Goal: Information Seeking & Learning: Learn about a topic

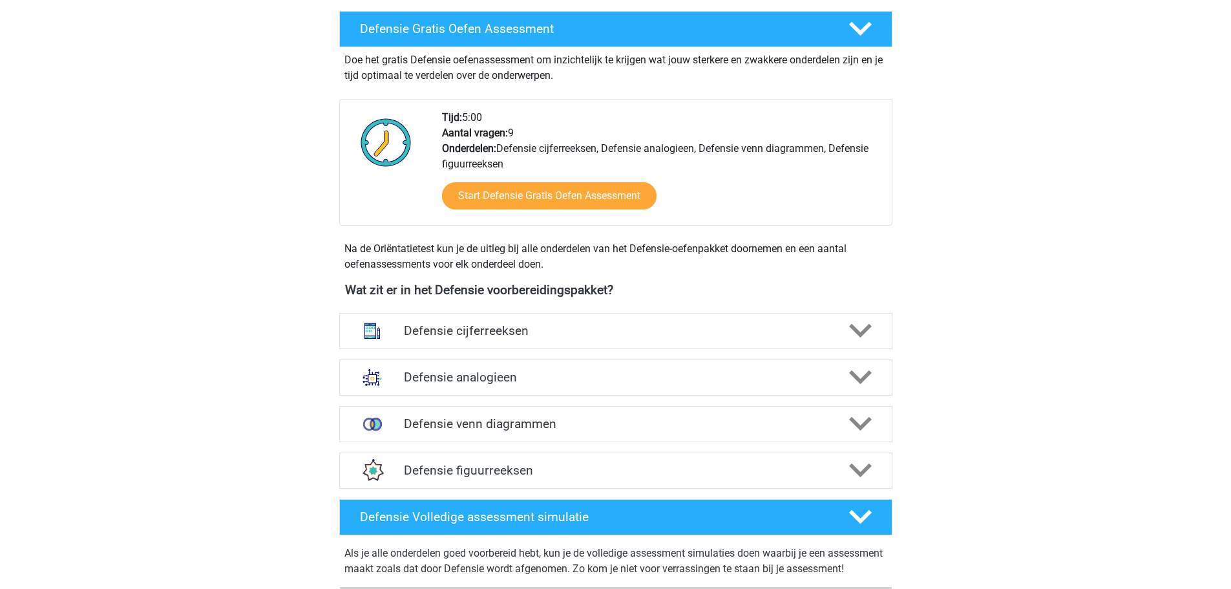
scroll to position [388, 0]
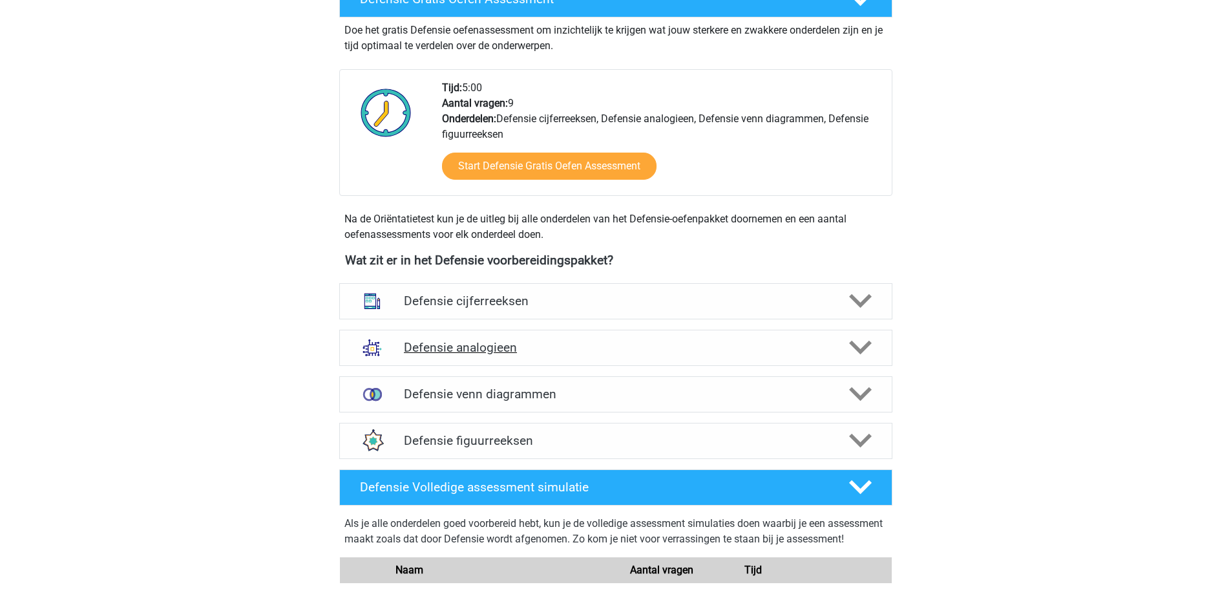
click at [516, 360] on div "Defensie analogieen" at bounding box center [615, 347] width 553 height 36
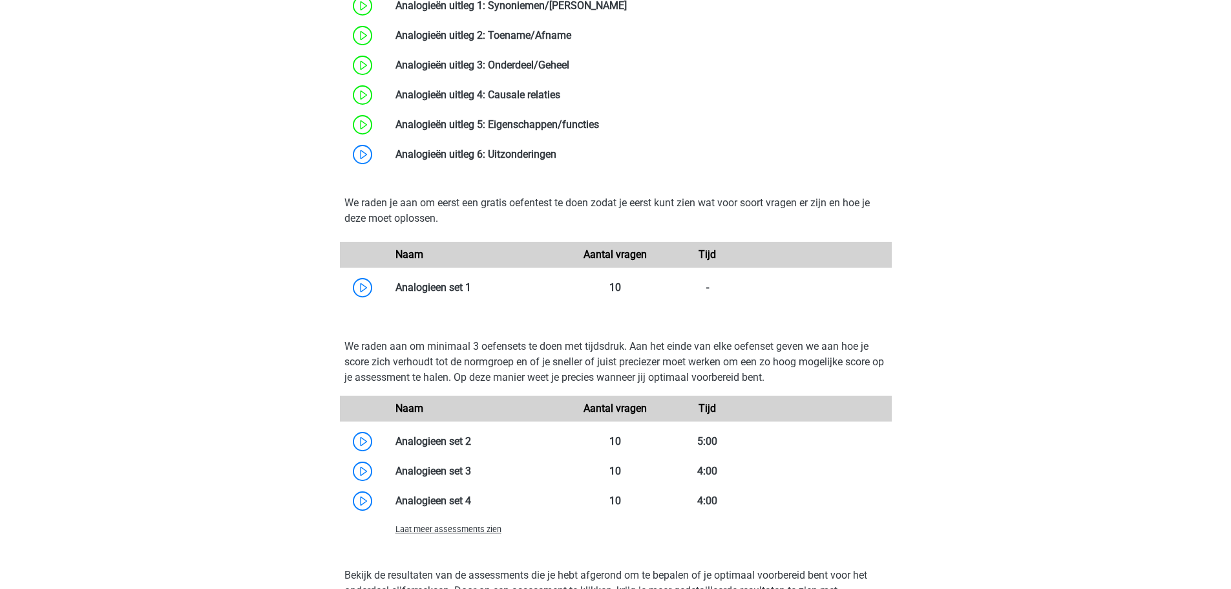
scroll to position [1163, 0]
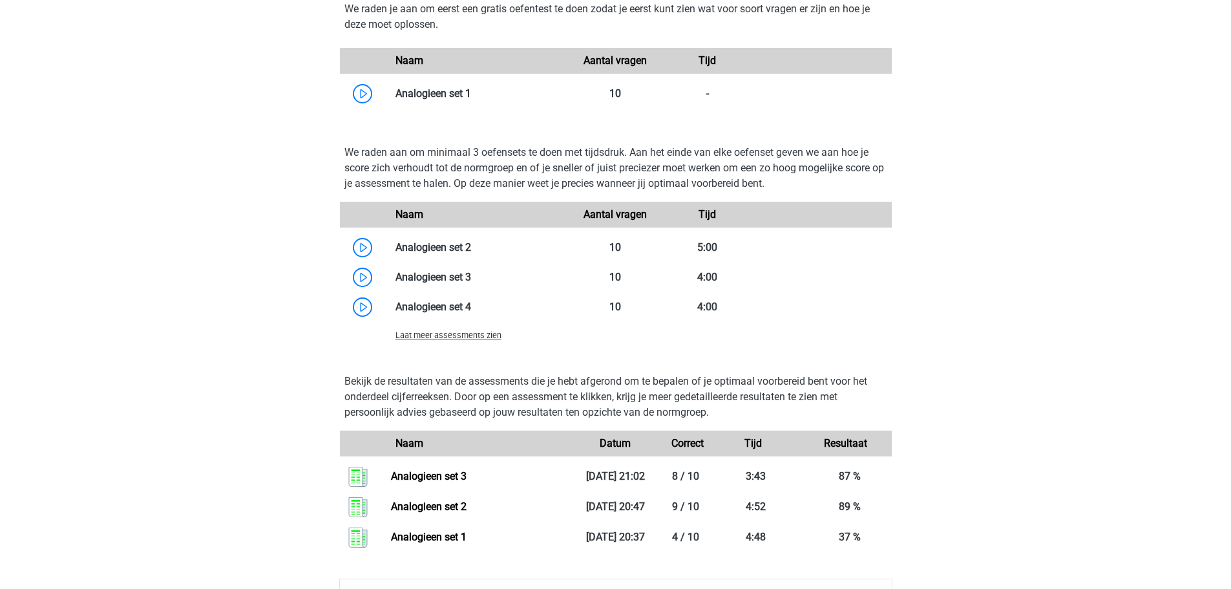
click at [477, 341] on div "Laat meer assessments zien" at bounding box center [478, 335] width 184 height 16
click at [478, 335] on span "Laat meer assessments zien" at bounding box center [448, 335] width 106 height 10
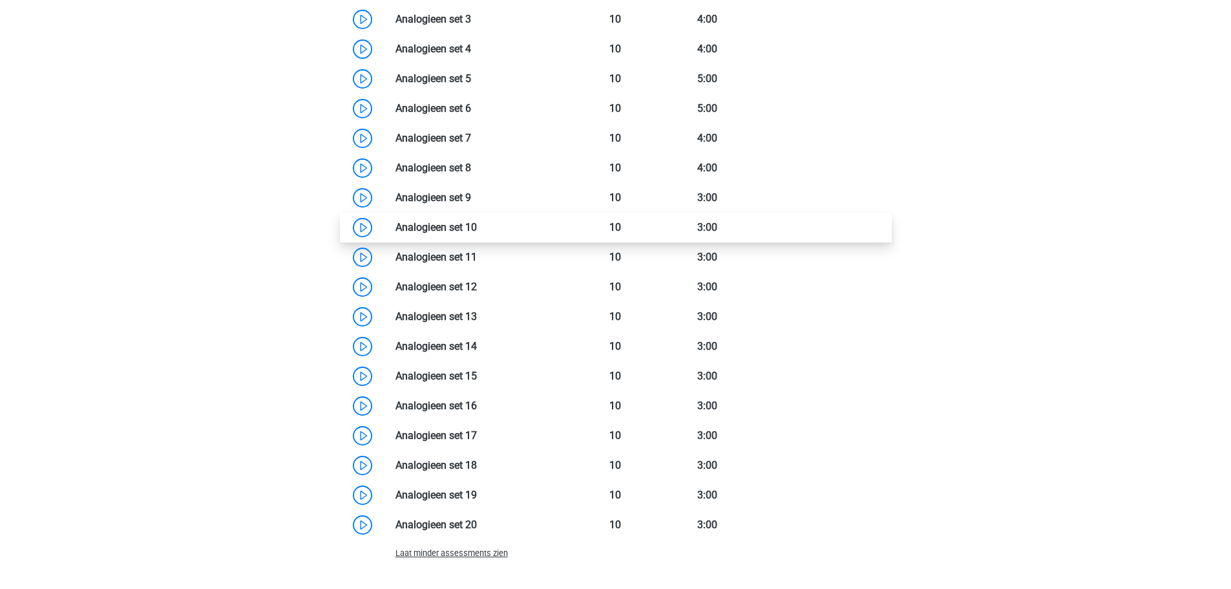
scroll to position [1228, 0]
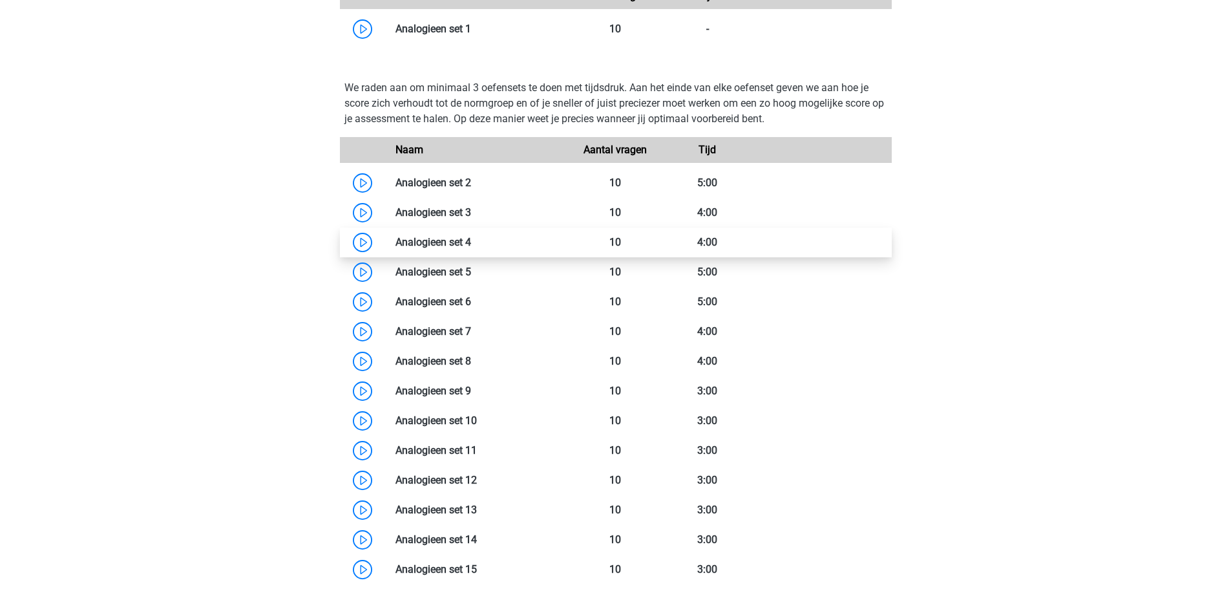
click at [471, 242] on link at bounding box center [471, 242] width 0 height 12
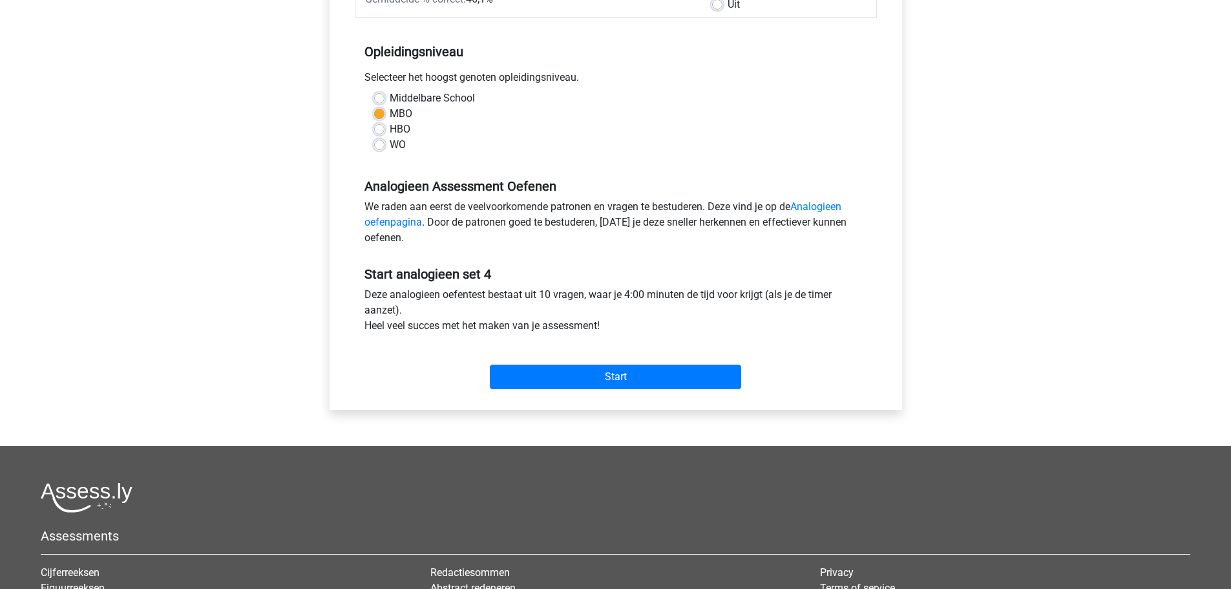
scroll to position [432, 0]
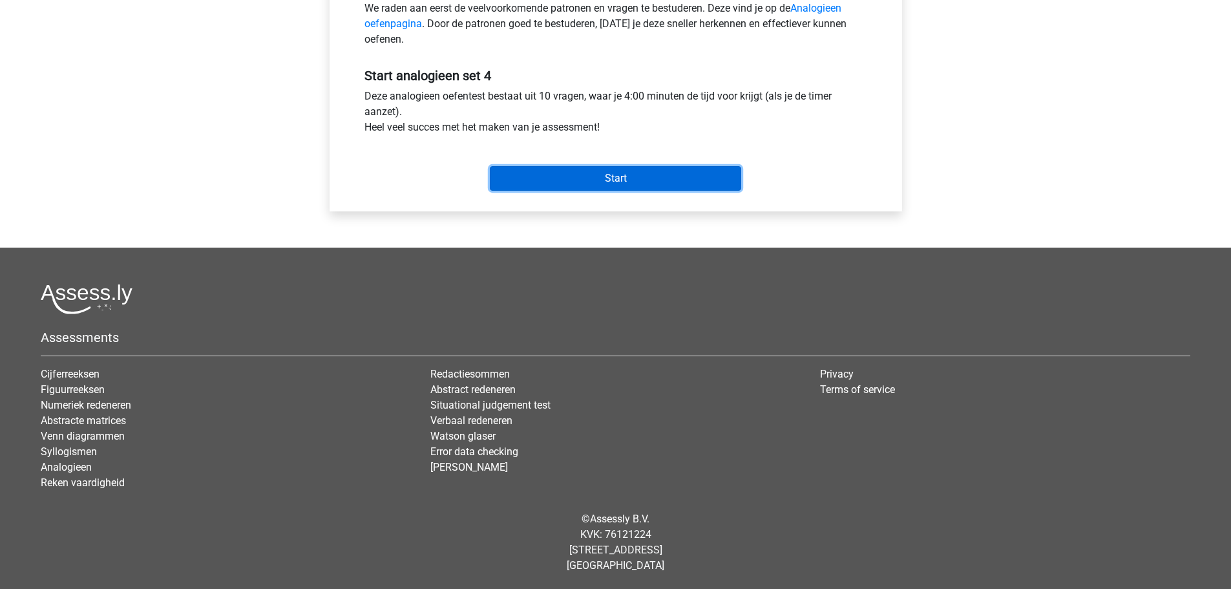
click at [592, 183] on input "Start" at bounding box center [615, 178] width 251 height 25
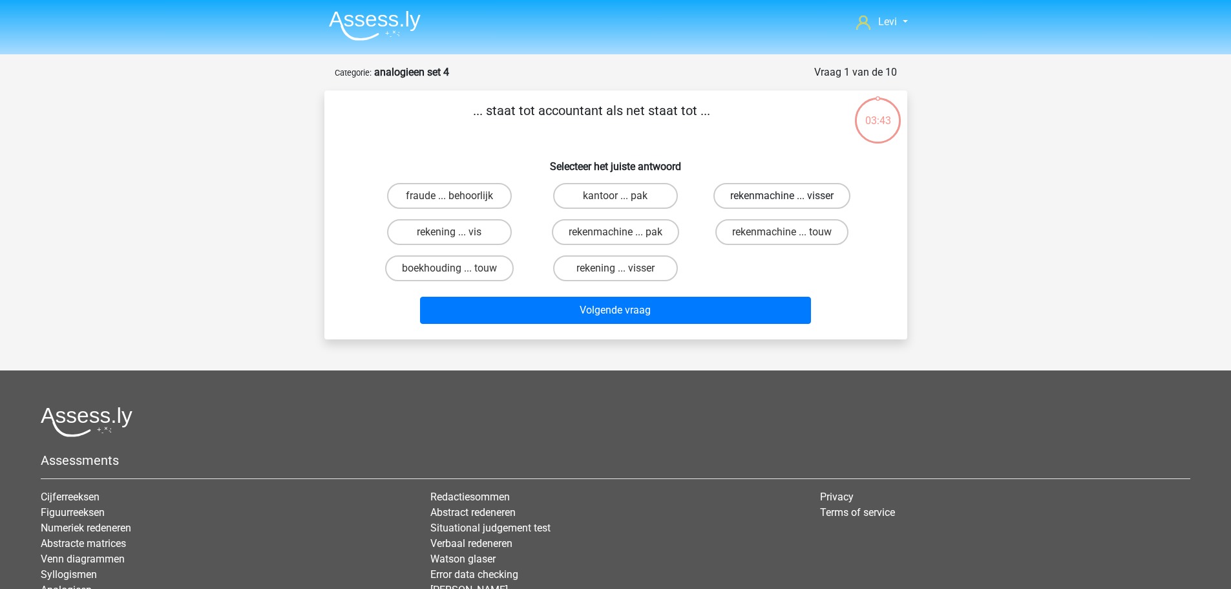
click at [811, 201] on label "rekenmachine ... visser" at bounding box center [781, 196] width 137 height 26
click at [790, 201] on input "rekenmachine ... visser" at bounding box center [786, 200] width 8 height 8
radio input "true"
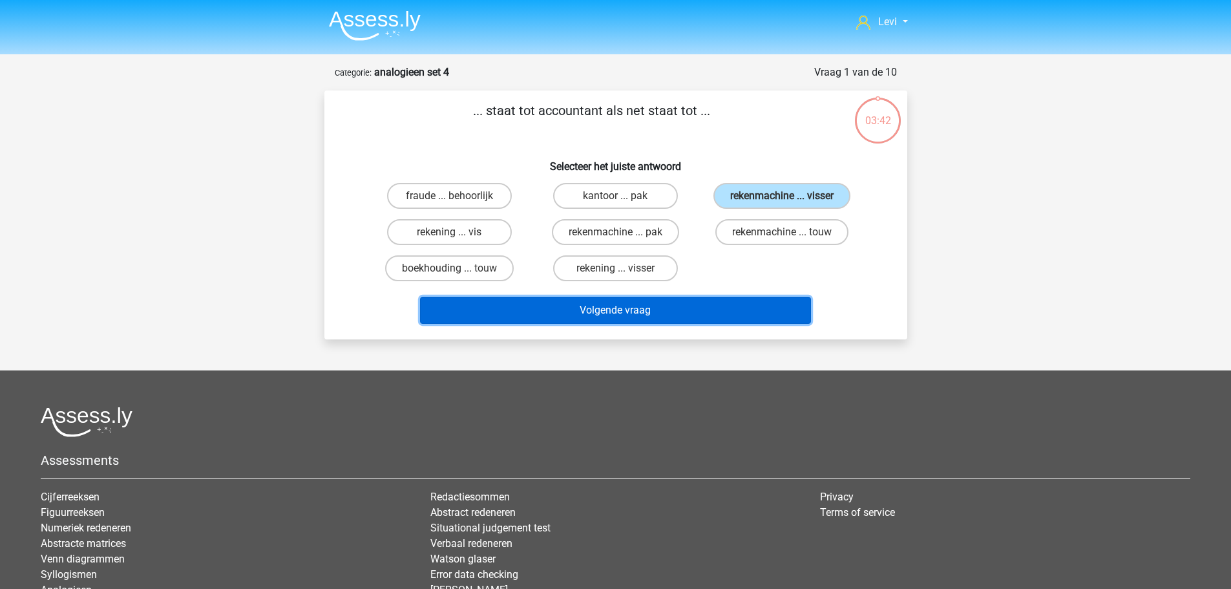
click at [737, 306] on button "Volgende vraag" at bounding box center [615, 310] width 391 height 27
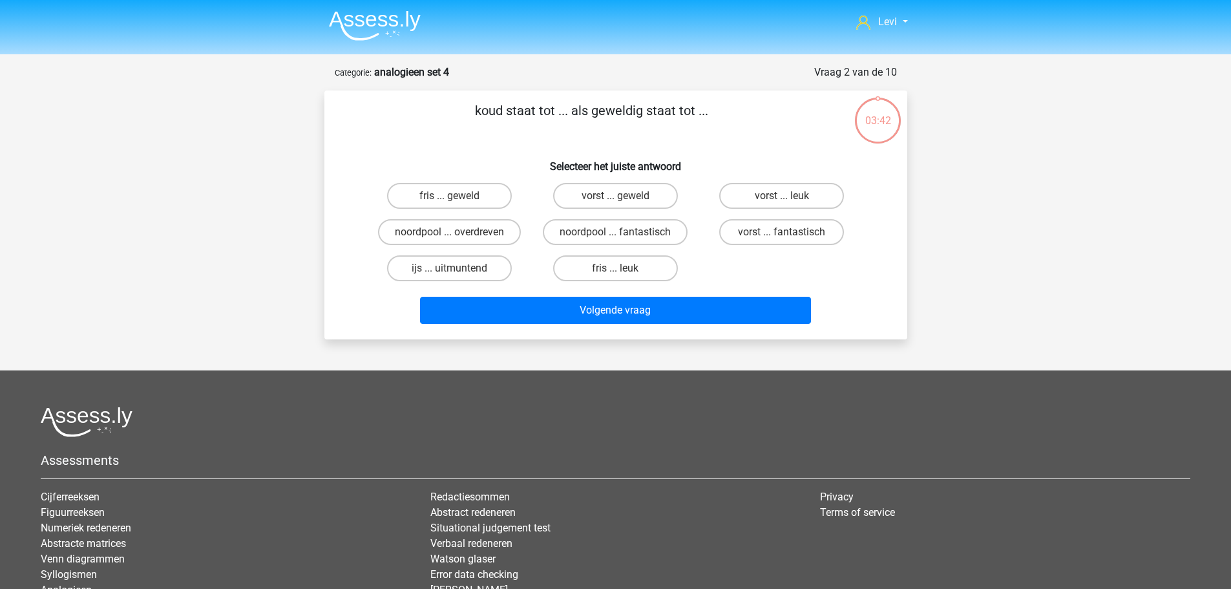
scroll to position [65, 0]
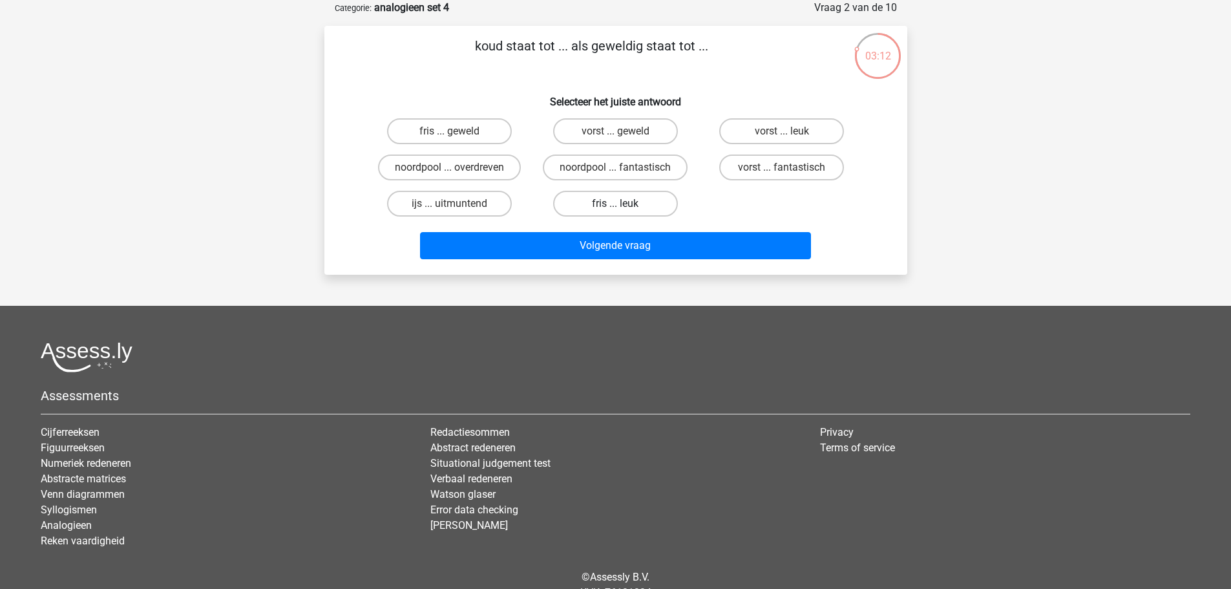
click at [627, 200] on label "fris ... leuk" at bounding box center [615, 204] width 125 height 26
click at [623, 204] on input "fris ... leuk" at bounding box center [619, 208] width 8 height 8
radio input "true"
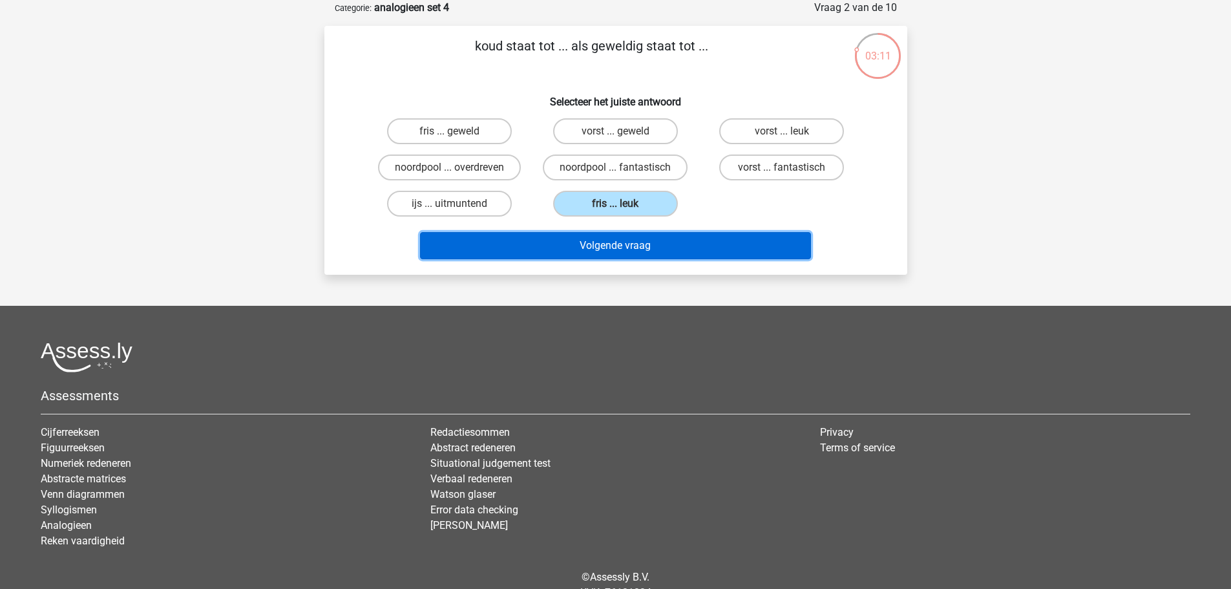
click at [651, 242] on button "Volgende vraag" at bounding box center [615, 245] width 391 height 27
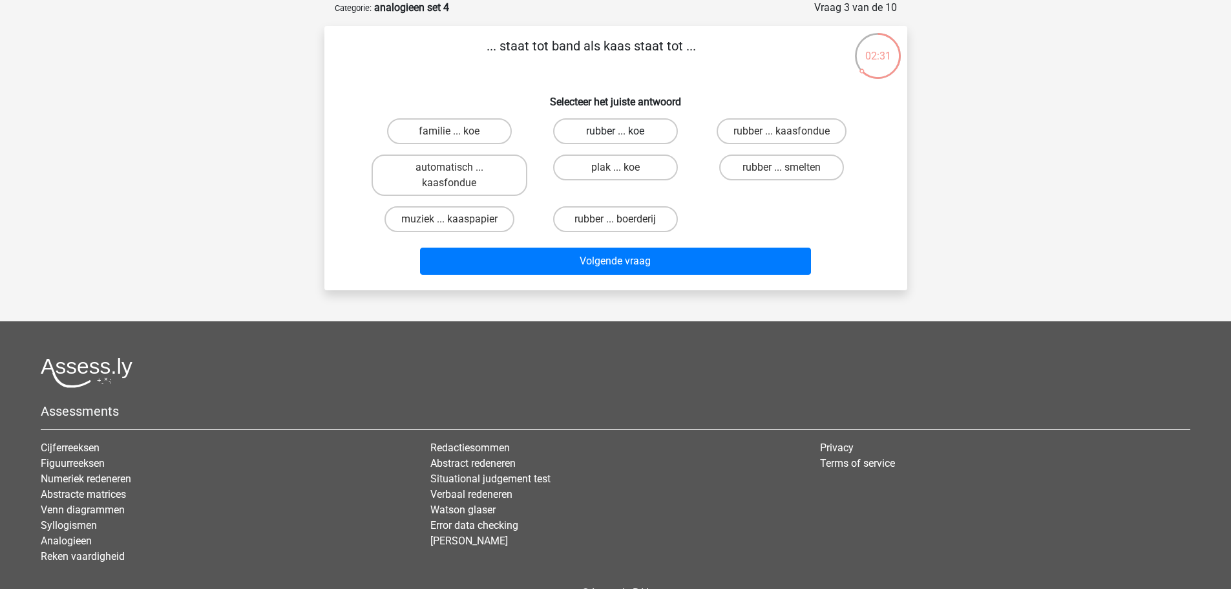
click at [649, 125] on label "rubber ... koe" at bounding box center [615, 131] width 125 height 26
click at [623, 131] on input "rubber ... koe" at bounding box center [619, 135] width 8 height 8
radio input "true"
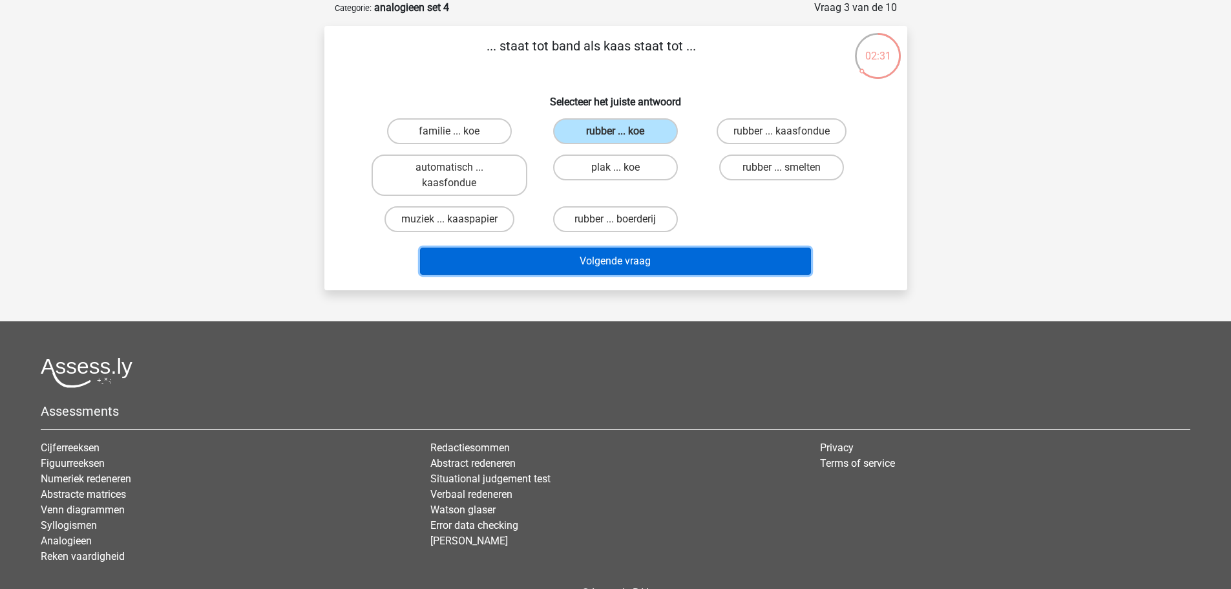
click at [702, 266] on button "Volgende vraag" at bounding box center [615, 260] width 391 height 27
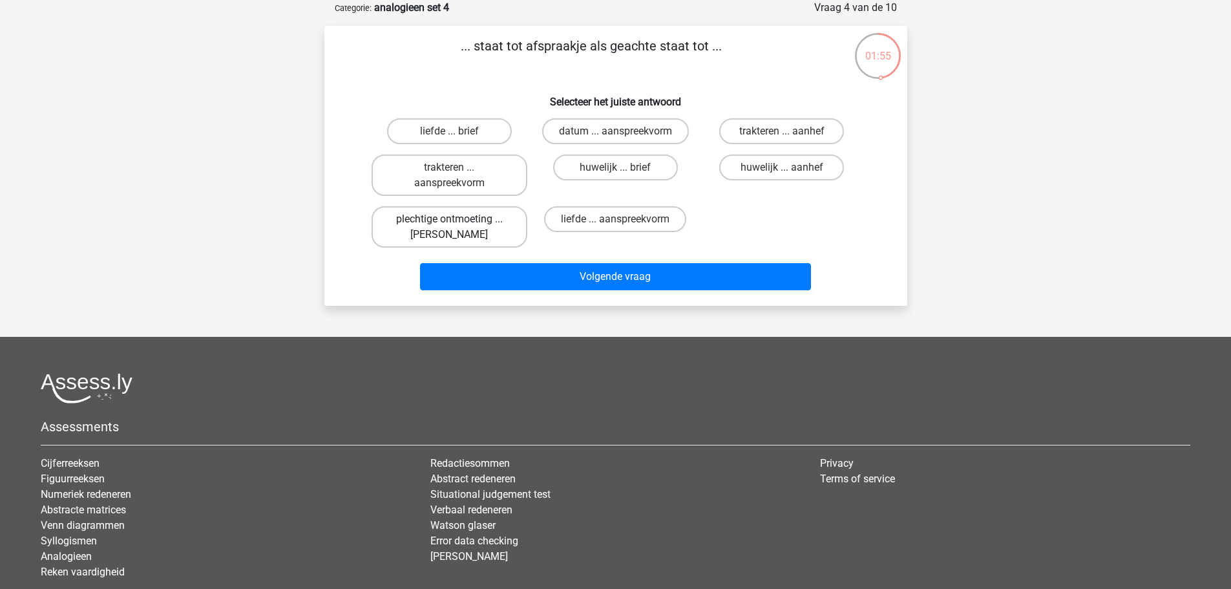
click at [497, 217] on label "plechtige ontmoeting ... hoi" at bounding box center [449, 226] width 156 height 41
click at [457, 219] on input "plechtige ontmoeting ... hoi" at bounding box center [453, 223] width 8 height 8
radio input "true"
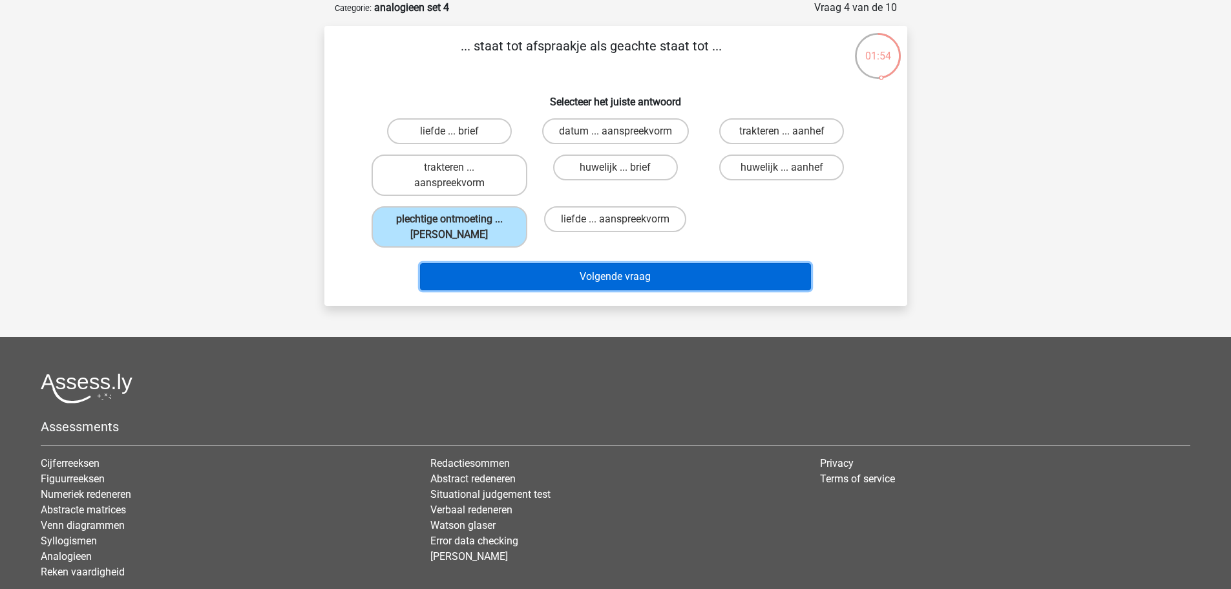
click at [636, 278] on button "Volgende vraag" at bounding box center [615, 276] width 391 height 27
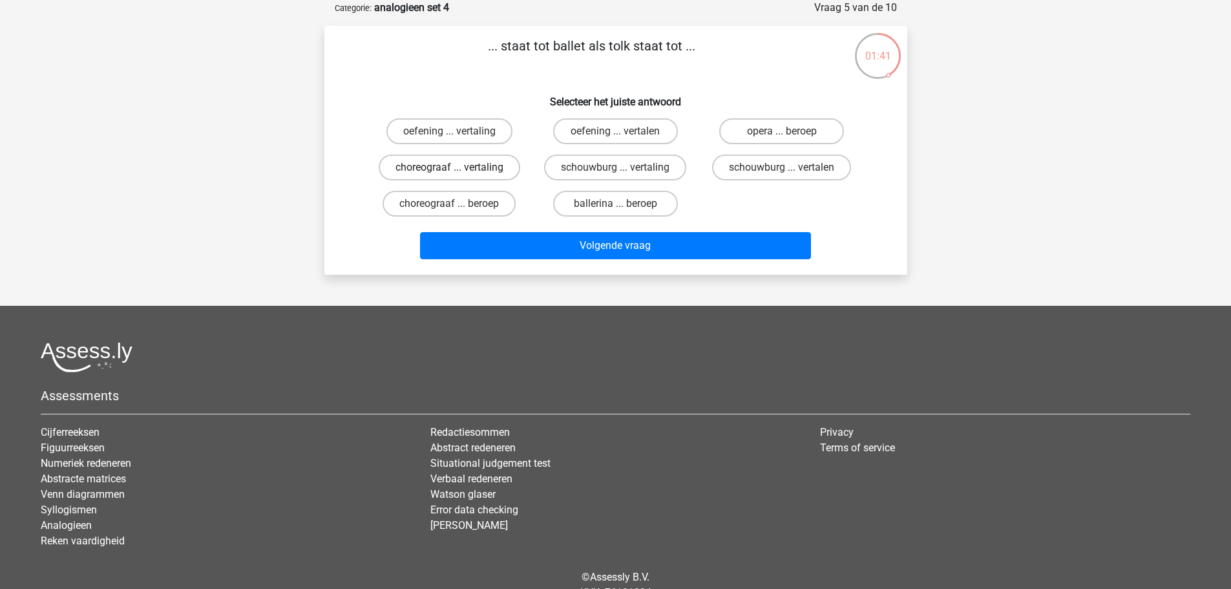
click at [438, 170] on label "choreograaf ... vertaling" at bounding box center [449, 167] width 141 height 26
click at [449, 170] on input "choreograaf ... vertaling" at bounding box center [453, 171] width 8 height 8
radio input "true"
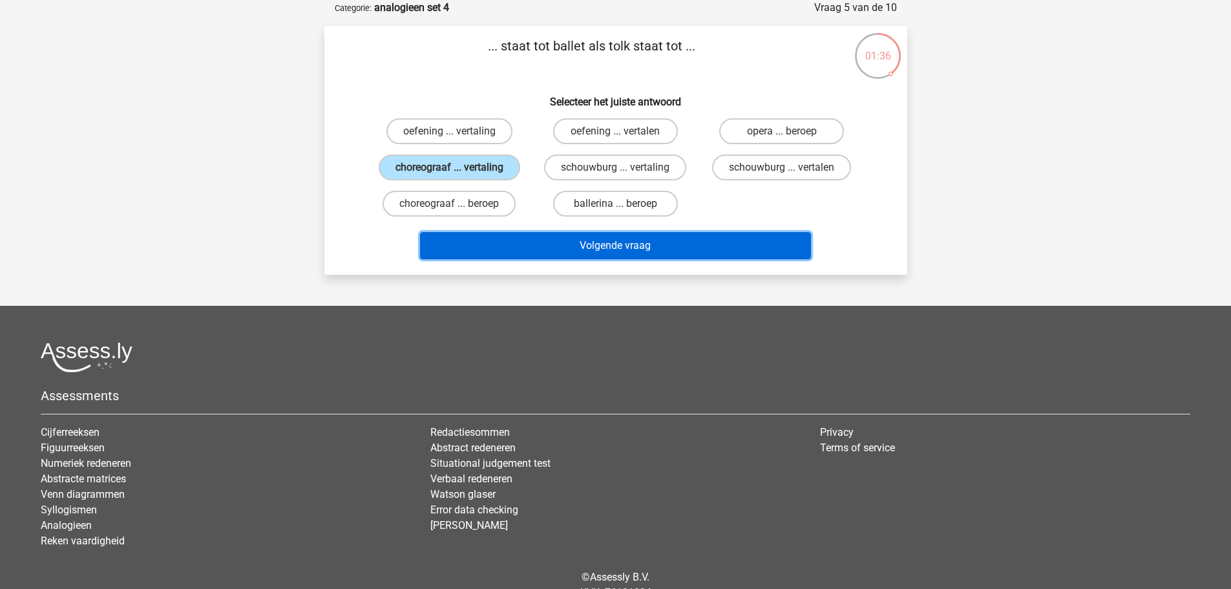
click at [532, 238] on button "Volgende vraag" at bounding box center [615, 245] width 391 height 27
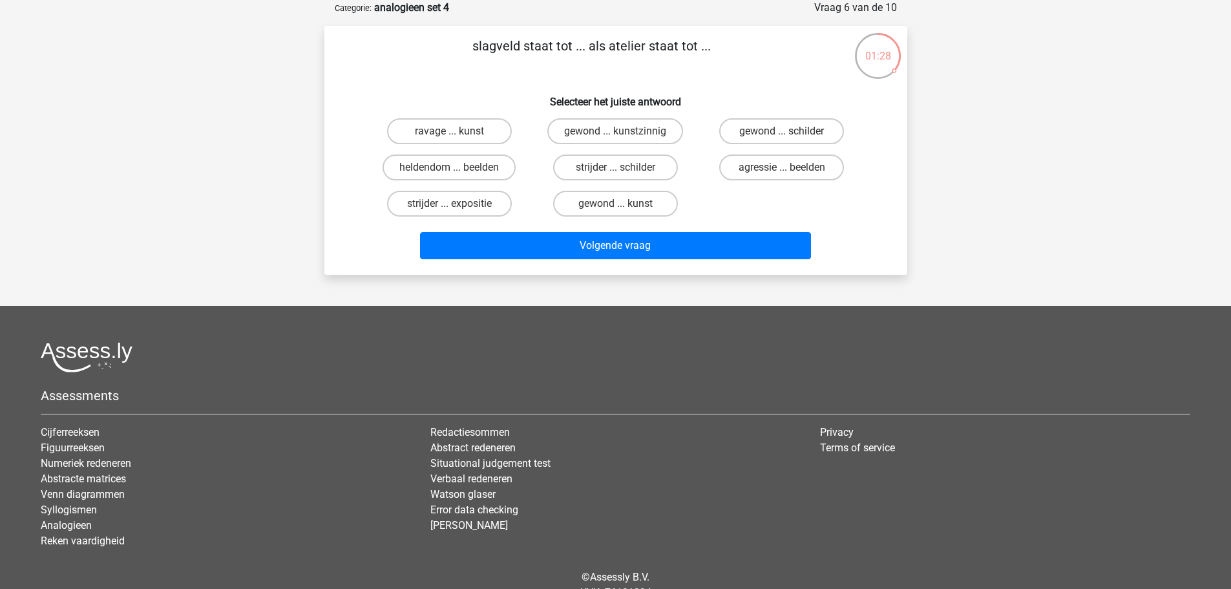
click at [454, 133] on input "ravage ... kunst" at bounding box center [453, 135] width 8 height 8
radio input "true"
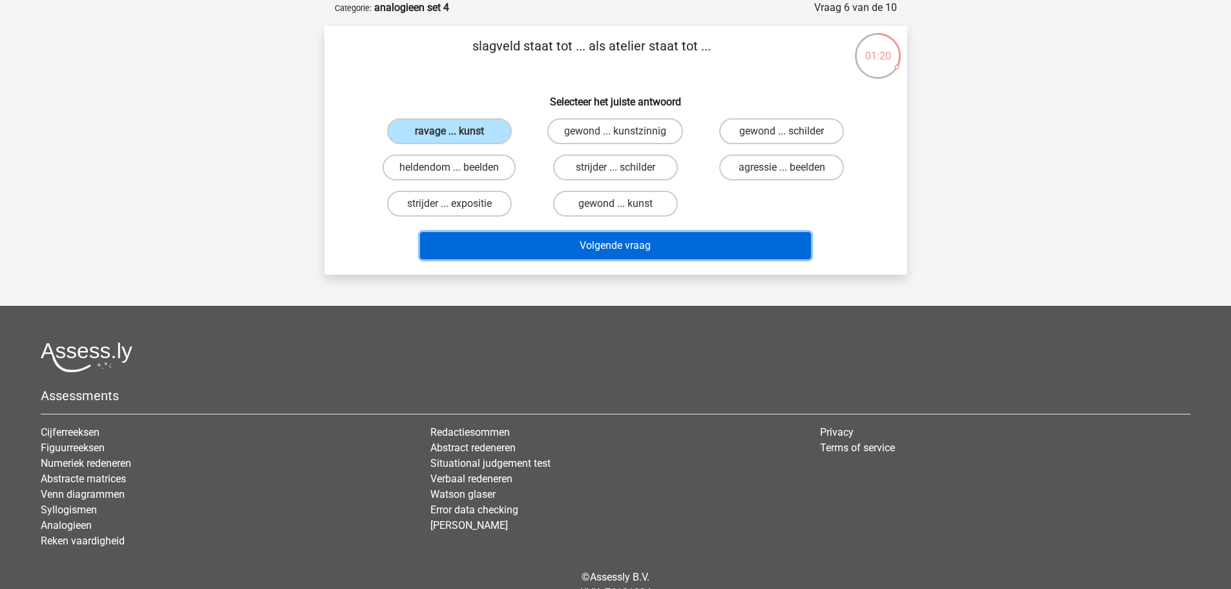
click at [753, 235] on button "Volgende vraag" at bounding box center [615, 245] width 391 height 27
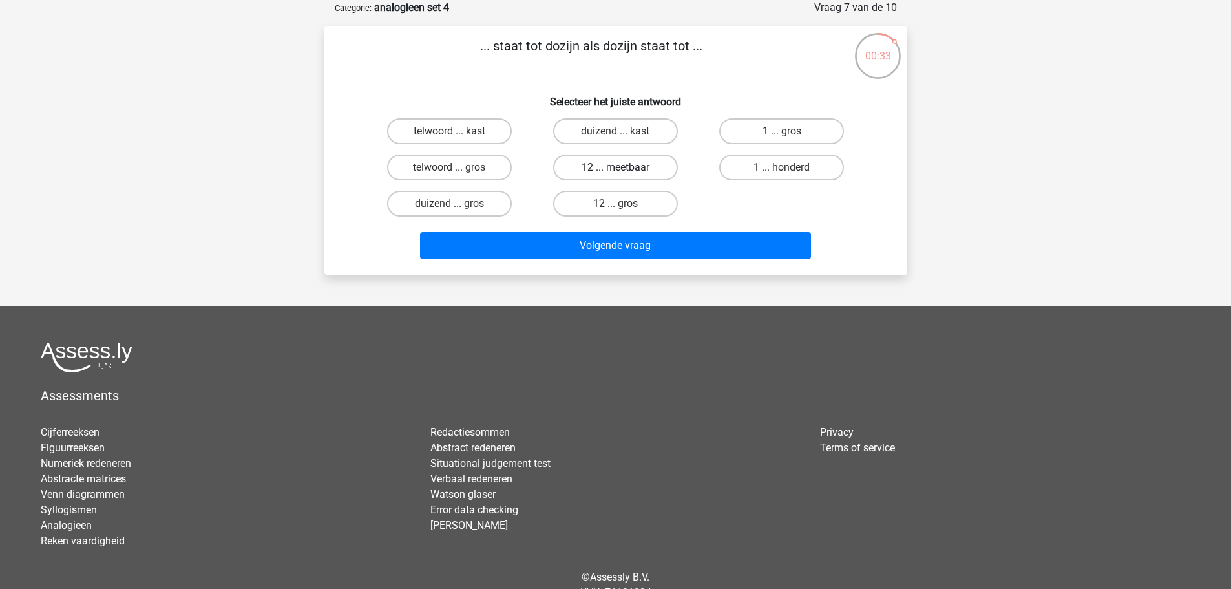
click at [662, 165] on label "12 ... meetbaar" at bounding box center [615, 167] width 125 height 26
click at [623, 167] on input "12 ... meetbaar" at bounding box center [619, 171] width 8 height 8
radio input "true"
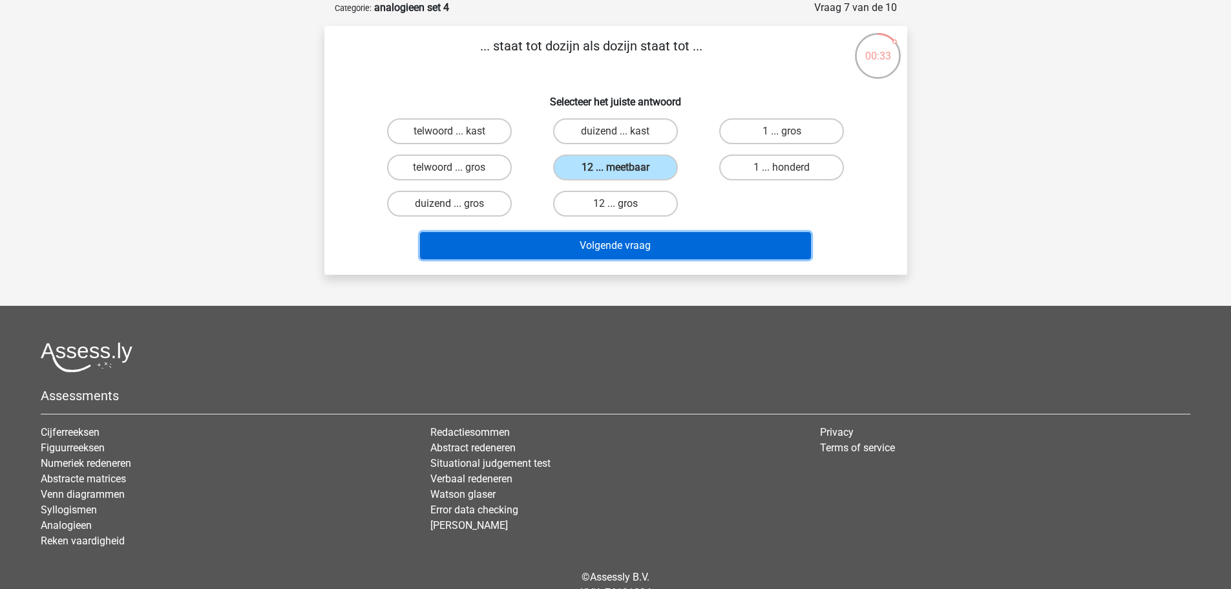
click at [707, 238] on button "Volgende vraag" at bounding box center [615, 245] width 391 height 27
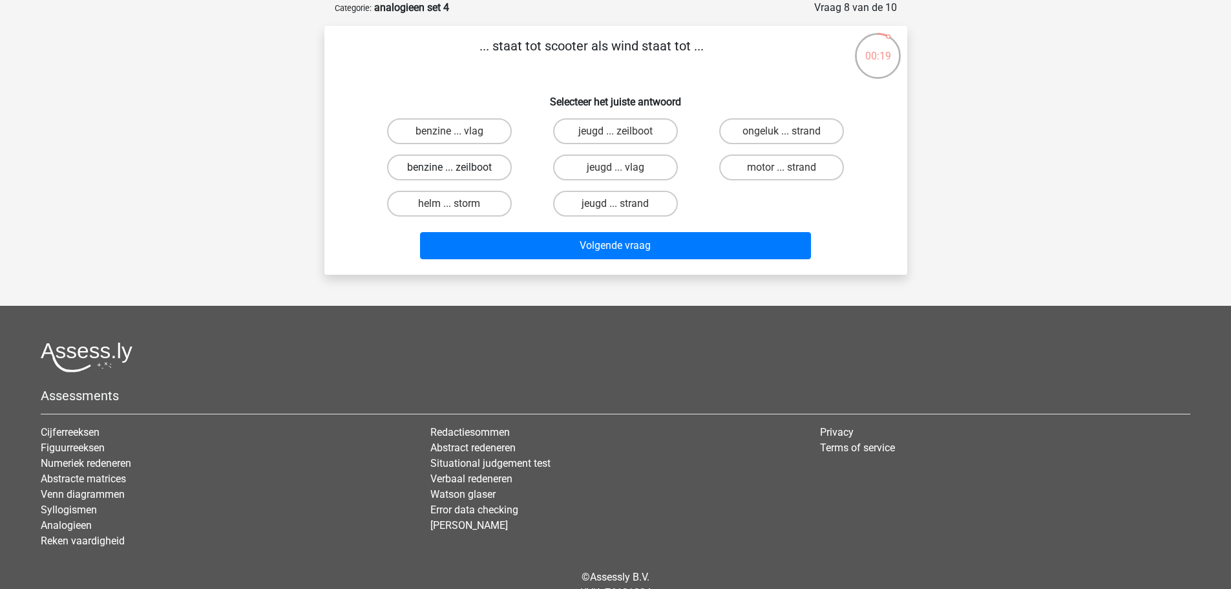
click at [502, 173] on label "benzine ... zeilboot" at bounding box center [449, 167] width 125 height 26
click at [457, 173] on input "benzine ... zeilboot" at bounding box center [453, 171] width 8 height 8
radio input "true"
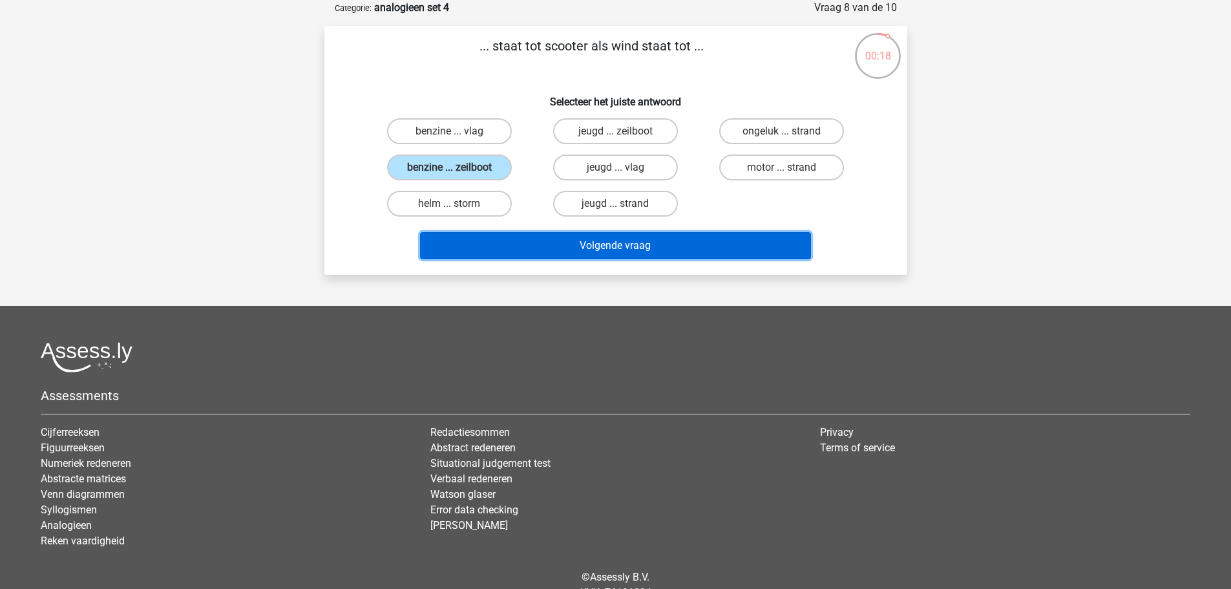
click at [639, 238] on button "Volgende vraag" at bounding box center [615, 245] width 391 height 27
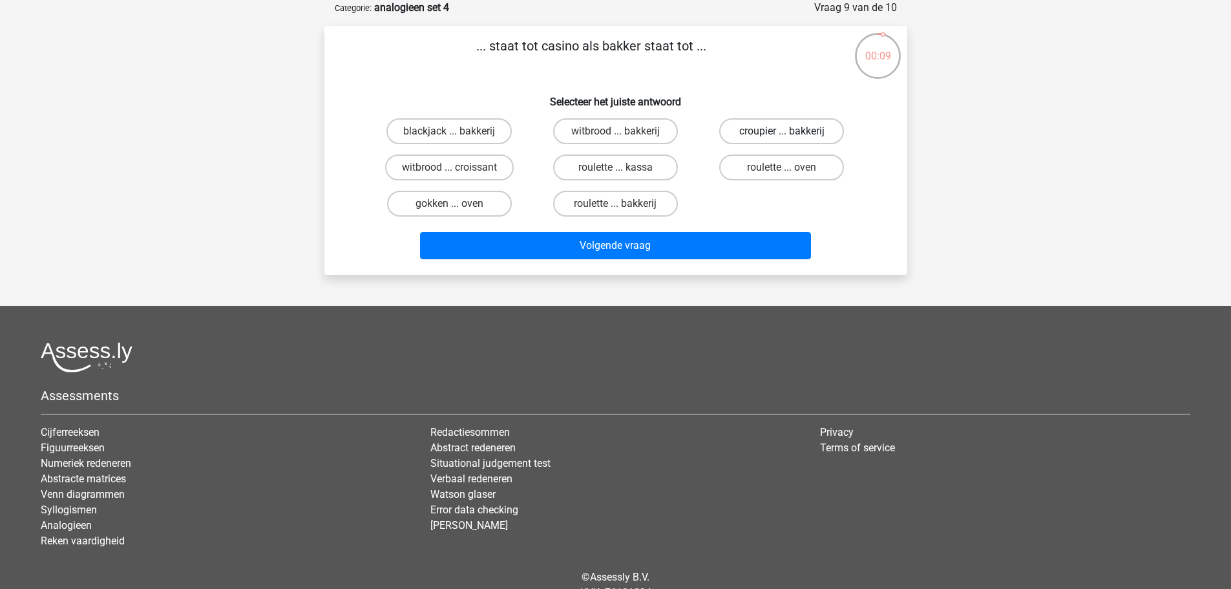
click at [763, 140] on label "croupier ... bakkerij" at bounding box center [781, 131] width 125 height 26
click at [782, 140] on input "croupier ... bakkerij" at bounding box center [786, 135] width 8 height 8
radio input "true"
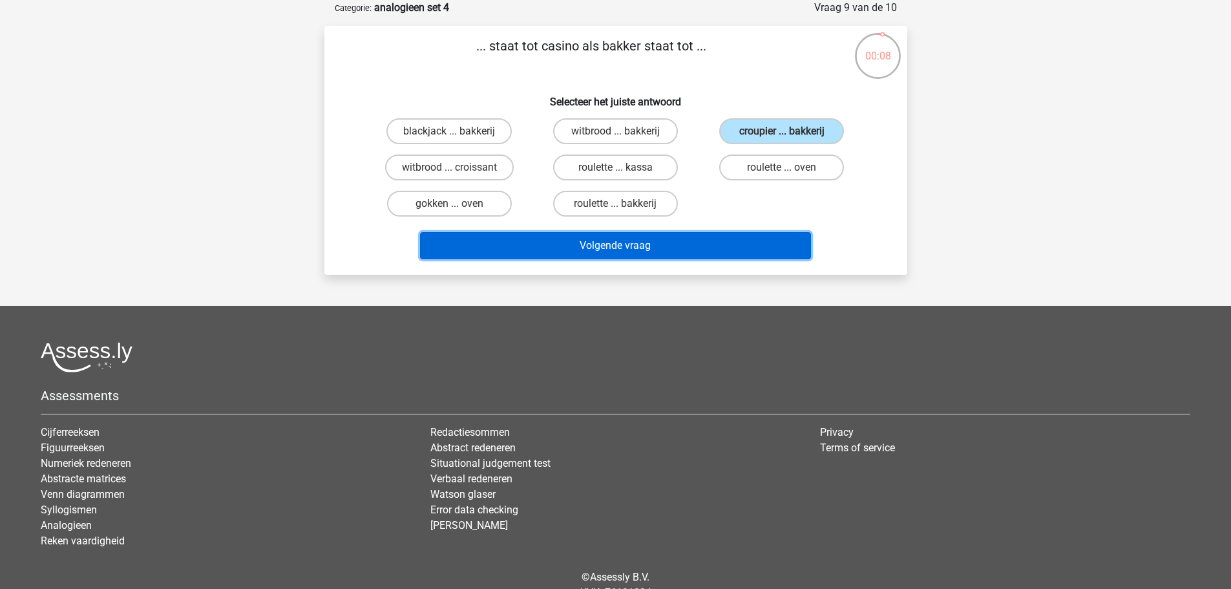
click at [751, 244] on button "Volgende vraag" at bounding box center [615, 245] width 391 height 27
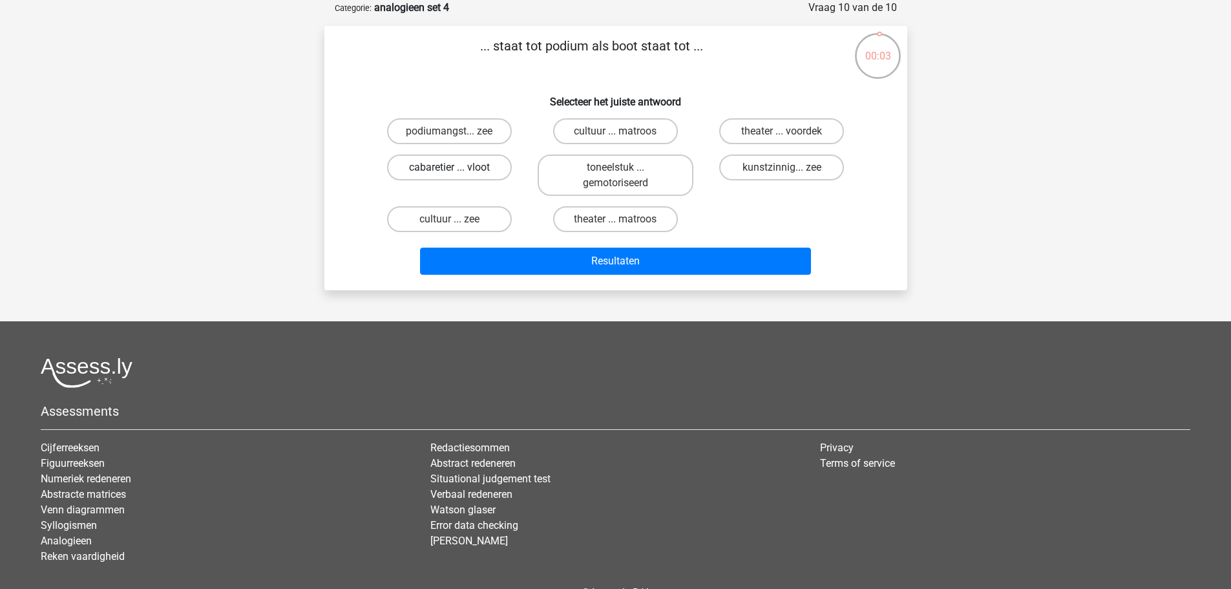
click at [463, 175] on label "cabaretier ... vloot" at bounding box center [449, 167] width 125 height 26
click at [457, 175] on input "cabaretier ... vloot" at bounding box center [453, 171] width 8 height 8
radio input "true"
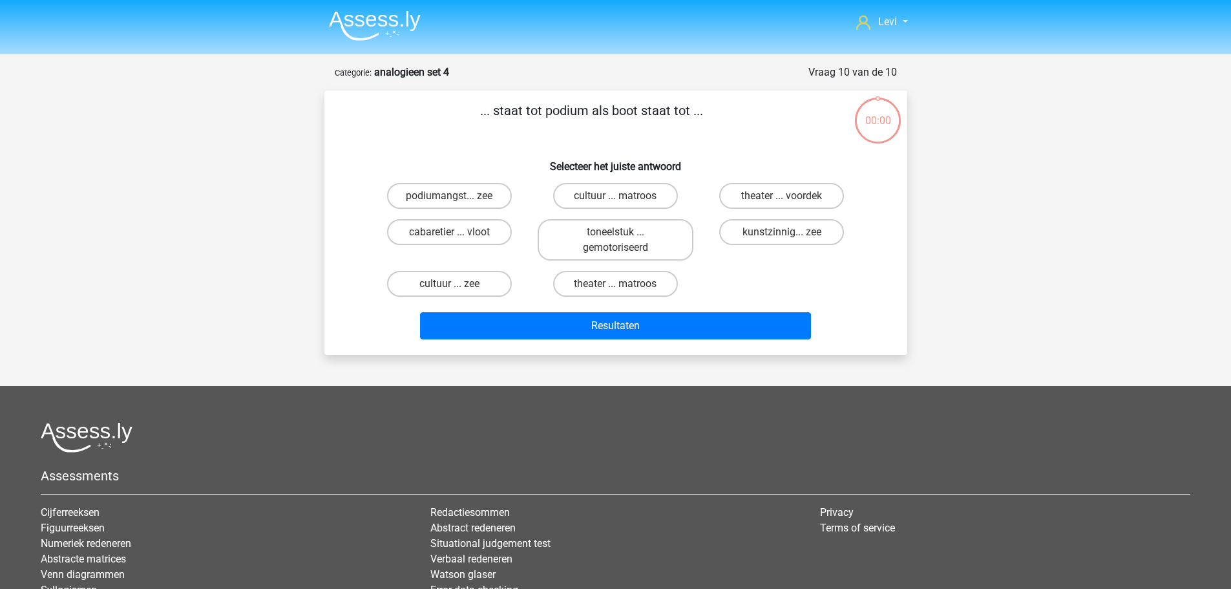
scroll to position [65, 0]
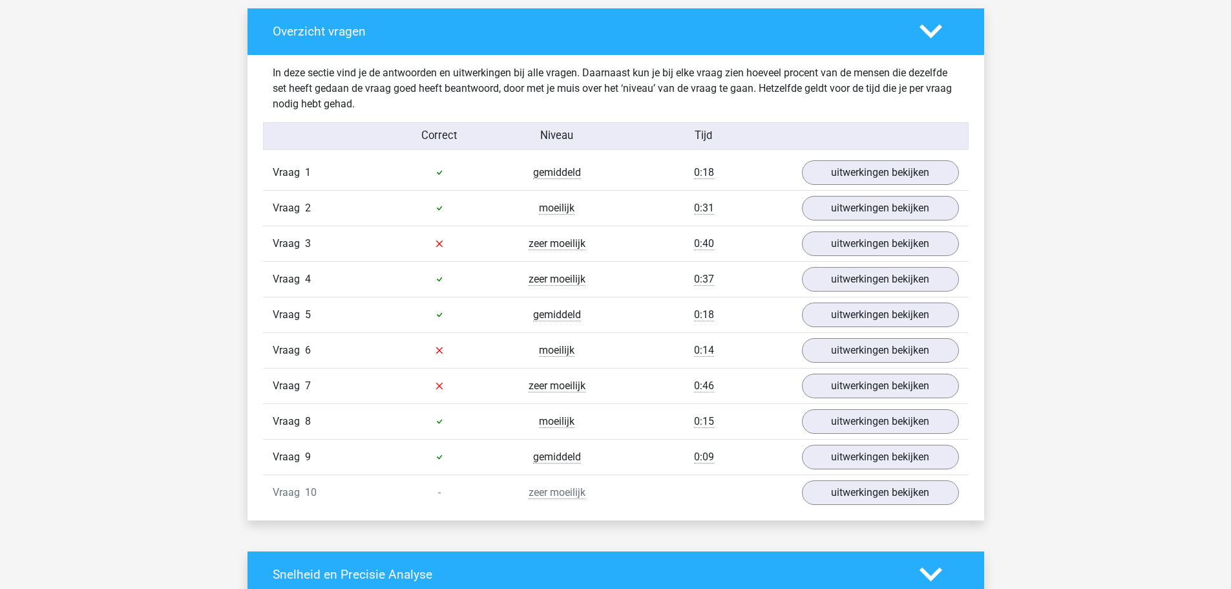
scroll to position [840, 0]
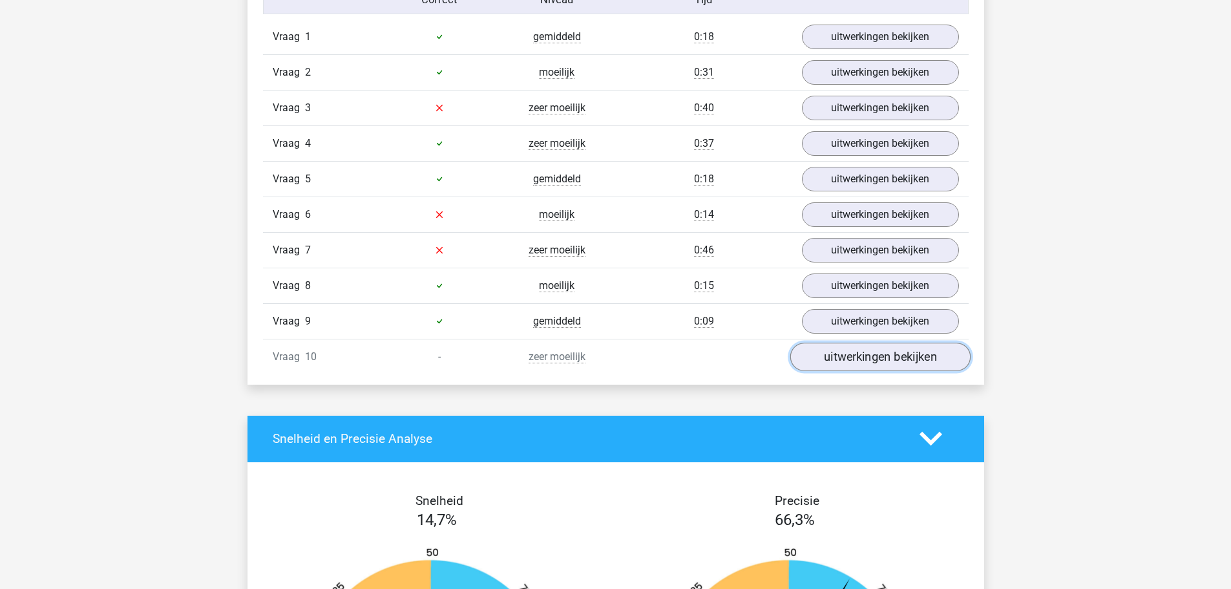
click at [890, 364] on link "uitwerkingen bekijken" at bounding box center [879, 356] width 180 height 28
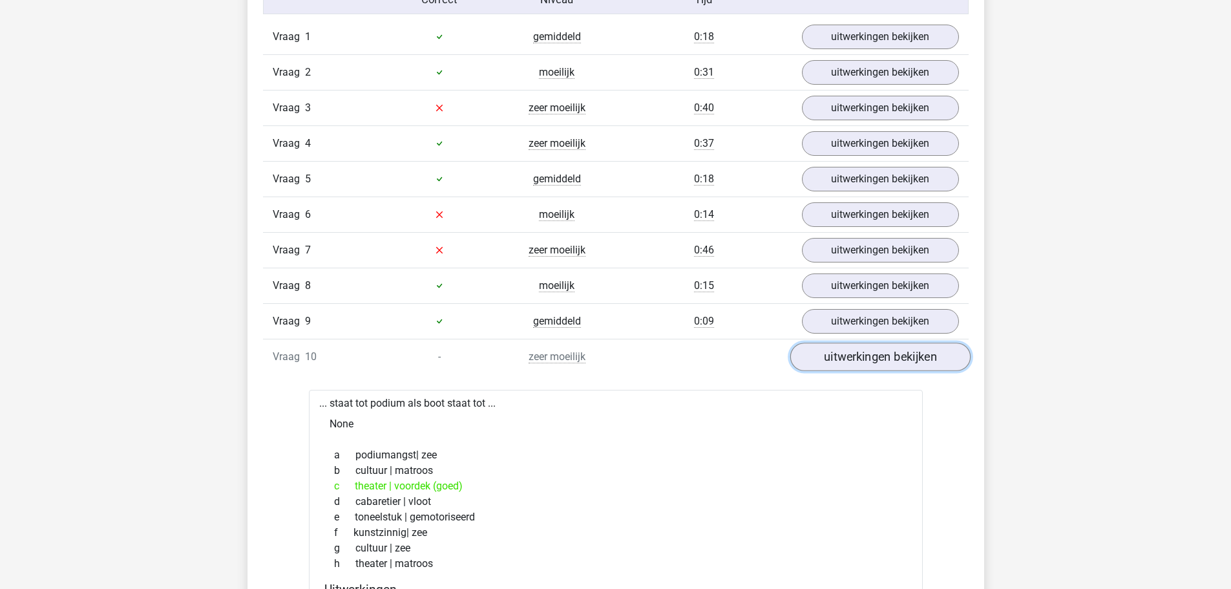
click at [846, 355] on link "uitwerkingen bekijken" at bounding box center [879, 356] width 180 height 28
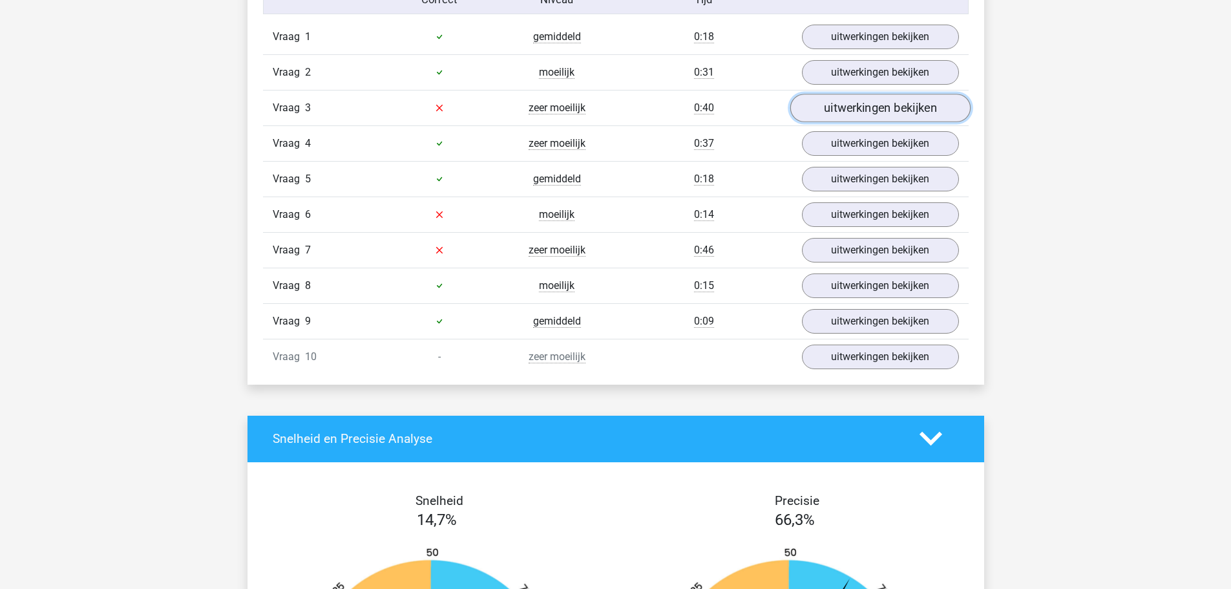
click at [827, 110] on link "uitwerkingen bekijken" at bounding box center [879, 108] width 180 height 28
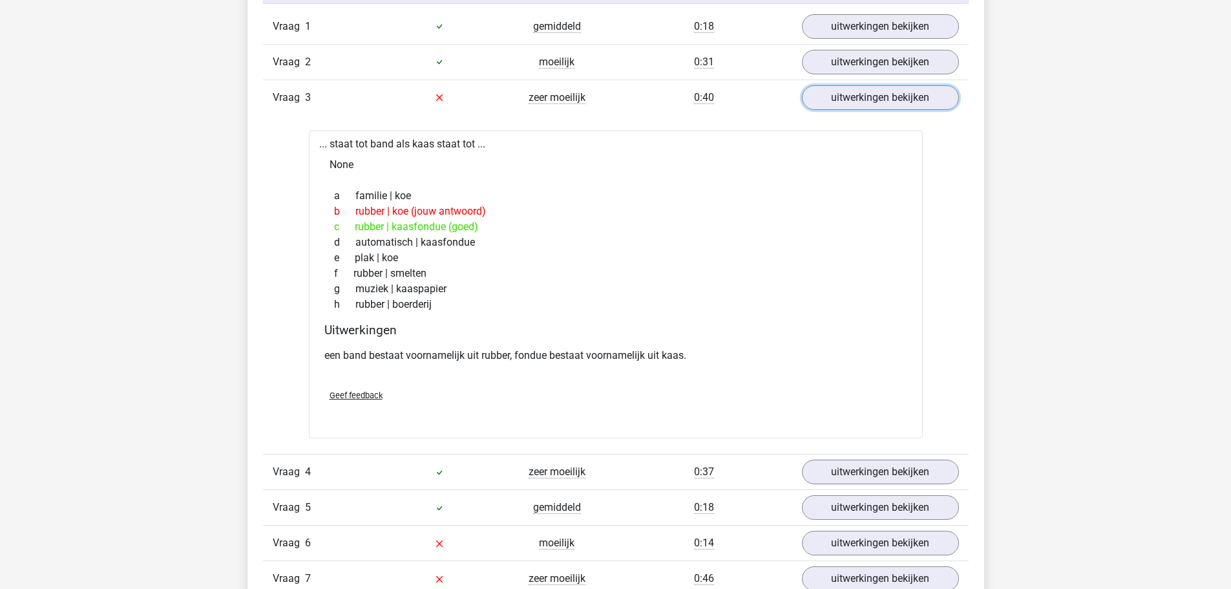
scroll to position [775, 0]
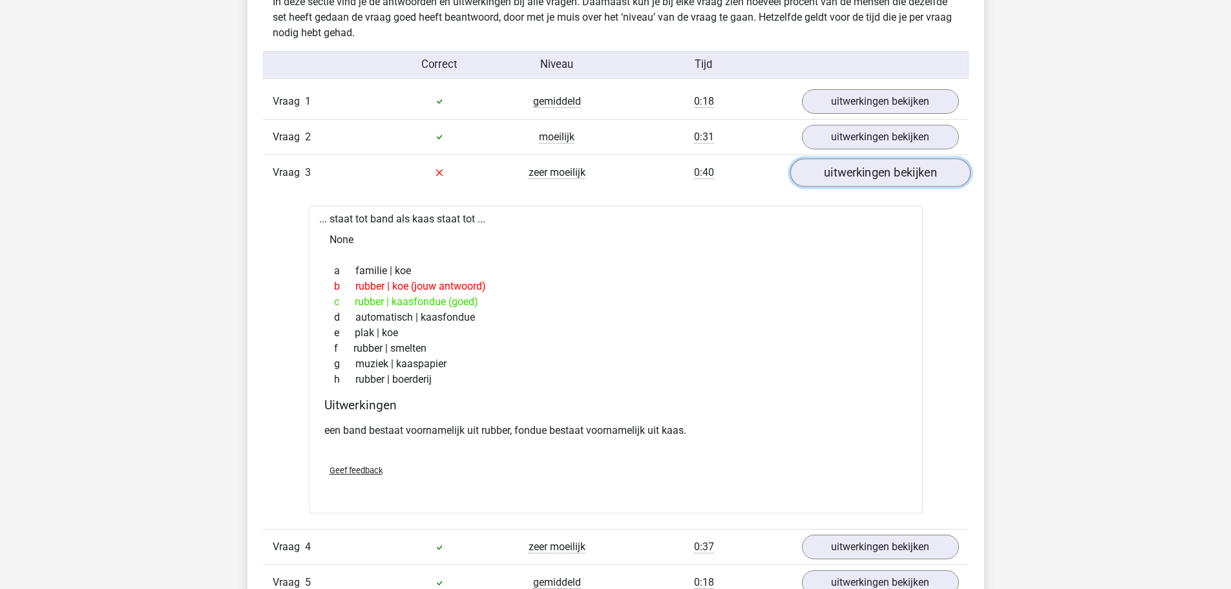
click at [867, 162] on link "uitwerkingen bekijken" at bounding box center [879, 172] width 180 height 28
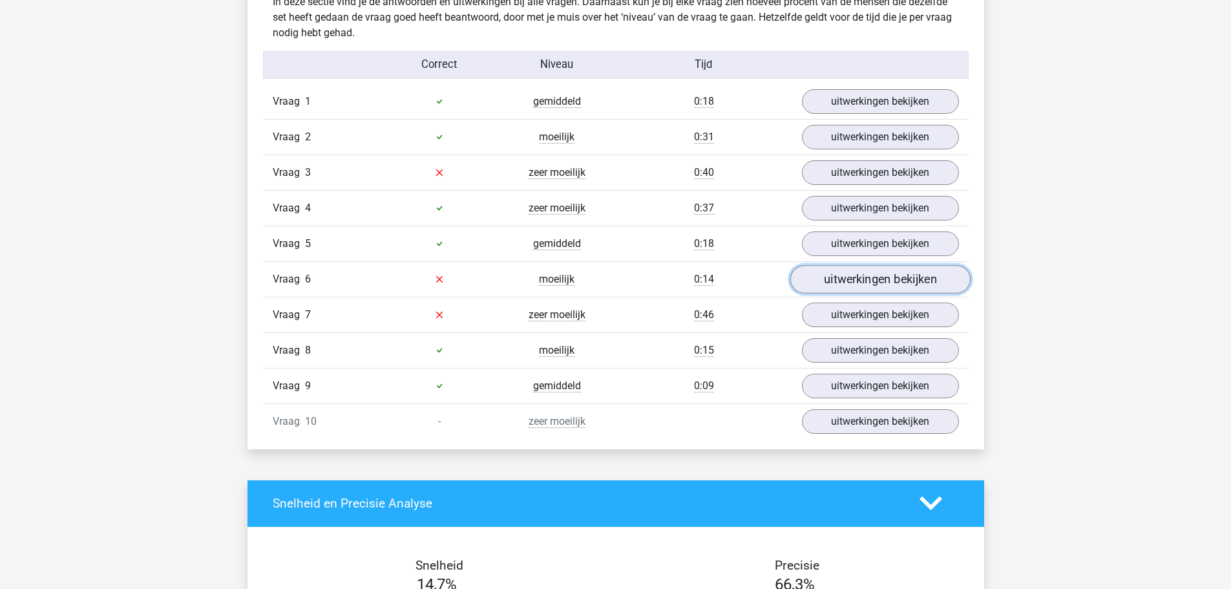
click at [886, 284] on link "uitwerkingen bekijken" at bounding box center [879, 279] width 180 height 28
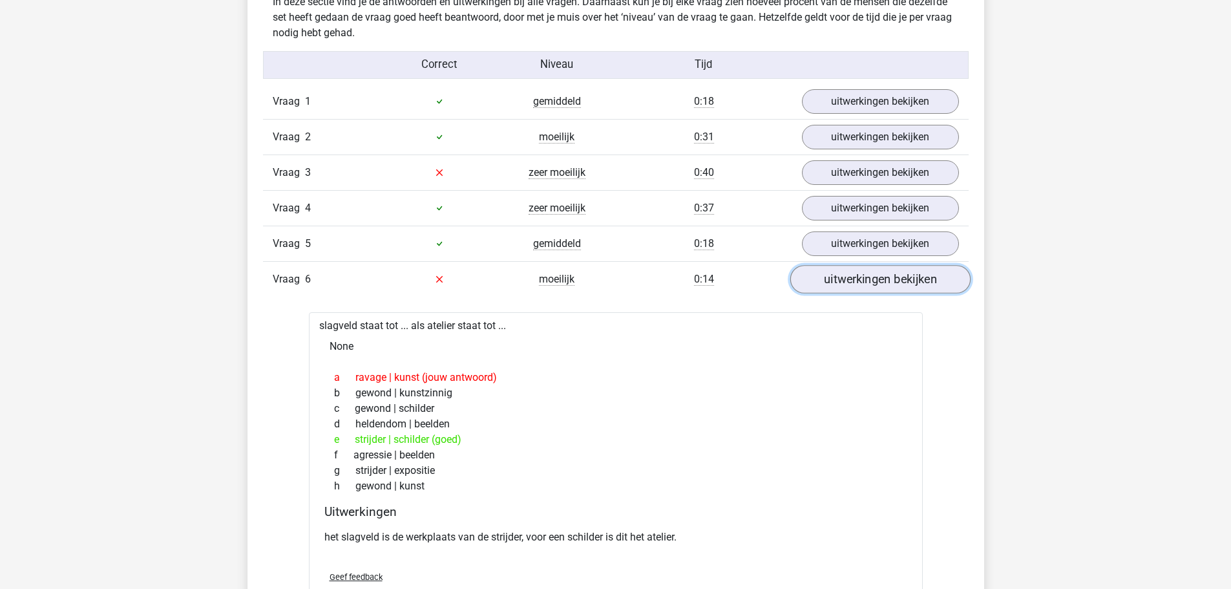
scroll to position [840, 0]
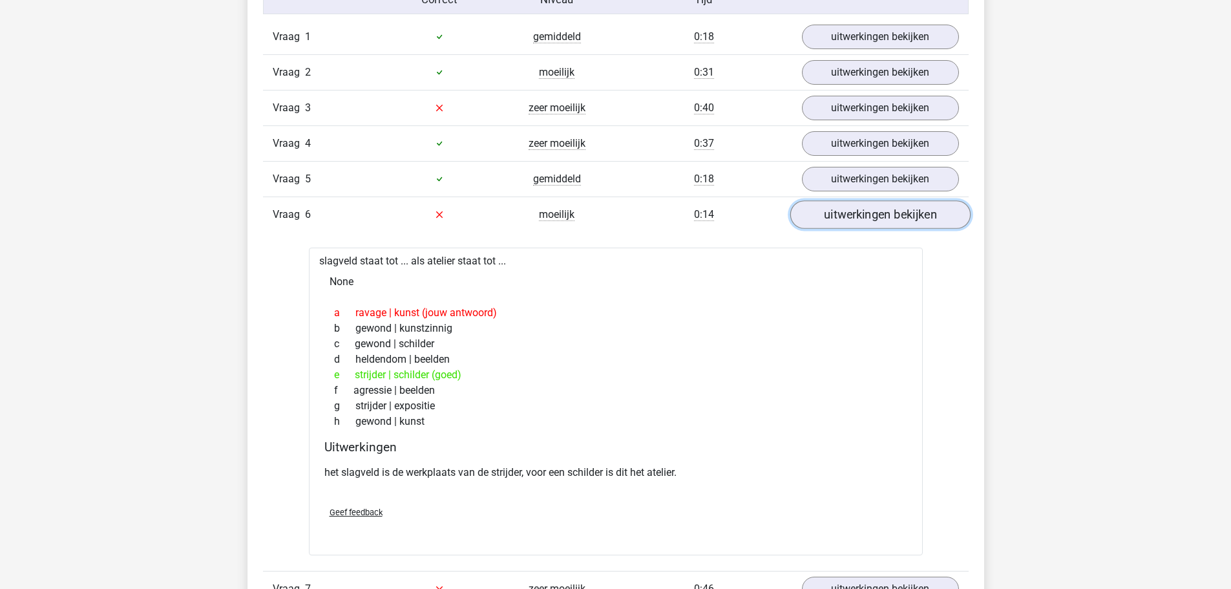
click at [857, 220] on link "uitwerkingen bekijken" at bounding box center [879, 214] width 180 height 28
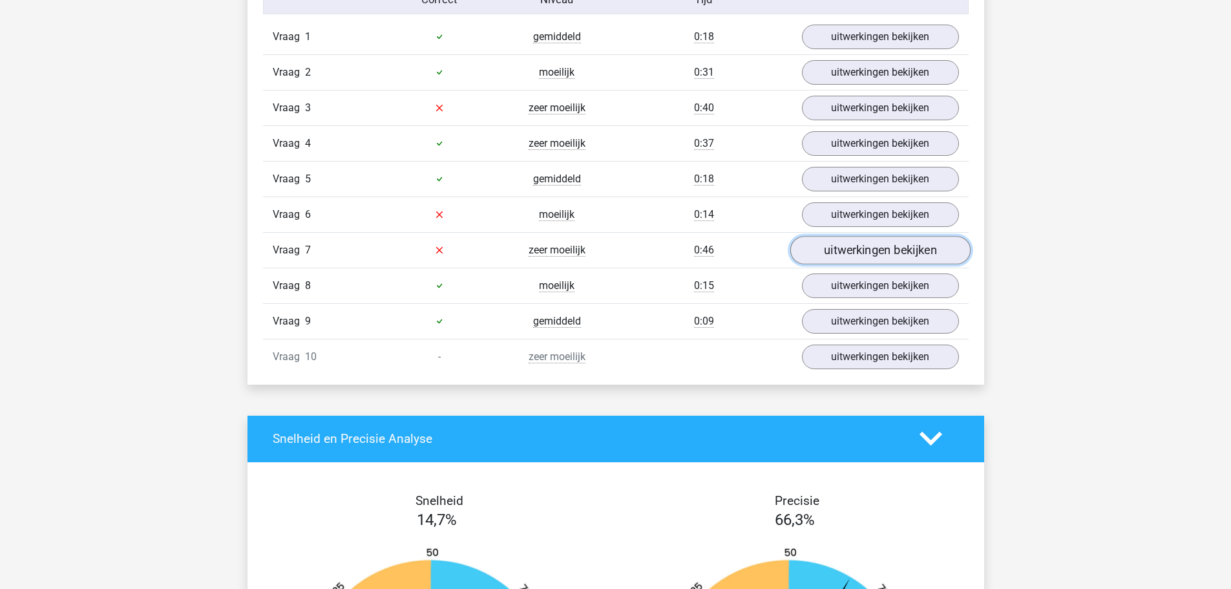
click at [841, 255] on link "uitwerkingen bekijken" at bounding box center [879, 250] width 180 height 28
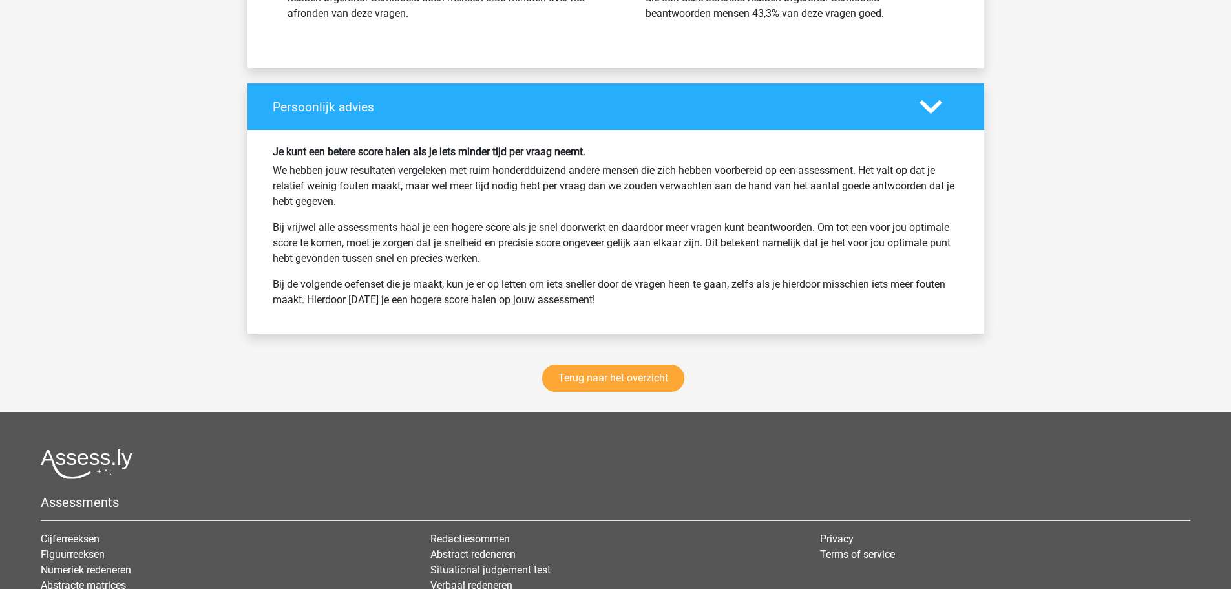
scroll to position [2067, 0]
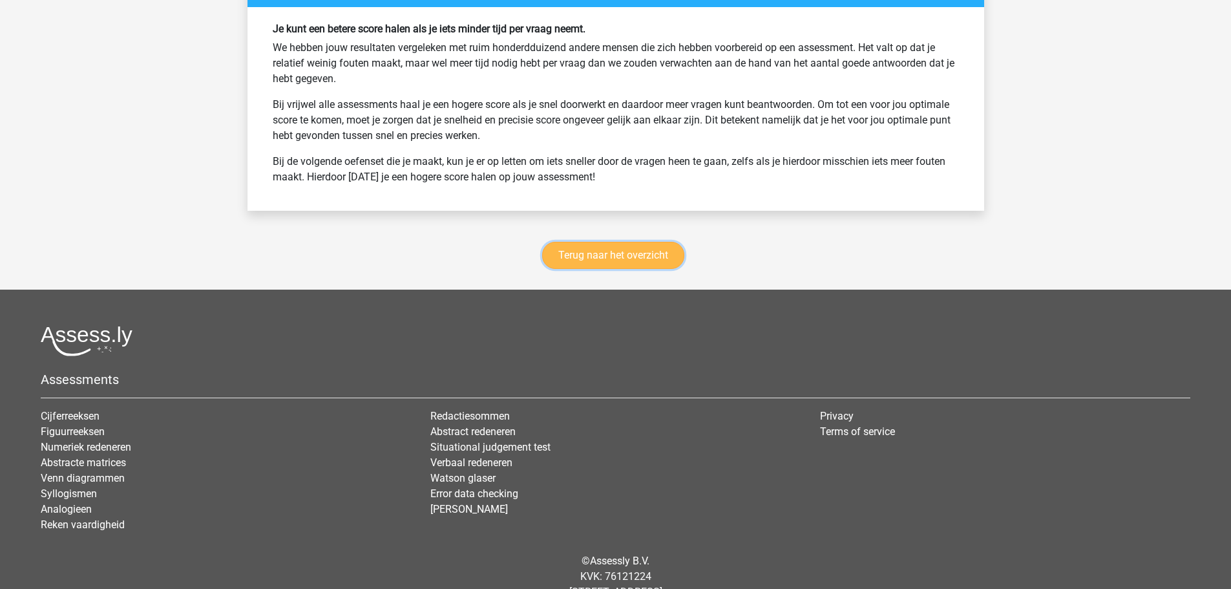
click at [602, 251] on link "Terug naar het overzicht" at bounding box center [613, 255] width 142 height 27
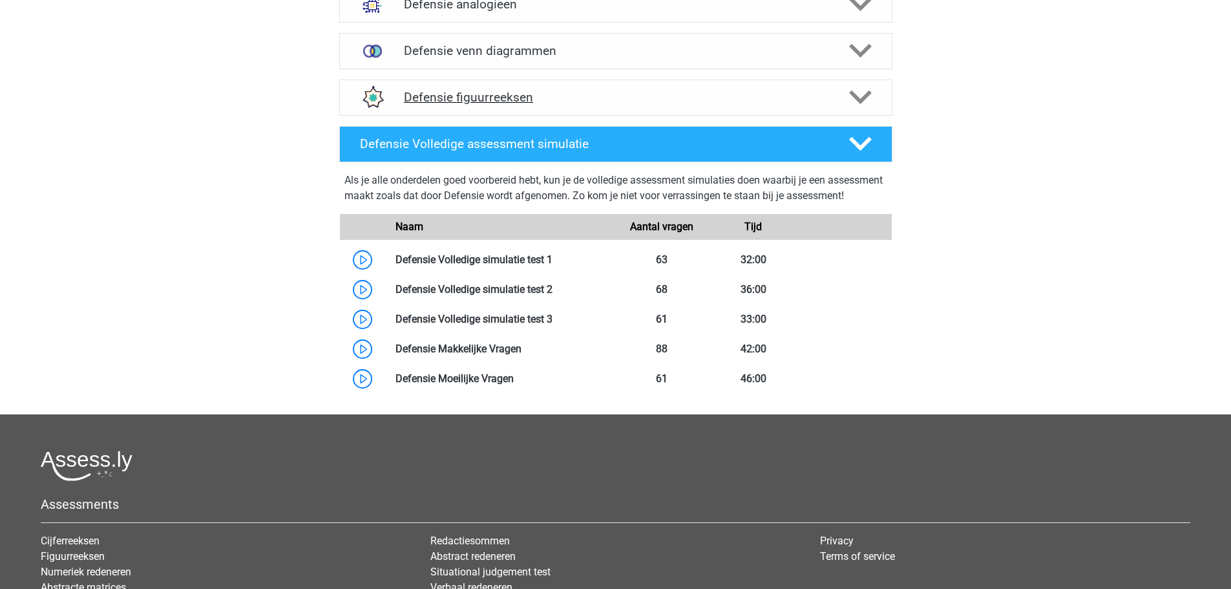
scroll to position [525, 0]
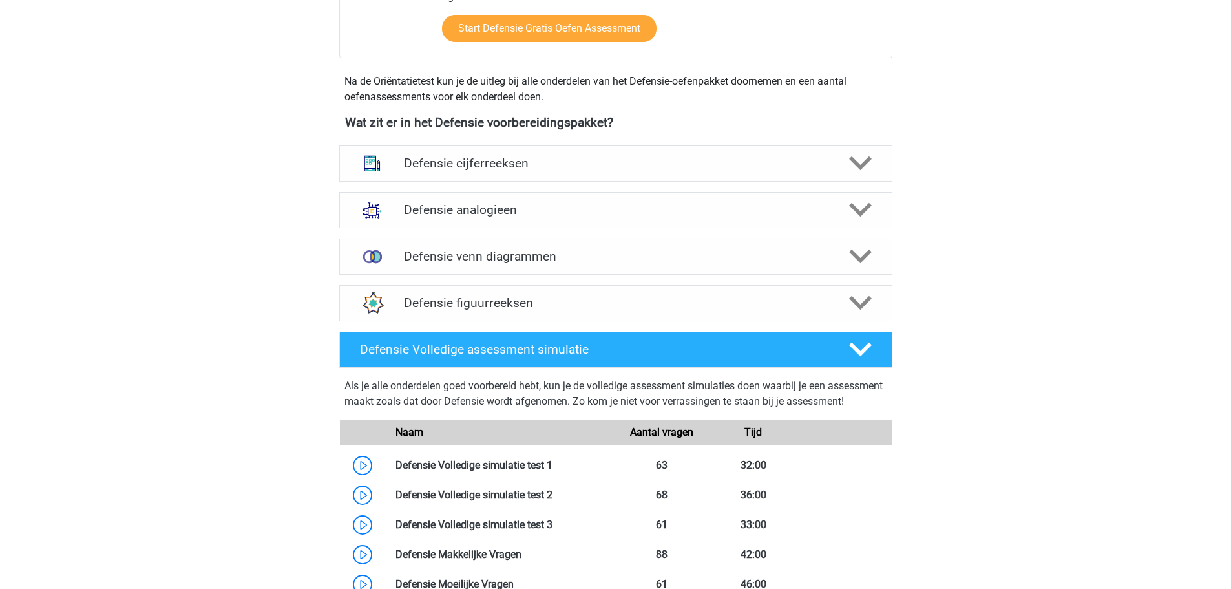
click at [513, 212] on h4 "Defensie analogieen" at bounding box center [615, 209] width 423 height 15
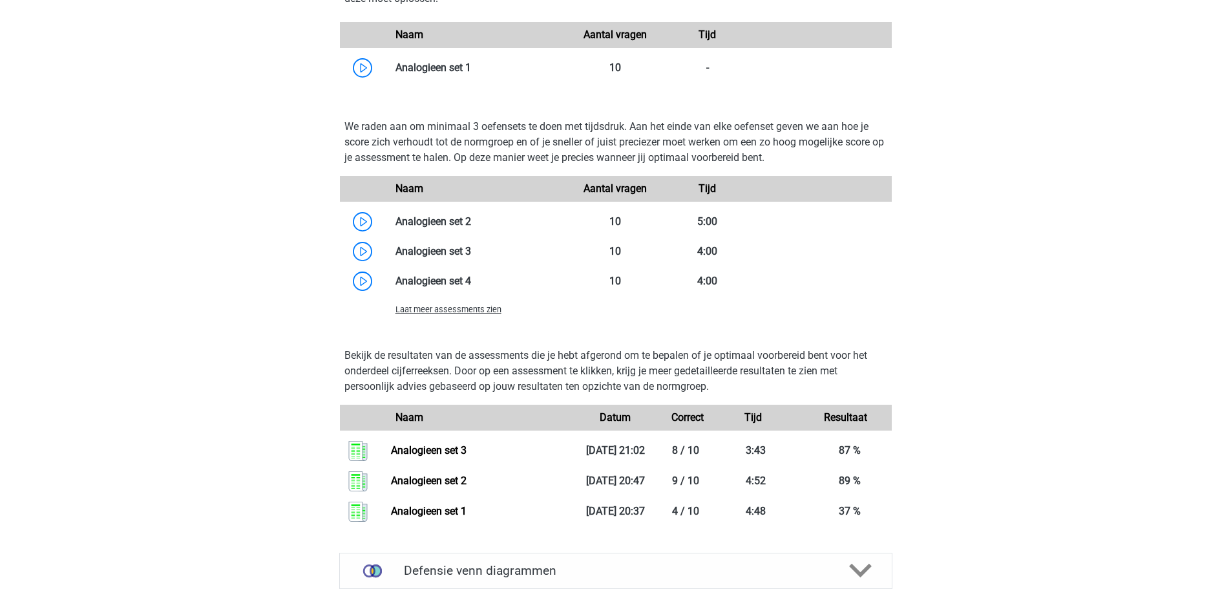
scroll to position [1365, 0]
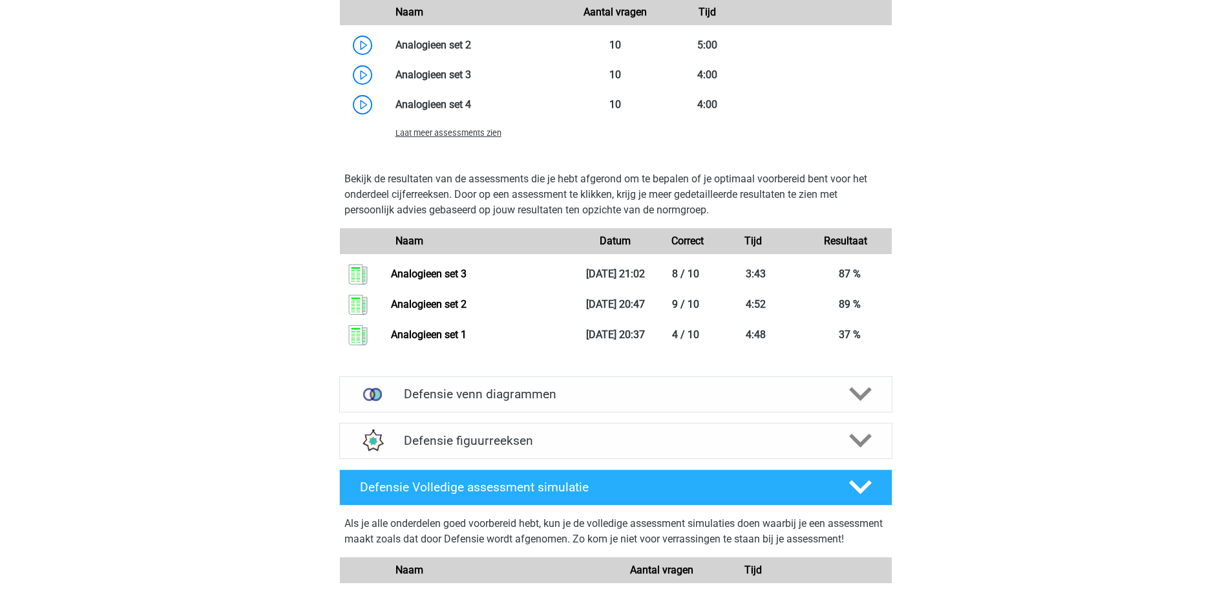
click at [476, 132] on span "Laat meer assessments zien" at bounding box center [448, 133] width 106 height 10
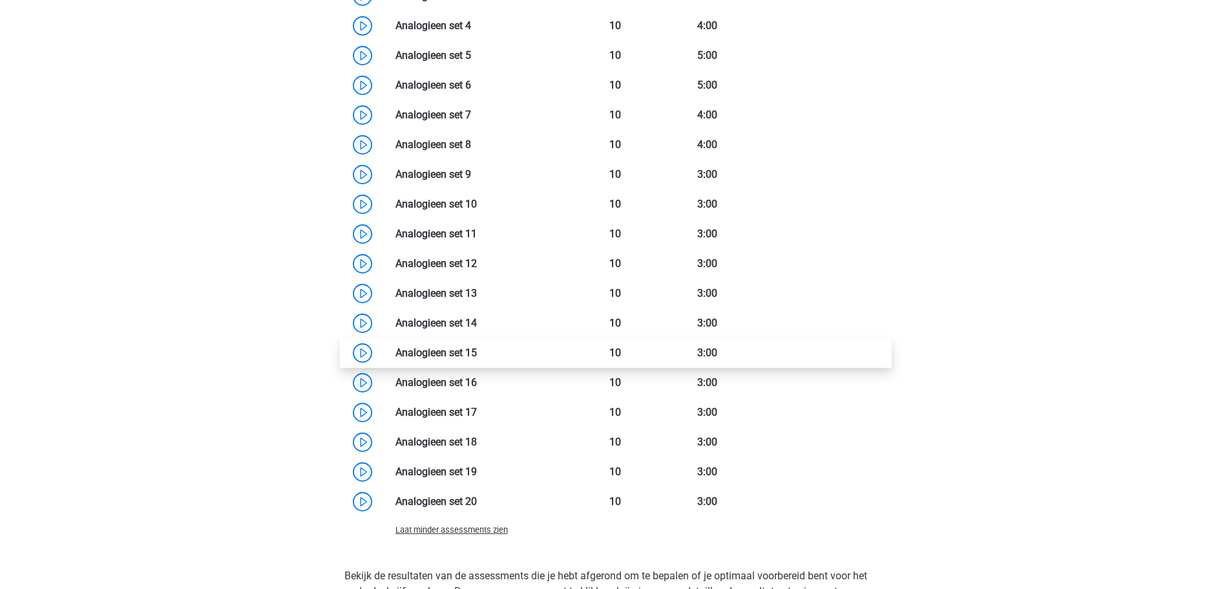
scroll to position [1397, 0]
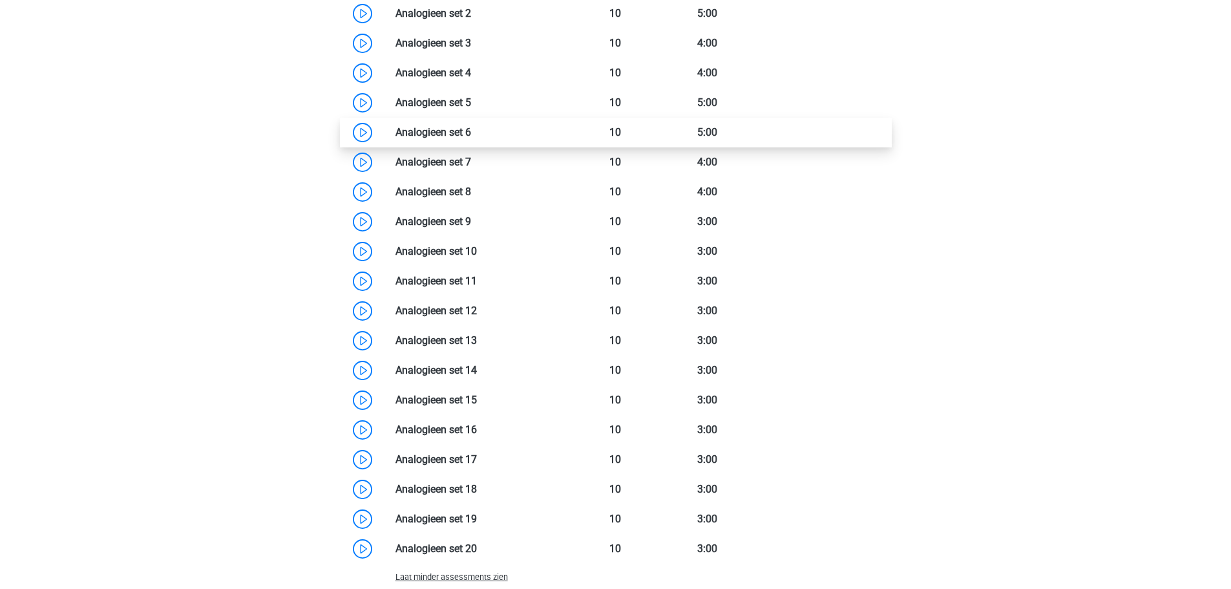
click at [471, 130] on link at bounding box center [471, 132] width 0 height 12
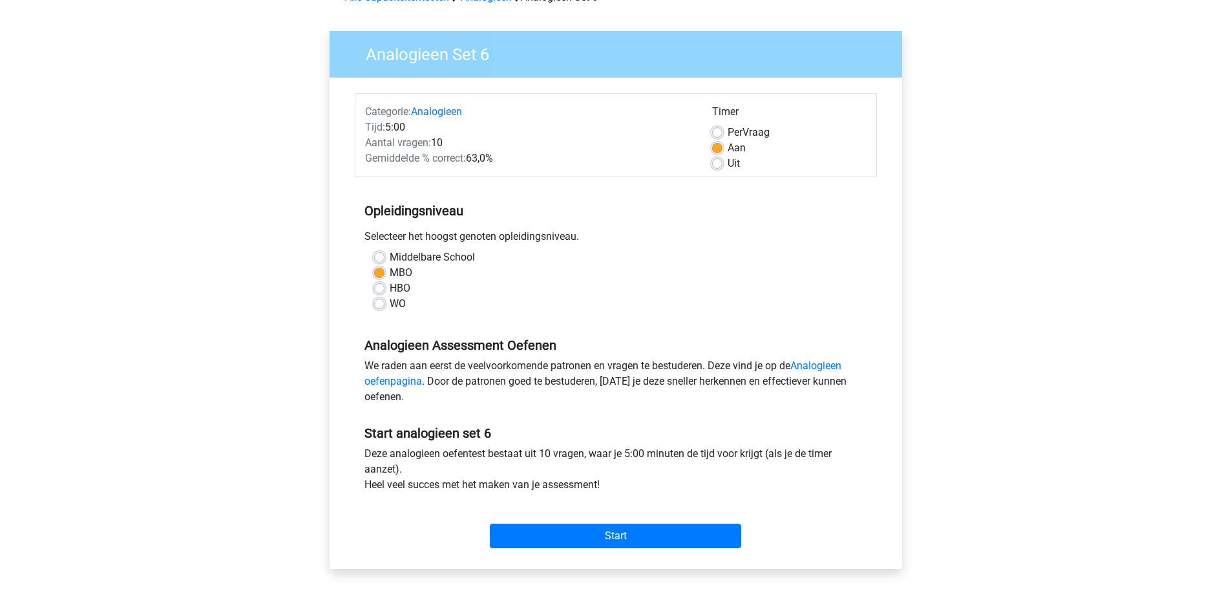
scroll to position [194, 0]
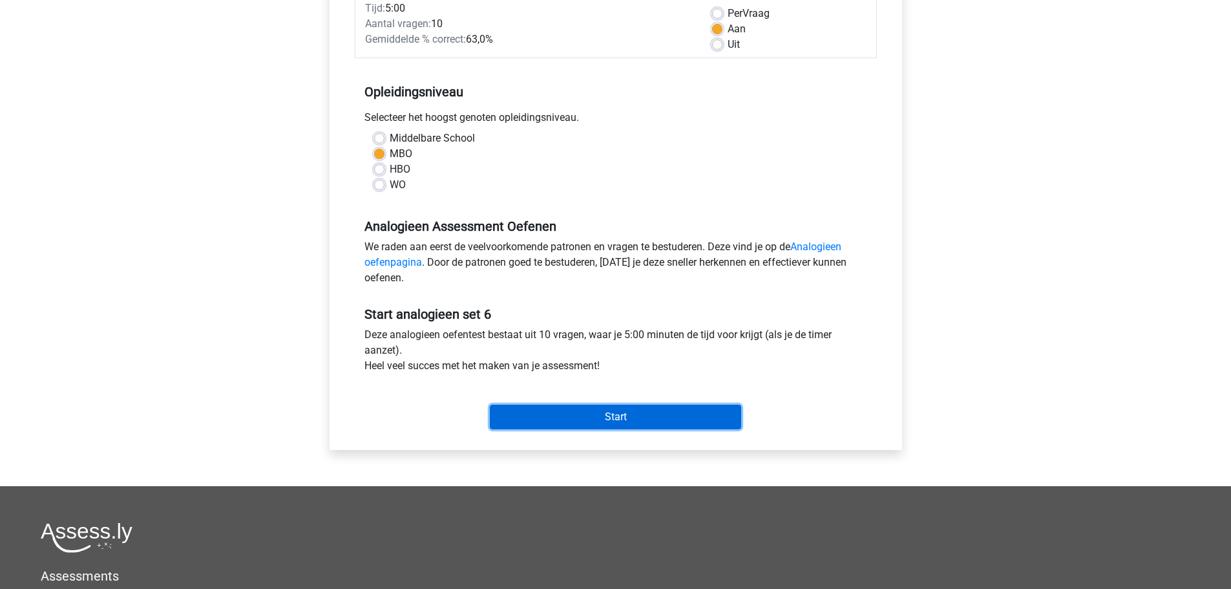
click at [598, 414] on input "Start" at bounding box center [615, 416] width 251 height 25
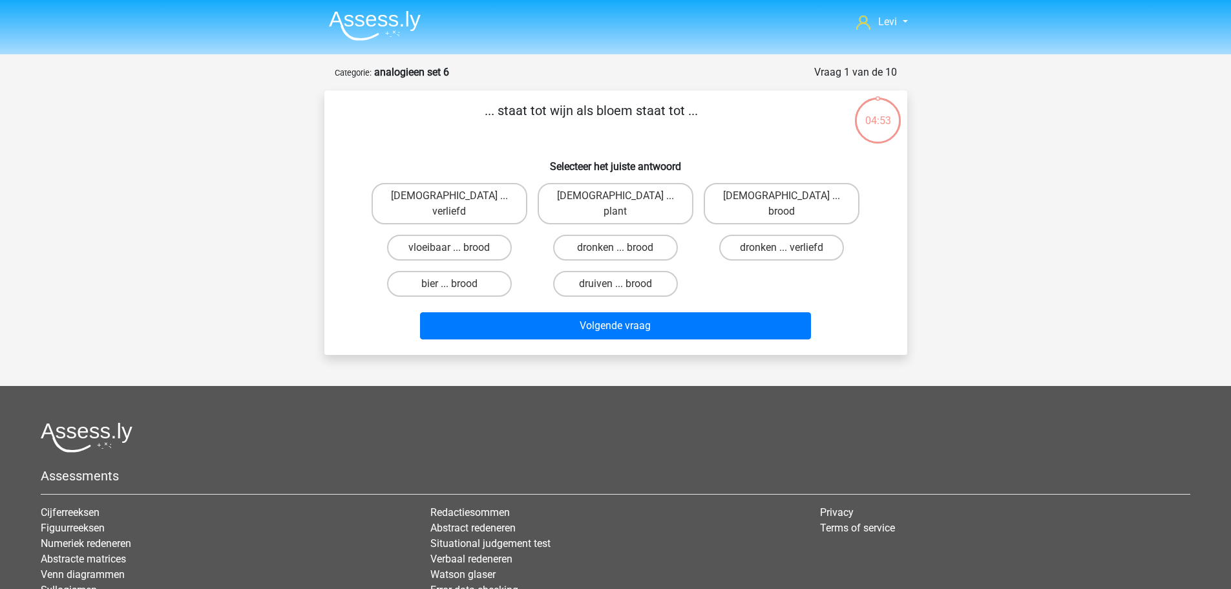
click at [618, 284] on input "druiven ... brood" at bounding box center [619, 288] width 8 height 8
radio input "true"
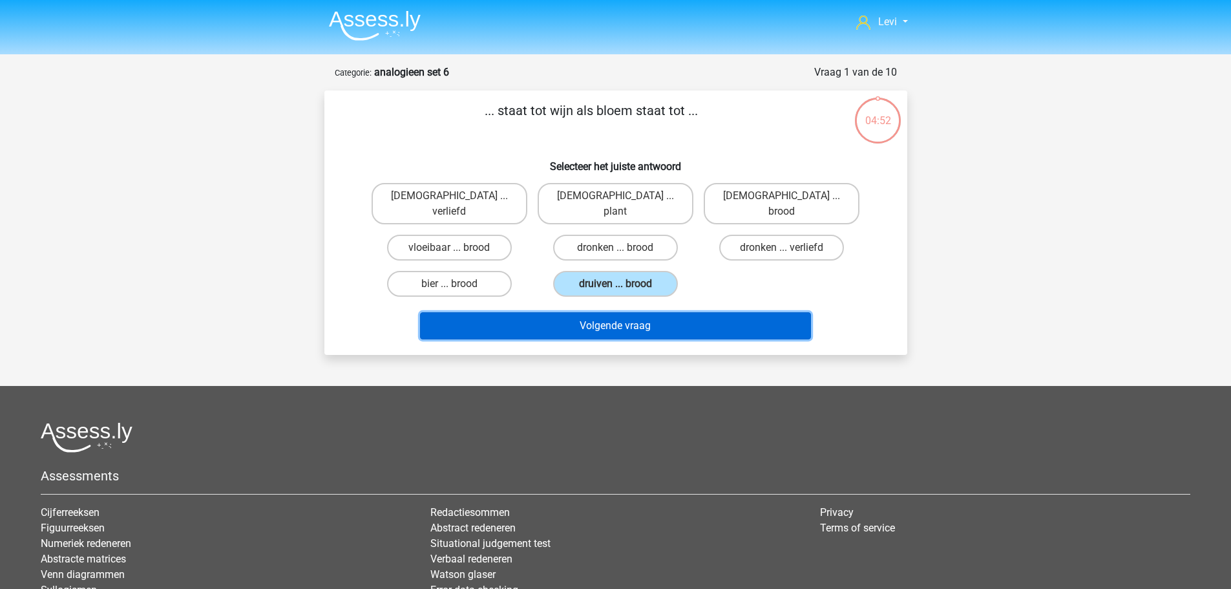
click at [649, 312] on button "Volgende vraag" at bounding box center [615, 325] width 391 height 27
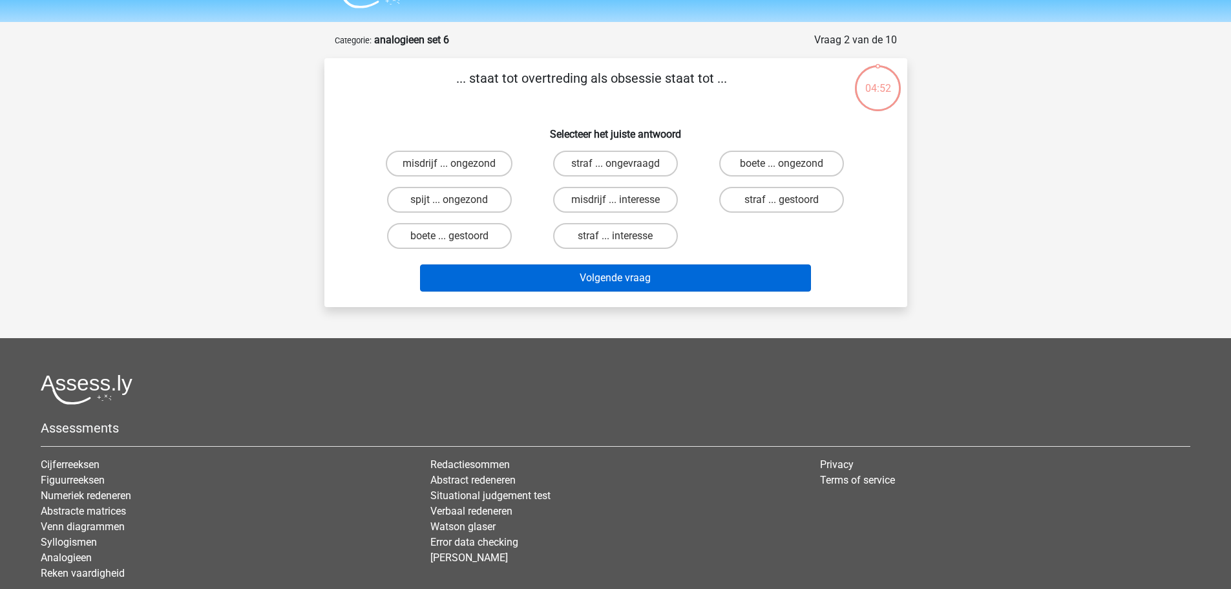
scroll to position [65, 0]
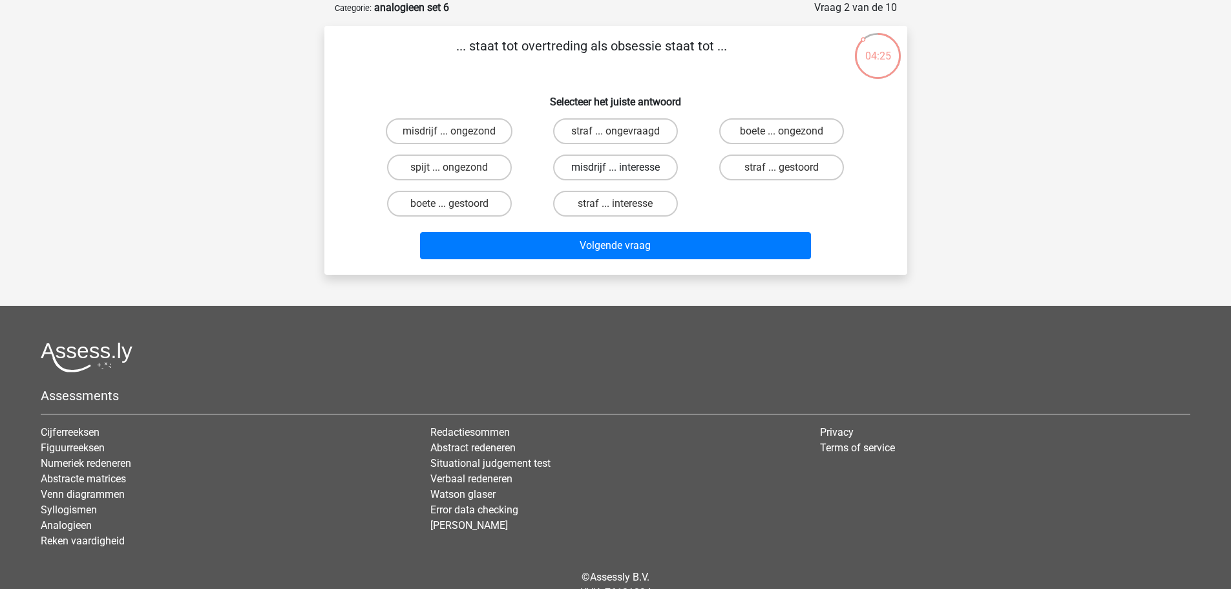
click at [639, 169] on label "misdrijf ... interesse" at bounding box center [615, 167] width 125 height 26
click at [623, 169] on input "misdrijf ... interesse" at bounding box center [619, 171] width 8 height 8
radio input "true"
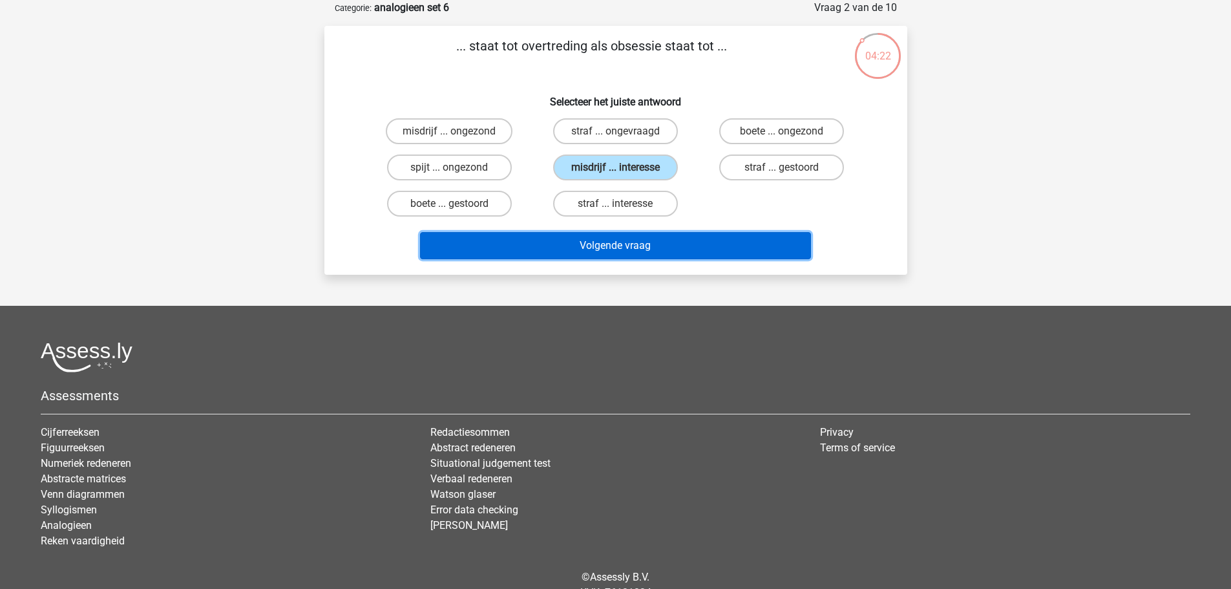
click at [681, 241] on button "Volgende vraag" at bounding box center [615, 245] width 391 height 27
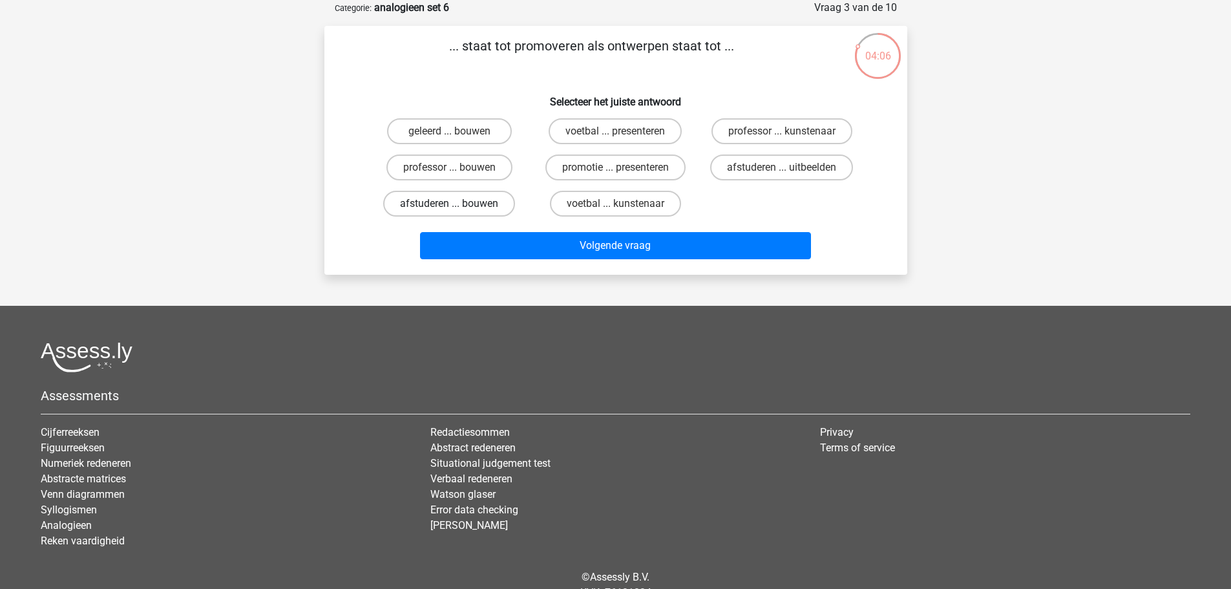
click at [449, 203] on label "afstuderen ... bouwen" at bounding box center [449, 204] width 132 height 26
click at [449, 204] on input "afstuderen ... bouwen" at bounding box center [453, 208] width 8 height 8
radio input "true"
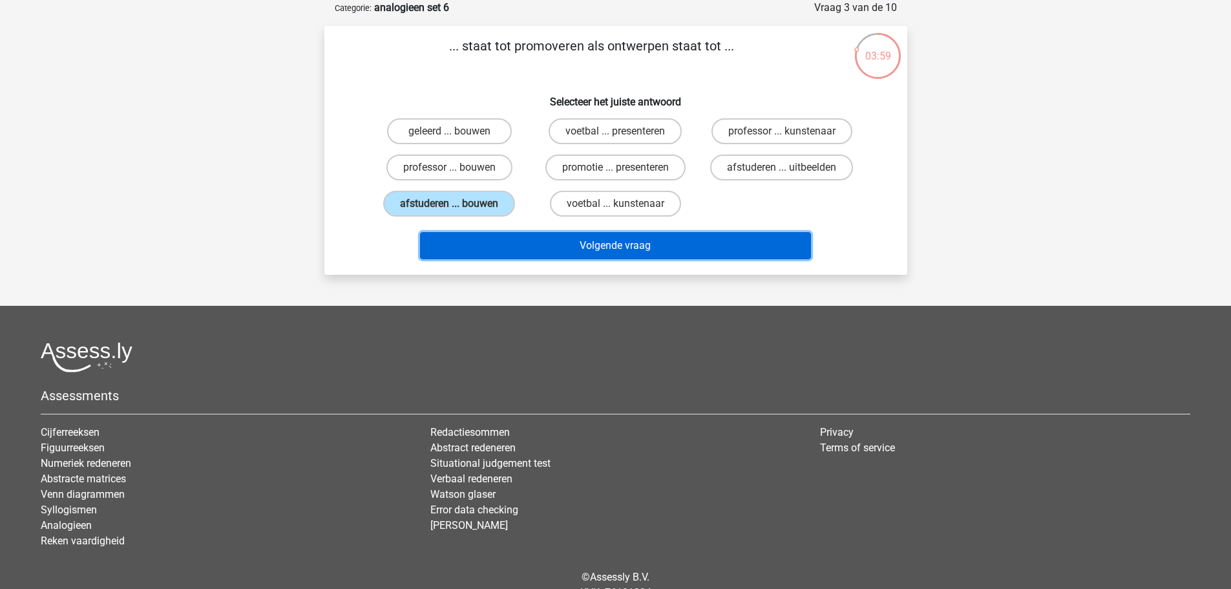
click at [607, 238] on button "Volgende vraag" at bounding box center [615, 245] width 391 height 27
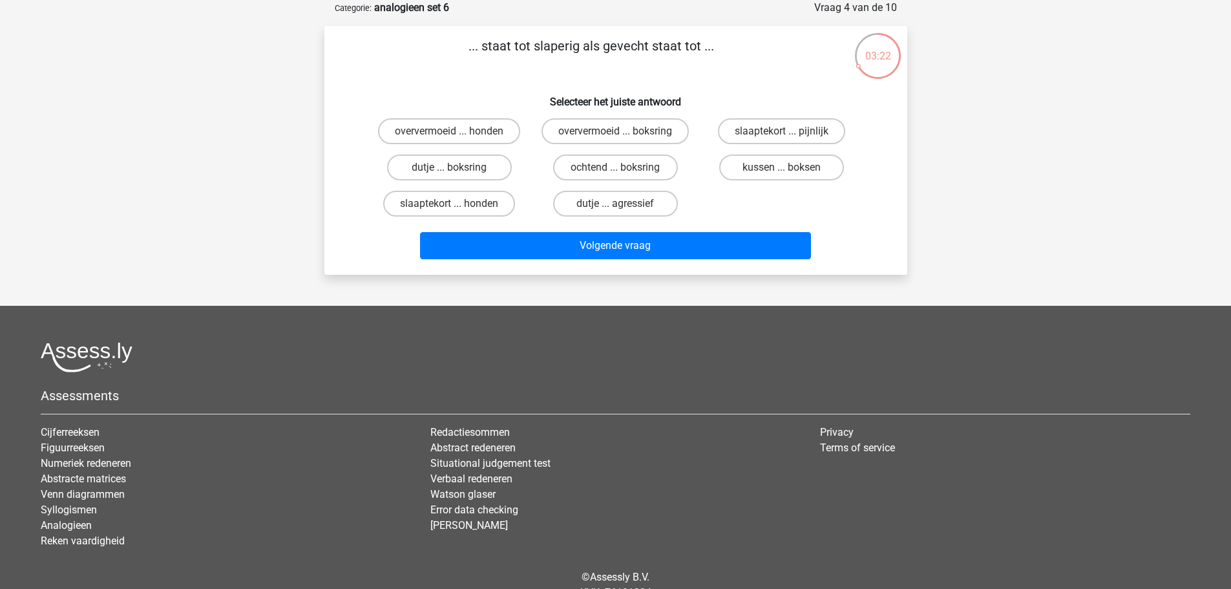
click at [789, 135] on input "slaaptekort ... pijnlijk" at bounding box center [786, 135] width 8 height 8
radio input "true"
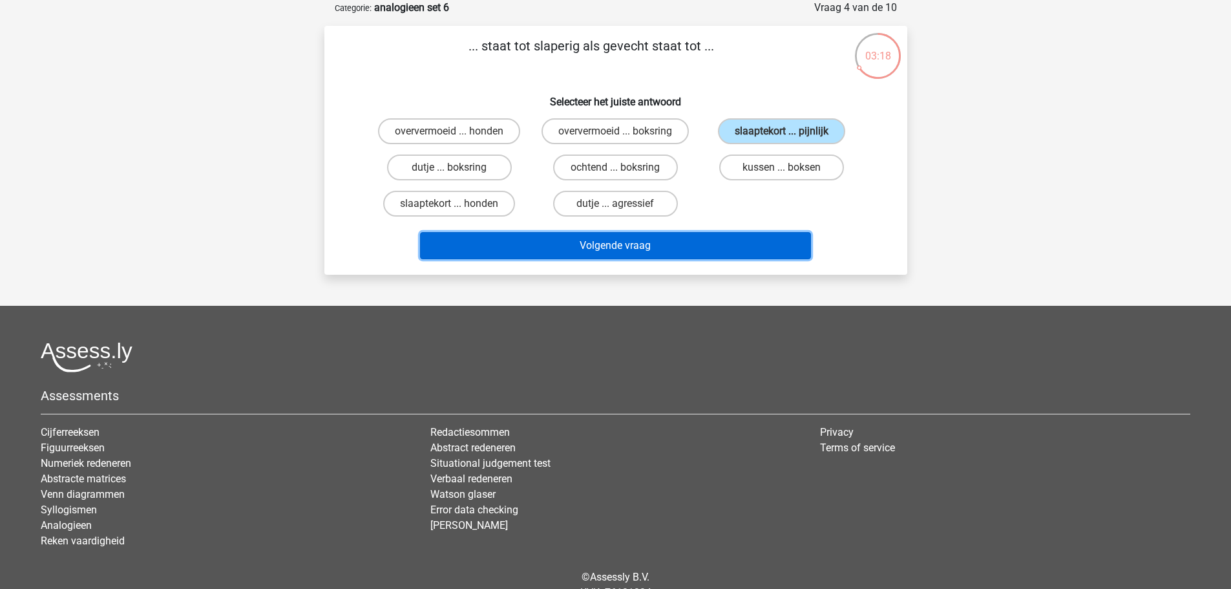
click at [752, 240] on button "Volgende vraag" at bounding box center [615, 245] width 391 height 27
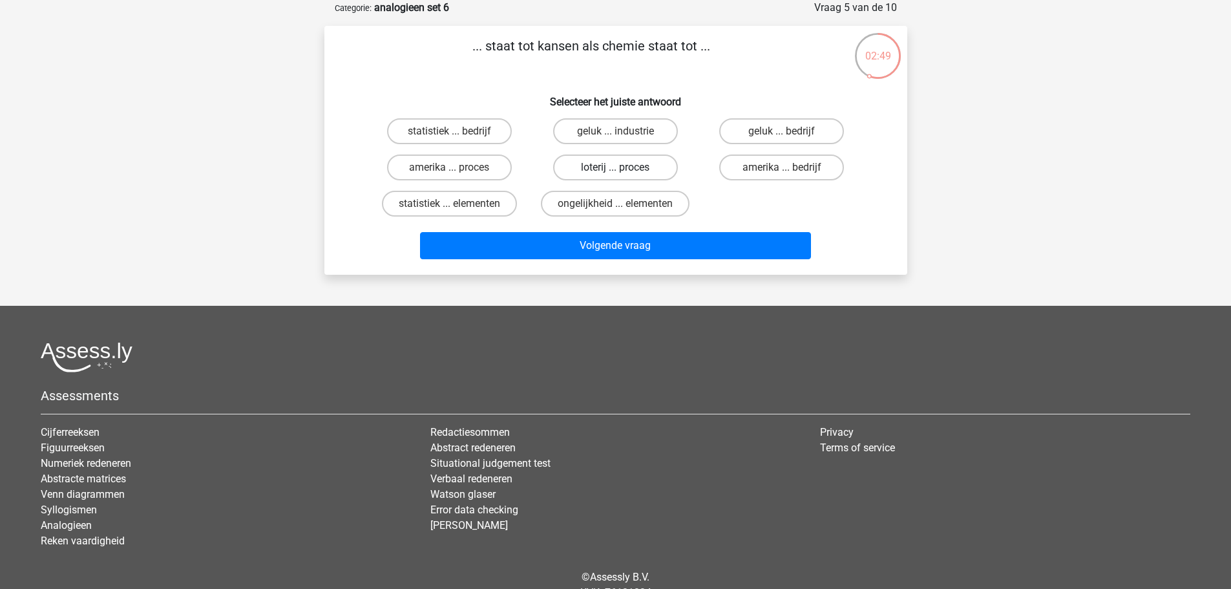
click at [644, 172] on label "loterij ... proces" at bounding box center [615, 167] width 125 height 26
click at [623, 172] on input "loterij ... proces" at bounding box center [619, 171] width 8 height 8
radio input "true"
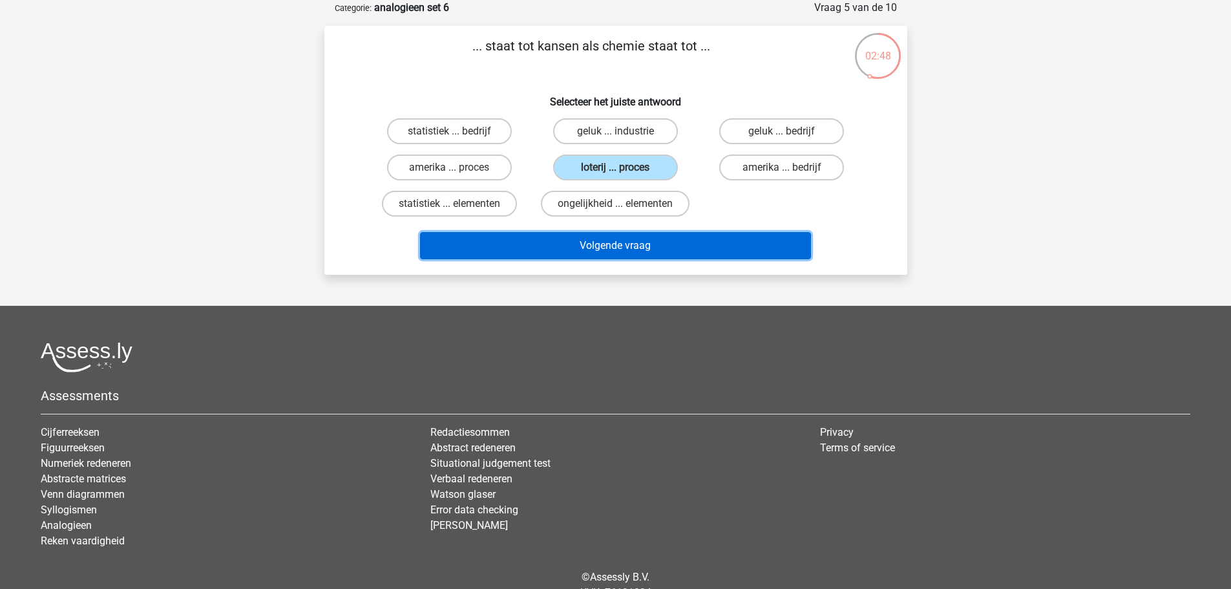
click at [685, 243] on button "Volgende vraag" at bounding box center [615, 245] width 391 height 27
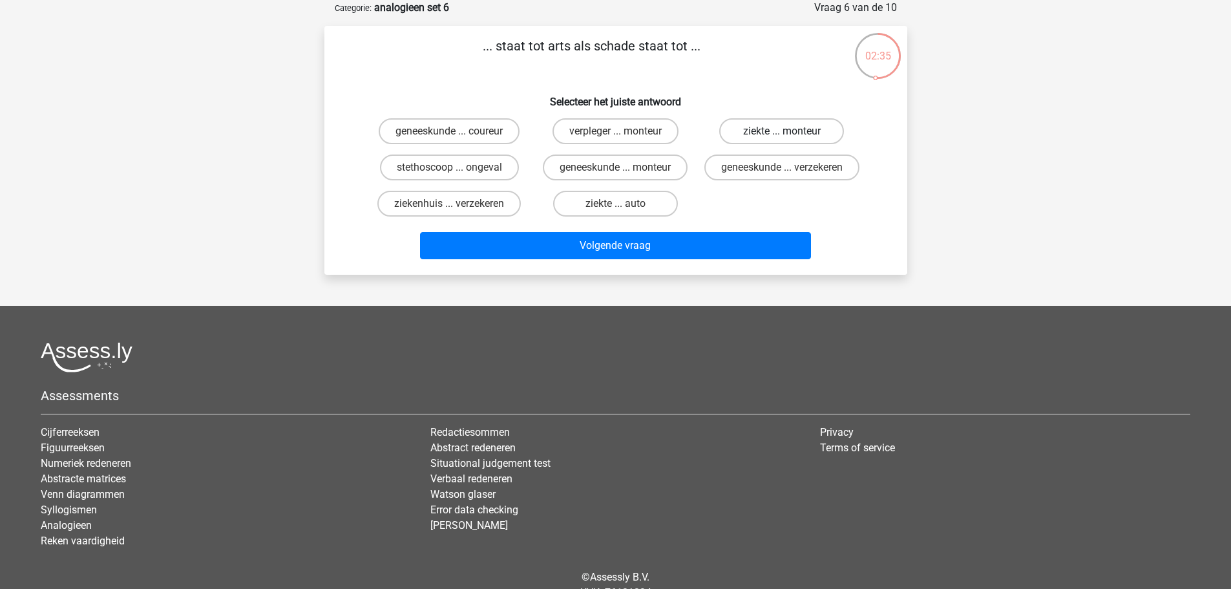
click at [749, 132] on label "ziekte ... monteur" at bounding box center [781, 131] width 125 height 26
click at [782, 132] on input "ziekte ... monteur" at bounding box center [786, 135] width 8 height 8
radio input "true"
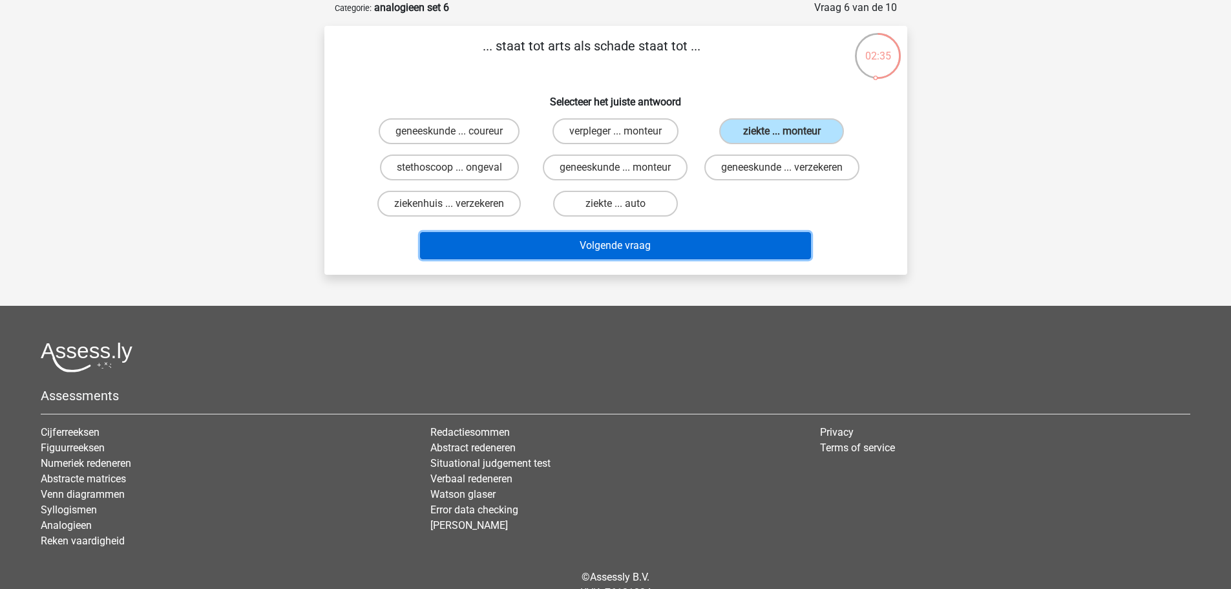
click at [674, 258] on button "Volgende vraag" at bounding box center [615, 245] width 391 height 27
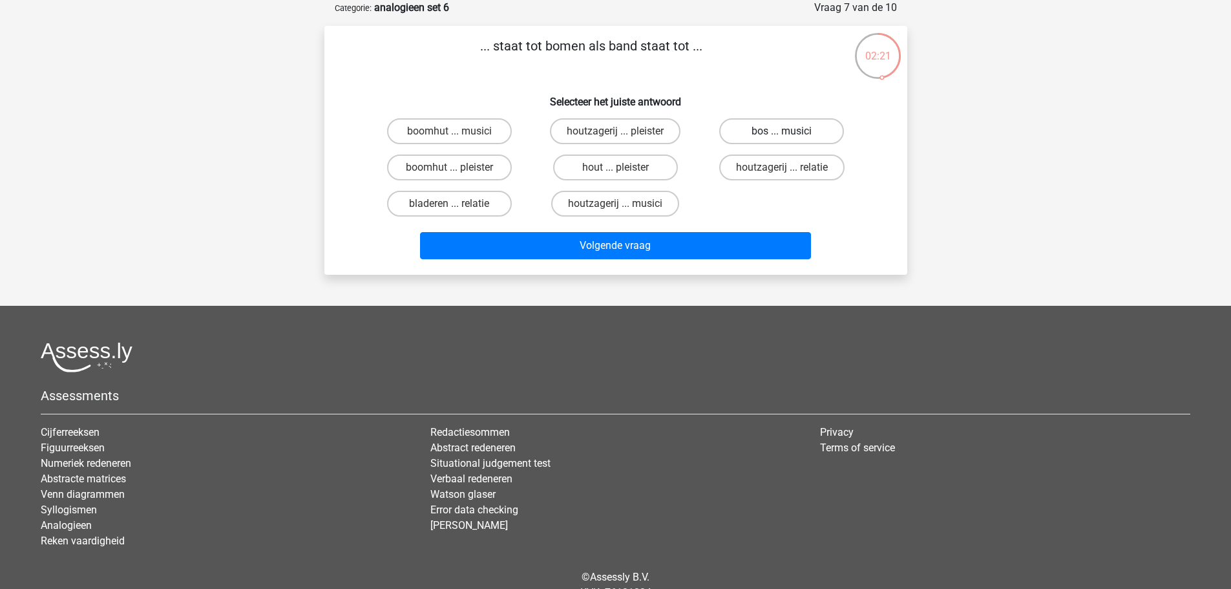
click at [744, 141] on label "bos ... musici" at bounding box center [781, 131] width 125 height 26
click at [782, 140] on input "bos ... musici" at bounding box center [786, 135] width 8 height 8
radio input "true"
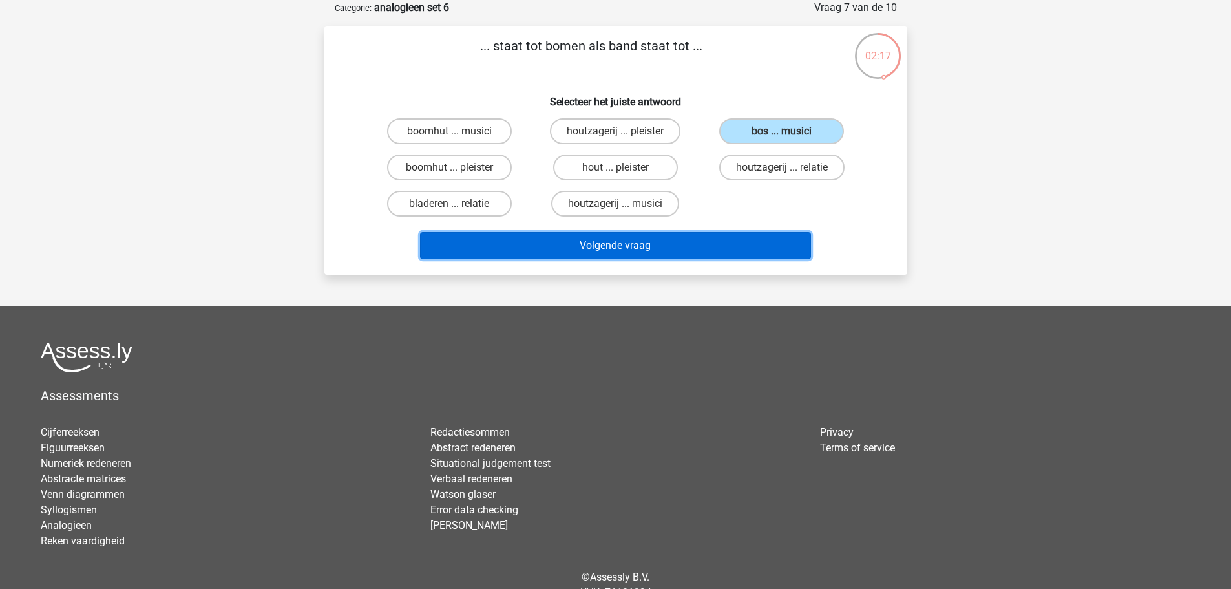
click at [664, 244] on button "Volgende vraag" at bounding box center [615, 245] width 391 height 27
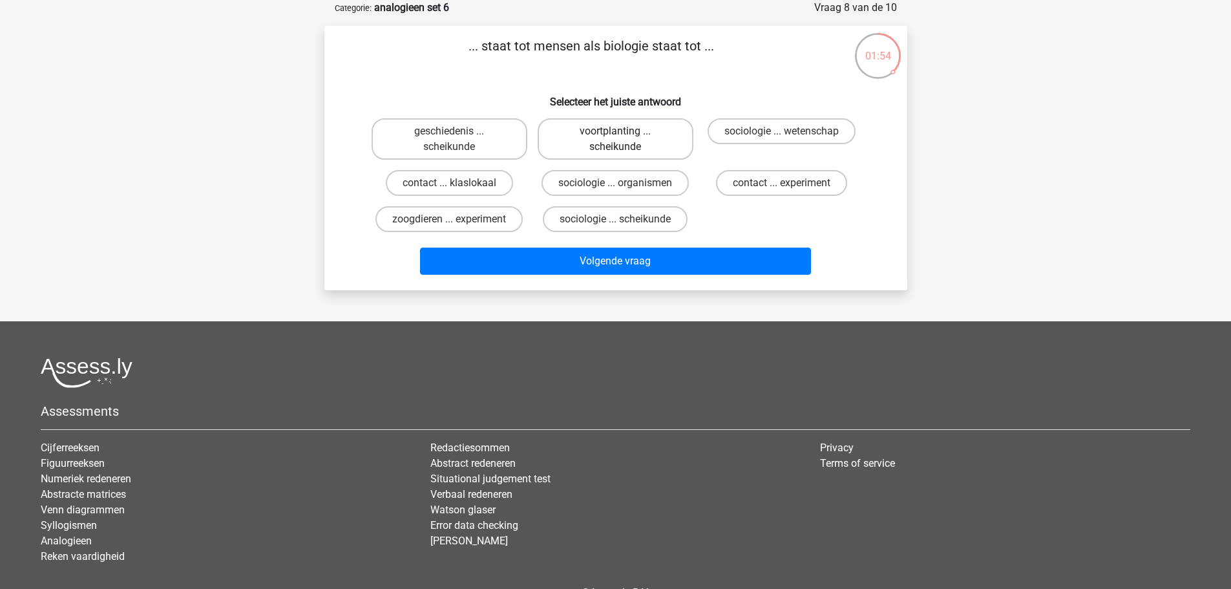
click at [651, 136] on label "voortplanting ... scheikunde" at bounding box center [616, 138] width 156 height 41
click at [623, 136] on input "voortplanting ... scheikunde" at bounding box center [619, 135] width 8 height 8
radio input "true"
click at [783, 131] on label "sociologie ... wetenschap" at bounding box center [781, 131] width 148 height 26
click at [783, 131] on input "sociologie ... wetenschap" at bounding box center [786, 135] width 8 height 8
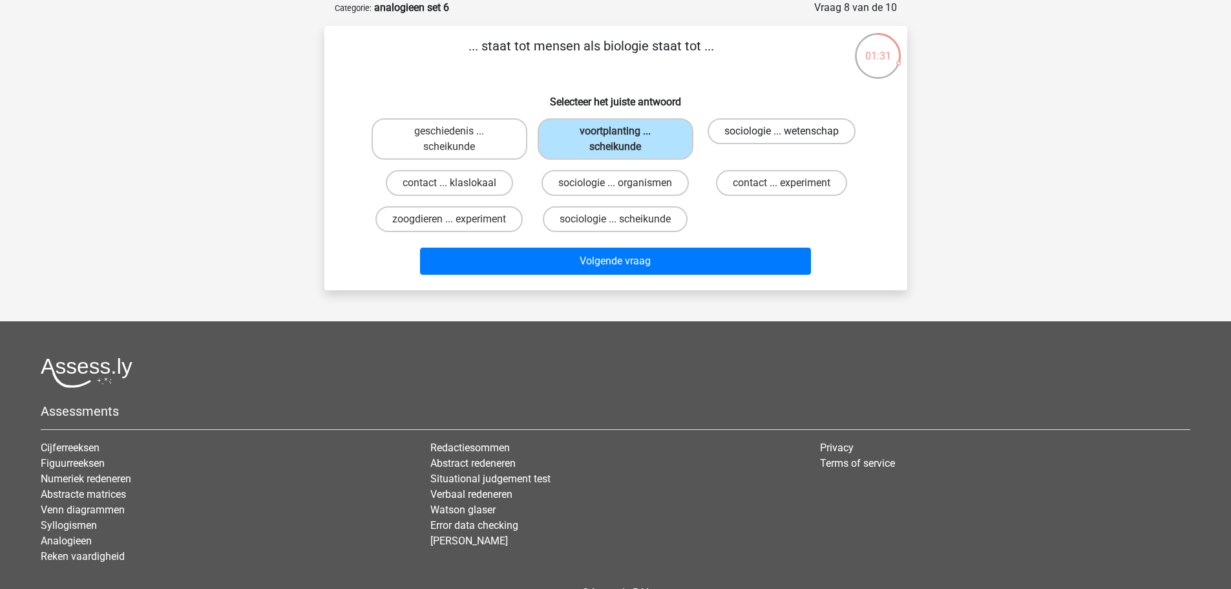
radio input "true"
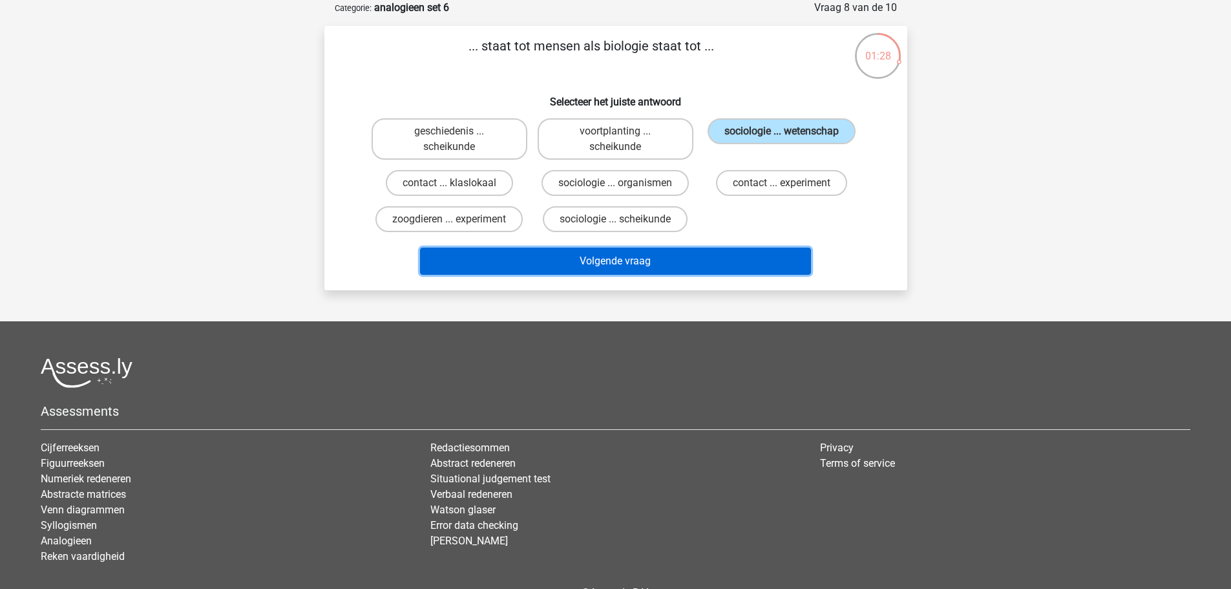
click at [709, 260] on button "Volgende vraag" at bounding box center [615, 260] width 391 height 27
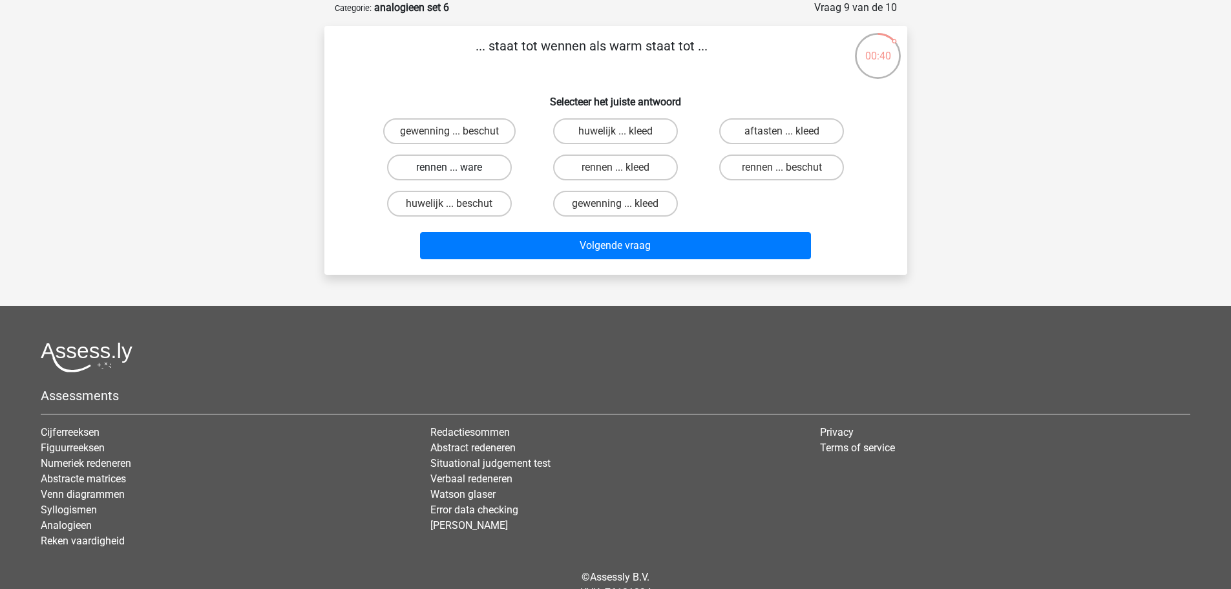
click at [483, 163] on label "rennen ... ware" at bounding box center [449, 167] width 125 height 26
click at [457, 167] on input "rennen ... ware" at bounding box center [453, 171] width 8 height 8
radio input "true"
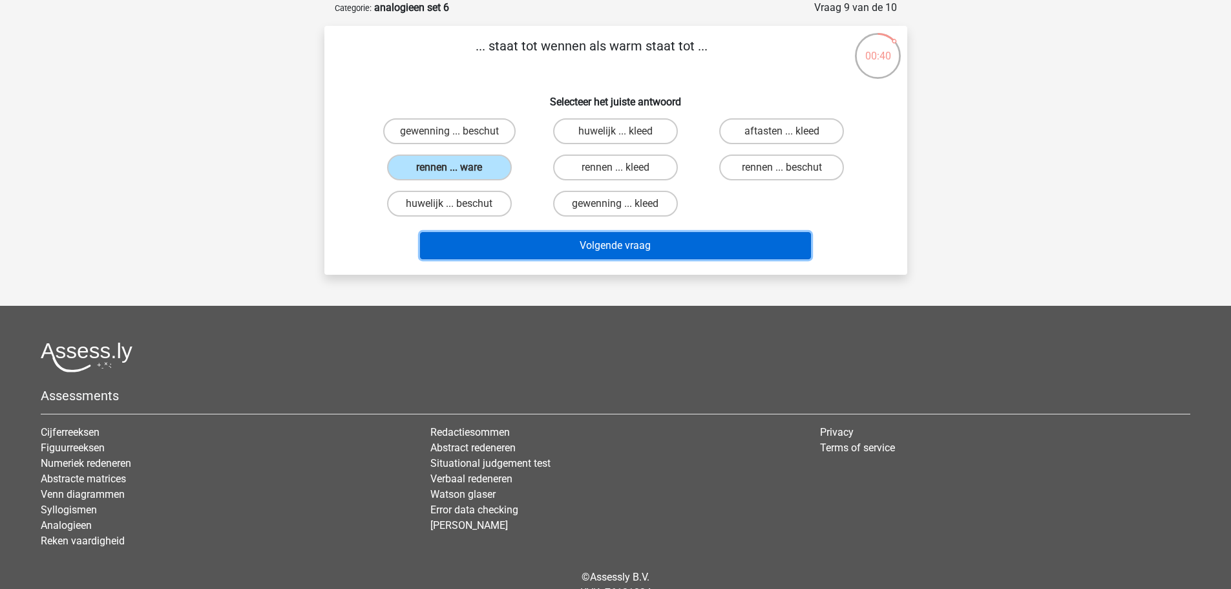
click at [613, 255] on button "Volgende vraag" at bounding box center [615, 245] width 391 height 27
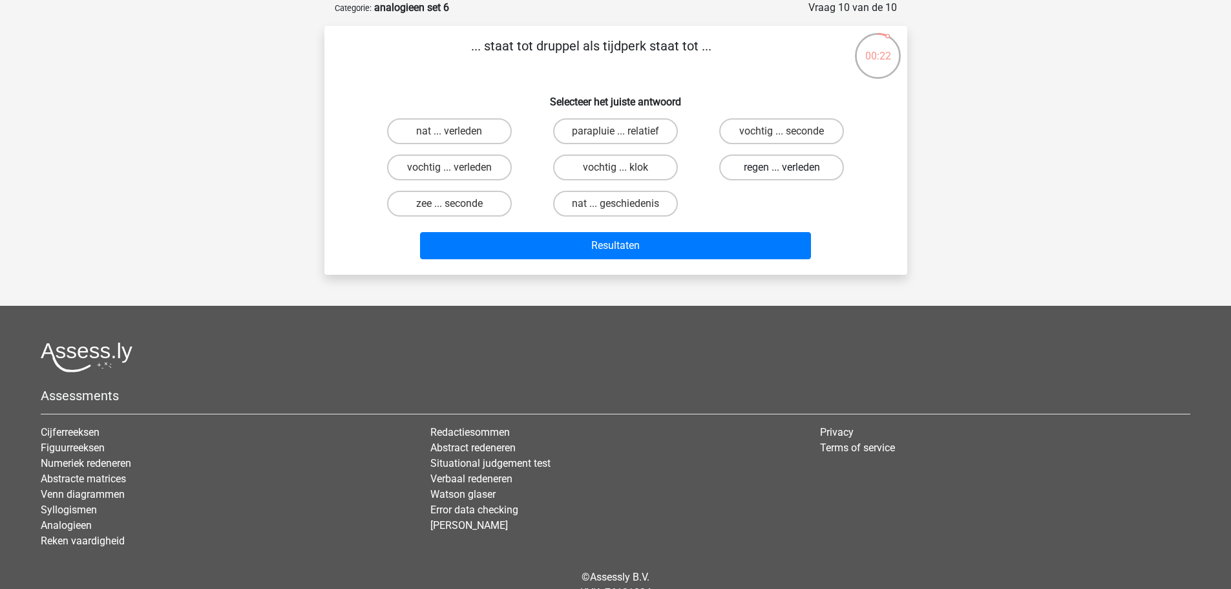
click at [780, 169] on label "regen ... verleden" at bounding box center [781, 167] width 125 height 26
click at [782, 169] on input "regen ... verleden" at bounding box center [786, 171] width 8 height 8
radio input "true"
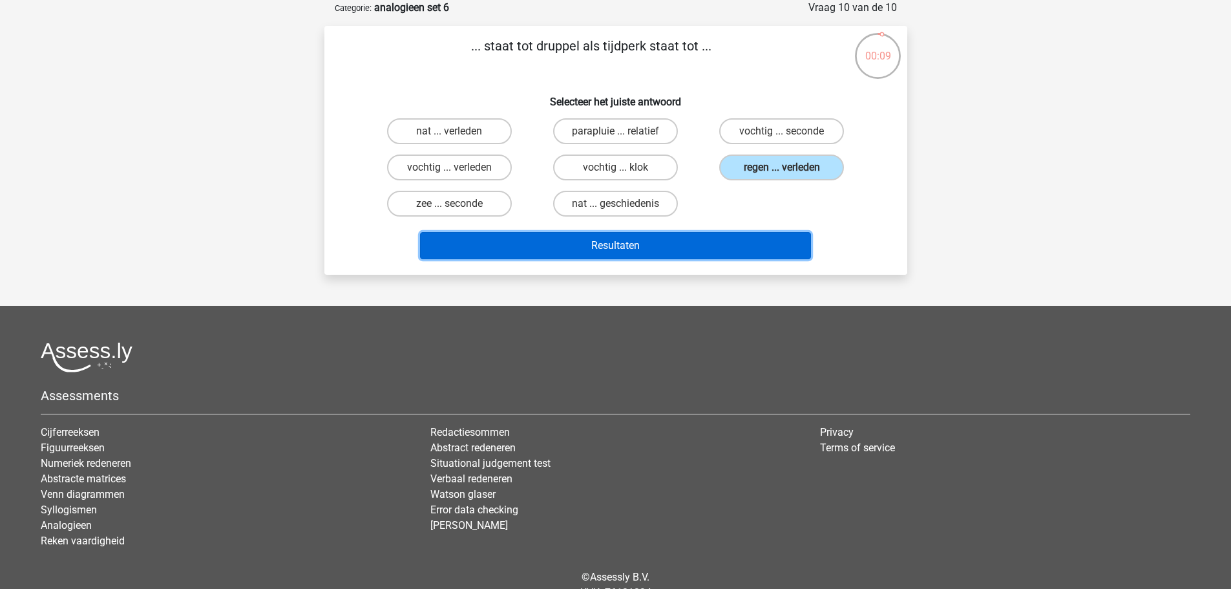
click at [716, 244] on button "Resultaten" at bounding box center [615, 245] width 391 height 27
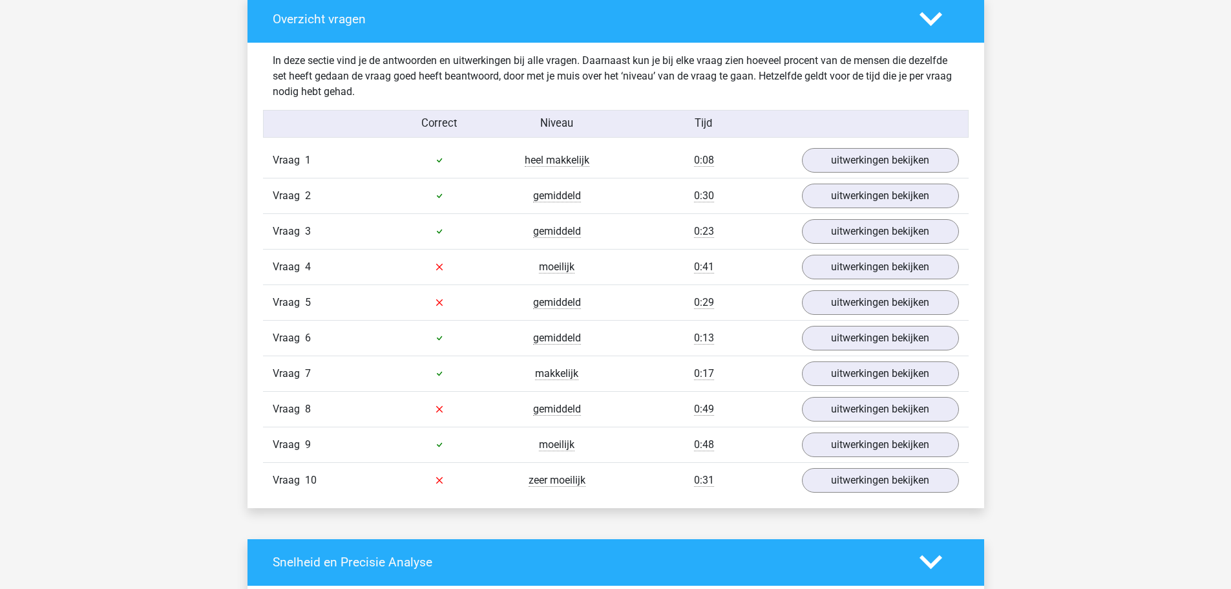
scroll to position [711, 0]
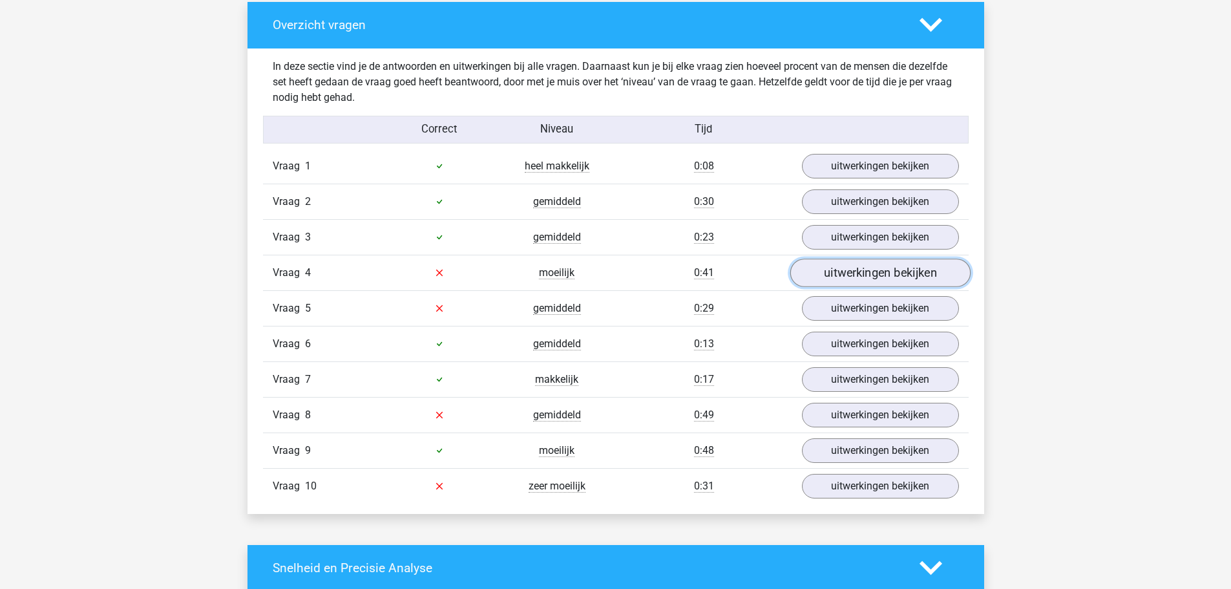
click at [864, 279] on link "uitwerkingen bekijken" at bounding box center [879, 272] width 180 height 28
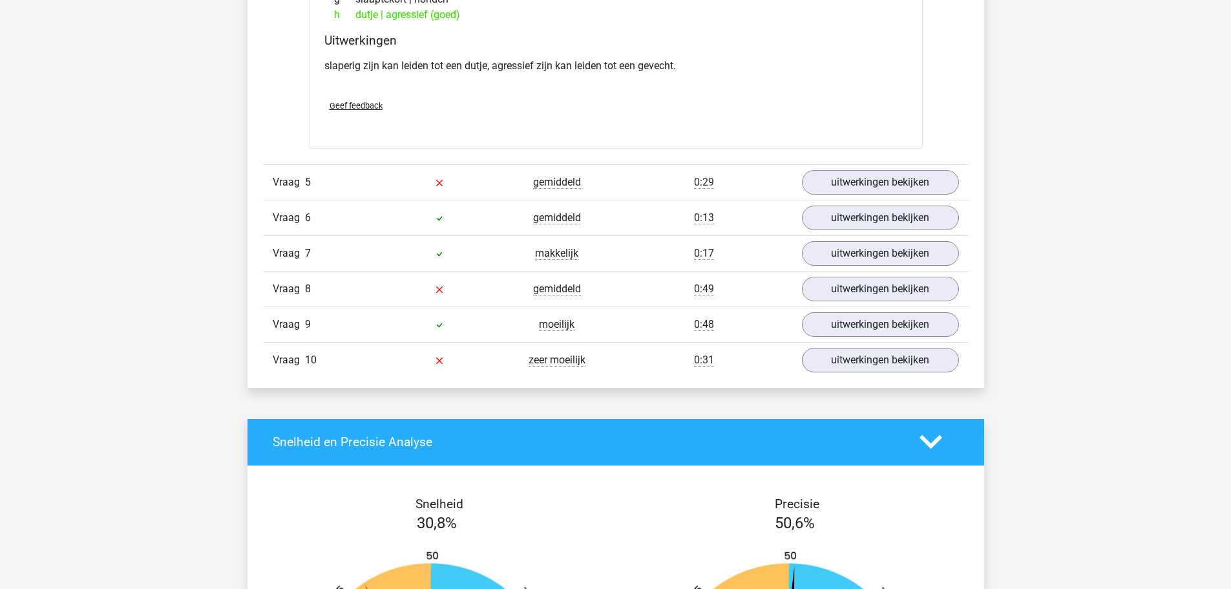
scroll to position [1163, 0]
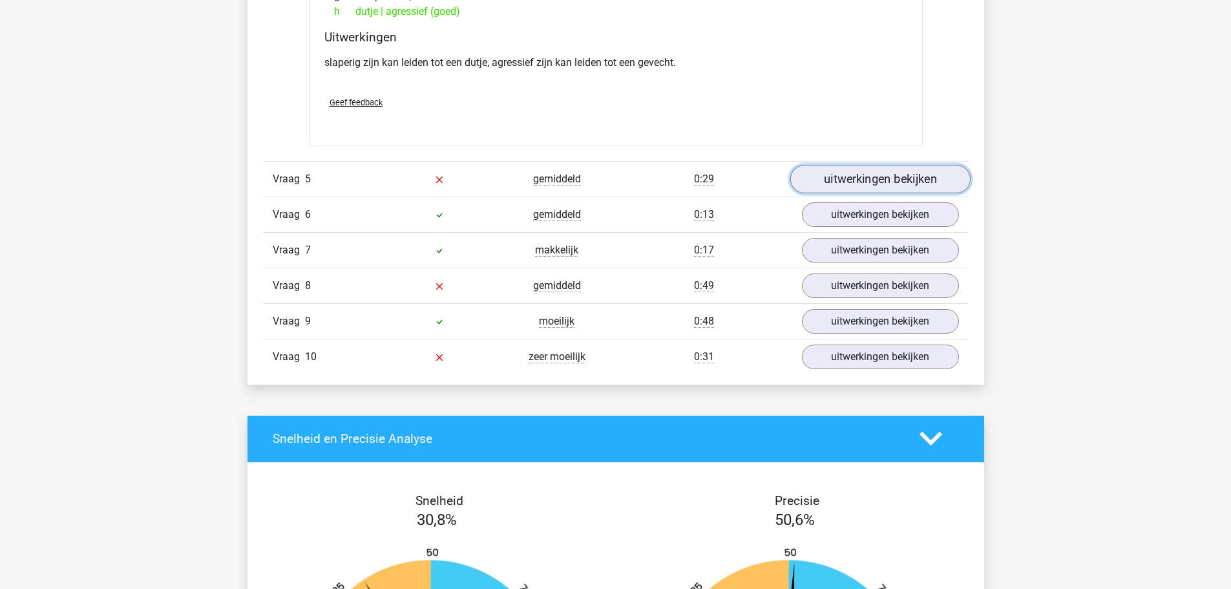
click at [852, 176] on link "uitwerkingen bekijken" at bounding box center [879, 179] width 180 height 28
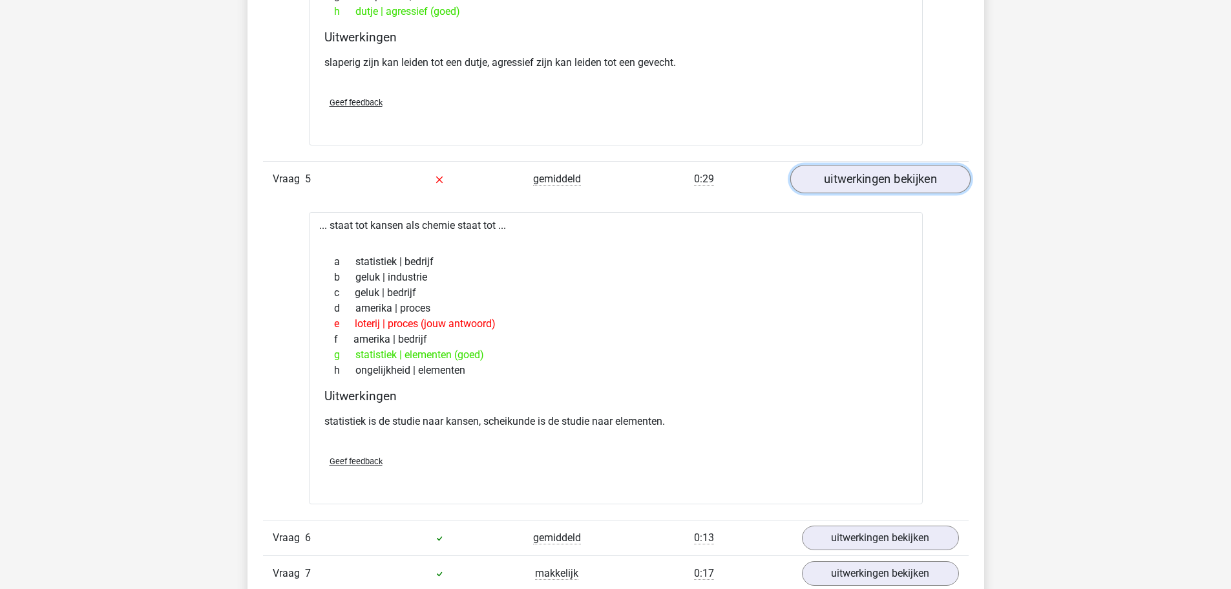
click at [880, 178] on link "uitwerkingen bekijken" at bounding box center [879, 179] width 180 height 28
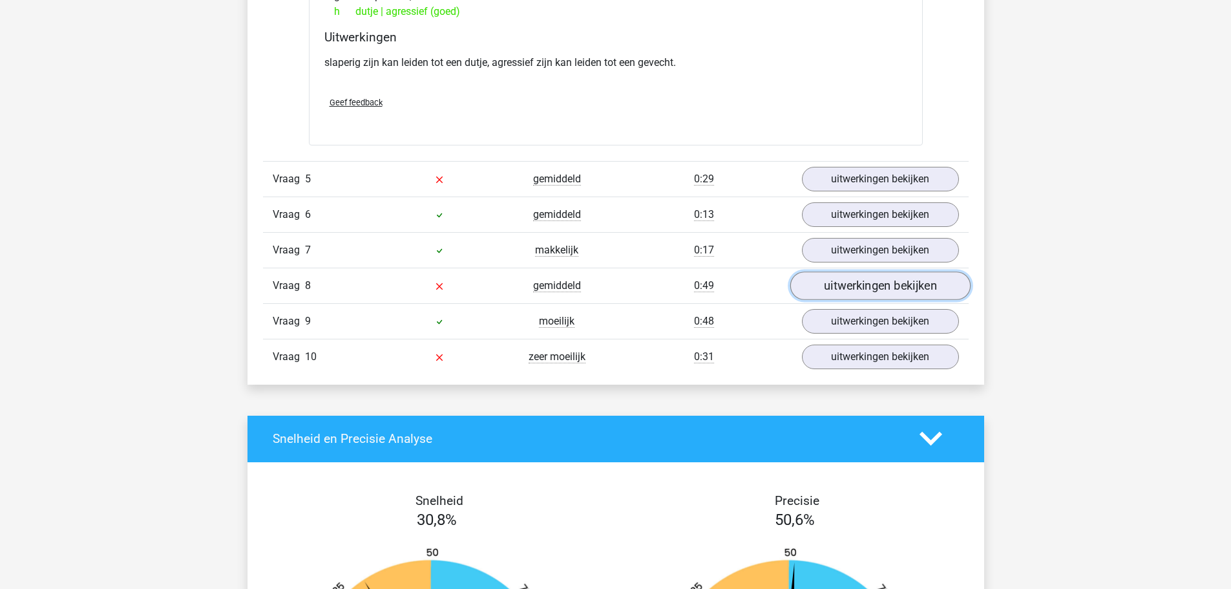
click at [836, 286] on link "uitwerkingen bekijken" at bounding box center [879, 285] width 180 height 28
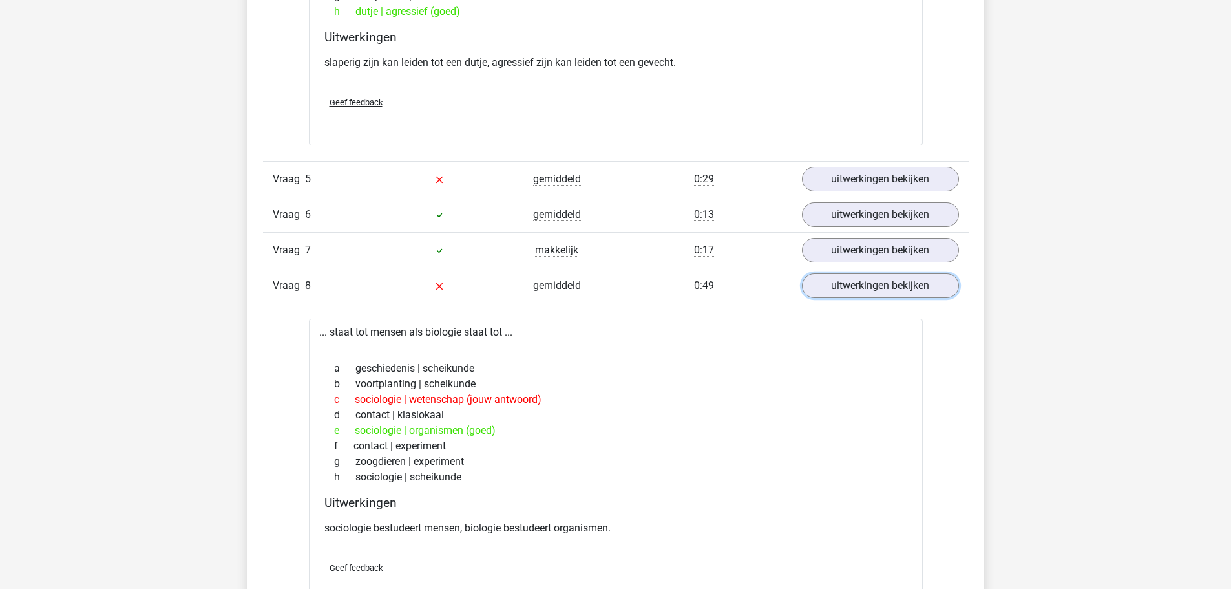
scroll to position [1357, 0]
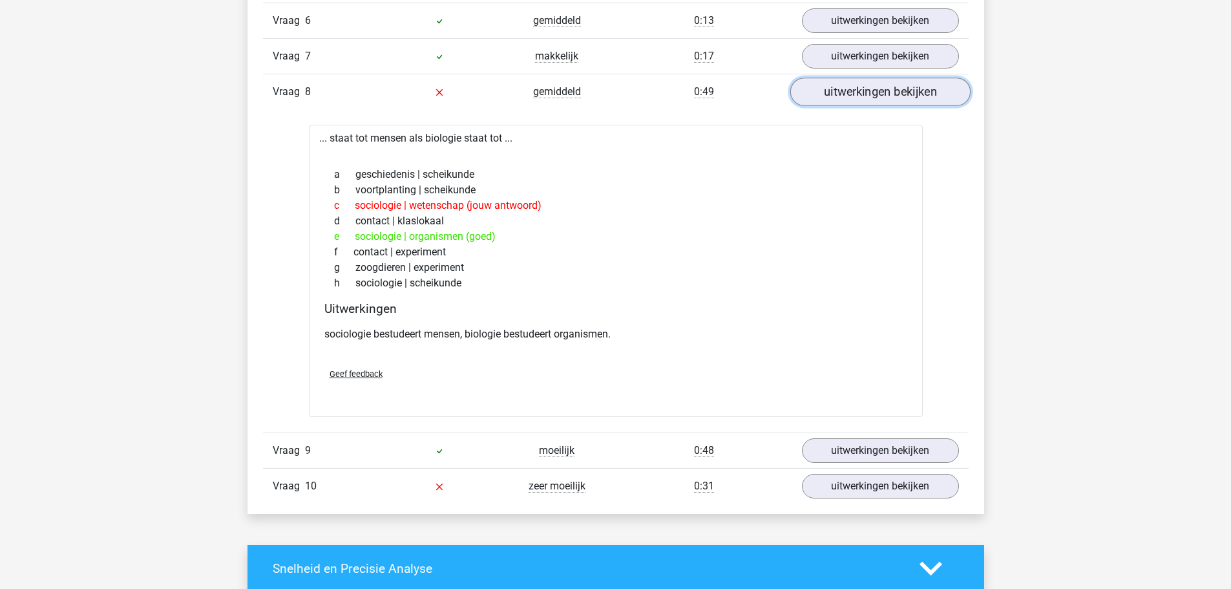
click at [863, 98] on link "uitwerkingen bekijken" at bounding box center [879, 92] width 180 height 28
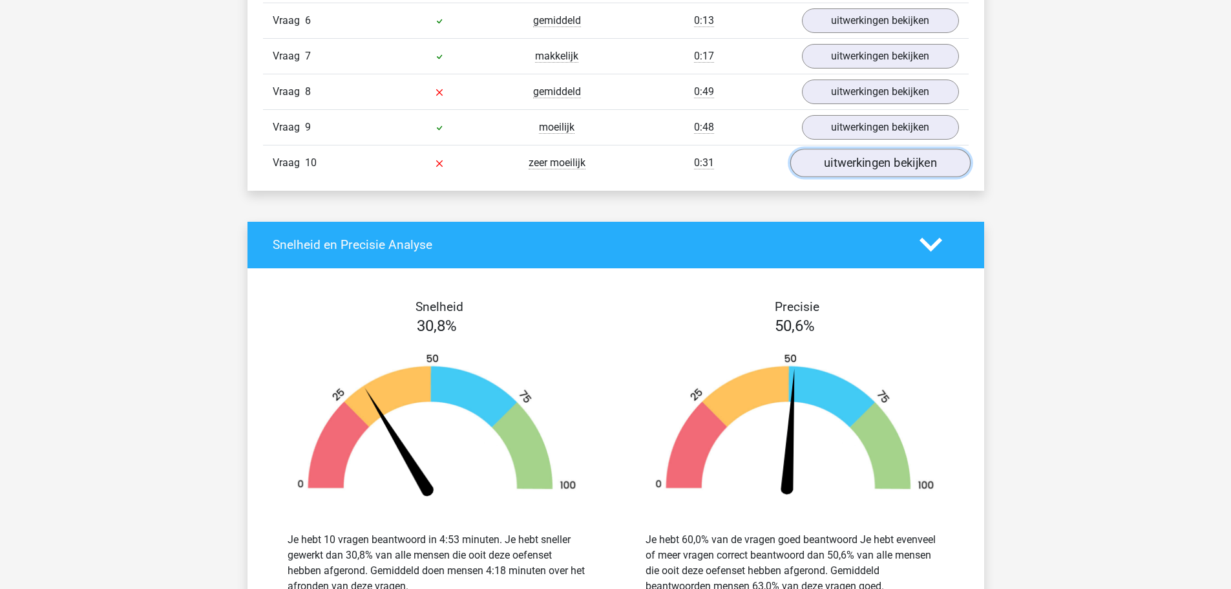
click at [847, 160] on link "uitwerkingen bekijken" at bounding box center [879, 163] width 180 height 28
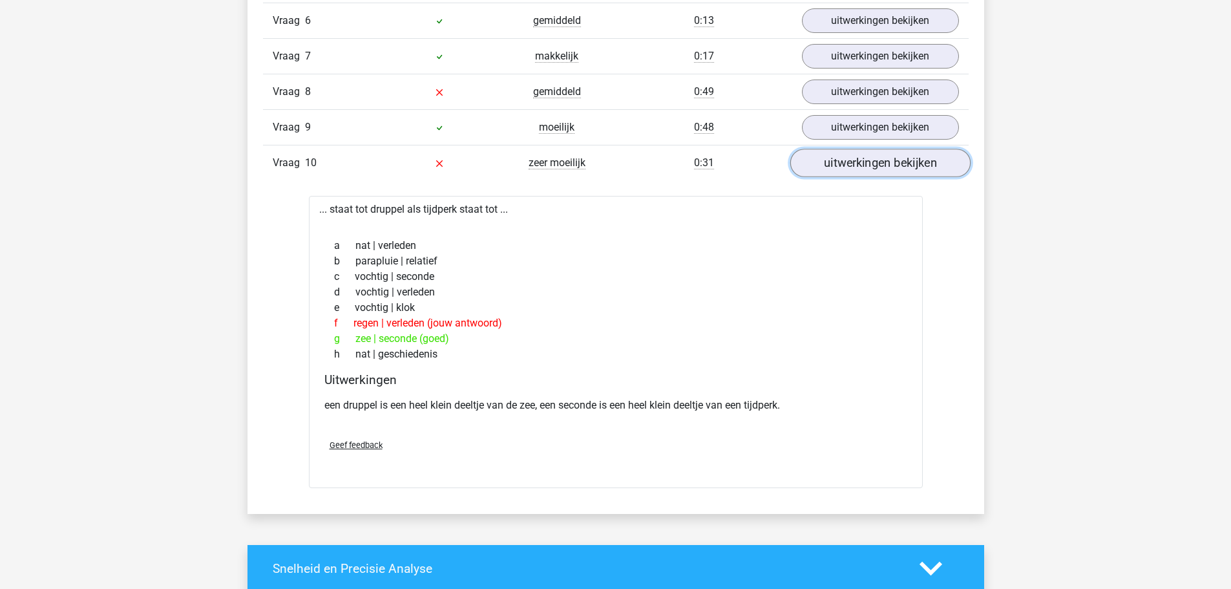
click at [870, 162] on link "uitwerkingen bekijken" at bounding box center [879, 163] width 180 height 28
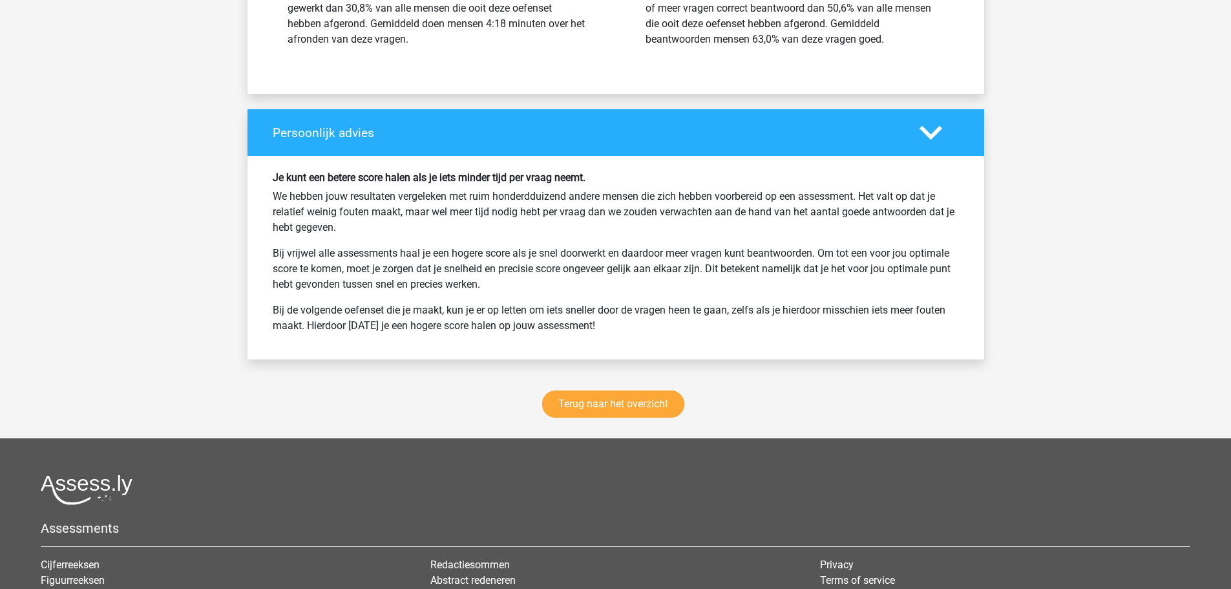
scroll to position [2003, 0]
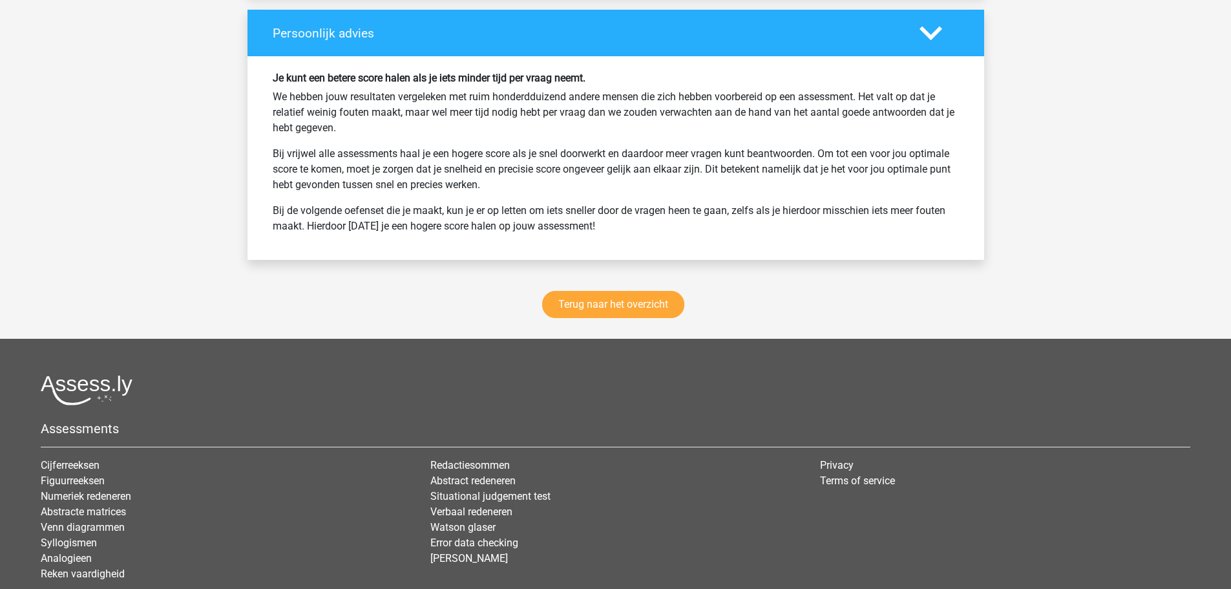
click at [645, 289] on div "Terug naar het overzicht" at bounding box center [615, 306] width 737 height 63
click at [642, 300] on link "Terug naar het overzicht" at bounding box center [613, 304] width 142 height 27
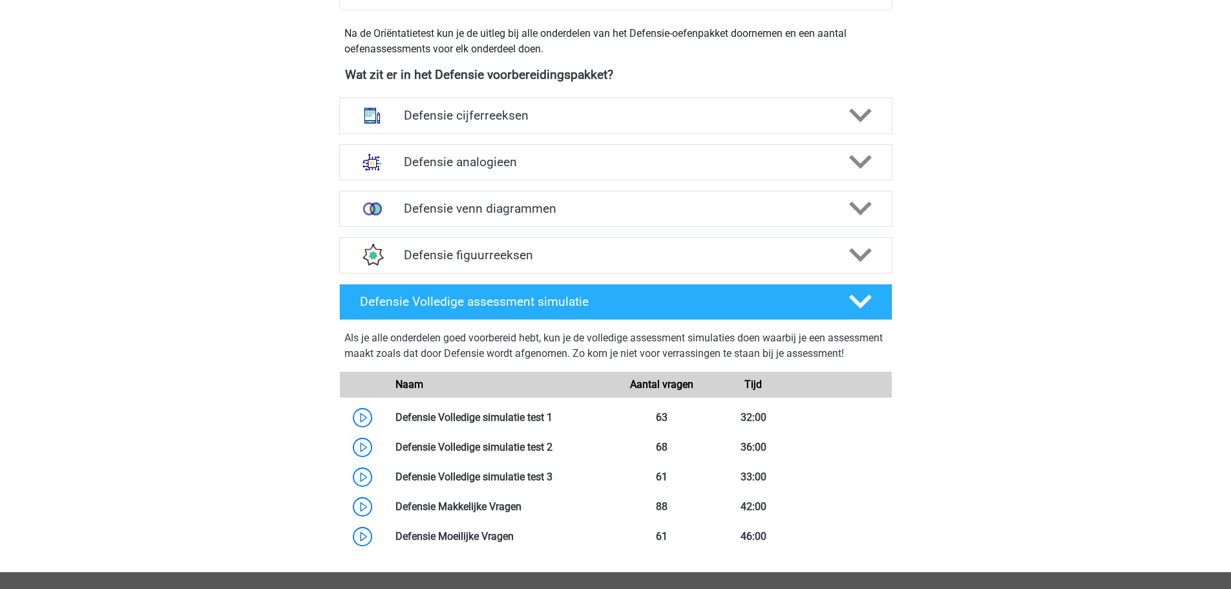
scroll to position [452, 0]
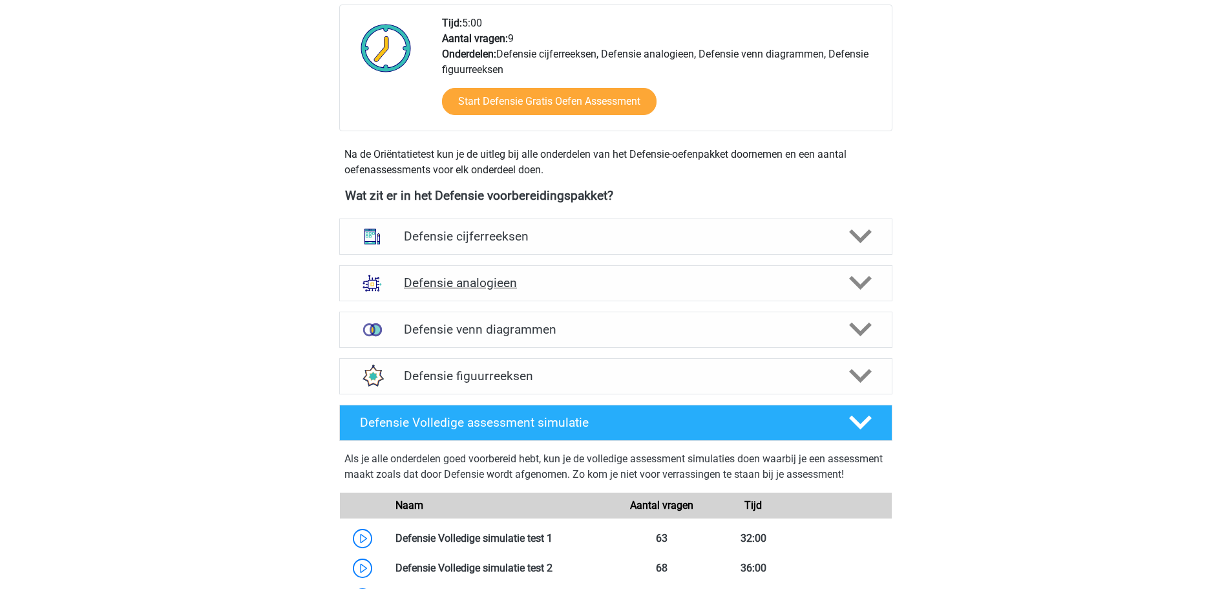
click at [549, 277] on h4 "Defensie analogieen" at bounding box center [615, 282] width 423 height 15
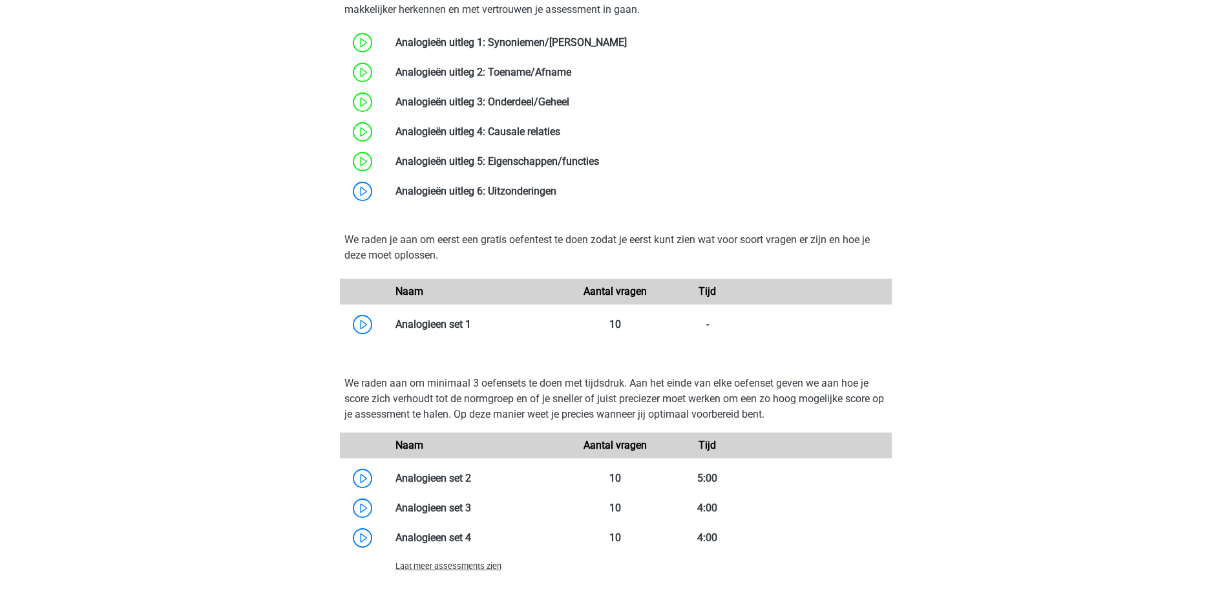
scroll to position [1034, 0]
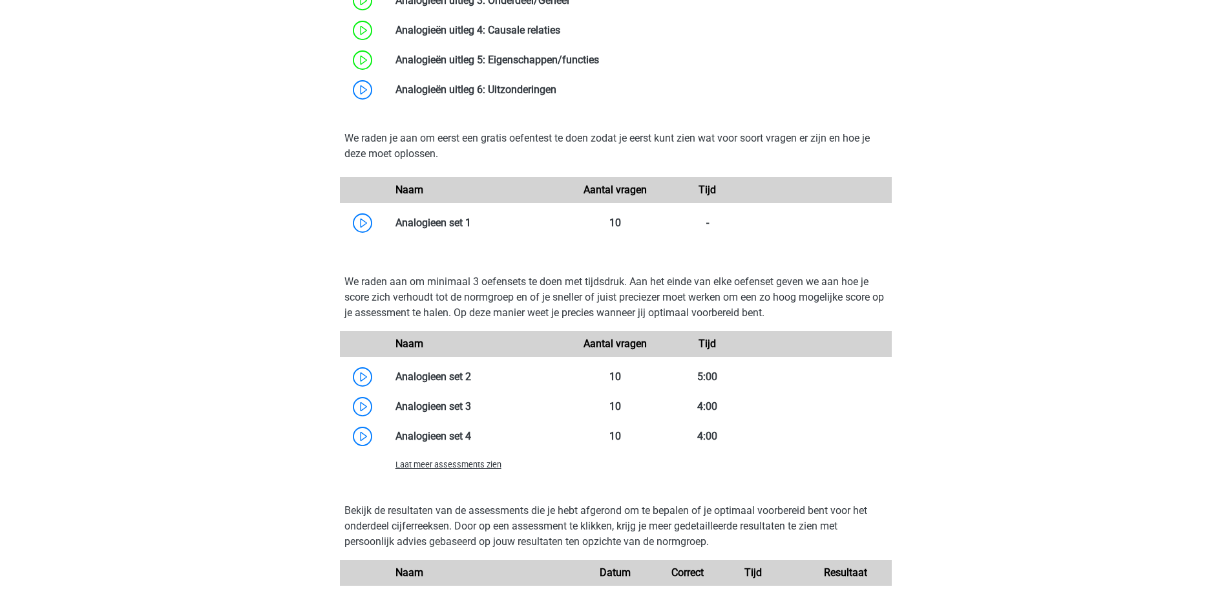
click at [452, 461] on span "Laat meer assessments zien" at bounding box center [448, 464] width 106 height 10
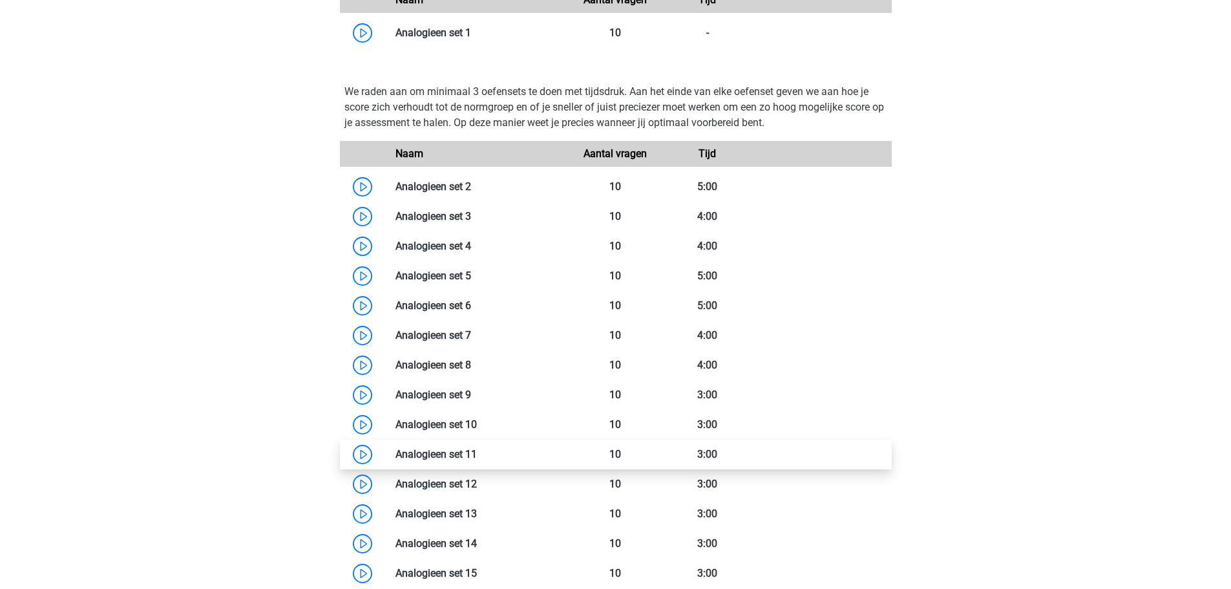
scroll to position [1228, 0]
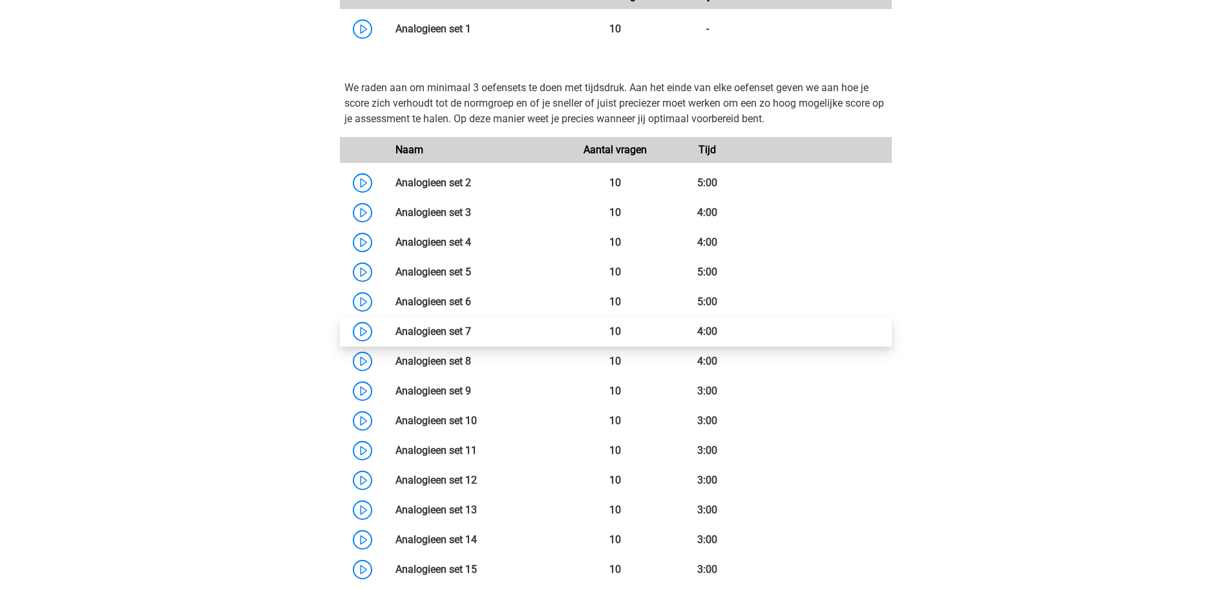
click at [471, 337] on link at bounding box center [471, 331] width 0 height 12
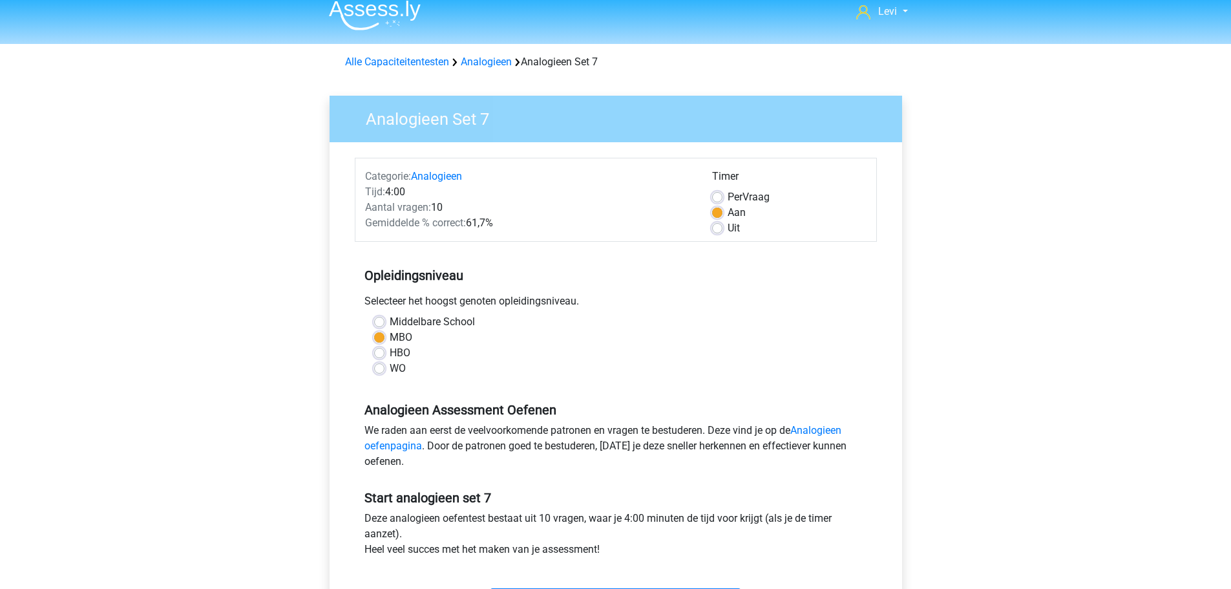
scroll to position [388, 0]
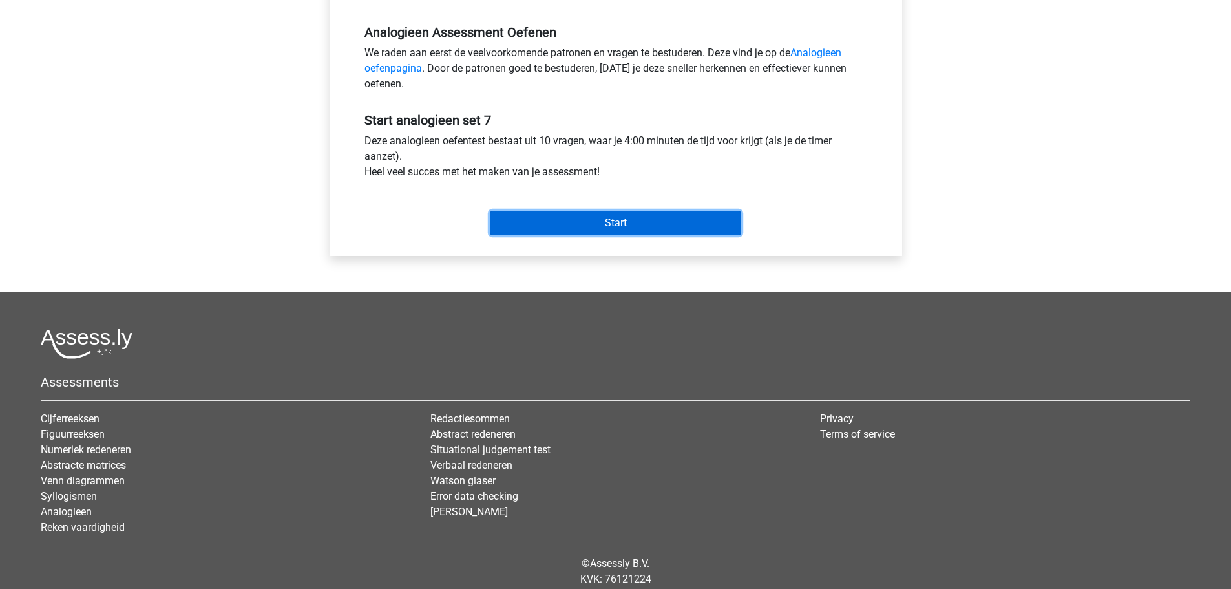
click at [575, 220] on input "Start" at bounding box center [615, 223] width 251 height 25
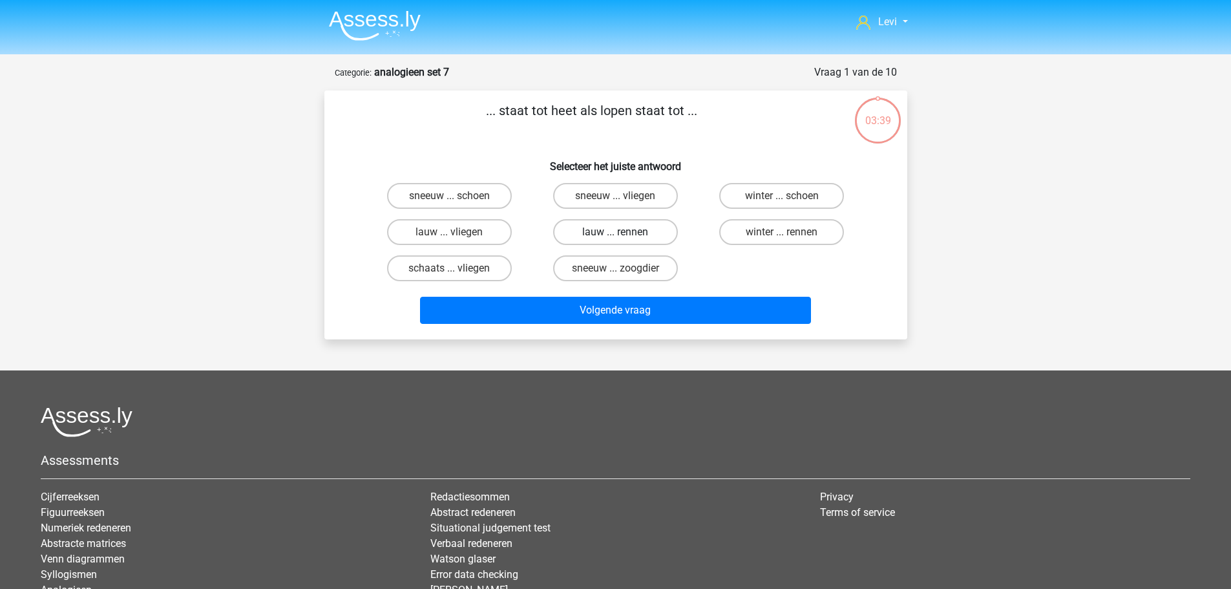
click at [612, 229] on label "lauw ... rennen" at bounding box center [615, 232] width 125 height 26
click at [615, 232] on input "lauw ... rennen" at bounding box center [619, 236] width 8 height 8
radio input "true"
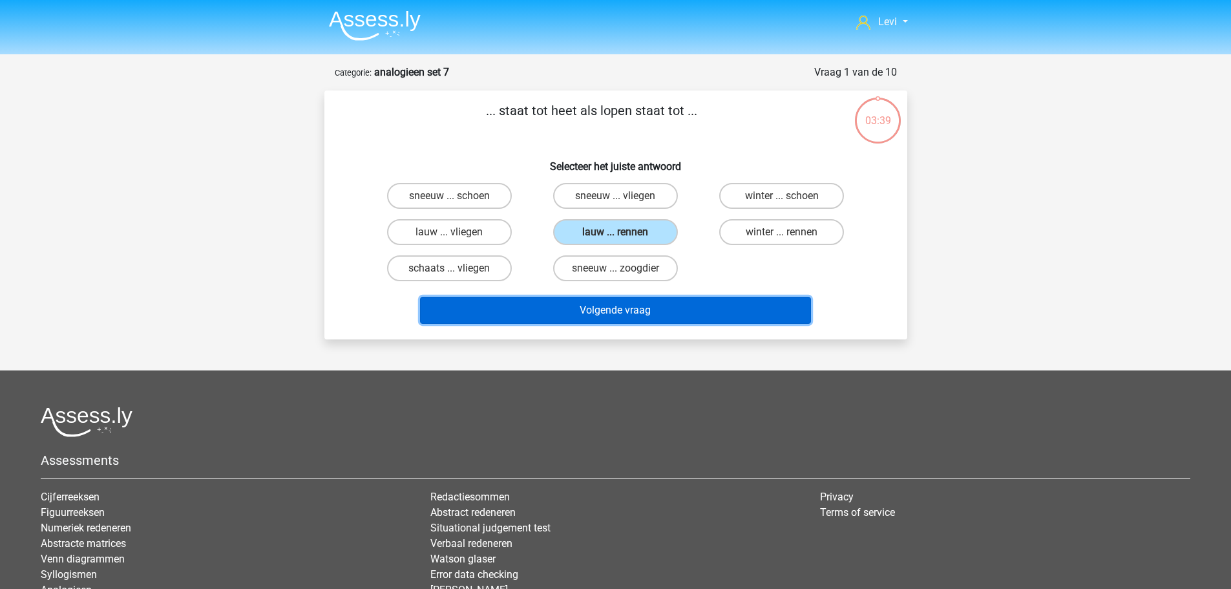
click at [652, 309] on button "Volgende vraag" at bounding box center [615, 310] width 391 height 27
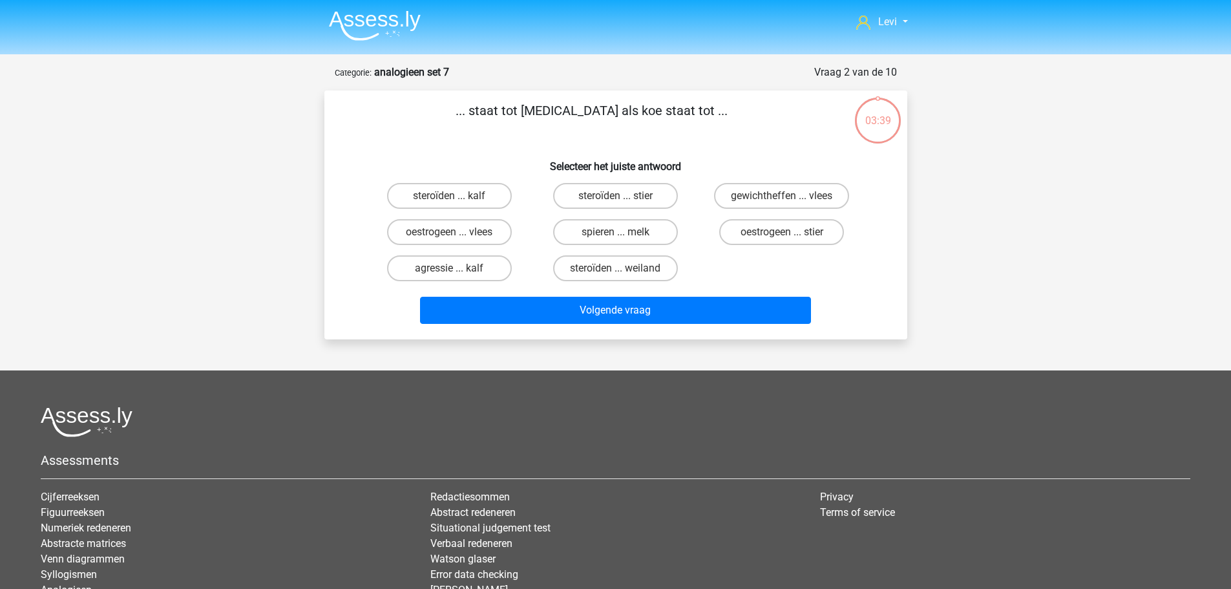
scroll to position [65, 0]
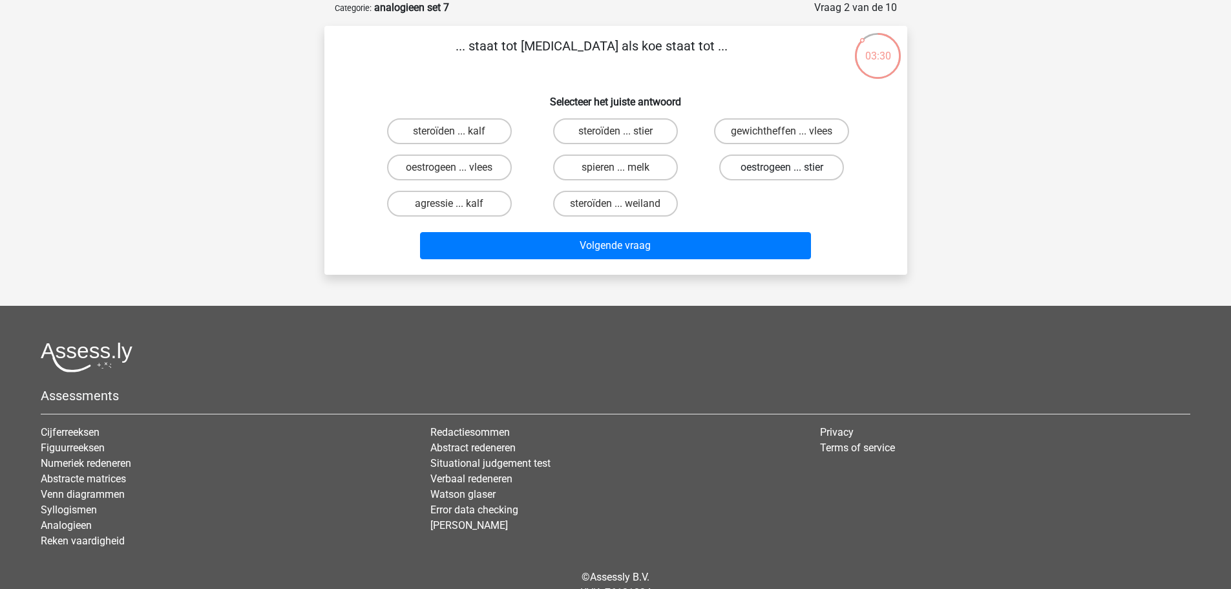
click at [797, 172] on label "oestrogeen ... stier" at bounding box center [781, 167] width 125 height 26
click at [790, 172] on input "oestrogeen ... stier" at bounding box center [786, 171] width 8 height 8
radio input "true"
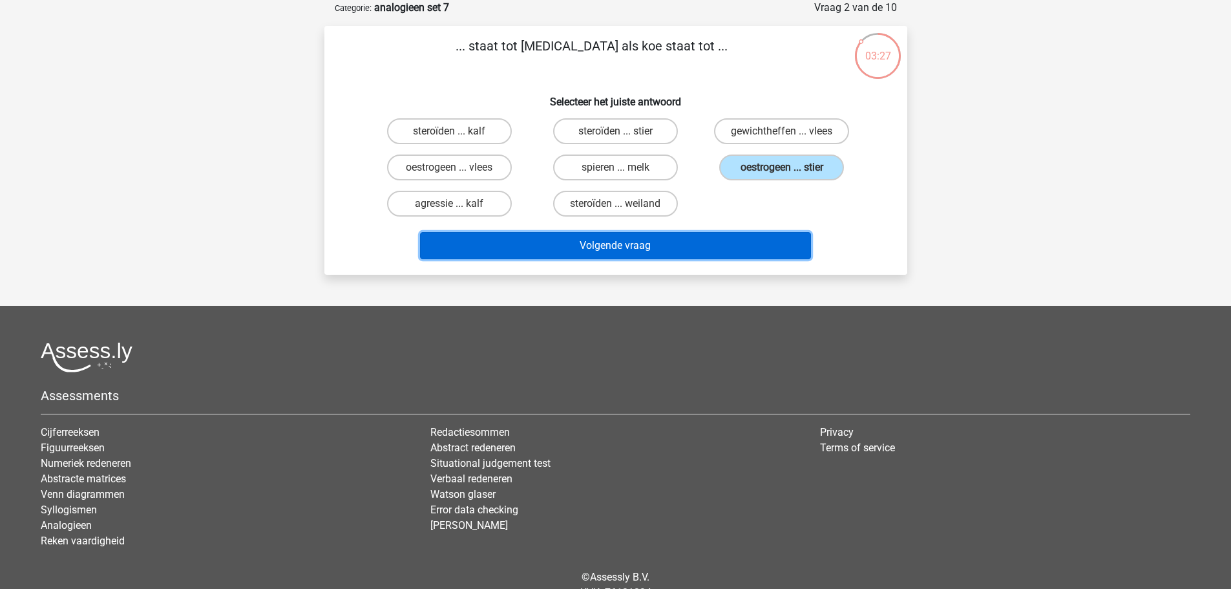
click at [760, 249] on button "Volgende vraag" at bounding box center [615, 245] width 391 height 27
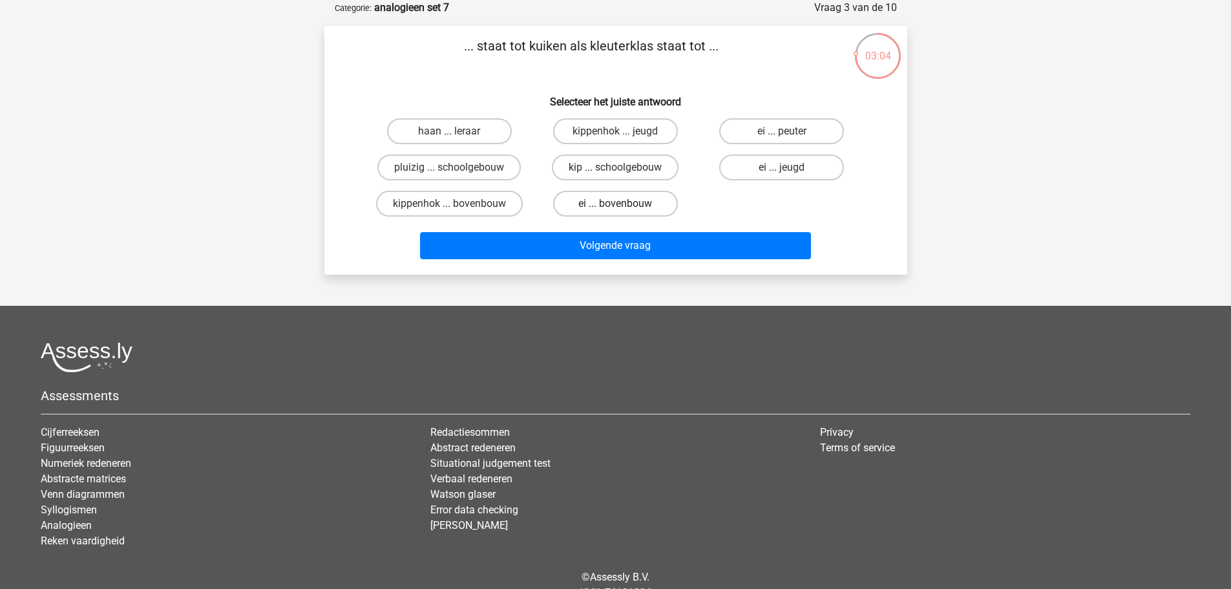
click at [614, 201] on label "ei ... bovenbouw" at bounding box center [615, 204] width 125 height 26
click at [615, 204] on input "ei ... bovenbouw" at bounding box center [619, 208] width 8 height 8
radio input "true"
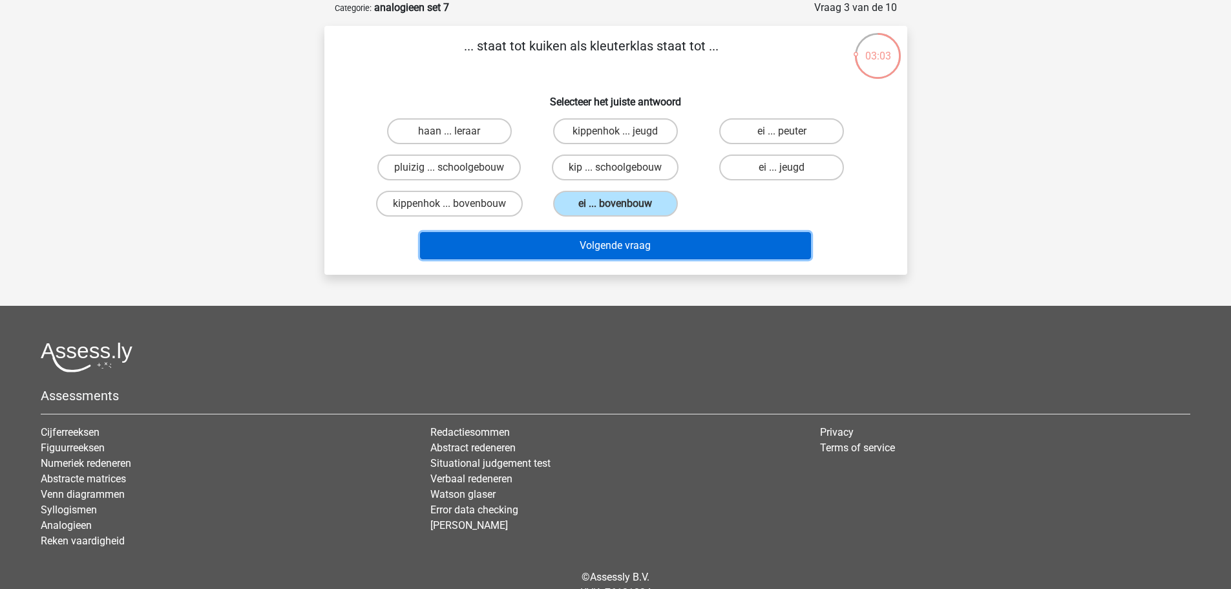
click at [700, 240] on button "Volgende vraag" at bounding box center [615, 245] width 391 height 27
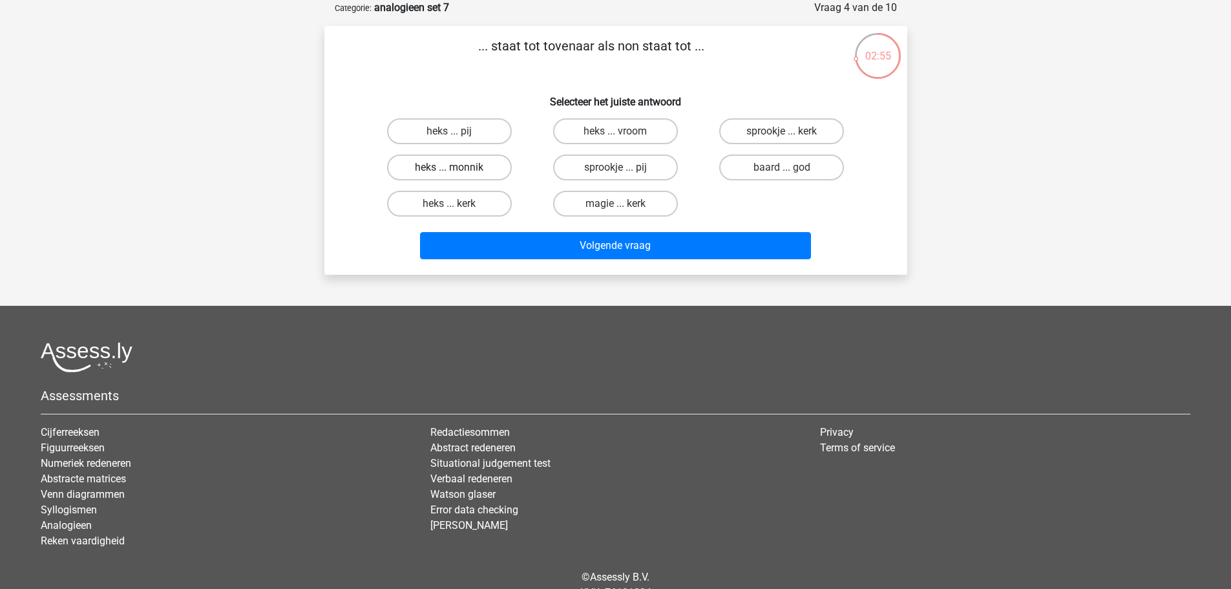
click at [433, 171] on label "heks ... monnik" at bounding box center [449, 167] width 125 height 26
click at [449, 171] on input "heks ... monnik" at bounding box center [453, 171] width 8 height 8
radio input "true"
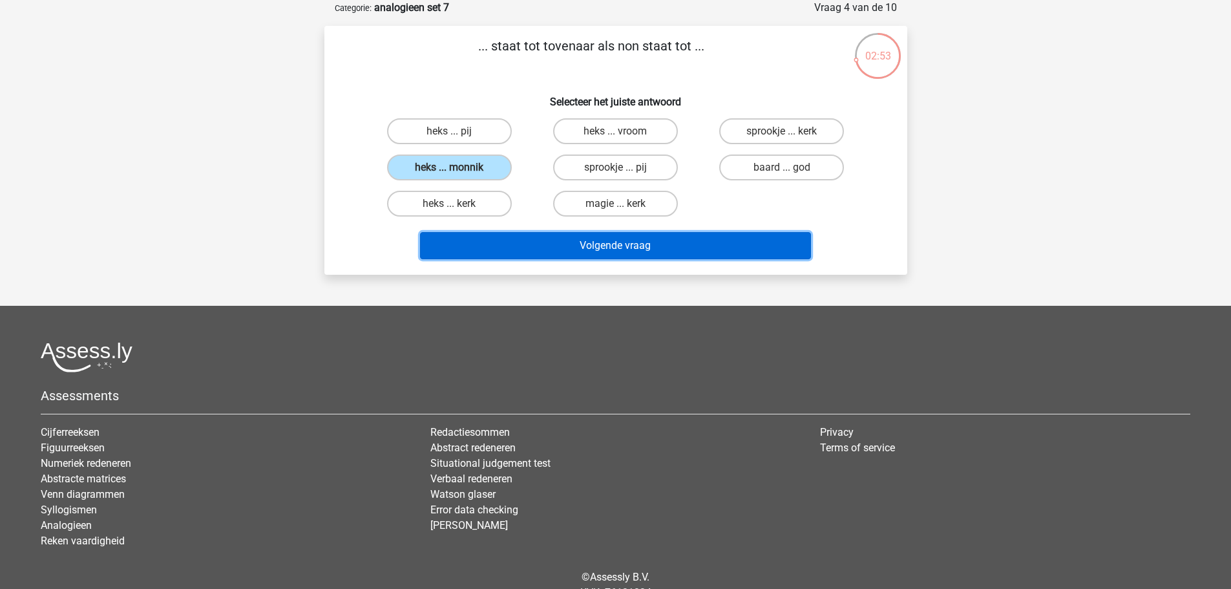
click at [613, 249] on button "Volgende vraag" at bounding box center [615, 245] width 391 height 27
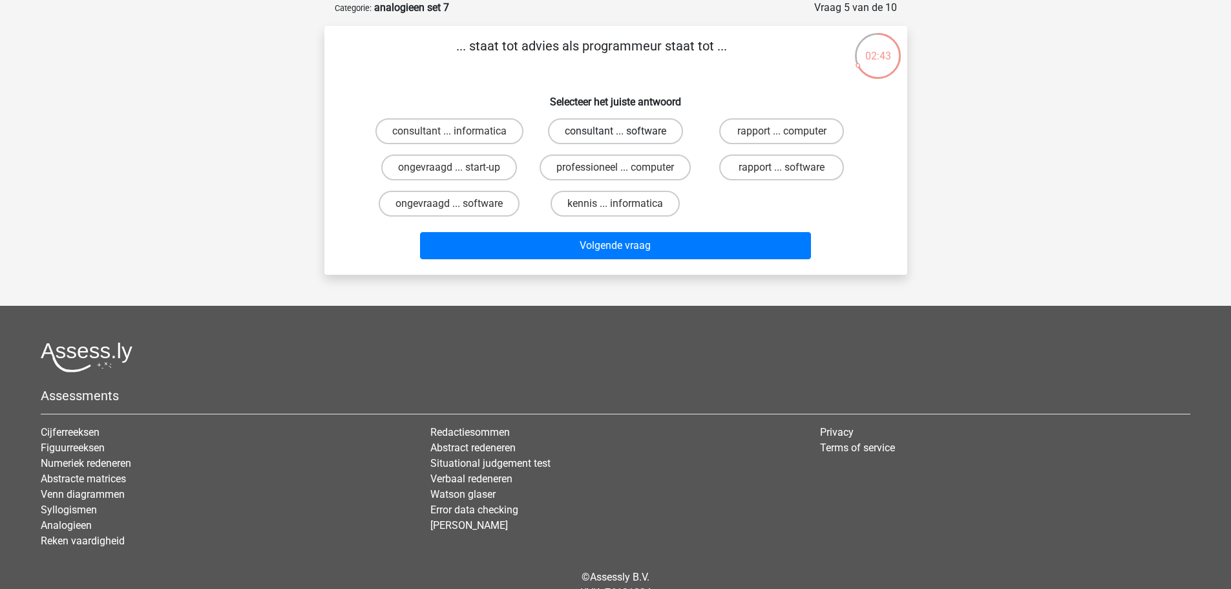
click at [639, 132] on label "consultant ... software" at bounding box center [615, 131] width 135 height 26
click at [623, 132] on input "consultant ... software" at bounding box center [619, 135] width 8 height 8
radio input "true"
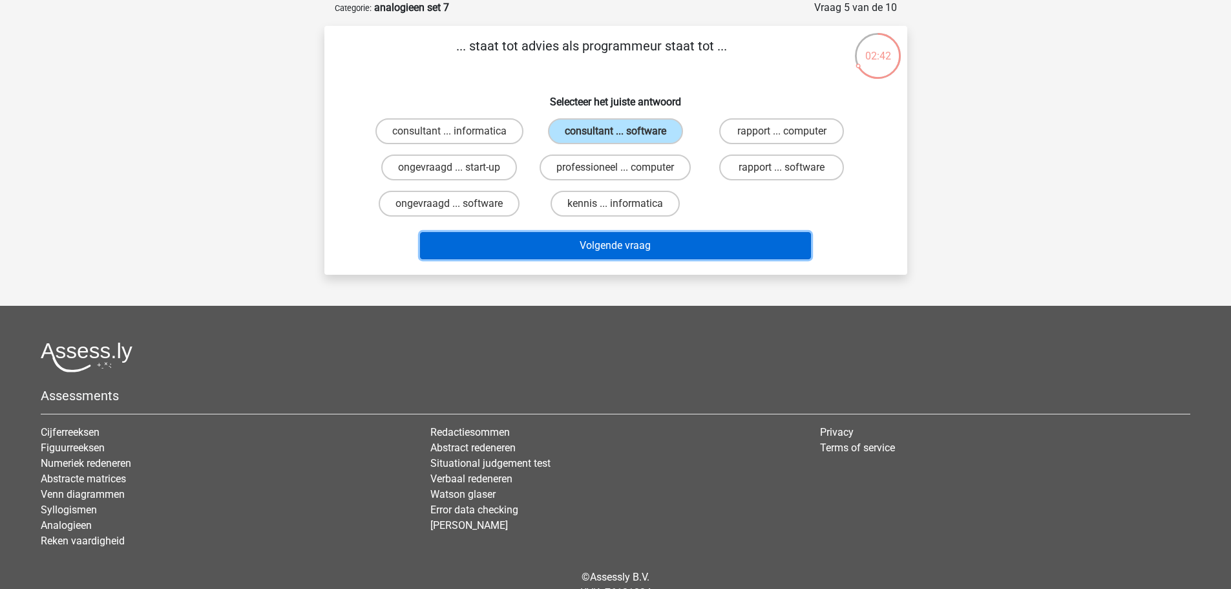
click at [703, 242] on button "Volgende vraag" at bounding box center [615, 245] width 391 height 27
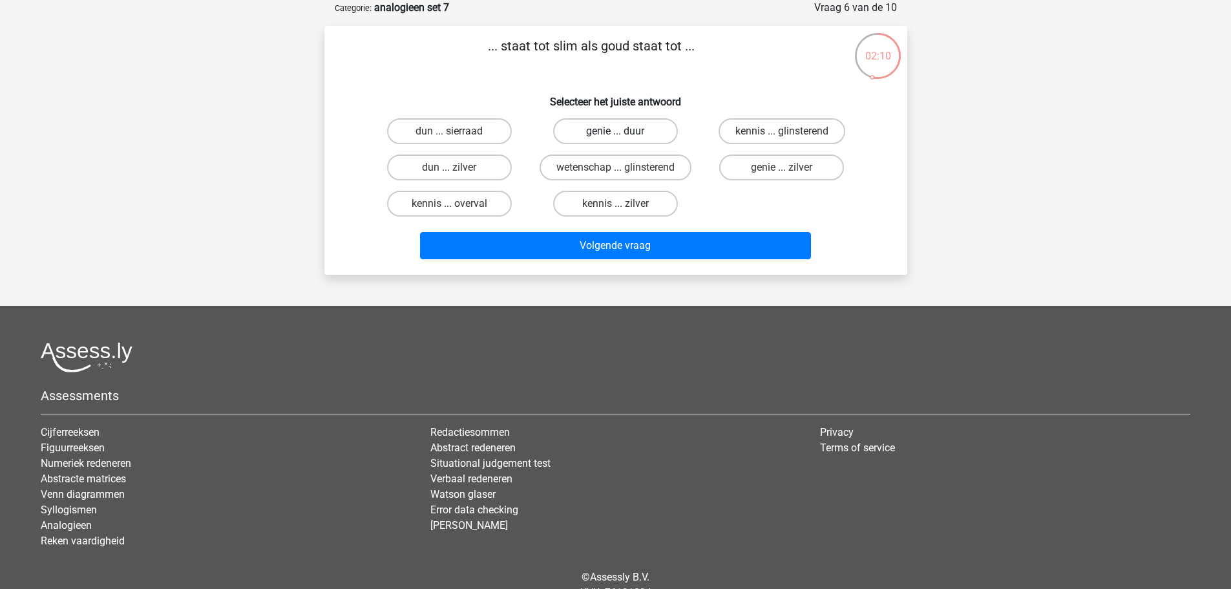
click at [580, 141] on label "genie ... duur" at bounding box center [615, 131] width 125 height 26
click at [615, 140] on input "genie ... duur" at bounding box center [619, 135] width 8 height 8
radio input "true"
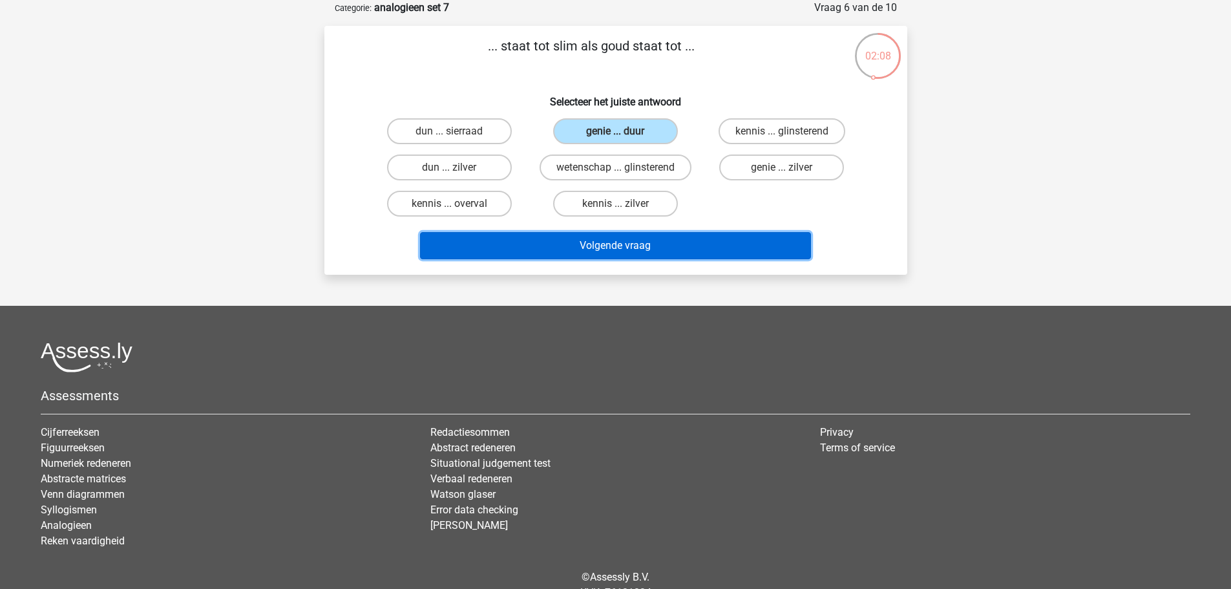
click at [646, 255] on button "Volgende vraag" at bounding box center [615, 245] width 391 height 27
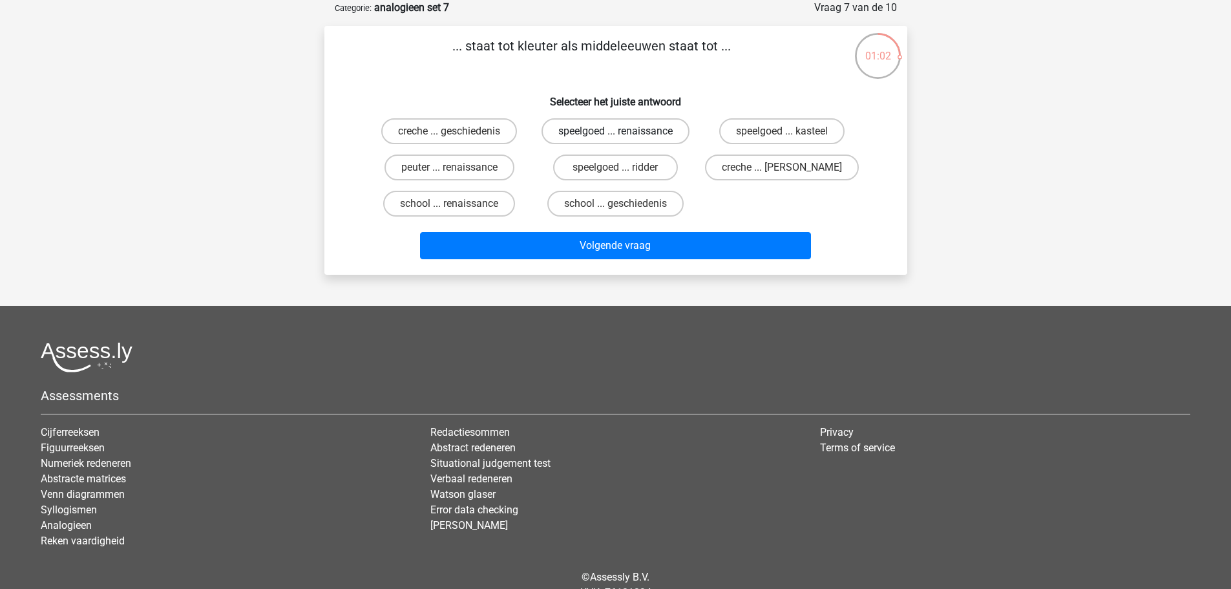
click at [629, 136] on label "speelgoed ... renaissance" at bounding box center [615, 131] width 148 height 26
click at [623, 136] on input "speelgoed ... renaissance" at bounding box center [619, 135] width 8 height 8
radio input "true"
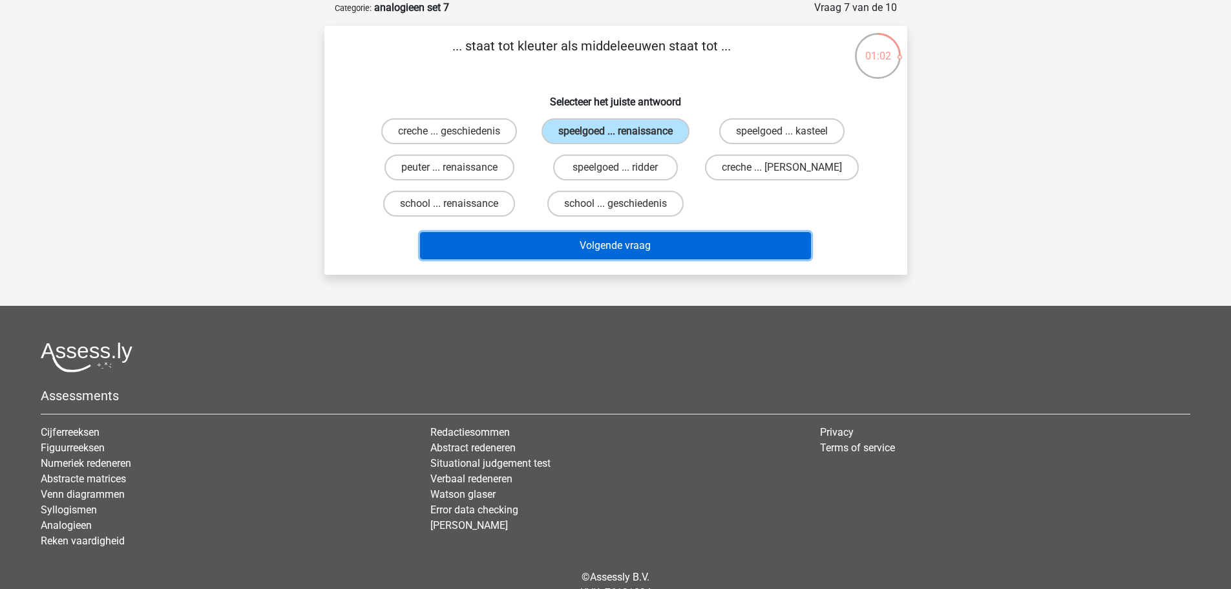
click at [636, 244] on button "Volgende vraag" at bounding box center [615, 245] width 391 height 27
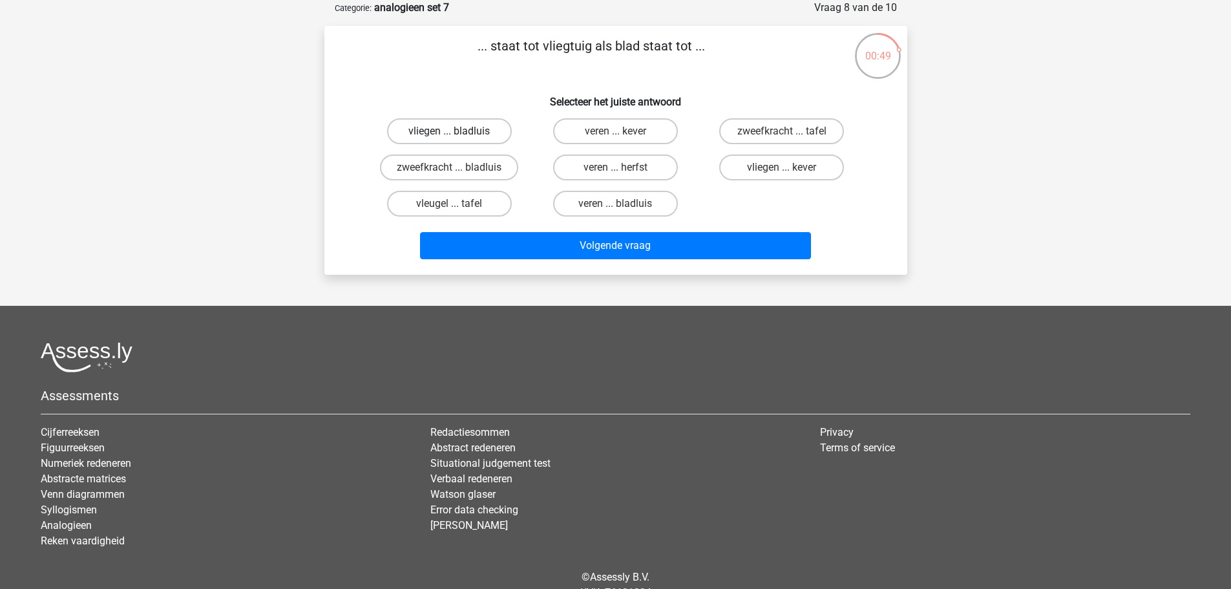
click at [470, 131] on label "vliegen ... bladluis" at bounding box center [449, 131] width 125 height 26
click at [457, 131] on input "vliegen ... bladluis" at bounding box center [453, 135] width 8 height 8
radio input "true"
click at [463, 123] on label "vliegen ... bladluis" at bounding box center [449, 131] width 125 height 26
click at [457, 131] on input "vliegen ... bladluis" at bounding box center [453, 135] width 8 height 8
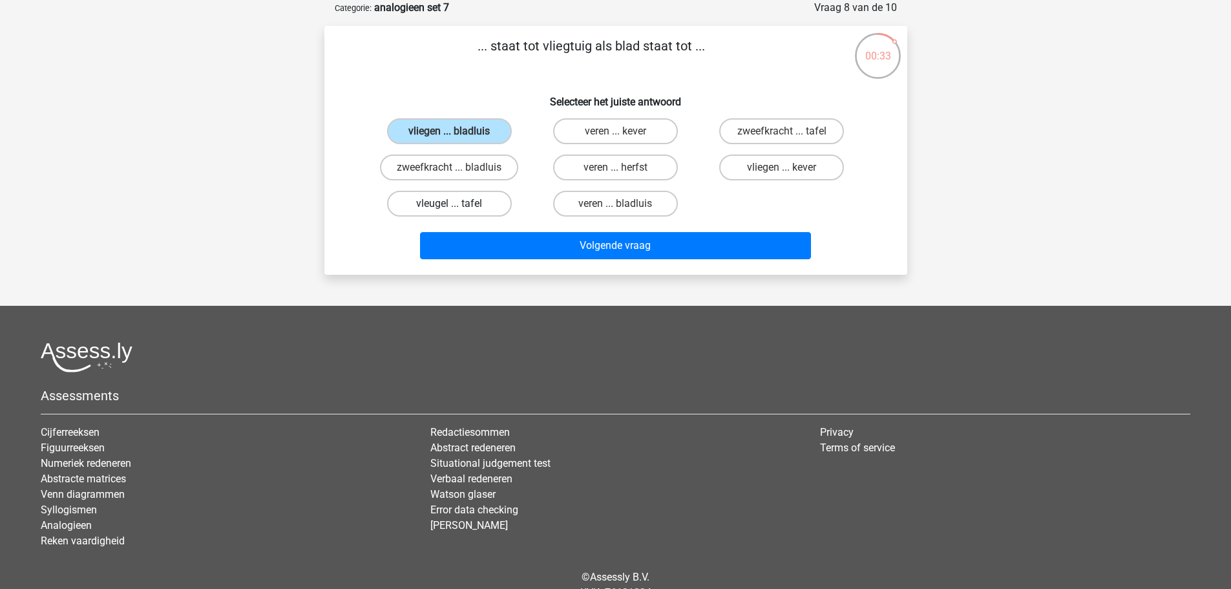
click at [480, 214] on label "vleugel ... tafel" at bounding box center [449, 204] width 125 height 26
click at [457, 212] on input "vleugel ... tafel" at bounding box center [453, 208] width 8 height 8
radio input "true"
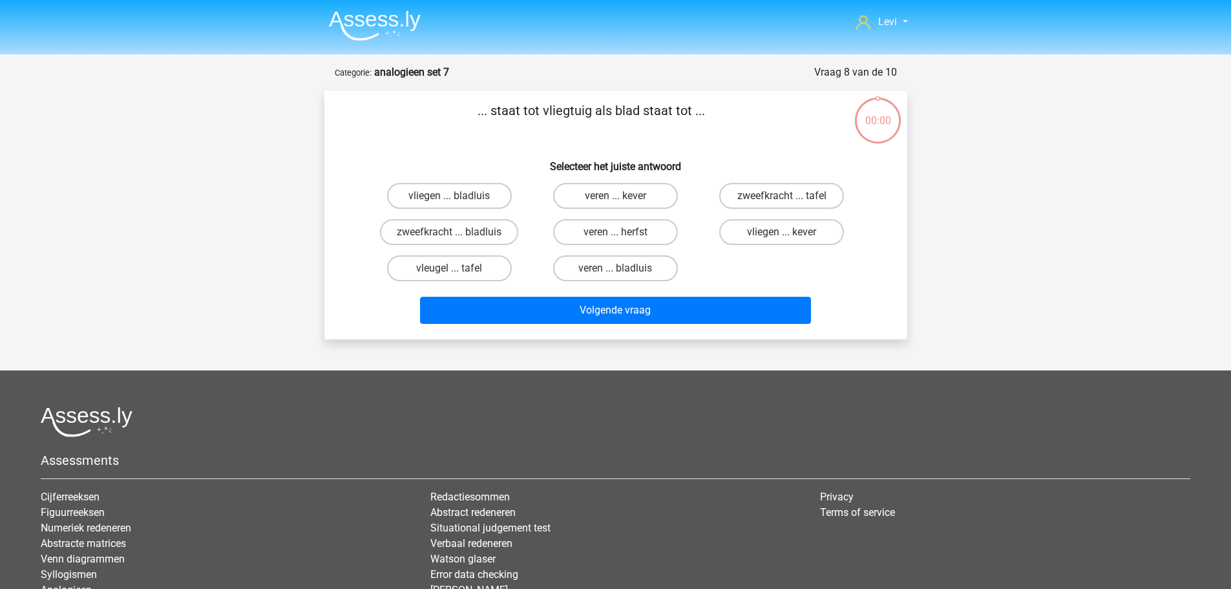
scroll to position [65, 0]
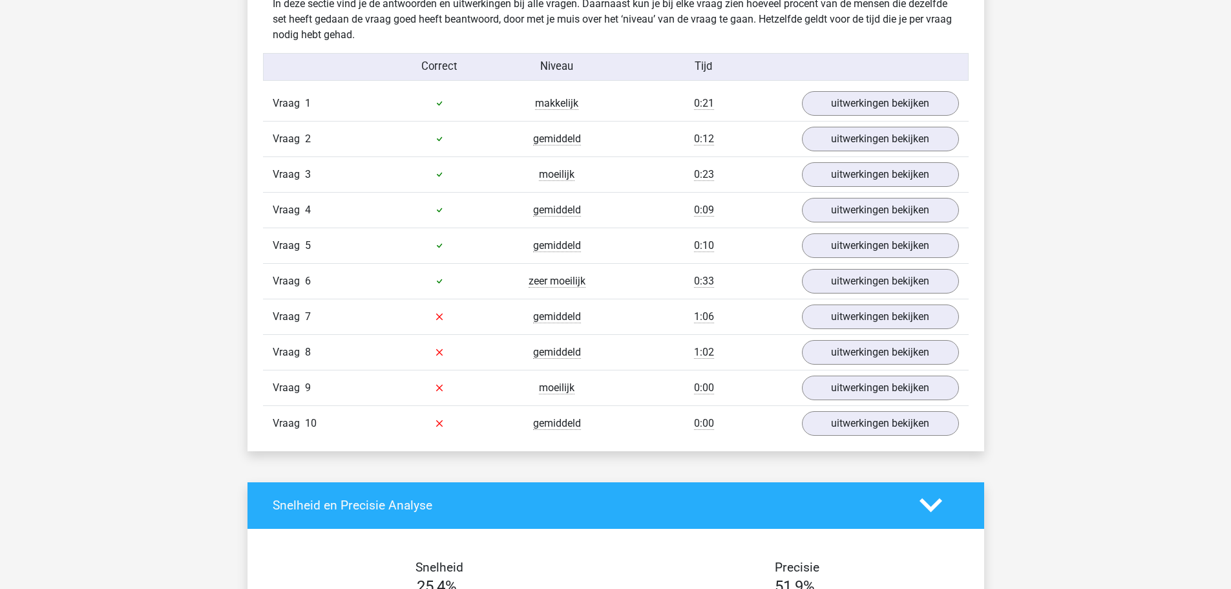
scroll to position [775, 0]
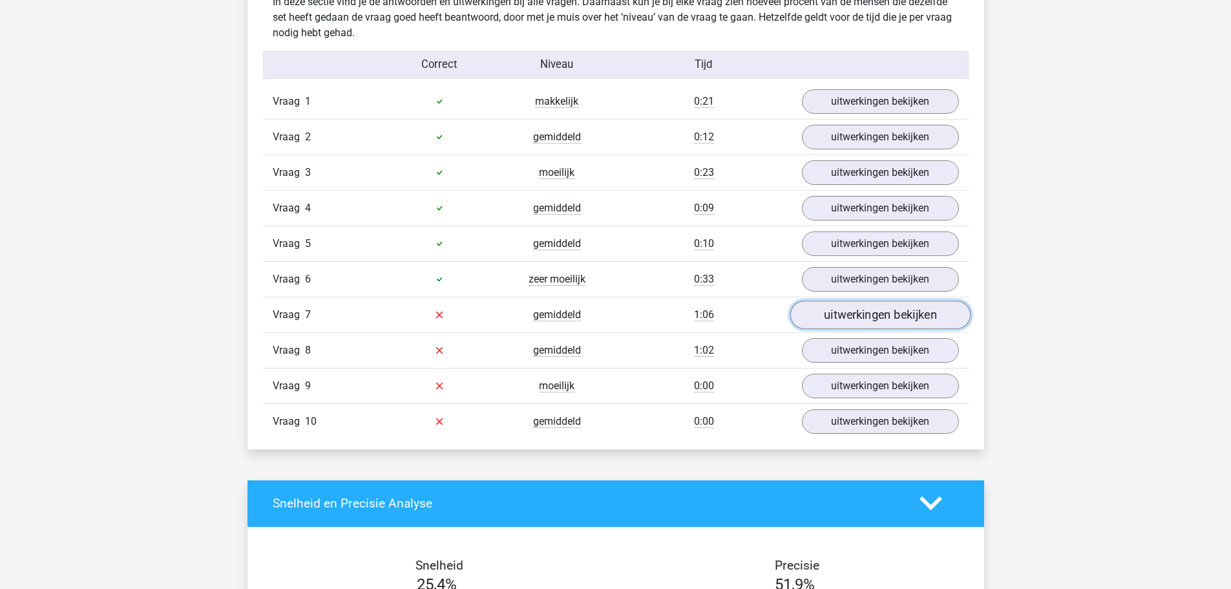
click at [831, 317] on link "uitwerkingen bekijken" at bounding box center [879, 314] width 180 height 28
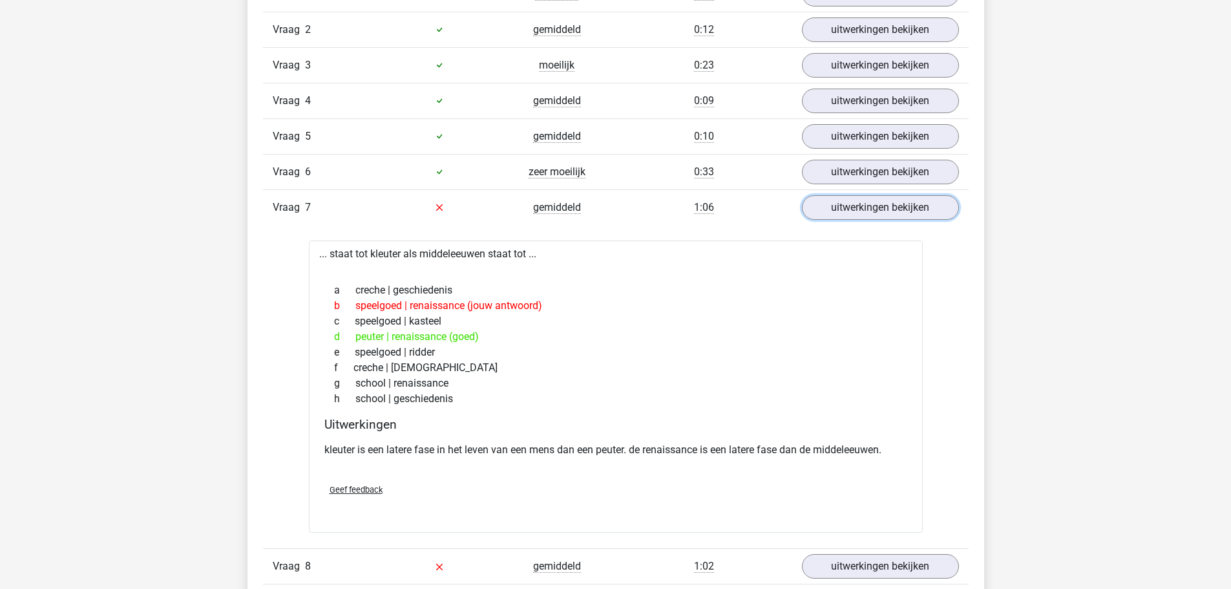
scroll to position [904, 0]
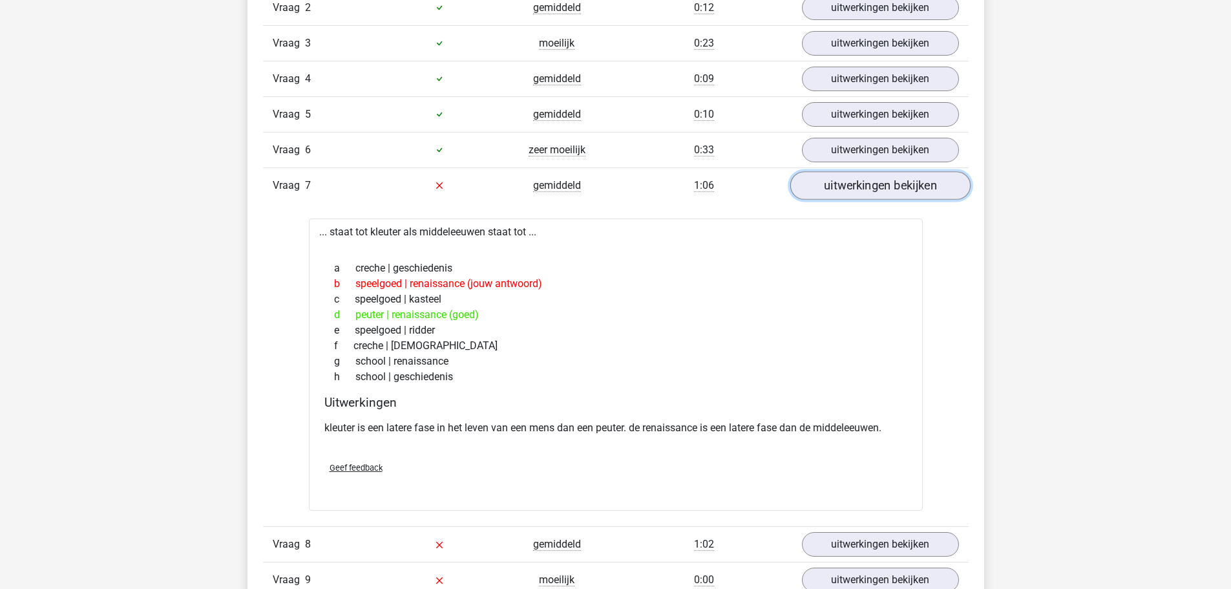
click at [814, 191] on link "uitwerkingen bekijken" at bounding box center [879, 185] width 180 height 28
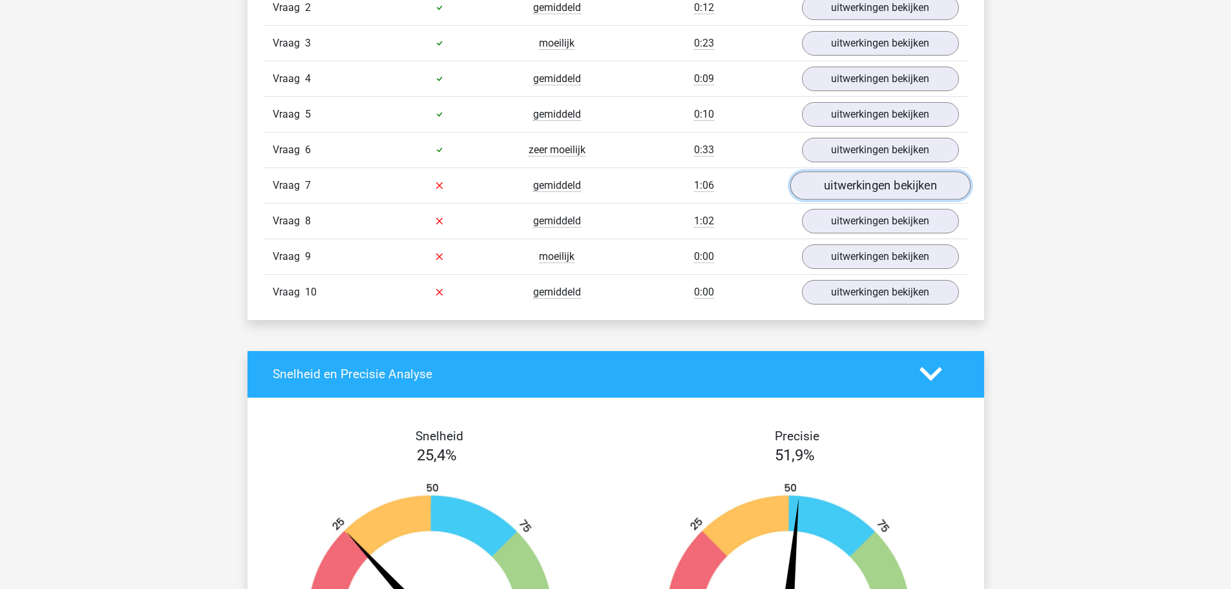
click at [814, 191] on link "uitwerkingen bekijken" at bounding box center [879, 185] width 180 height 28
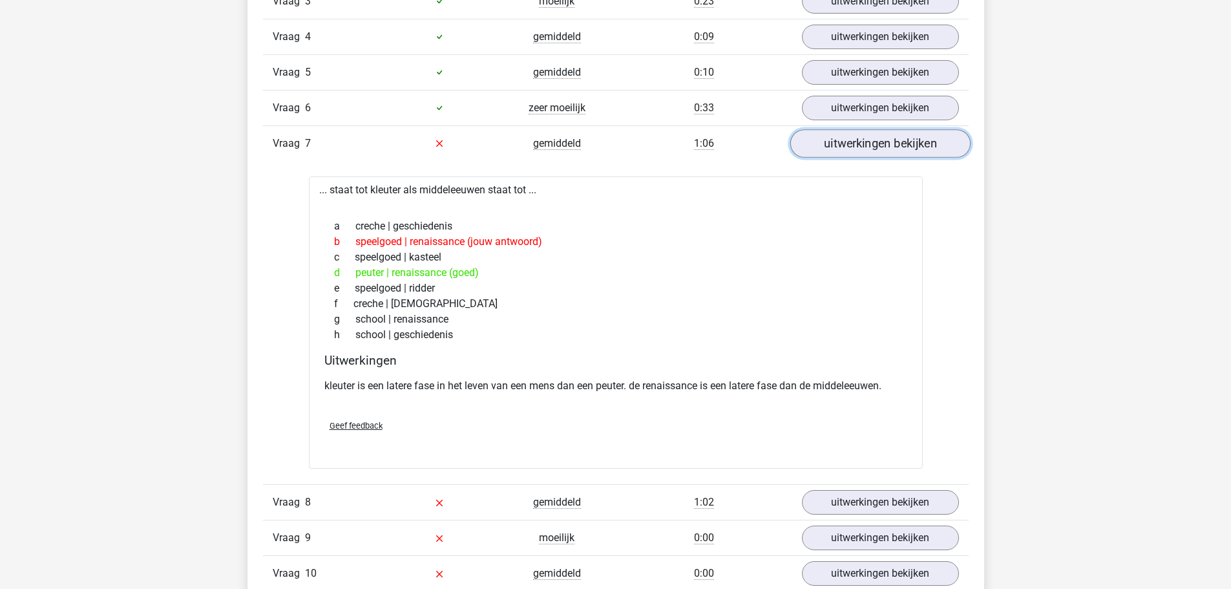
scroll to position [969, 0]
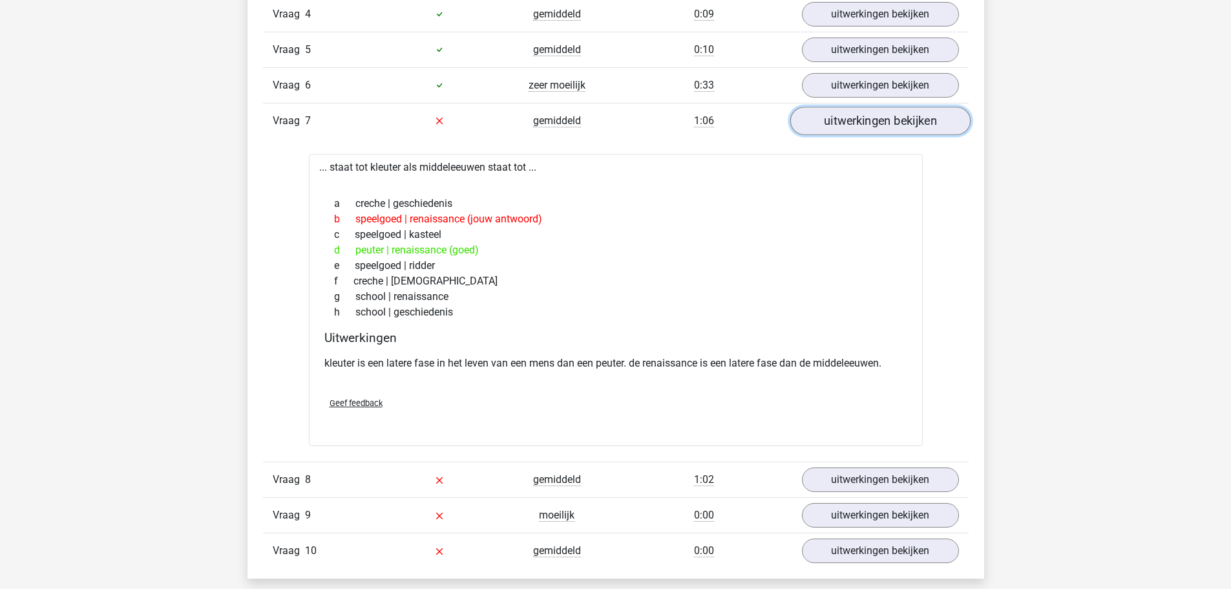
click at [833, 127] on link "uitwerkingen bekijken" at bounding box center [879, 121] width 180 height 28
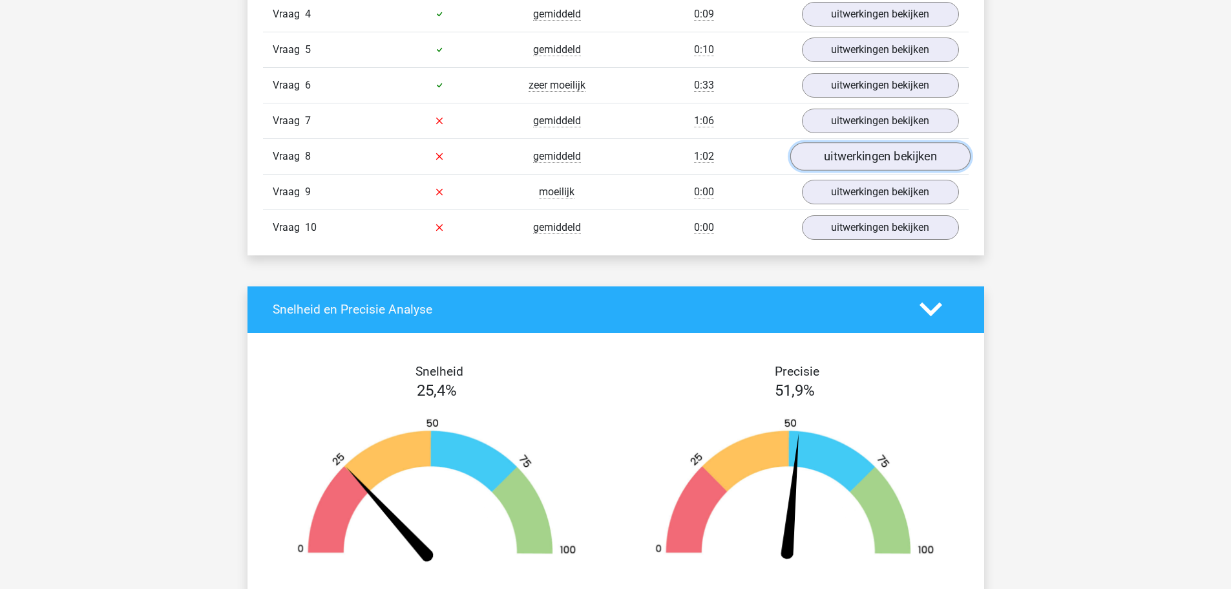
click at [829, 159] on link "uitwerkingen bekijken" at bounding box center [879, 156] width 180 height 28
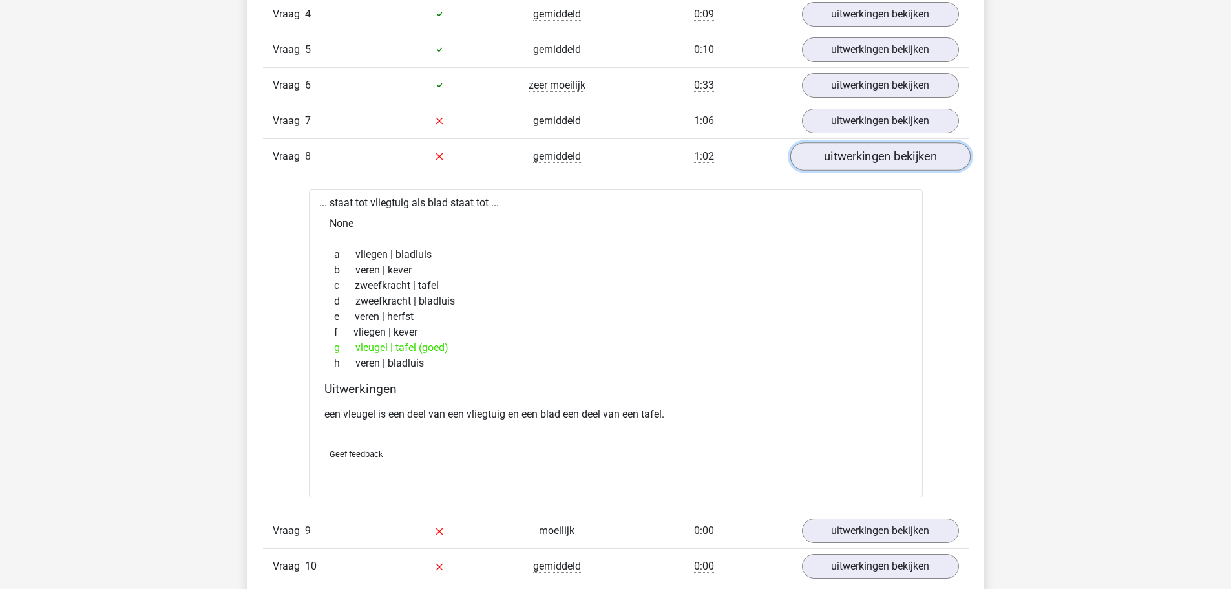
click at [829, 159] on link "uitwerkingen bekijken" at bounding box center [879, 156] width 180 height 28
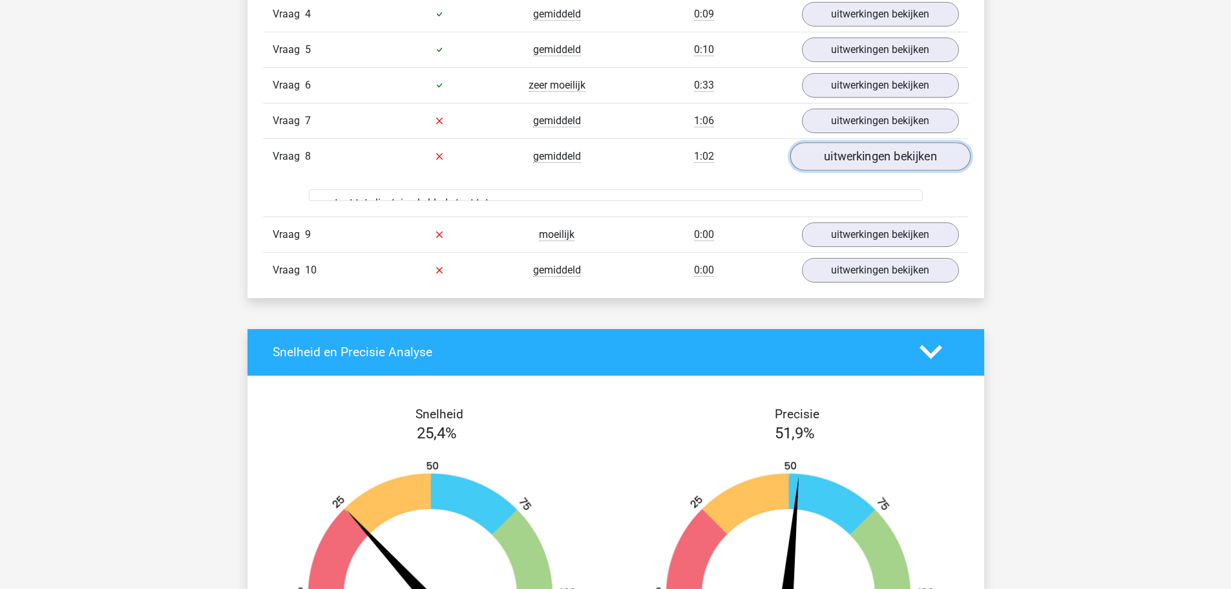
click at [829, 159] on link "uitwerkingen bekijken" at bounding box center [879, 156] width 180 height 28
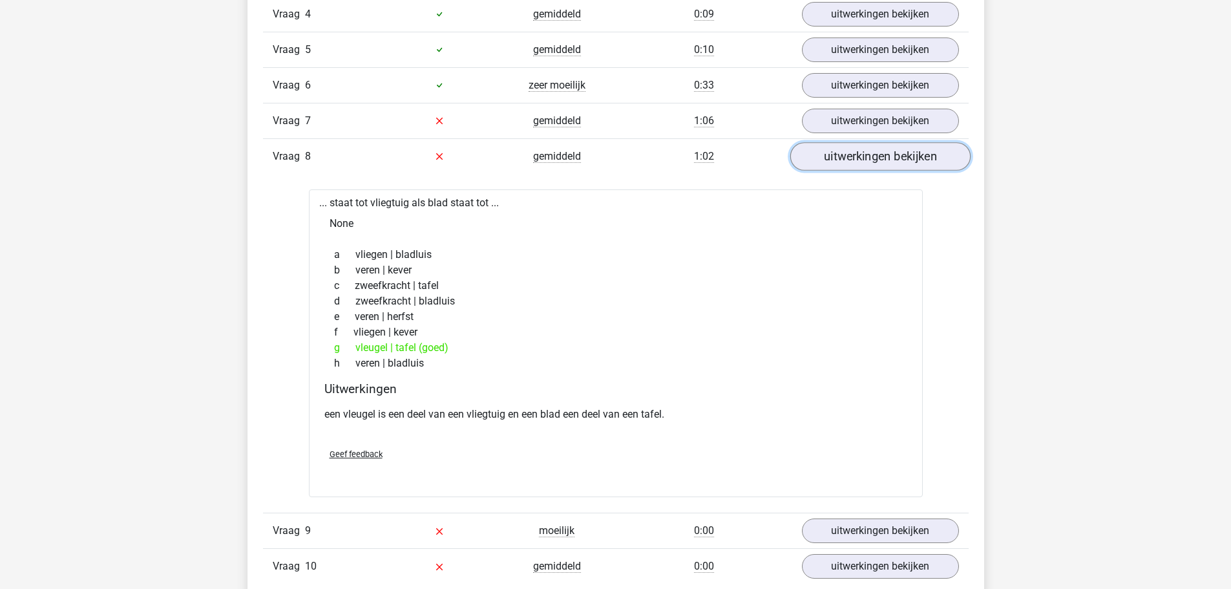
click at [829, 159] on link "uitwerkingen bekijken" at bounding box center [879, 156] width 180 height 28
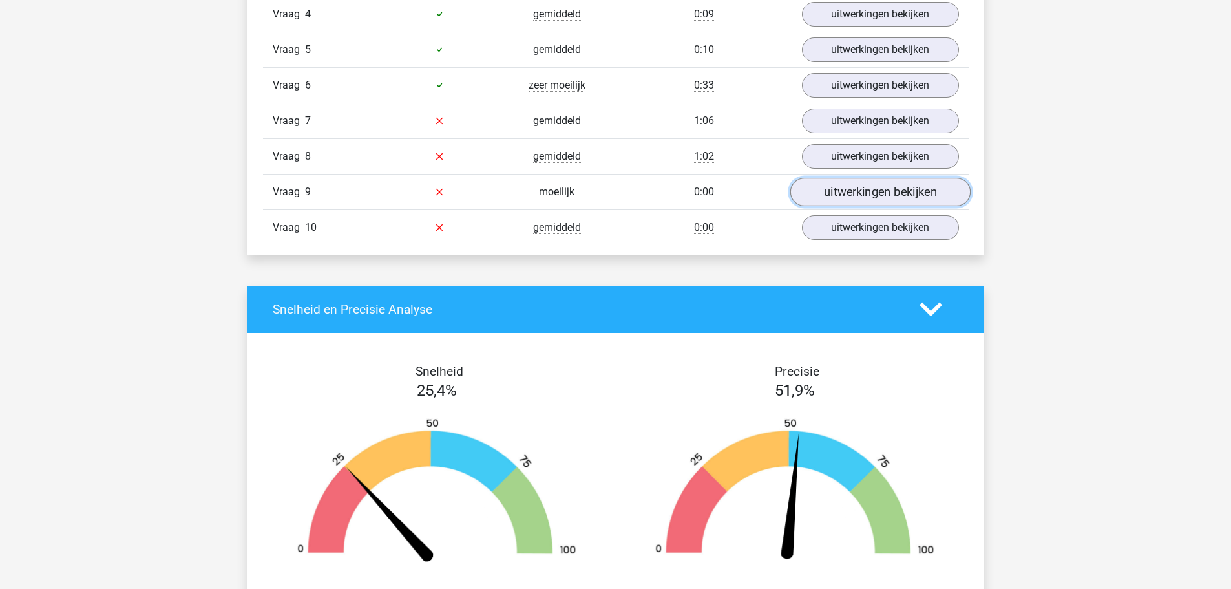
click at [834, 194] on link "uitwerkingen bekijken" at bounding box center [879, 192] width 180 height 28
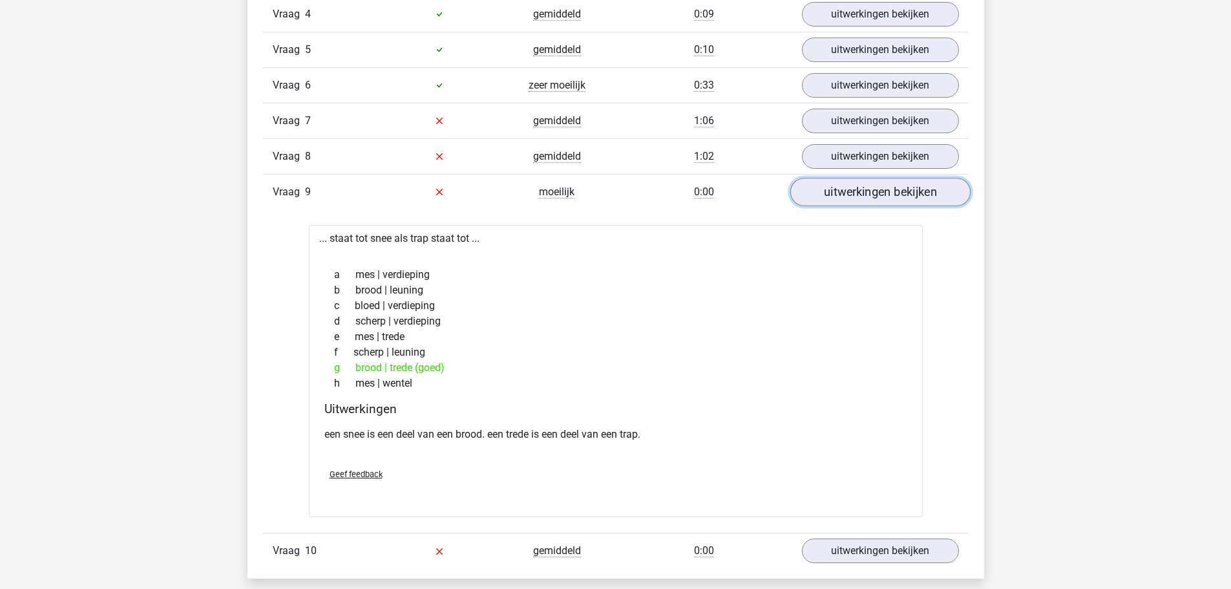
click at [834, 194] on link "uitwerkingen bekijken" at bounding box center [879, 192] width 180 height 28
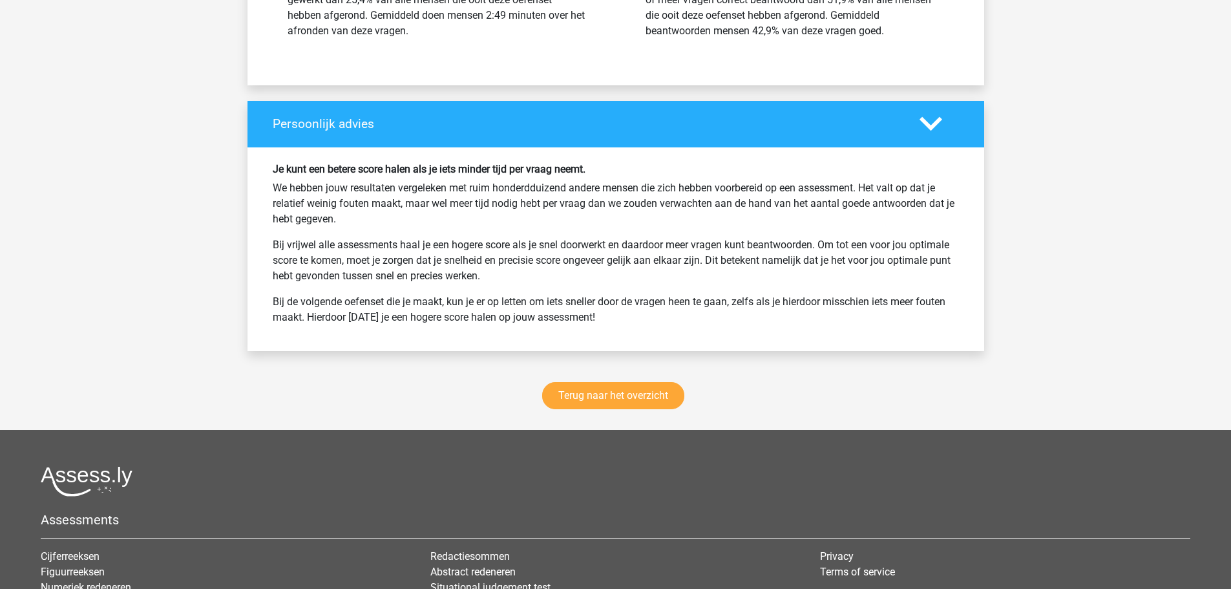
scroll to position [1680, 0]
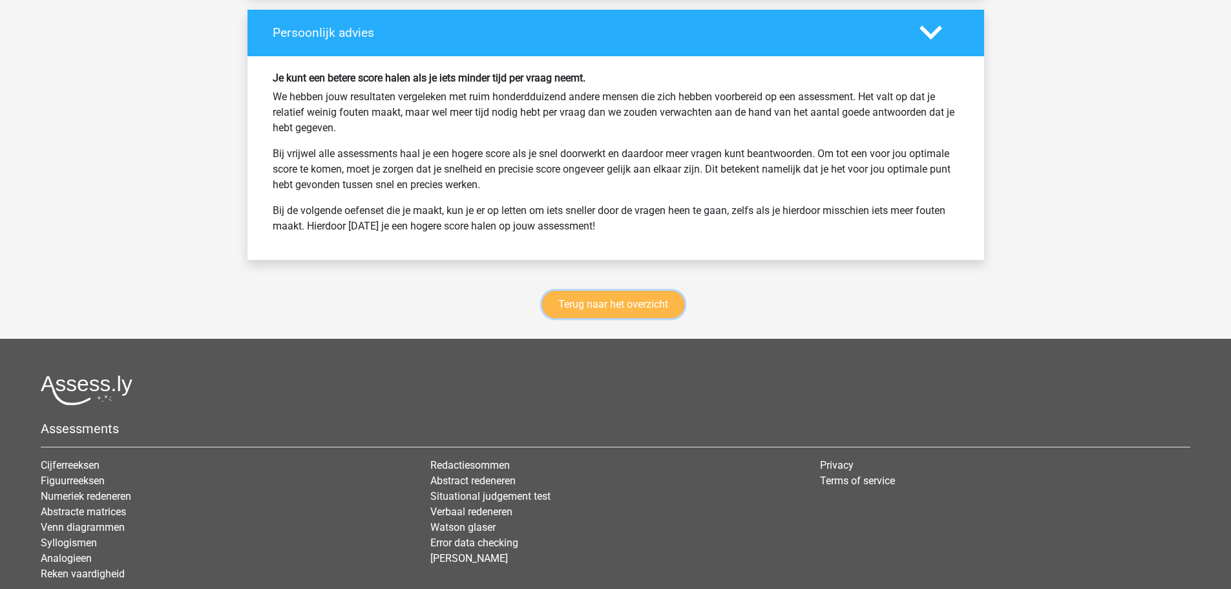
click at [656, 302] on link "Terug naar het overzicht" at bounding box center [613, 304] width 142 height 27
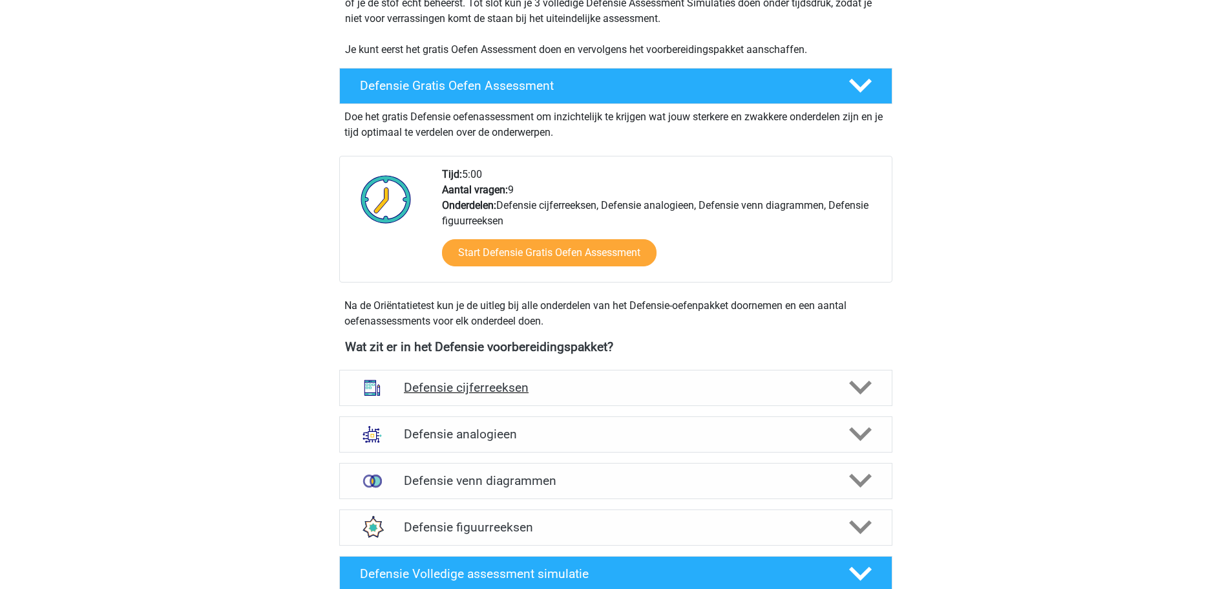
scroll to position [388, 0]
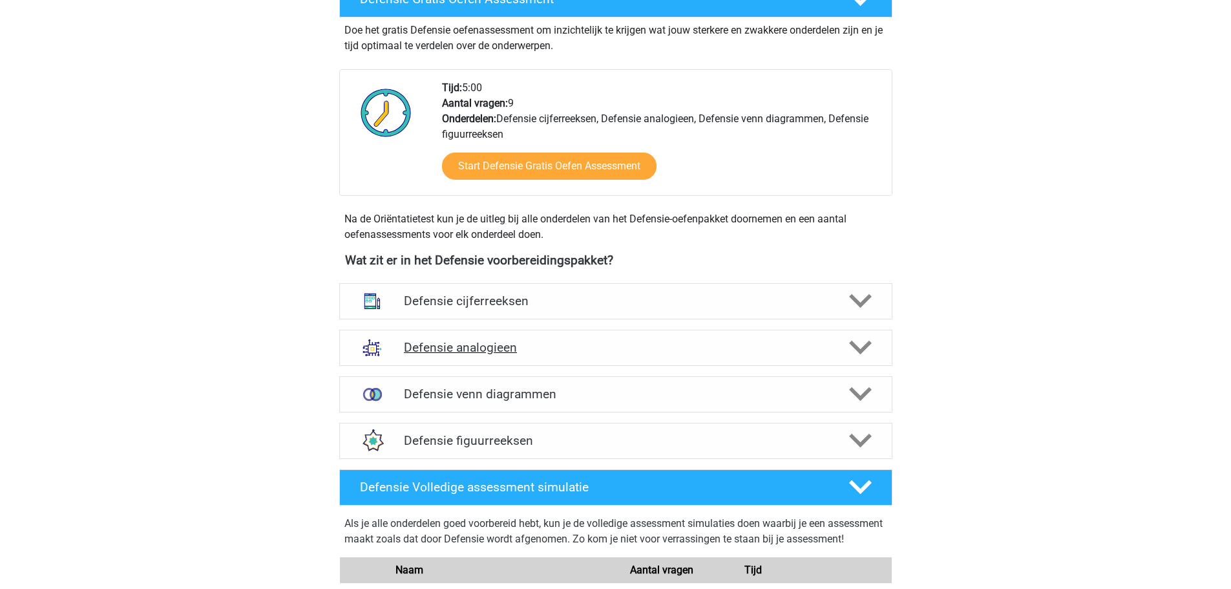
click at [521, 350] on h4 "Defensie analogieen" at bounding box center [615, 347] width 423 height 15
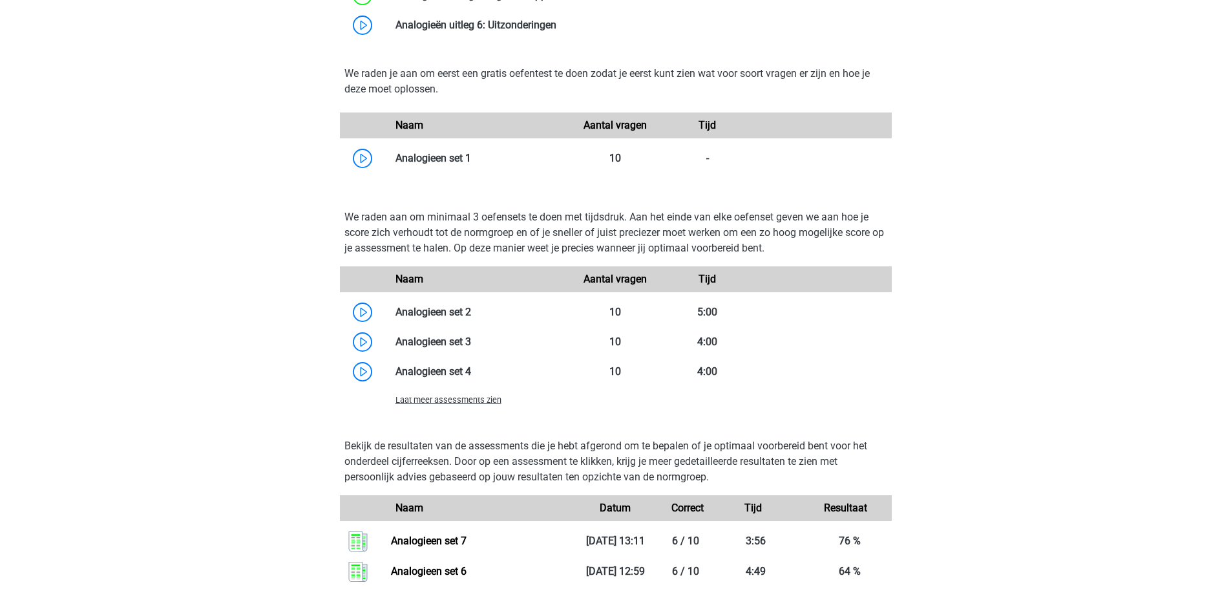
click at [457, 401] on span "Laat meer assessments zien" at bounding box center [448, 400] width 106 height 10
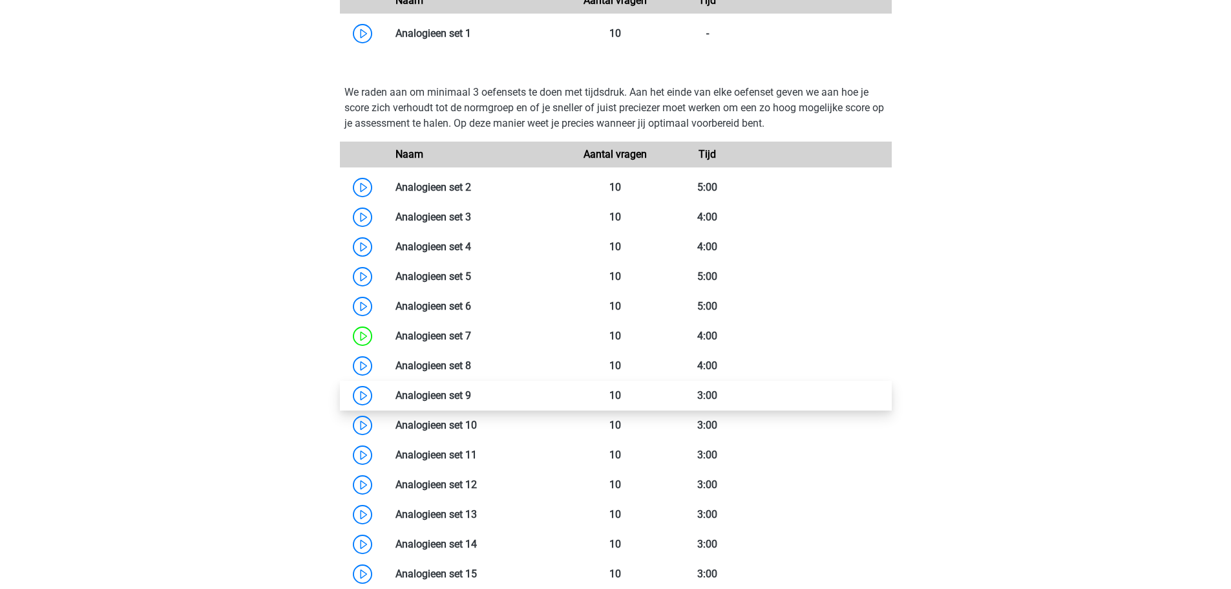
scroll to position [1228, 0]
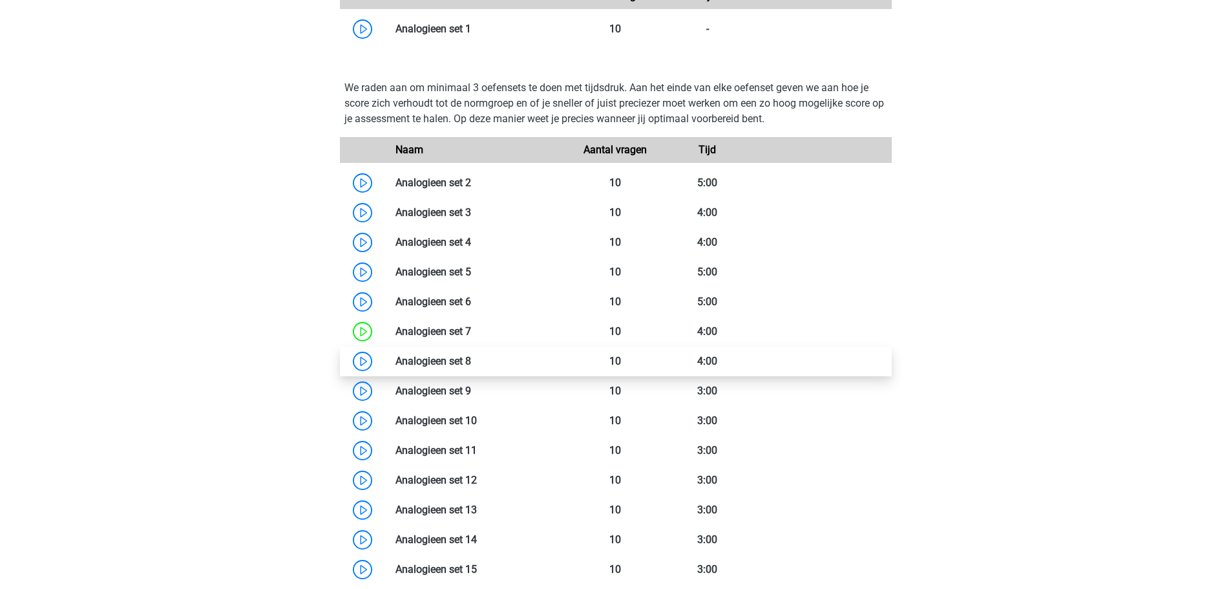
click at [471, 357] on link at bounding box center [471, 361] width 0 height 12
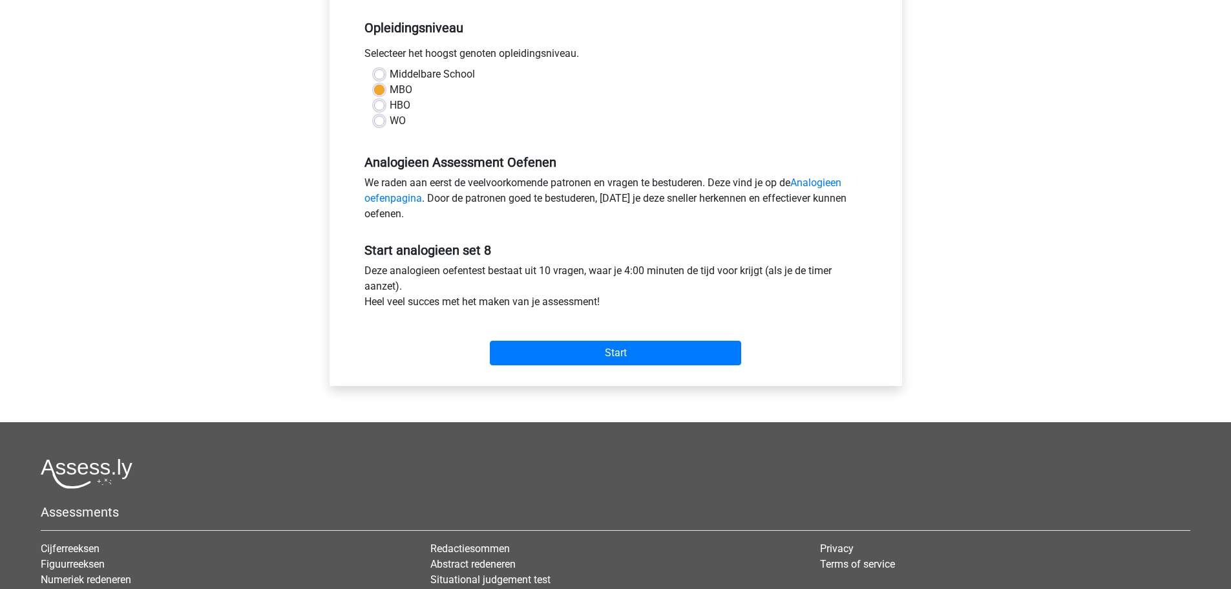
scroll to position [323, 0]
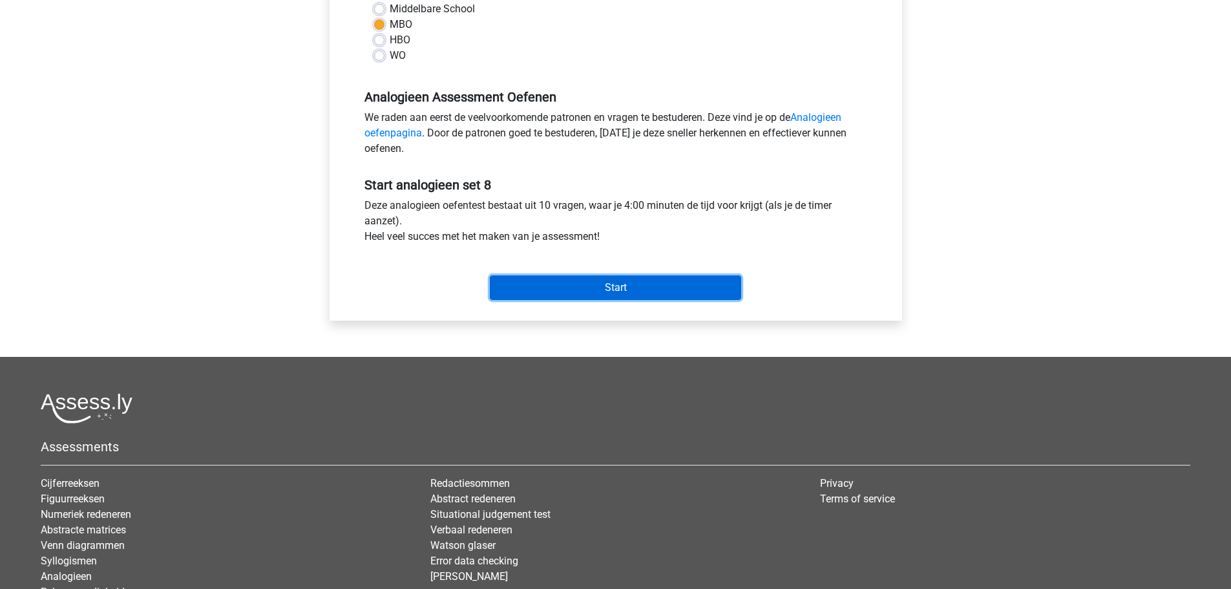
click at [549, 292] on input "Start" at bounding box center [615, 287] width 251 height 25
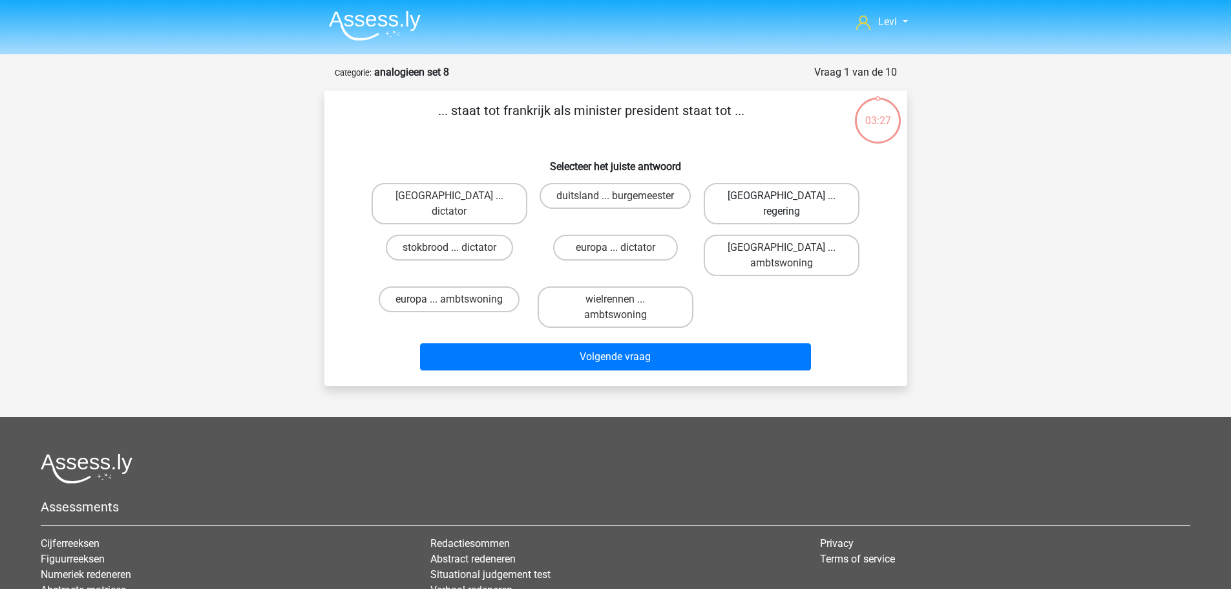
click at [749, 198] on label "[GEOGRAPHIC_DATA] ... regering" at bounding box center [782, 203] width 156 height 41
click at [782, 198] on input "[GEOGRAPHIC_DATA] ... regering" at bounding box center [786, 200] width 8 height 8
radio input "true"
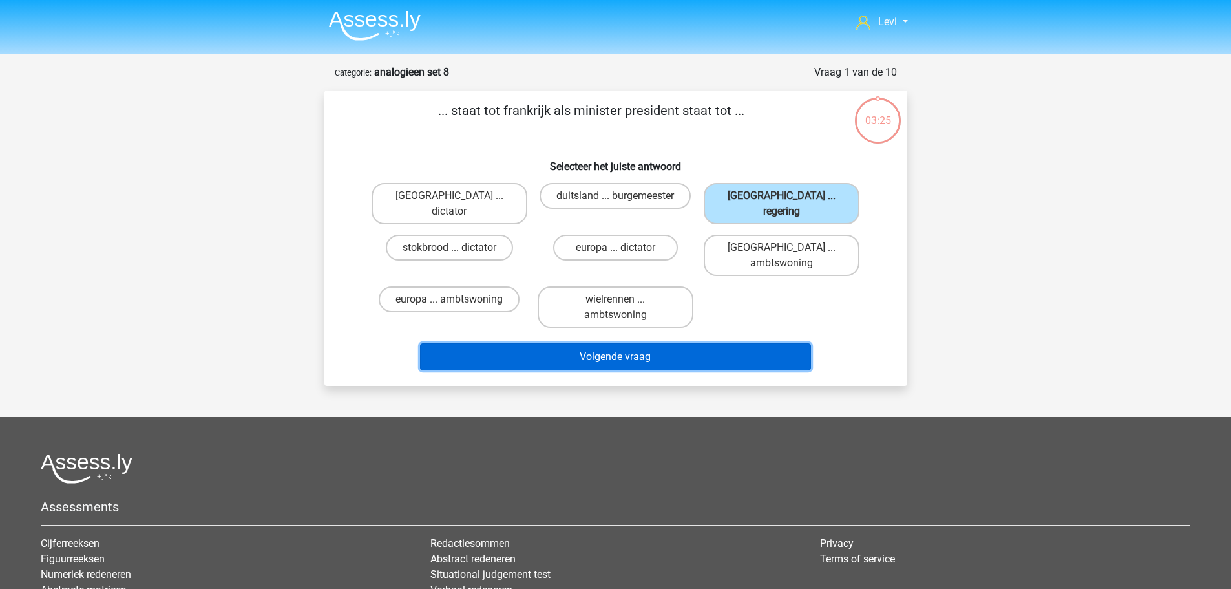
click at [733, 343] on button "Volgende vraag" at bounding box center [615, 356] width 391 height 27
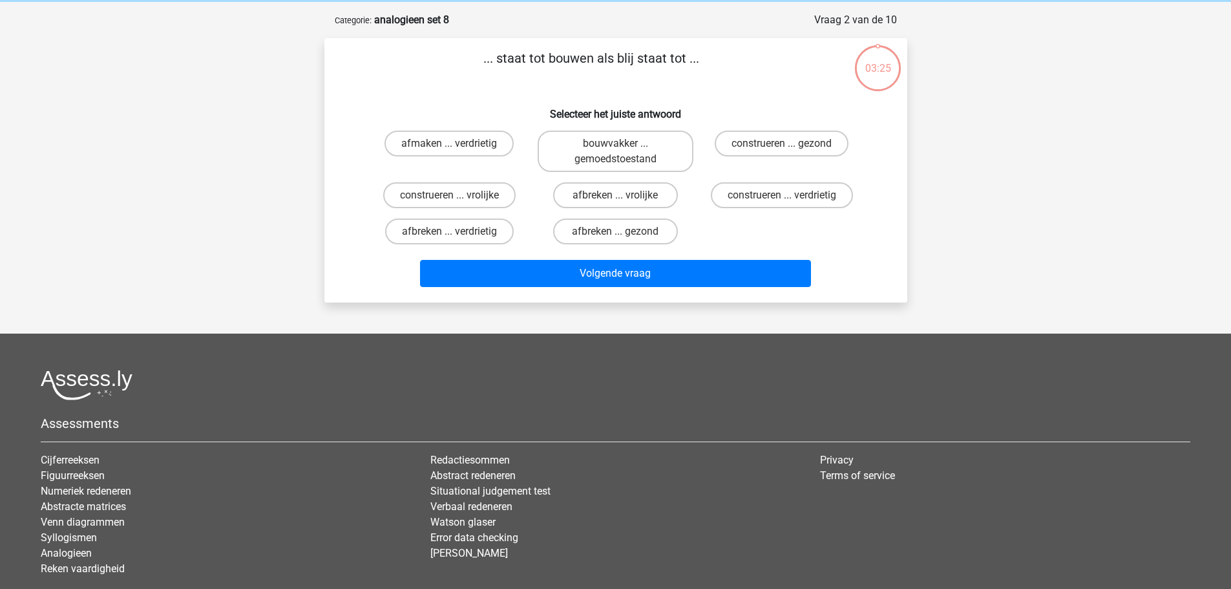
scroll to position [65, 0]
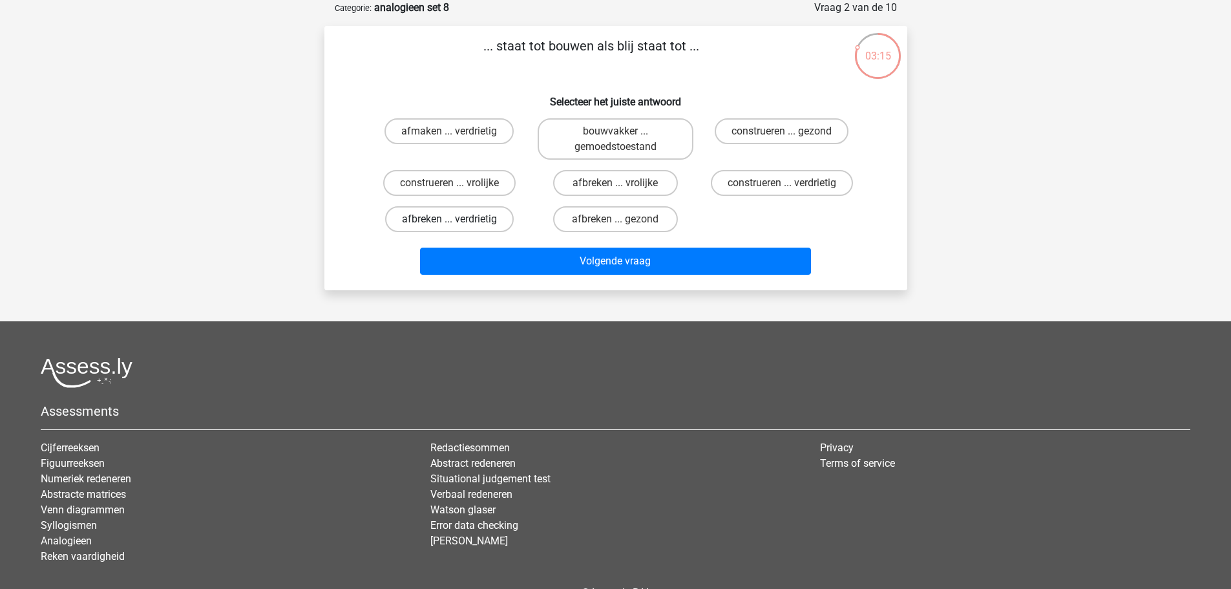
click at [505, 223] on label "afbreken ... verdrietig" at bounding box center [449, 219] width 129 height 26
click at [457, 223] on input "afbreken ... verdrietig" at bounding box center [453, 223] width 8 height 8
radio input "true"
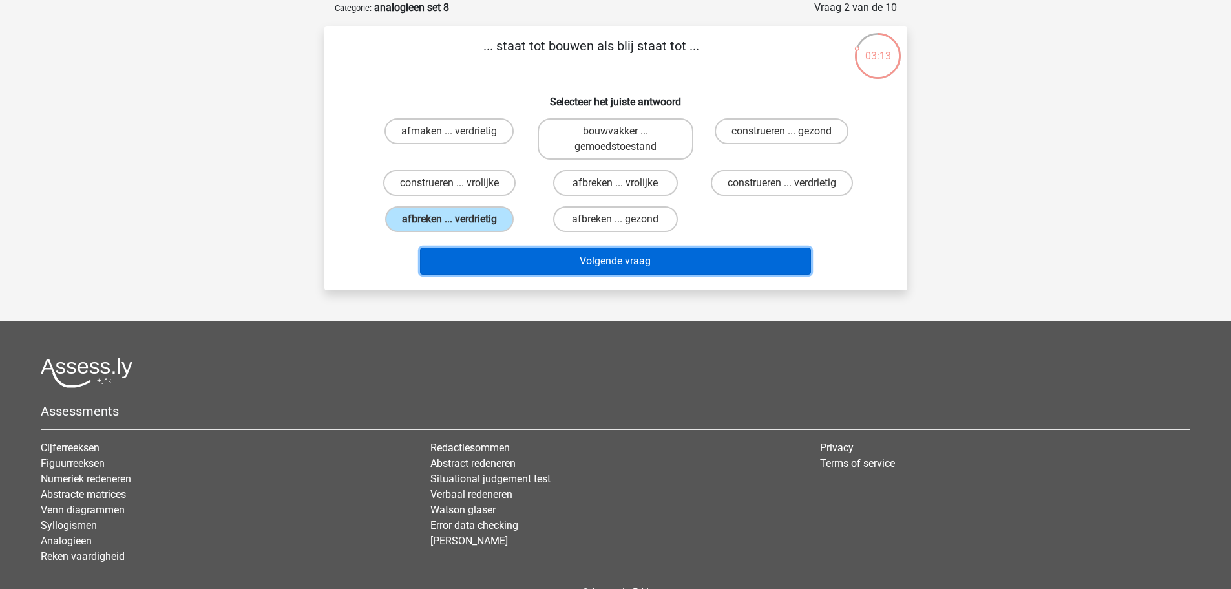
click at [694, 260] on button "Volgende vraag" at bounding box center [615, 260] width 391 height 27
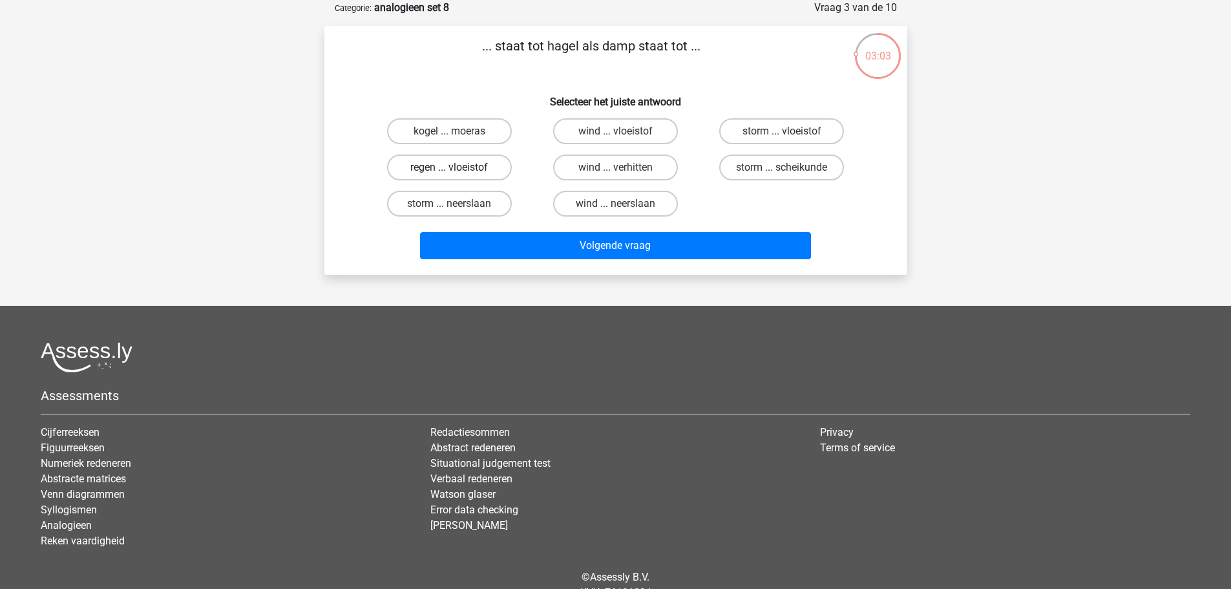
click at [469, 176] on label "regen ... vloeistof" at bounding box center [449, 167] width 125 height 26
click at [457, 176] on input "regen ... vloeistof" at bounding box center [453, 171] width 8 height 8
radio input "true"
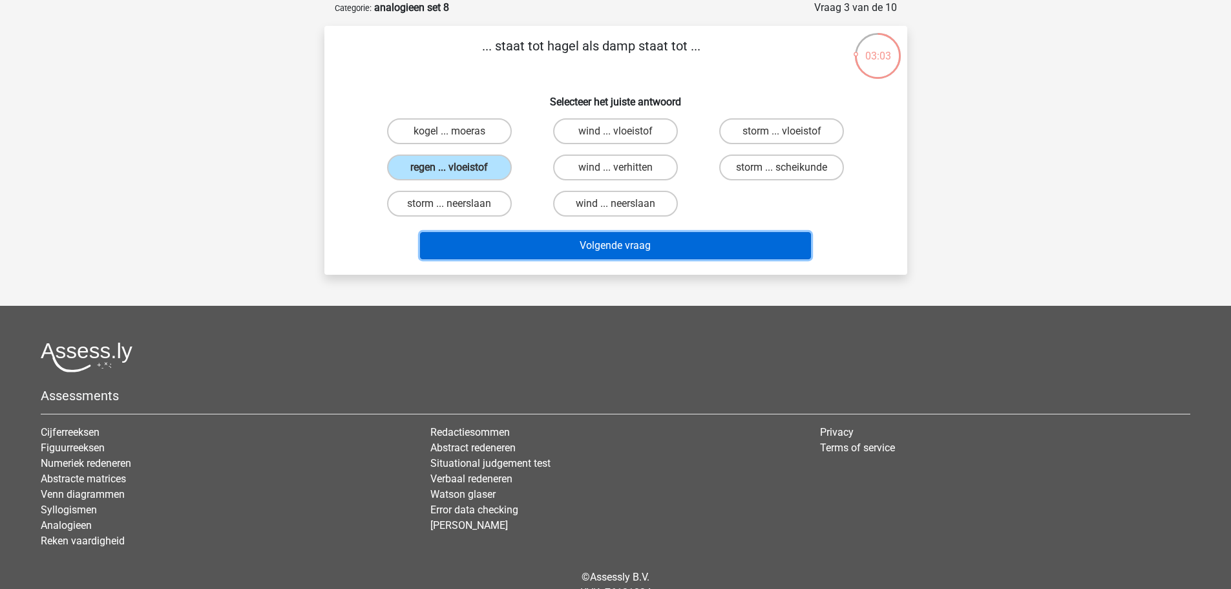
click at [588, 253] on button "Volgende vraag" at bounding box center [615, 245] width 391 height 27
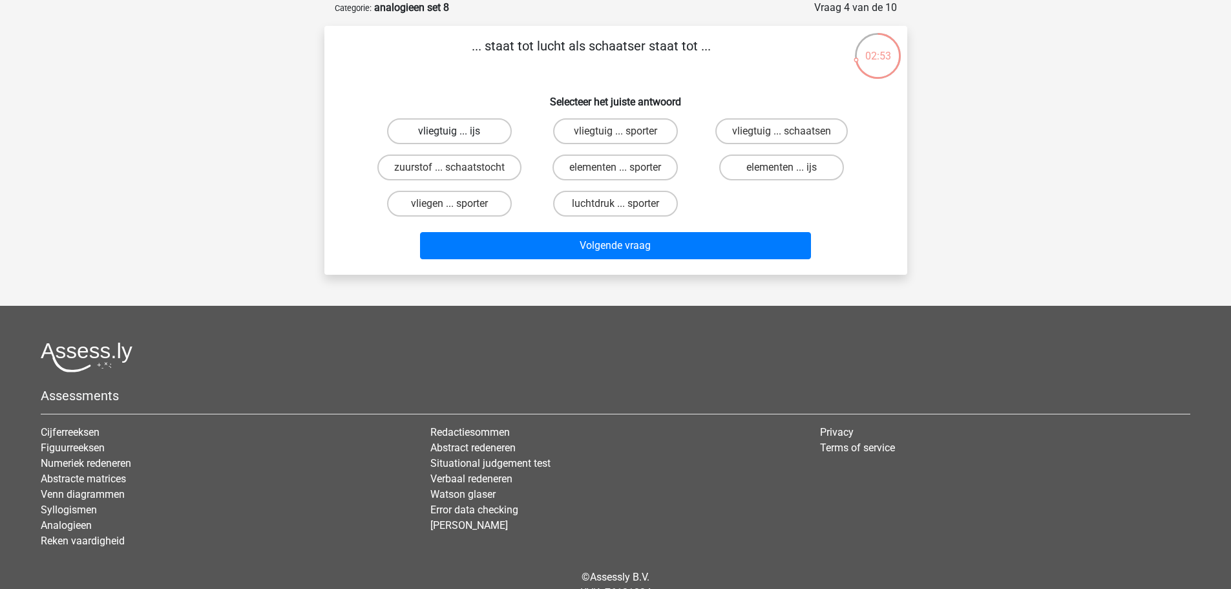
click at [468, 134] on label "vliegtuig ... ijs" at bounding box center [449, 131] width 125 height 26
click at [457, 134] on input "vliegtuig ... ijs" at bounding box center [453, 135] width 8 height 8
radio input "true"
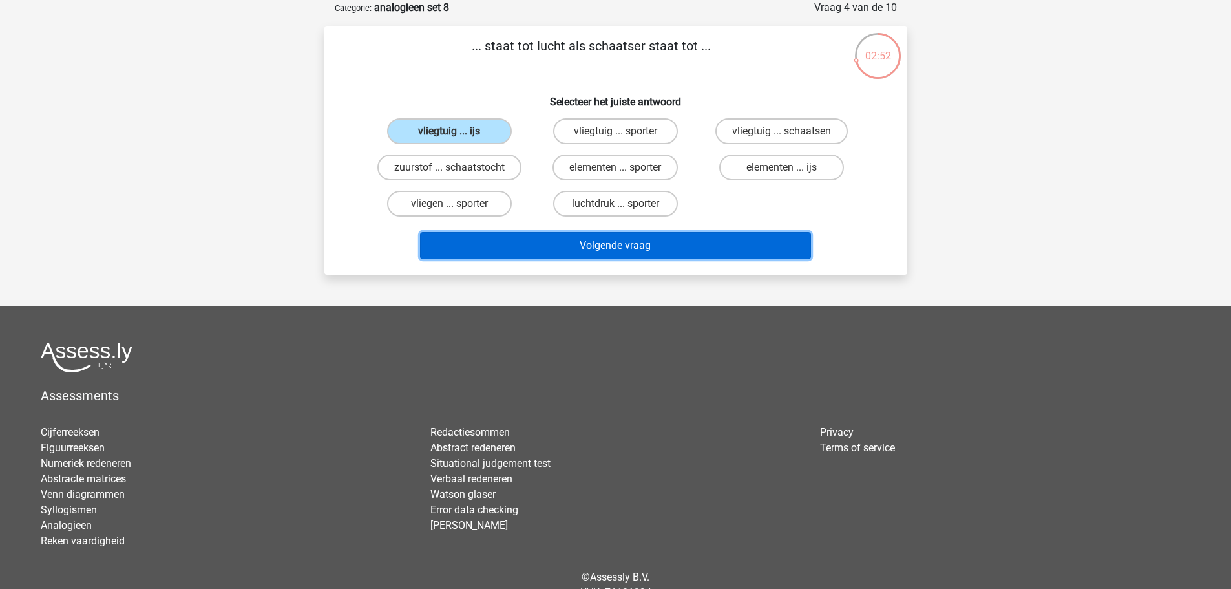
click at [640, 252] on button "Volgende vraag" at bounding box center [615, 245] width 391 height 27
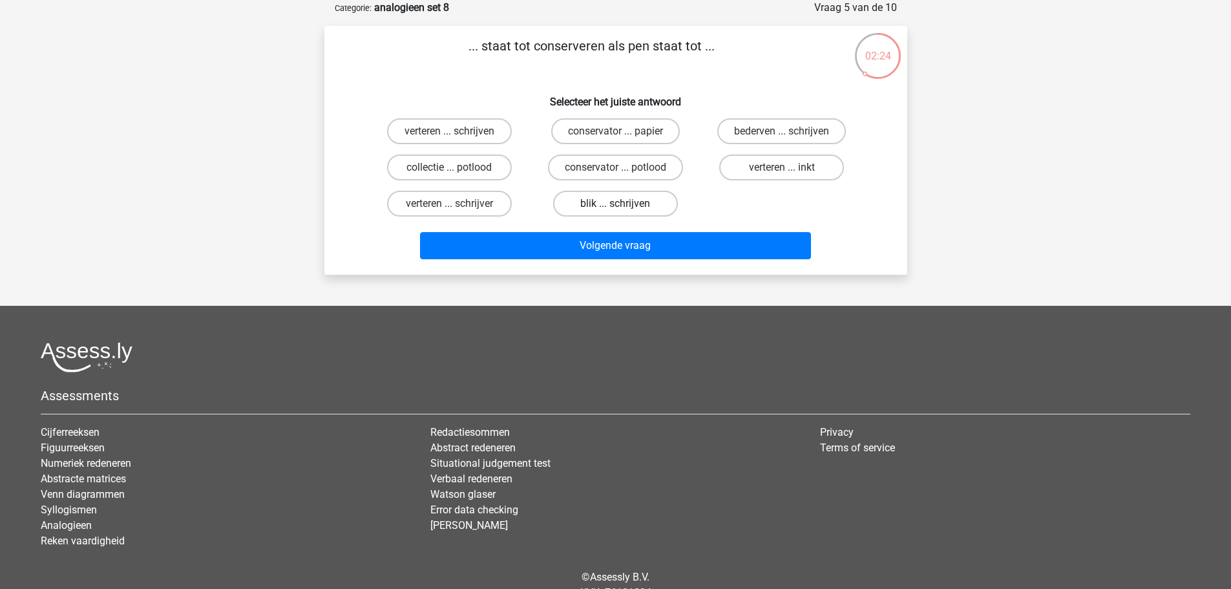
click at [647, 197] on label "blik ... schrijven" at bounding box center [615, 204] width 125 height 26
click at [623, 204] on input "blik ... schrijven" at bounding box center [619, 208] width 8 height 8
radio input "true"
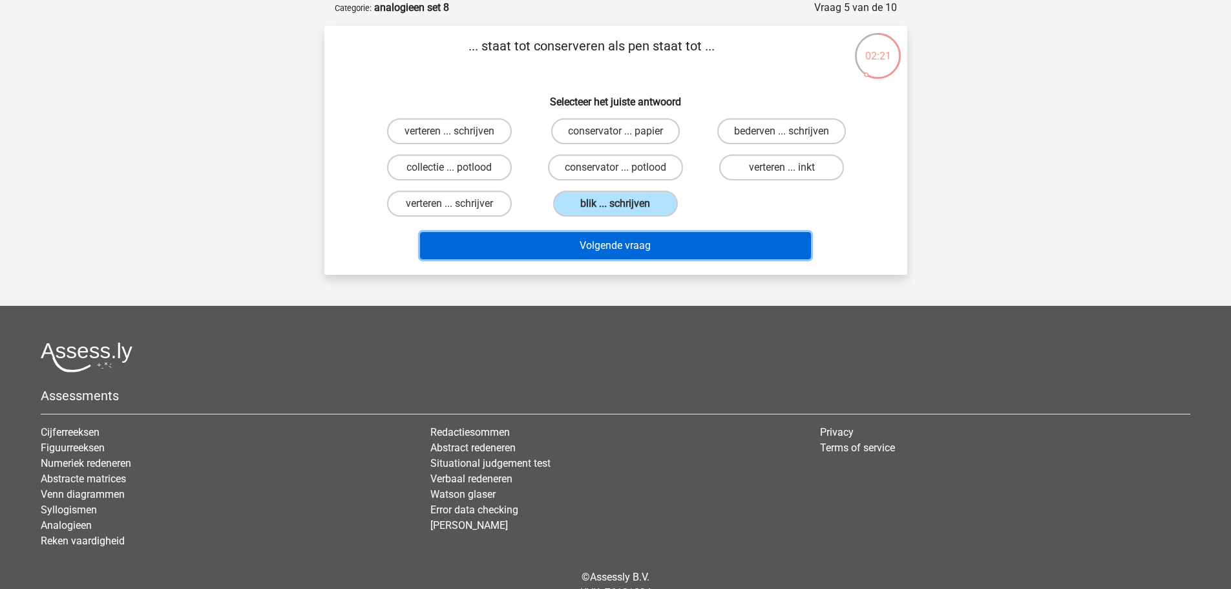
click at [681, 252] on button "Volgende vraag" at bounding box center [615, 245] width 391 height 27
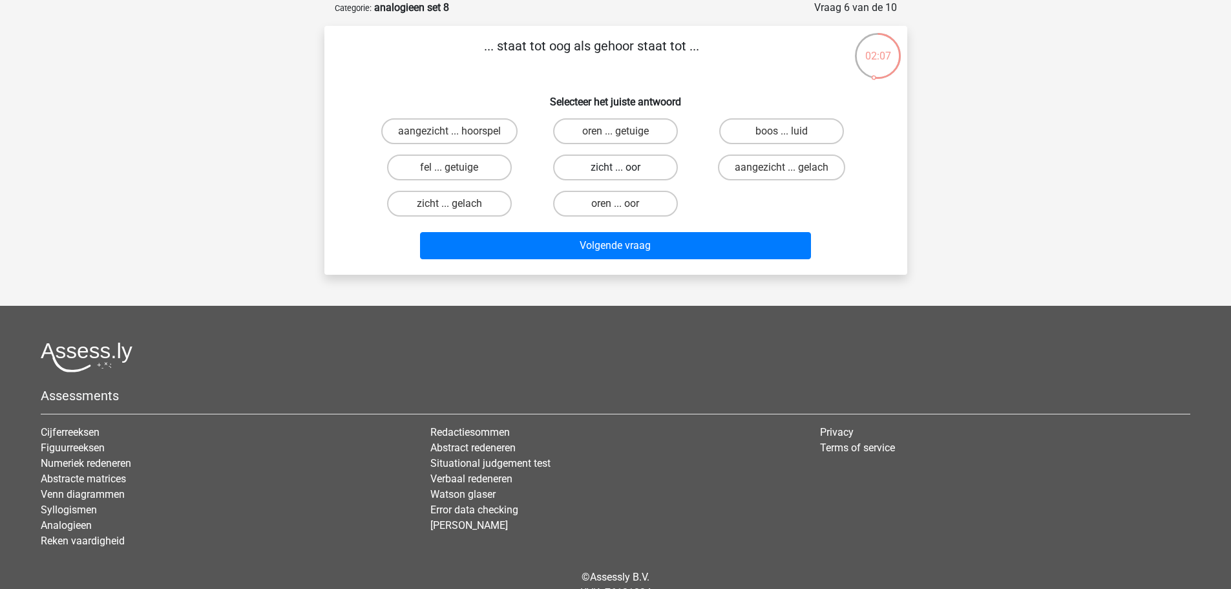
click at [630, 176] on label "zicht ... oor" at bounding box center [615, 167] width 125 height 26
click at [623, 176] on input "zicht ... oor" at bounding box center [619, 171] width 8 height 8
radio input "true"
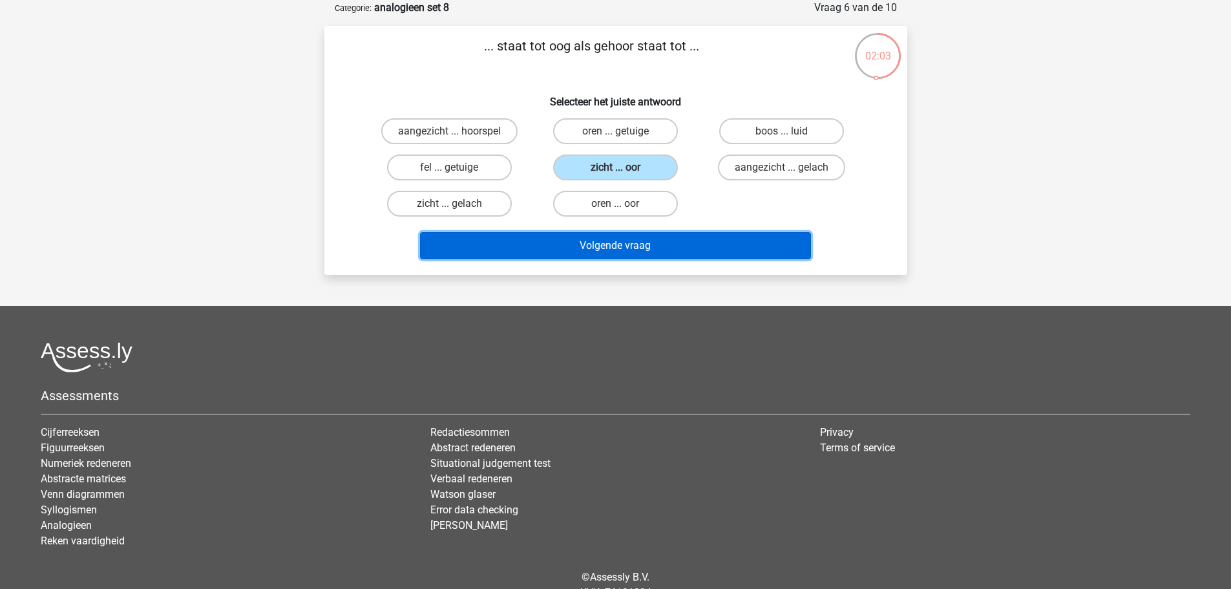
click at [651, 244] on button "Volgende vraag" at bounding box center [615, 245] width 391 height 27
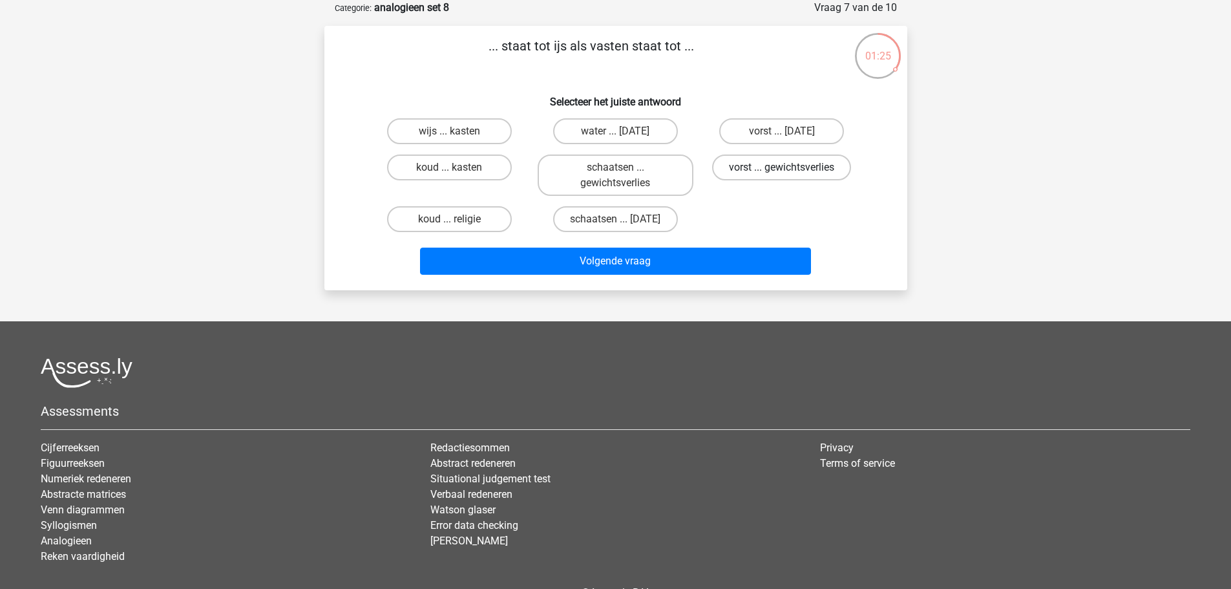
click at [755, 172] on label "vorst ... gewichtsverlies" at bounding box center [781, 167] width 139 height 26
click at [782, 172] on input "vorst ... gewichtsverlies" at bounding box center [786, 171] width 8 height 8
radio input "true"
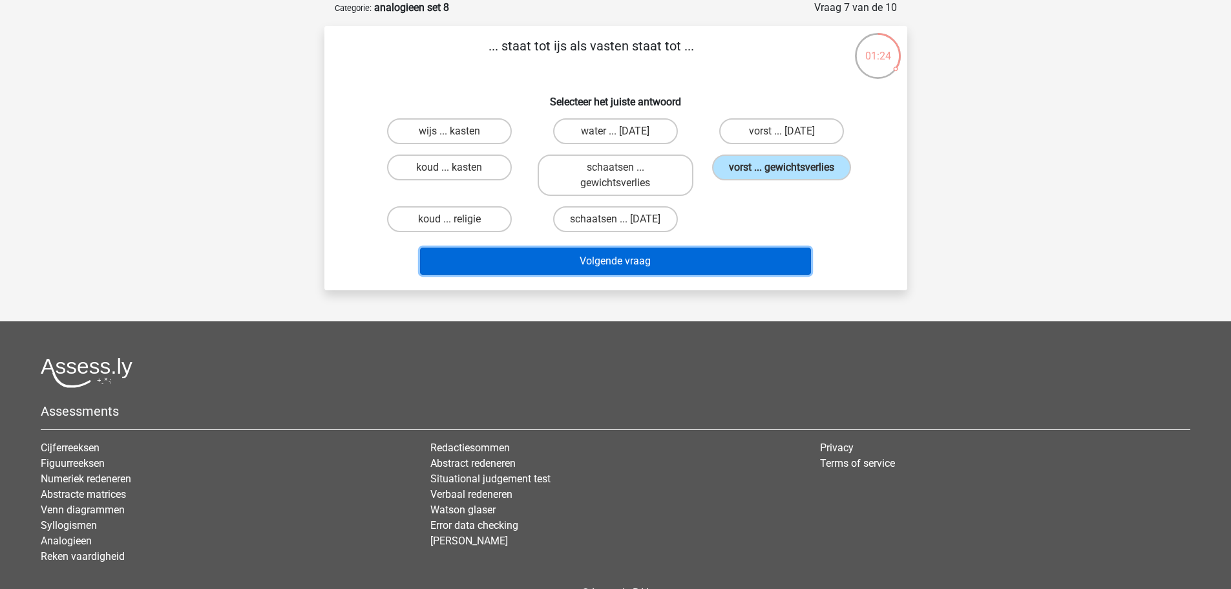
click at [755, 261] on button "Volgende vraag" at bounding box center [615, 260] width 391 height 27
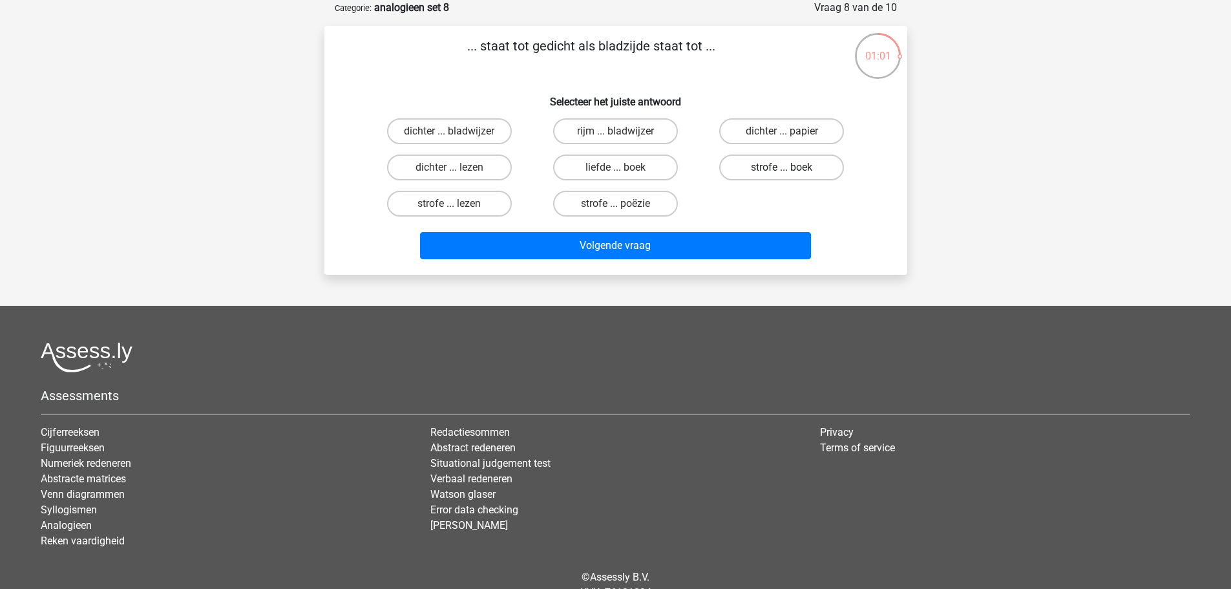
click at [747, 175] on label "strofe ... boek" at bounding box center [781, 167] width 125 height 26
click at [782, 175] on input "strofe ... boek" at bounding box center [786, 171] width 8 height 8
radio input "true"
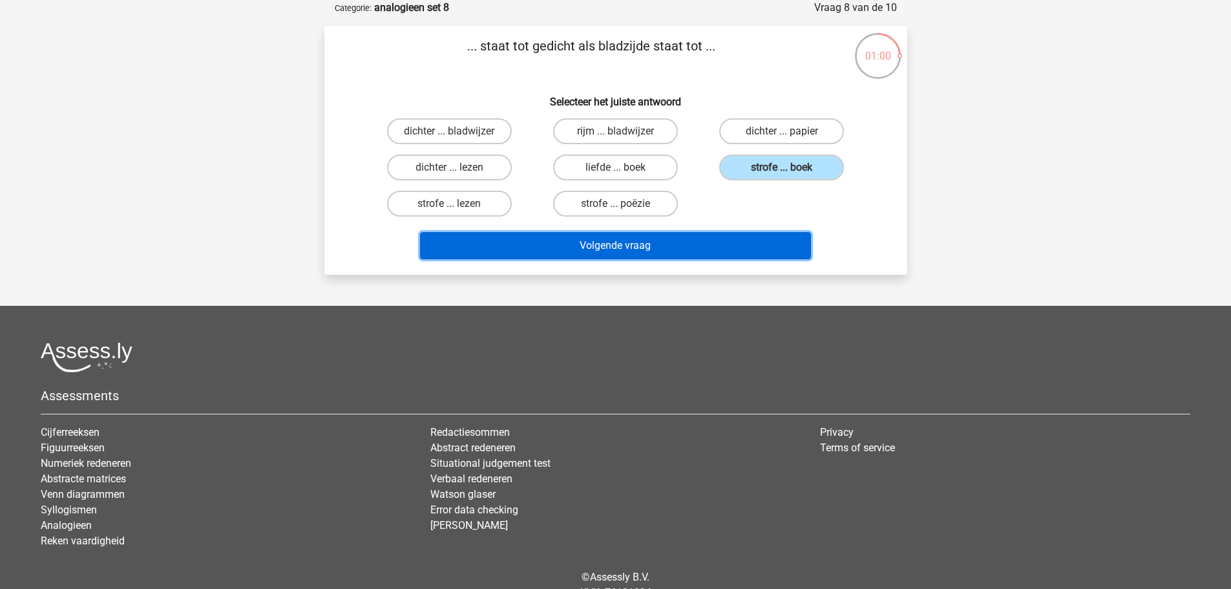
click at [770, 238] on button "Volgende vraag" at bounding box center [615, 245] width 391 height 27
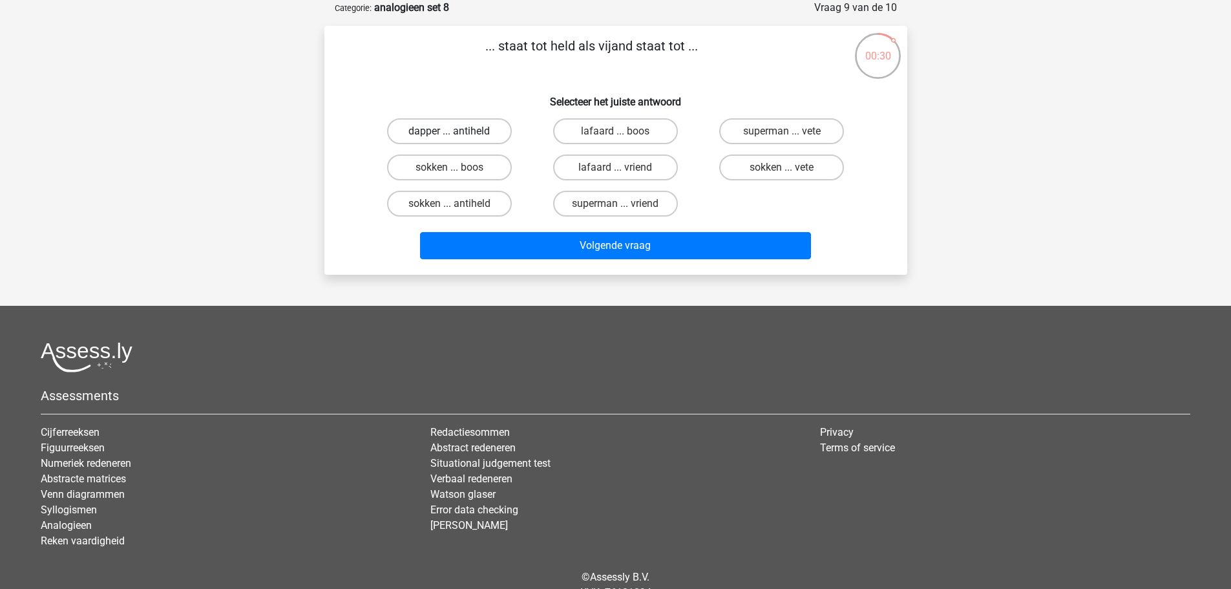
click at [476, 131] on label "dapper ... antiheld" at bounding box center [449, 131] width 125 height 26
click at [457, 131] on input "dapper ... antiheld" at bounding box center [453, 135] width 8 height 8
radio input "true"
click at [627, 167] on label "lafaard ... vriend" at bounding box center [615, 167] width 125 height 26
click at [623, 167] on input "lafaard ... vriend" at bounding box center [619, 171] width 8 height 8
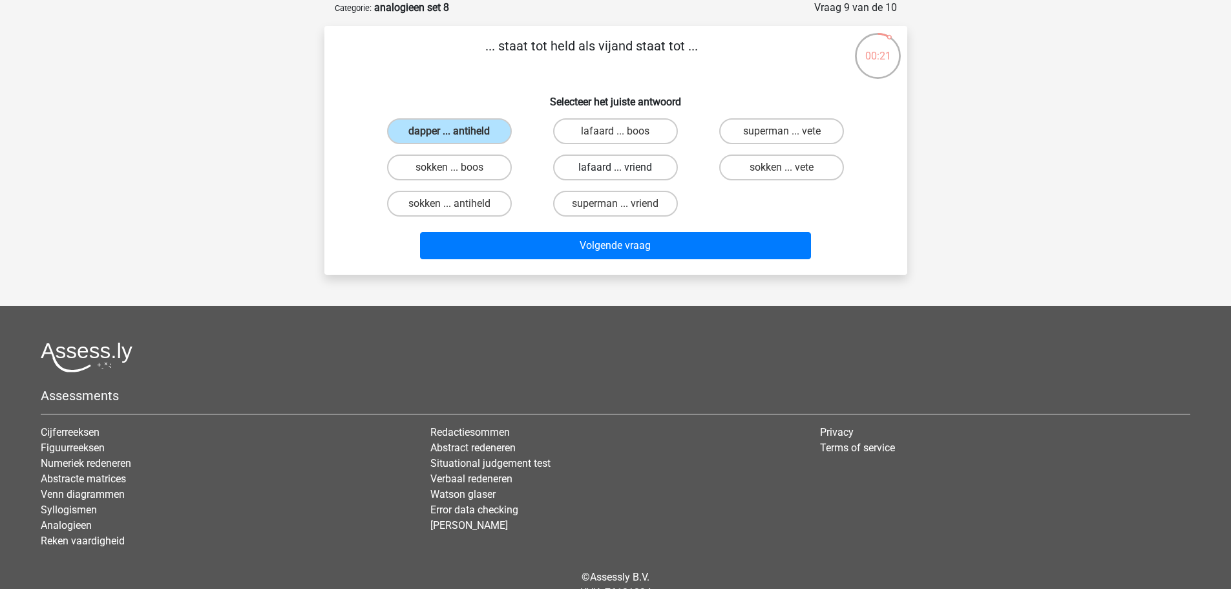
radio input "true"
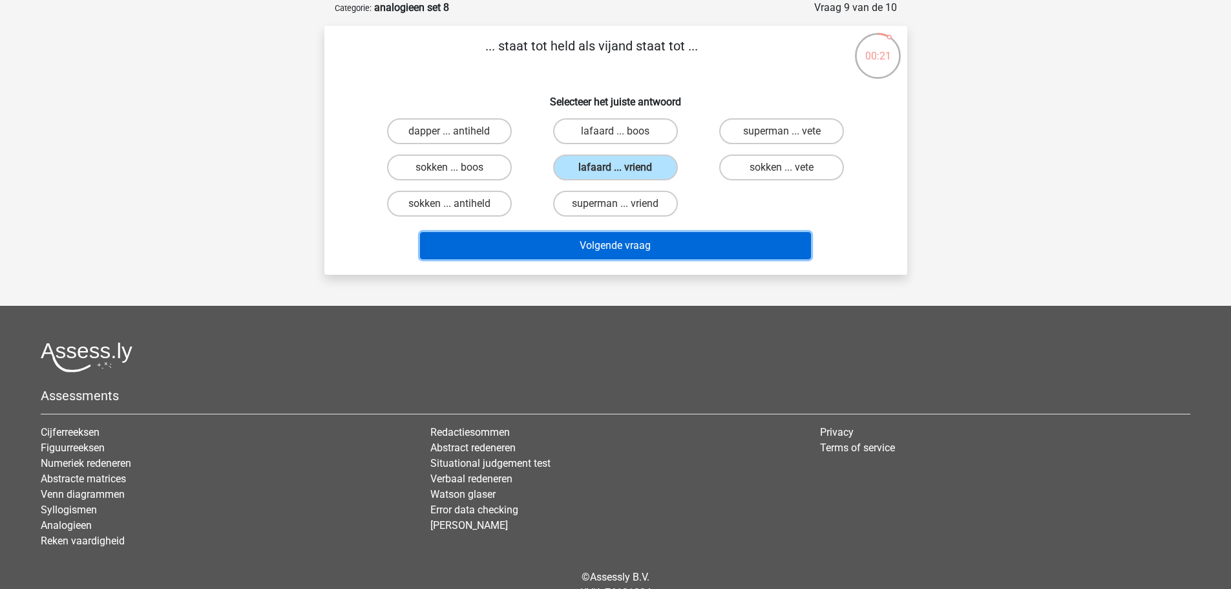
click at [669, 247] on button "Volgende vraag" at bounding box center [615, 245] width 391 height 27
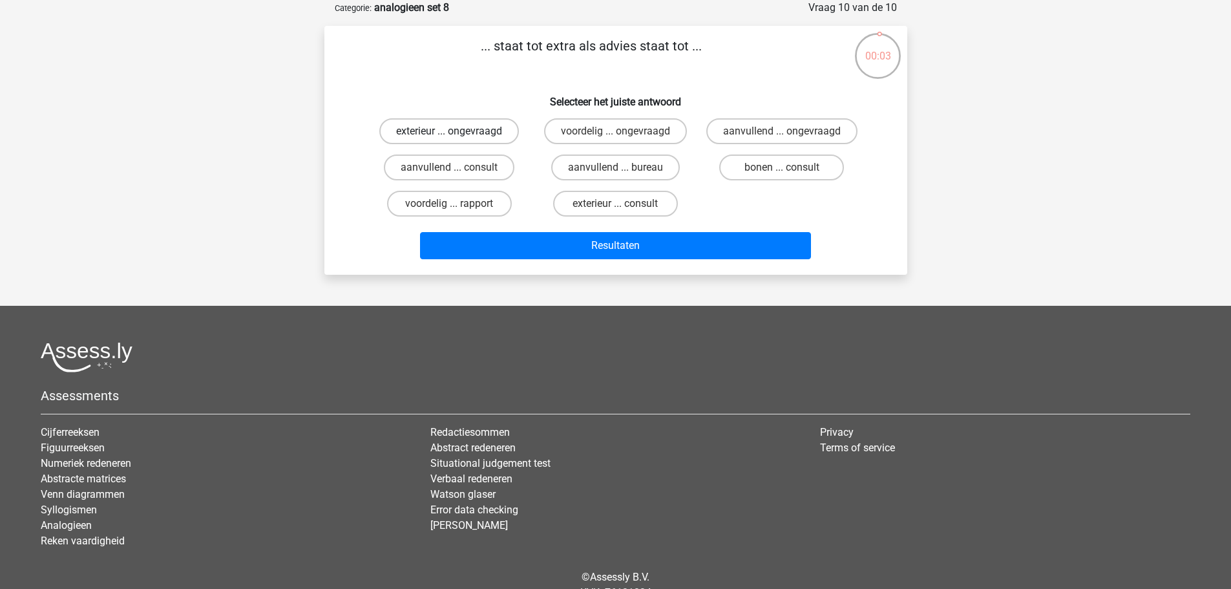
click at [482, 131] on label "exterieur ... ongevraagd" at bounding box center [449, 131] width 140 height 26
click at [457, 131] on input "exterieur ... ongevraagd" at bounding box center [453, 135] width 8 height 8
radio input "true"
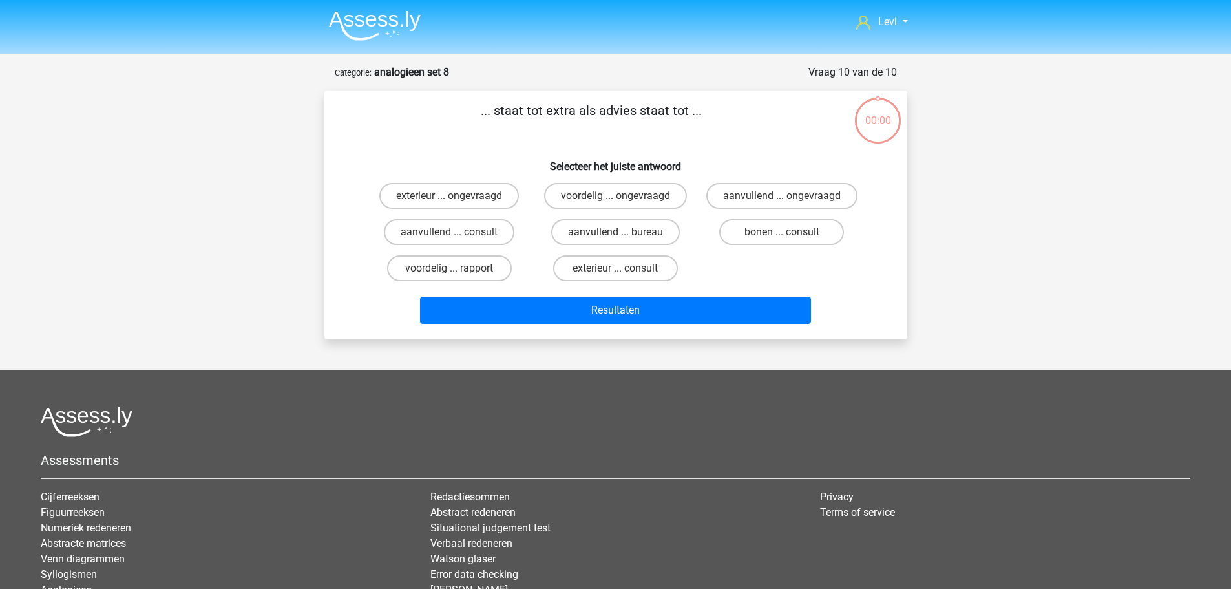
scroll to position [65, 0]
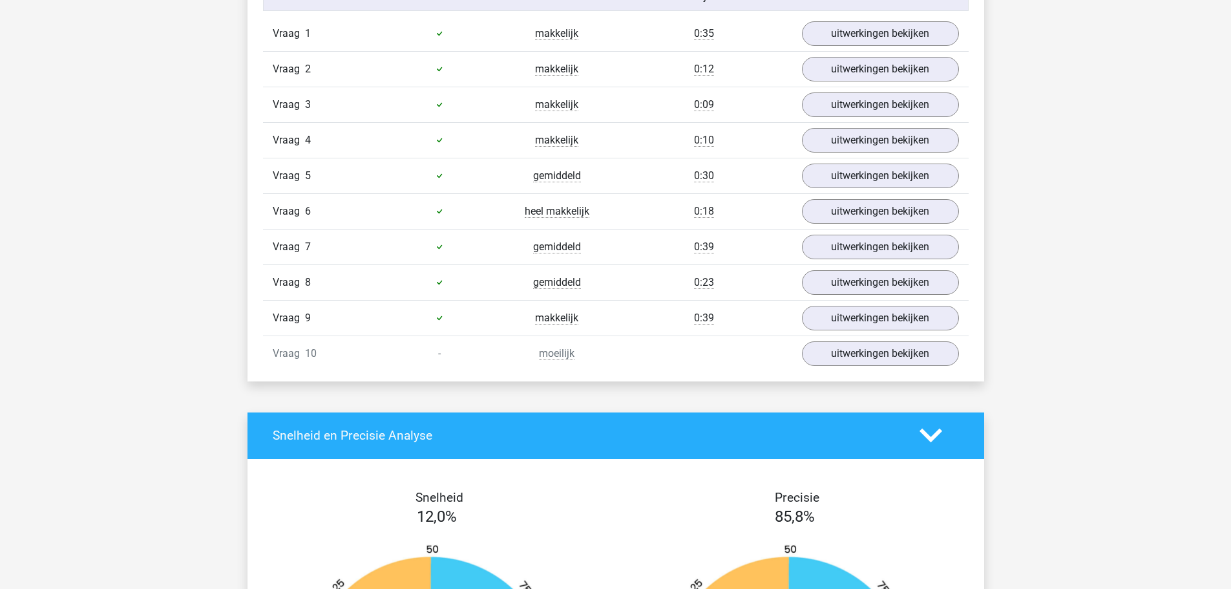
scroll to position [904, 0]
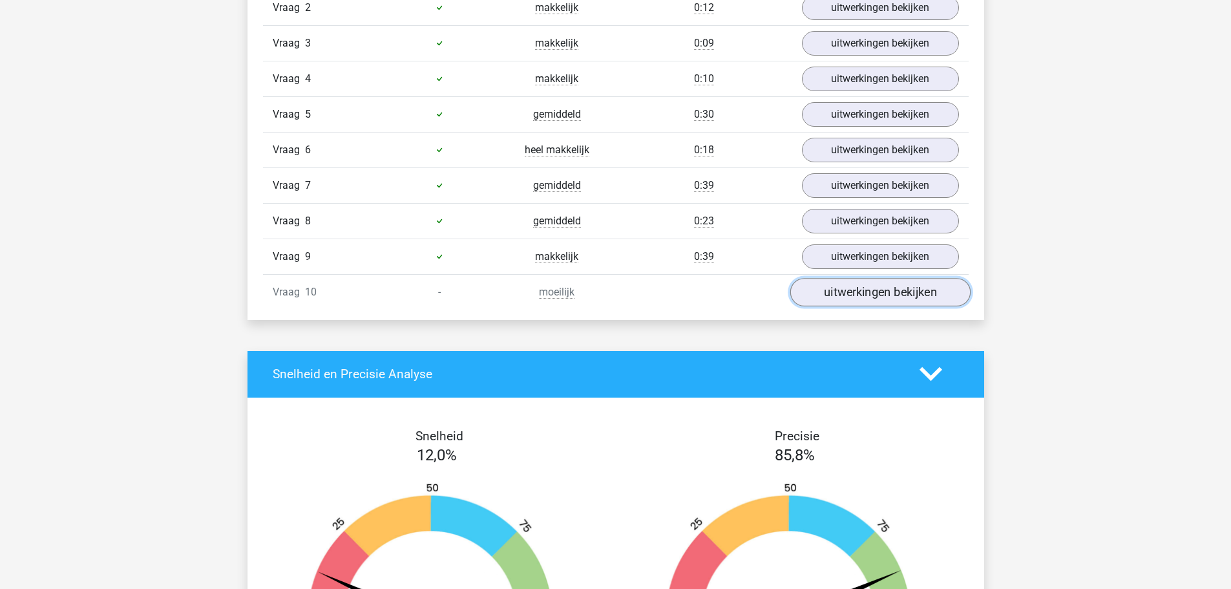
click at [881, 297] on link "uitwerkingen bekijken" at bounding box center [879, 292] width 180 height 28
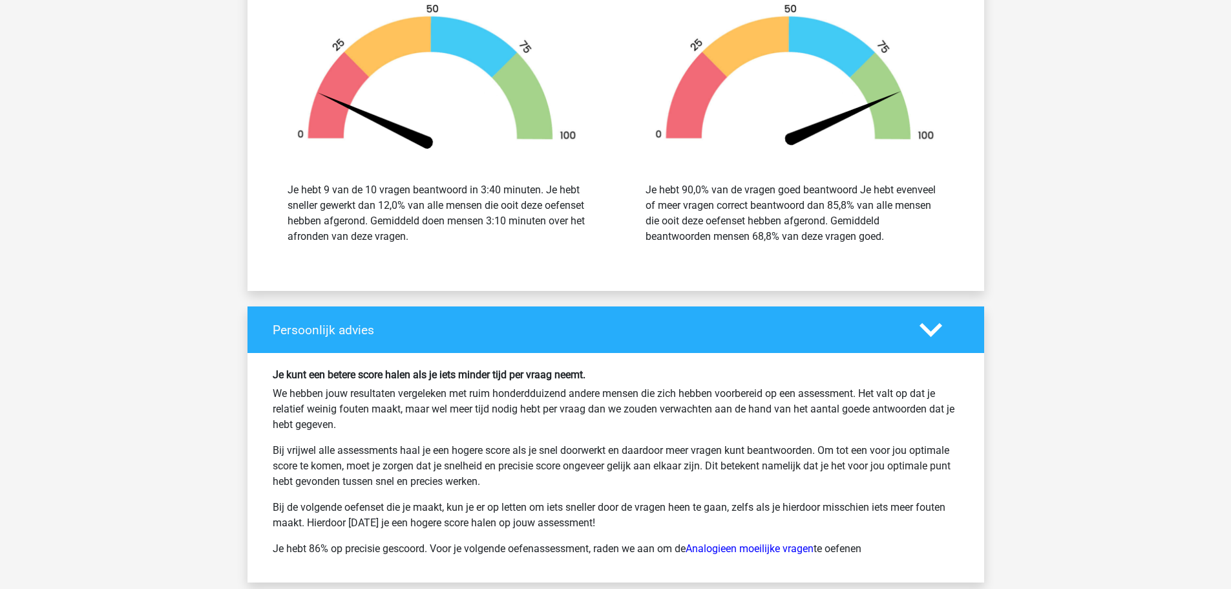
scroll to position [1809, 0]
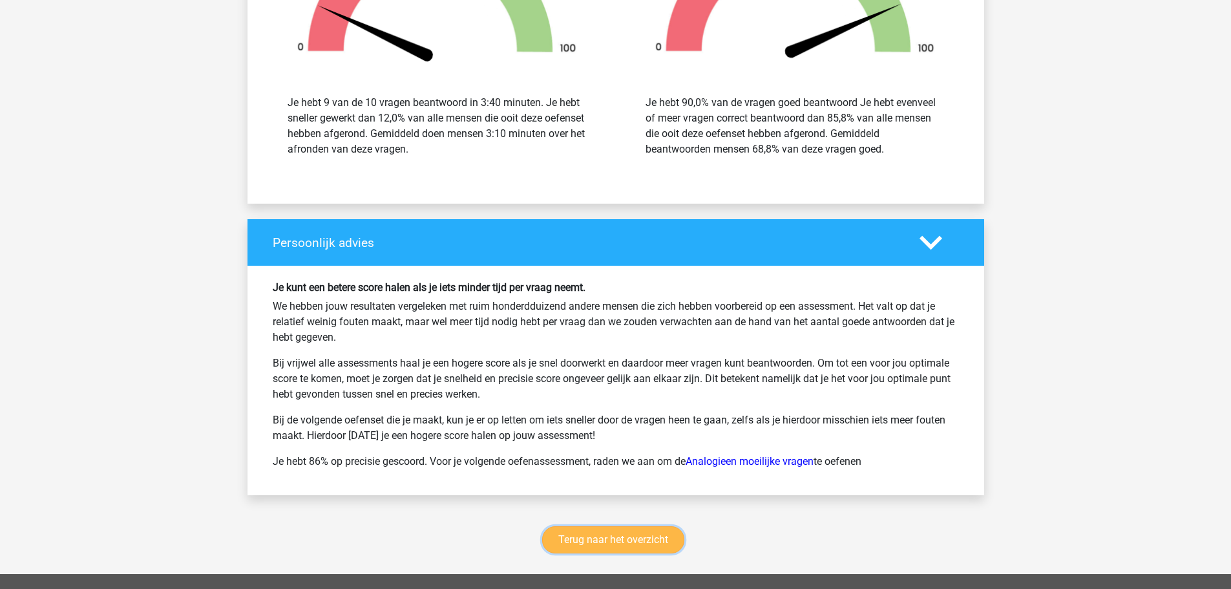
click at [656, 536] on link "Terug naar het overzicht" at bounding box center [613, 539] width 142 height 27
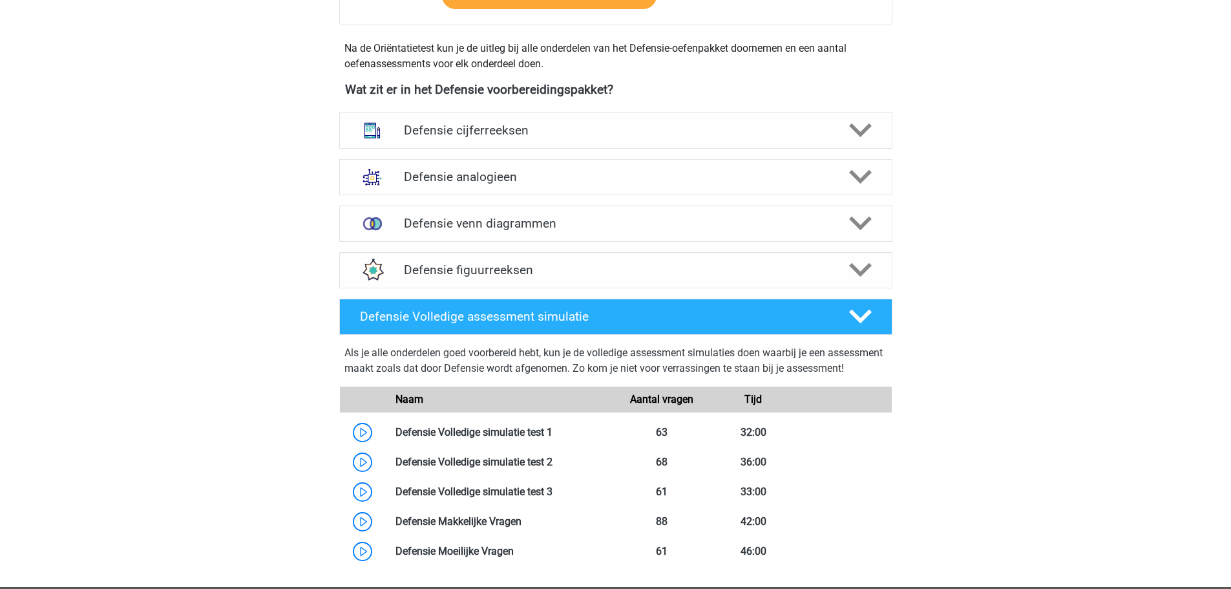
scroll to position [452, 0]
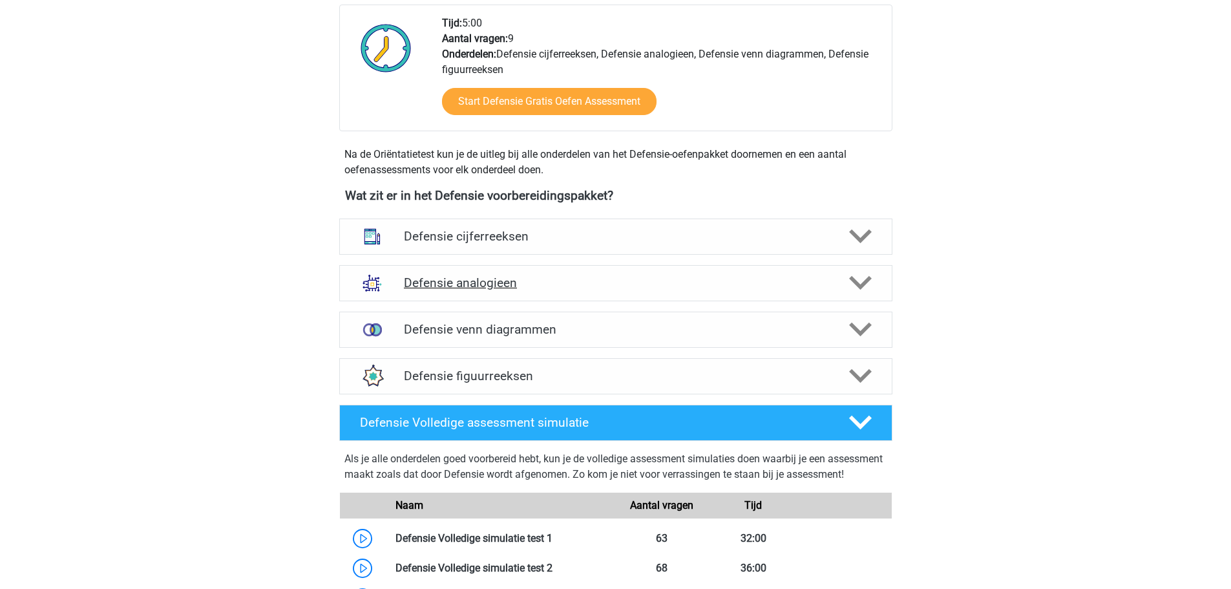
click at [511, 275] on h4 "Defensie analogieen" at bounding box center [615, 282] width 423 height 15
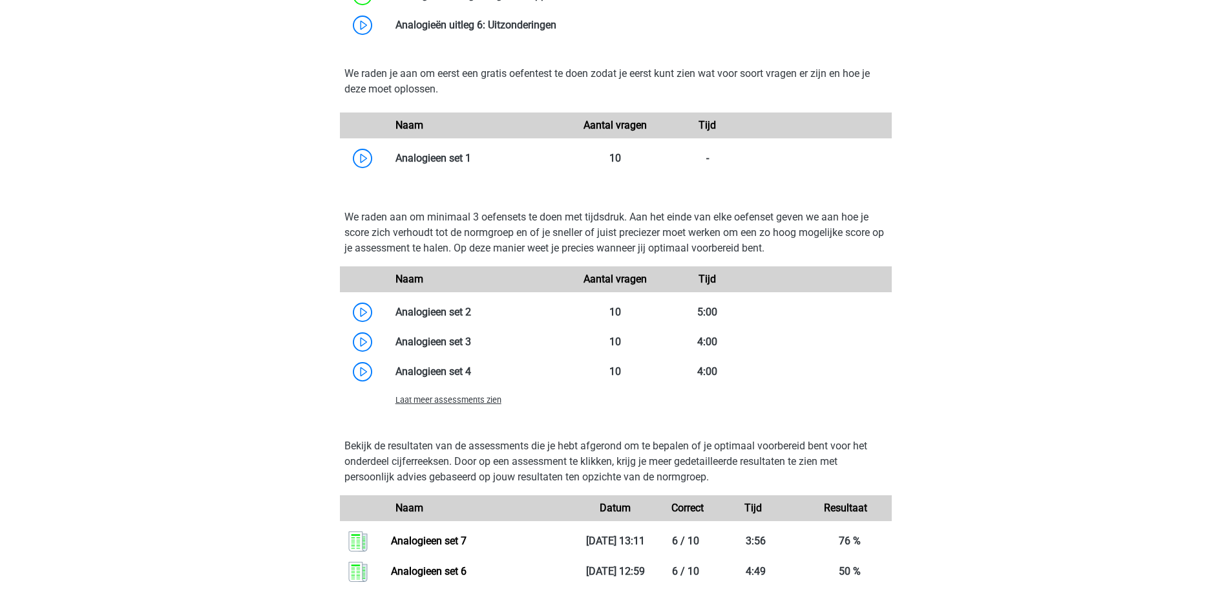
click at [486, 398] on span "Laat meer assessments zien" at bounding box center [448, 400] width 106 height 10
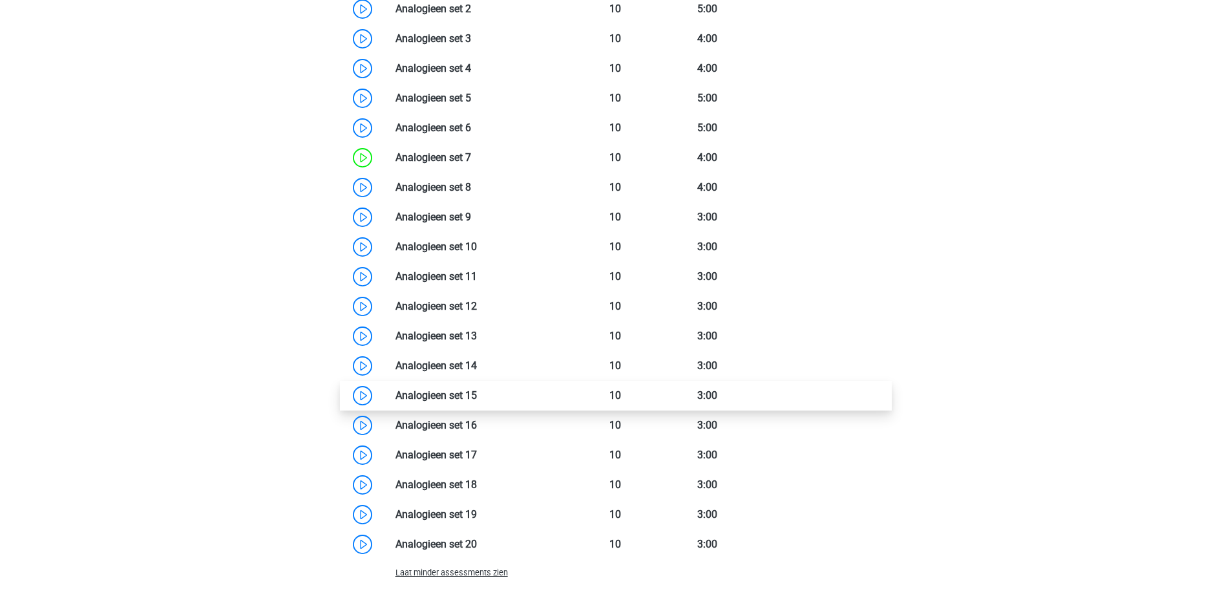
scroll to position [1421, 0]
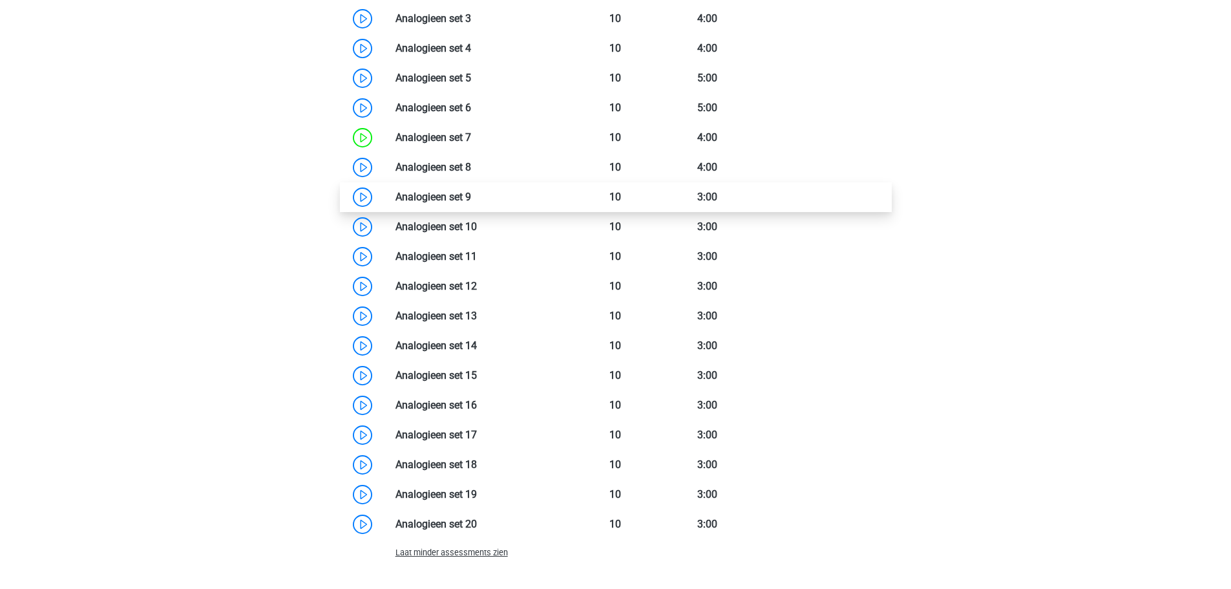
click at [471, 196] on link at bounding box center [471, 197] width 0 height 12
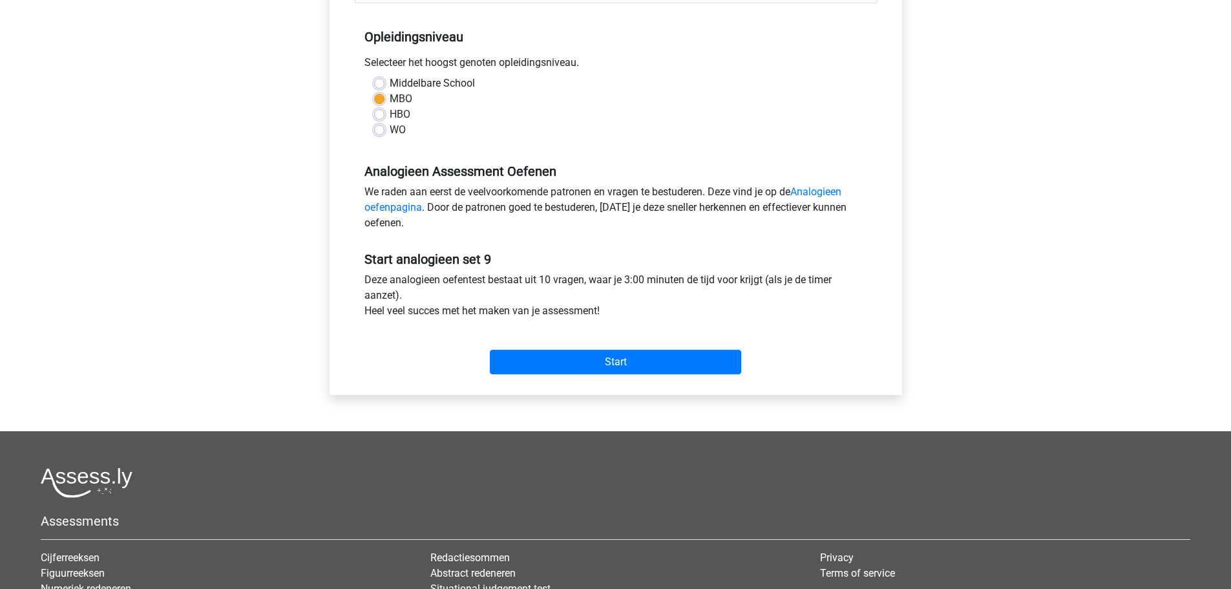
scroll to position [258, 0]
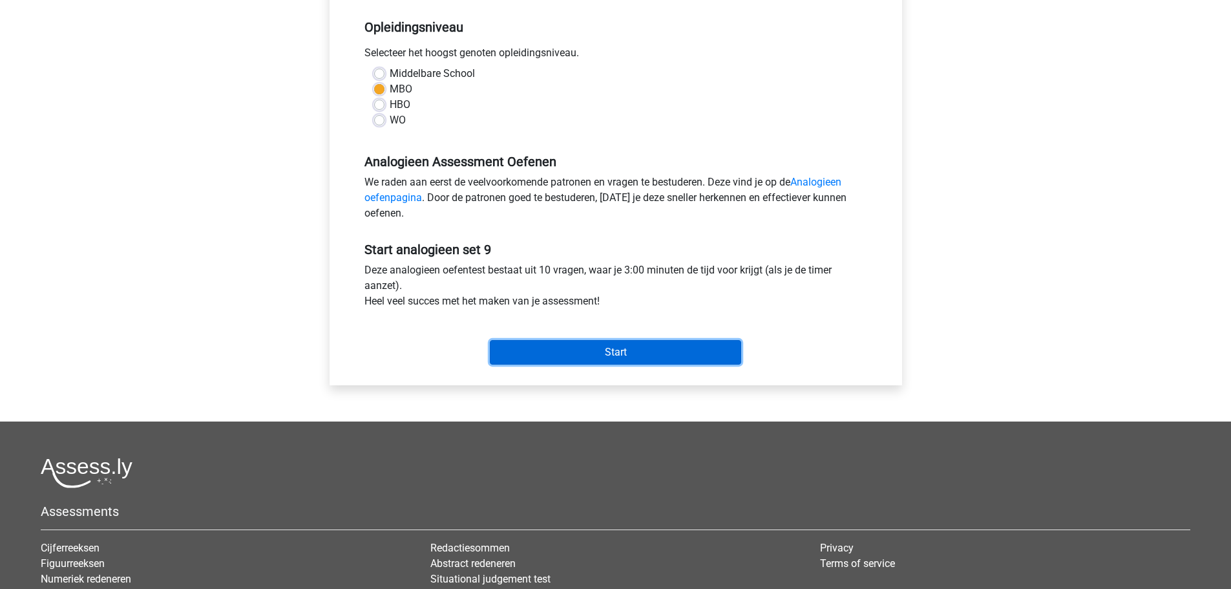
click at [610, 353] on input "Start" at bounding box center [615, 352] width 251 height 25
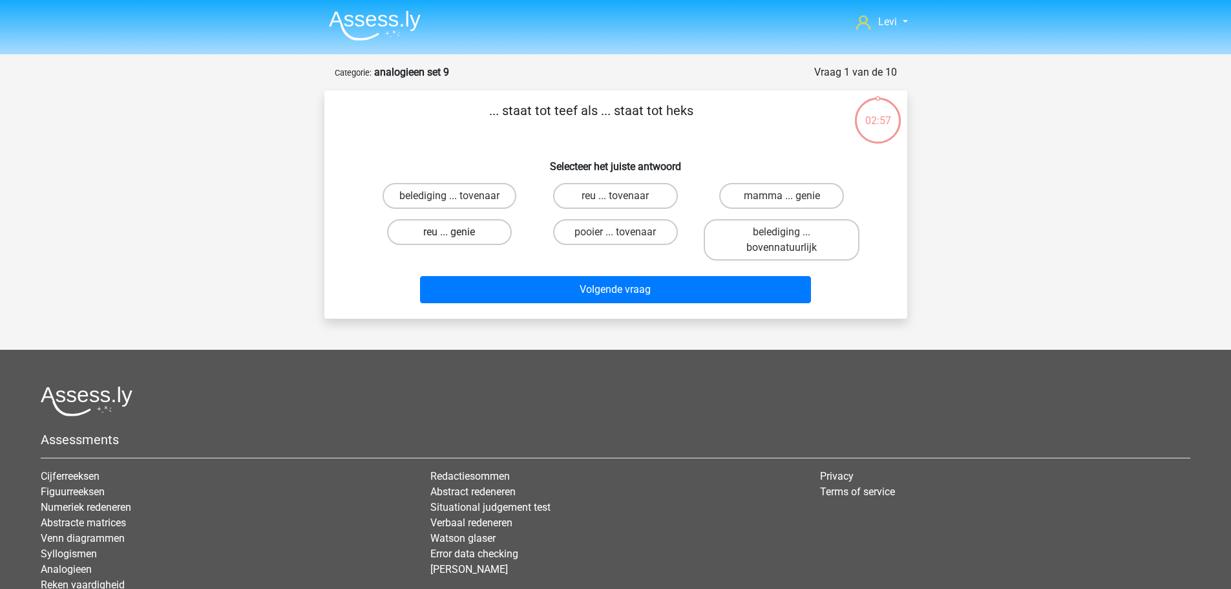
click at [445, 235] on label "reu ... genie" at bounding box center [449, 232] width 125 height 26
click at [449, 235] on input "reu ... genie" at bounding box center [453, 236] width 8 height 8
radio input "true"
click at [619, 199] on input "reu ... tovenaar" at bounding box center [619, 200] width 8 height 8
radio input "true"
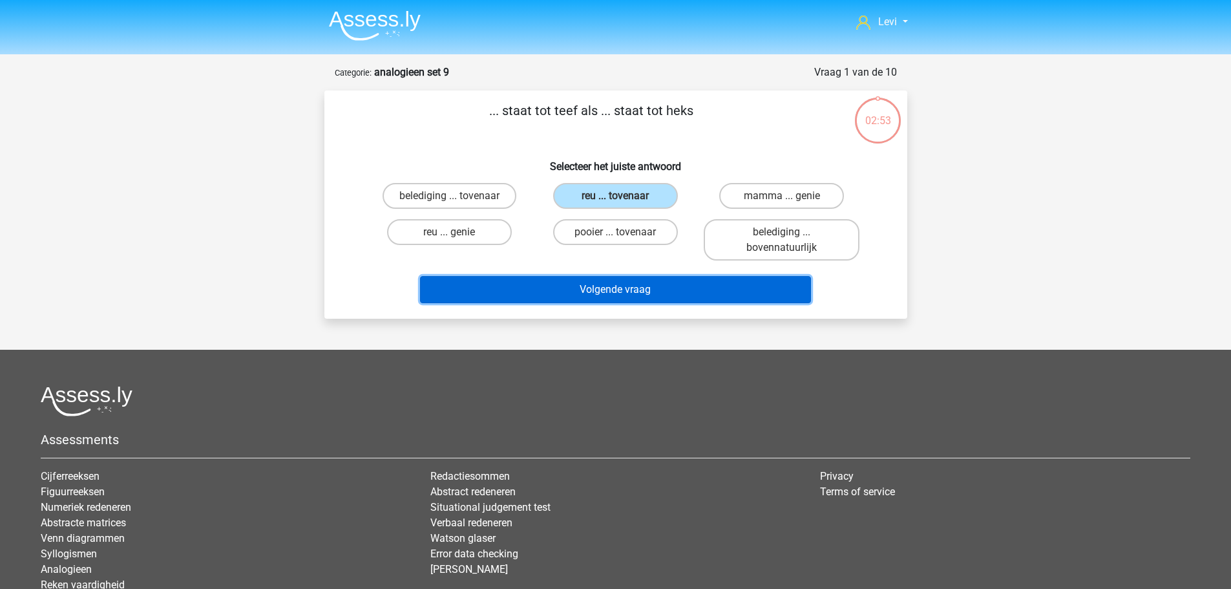
click at [654, 286] on button "Volgende vraag" at bounding box center [615, 289] width 391 height 27
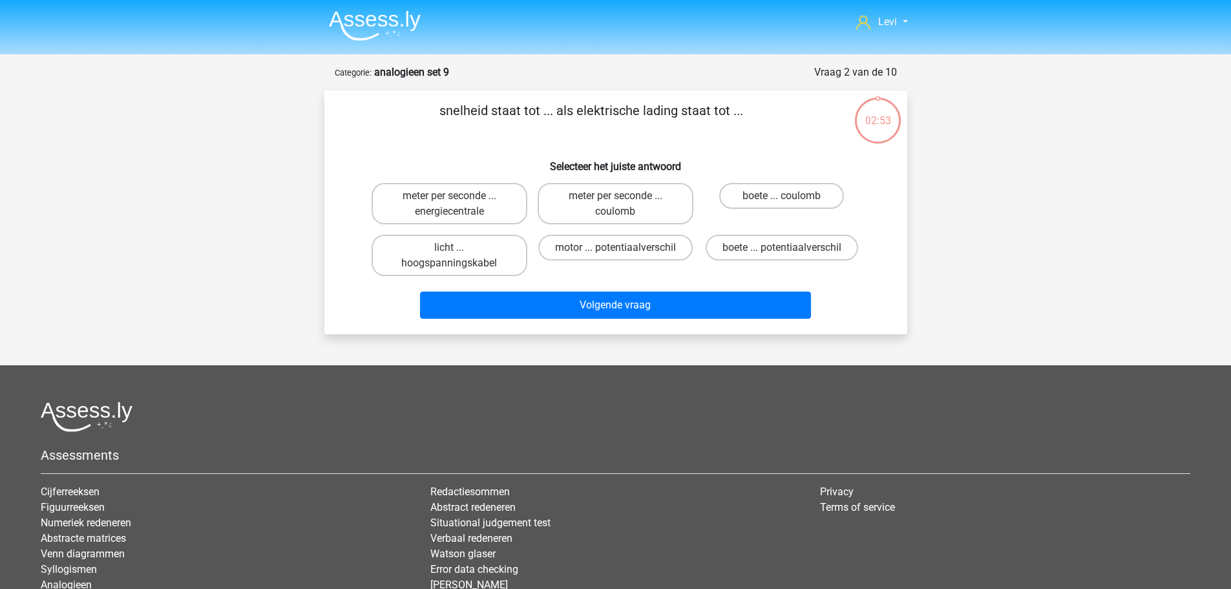
scroll to position [65, 0]
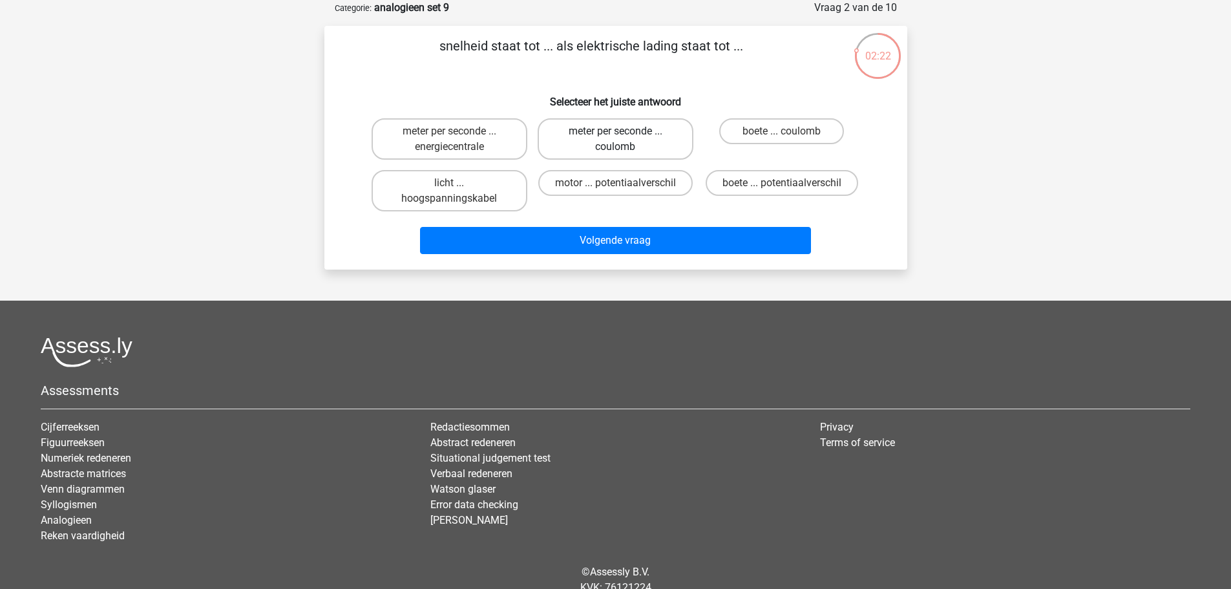
click at [622, 142] on label "meter per seconde ... coulomb" at bounding box center [616, 138] width 156 height 41
click at [622, 140] on input "meter per seconde ... coulomb" at bounding box center [619, 135] width 8 height 8
radio input "true"
click at [776, 137] on label "boete ... coulomb" at bounding box center [781, 131] width 125 height 26
click at [782, 137] on input "boete ... coulomb" at bounding box center [786, 135] width 8 height 8
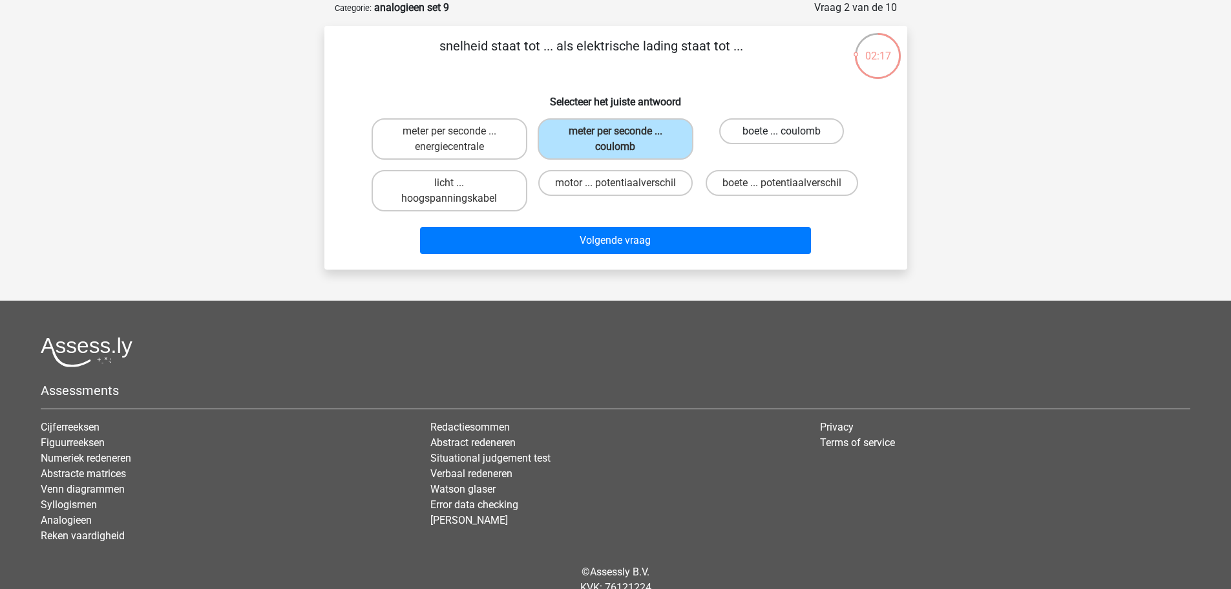
radio input "true"
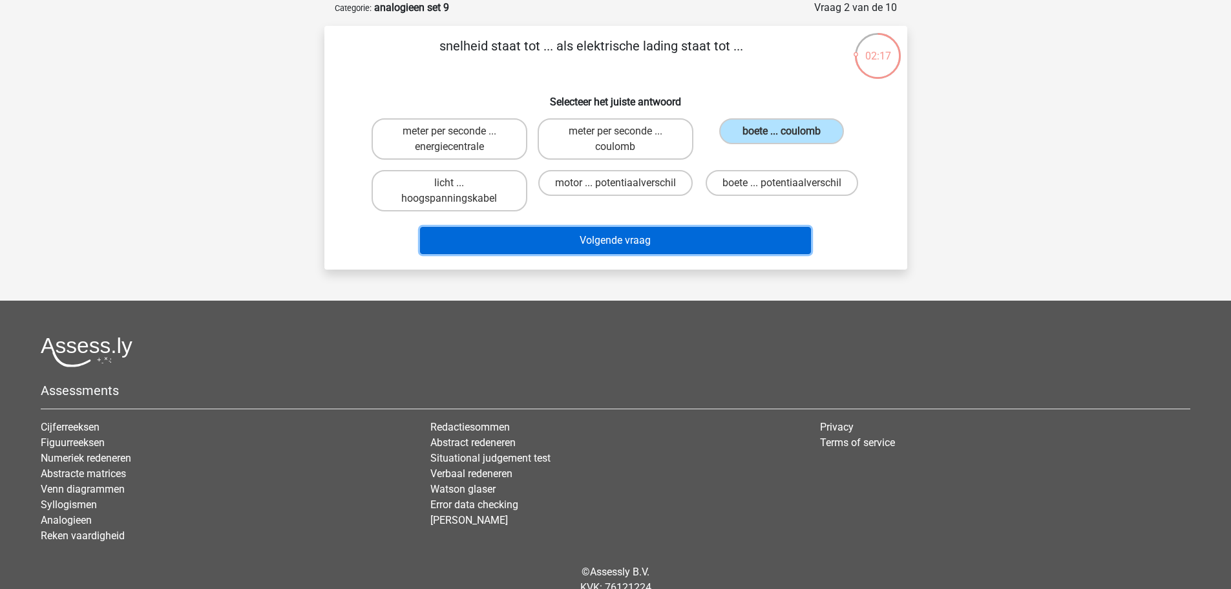
click at [766, 231] on button "Volgende vraag" at bounding box center [615, 240] width 391 height 27
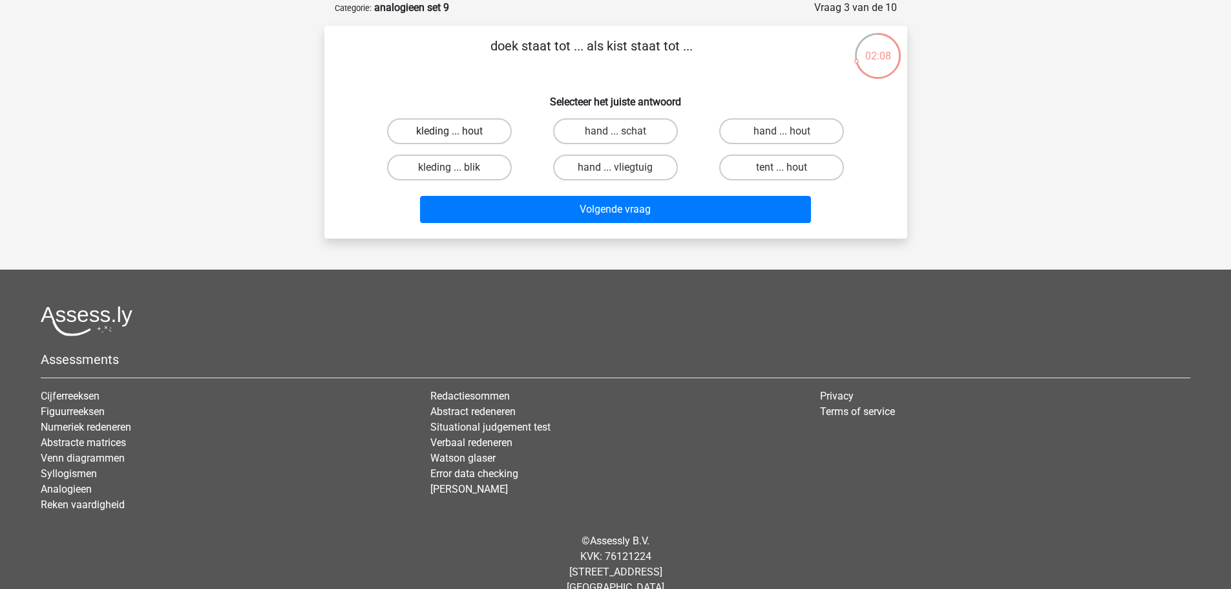
click at [477, 131] on label "kleding ... hout" at bounding box center [449, 131] width 125 height 26
click at [457, 131] on input "kleding ... hout" at bounding box center [453, 135] width 8 height 8
radio input "true"
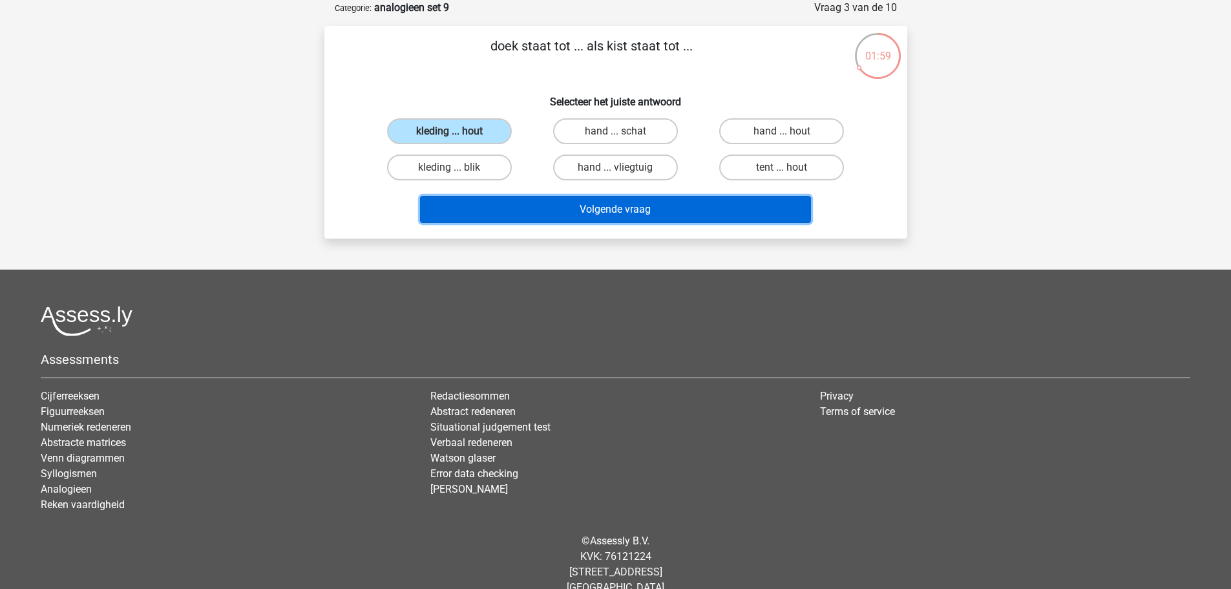
click at [735, 214] on button "Volgende vraag" at bounding box center [615, 209] width 391 height 27
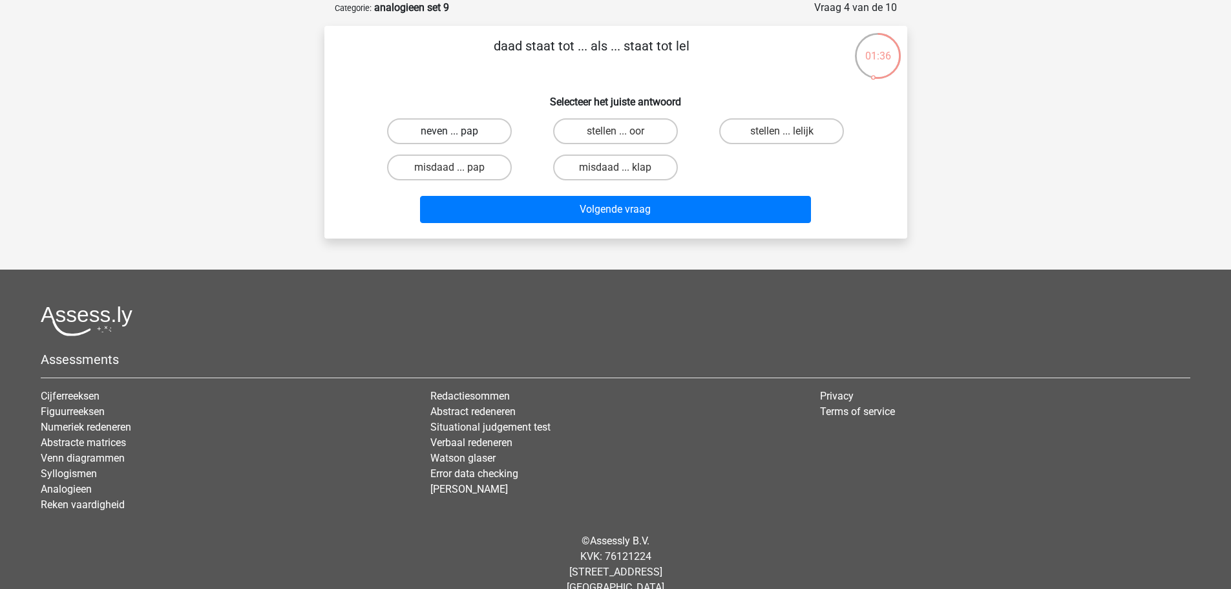
click at [481, 135] on label "neven ... pap" at bounding box center [449, 131] width 125 height 26
click at [457, 135] on input "neven ... pap" at bounding box center [453, 135] width 8 height 8
radio input "true"
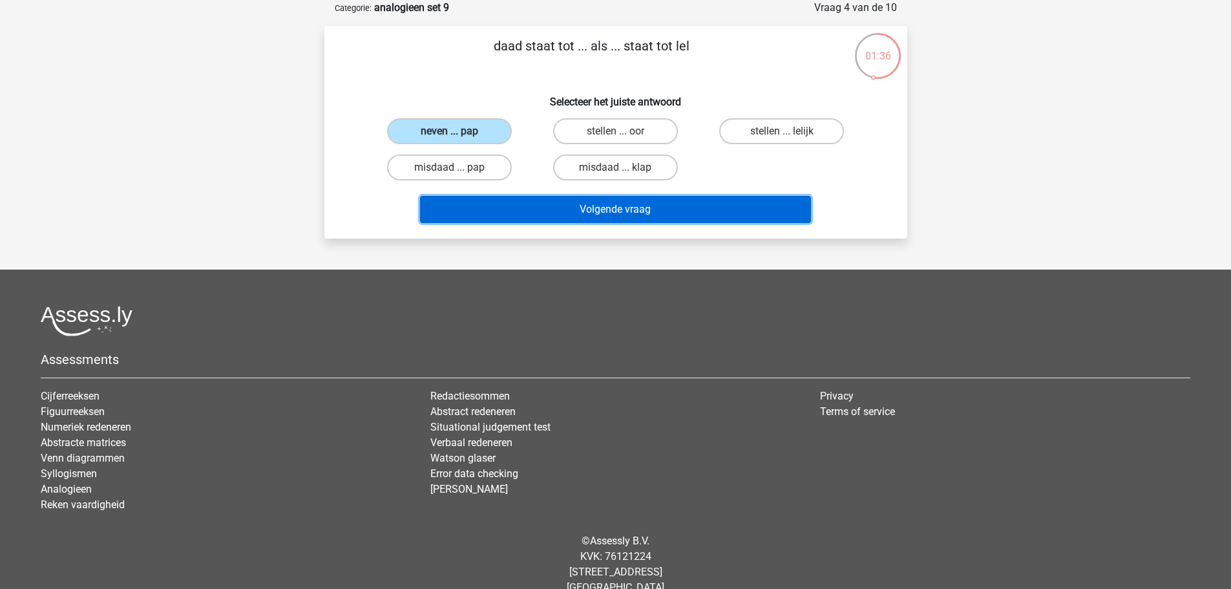
click at [668, 211] on button "Volgende vraag" at bounding box center [615, 209] width 391 height 27
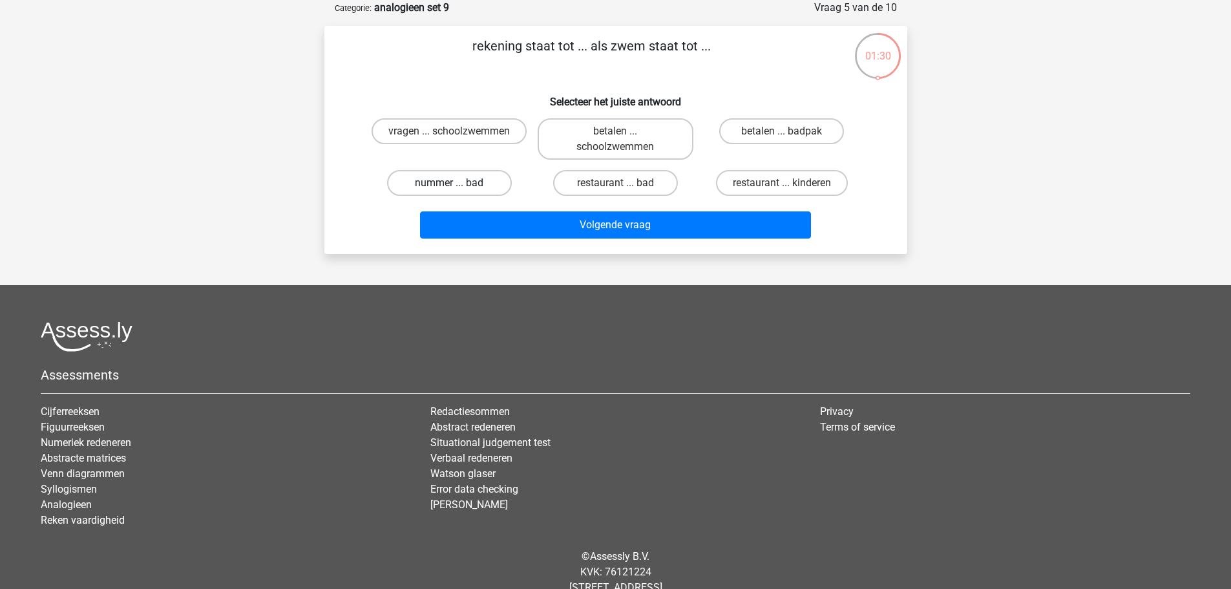
click at [468, 191] on label "nummer ... bad" at bounding box center [449, 183] width 125 height 26
click at [457, 191] on input "nummer ... bad" at bounding box center [453, 187] width 8 height 8
radio input "true"
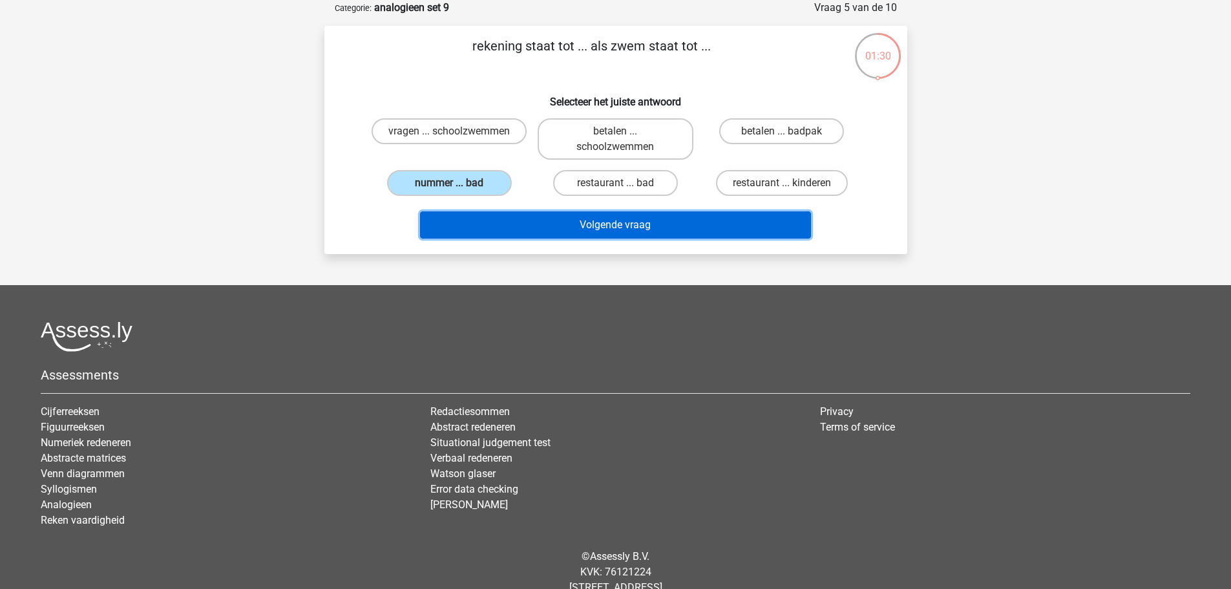
click at [566, 216] on button "Volgende vraag" at bounding box center [615, 224] width 391 height 27
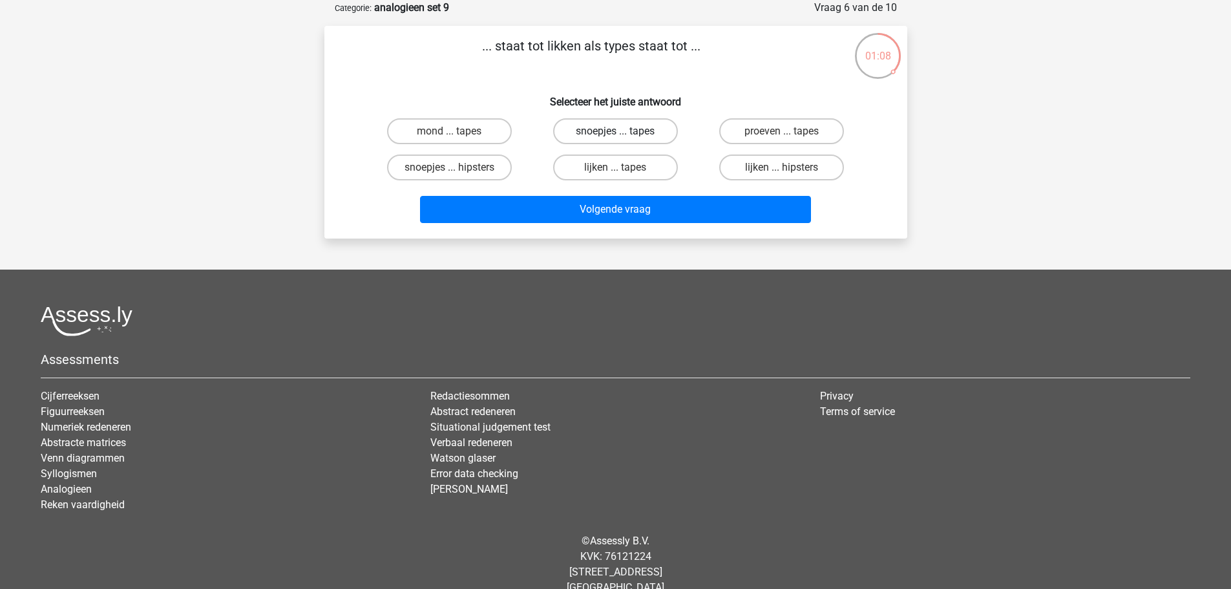
click at [605, 127] on label "snoepjes ... tapes" at bounding box center [615, 131] width 125 height 26
click at [615, 131] on input "snoepjes ... tapes" at bounding box center [619, 135] width 8 height 8
radio input "true"
click at [638, 169] on label "lijken ... tapes" at bounding box center [615, 167] width 125 height 26
click at [623, 169] on input "lijken ... tapes" at bounding box center [619, 171] width 8 height 8
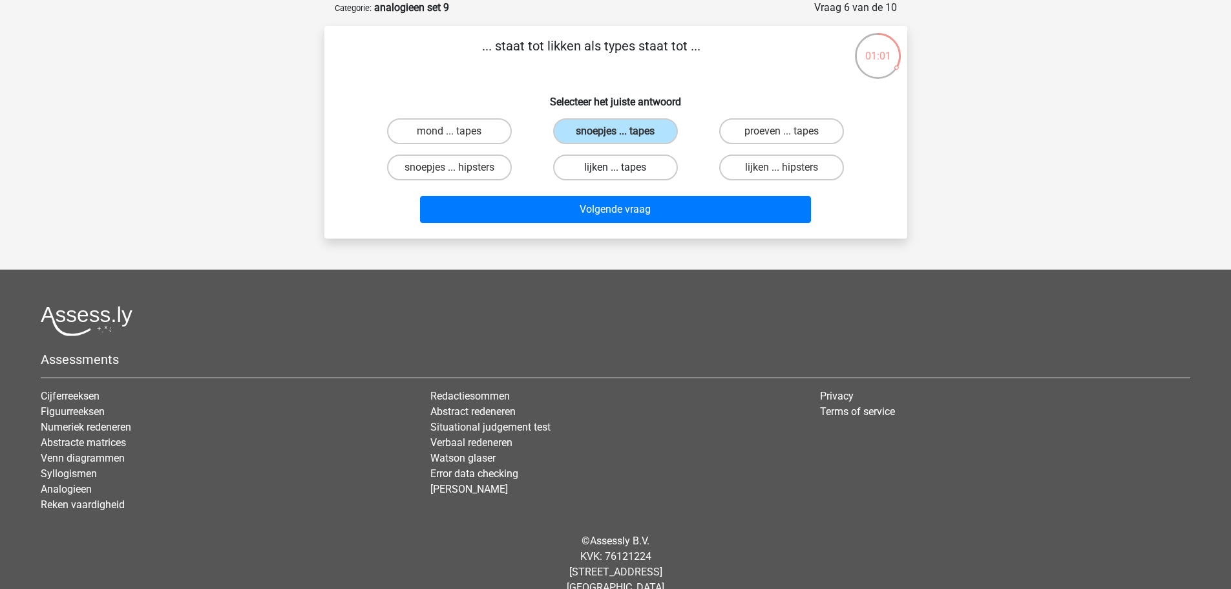
radio input "true"
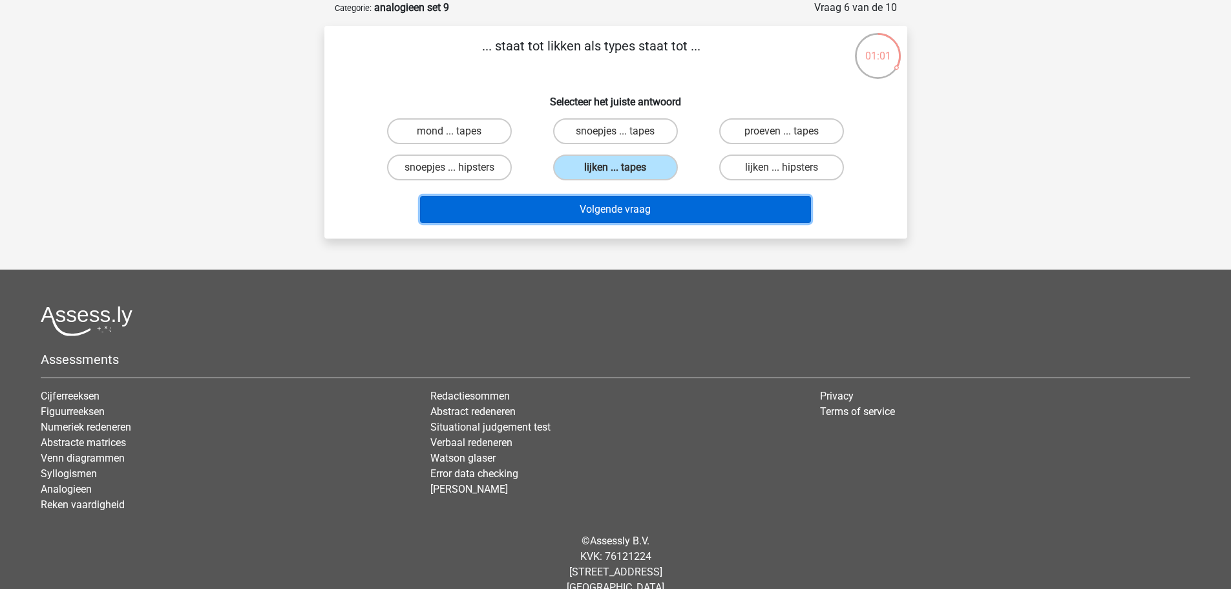
click at [655, 204] on button "Volgende vraag" at bounding box center [615, 209] width 391 height 27
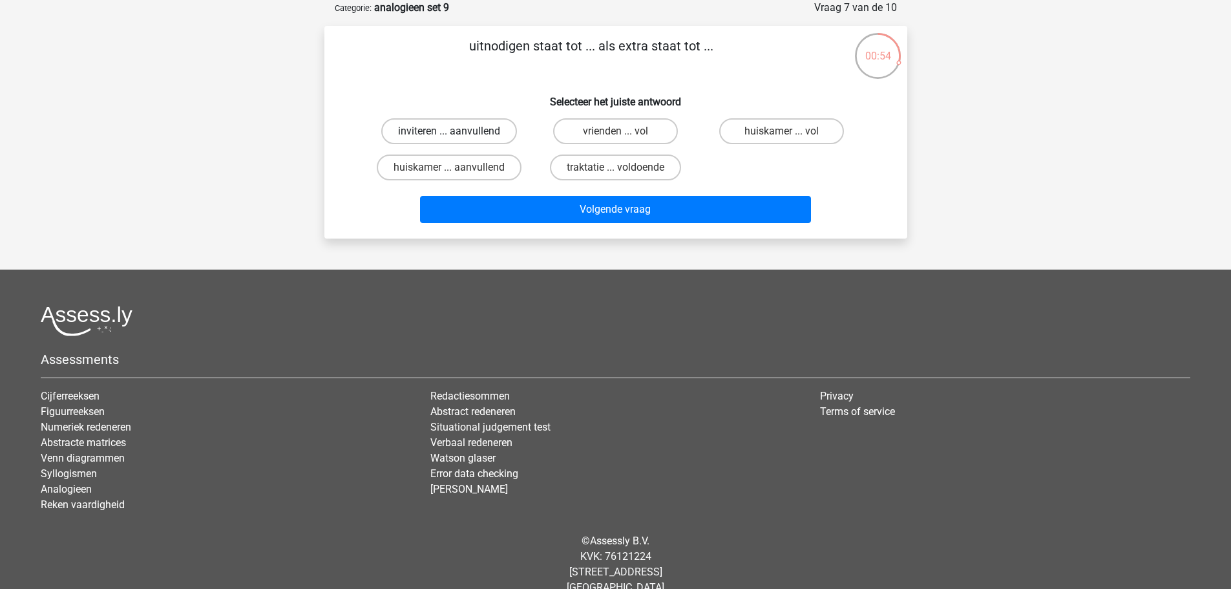
click at [485, 132] on label "inviteren ... aanvullend" at bounding box center [449, 131] width 136 height 26
click at [457, 132] on input "inviteren ... aanvullend" at bounding box center [453, 135] width 8 height 8
radio input "true"
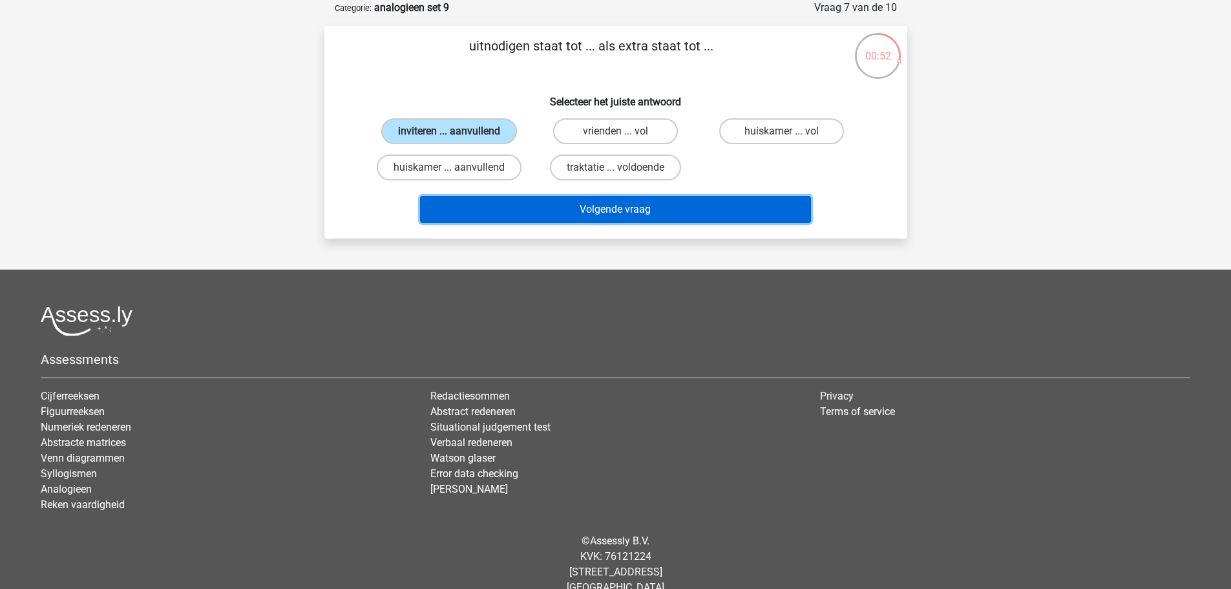
click at [689, 209] on button "Volgende vraag" at bounding box center [615, 209] width 391 height 27
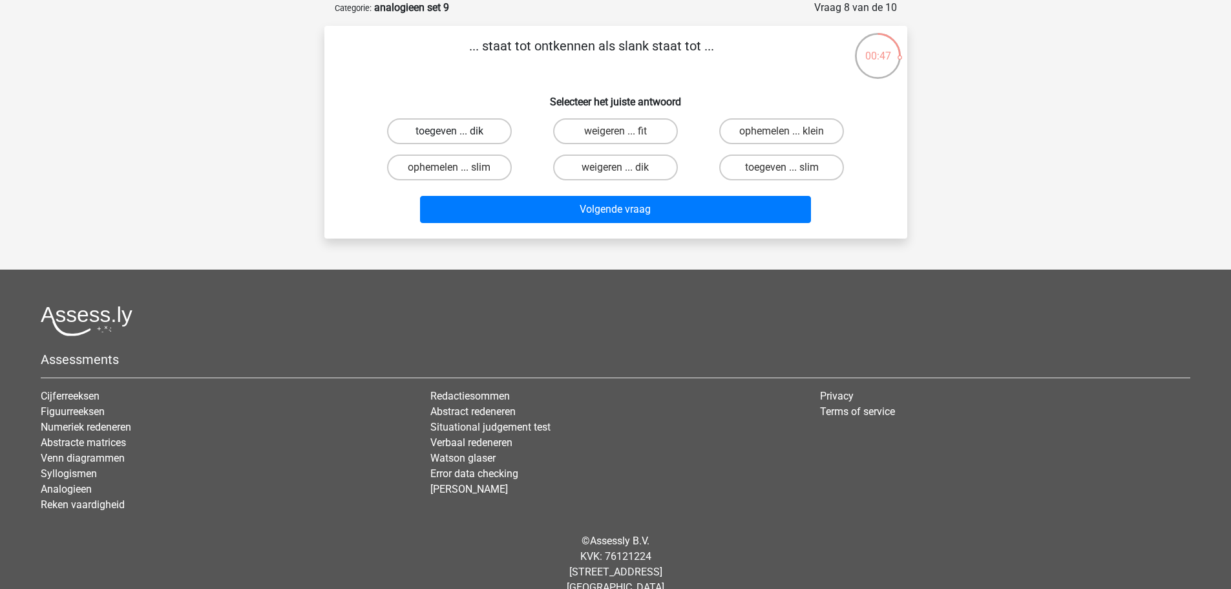
click at [477, 132] on label "toegeven ... dik" at bounding box center [449, 131] width 125 height 26
click at [457, 132] on input "toegeven ... dik" at bounding box center [453, 135] width 8 height 8
radio input "true"
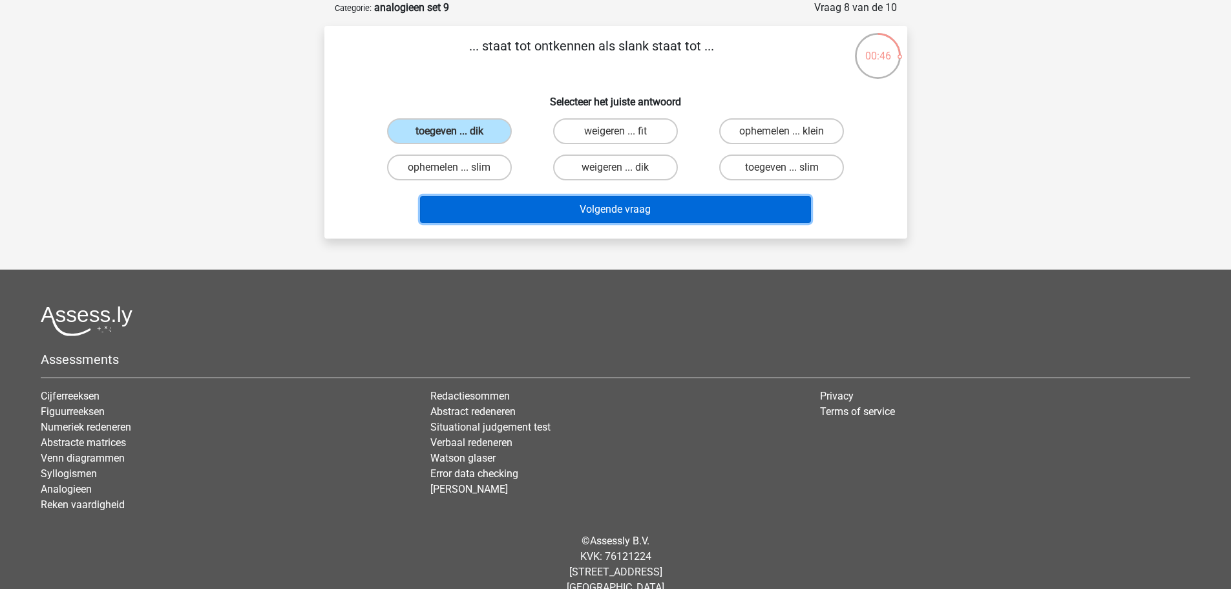
click at [656, 198] on button "Volgende vraag" at bounding box center [615, 209] width 391 height 27
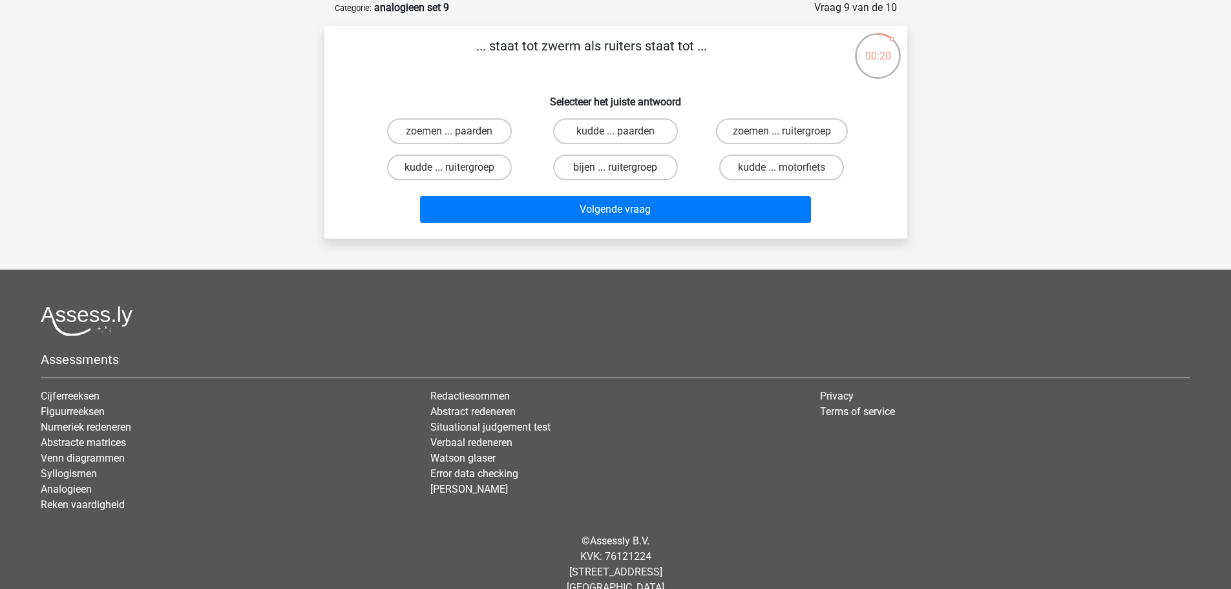
click at [593, 158] on label "bijen ... ruitergroep" at bounding box center [615, 167] width 125 height 26
click at [615, 167] on input "bijen ... ruitergroep" at bounding box center [619, 171] width 8 height 8
radio input "true"
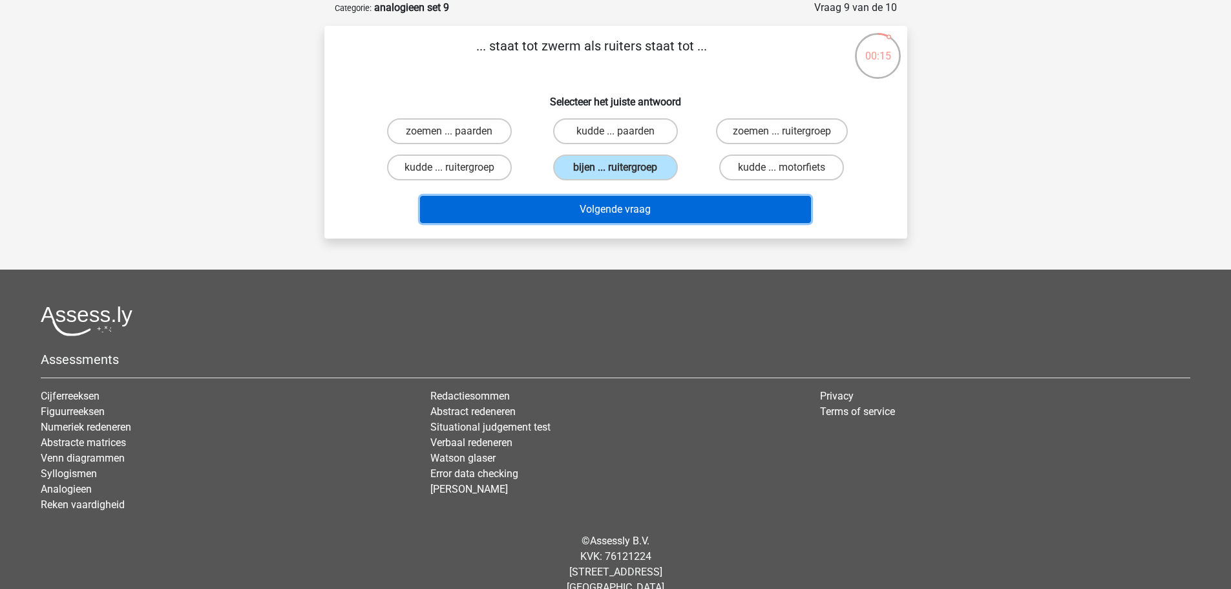
click at [651, 209] on button "Volgende vraag" at bounding box center [615, 209] width 391 height 27
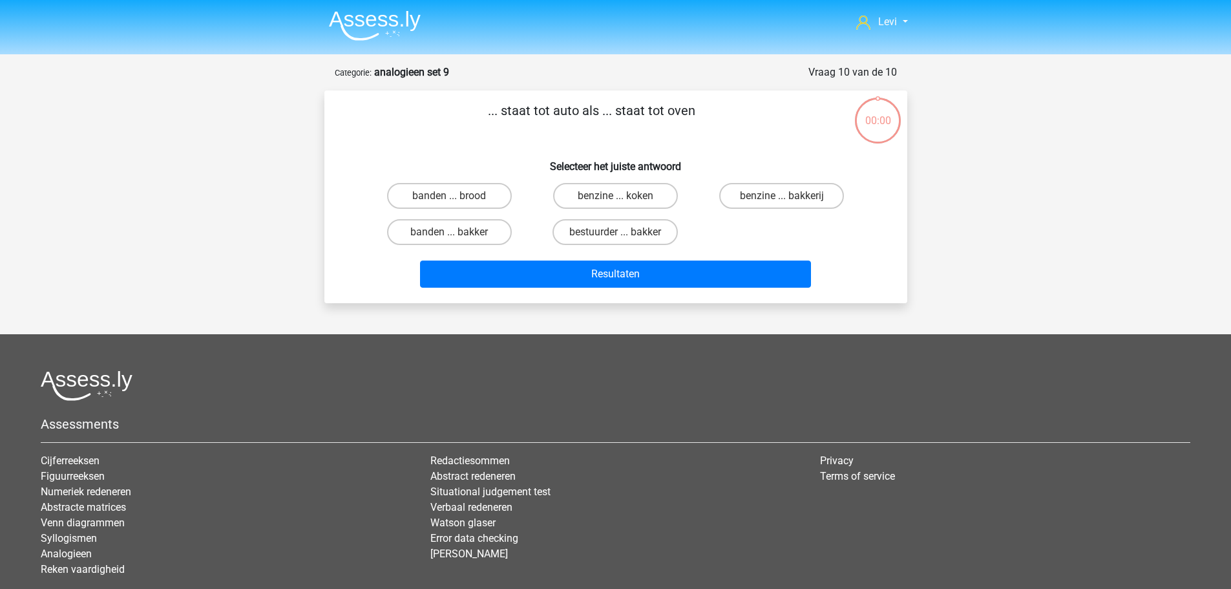
scroll to position [65, 0]
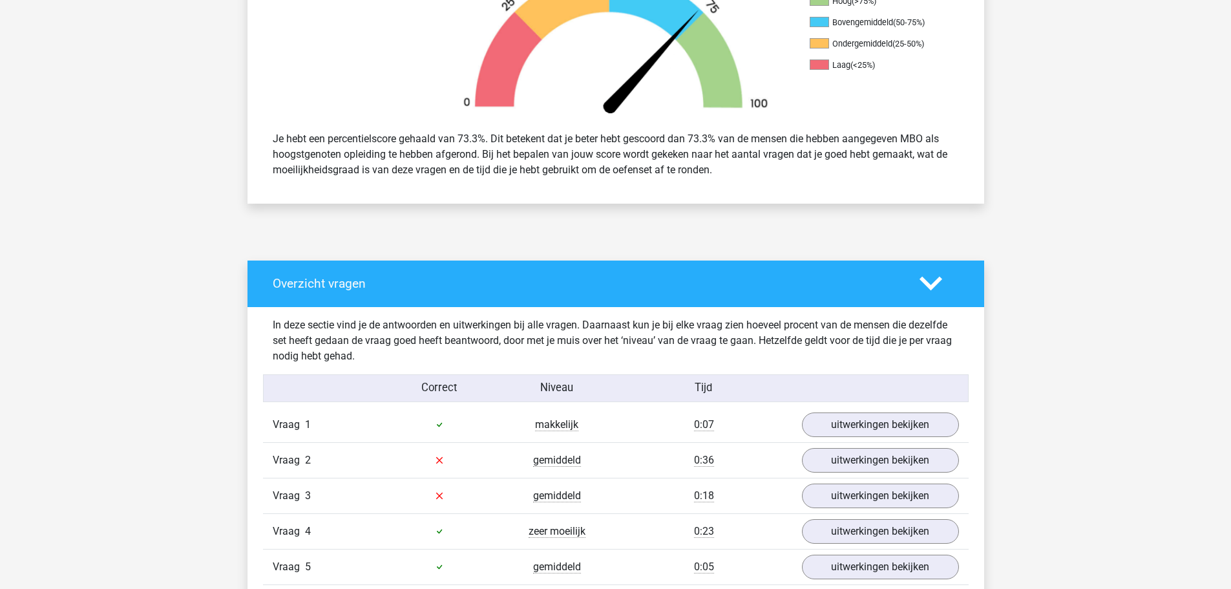
scroll to position [840, 0]
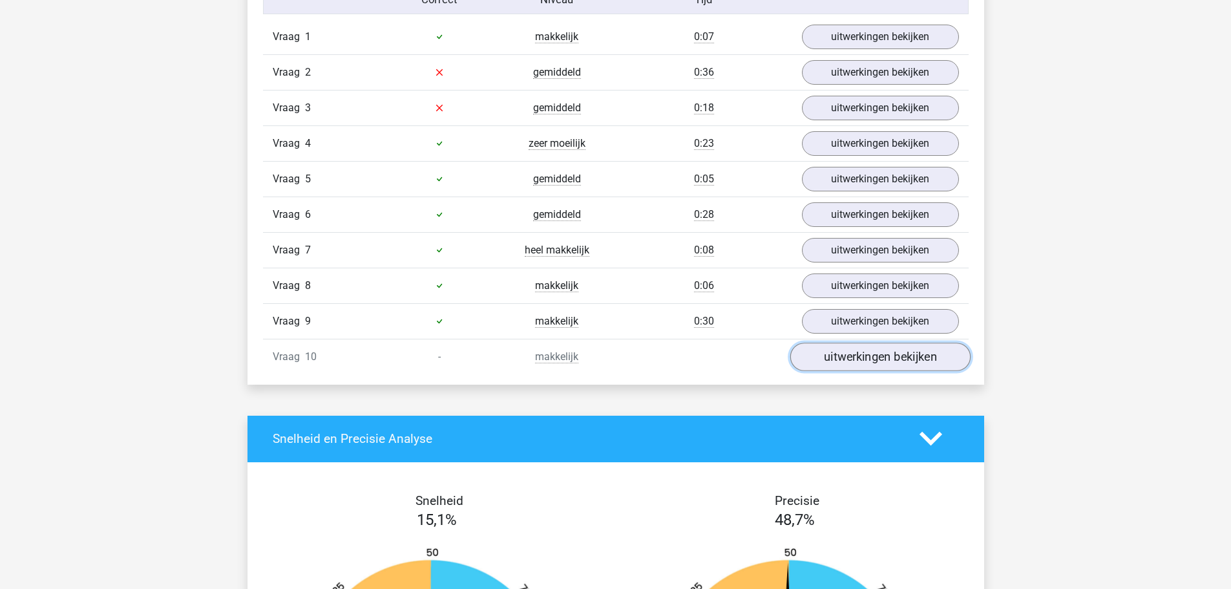
click at [853, 366] on link "uitwerkingen bekijken" at bounding box center [879, 356] width 180 height 28
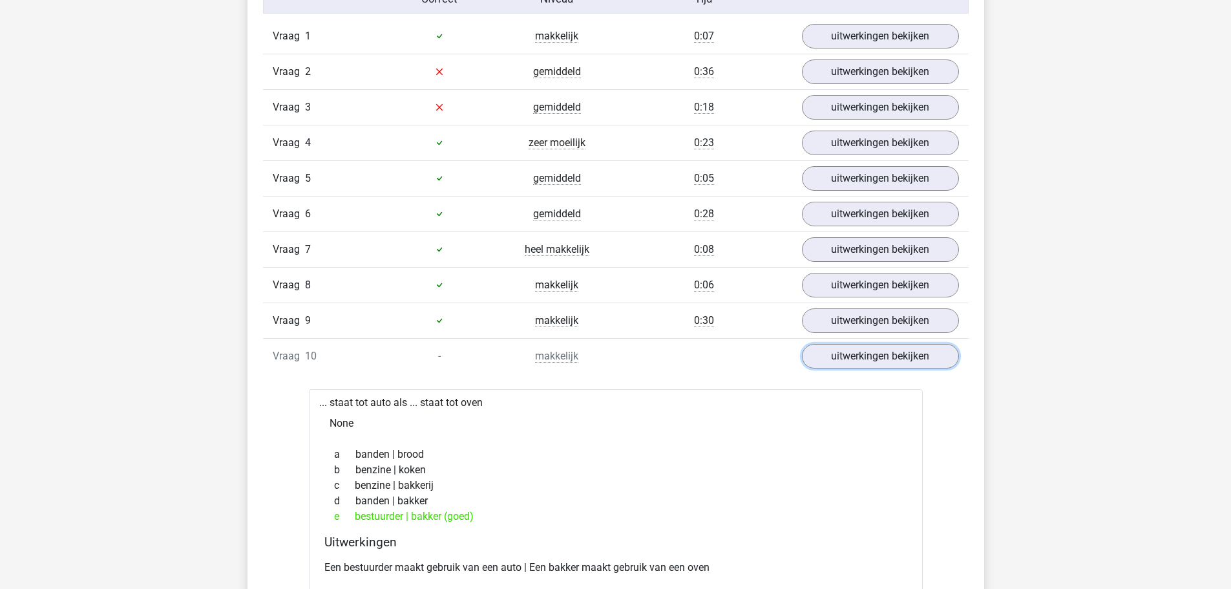
scroll to position [711, 0]
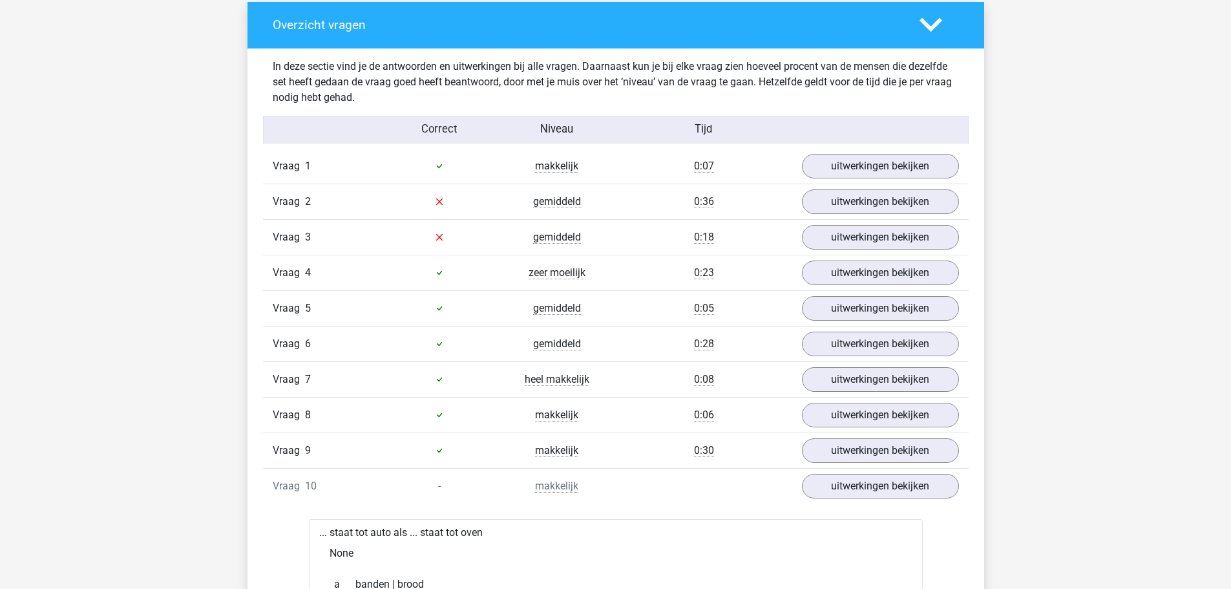
click at [832, 219] on div "Vraag 3 gemiddeld 0:18 uitwerkingen bekijken" at bounding box center [616, 237] width 706 height 36
click at [834, 206] on link "uitwerkingen bekijken" at bounding box center [879, 201] width 180 height 28
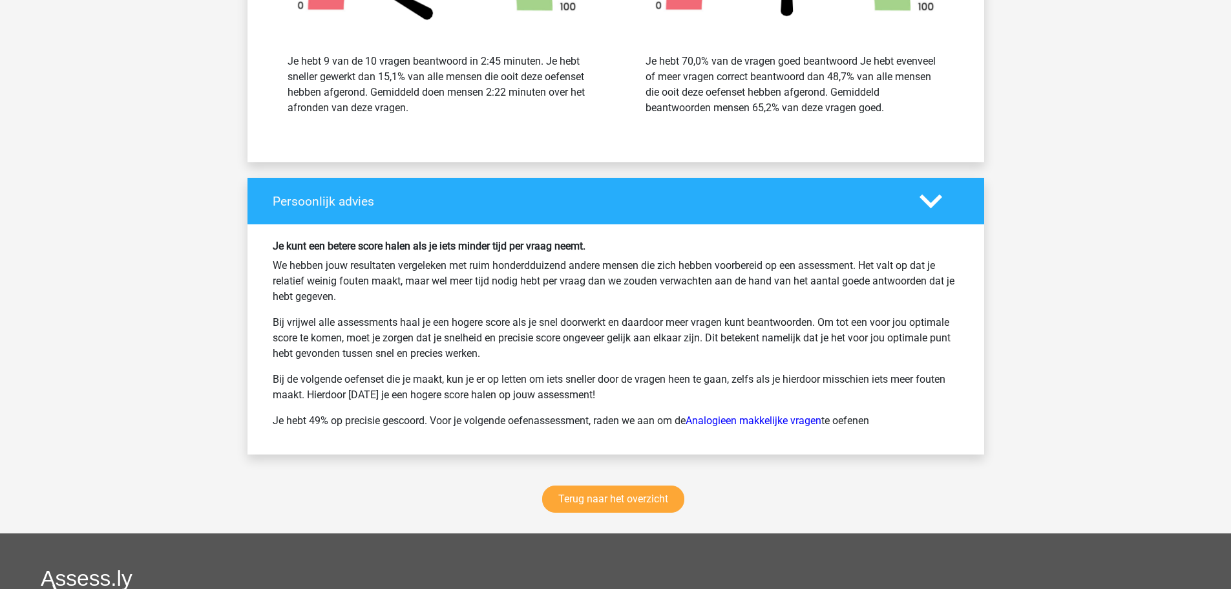
scroll to position [2132, 0]
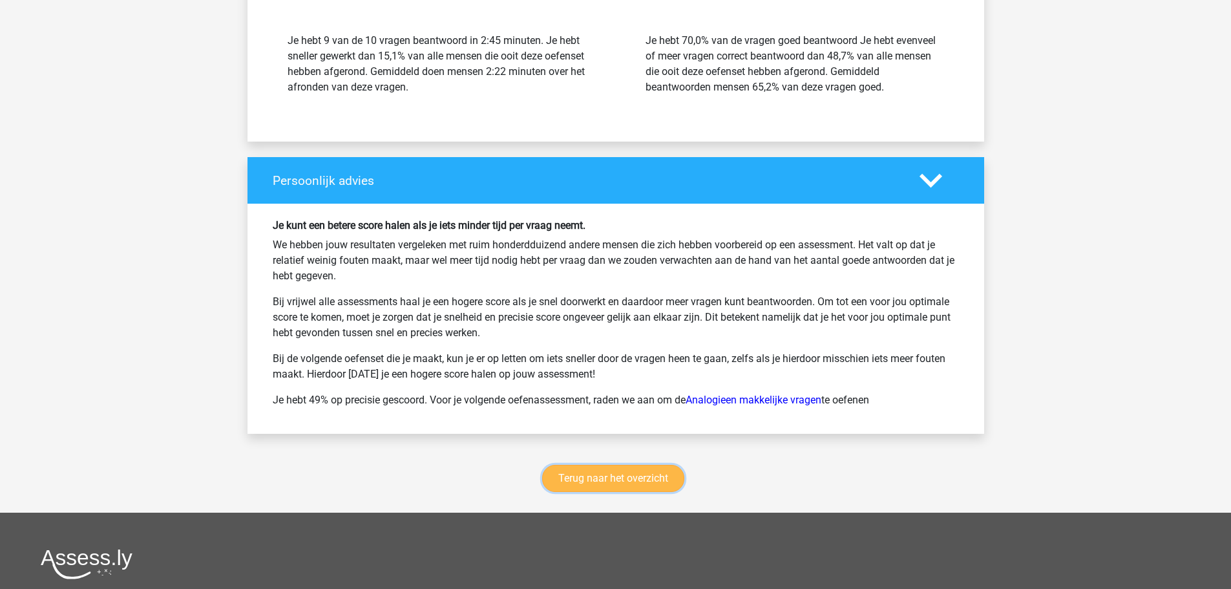
click at [653, 471] on link "Terug naar het overzicht" at bounding box center [613, 478] width 142 height 27
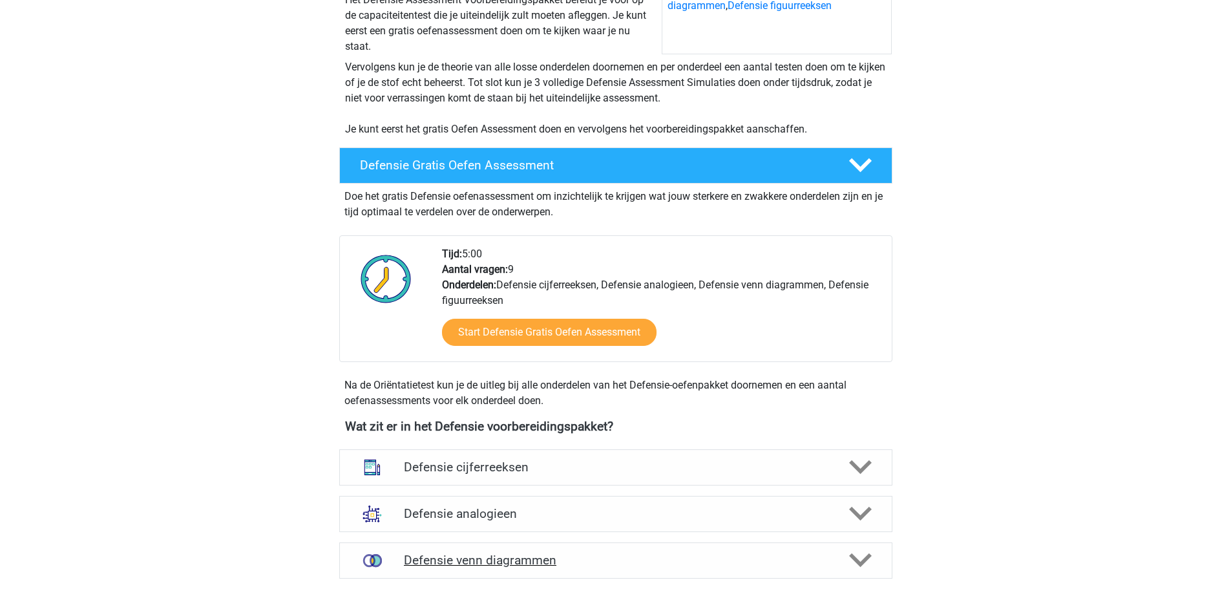
scroll to position [452, 0]
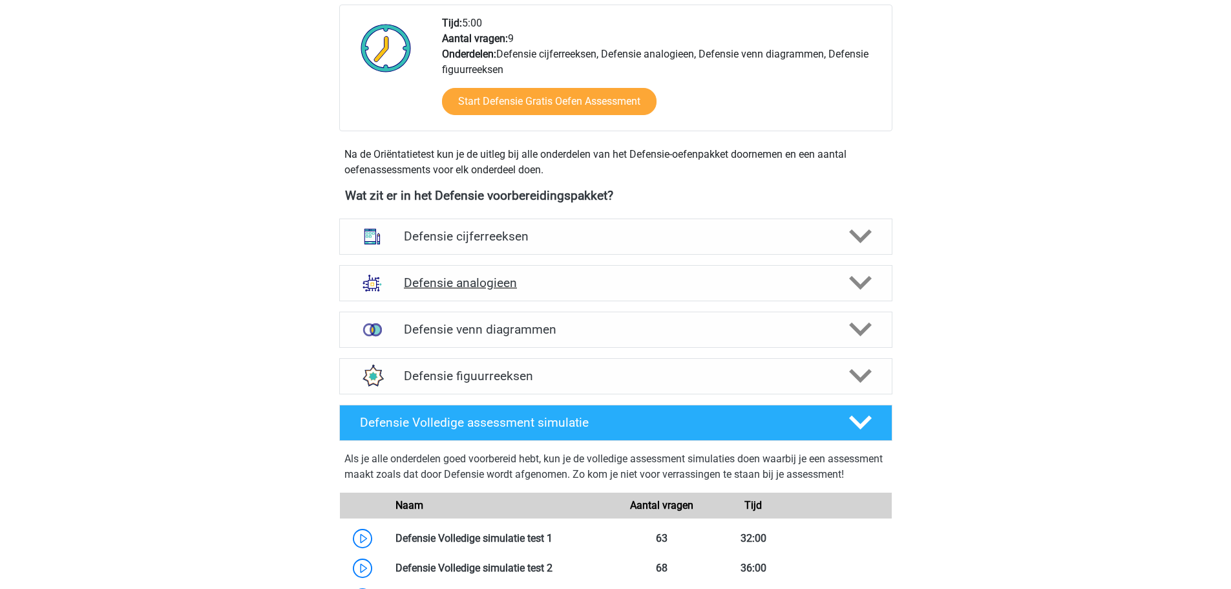
click at [529, 283] on h4 "Defensie analogieen" at bounding box center [615, 282] width 423 height 15
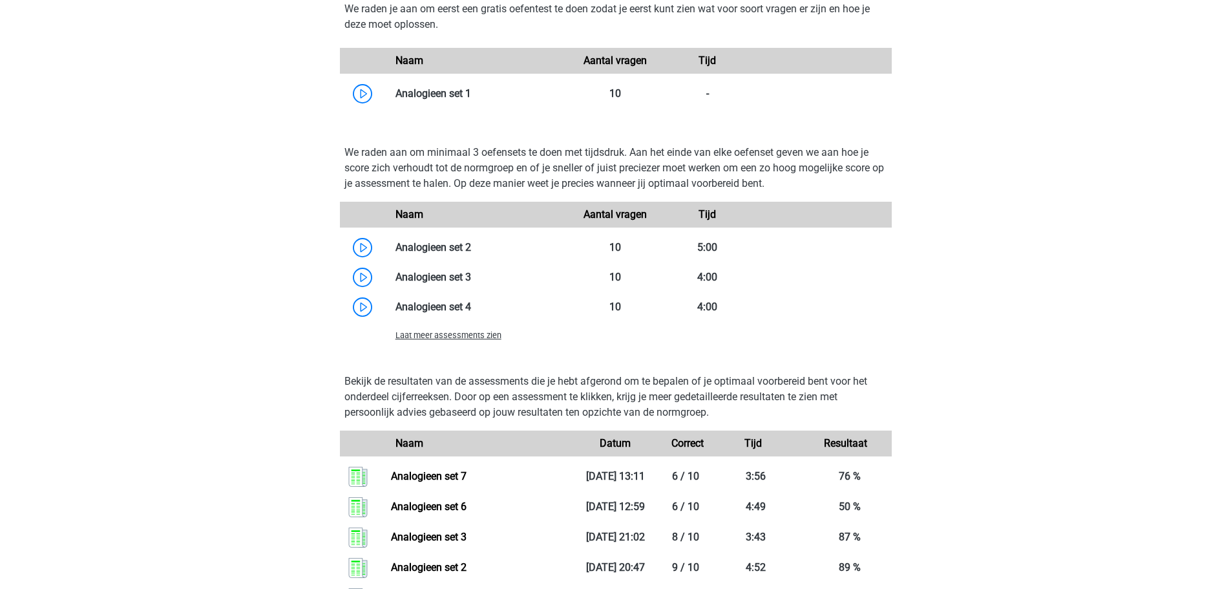
click at [472, 335] on span "Laat meer assessments zien" at bounding box center [448, 335] width 106 height 10
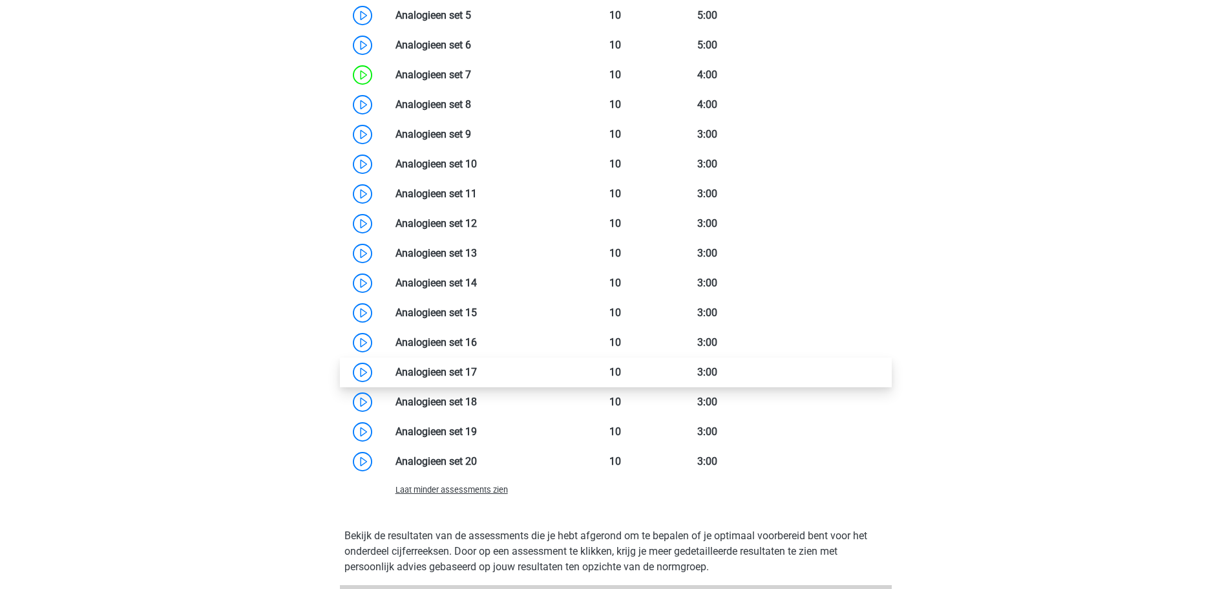
scroll to position [1421, 0]
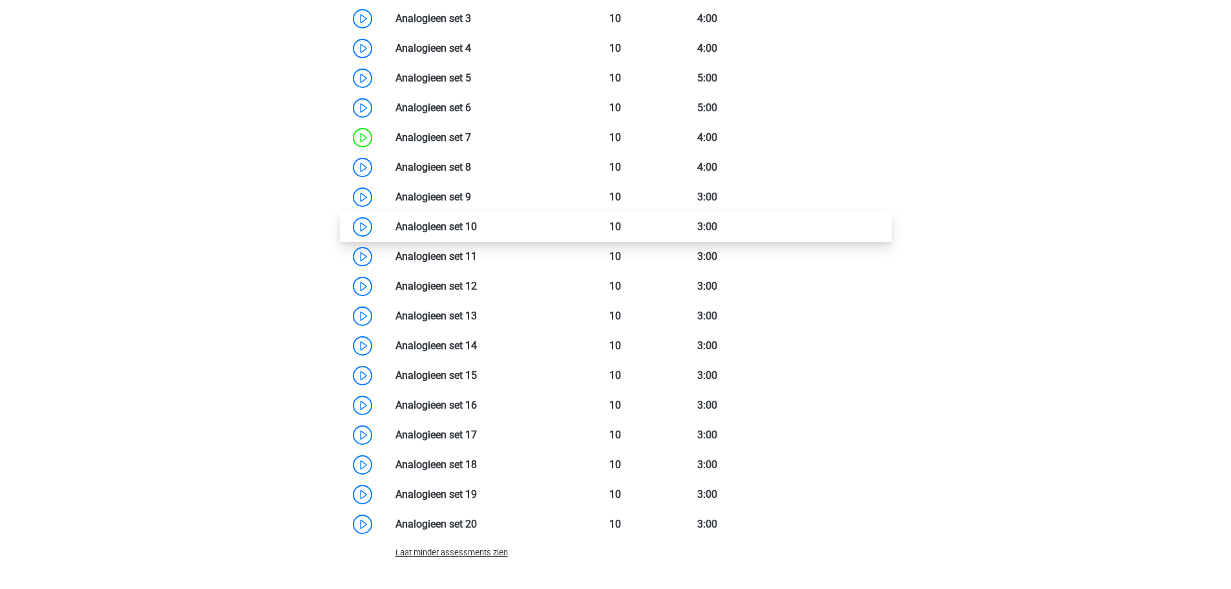
click at [477, 222] on link at bounding box center [477, 226] width 0 height 12
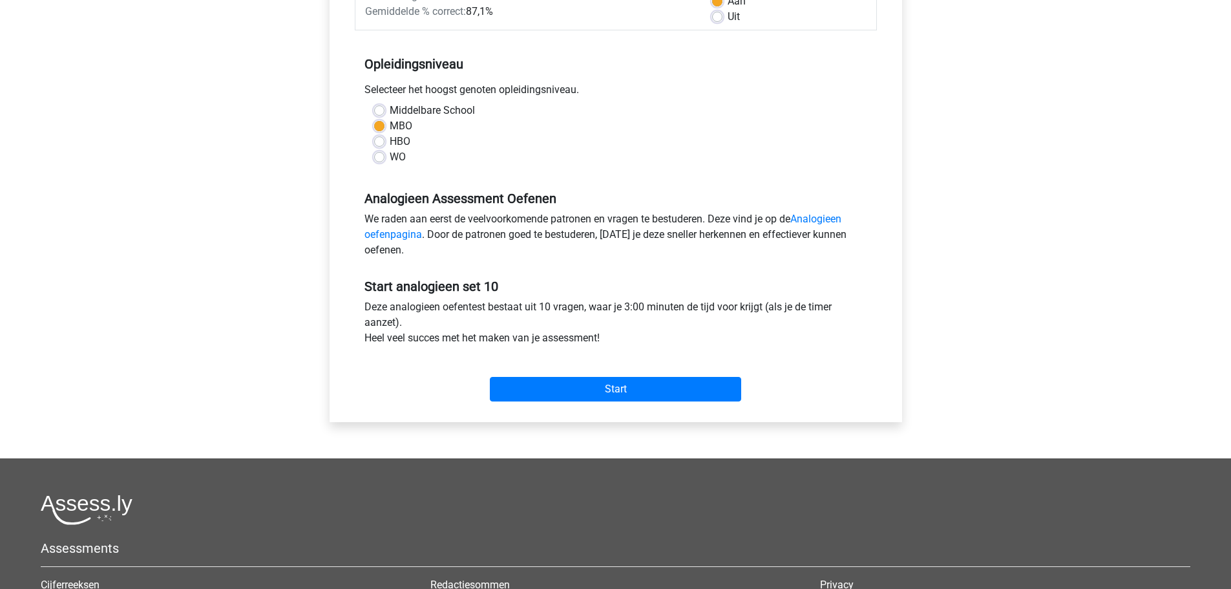
scroll to position [258, 0]
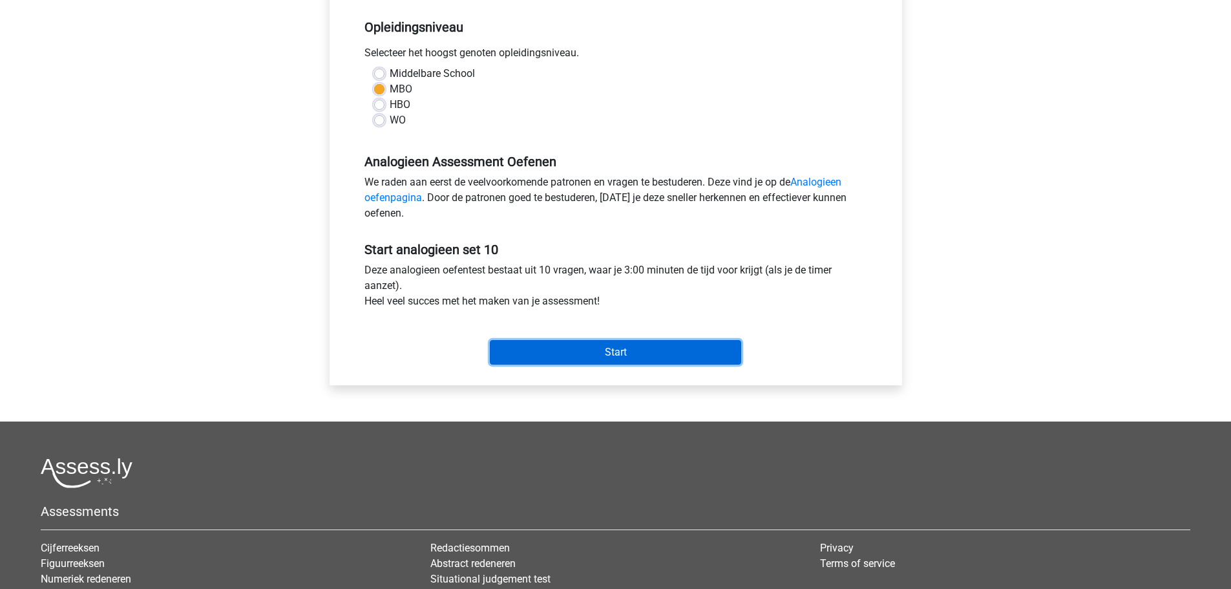
click at [663, 356] on input "Start" at bounding box center [615, 352] width 251 height 25
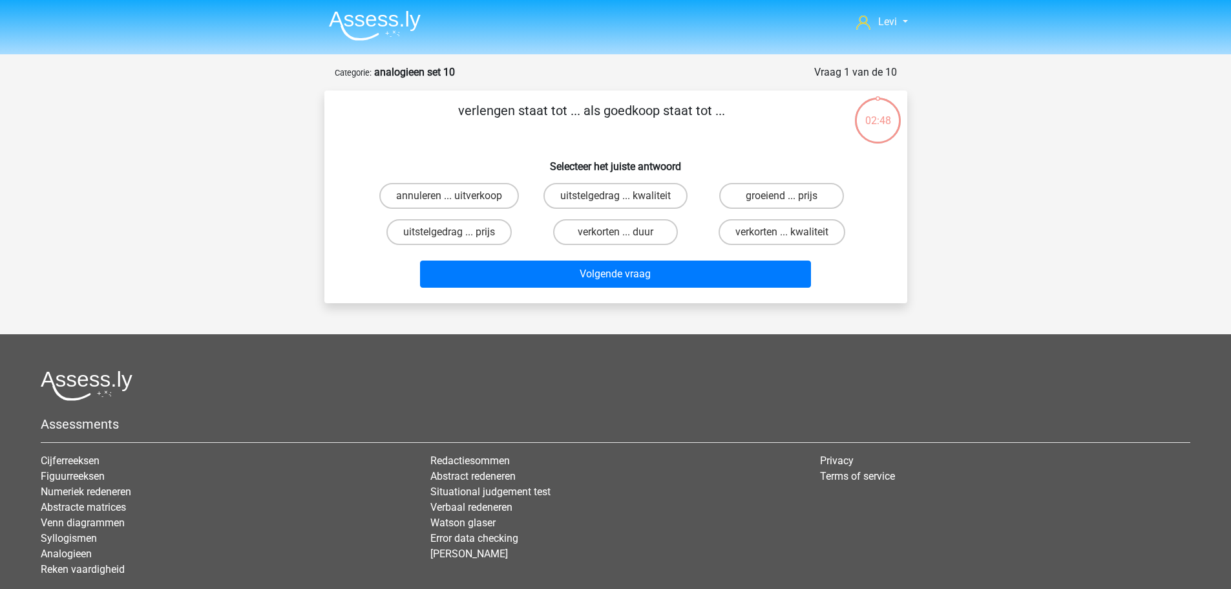
click at [623, 235] on input "verkorten ... duur" at bounding box center [619, 236] width 8 height 8
radio input "true"
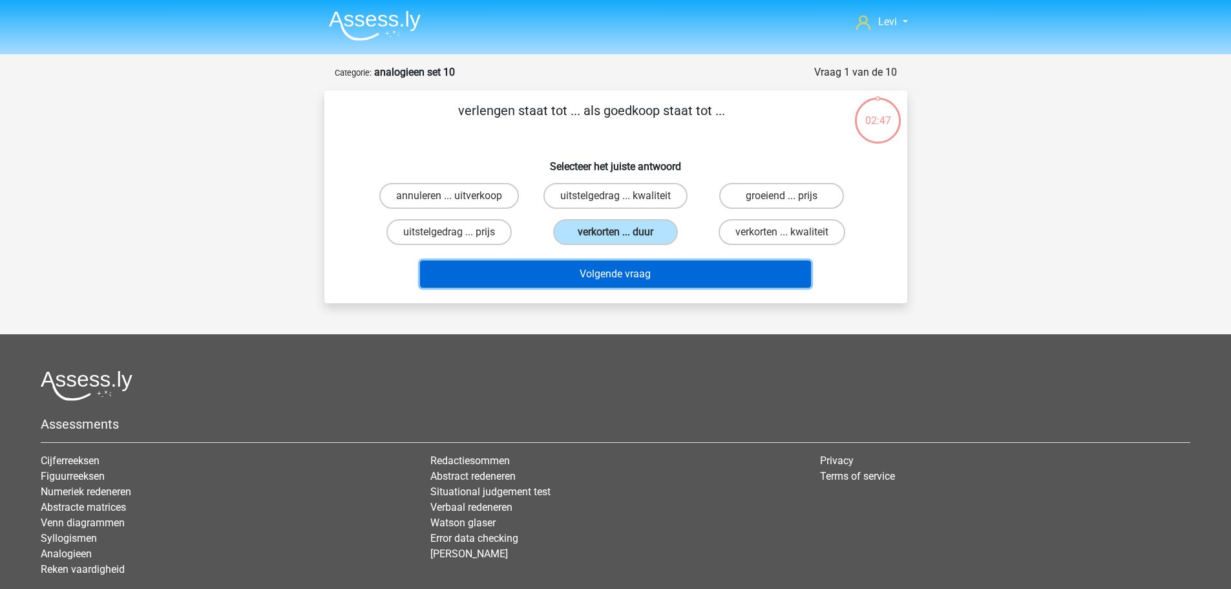
click at [670, 269] on button "Volgende vraag" at bounding box center [615, 273] width 391 height 27
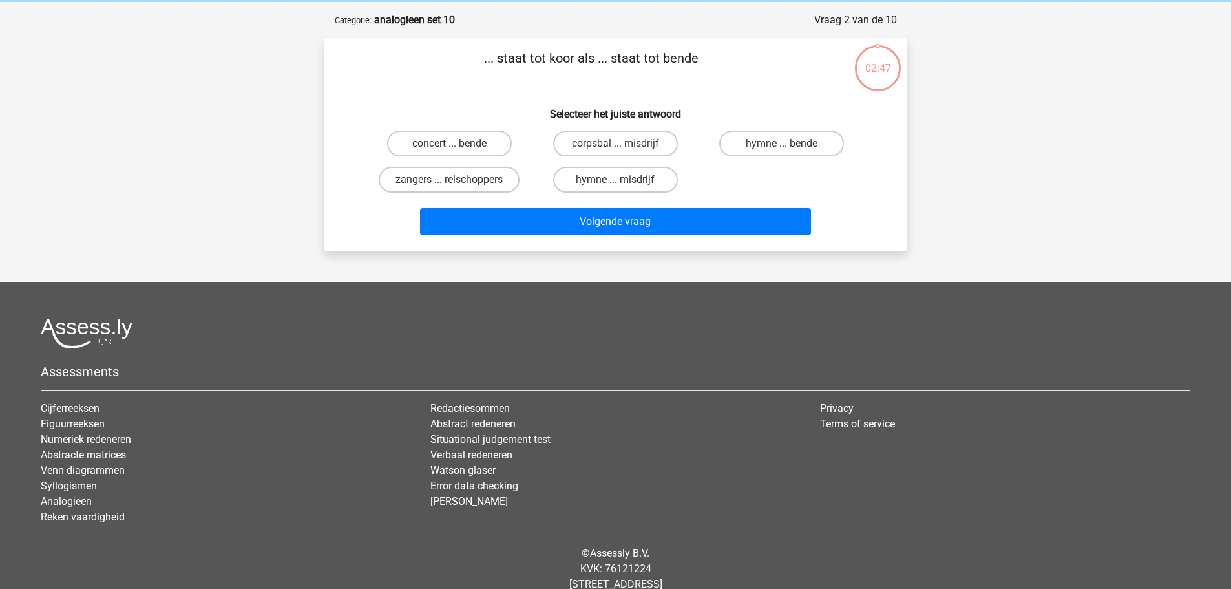
scroll to position [65, 0]
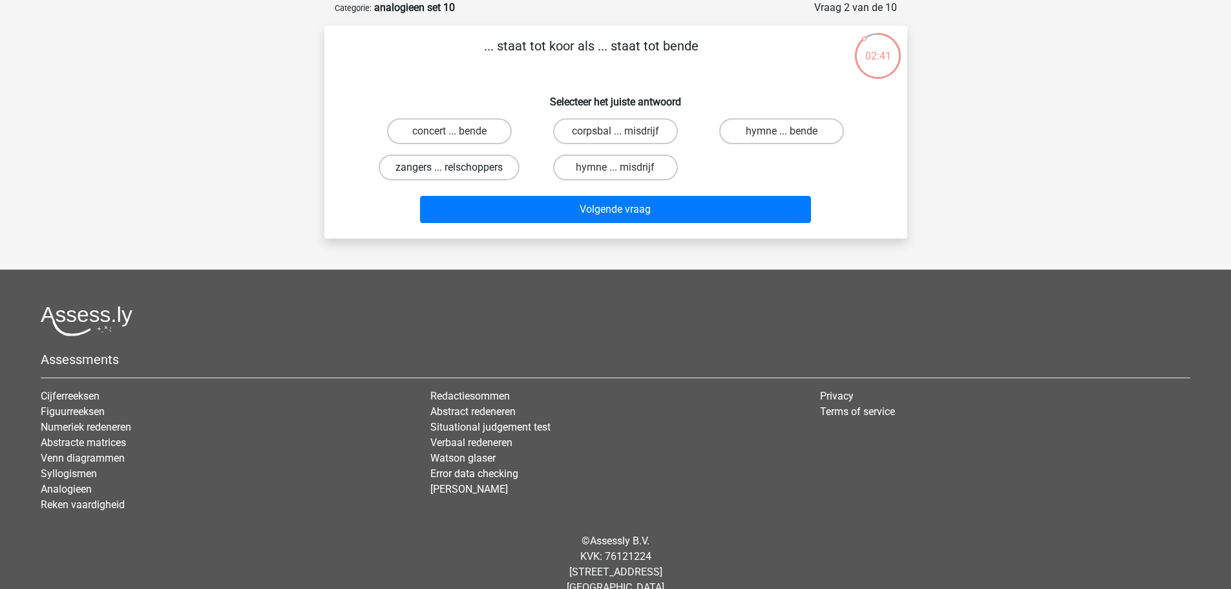
click at [494, 175] on label "zangers ... relschoppers" at bounding box center [449, 167] width 141 height 26
click at [457, 175] on input "zangers ... relschoppers" at bounding box center [453, 171] width 8 height 8
radio input "true"
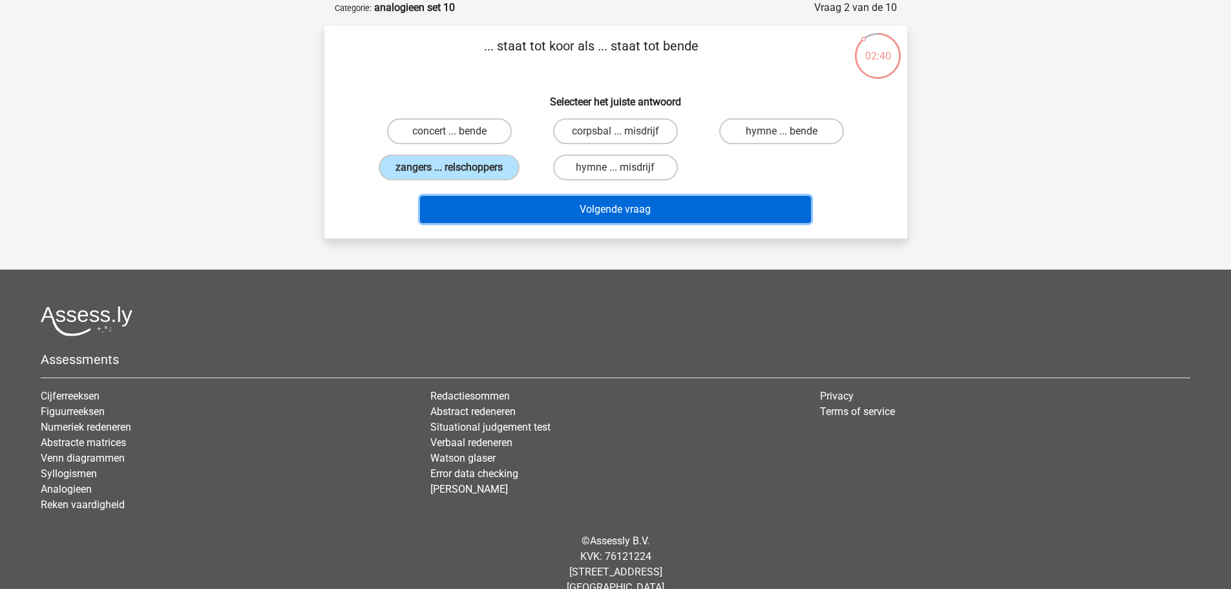
click at [615, 212] on button "Volgende vraag" at bounding box center [615, 209] width 391 height 27
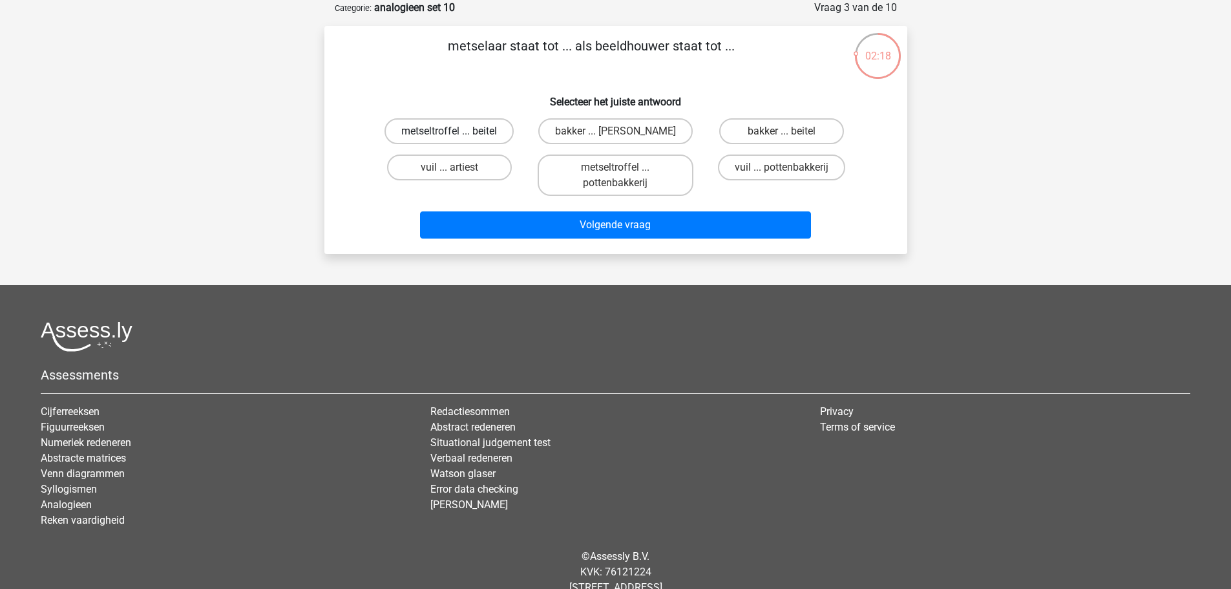
click at [508, 134] on label "metseltroffel ... beitel" at bounding box center [448, 131] width 129 height 26
click at [457, 134] on input "metseltroffel ... beitel" at bounding box center [453, 135] width 8 height 8
radio input "true"
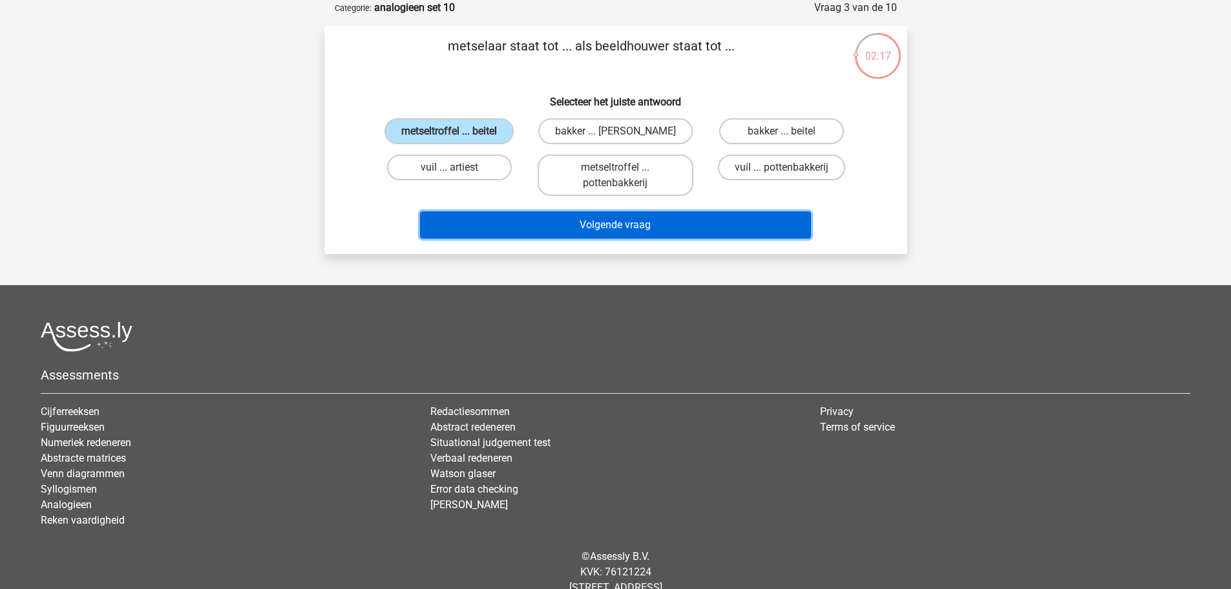
click at [635, 230] on button "Volgende vraag" at bounding box center [615, 224] width 391 height 27
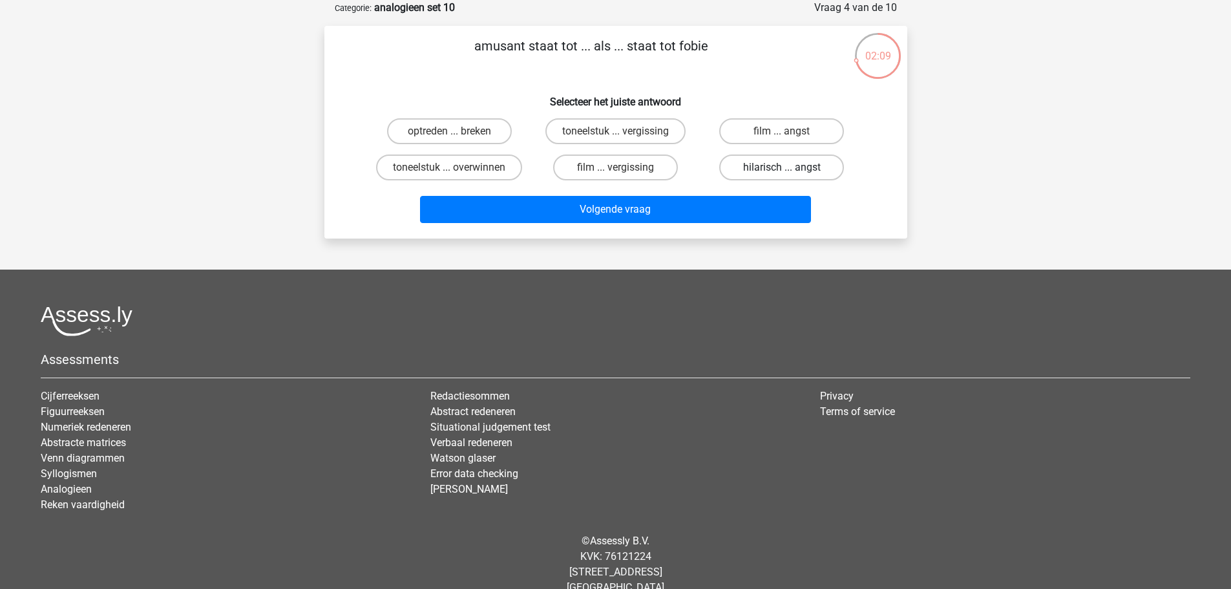
click at [796, 172] on label "hilarisch ... angst" at bounding box center [781, 167] width 125 height 26
click at [790, 172] on input "hilarisch ... angst" at bounding box center [786, 171] width 8 height 8
radio input "true"
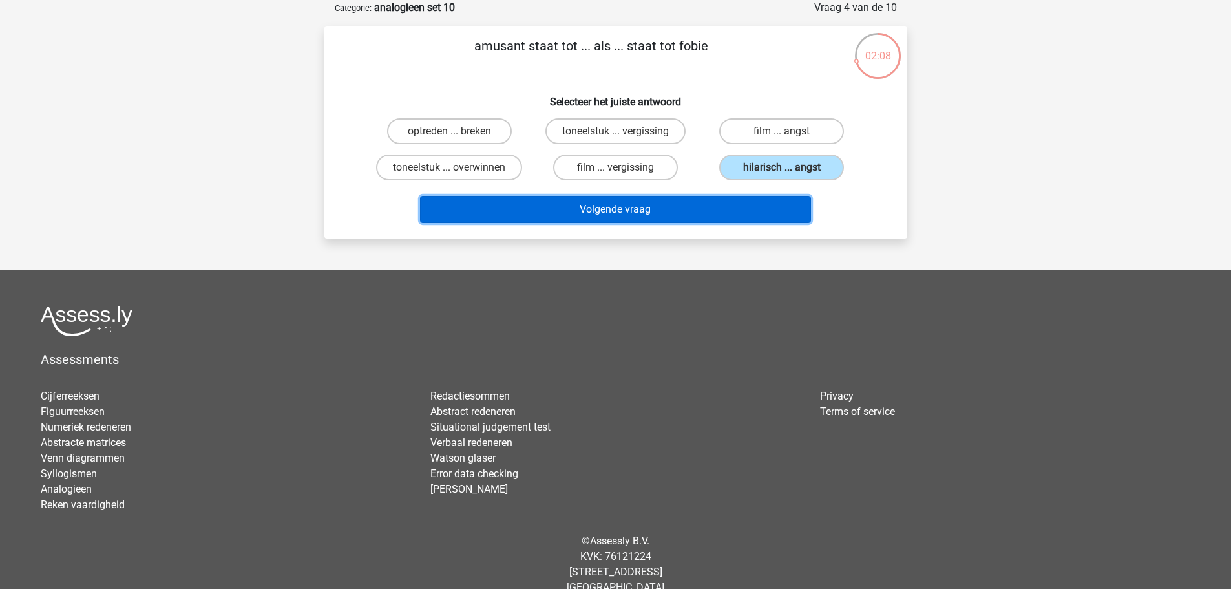
click at [793, 201] on button "Volgende vraag" at bounding box center [615, 209] width 391 height 27
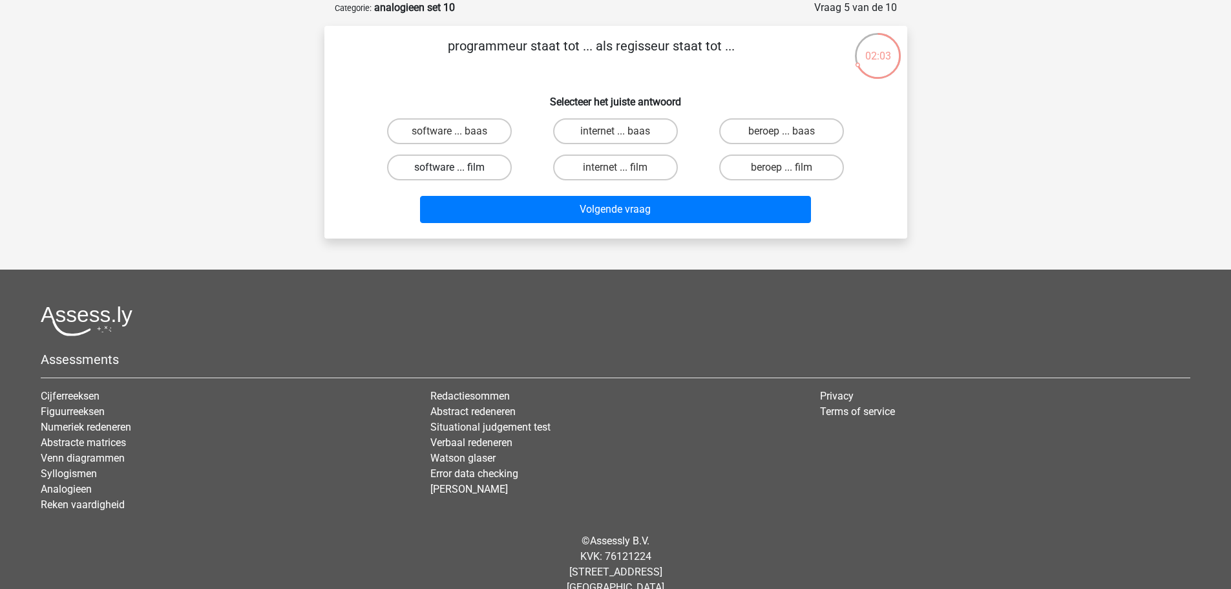
click at [459, 171] on label "software ... film" at bounding box center [449, 167] width 125 height 26
click at [457, 171] on input "software ... film" at bounding box center [453, 171] width 8 height 8
radio input "true"
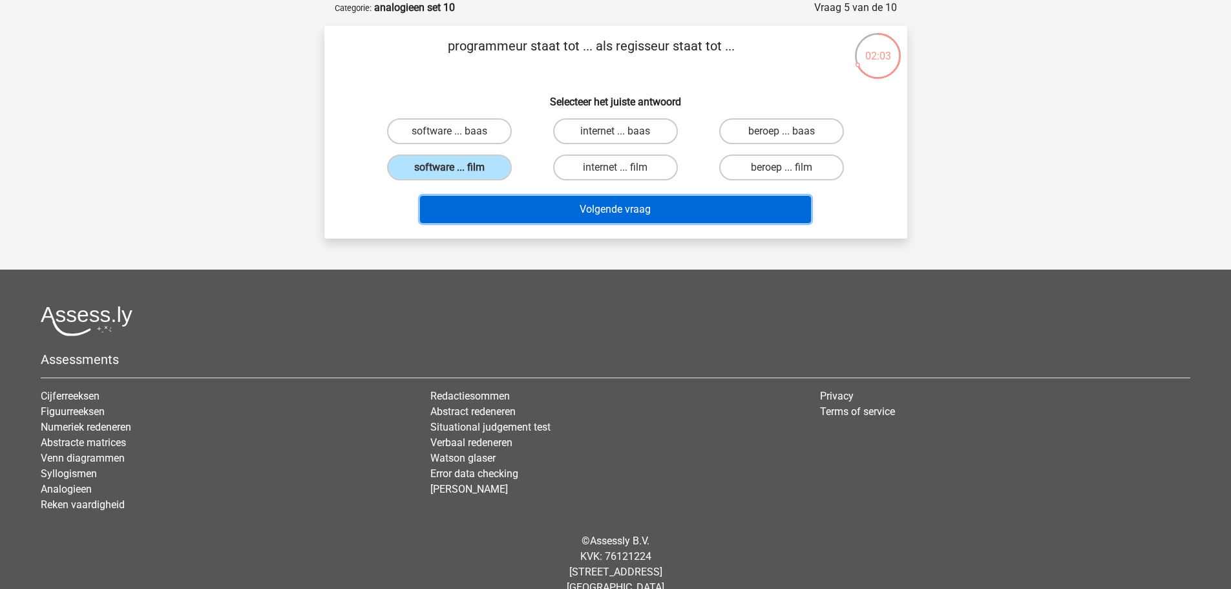
click at [553, 211] on button "Volgende vraag" at bounding box center [615, 209] width 391 height 27
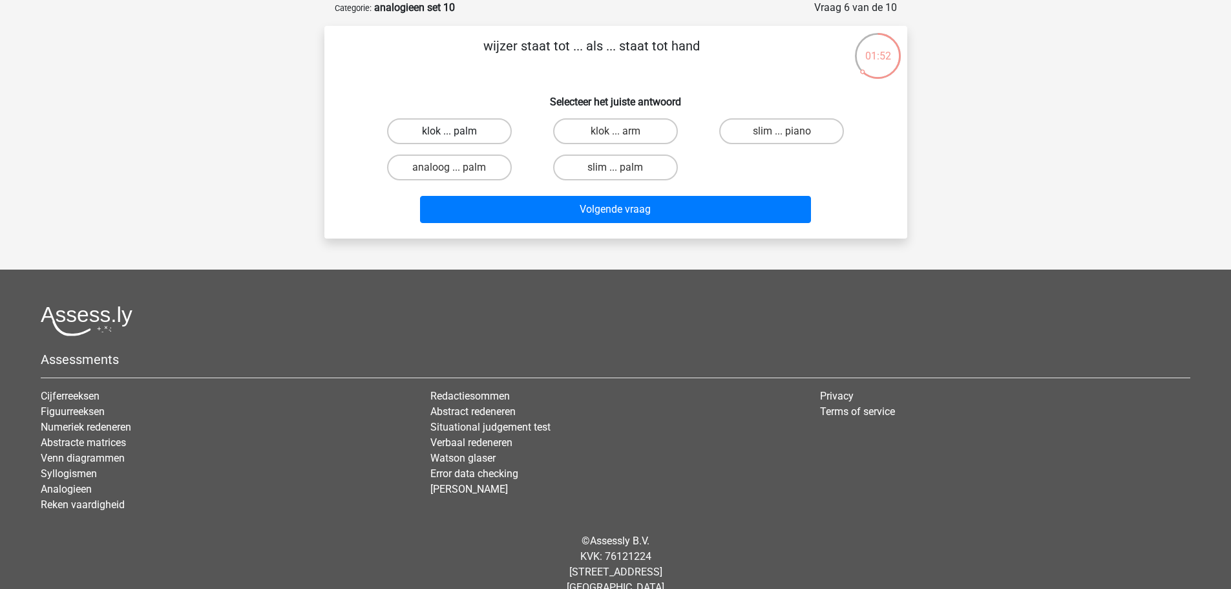
click at [489, 128] on label "klok ... palm" at bounding box center [449, 131] width 125 height 26
click at [457, 131] on input "klok ... palm" at bounding box center [453, 135] width 8 height 8
radio input "true"
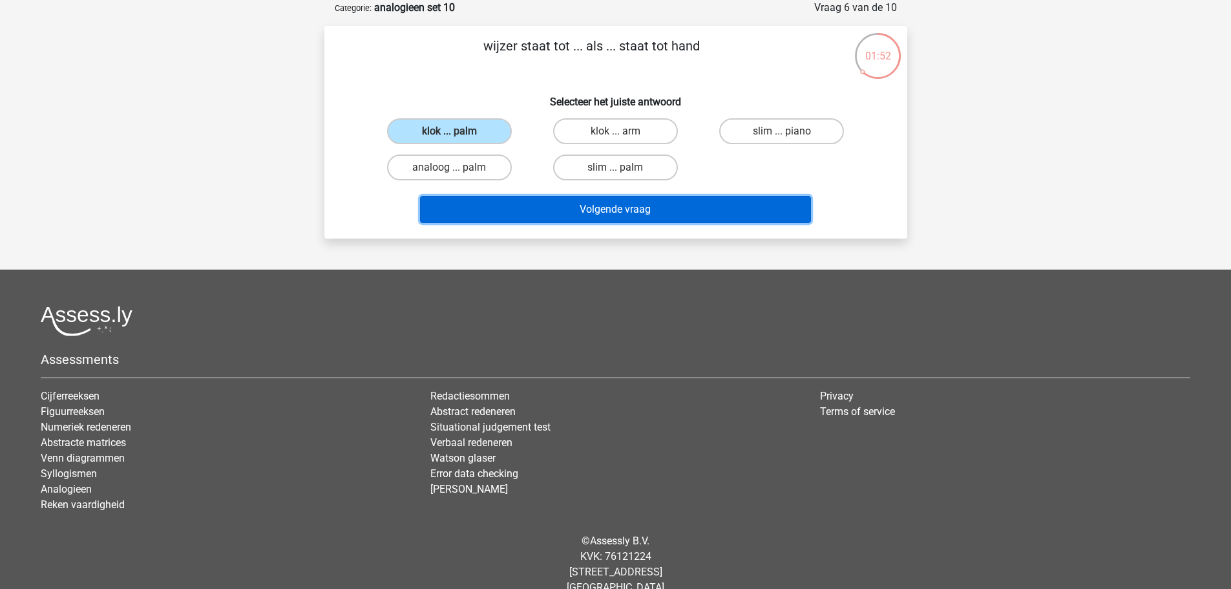
click at [642, 209] on button "Volgende vraag" at bounding box center [615, 209] width 391 height 27
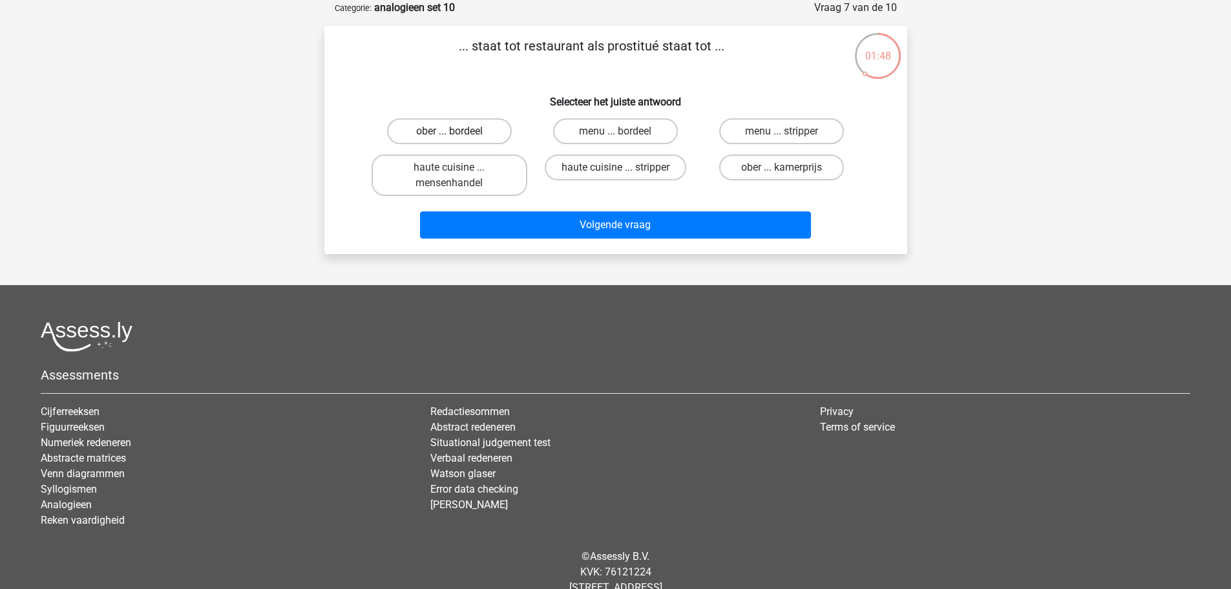
click at [491, 138] on label "ober ... bordeel" at bounding box center [449, 131] width 125 height 26
click at [457, 138] on input "ober ... bordeel" at bounding box center [453, 135] width 8 height 8
radio input "true"
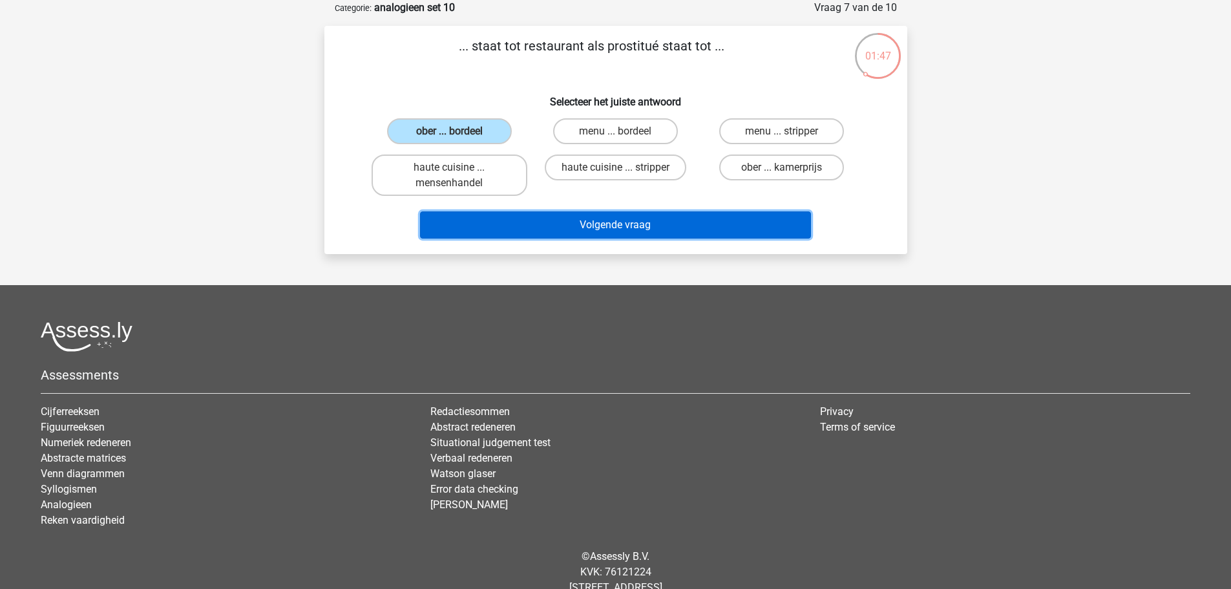
click at [638, 221] on button "Volgende vraag" at bounding box center [615, 224] width 391 height 27
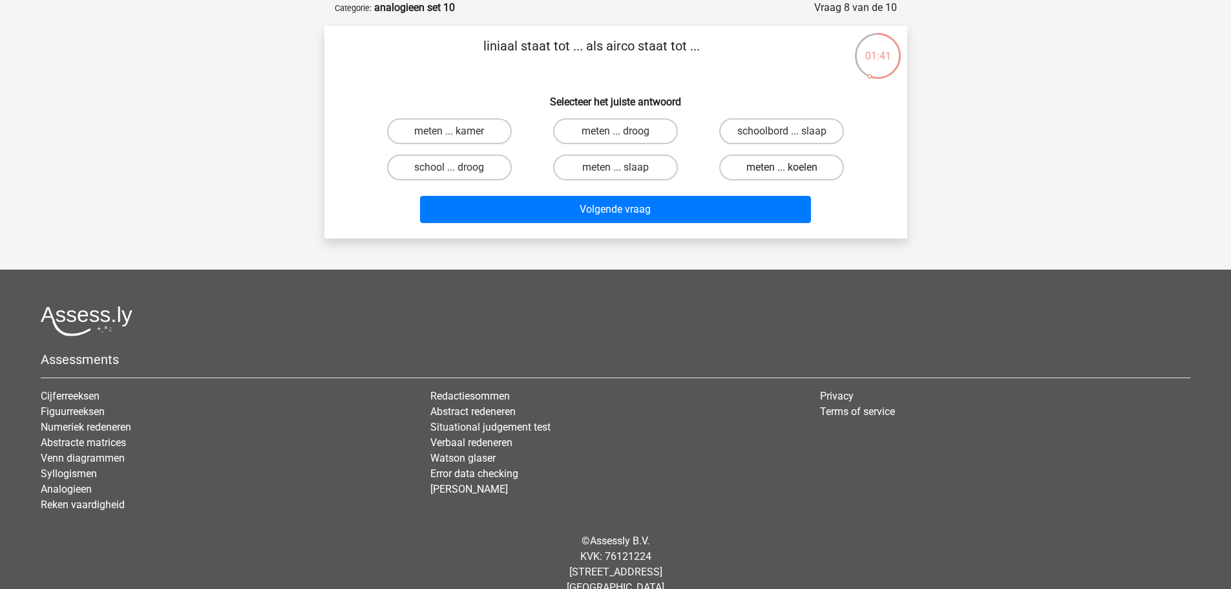
click at [775, 169] on label "meten ... koelen" at bounding box center [781, 167] width 125 height 26
click at [782, 169] on input "meten ... koelen" at bounding box center [786, 171] width 8 height 8
radio input "true"
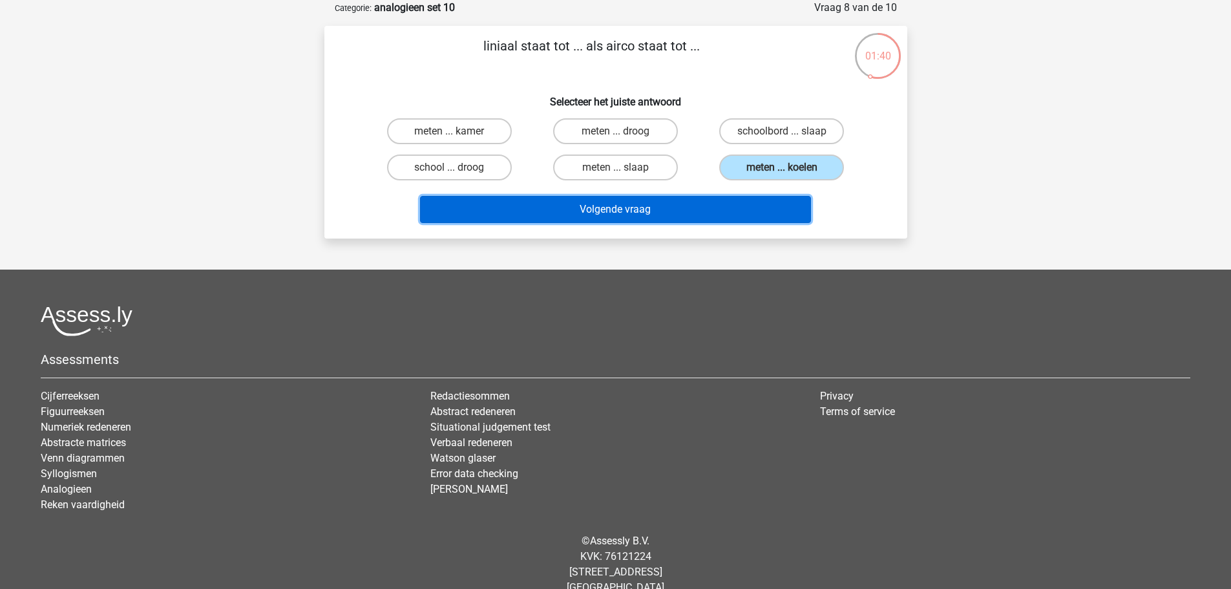
click at [771, 201] on button "Volgende vraag" at bounding box center [615, 209] width 391 height 27
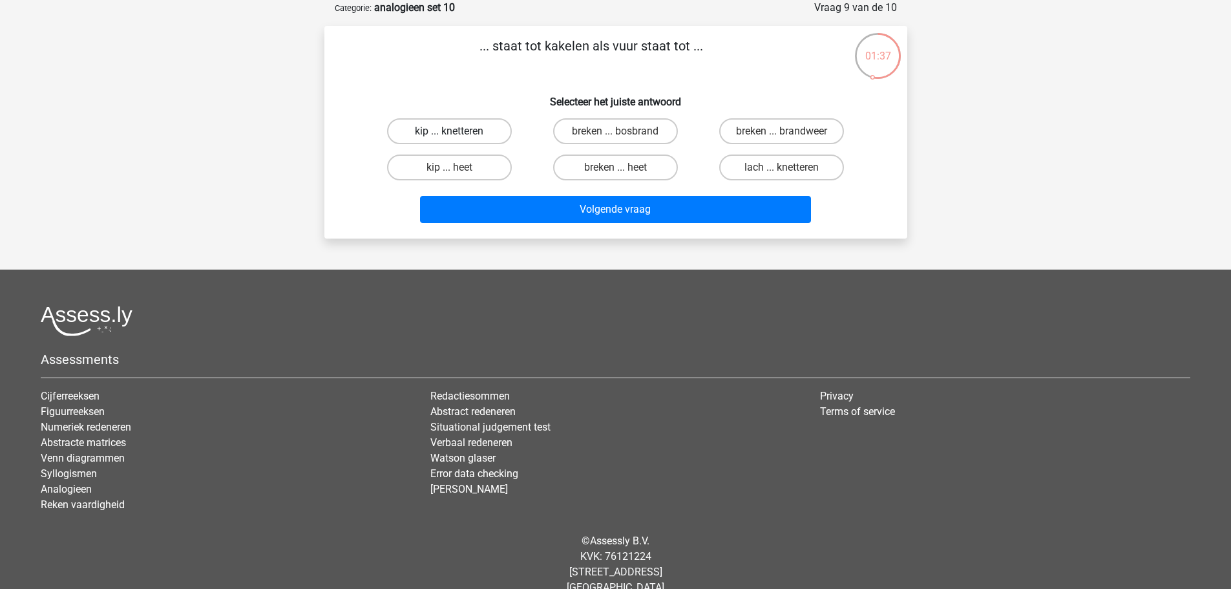
click at [453, 128] on label "kip ... knetteren" at bounding box center [449, 131] width 125 height 26
click at [453, 131] on input "kip ... knetteren" at bounding box center [453, 135] width 8 height 8
radio input "true"
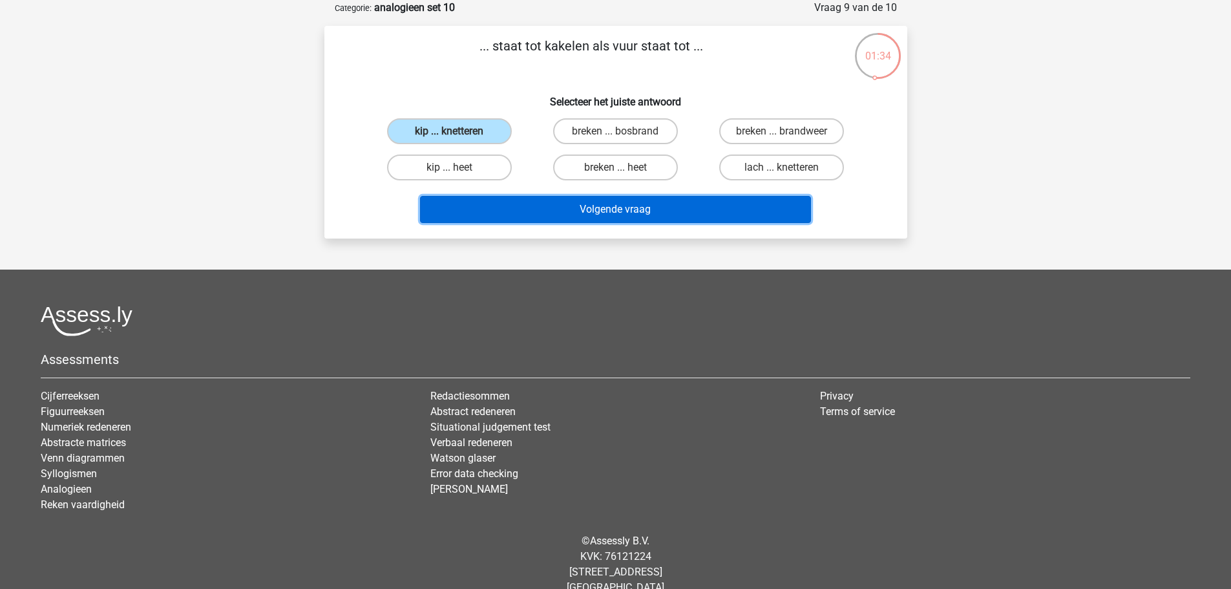
click at [629, 202] on button "Volgende vraag" at bounding box center [615, 209] width 391 height 27
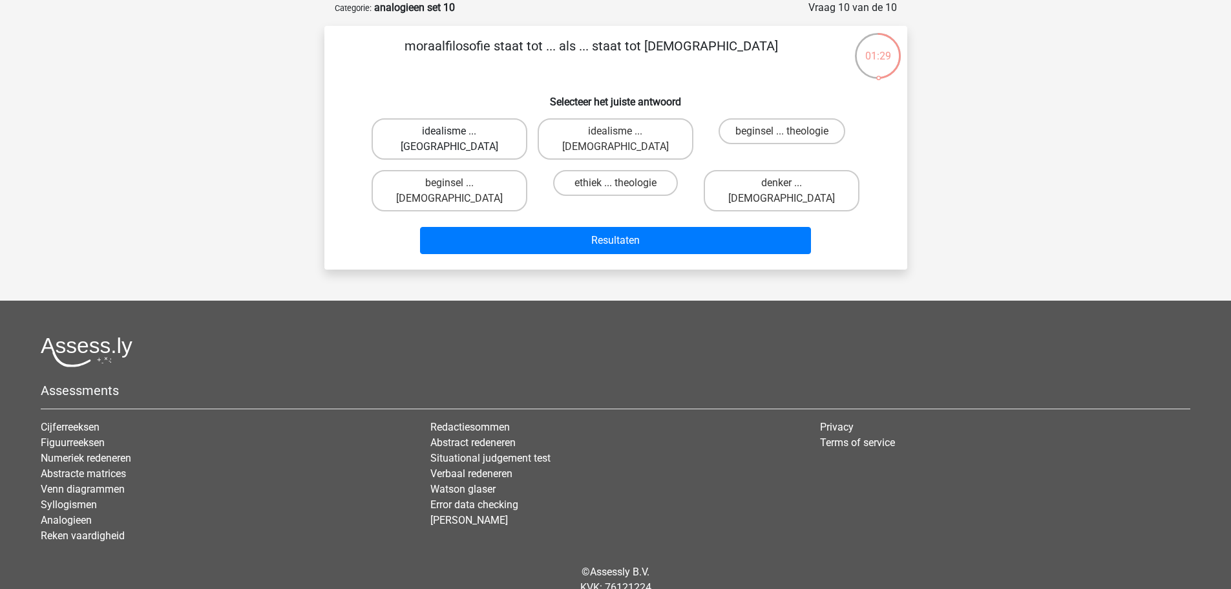
click at [466, 136] on label "idealisme ... Bijbelgordel" at bounding box center [449, 138] width 156 height 41
click at [457, 136] on input "idealisme ... Bijbelgordel" at bounding box center [453, 135] width 8 height 8
radio input "true"
click at [627, 122] on label "idealisme ... Christus" at bounding box center [616, 138] width 156 height 41
click at [623, 131] on input "idealisme ... Christus" at bounding box center [619, 135] width 8 height 8
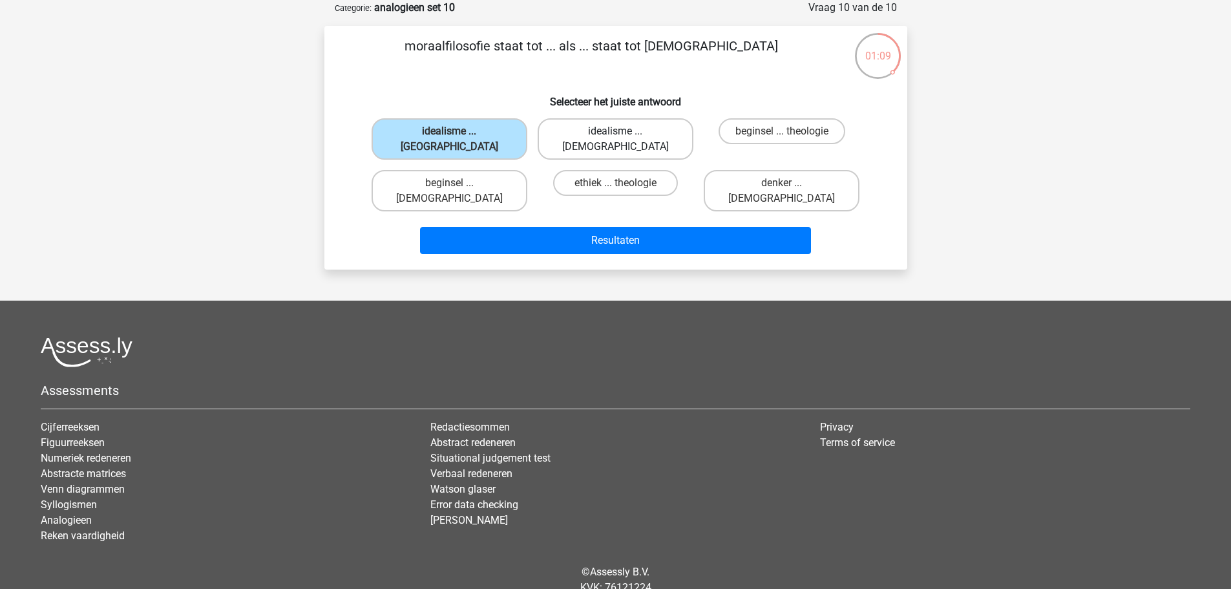
radio input "true"
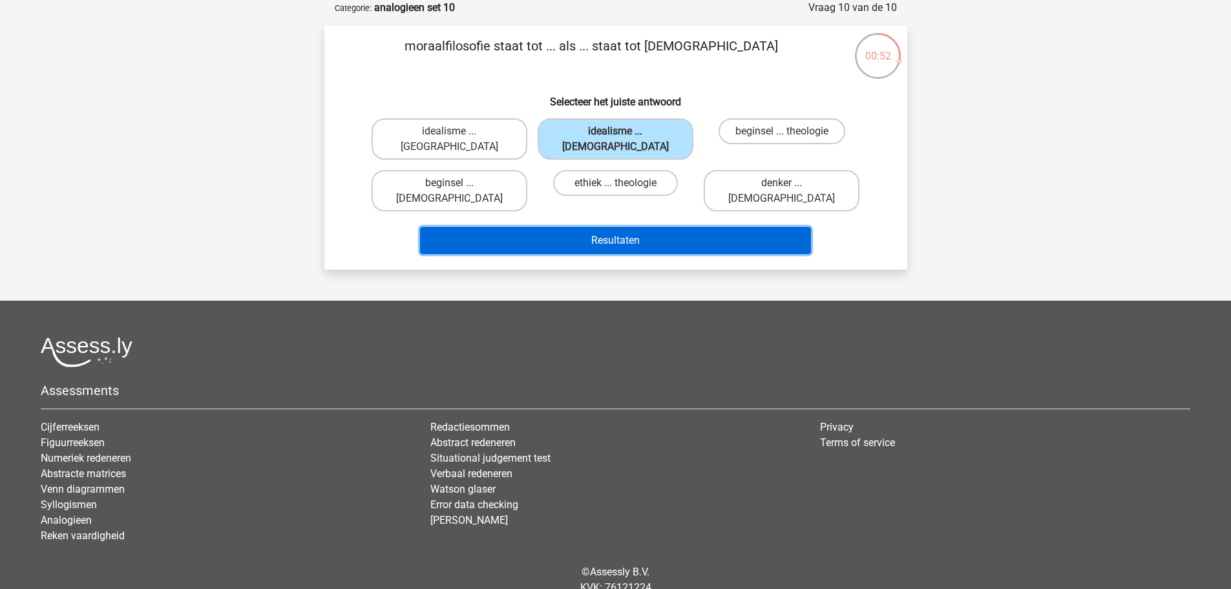
click at [684, 227] on button "Resultaten" at bounding box center [615, 240] width 391 height 27
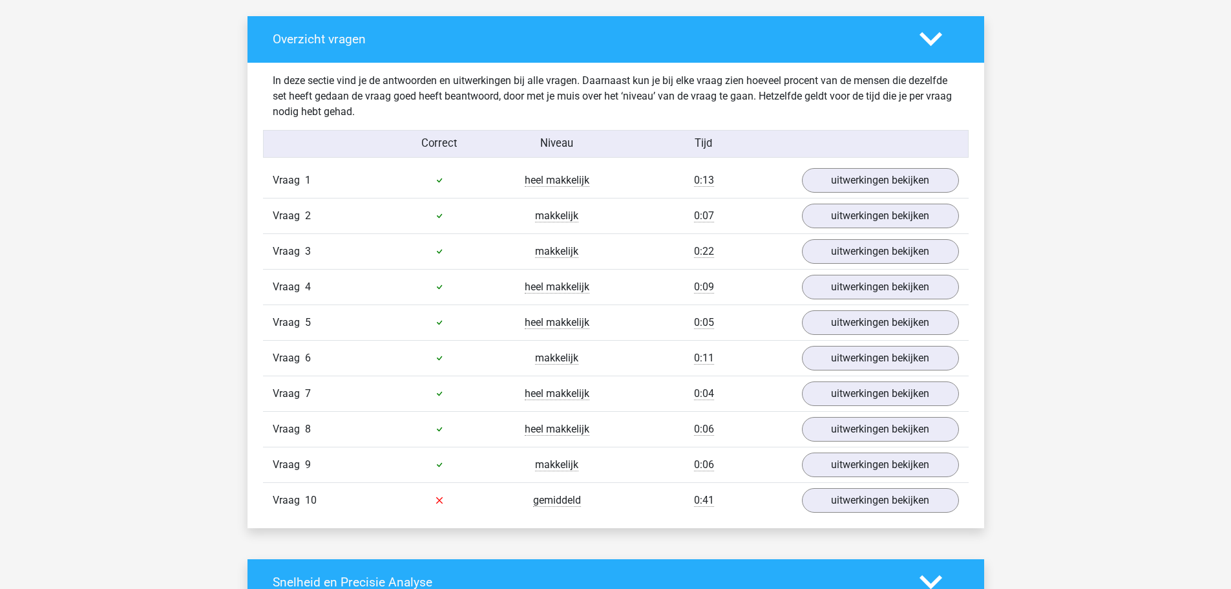
scroll to position [711, 0]
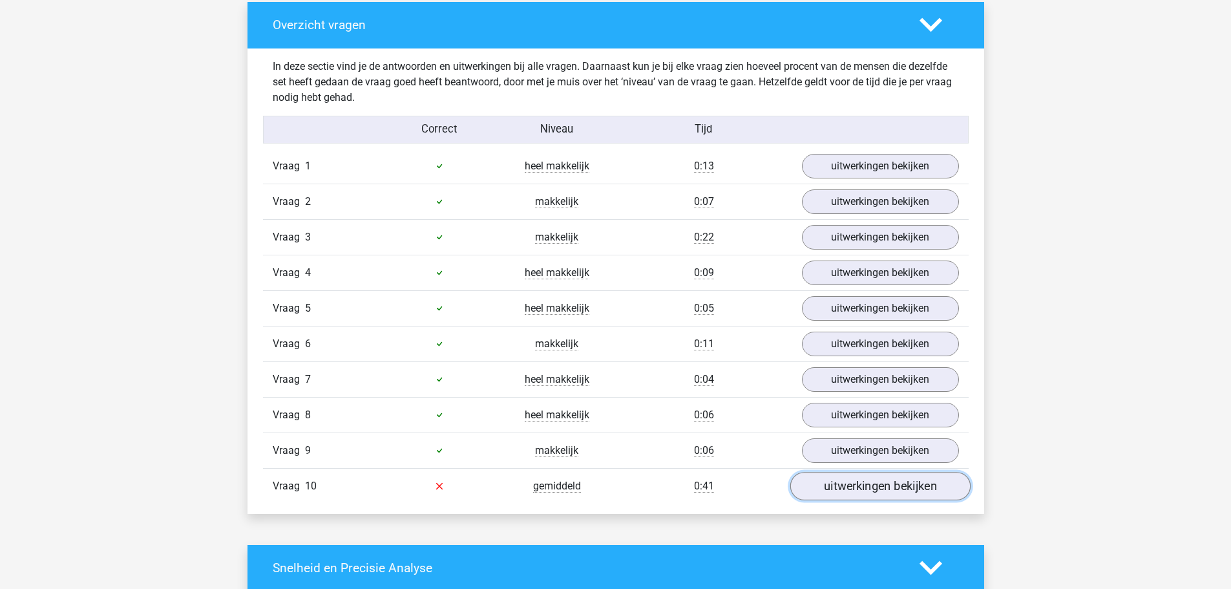
click at [903, 483] on link "uitwerkingen bekijken" at bounding box center [879, 486] width 180 height 28
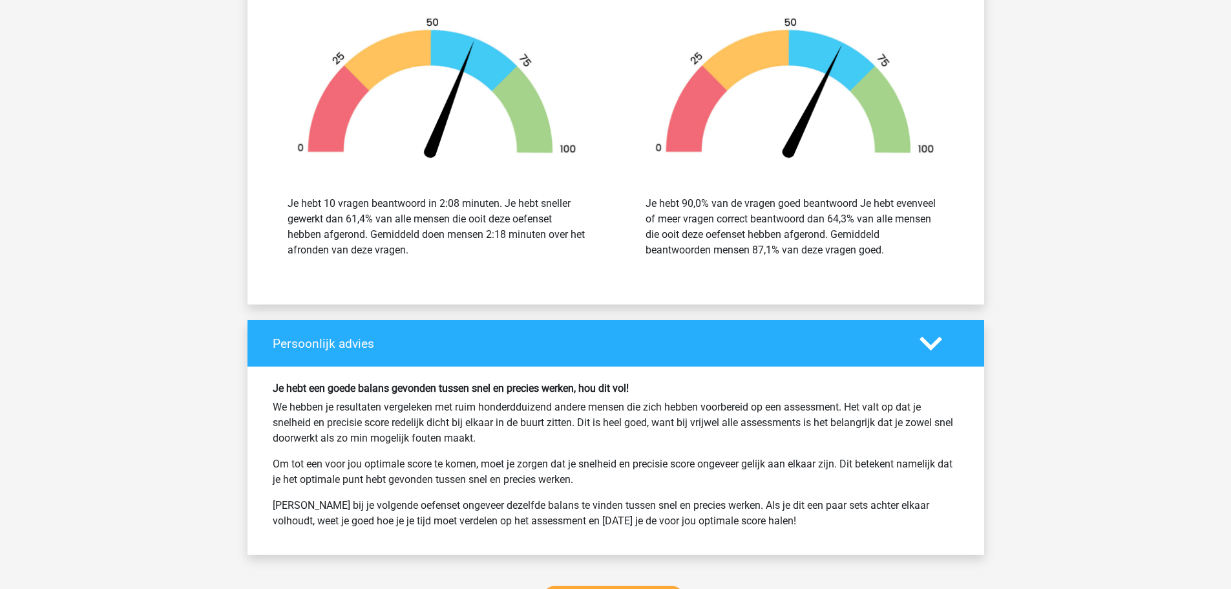
scroll to position [1874, 0]
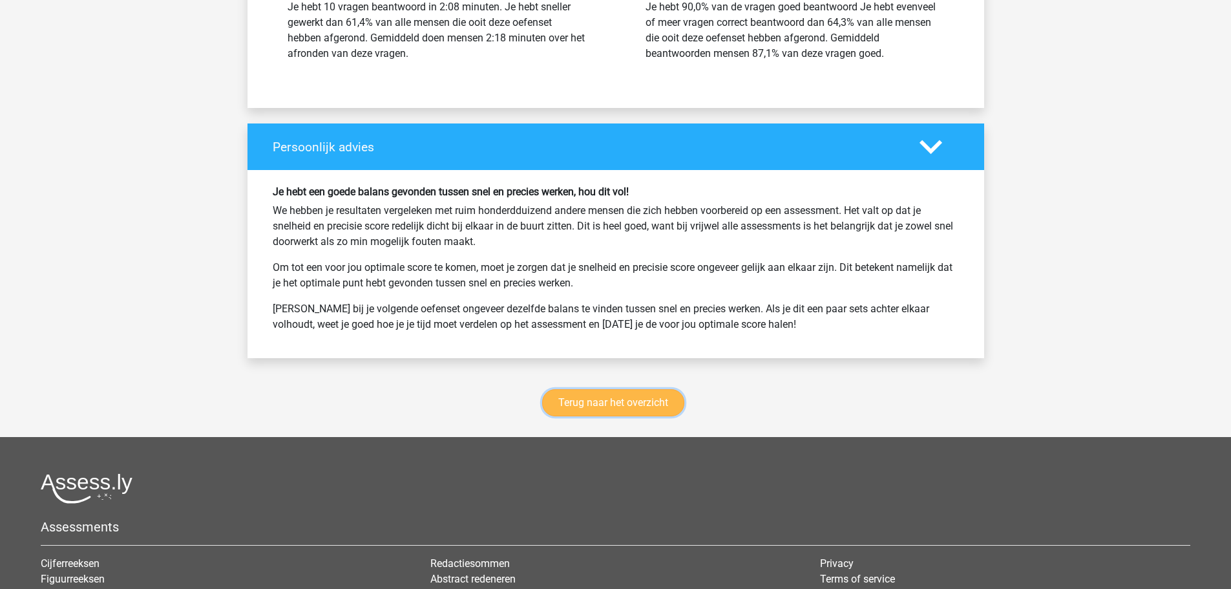
click at [656, 395] on link "Terug naar het overzicht" at bounding box center [613, 402] width 142 height 27
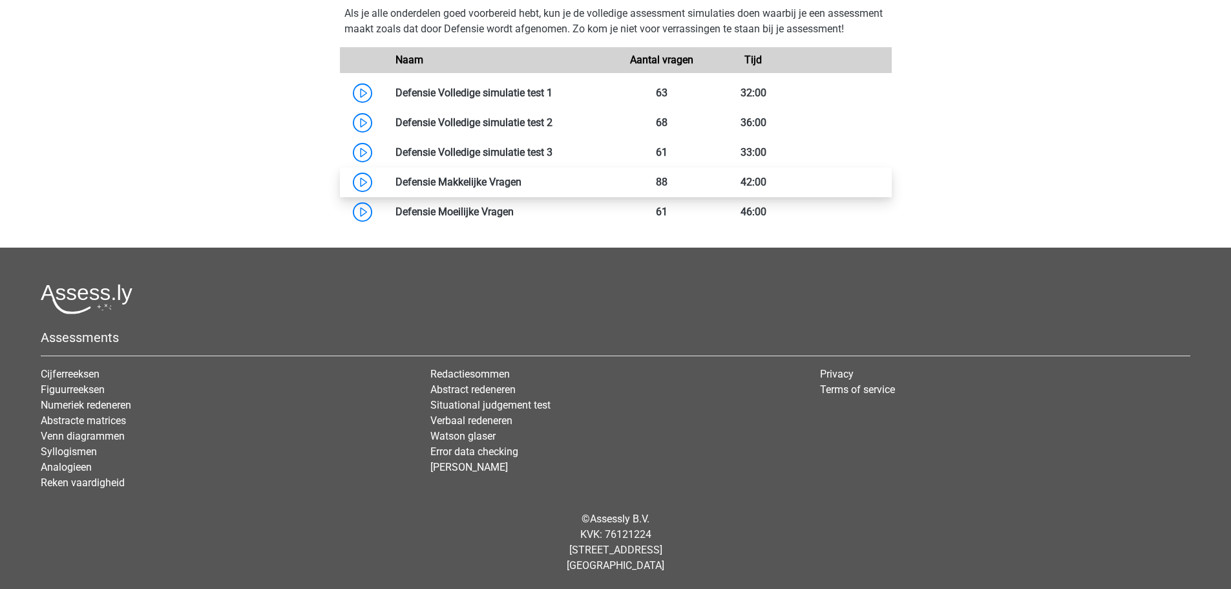
scroll to position [452, 0]
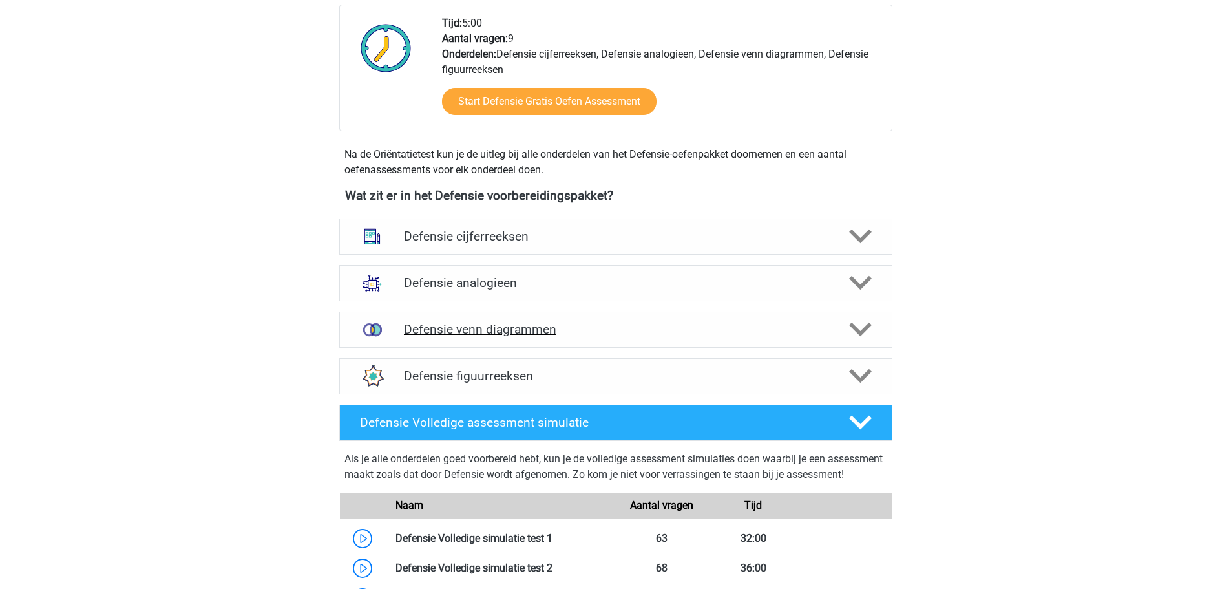
click at [581, 327] on h4 "Defensie venn diagrammen" at bounding box center [615, 329] width 423 height 15
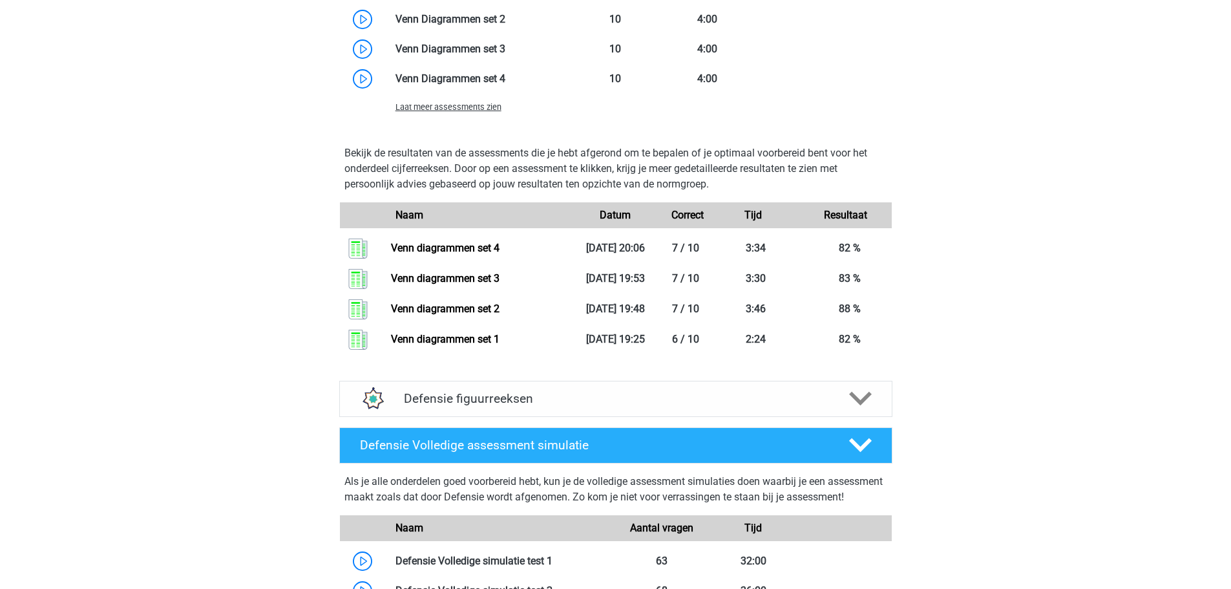
scroll to position [1098, 0]
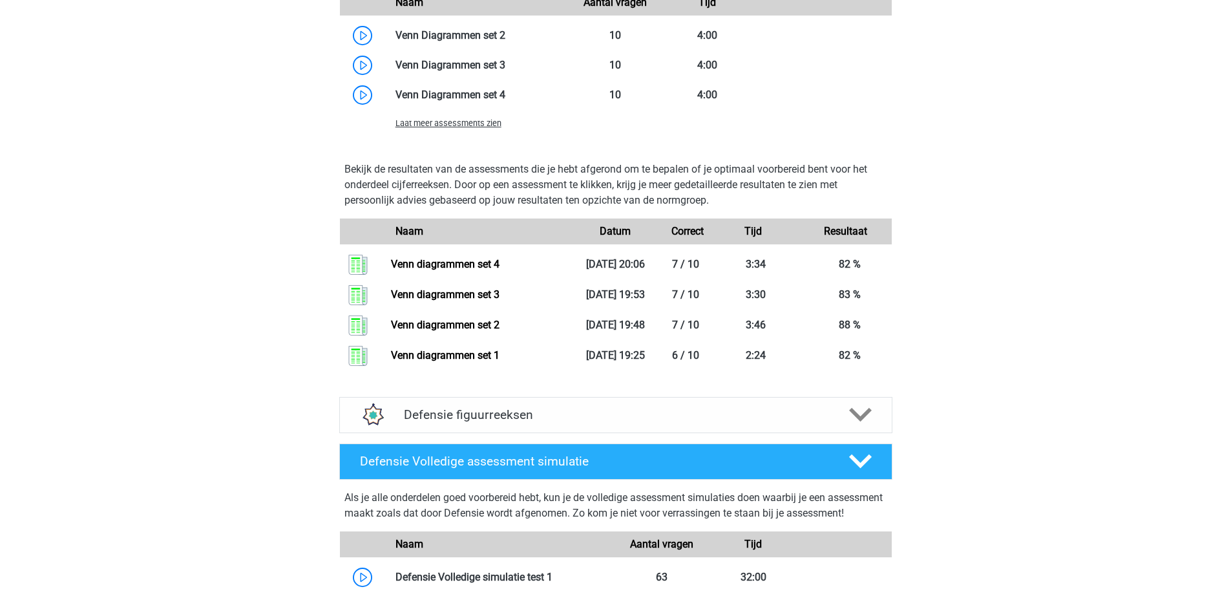
click at [439, 121] on span "Laat meer assessments zien" at bounding box center [448, 123] width 106 height 10
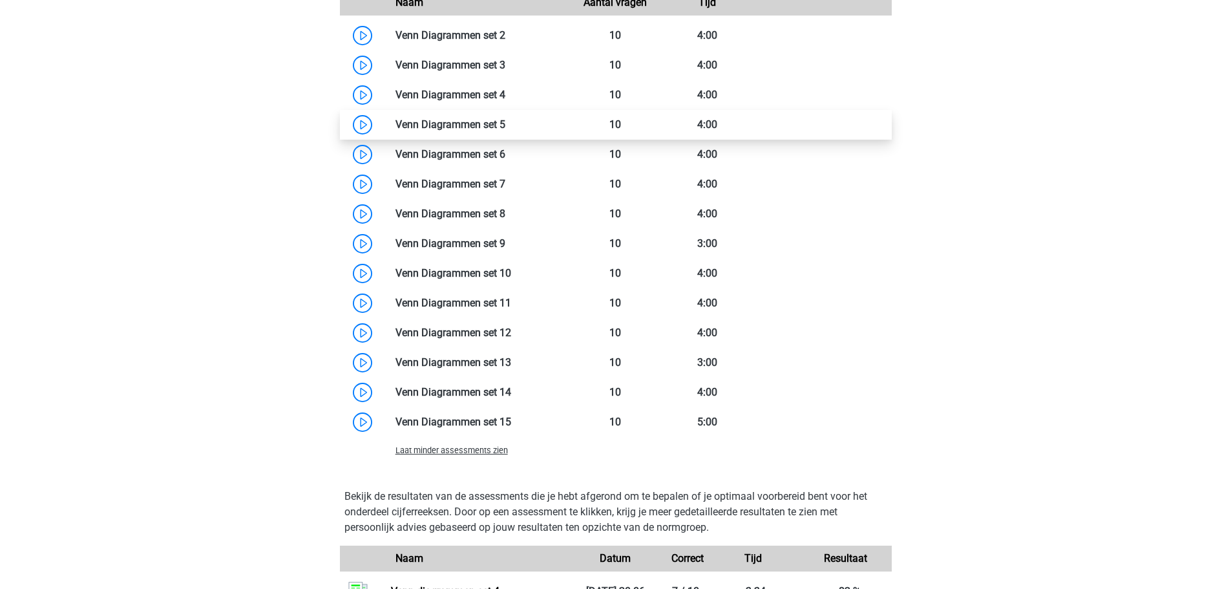
click at [505, 127] on link at bounding box center [505, 124] width 0 height 12
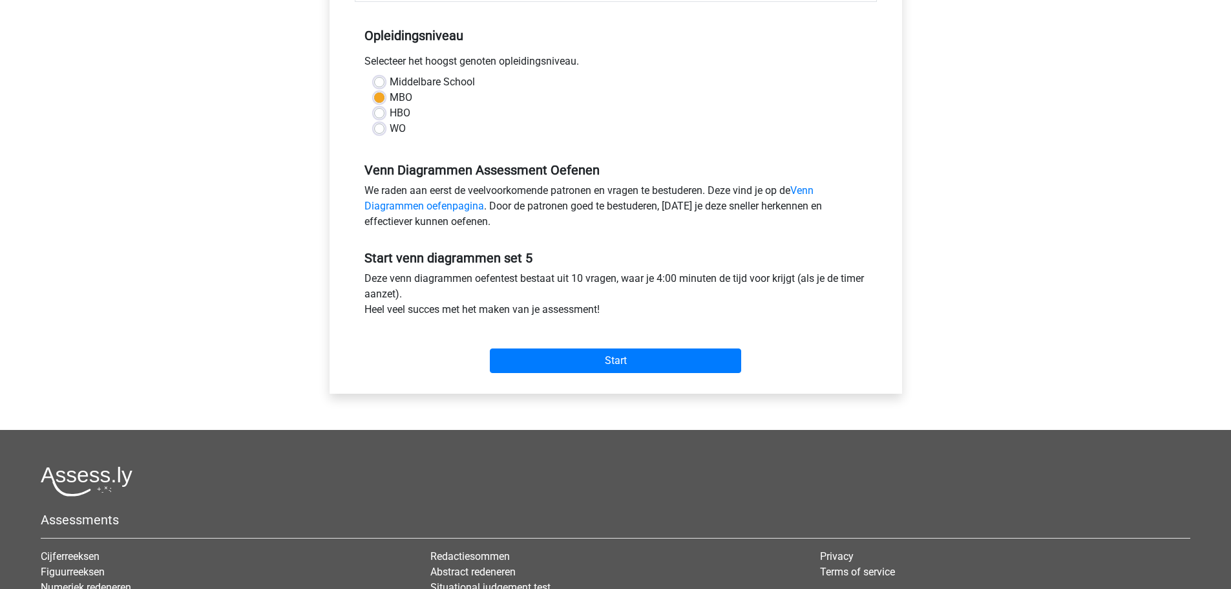
scroll to position [388, 0]
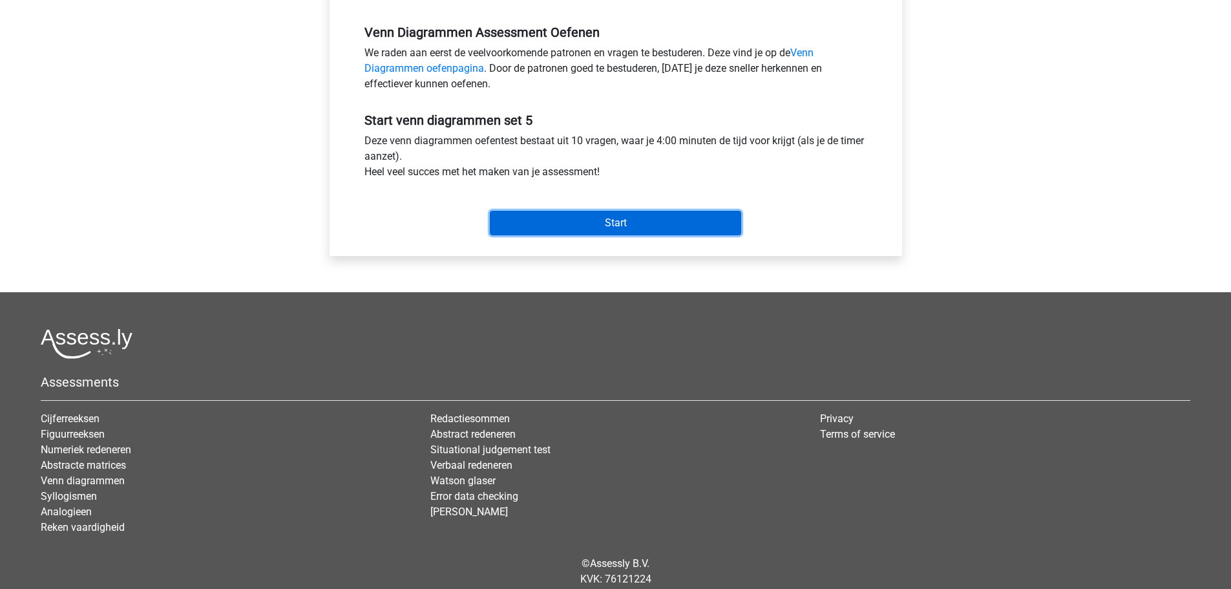
click at [614, 217] on input "Start" at bounding box center [615, 223] width 251 height 25
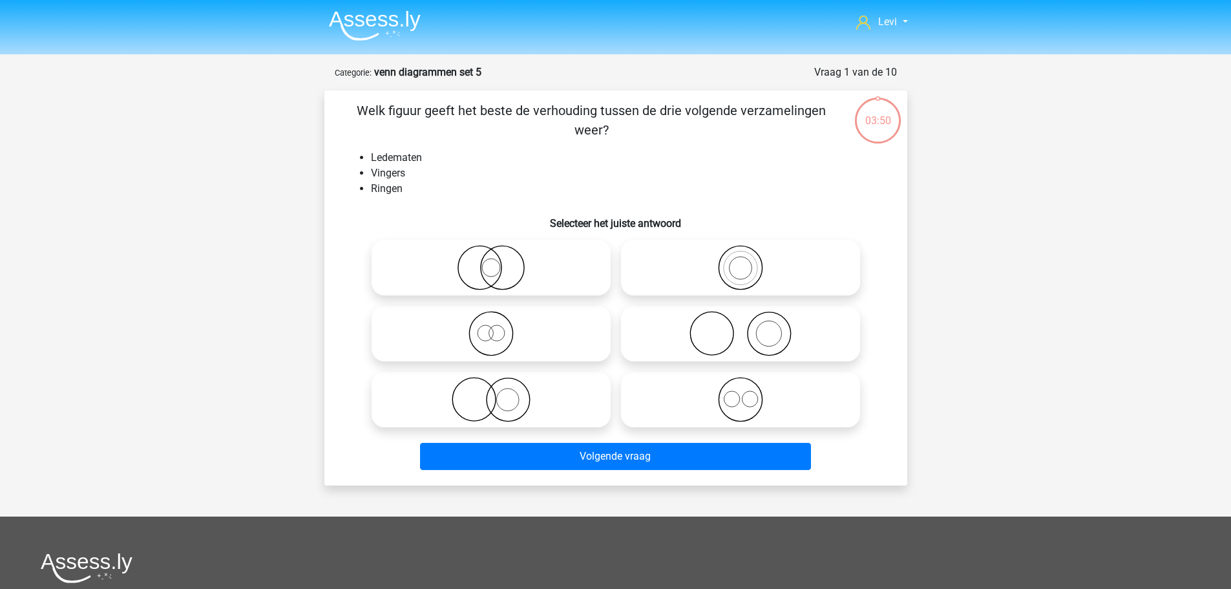
click at [775, 340] on icon at bounding box center [740, 333] width 229 height 45
click at [749, 327] on input "radio" at bounding box center [744, 323] width 8 height 8
radio input "true"
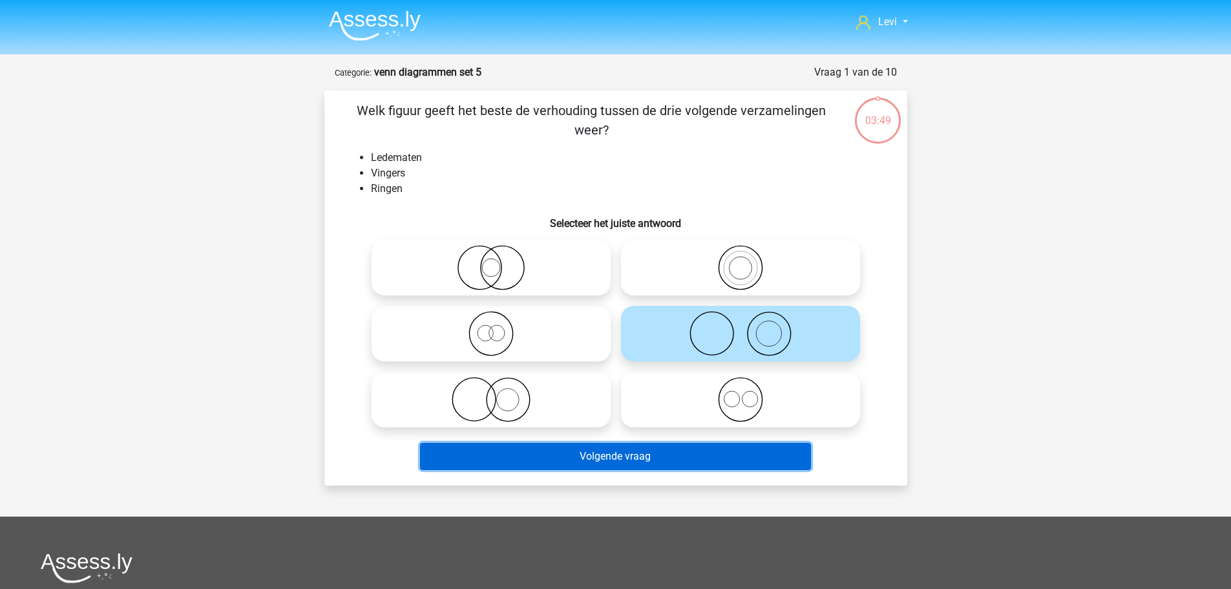
click at [700, 457] on button "Volgende vraag" at bounding box center [615, 456] width 391 height 27
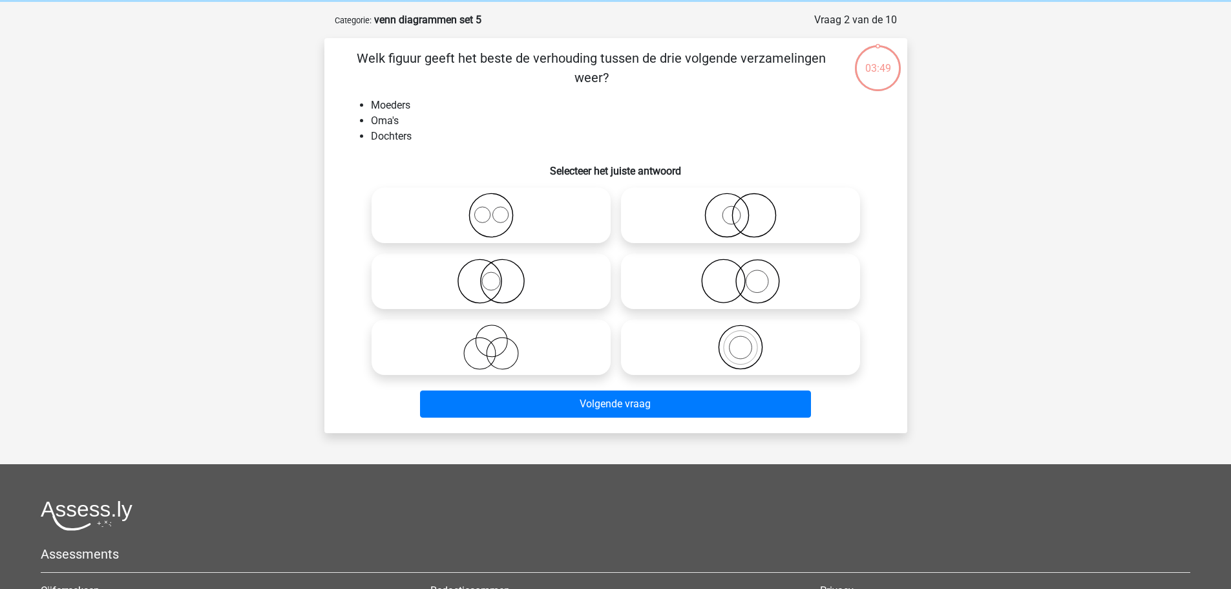
scroll to position [65, 0]
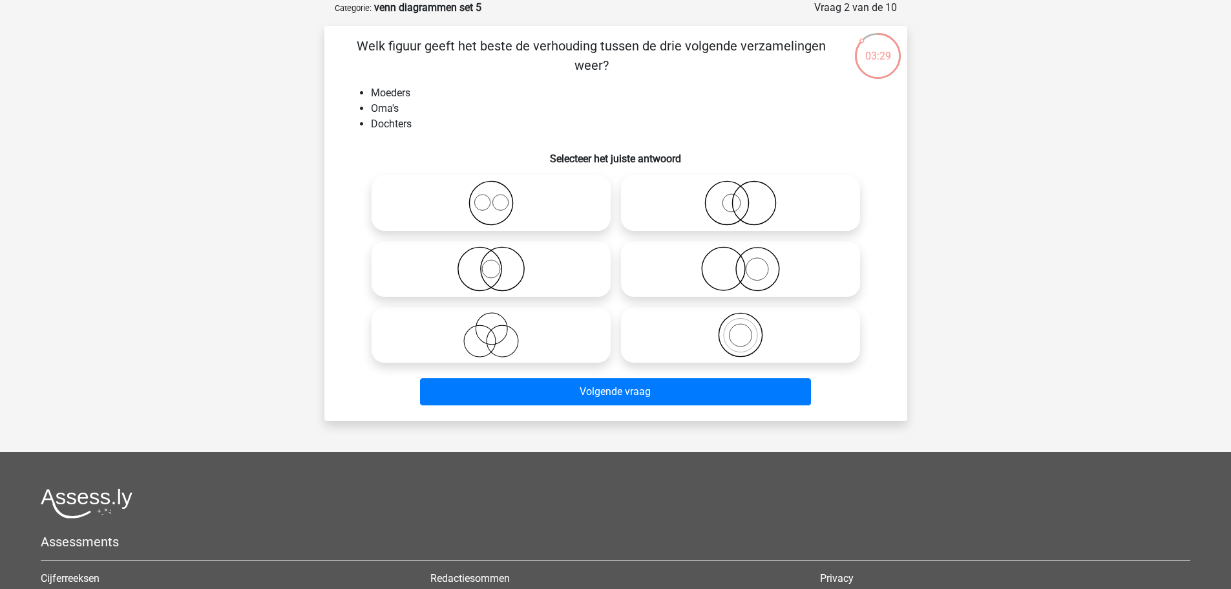
click at [516, 335] on icon at bounding box center [491, 334] width 229 height 45
click at [499, 328] on input "radio" at bounding box center [495, 324] width 8 height 8
radio input "true"
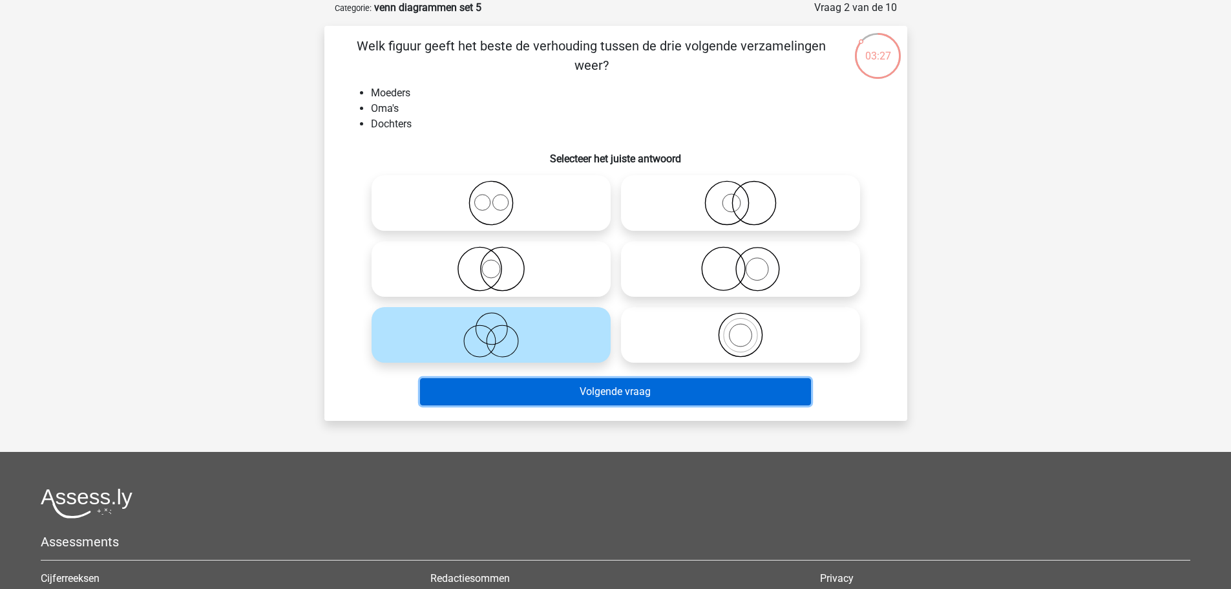
click at [634, 395] on button "Volgende vraag" at bounding box center [615, 391] width 391 height 27
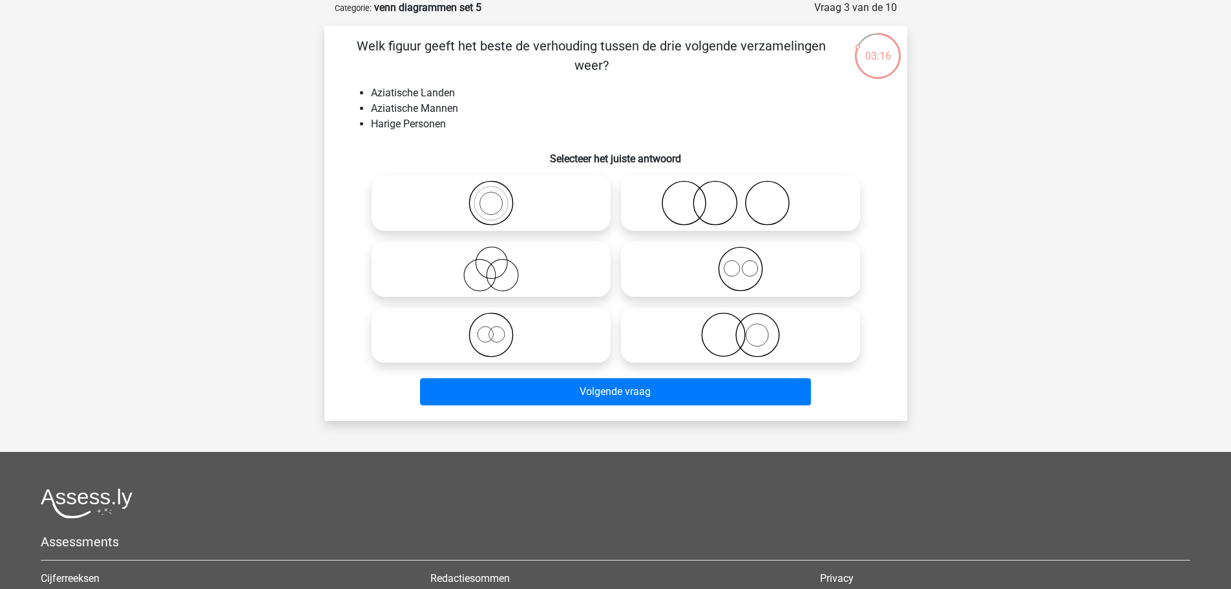
click at [725, 196] on icon at bounding box center [740, 202] width 229 height 45
click at [740, 196] on input "radio" at bounding box center [744, 192] width 8 height 8
radio input "true"
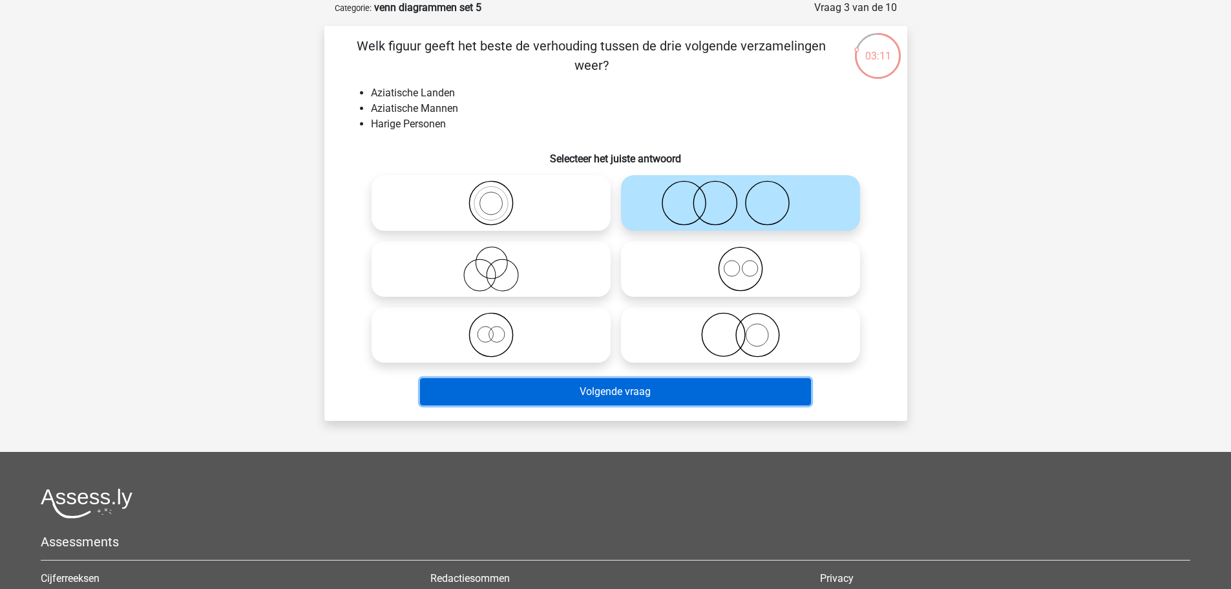
click at [733, 399] on button "Volgende vraag" at bounding box center [615, 391] width 391 height 27
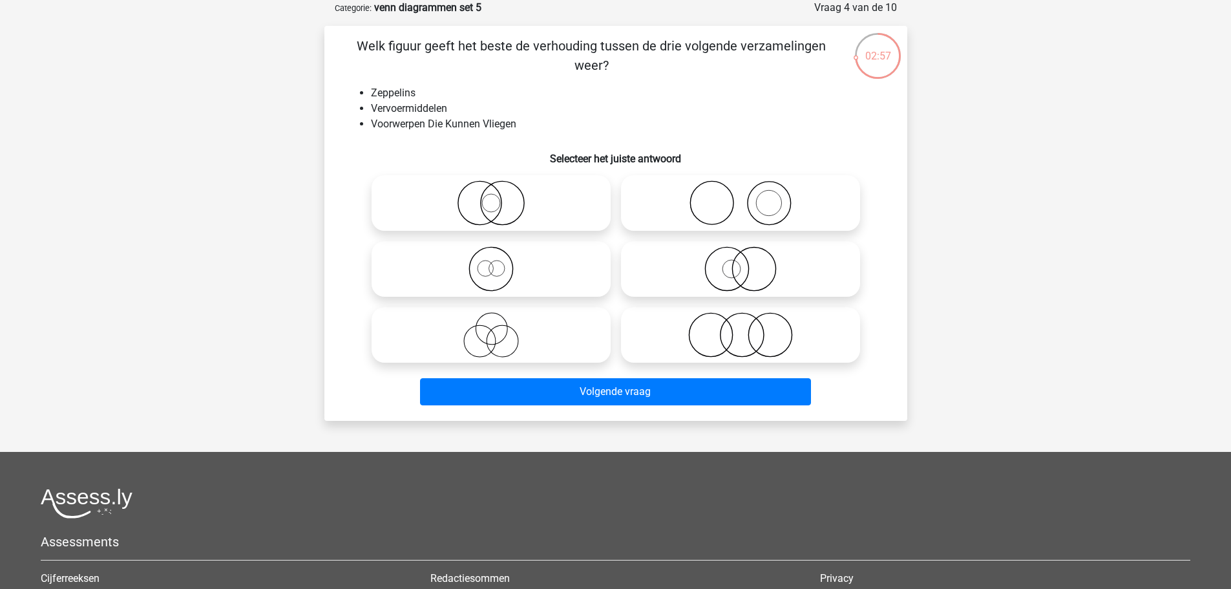
click at [743, 282] on icon at bounding box center [740, 268] width 229 height 45
click at [743, 262] on input "radio" at bounding box center [744, 258] width 8 height 8
radio input "true"
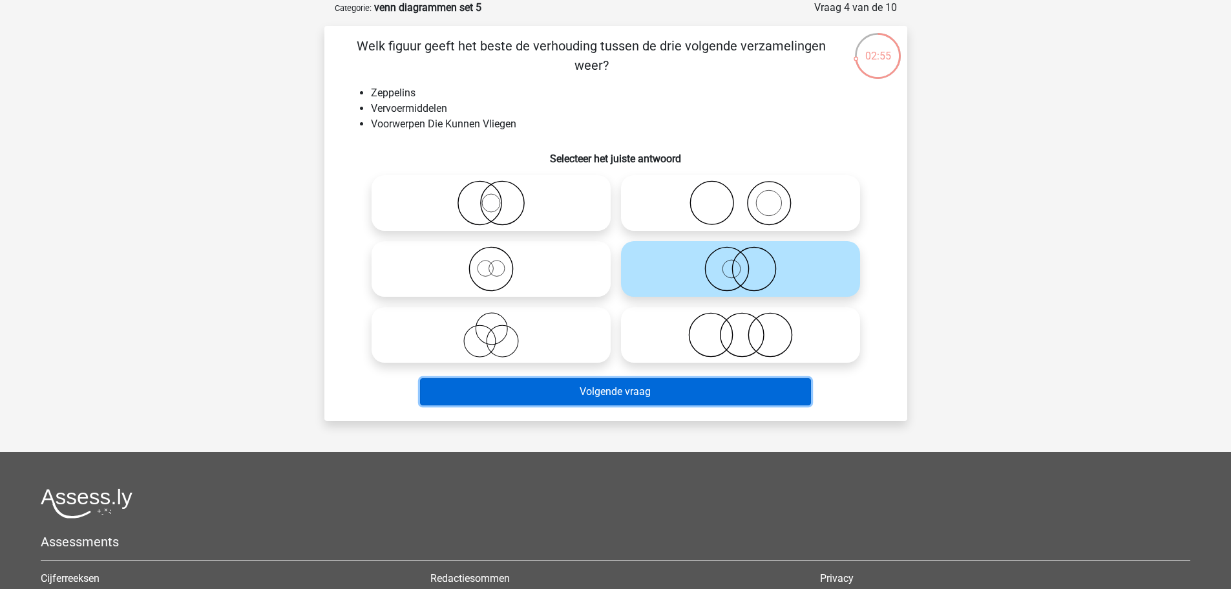
click at [714, 391] on button "Volgende vraag" at bounding box center [615, 391] width 391 height 27
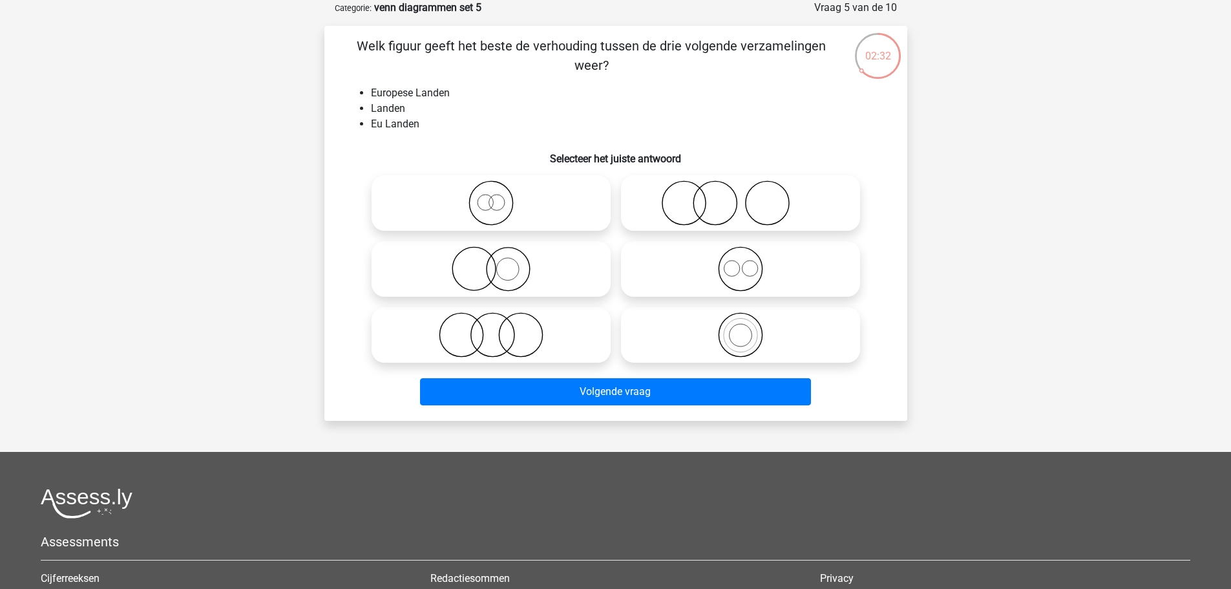
click at [502, 248] on circle at bounding box center [507, 268] width 43 height 43
click at [499, 254] on input "radio" at bounding box center [495, 258] width 8 height 8
radio input "true"
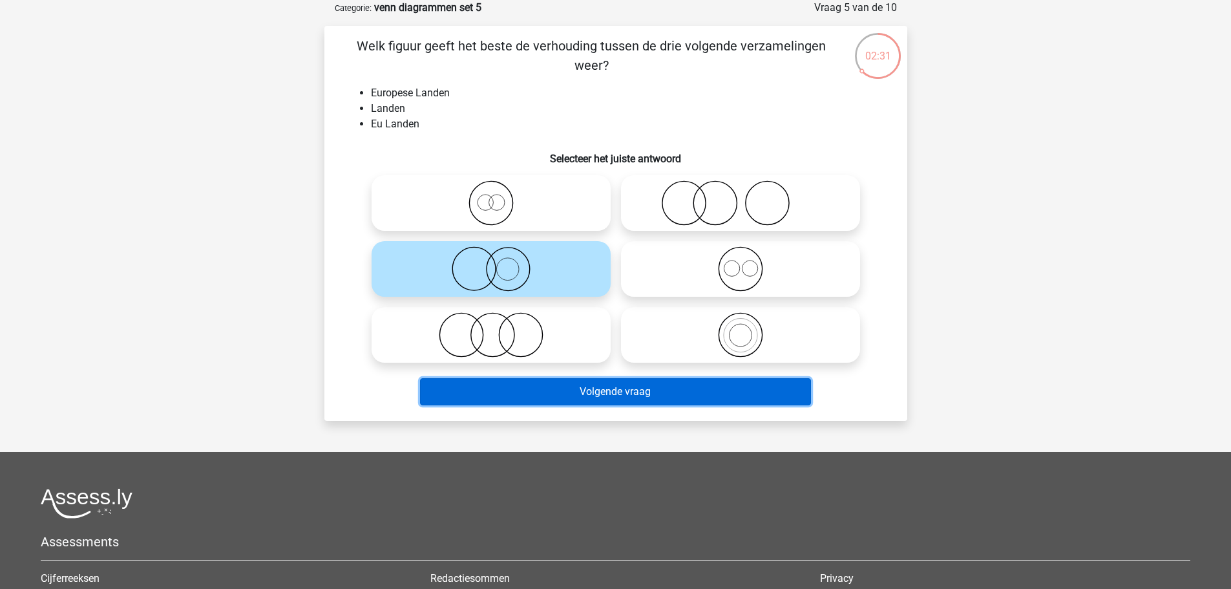
click at [678, 401] on button "Volgende vraag" at bounding box center [615, 391] width 391 height 27
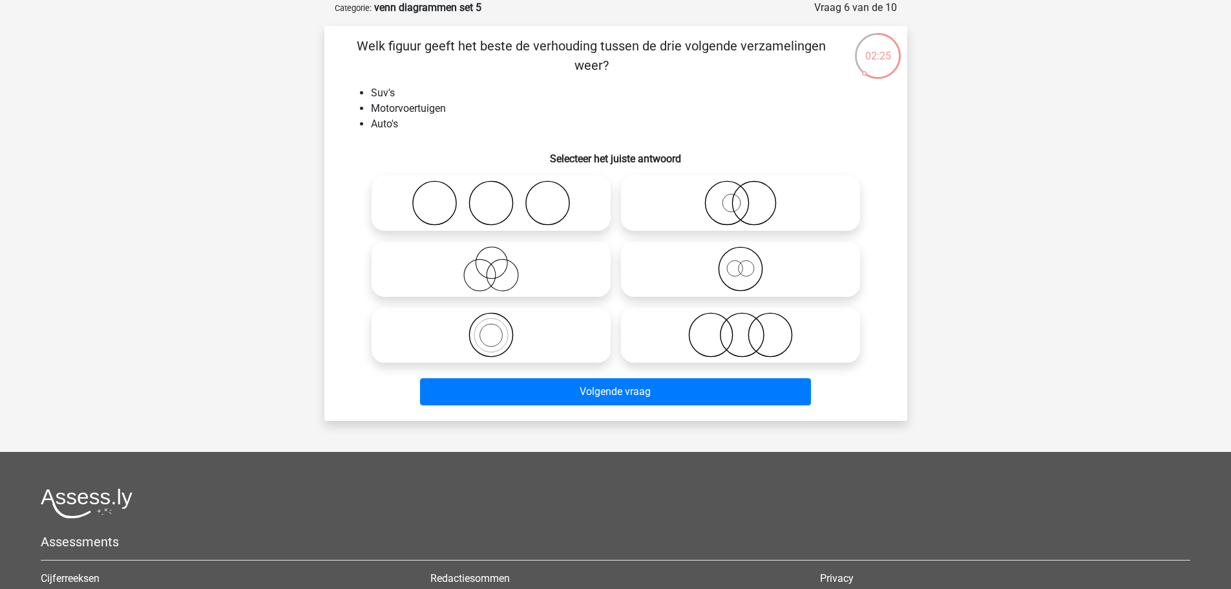
click at [762, 199] on icon at bounding box center [740, 202] width 229 height 45
click at [749, 196] on input "radio" at bounding box center [744, 192] width 8 height 8
radio input "true"
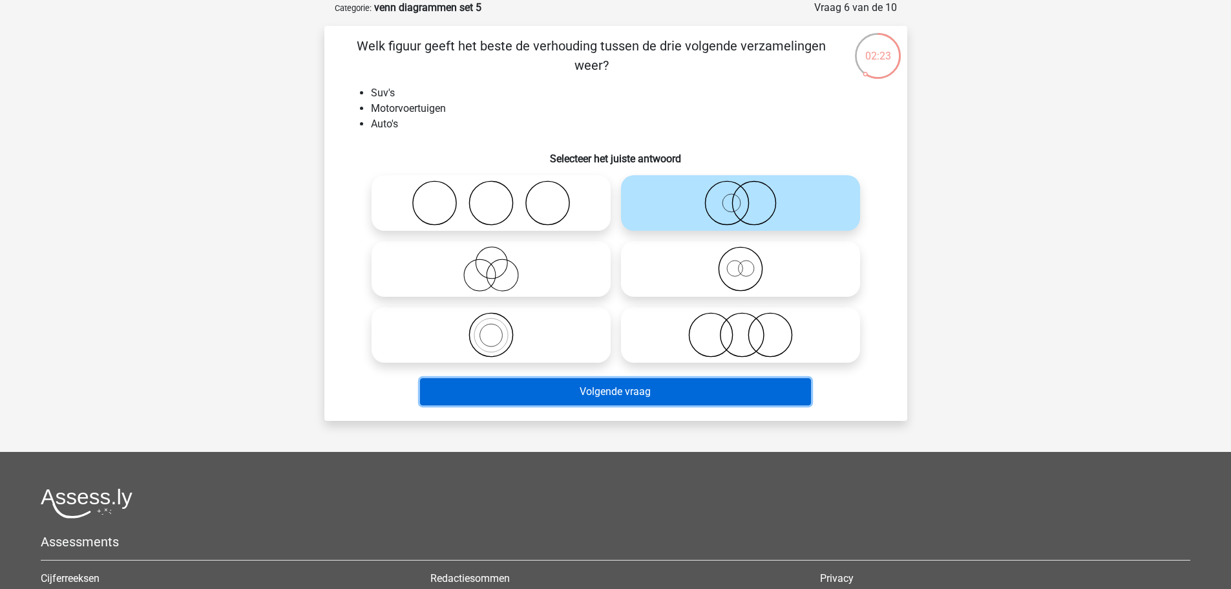
click at [716, 379] on button "Volgende vraag" at bounding box center [615, 391] width 391 height 27
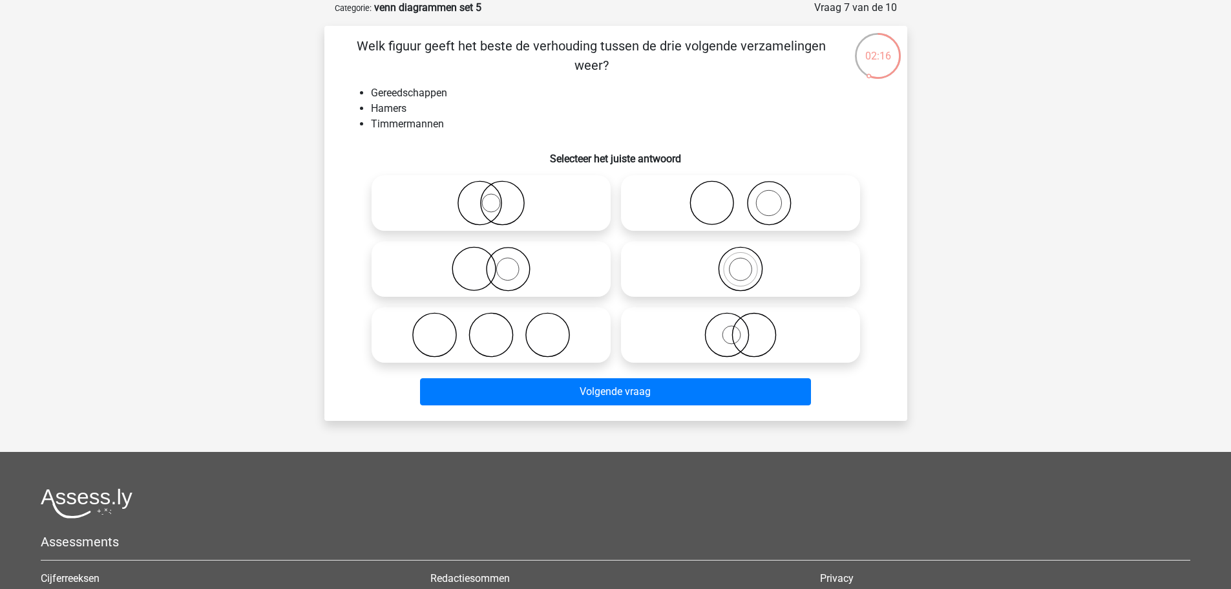
click at [760, 204] on icon at bounding box center [740, 202] width 229 height 45
click at [749, 196] on input "radio" at bounding box center [744, 192] width 8 height 8
radio input "true"
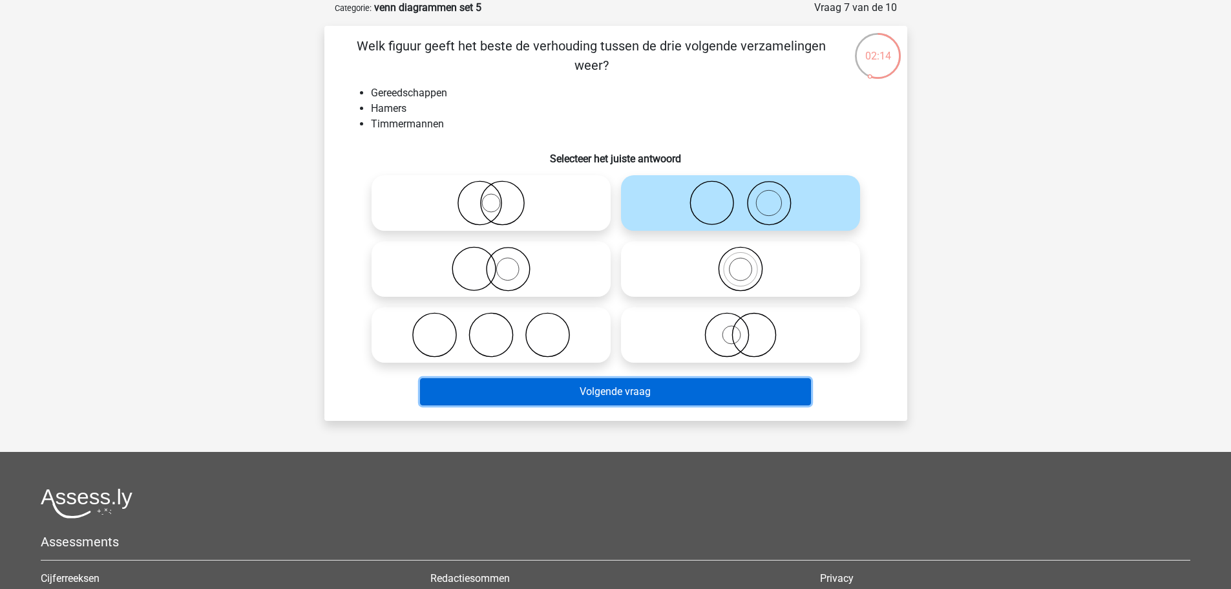
click at [749, 387] on button "Volgende vraag" at bounding box center [615, 391] width 391 height 27
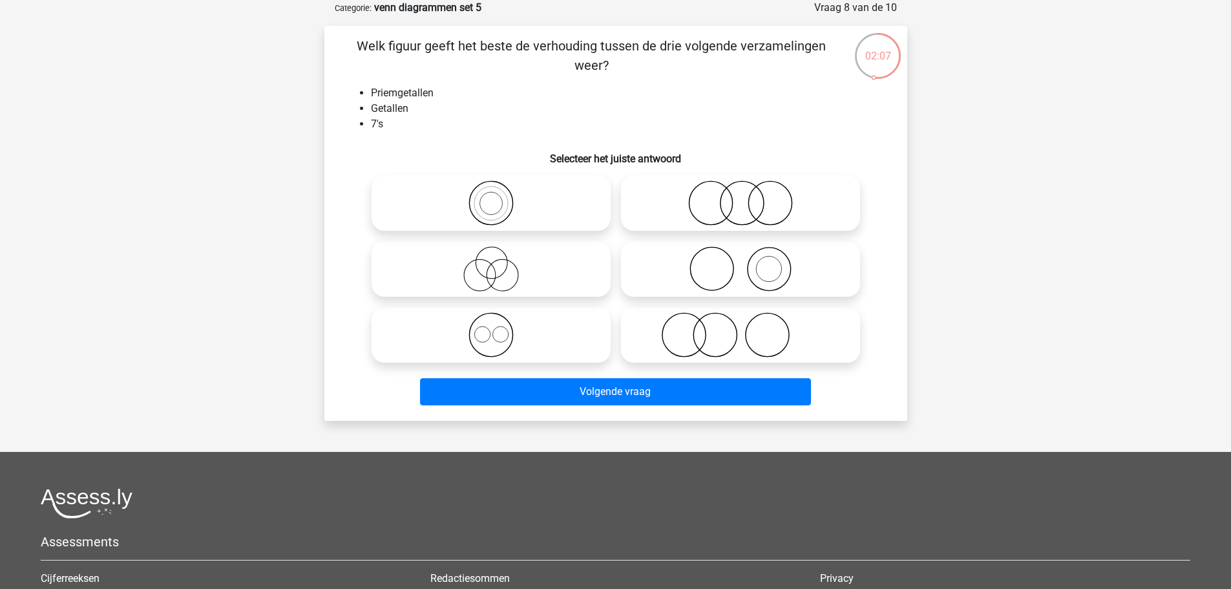
click at [548, 207] on icon at bounding box center [491, 202] width 229 height 45
click at [499, 196] on input "radio" at bounding box center [495, 192] width 8 height 8
radio input "true"
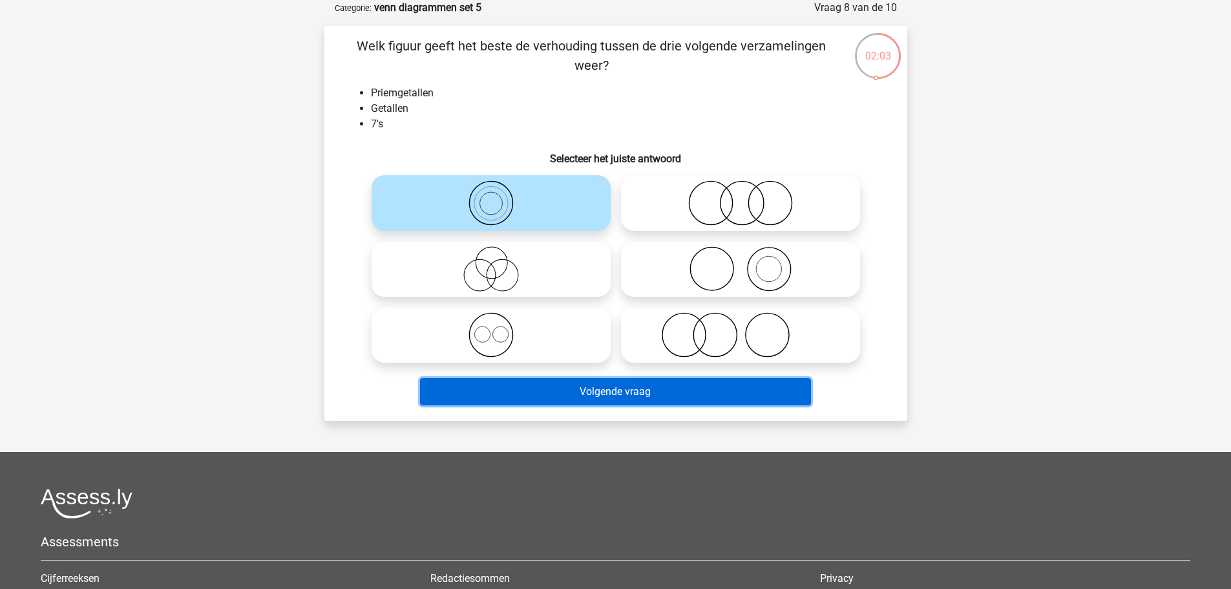
click at [641, 391] on button "Volgende vraag" at bounding box center [615, 391] width 391 height 27
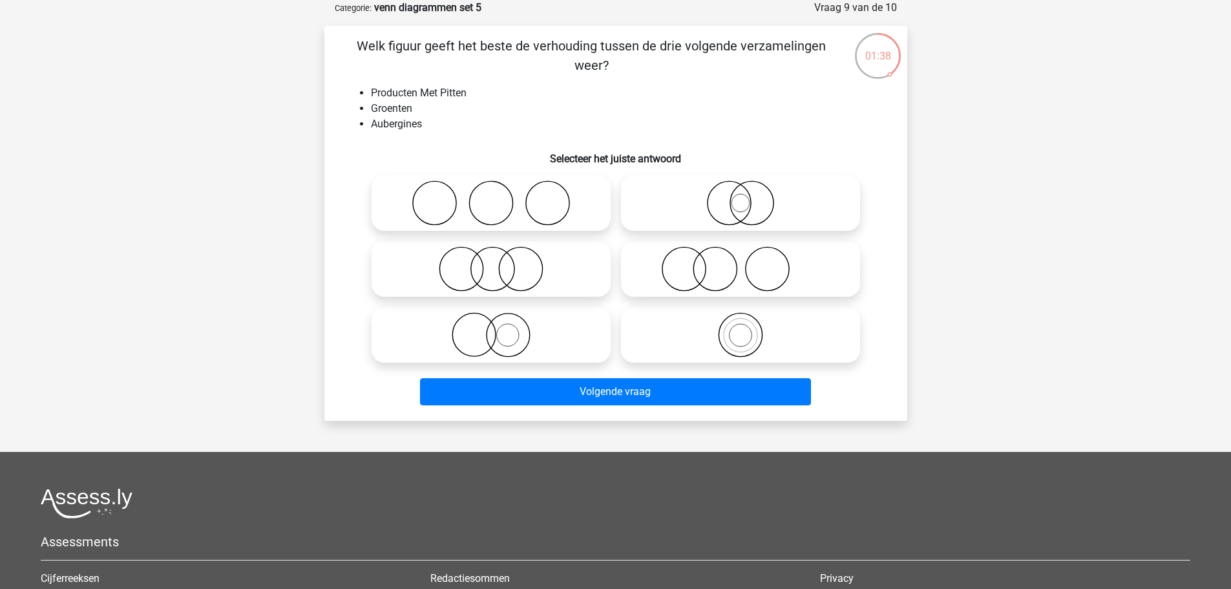
click at [552, 324] on icon at bounding box center [491, 334] width 229 height 45
click at [499, 324] on input "radio" at bounding box center [495, 324] width 8 height 8
radio input "true"
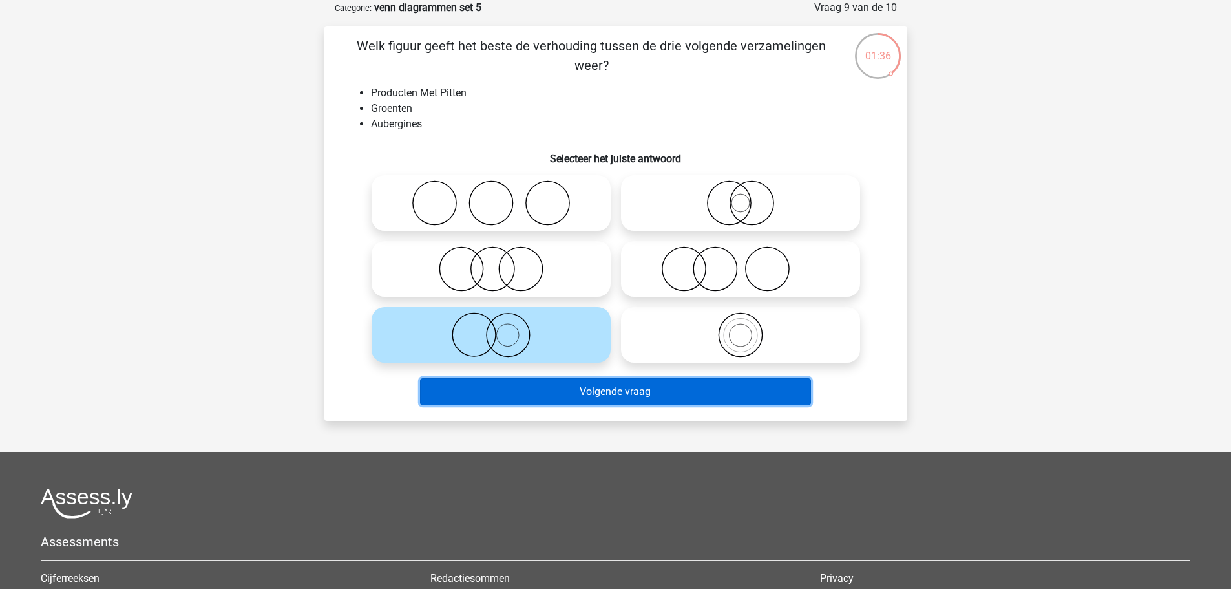
click at [677, 390] on button "Volgende vraag" at bounding box center [615, 391] width 391 height 27
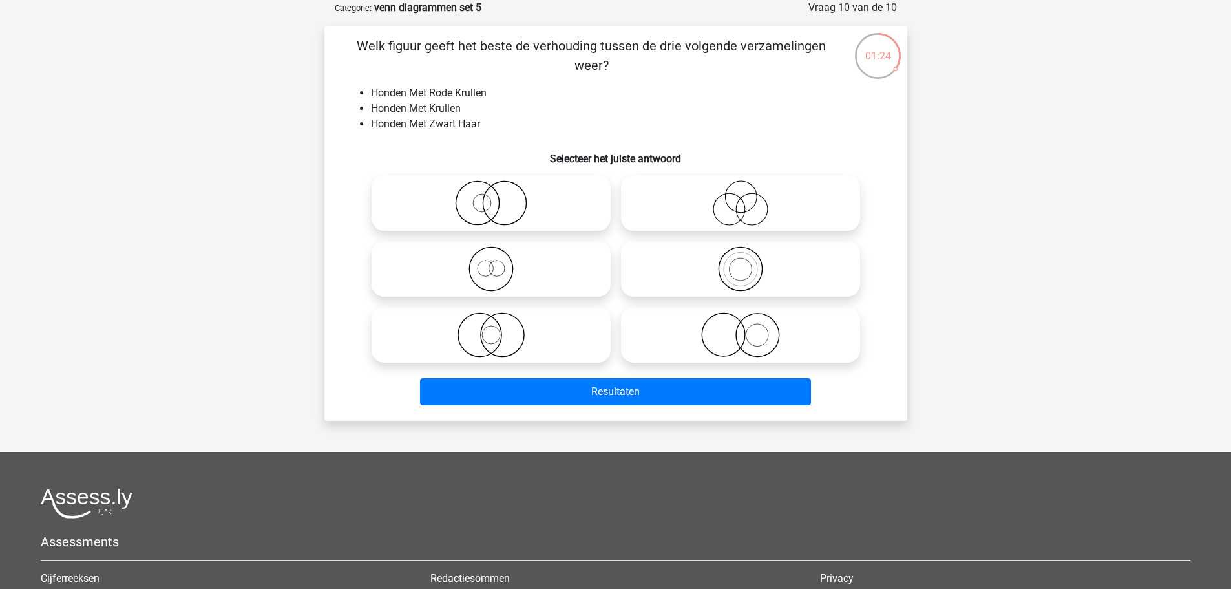
click at [525, 201] on icon at bounding box center [491, 202] width 229 height 45
click at [499, 196] on input "radio" at bounding box center [495, 192] width 8 height 8
radio input "true"
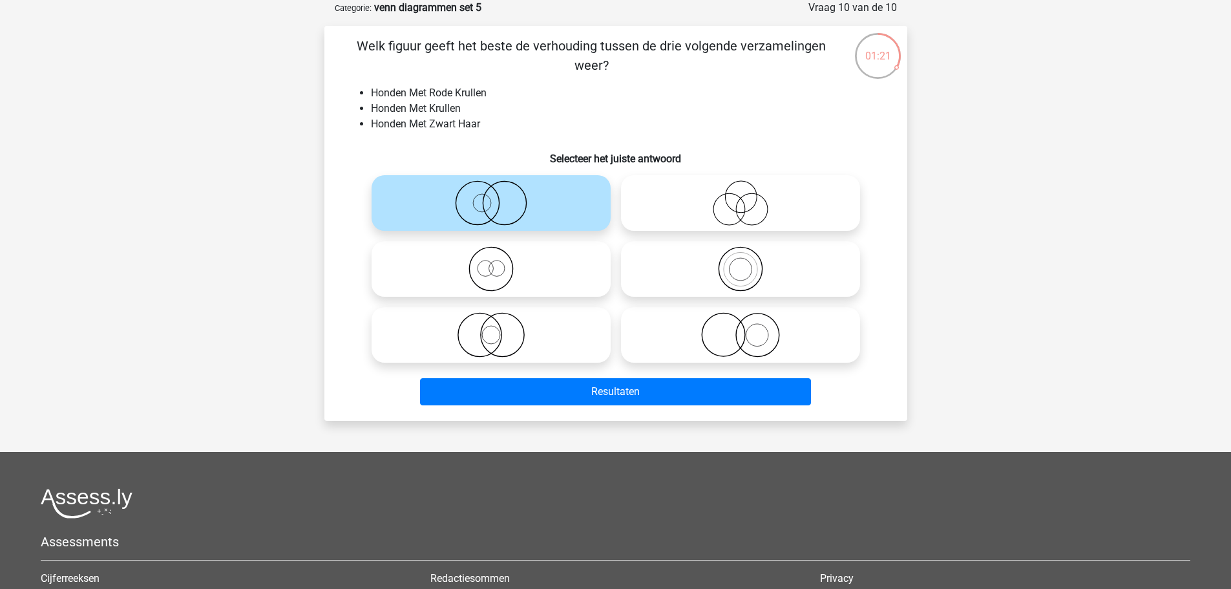
click at [715, 342] on icon at bounding box center [740, 334] width 229 height 45
click at [740, 328] on input "radio" at bounding box center [744, 324] width 8 height 8
radio input "true"
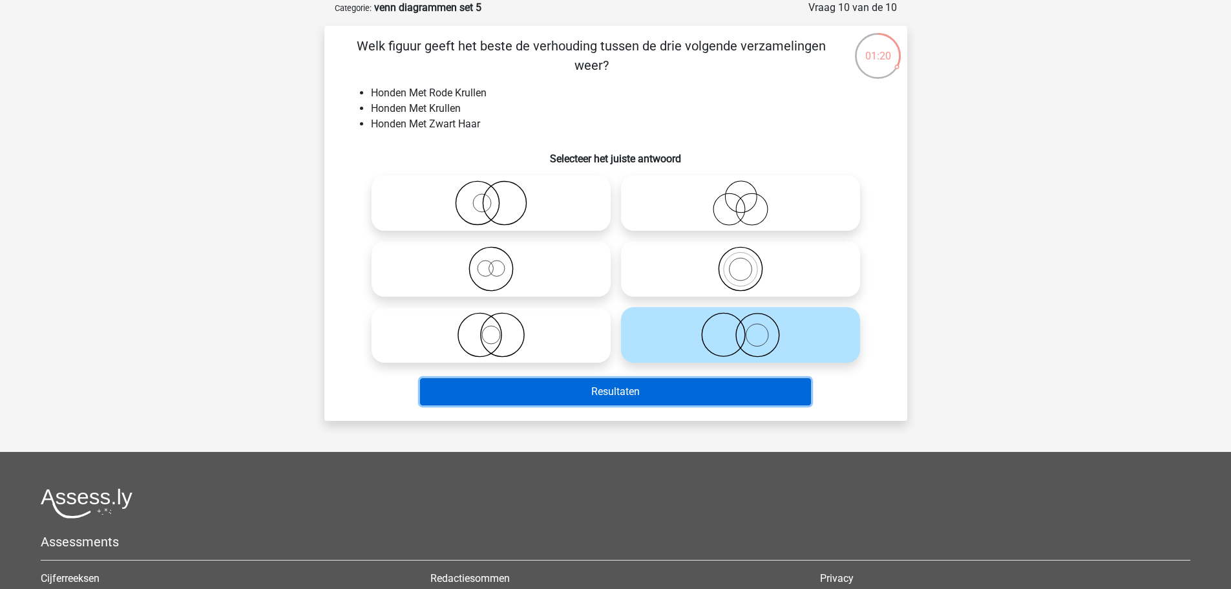
click at [713, 396] on button "Resultaten" at bounding box center [615, 391] width 391 height 27
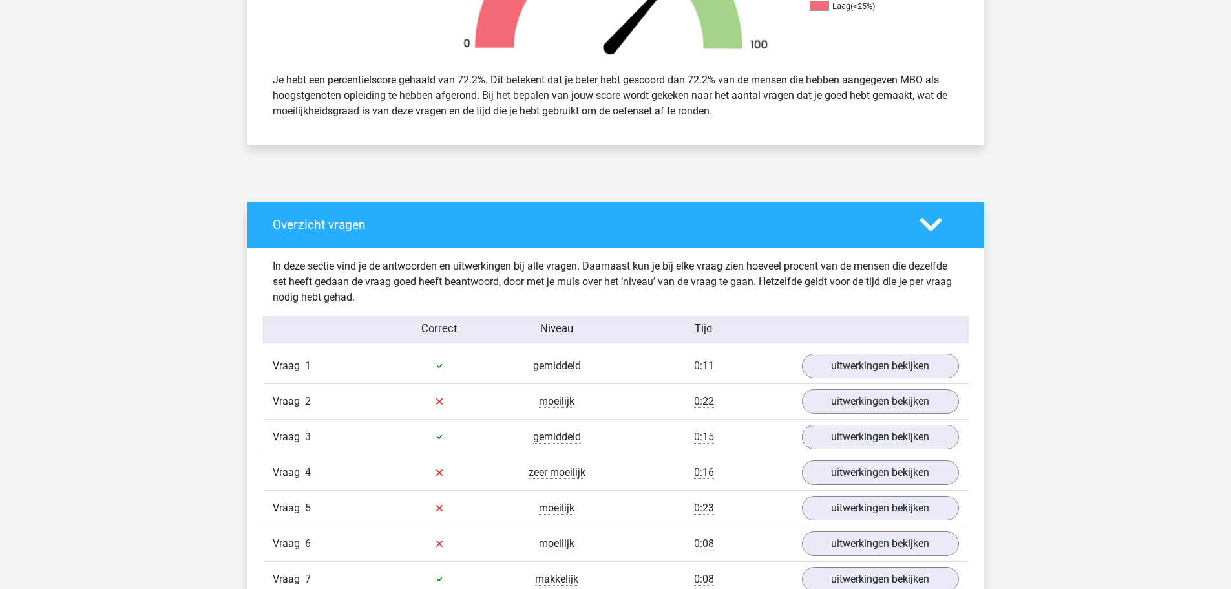
scroll to position [711, 0]
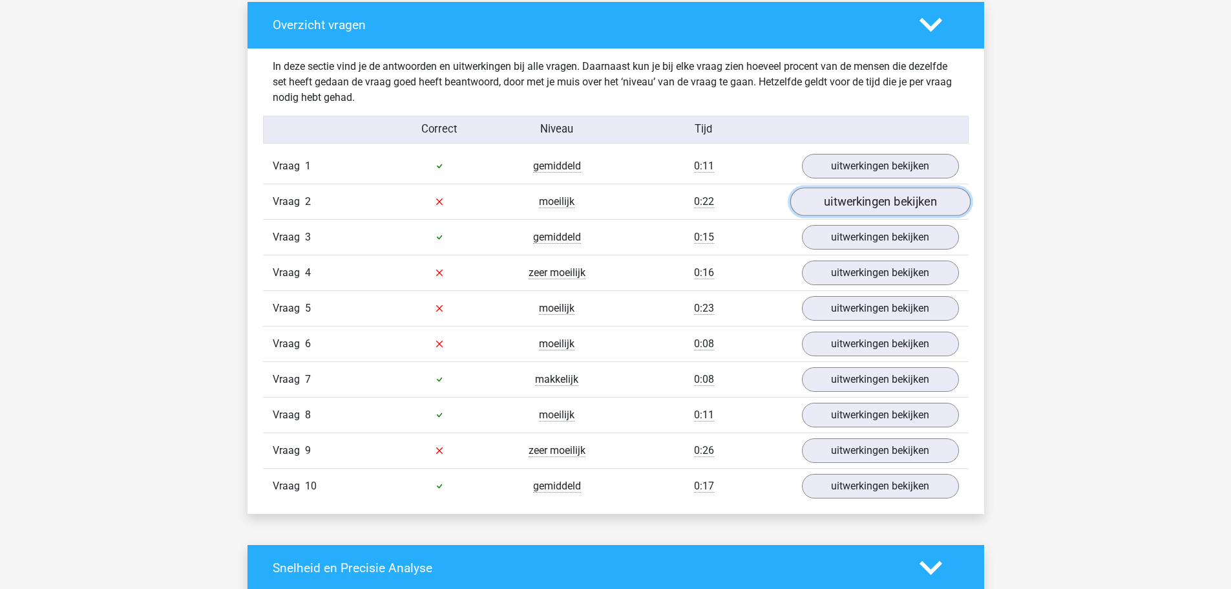
click at [830, 200] on link "uitwerkingen bekijken" at bounding box center [879, 201] width 180 height 28
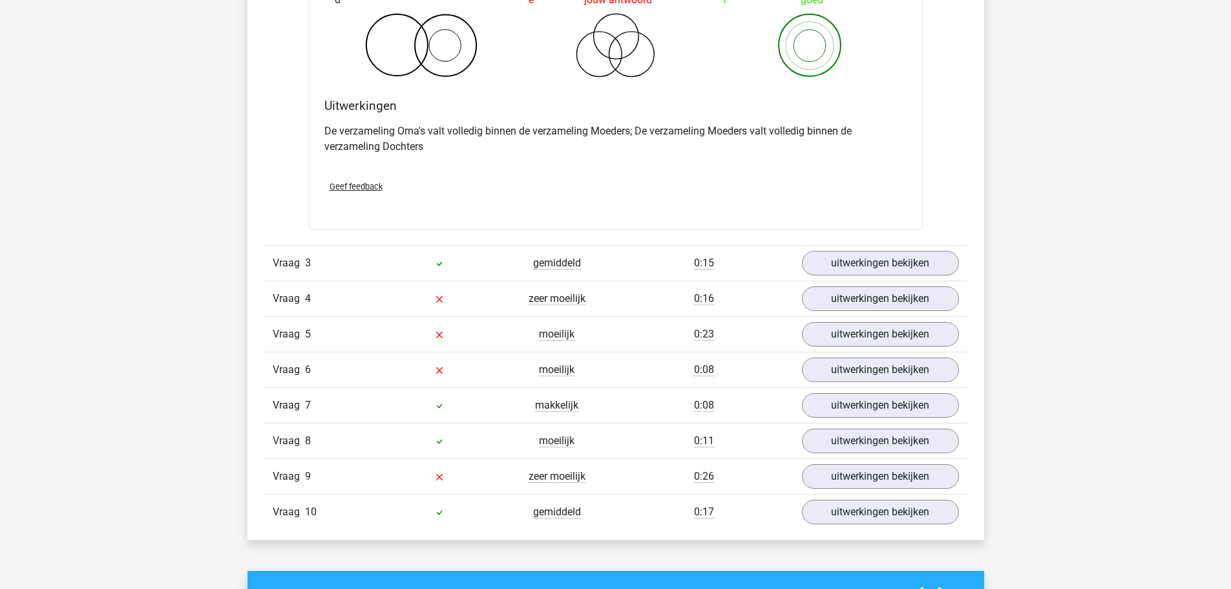
scroll to position [1228, 0]
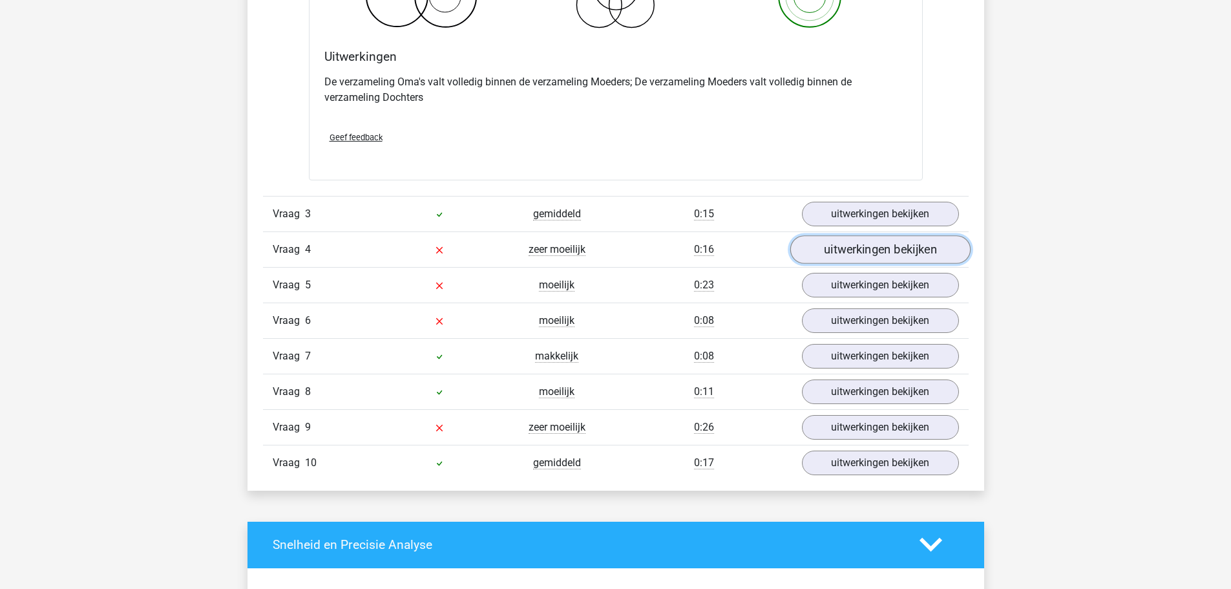
click at [835, 245] on link "uitwerkingen bekijken" at bounding box center [879, 249] width 180 height 28
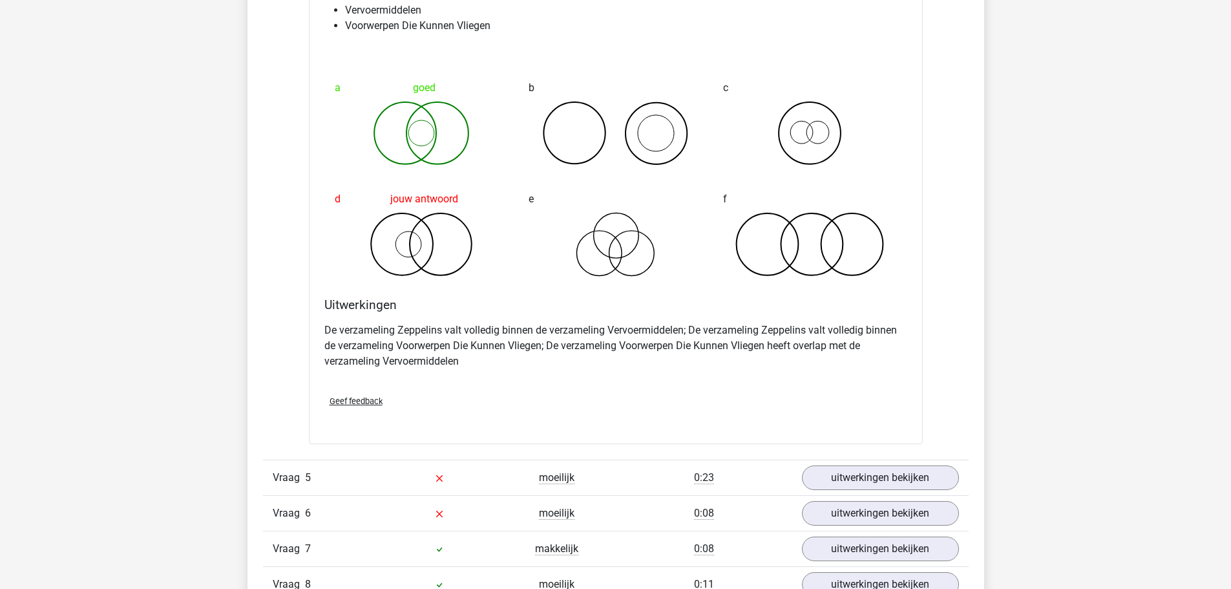
scroll to position [1680, 0]
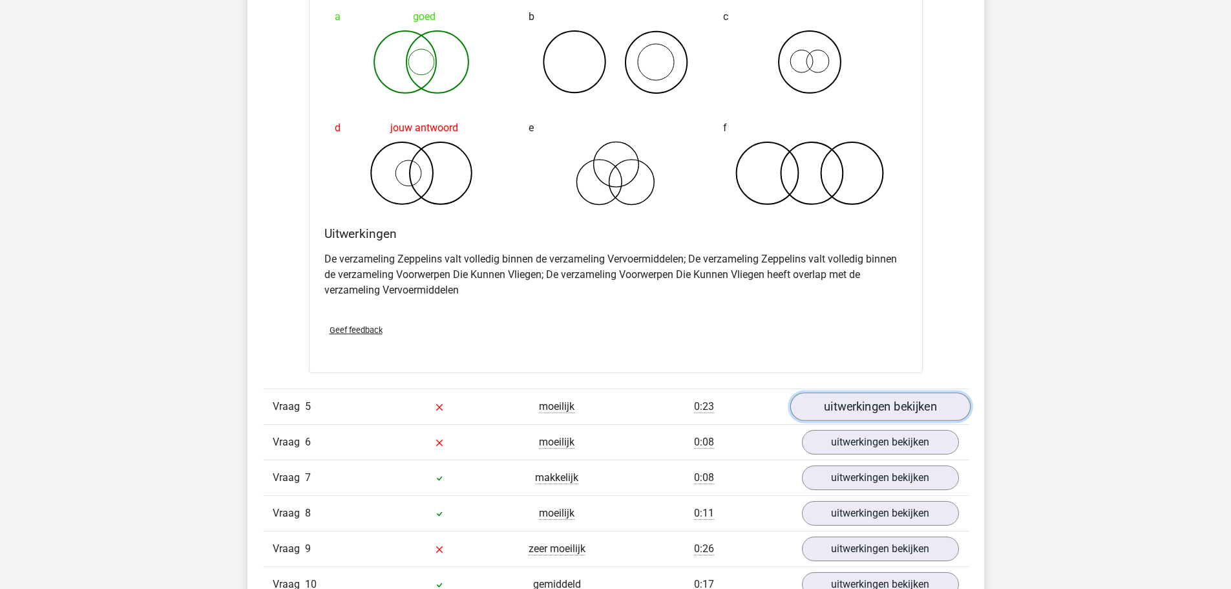
click at [875, 413] on link "uitwerkingen bekijken" at bounding box center [879, 406] width 180 height 28
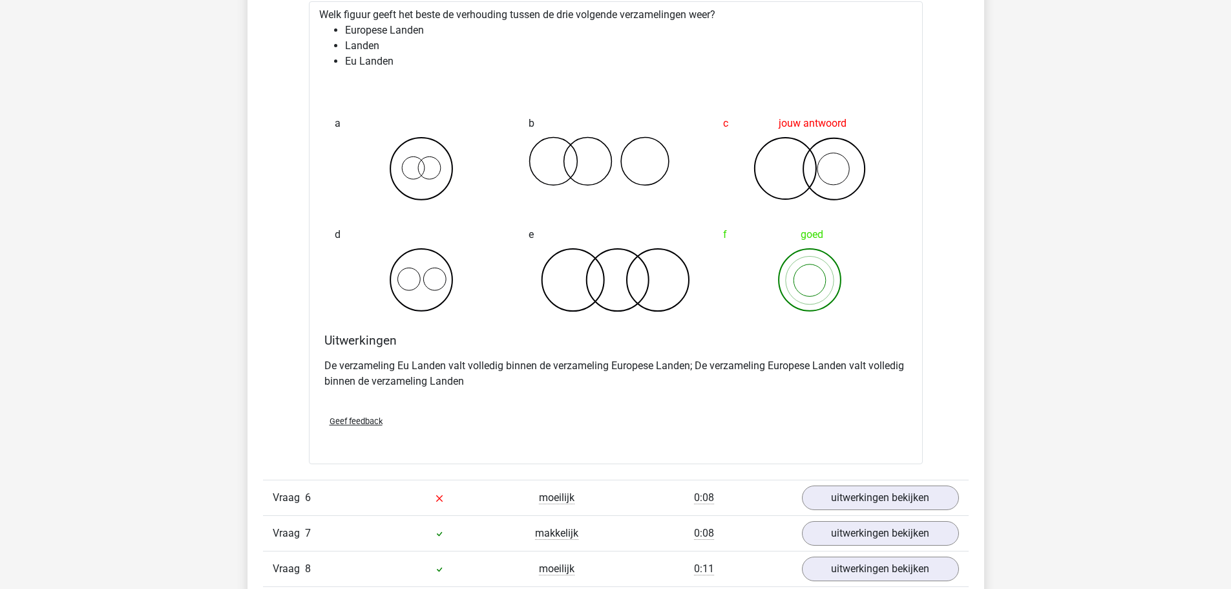
scroll to position [2067, 0]
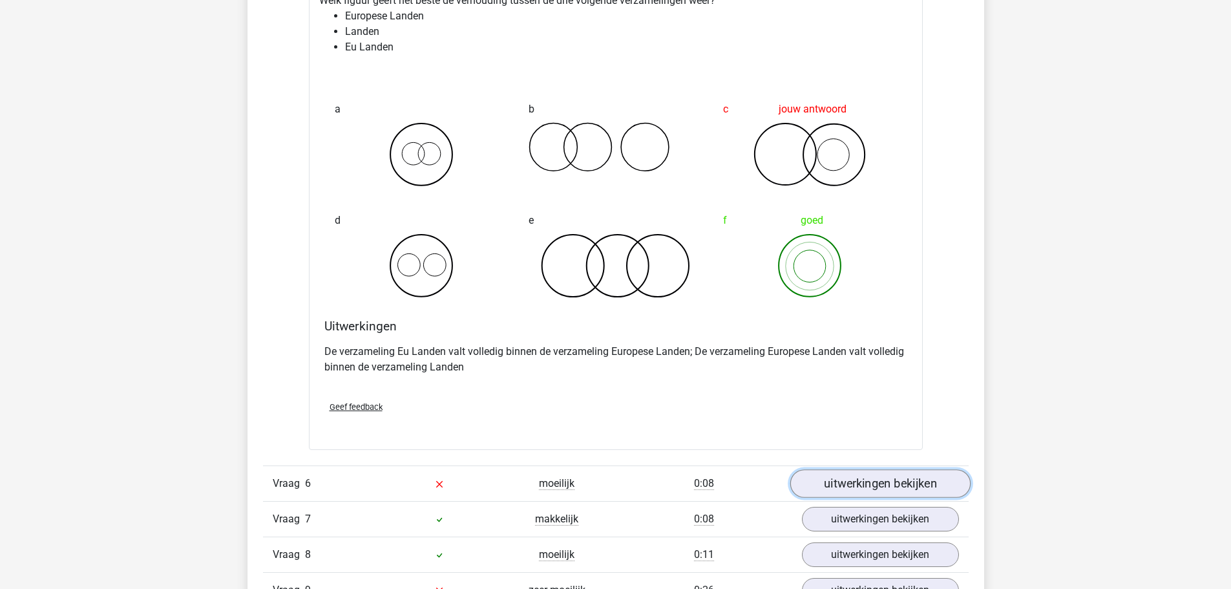
click at [882, 478] on link "uitwerkingen bekijken" at bounding box center [879, 483] width 180 height 28
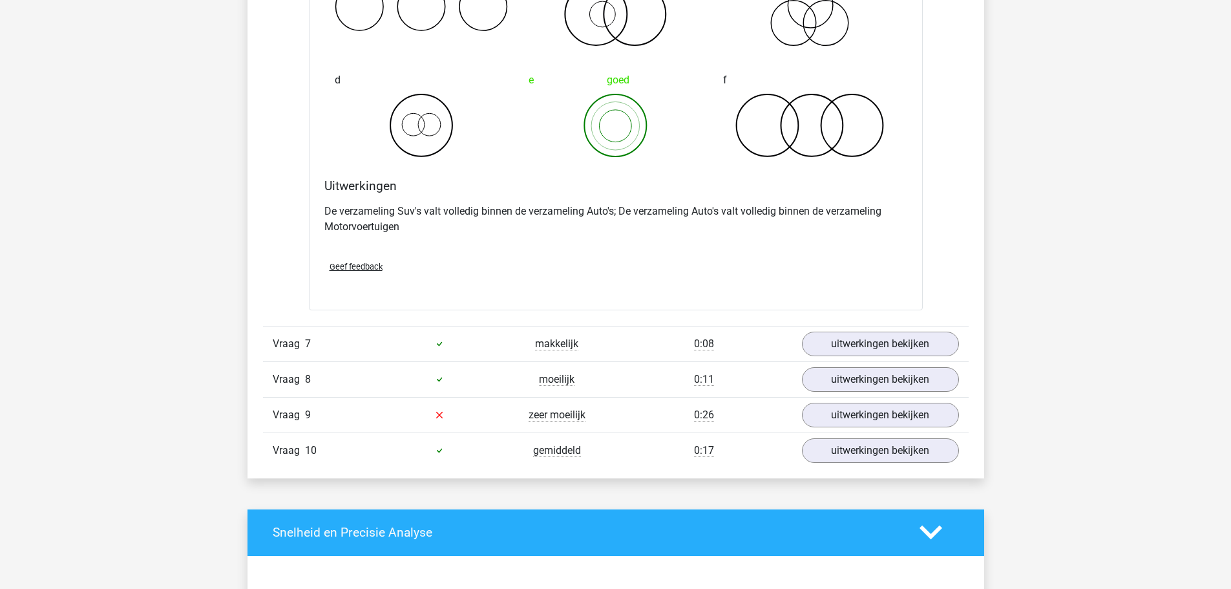
scroll to position [2907, 0]
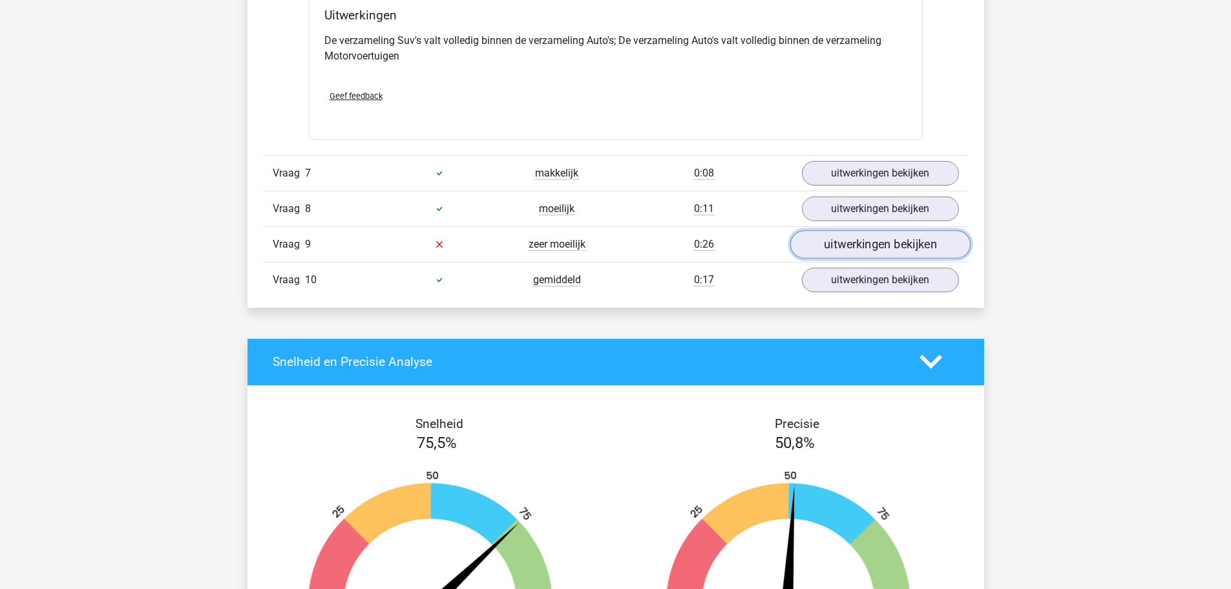
click at [850, 255] on link "uitwerkingen bekijken" at bounding box center [879, 244] width 180 height 28
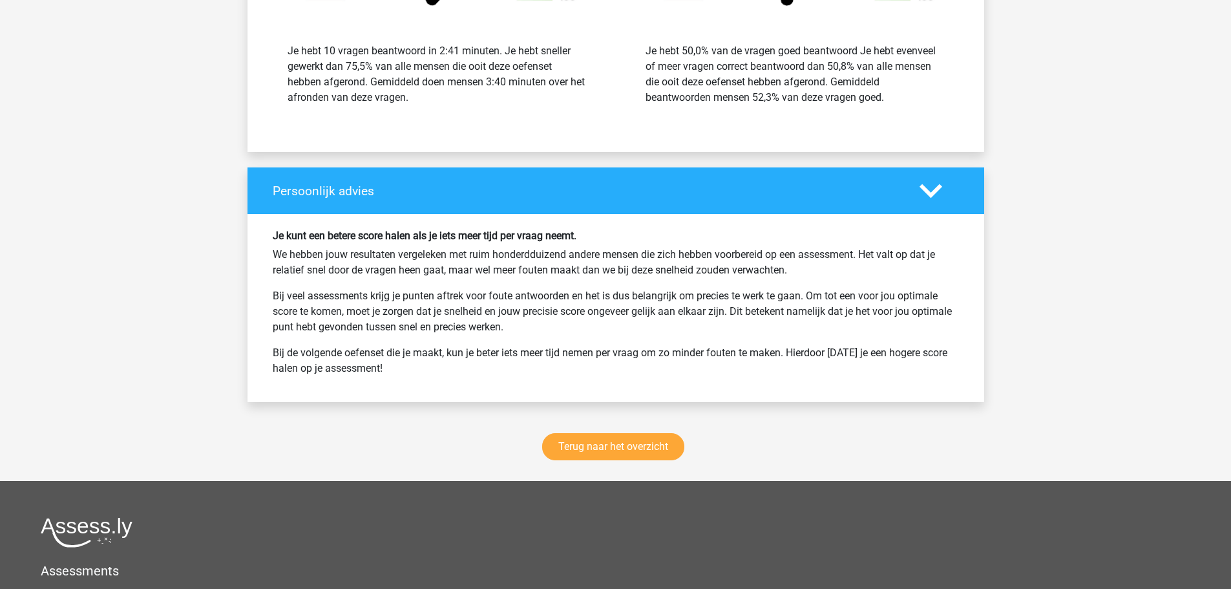
scroll to position [4199, 0]
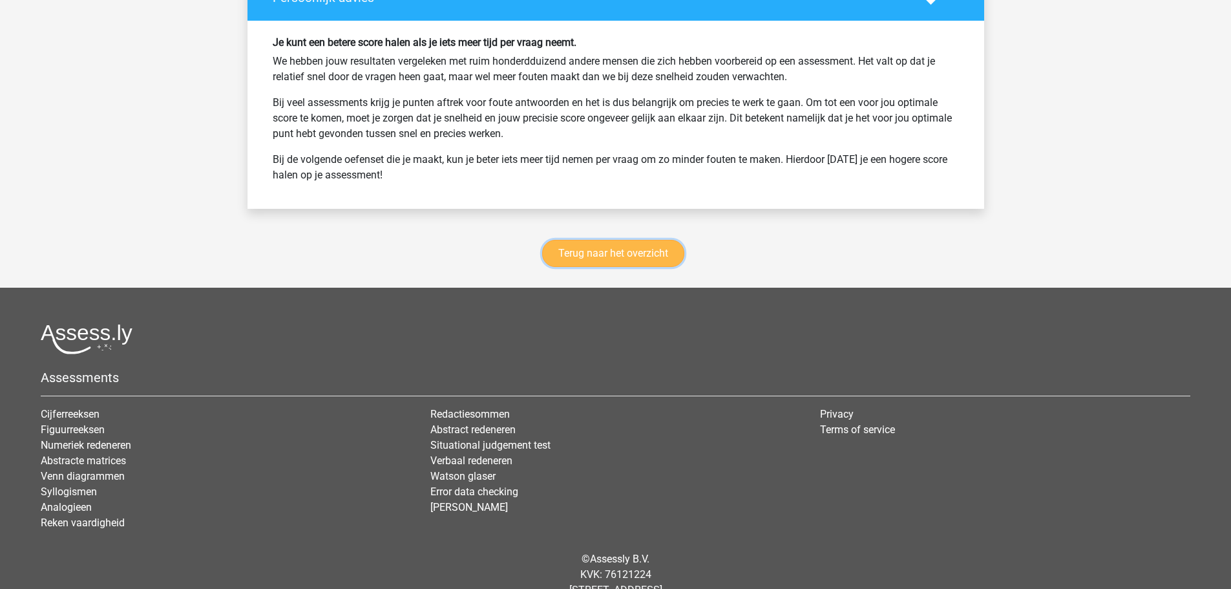
click at [641, 248] on link "Terug naar het overzicht" at bounding box center [613, 253] width 142 height 27
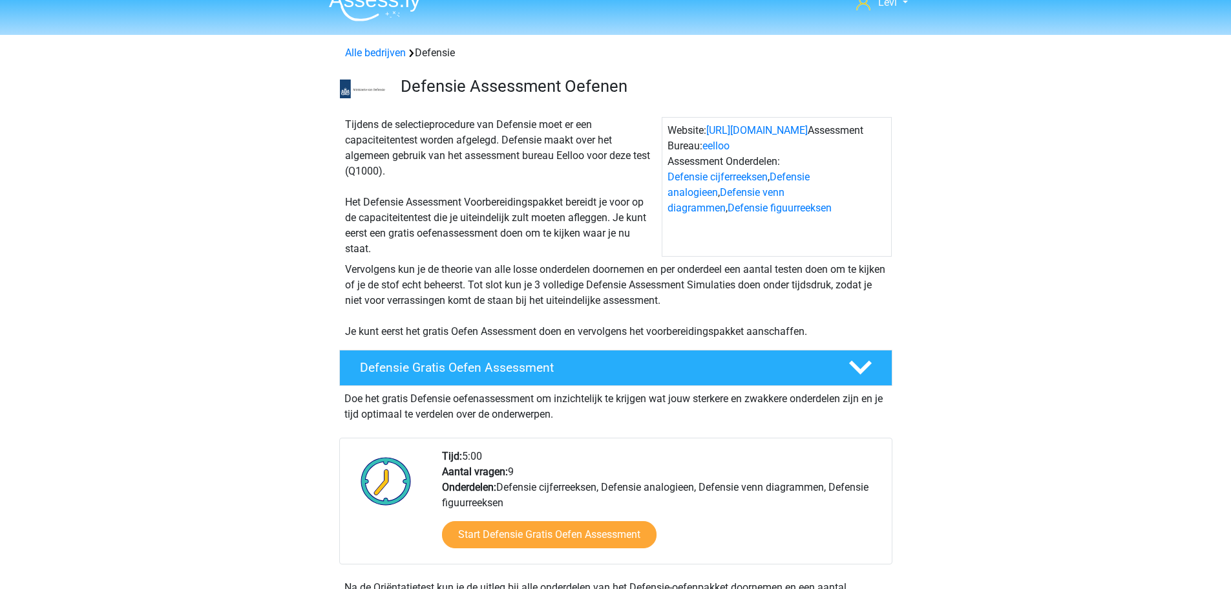
scroll to position [388, 0]
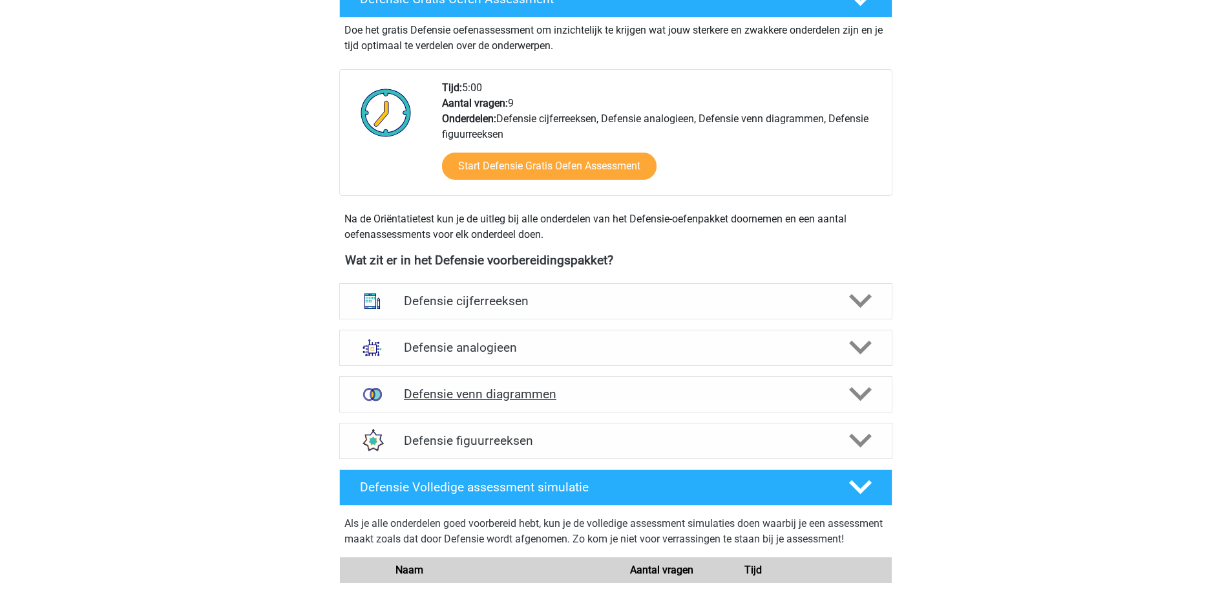
click at [658, 396] on h4 "Defensie venn diagrammen" at bounding box center [615, 393] width 423 height 15
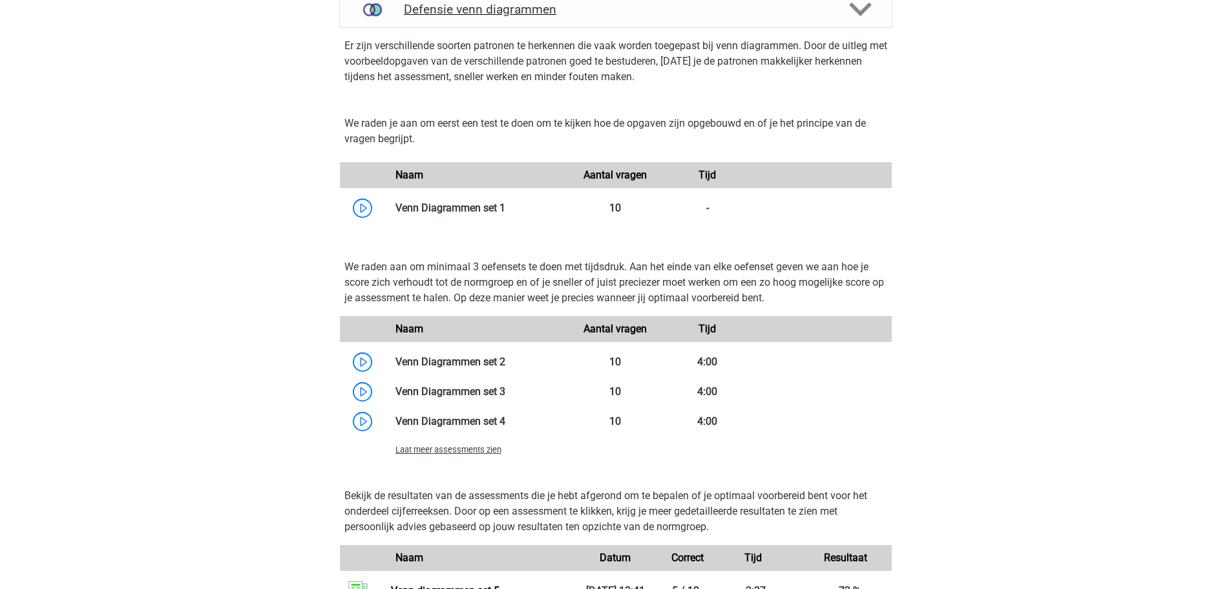
scroll to position [775, 0]
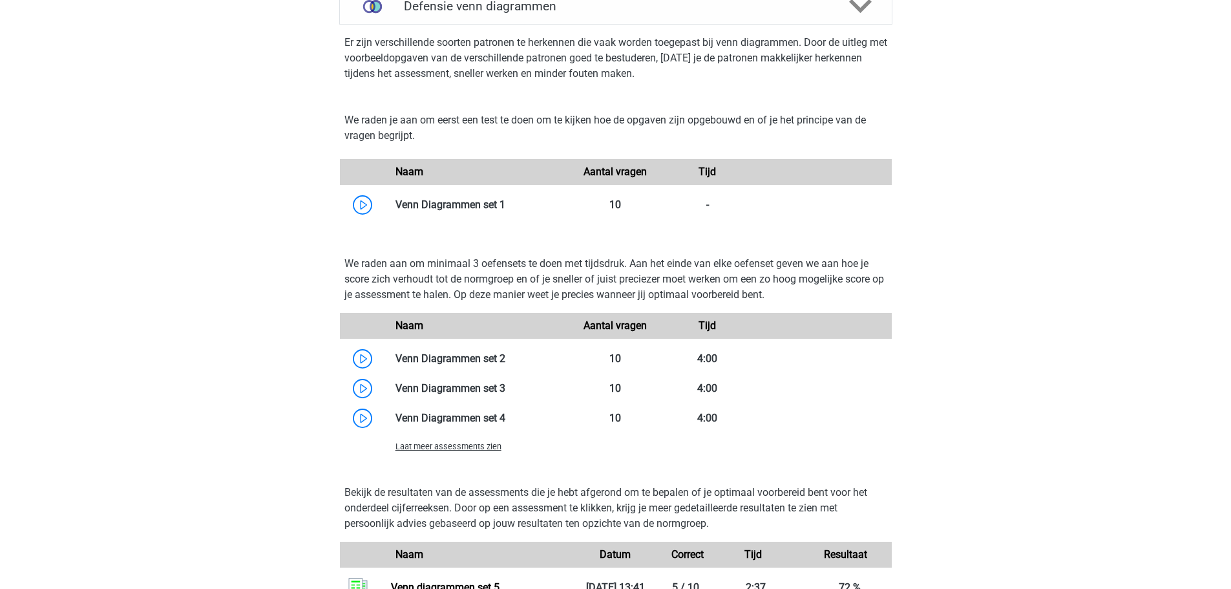
click at [475, 445] on span "Laat meer assessments zien" at bounding box center [448, 446] width 106 height 10
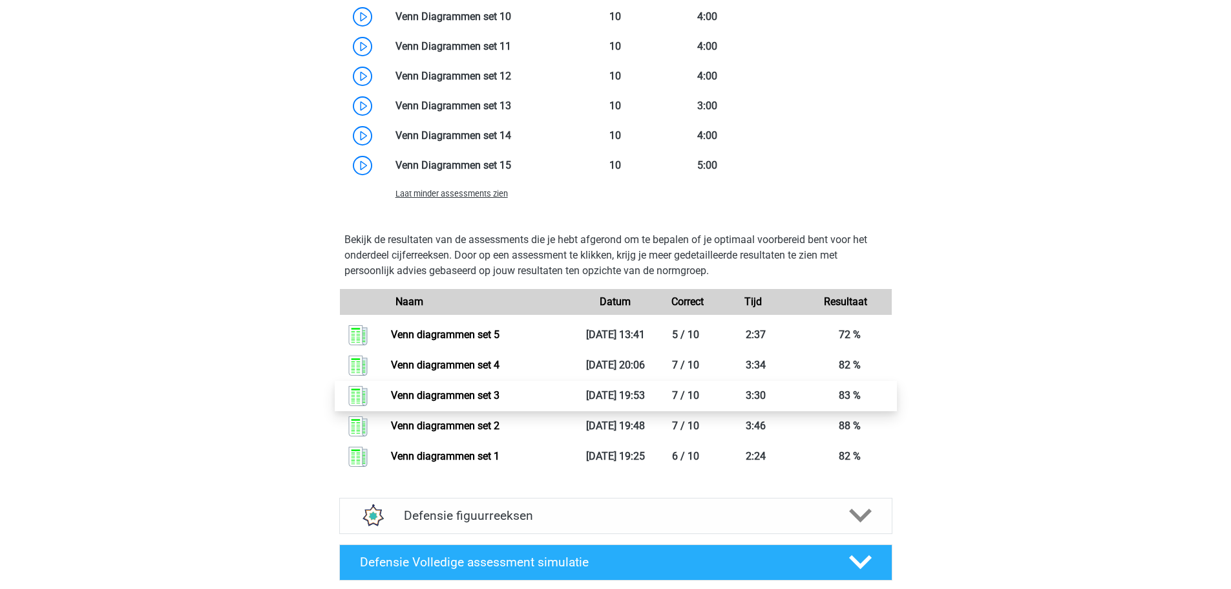
scroll to position [1163, 0]
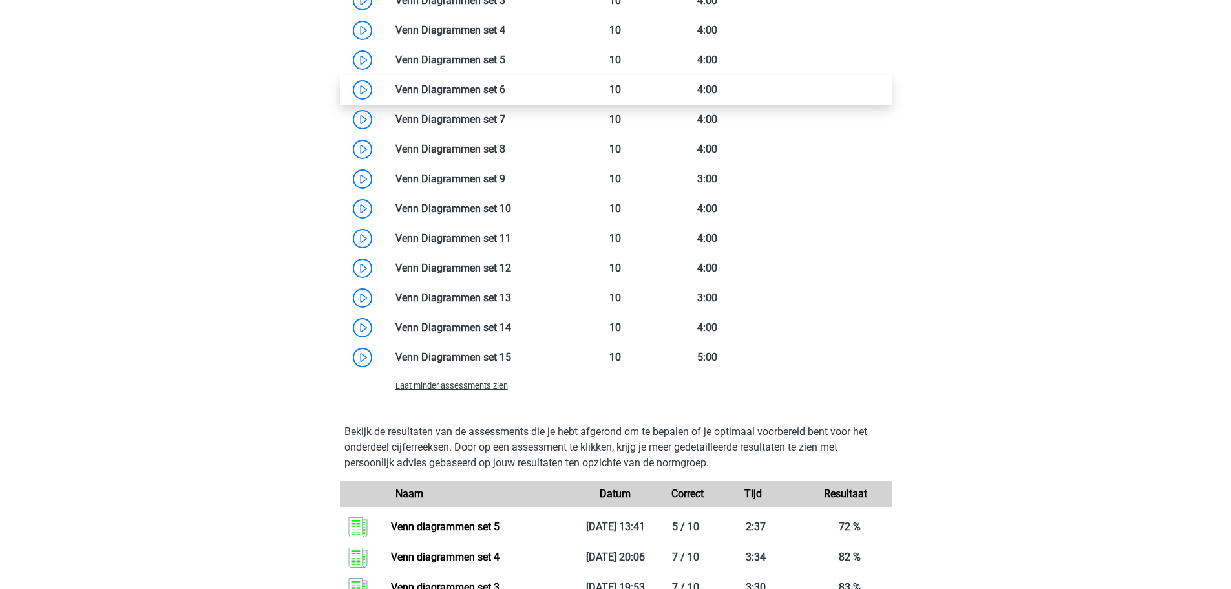
click at [505, 86] on link at bounding box center [505, 89] width 0 height 12
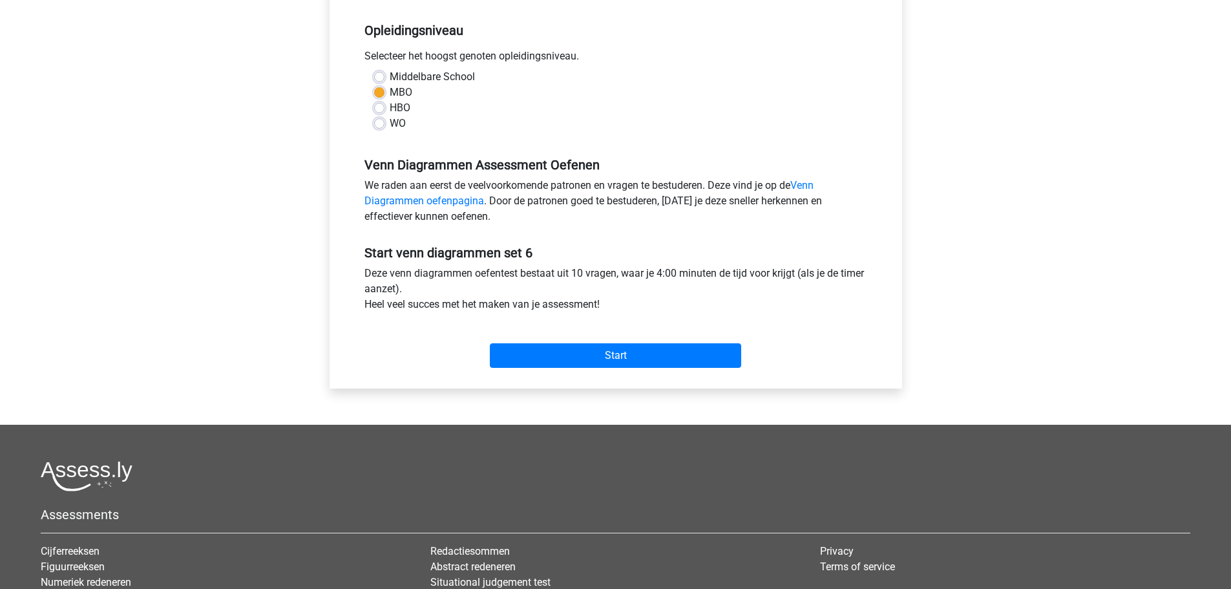
scroll to position [388, 0]
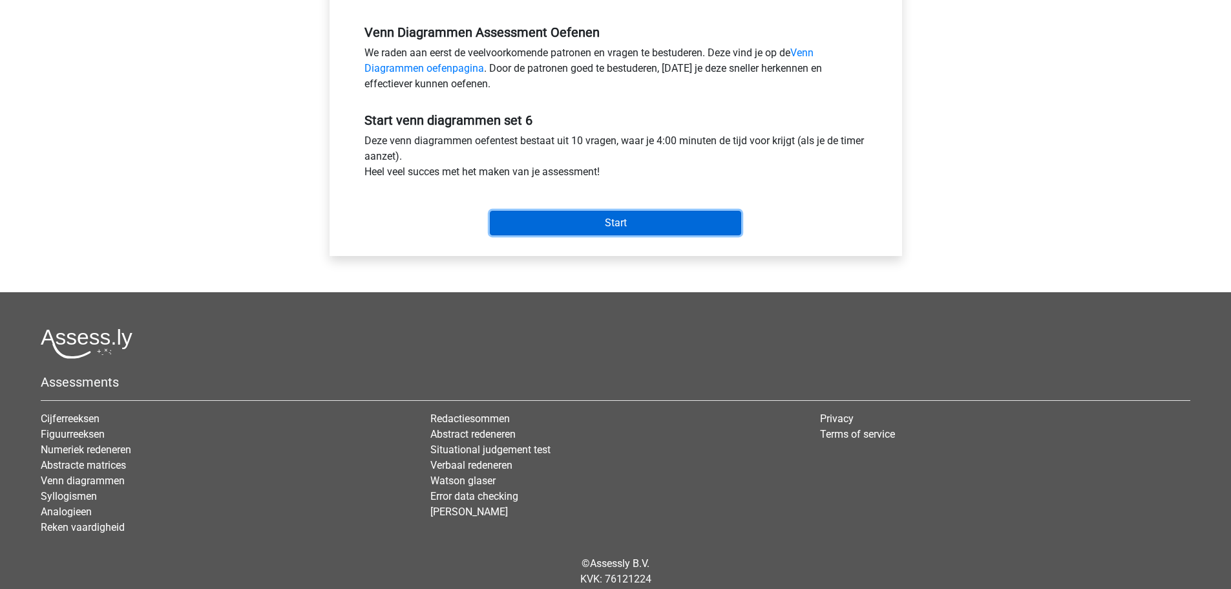
click at [603, 224] on input "Start" at bounding box center [615, 223] width 251 height 25
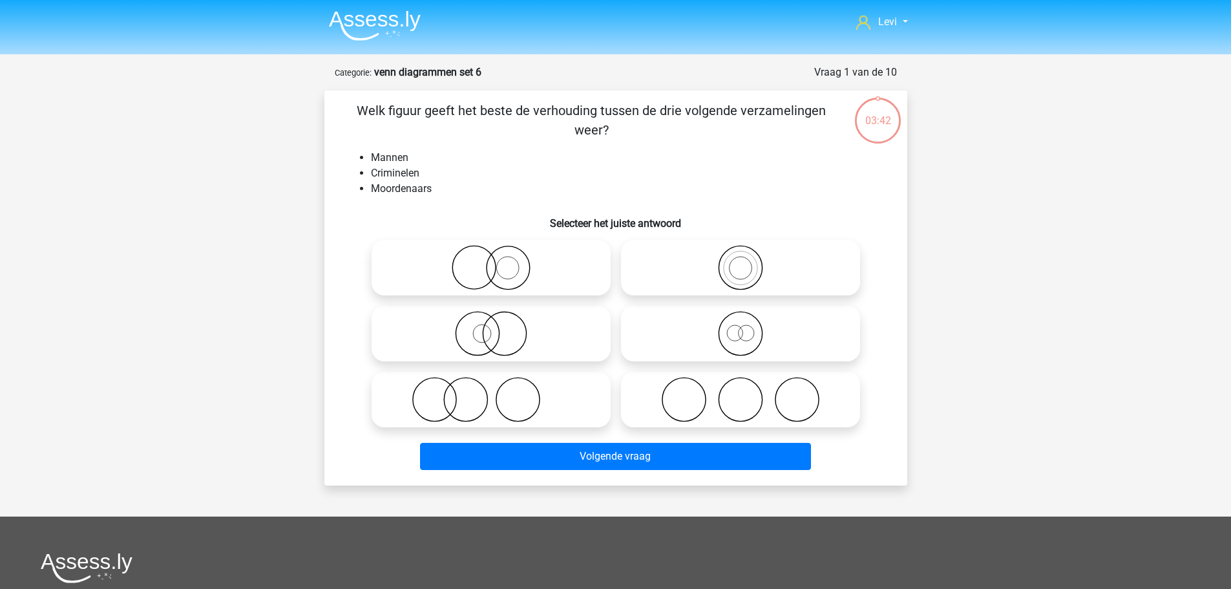
click at [506, 283] on icon at bounding box center [491, 267] width 229 height 45
click at [499, 261] on input "radio" at bounding box center [495, 257] width 8 height 8
radio input "true"
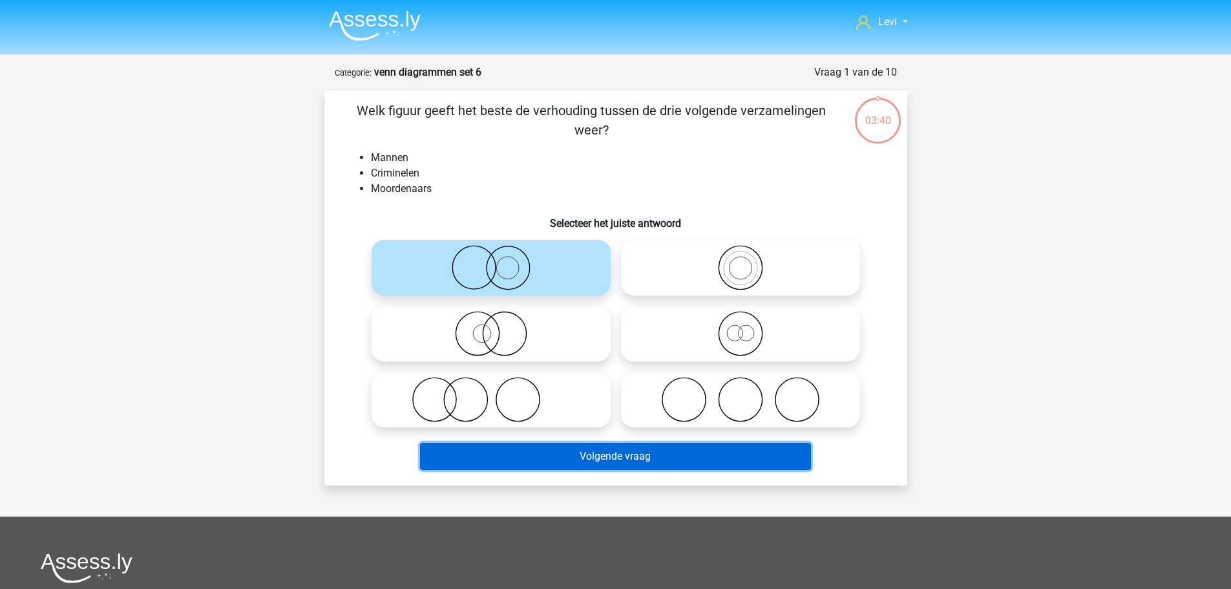
click at [654, 466] on button "Volgende vraag" at bounding box center [615, 456] width 391 height 27
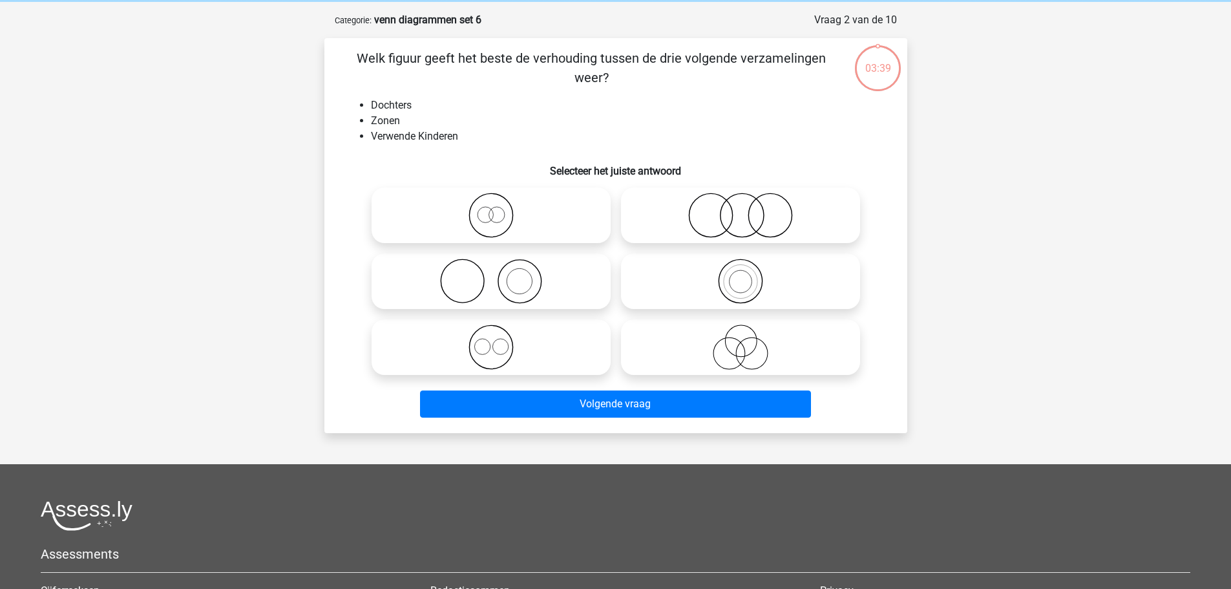
scroll to position [65, 0]
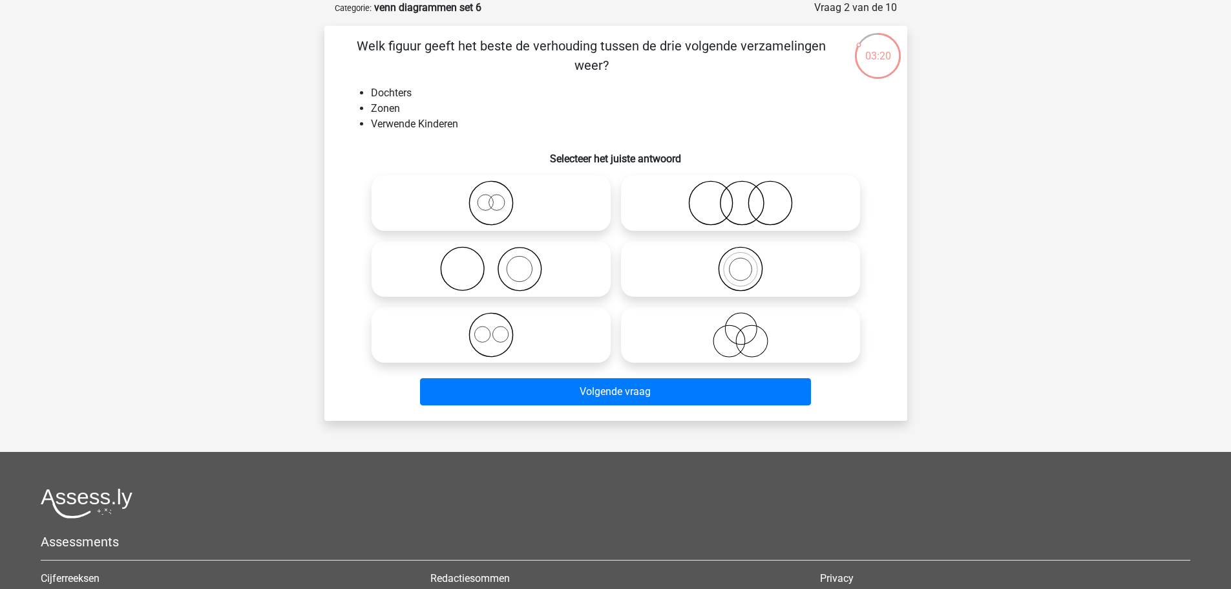
click at [682, 197] on icon at bounding box center [740, 202] width 229 height 45
click at [740, 196] on input "radio" at bounding box center [744, 192] width 8 height 8
radio input "true"
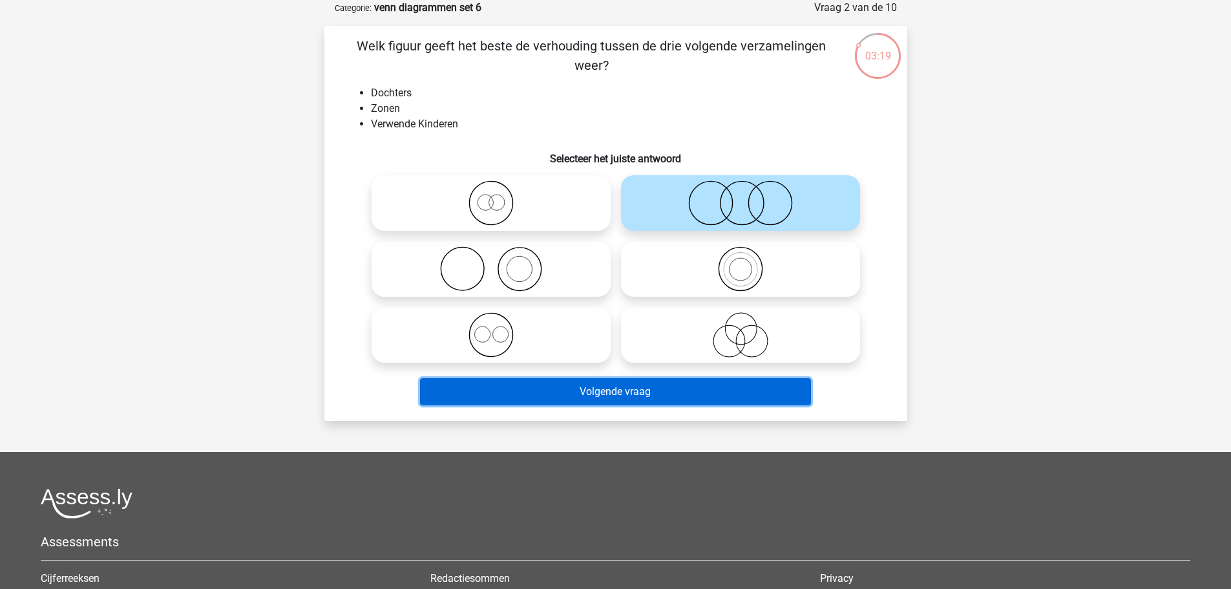
click at [694, 389] on button "Volgende vraag" at bounding box center [615, 391] width 391 height 27
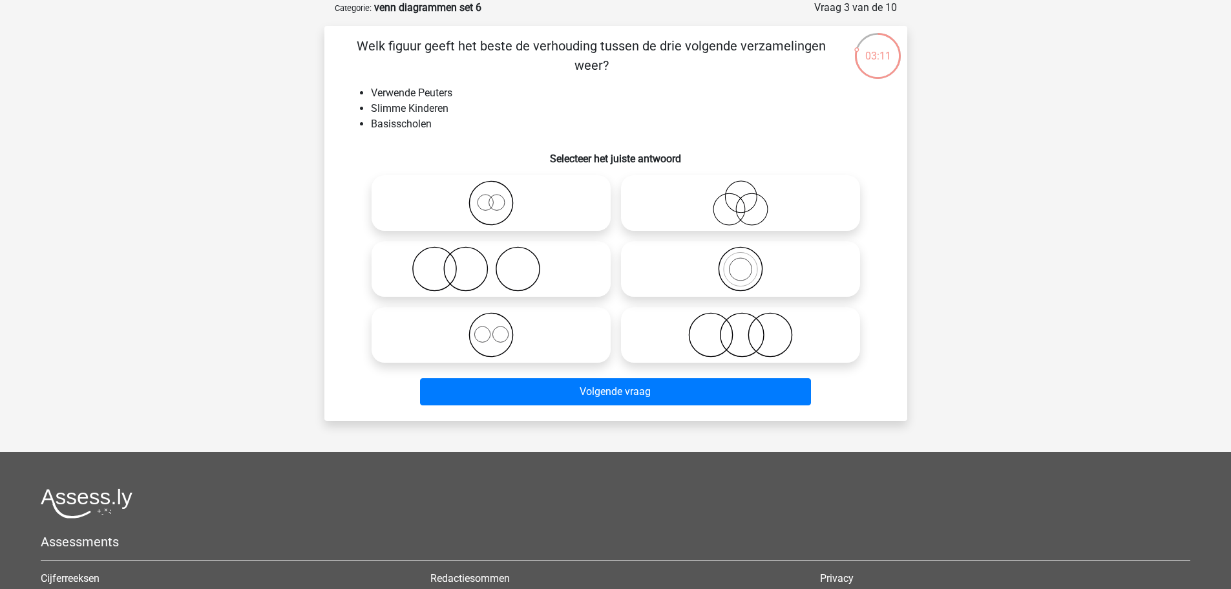
click at [528, 266] on icon at bounding box center [491, 268] width 229 height 45
click at [499, 262] on input "radio" at bounding box center [495, 258] width 8 height 8
radio input "true"
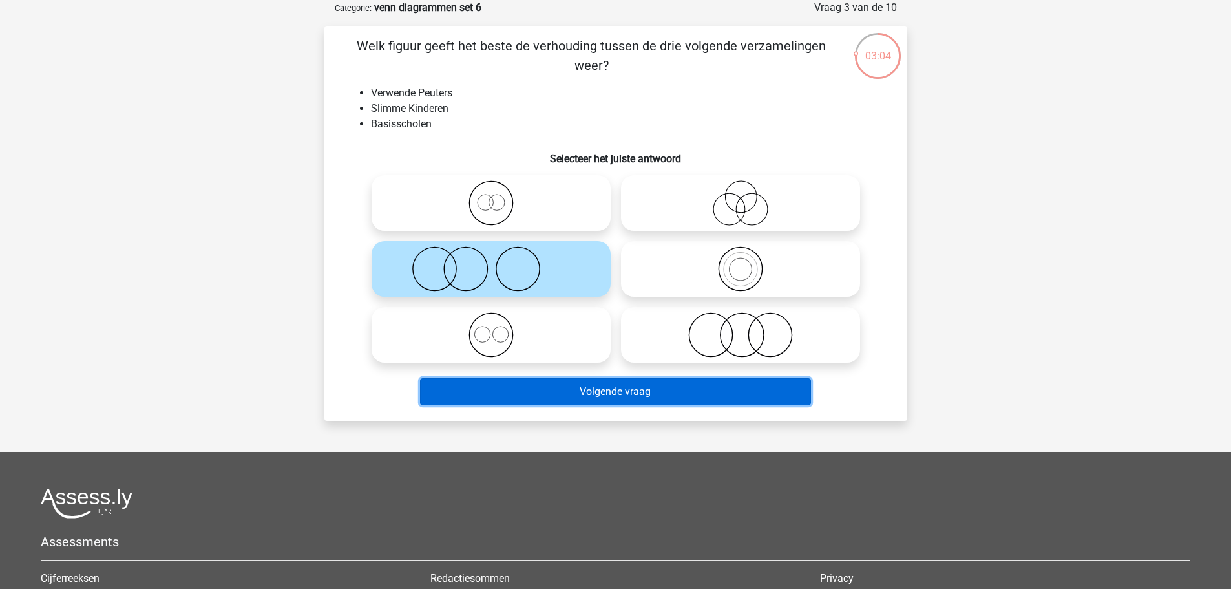
click at [685, 401] on button "Volgende vraag" at bounding box center [615, 391] width 391 height 27
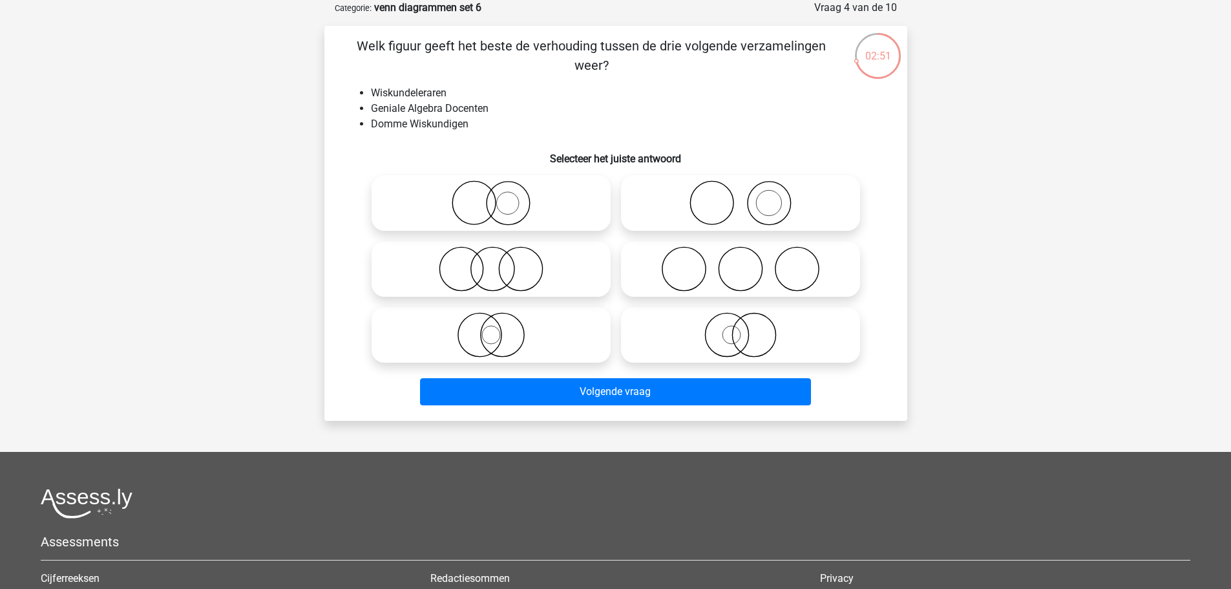
click at [528, 199] on circle at bounding box center [507, 203] width 43 height 43
click at [499, 196] on input "radio" at bounding box center [495, 192] width 8 height 8
radio input "true"
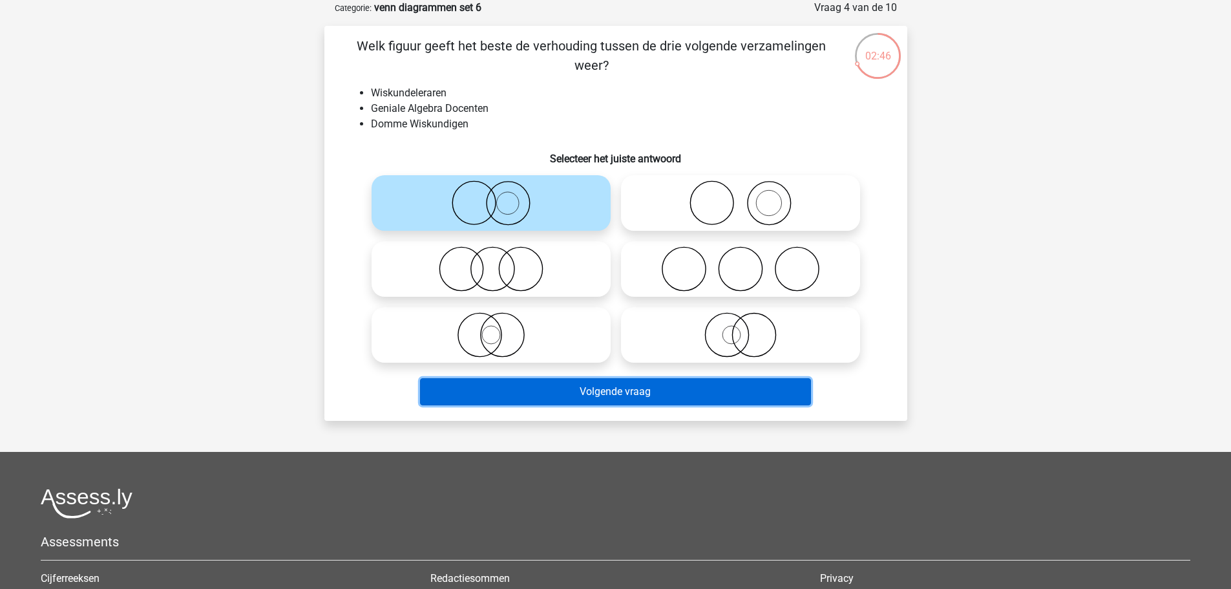
click at [653, 387] on button "Volgende vraag" at bounding box center [615, 391] width 391 height 27
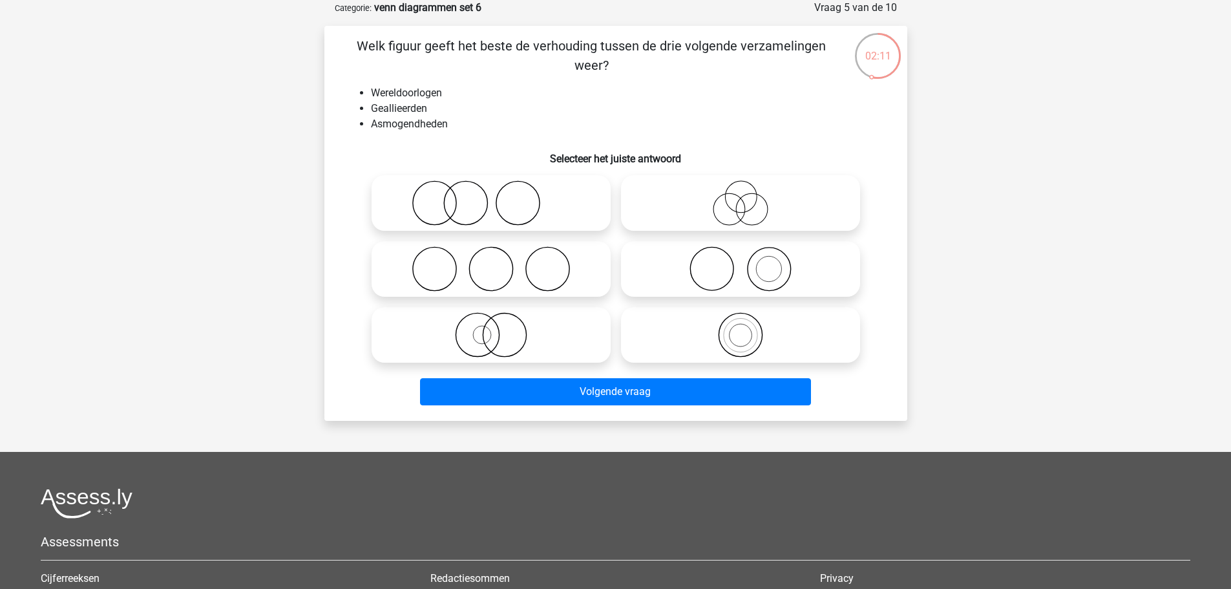
click at [487, 259] on icon at bounding box center [491, 268] width 229 height 45
click at [491, 259] on input "radio" at bounding box center [495, 258] width 8 height 8
radio input "true"
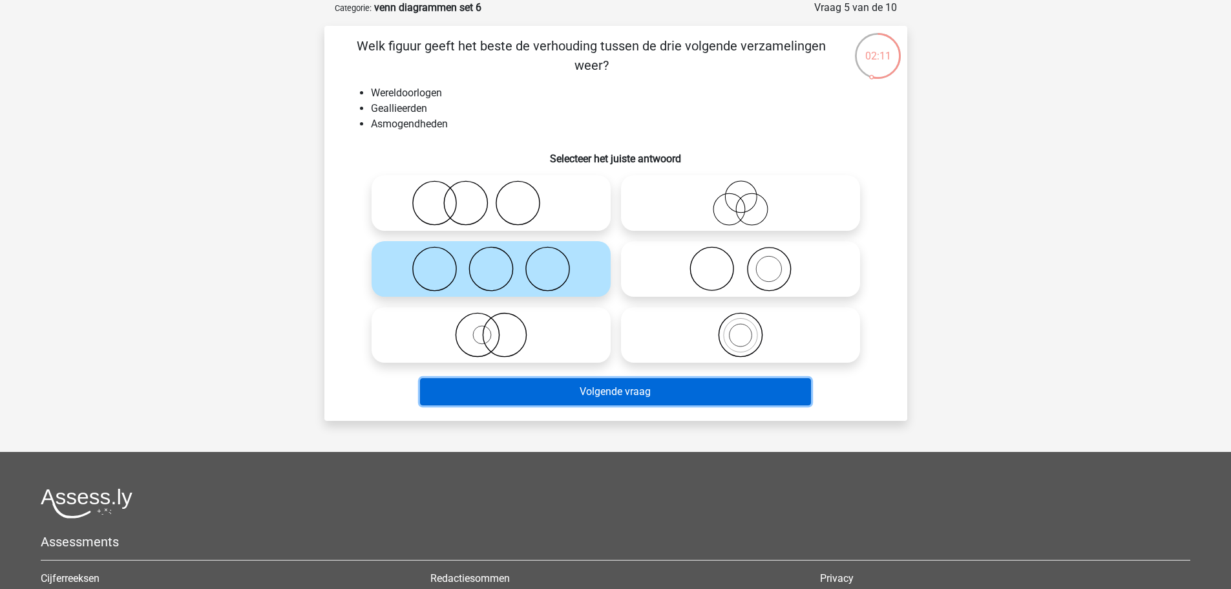
click at [651, 394] on button "Volgende vraag" at bounding box center [615, 391] width 391 height 27
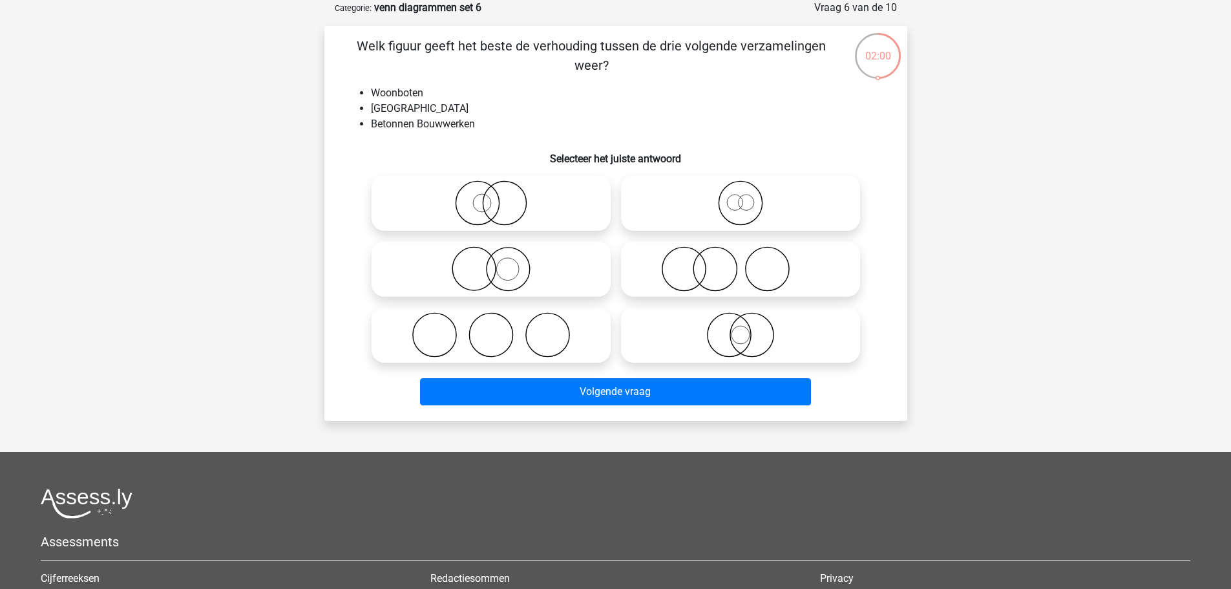
click at [524, 267] on icon at bounding box center [491, 268] width 229 height 45
click at [499, 262] on input "radio" at bounding box center [495, 258] width 8 height 8
radio input "true"
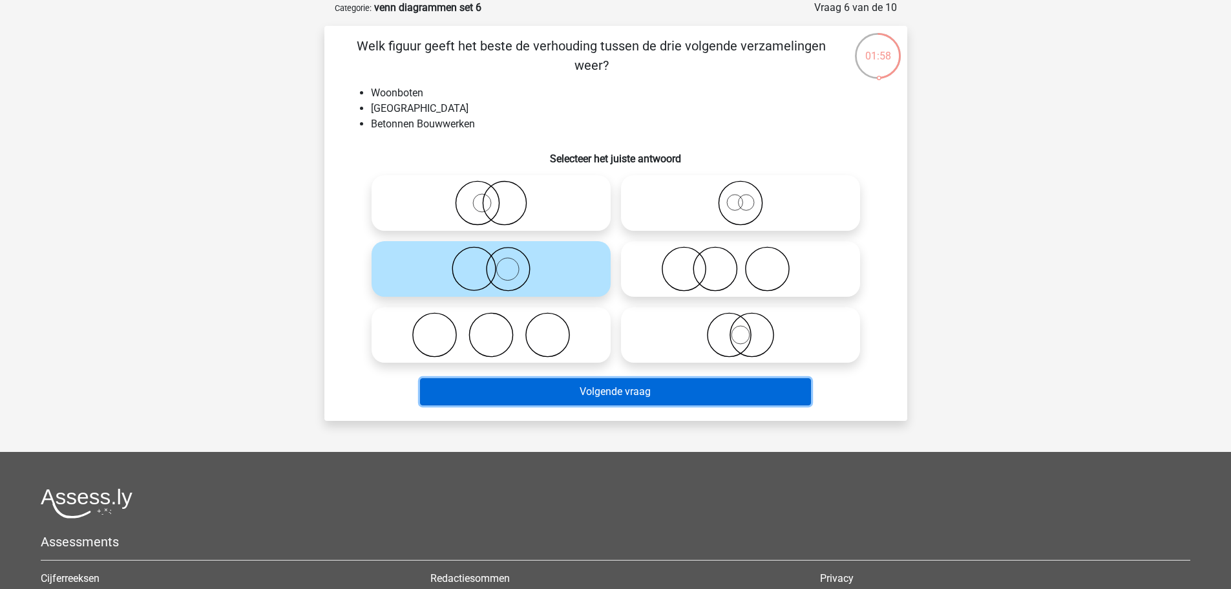
click at [643, 394] on button "Volgende vraag" at bounding box center [615, 391] width 391 height 27
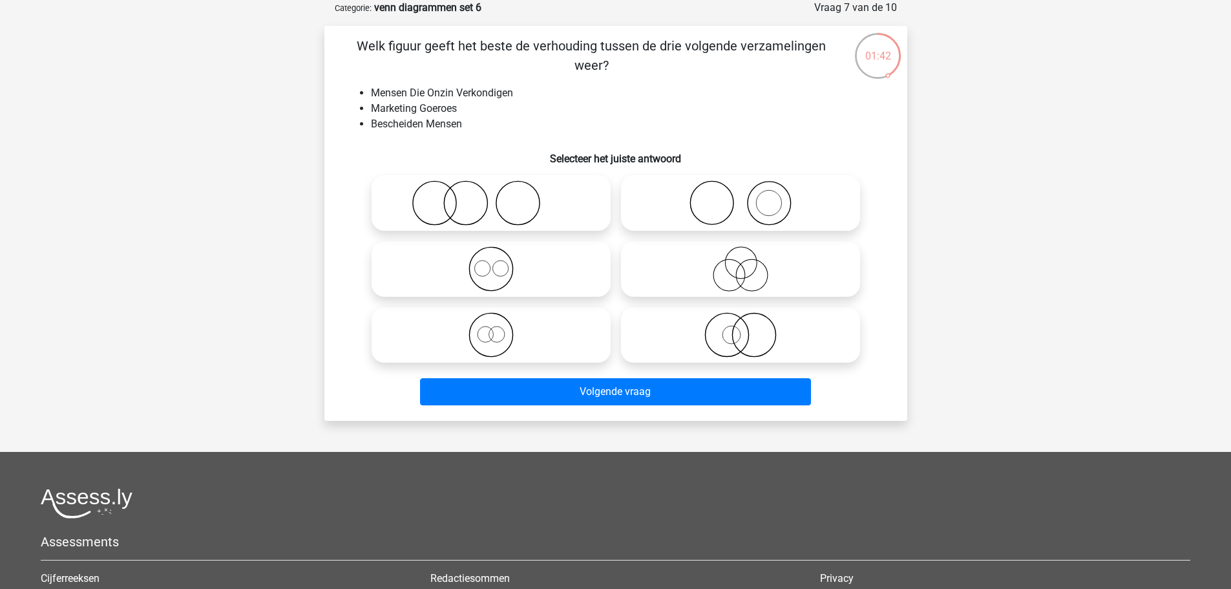
click at [518, 223] on icon at bounding box center [491, 202] width 229 height 45
click at [499, 196] on input "radio" at bounding box center [495, 192] width 8 height 8
radio input "true"
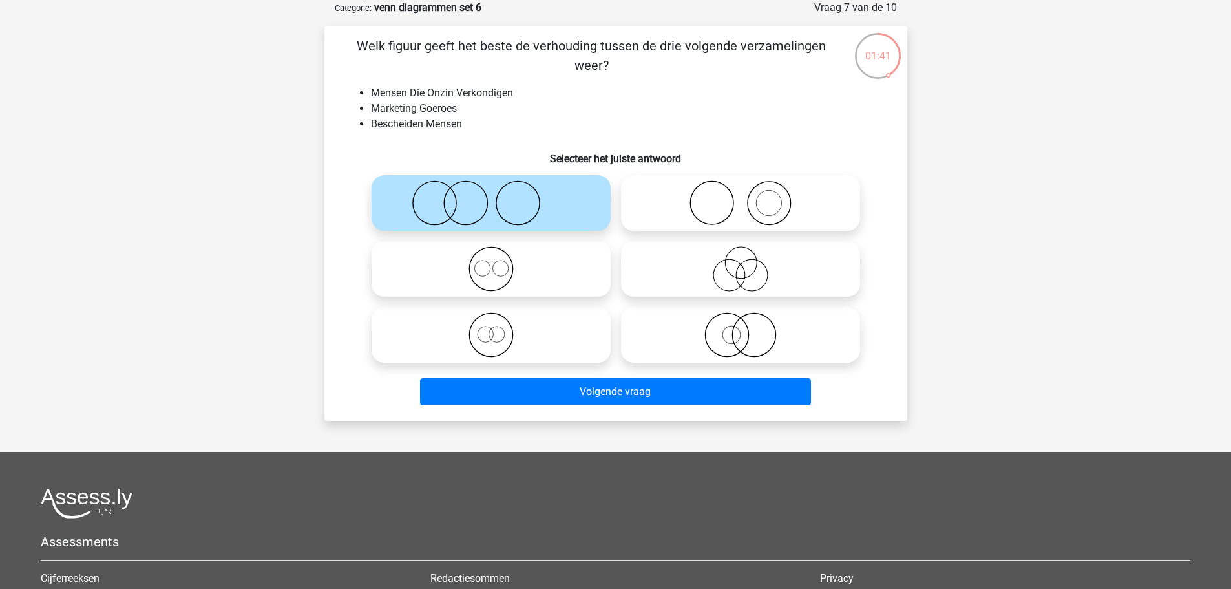
click at [662, 407] on div "Volgende vraag" at bounding box center [615, 394] width 499 height 32
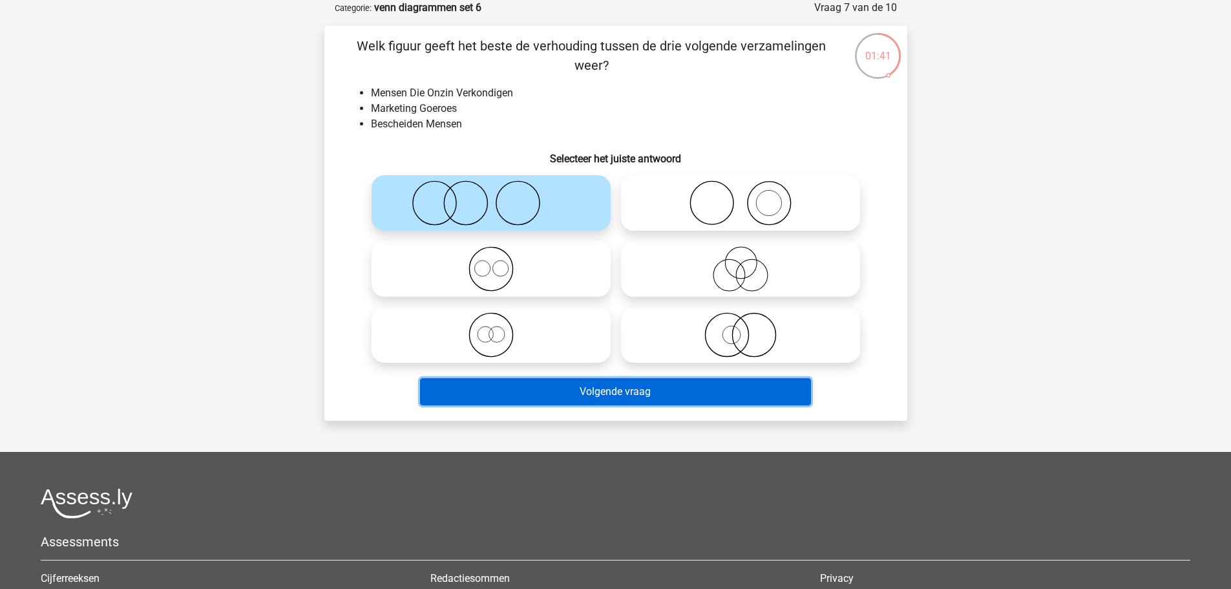
click at [661, 396] on button "Volgende vraag" at bounding box center [615, 391] width 391 height 27
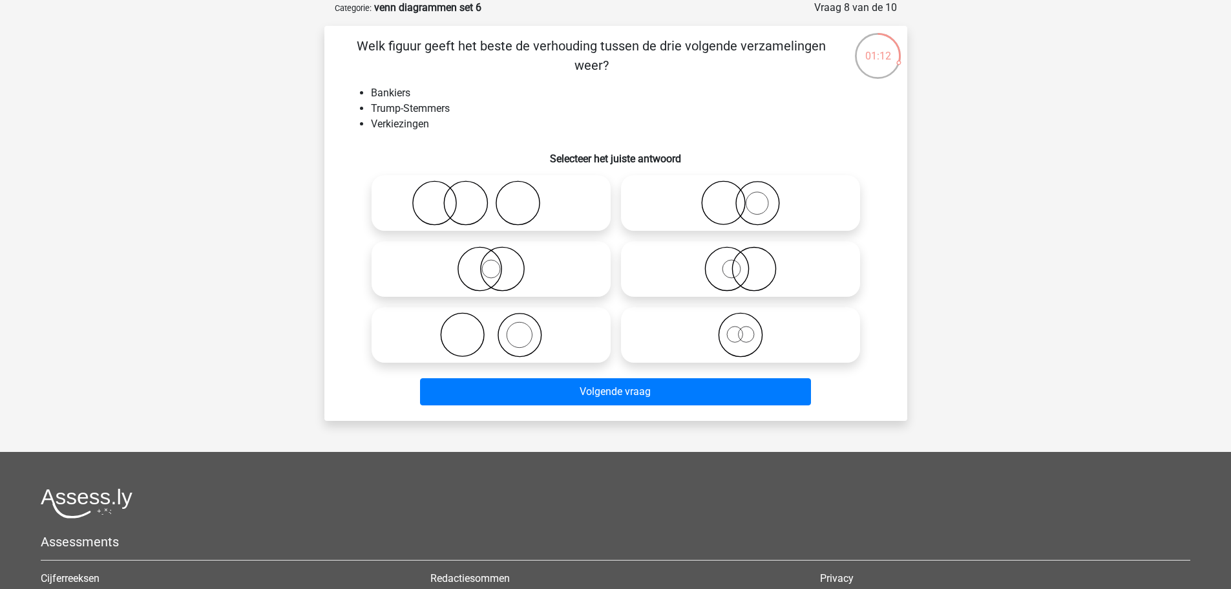
drag, startPoint x: 1006, startPoint y: 314, endPoint x: 1019, endPoint y: 318, distance: 14.1
click at [1015, 317] on div "Levi lpbdewinter@gmail.com Nederlands English" at bounding box center [615, 363] width 1231 height 857
click at [546, 202] on icon at bounding box center [491, 202] width 229 height 45
click at [499, 196] on input "radio" at bounding box center [495, 192] width 8 height 8
radio input "true"
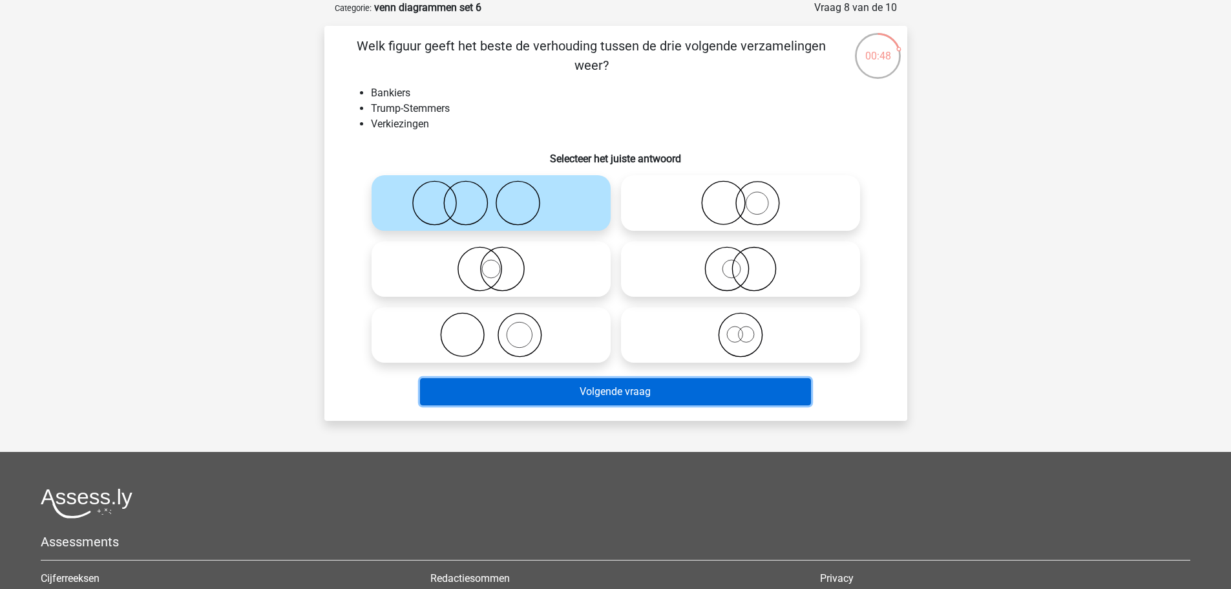
click at [691, 382] on button "Volgende vraag" at bounding box center [615, 391] width 391 height 27
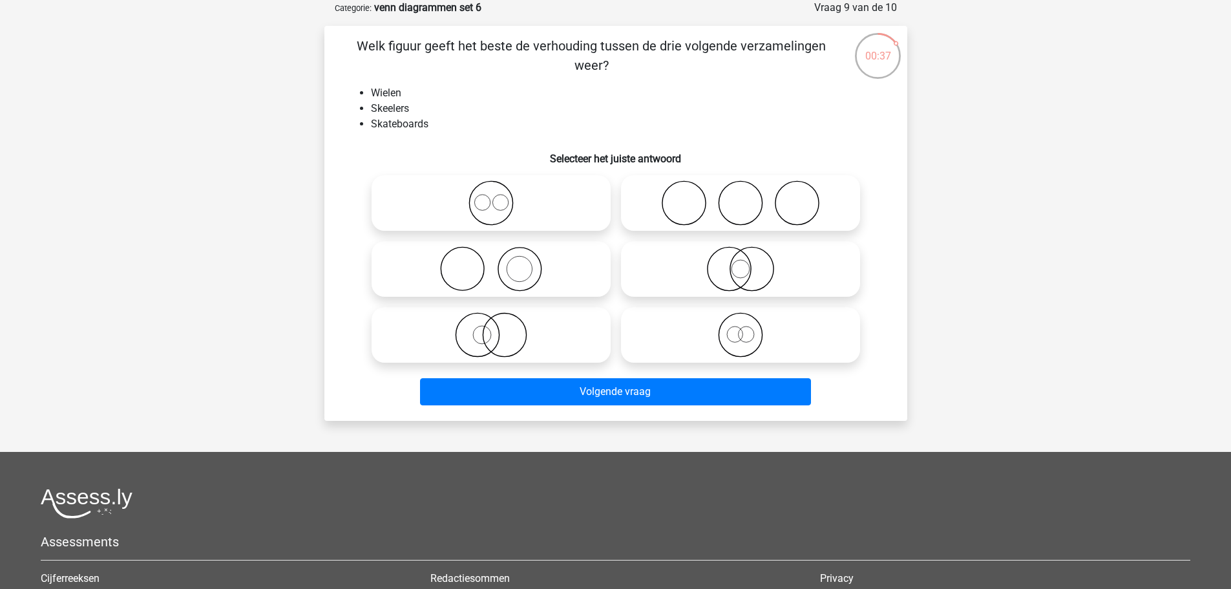
click at [832, 191] on icon at bounding box center [740, 202] width 229 height 45
click at [749, 191] on input "radio" at bounding box center [744, 192] width 8 height 8
radio input "true"
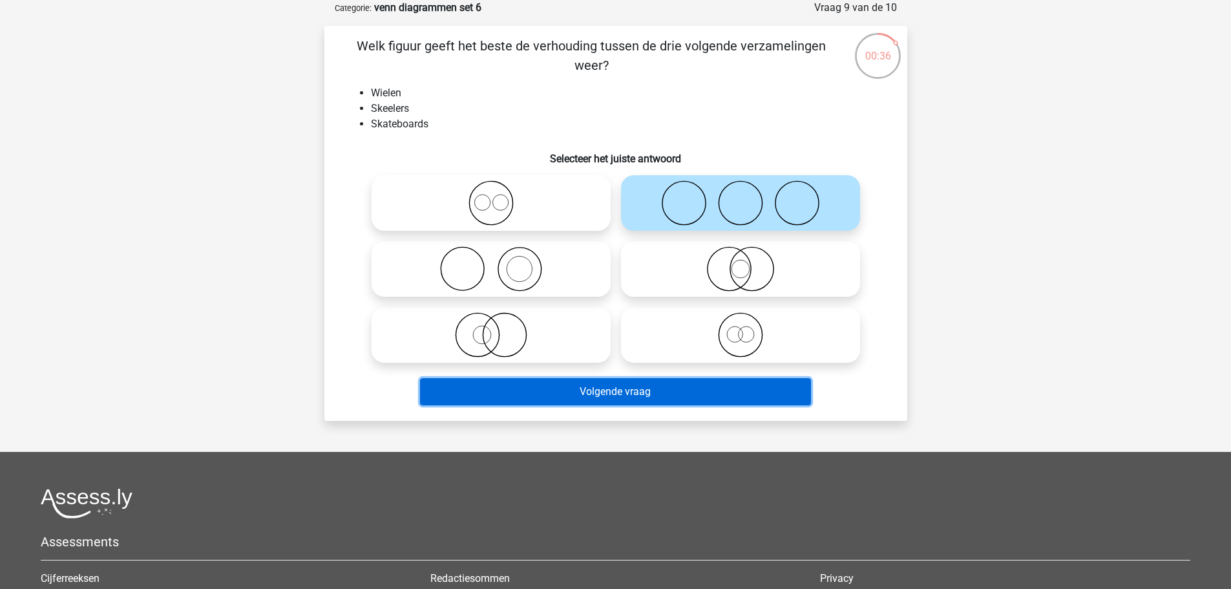
click at [774, 384] on button "Volgende vraag" at bounding box center [615, 391] width 391 height 27
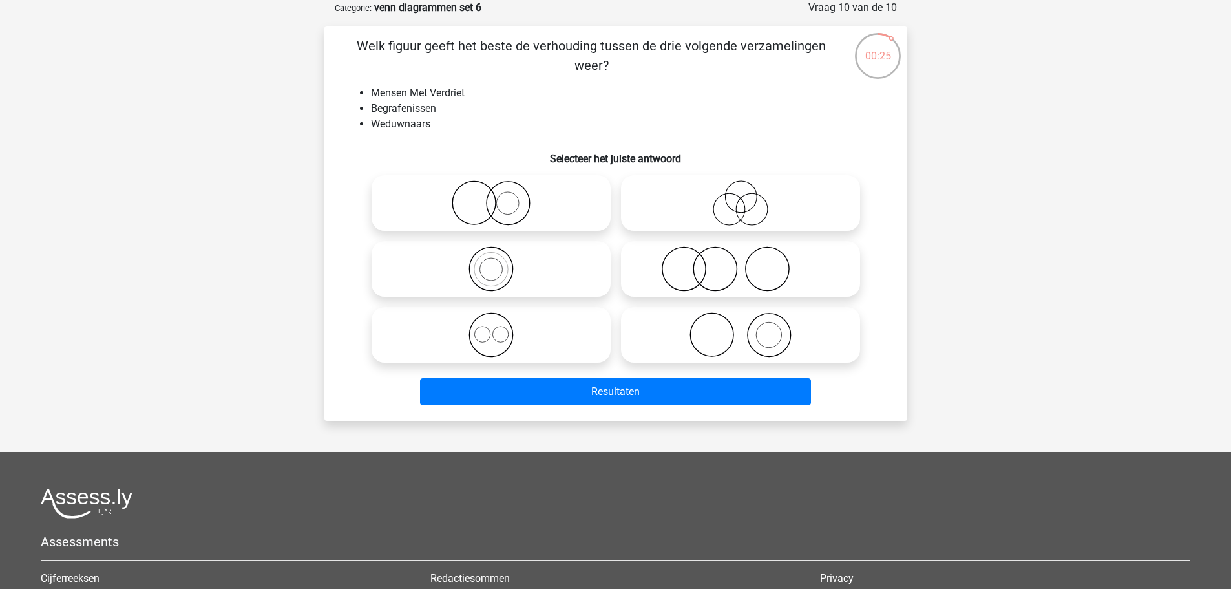
click at [784, 262] on icon at bounding box center [740, 268] width 229 height 45
click at [749, 262] on input "radio" at bounding box center [744, 258] width 8 height 8
radio input "true"
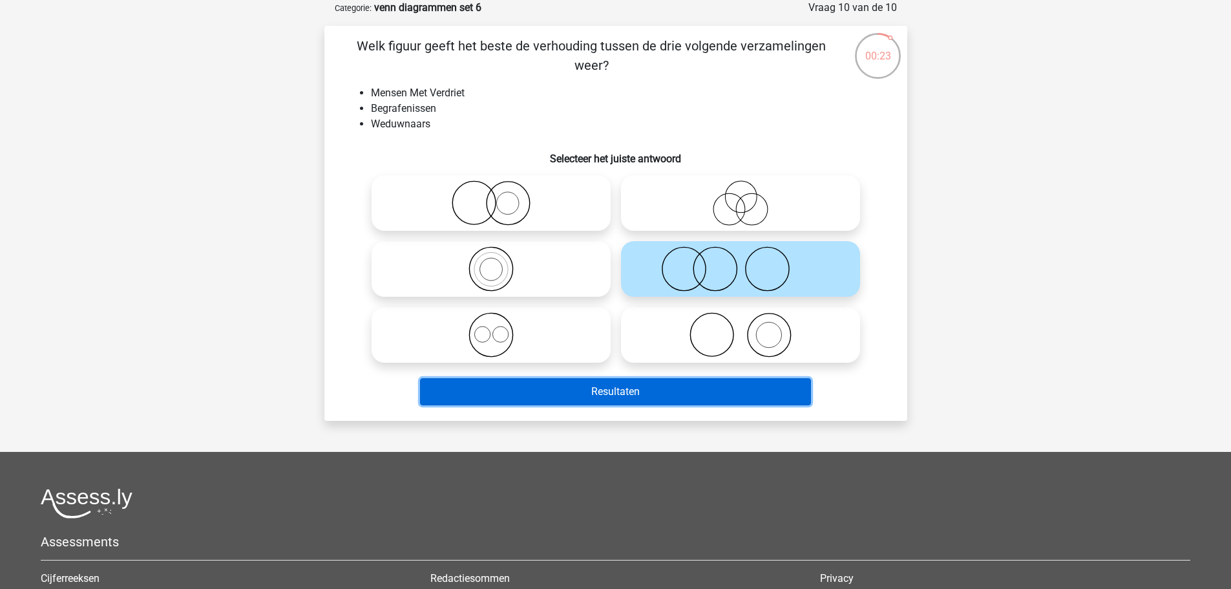
click at [721, 395] on button "Resultaten" at bounding box center [615, 391] width 391 height 27
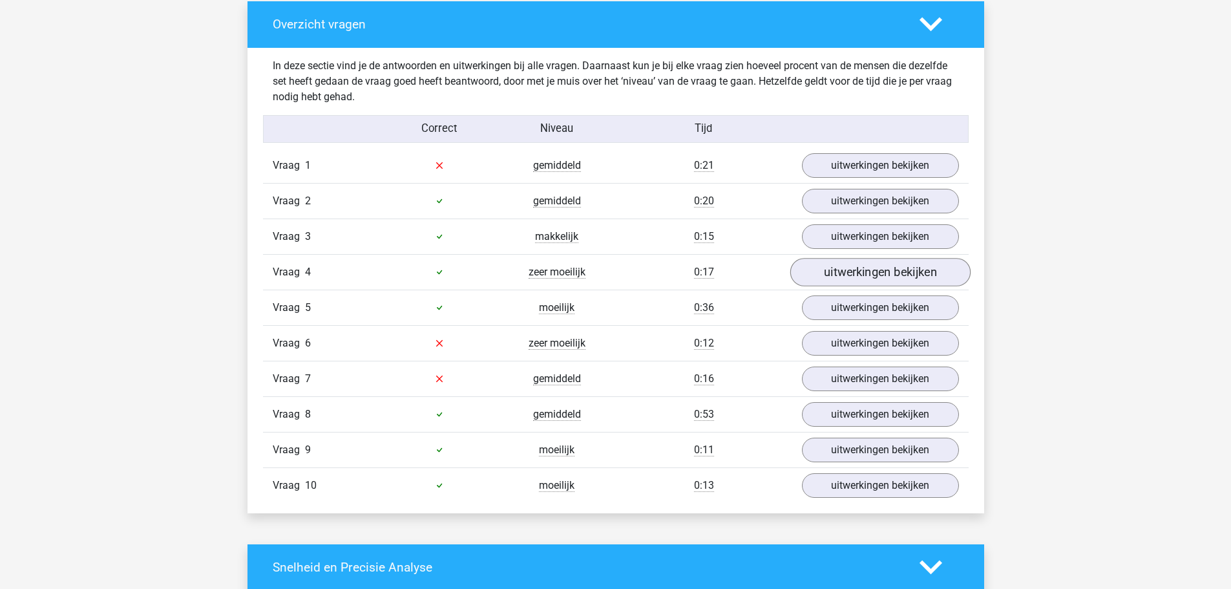
scroll to position [711, 0]
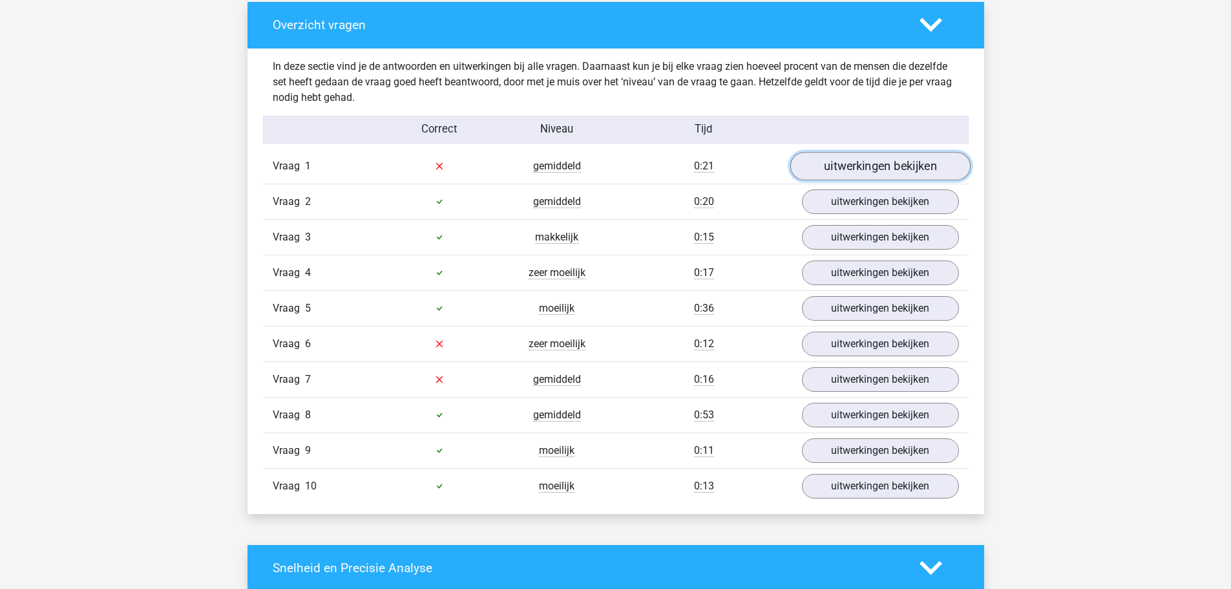
click at [906, 169] on link "uitwerkingen bekijken" at bounding box center [879, 166] width 180 height 28
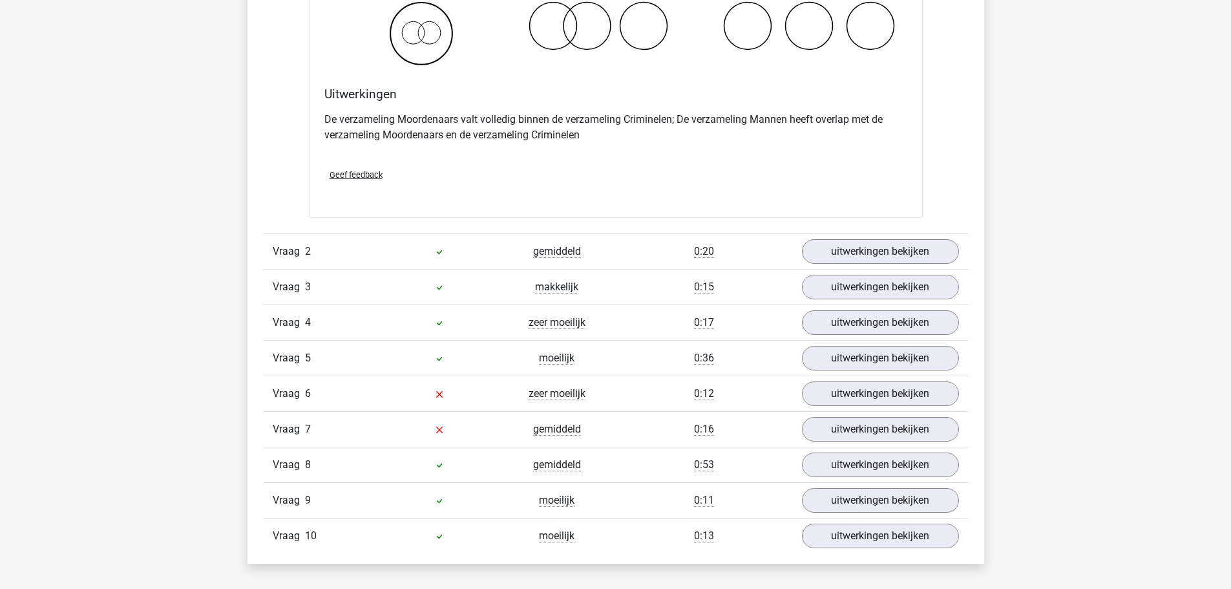
scroll to position [1292, 0]
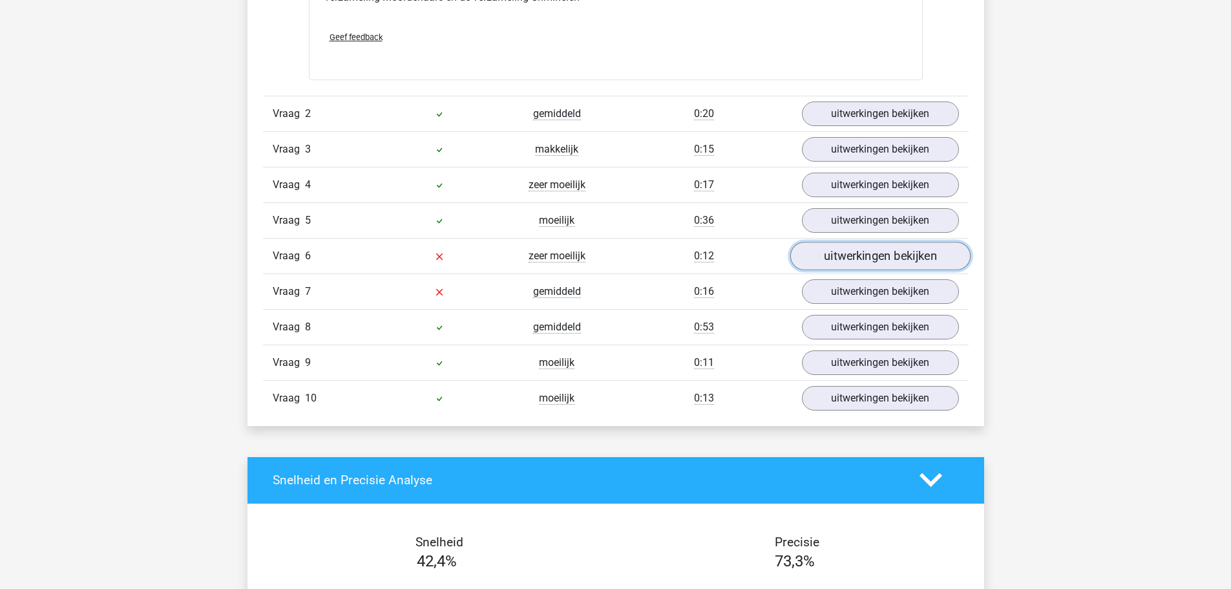
click at [890, 262] on link "uitwerkingen bekijken" at bounding box center [879, 256] width 180 height 28
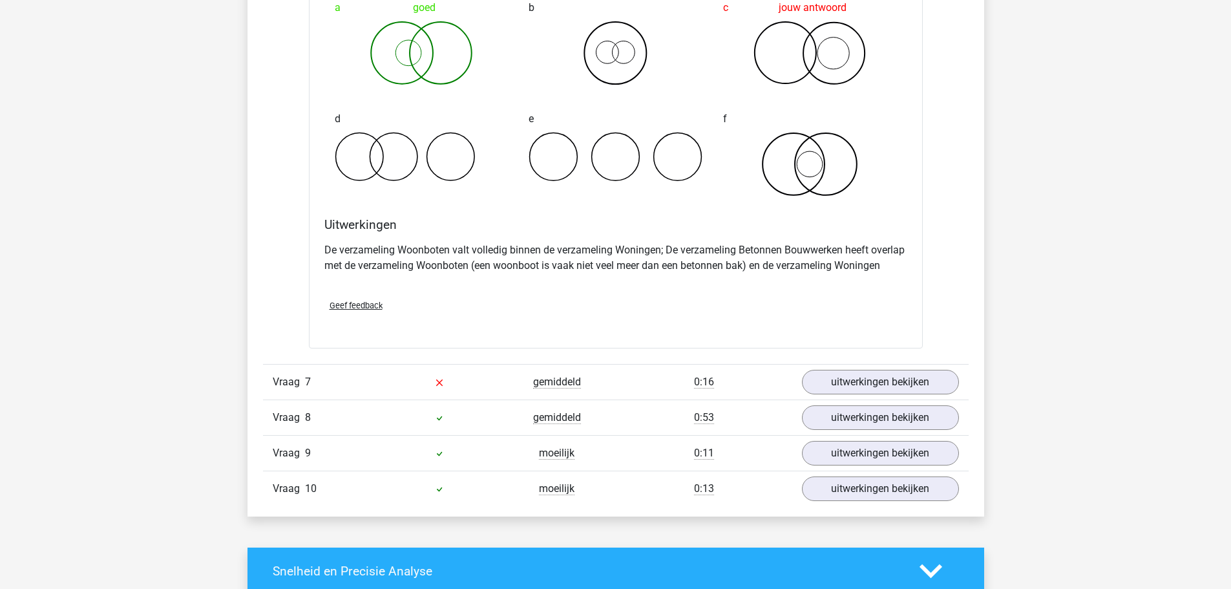
scroll to position [1744, 0]
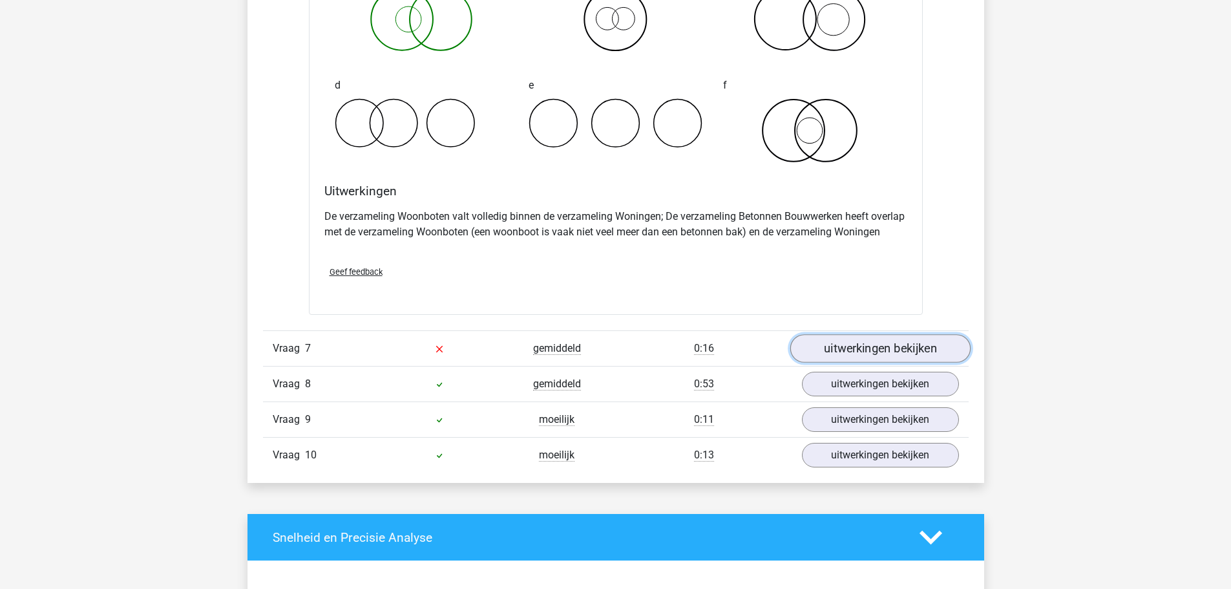
click at [933, 337] on link "uitwerkingen bekijken" at bounding box center [879, 348] width 180 height 28
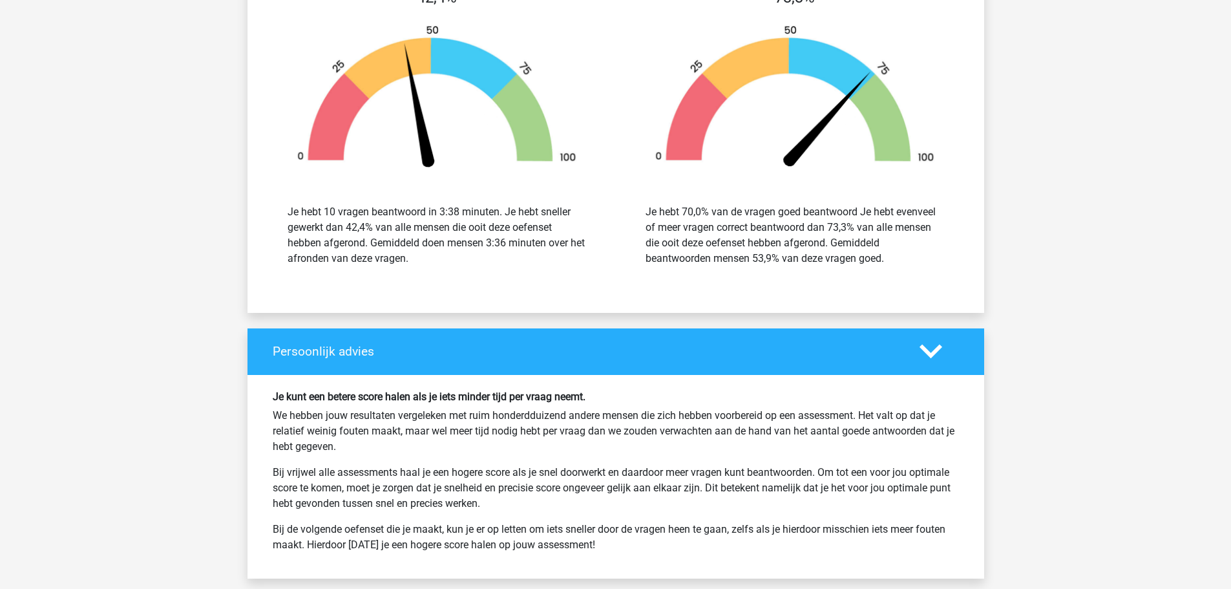
scroll to position [3101, 0]
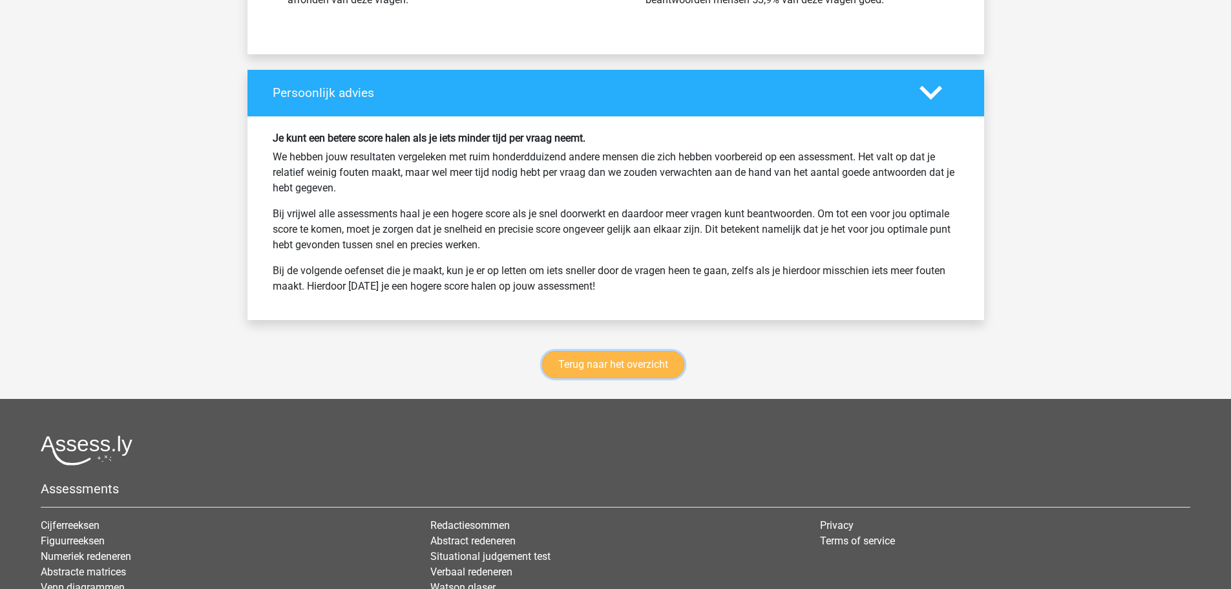
click at [629, 364] on link "Terug naar het overzicht" at bounding box center [613, 364] width 142 height 27
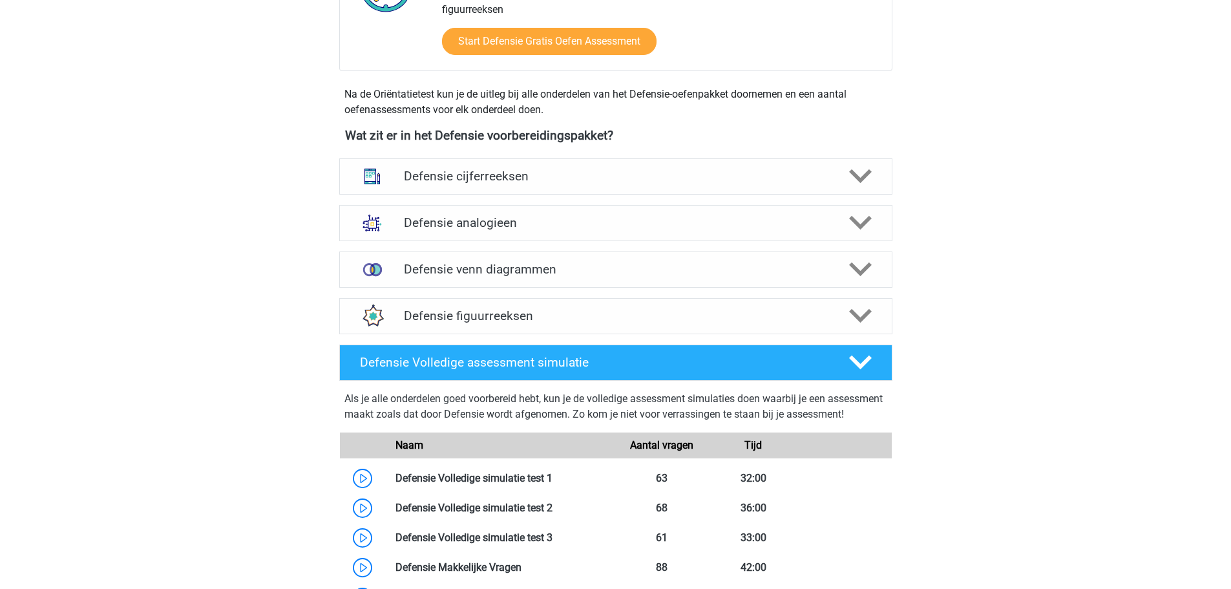
scroll to position [517, 0]
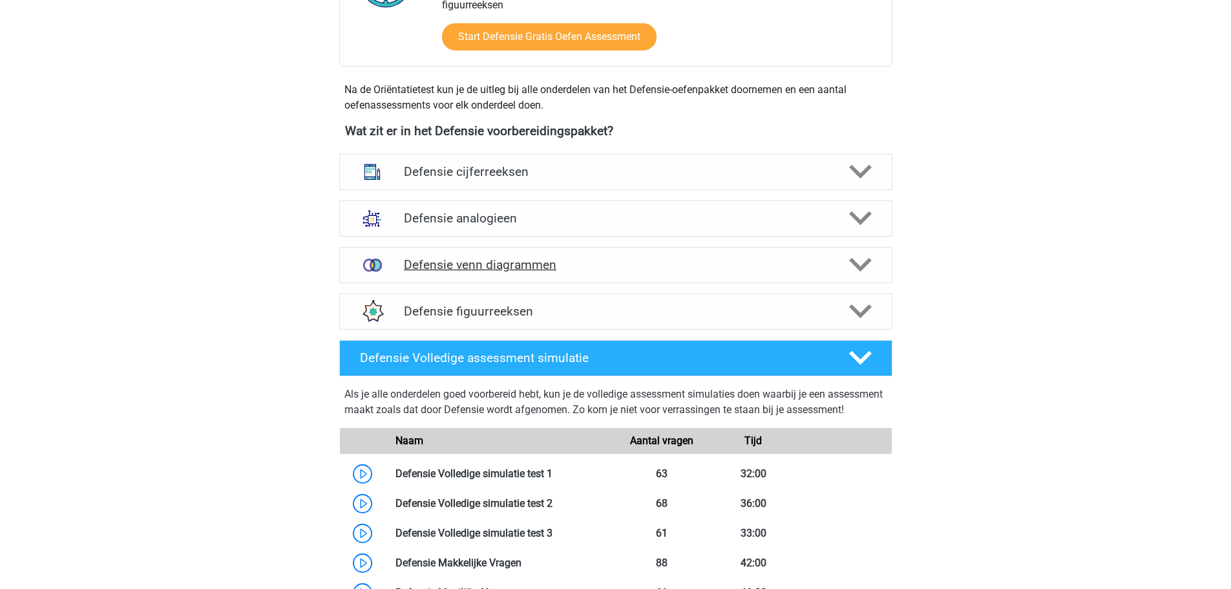
click at [481, 273] on div "Defensie venn diagrammen" at bounding box center [615, 265] width 553 height 36
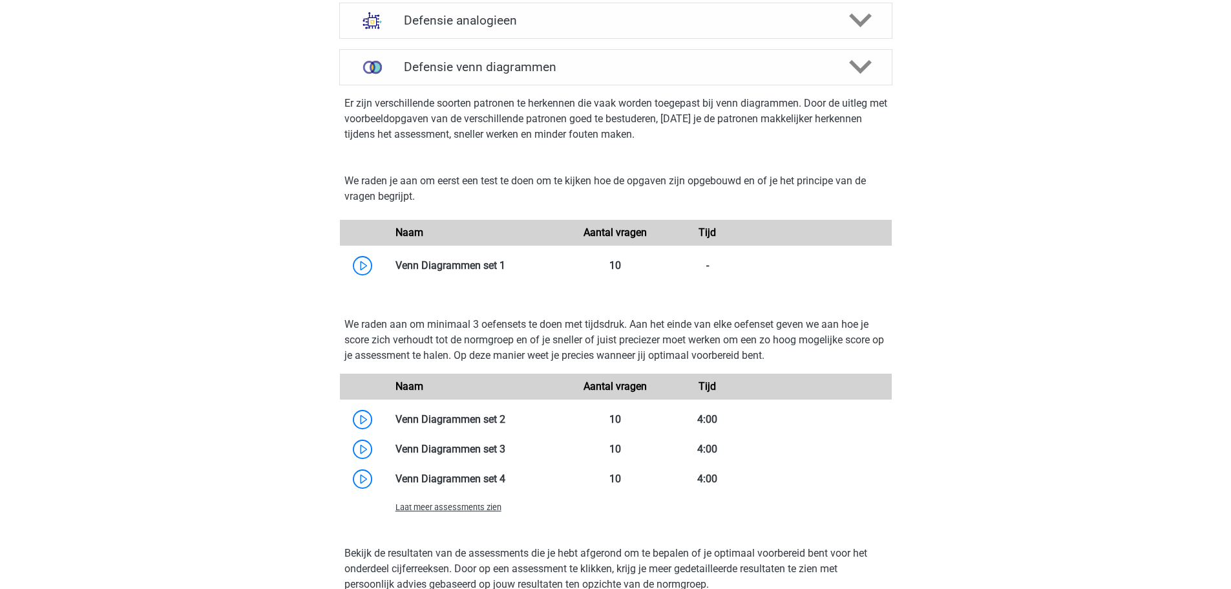
scroll to position [775, 0]
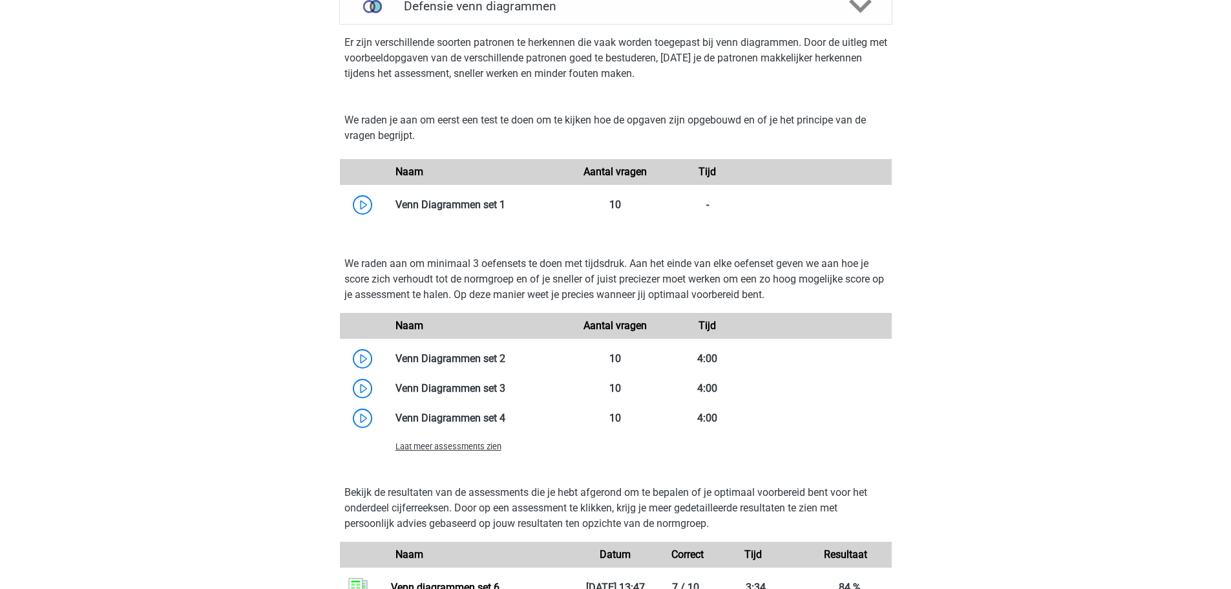
click at [480, 441] on span "Laat meer assessments zien" at bounding box center [448, 446] width 106 height 10
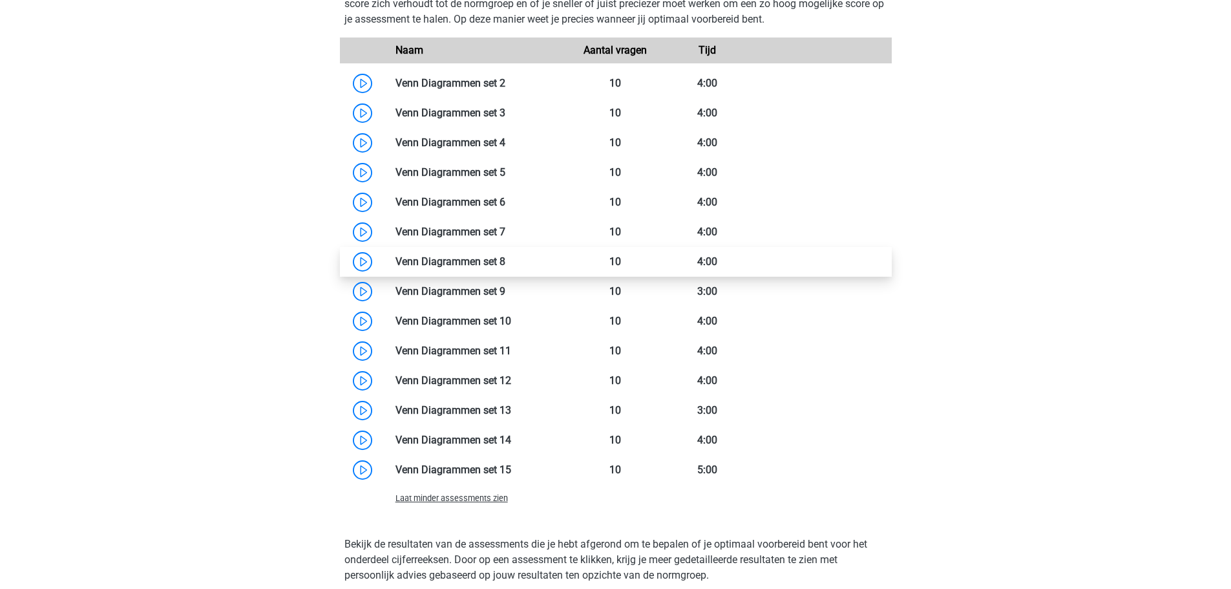
scroll to position [1098, 0]
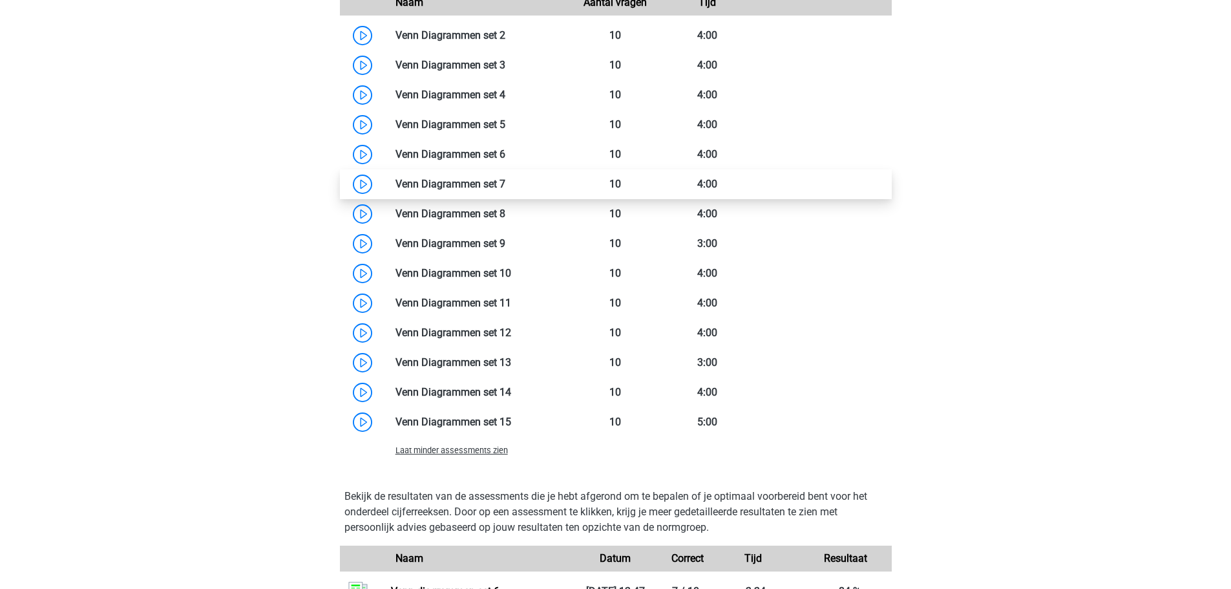
click at [505, 180] on link at bounding box center [505, 184] width 0 height 12
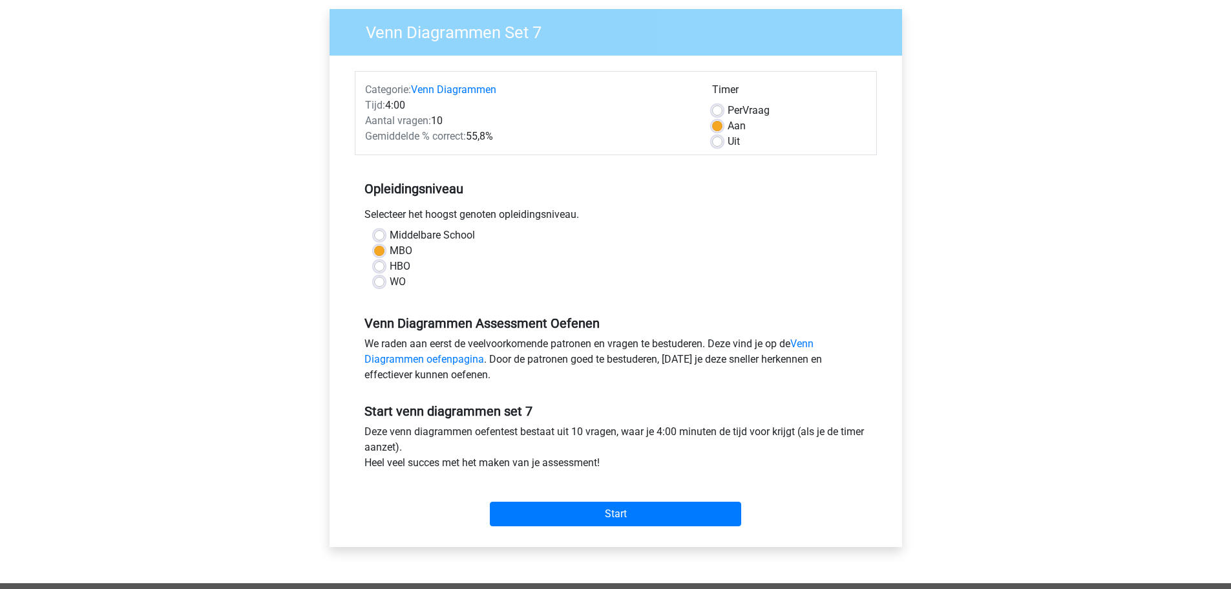
scroll to position [194, 0]
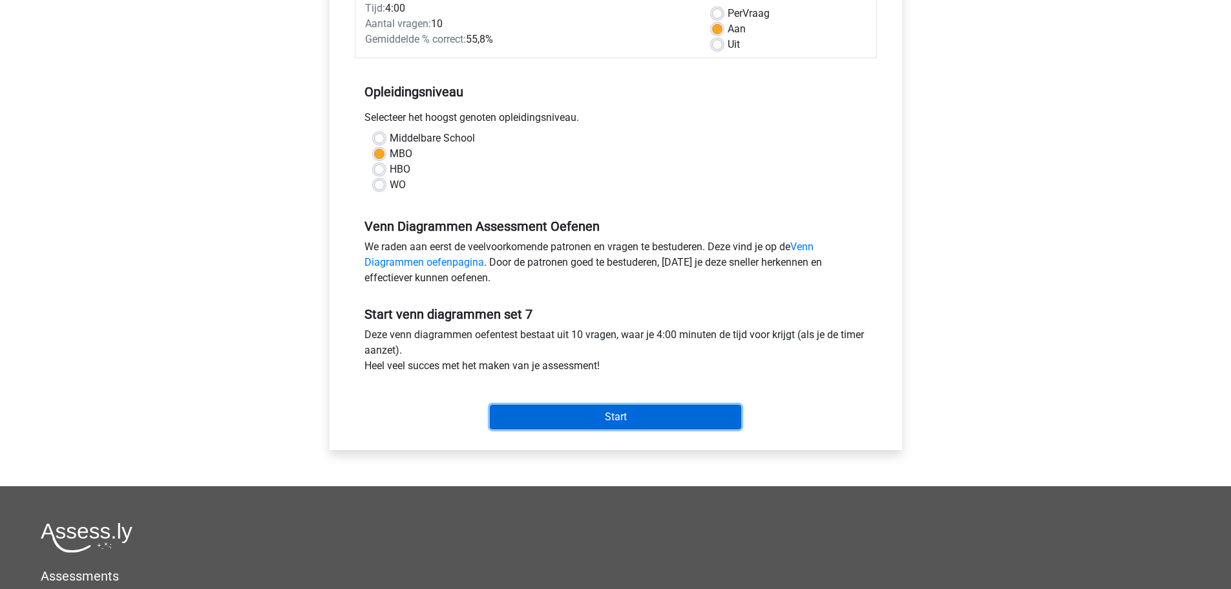
click at [662, 413] on input "Start" at bounding box center [615, 416] width 251 height 25
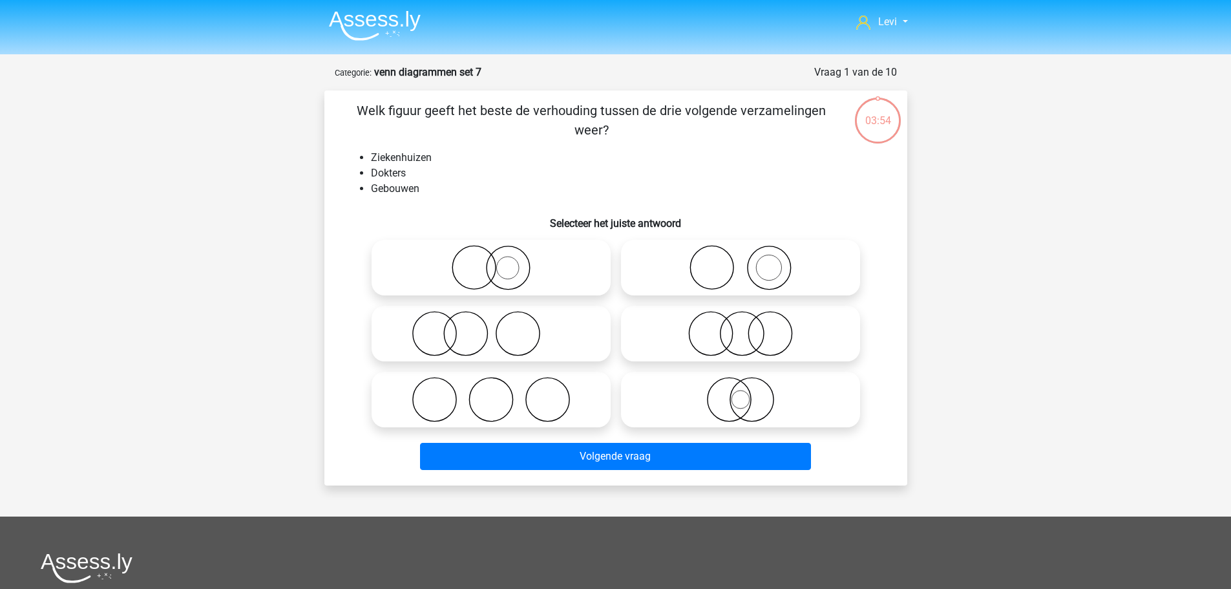
click at [771, 264] on icon at bounding box center [740, 267] width 229 height 45
click at [749, 261] on input "radio" at bounding box center [744, 257] width 8 height 8
radio input "true"
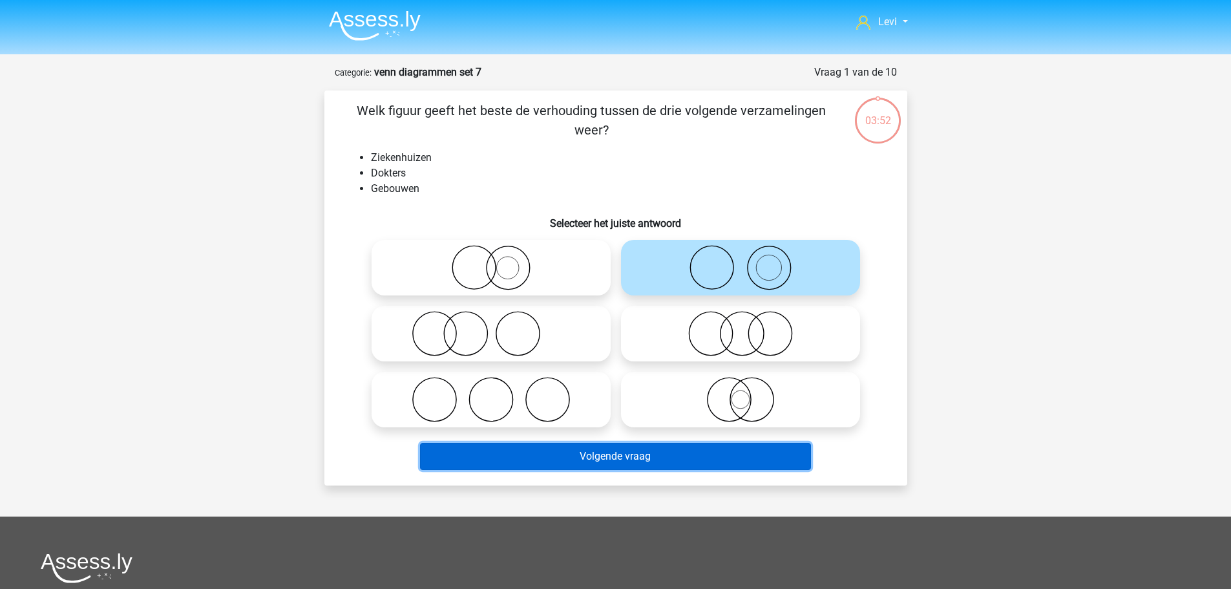
click at [634, 463] on button "Volgende vraag" at bounding box center [615, 456] width 391 height 27
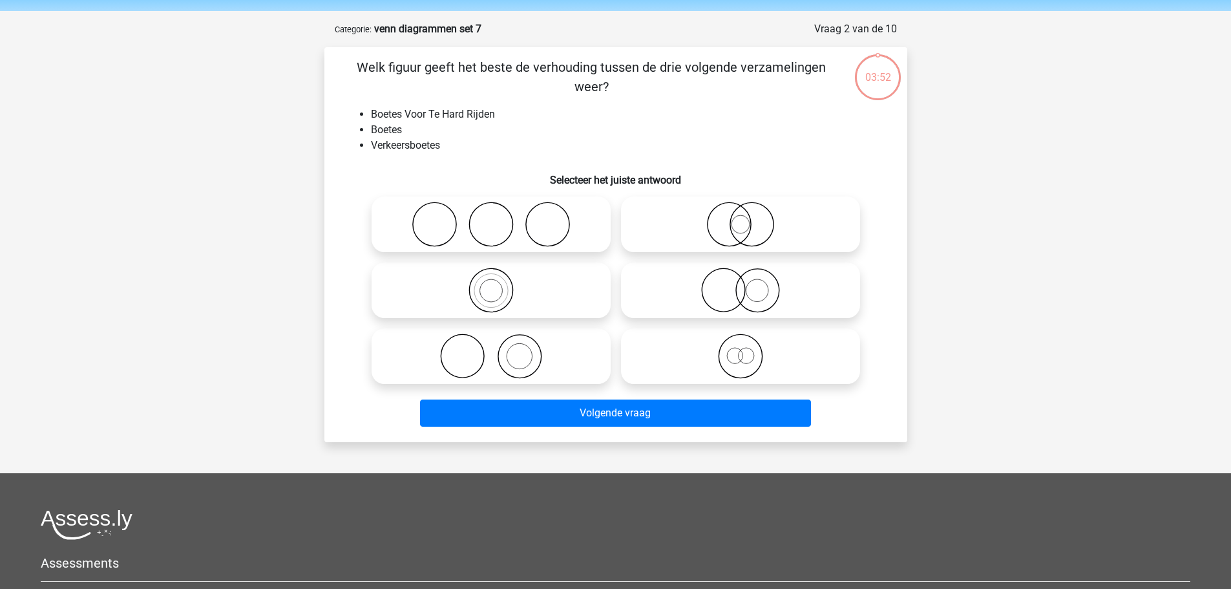
scroll to position [65, 0]
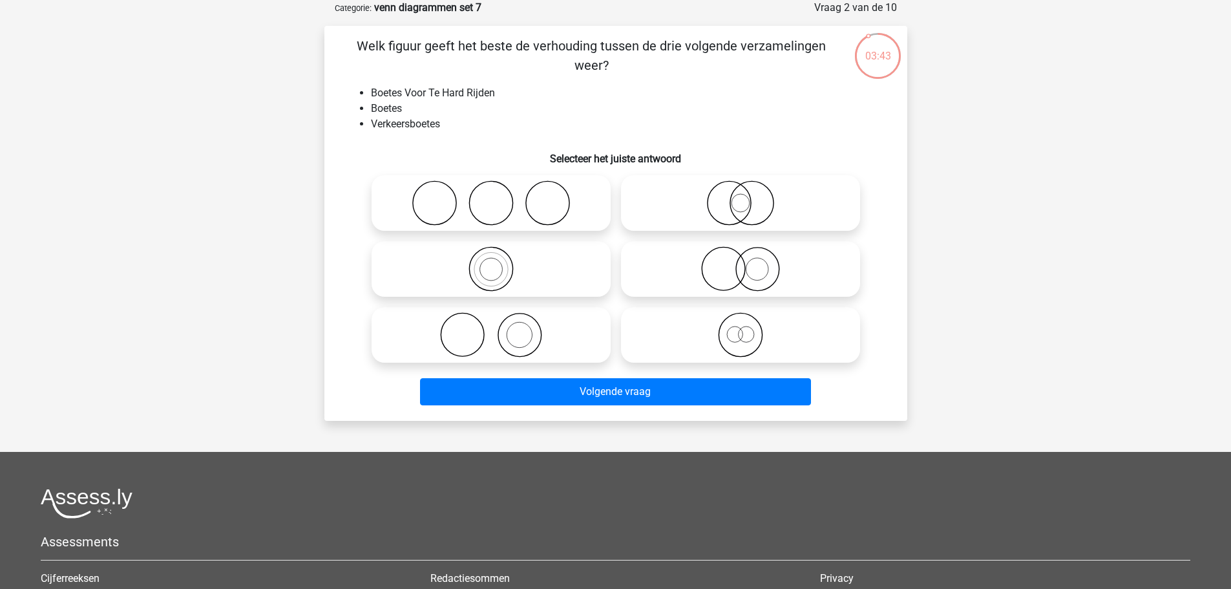
click at [510, 276] on icon at bounding box center [491, 268] width 229 height 45
click at [499, 262] on input "radio" at bounding box center [495, 258] width 8 height 8
radio input "true"
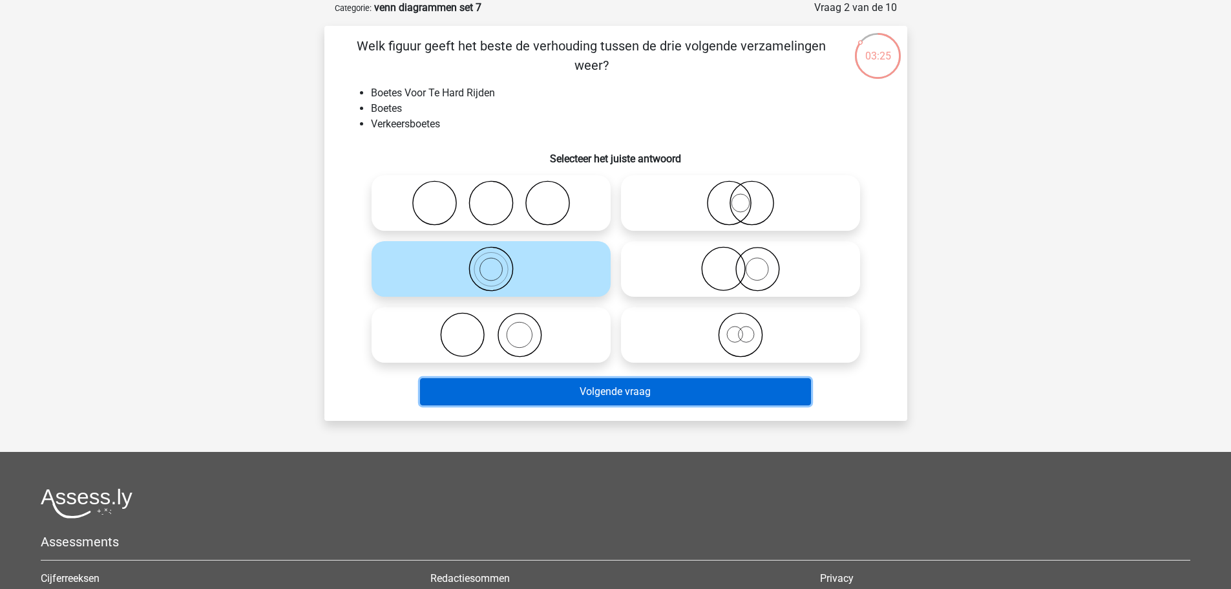
click at [803, 399] on button "Volgende vraag" at bounding box center [615, 391] width 391 height 27
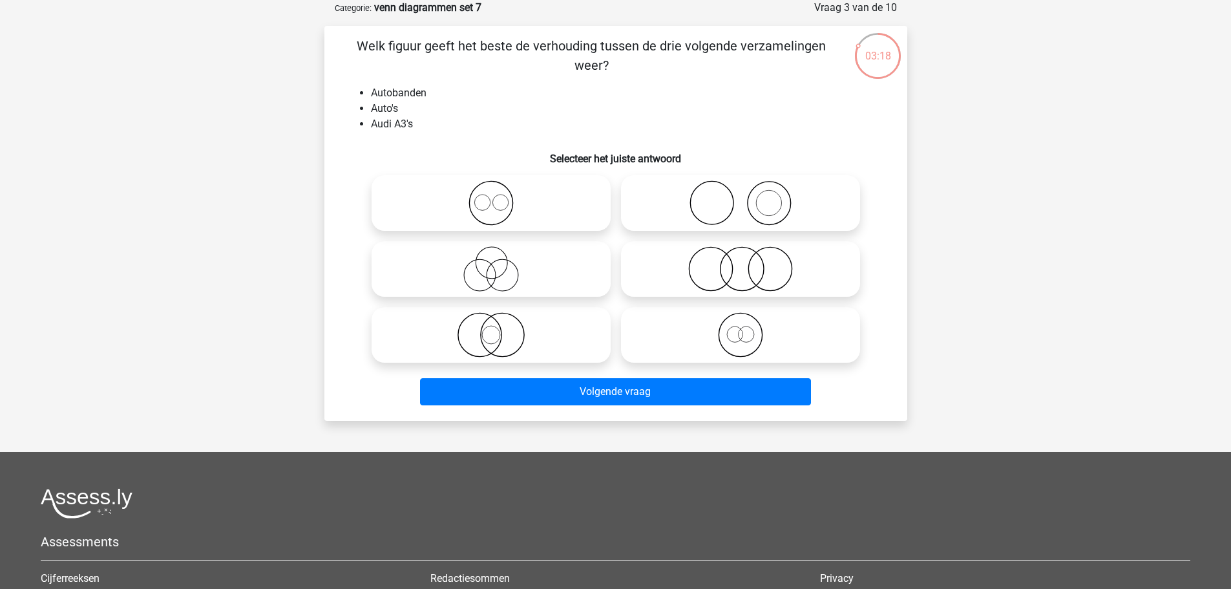
click at [797, 218] on icon at bounding box center [740, 202] width 229 height 45
click at [749, 196] on input "radio" at bounding box center [744, 192] width 8 height 8
radio input "true"
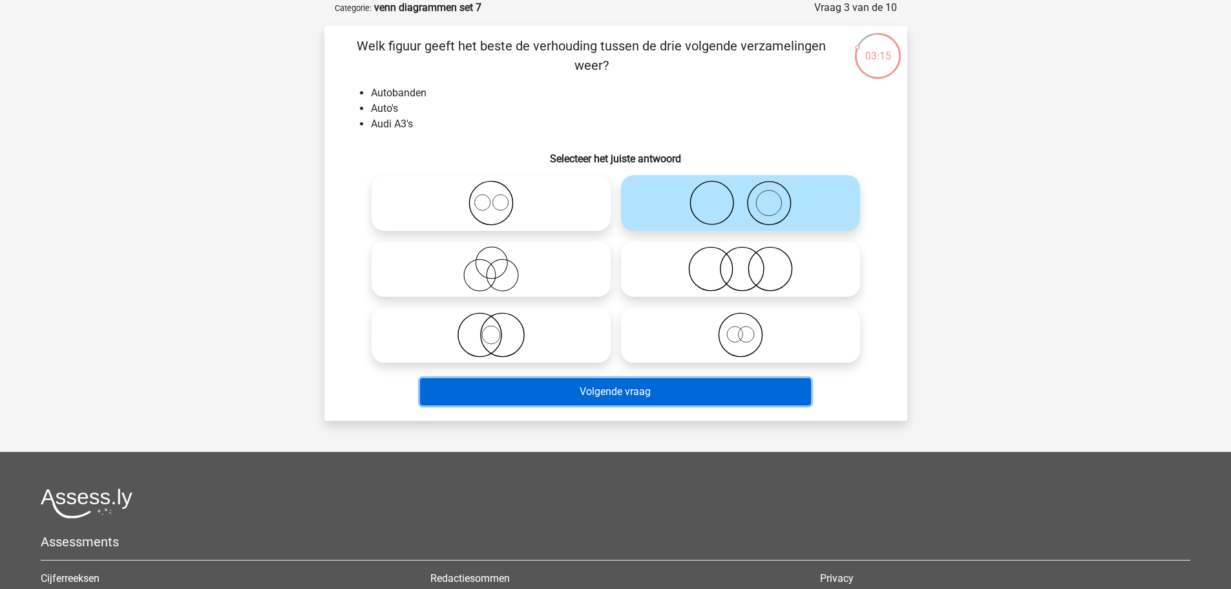
click at [679, 392] on button "Volgende vraag" at bounding box center [615, 391] width 391 height 27
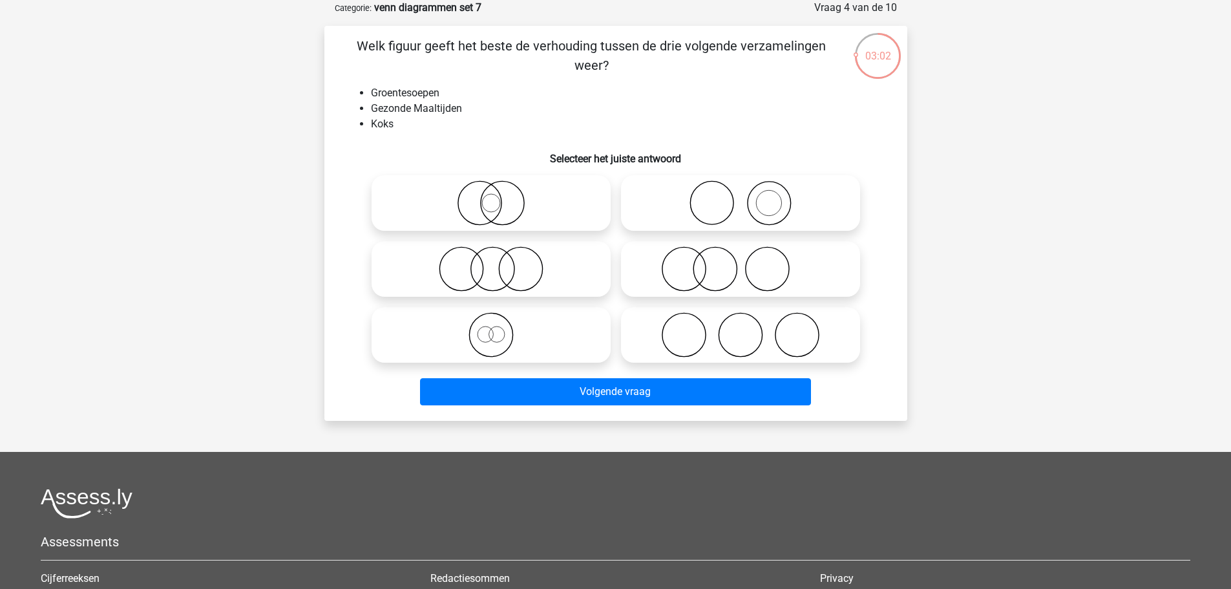
click at [716, 202] on icon at bounding box center [740, 202] width 229 height 45
click at [740, 196] on input "radio" at bounding box center [744, 192] width 8 height 8
radio input "true"
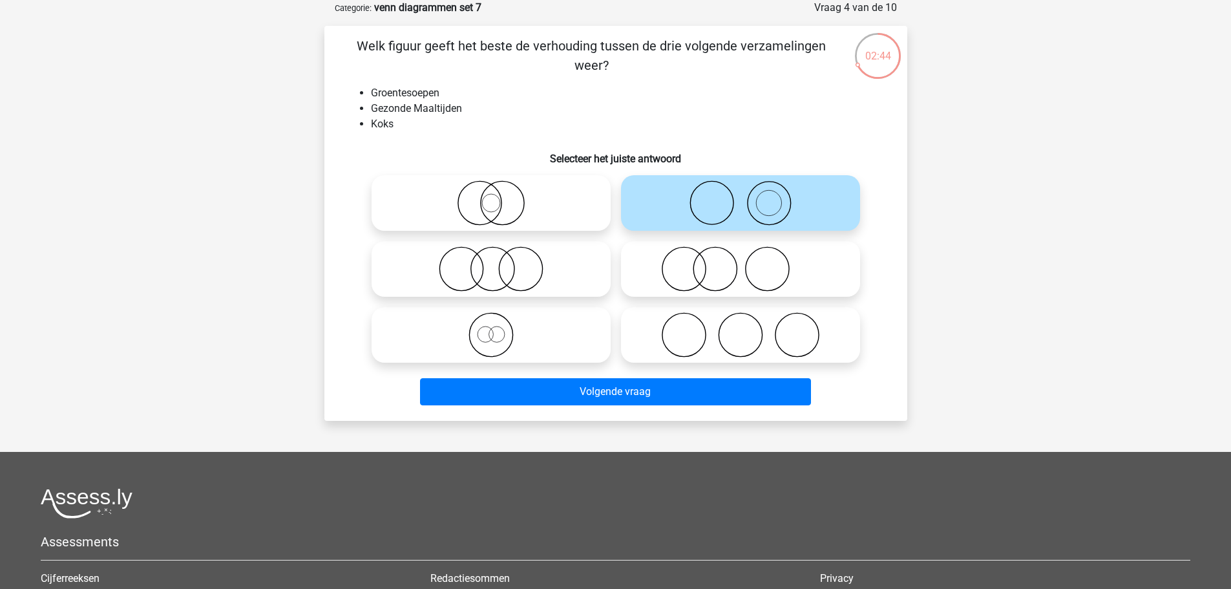
click at [718, 375] on div "Volgende vraag" at bounding box center [615, 389] width 541 height 43
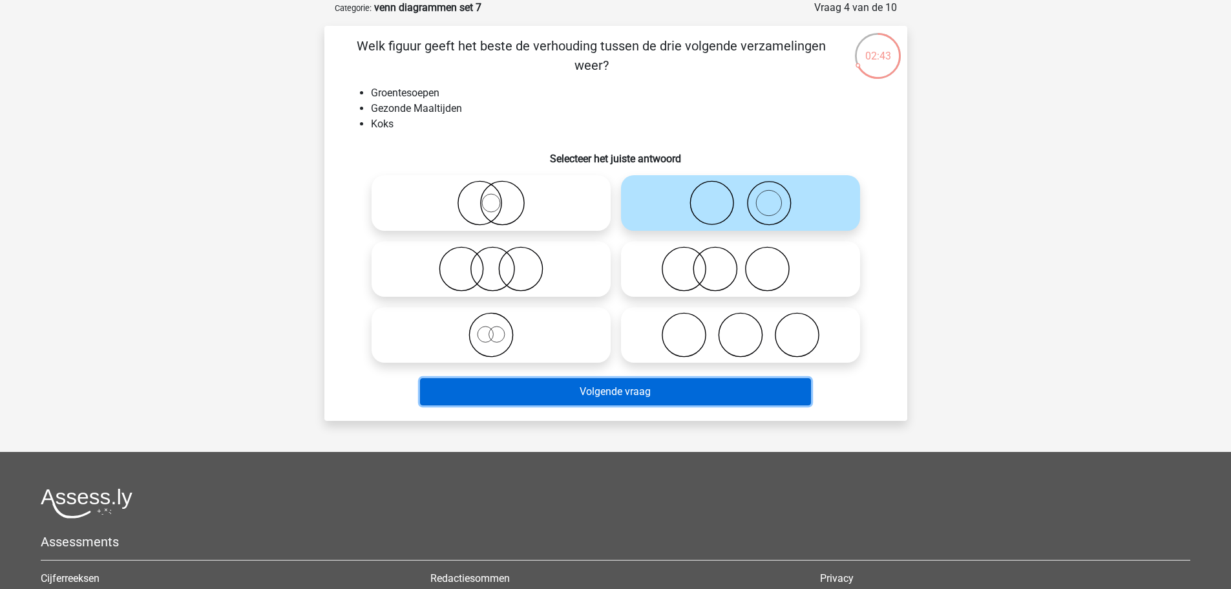
click at [718, 386] on button "Volgende vraag" at bounding box center [615, 391] width 391 height 27
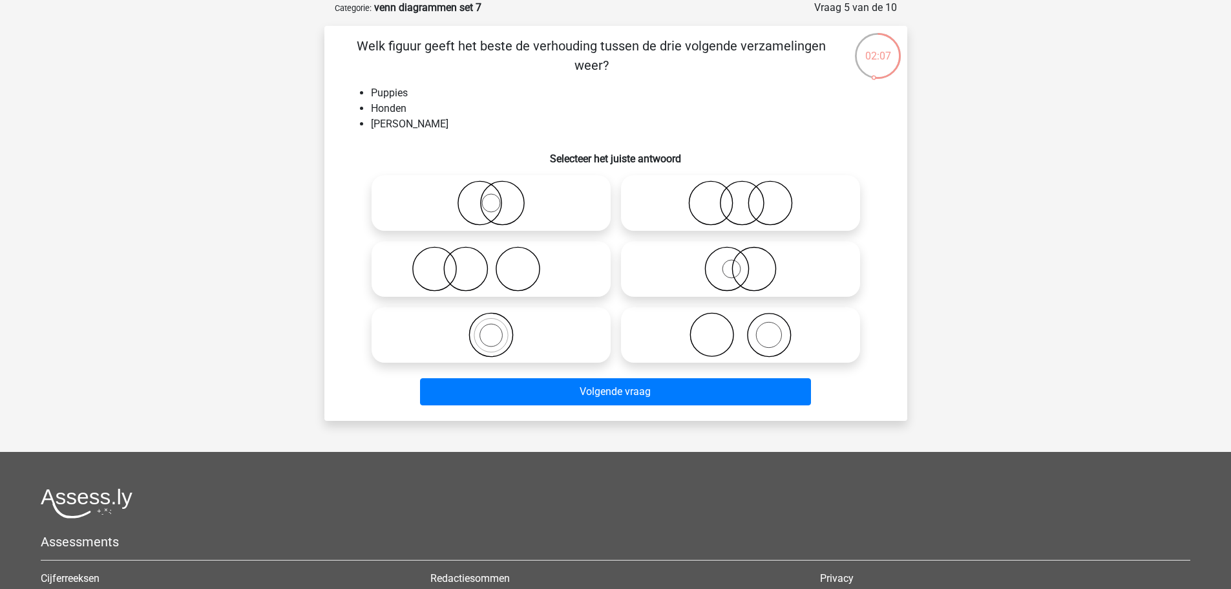
click at [791, 266] on icon at bounding box center [740, 268] width 229 height 45
click at [749, 262] on input "radio" at bounding box center [744, 258] width 8 height 8
radio input "true"
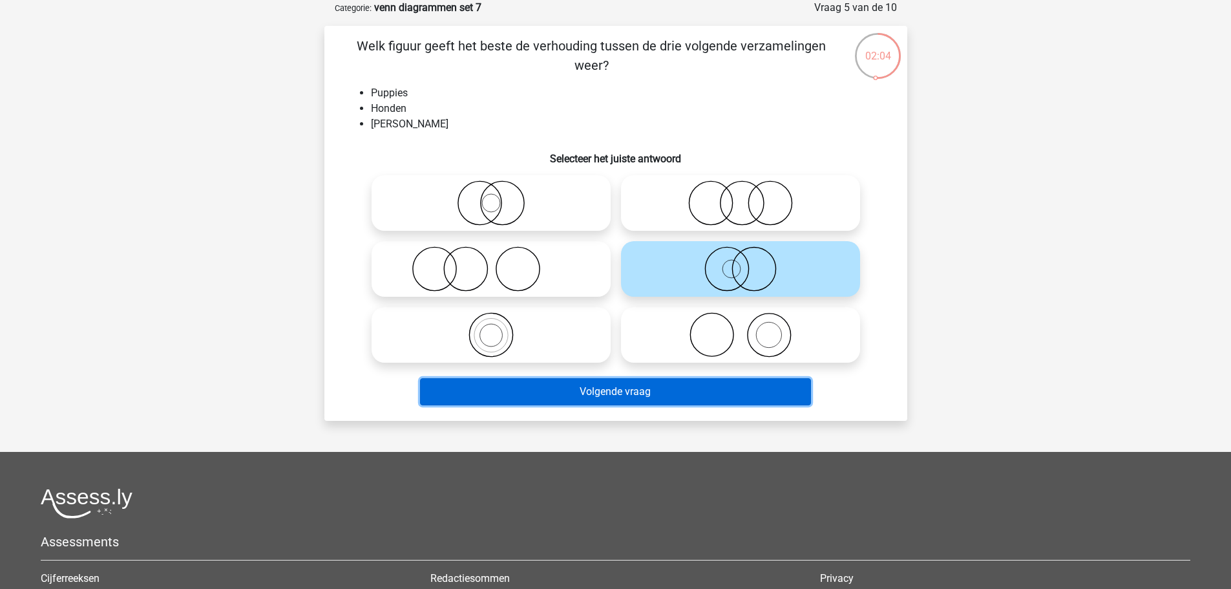
click at [758, 393] on button "Volgende vraag" at bounding box center [615, 391] width 391 height 27
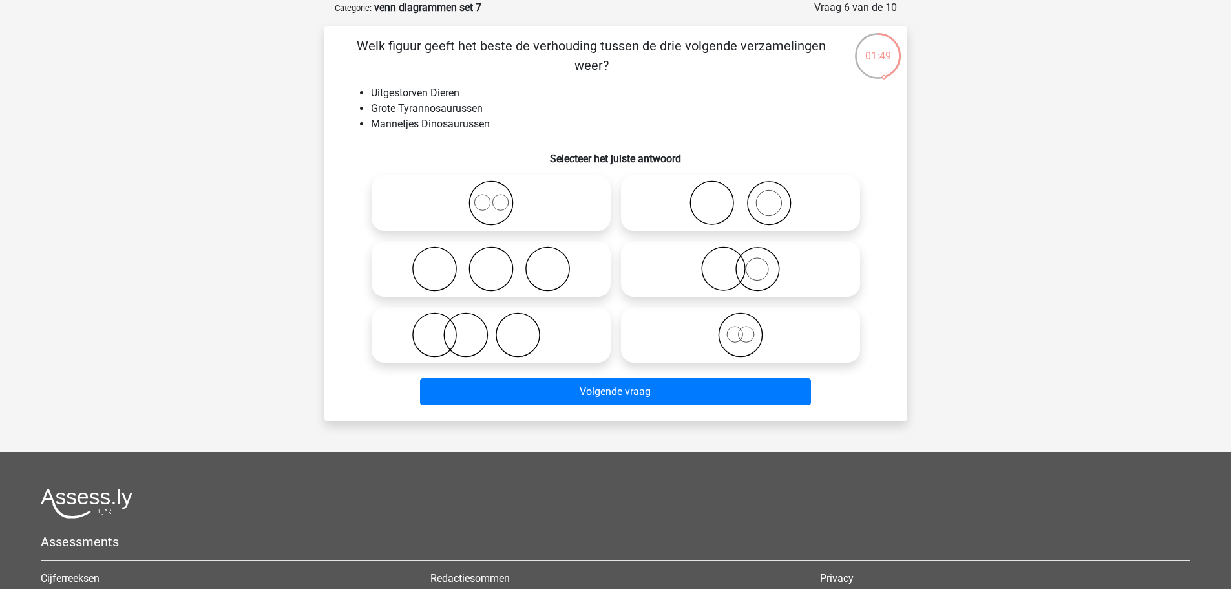
click at [740, 331] on icon at bounding box center [740, 334] width 229 height 45
click at [740, 328] on input "radio" at bounding box center [744, 324] width 8 height 8
radio input "true"
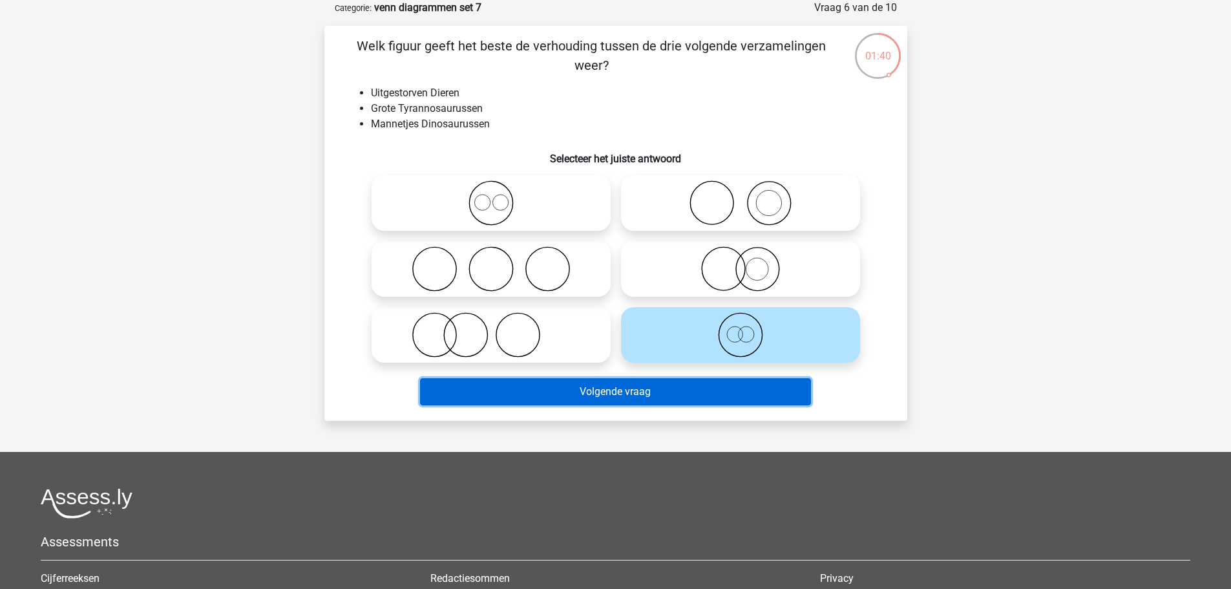
click at [631, 389] on button "Volgende vraag" at bounding box center [615, 391] width 391 height 27
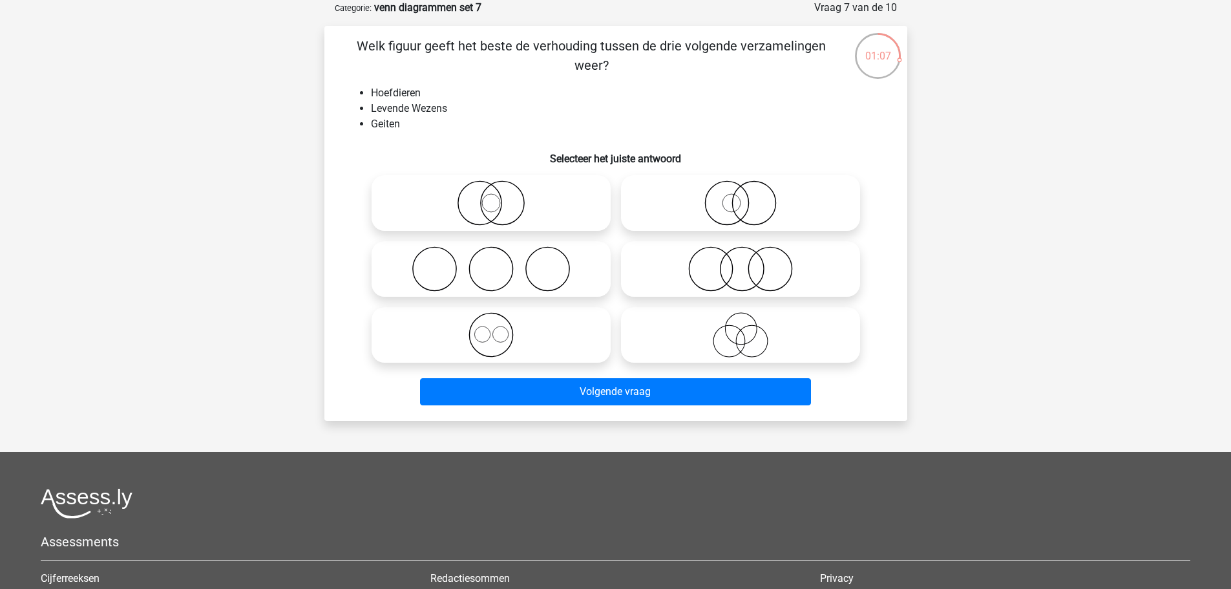
click at [708, 205] on icon at bounding box center [740, 202] width 229 height 45
click at [740, 196] on input "radio" at bounding box center [744, 192] width 8 height 8
radio input "true"
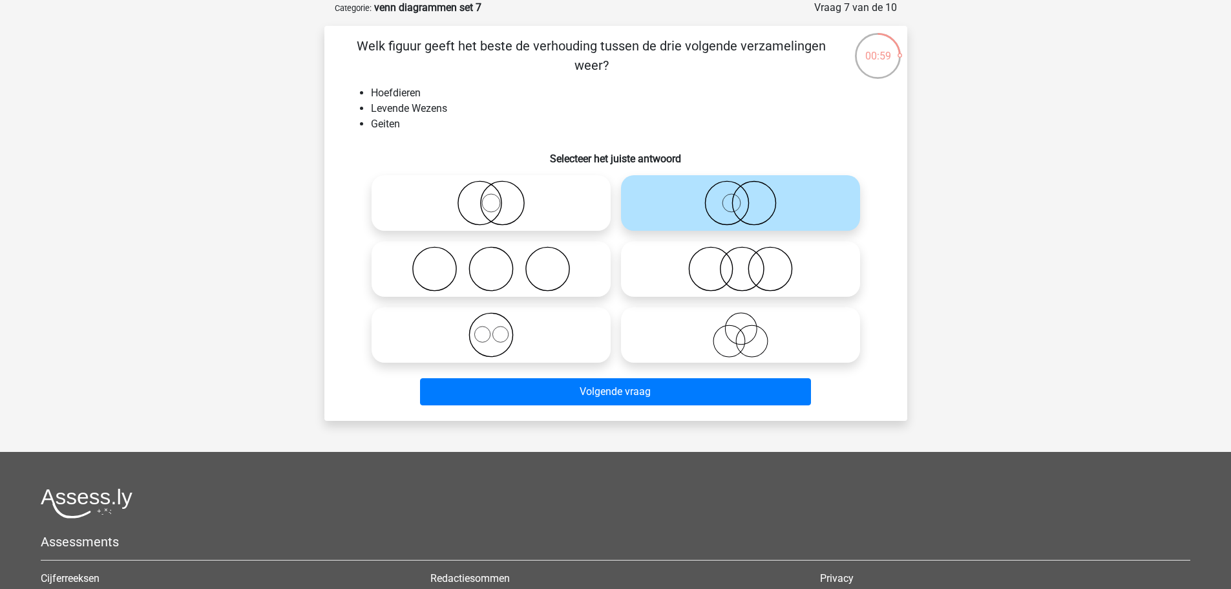
click at [519, 325] on icon at bounding box center [491, 334] width 229 height 45
click at [499, 325] on input "radio" at bounding box center [495, 324] width 8 height 8
radio input "true"
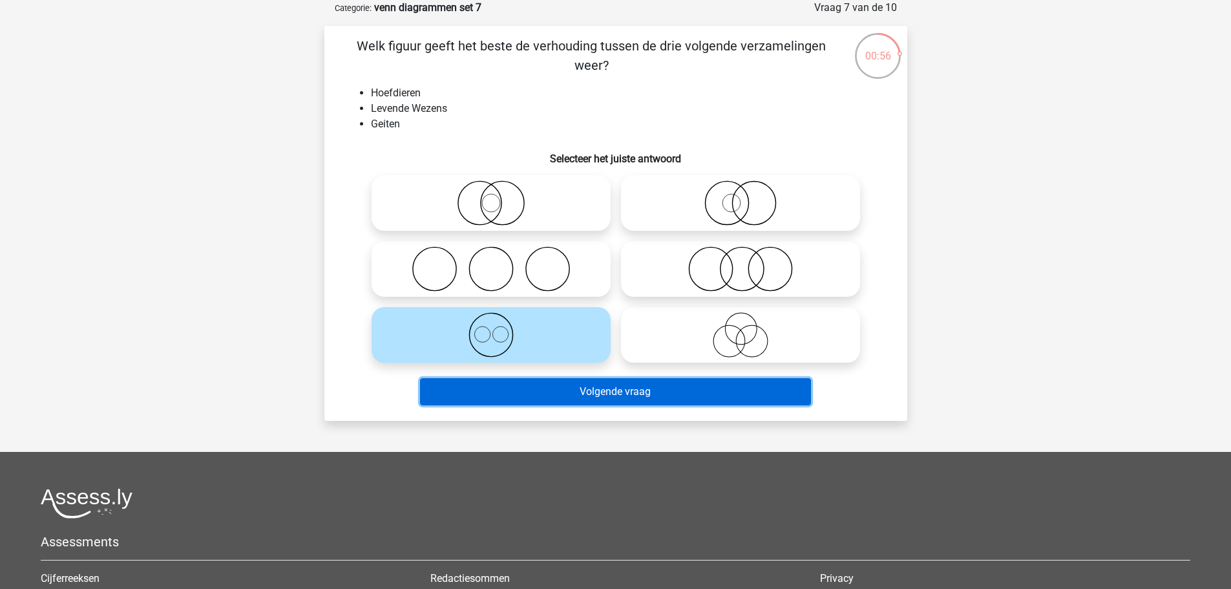
click at [601, 382] on button "Volgende vraag" at bounding box center [615, 391] width 391 height 27
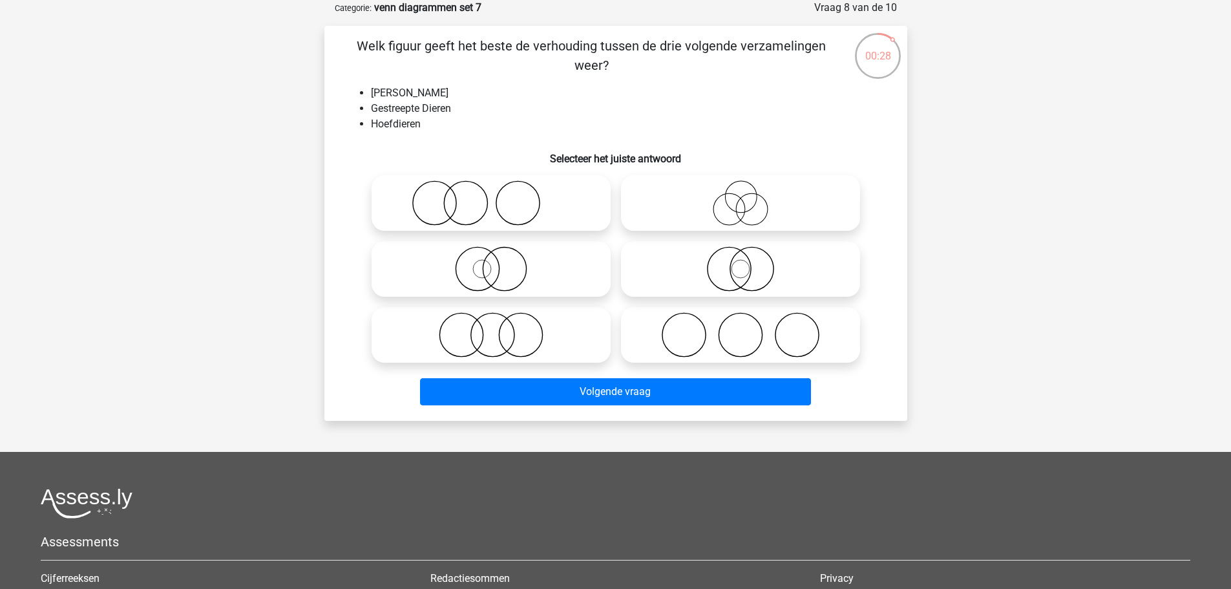
click at [743, 279] on icon at bounding box center [740, 268] width 229 height 45
click at [743, 262] on input "radio" at bounding box center [744, 258] width 8 height 8
radio input "true"
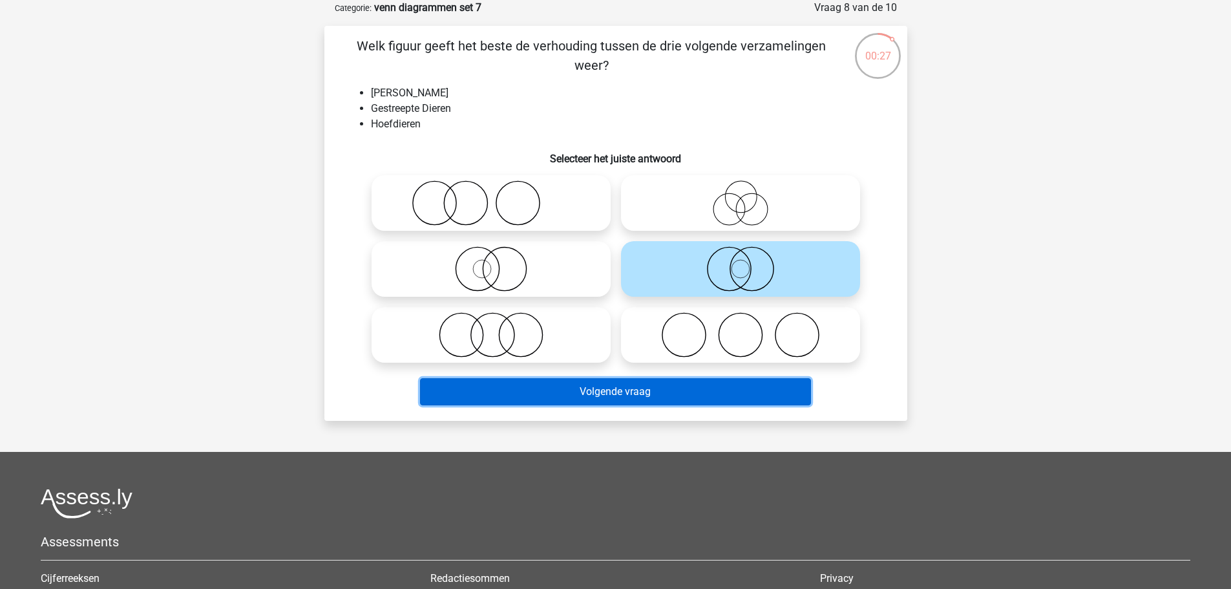
click at [709, 388] on button "Volgende vraag" at bounding box center [615, 391] width 391 height 27
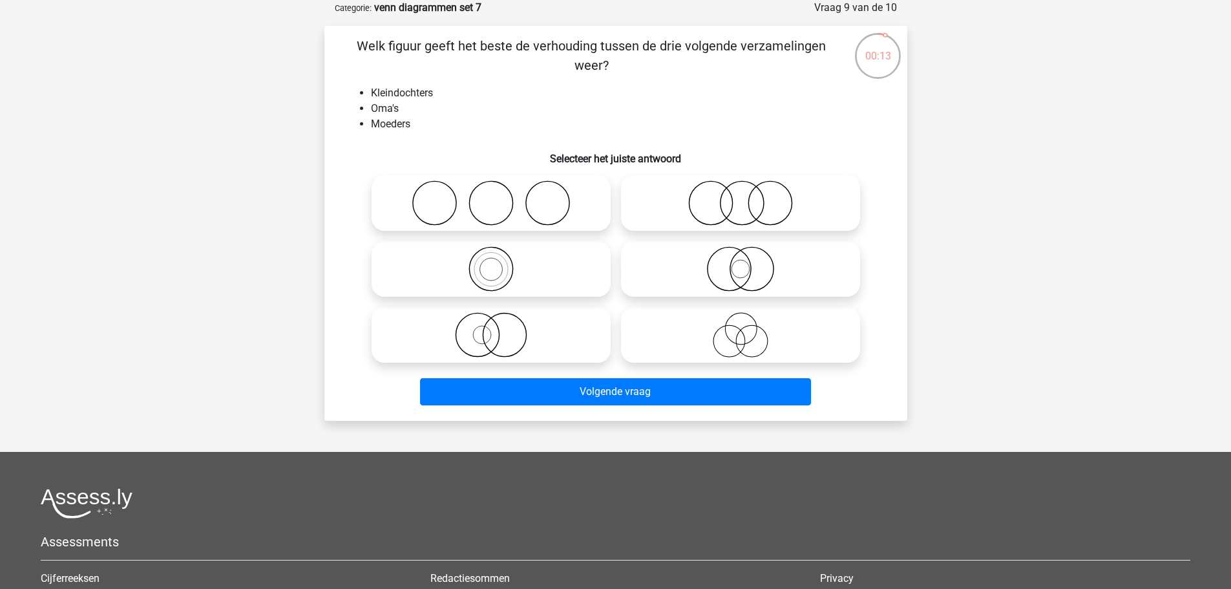
click at [496, 269] on icon at bounding box center [491, 268] width 229 height 45
click at [496, 262] on input "radio" at bounding box center [495, 258] width 8 height 8
radio input "true"
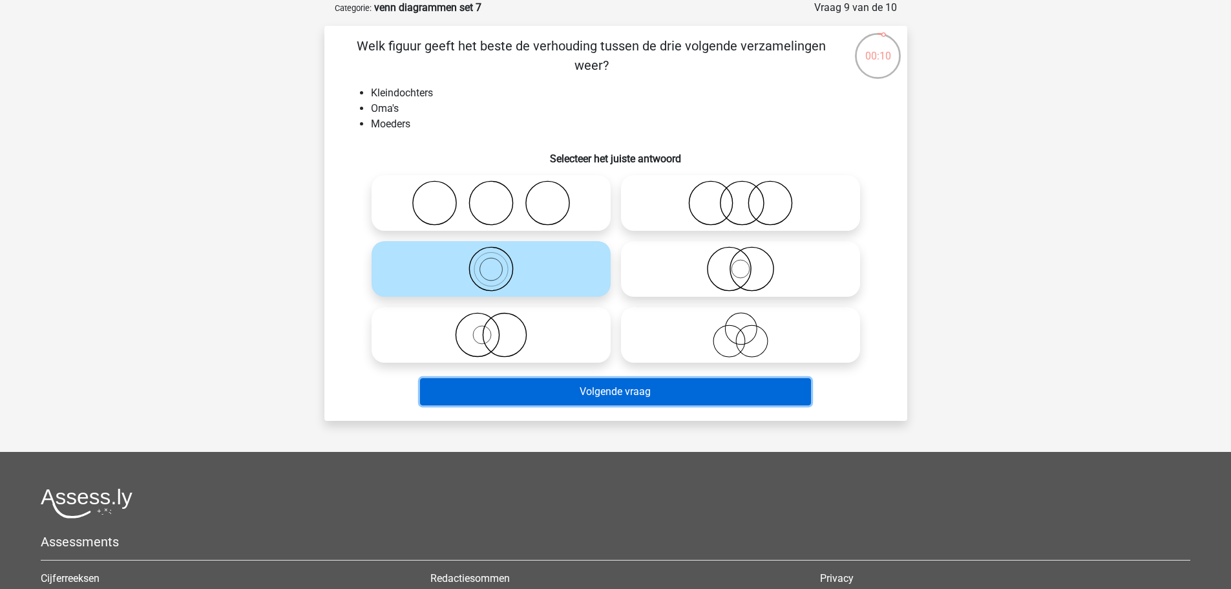
click at [617, 396] on button "Volgende vraag" at bounding box center [615, 391] width 391 height 27
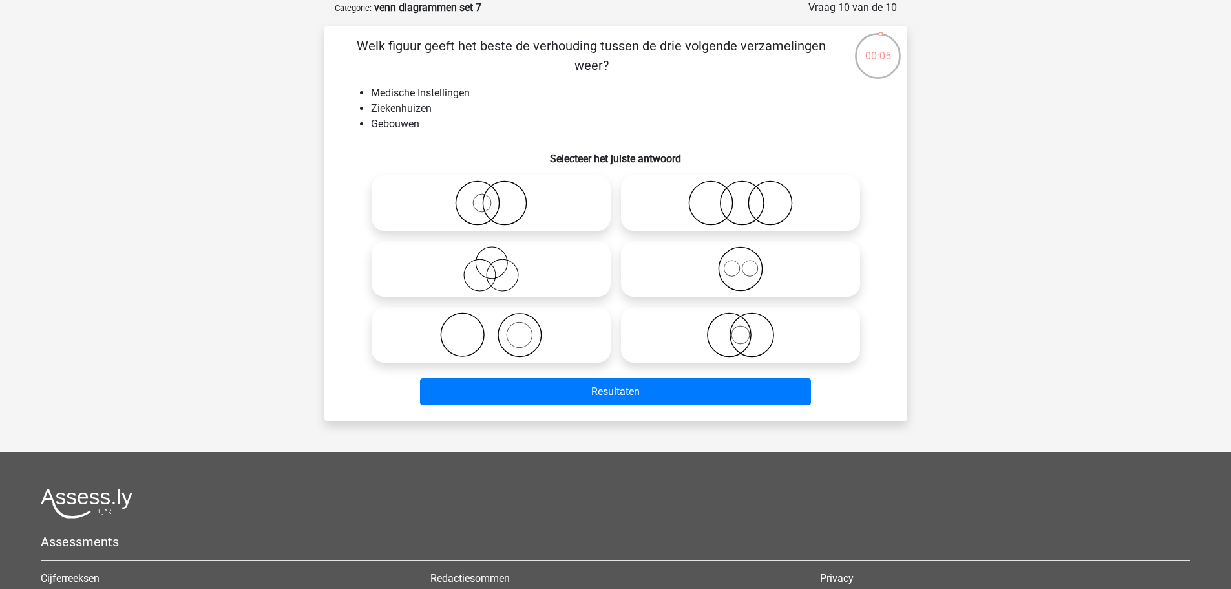
click at [680, 264] on icon at bounding box center [740, 268] width 229 height 45
click at [740, 262] on input "radio" at bounding box center [744, 258] width 8 height 8
radio input "true"
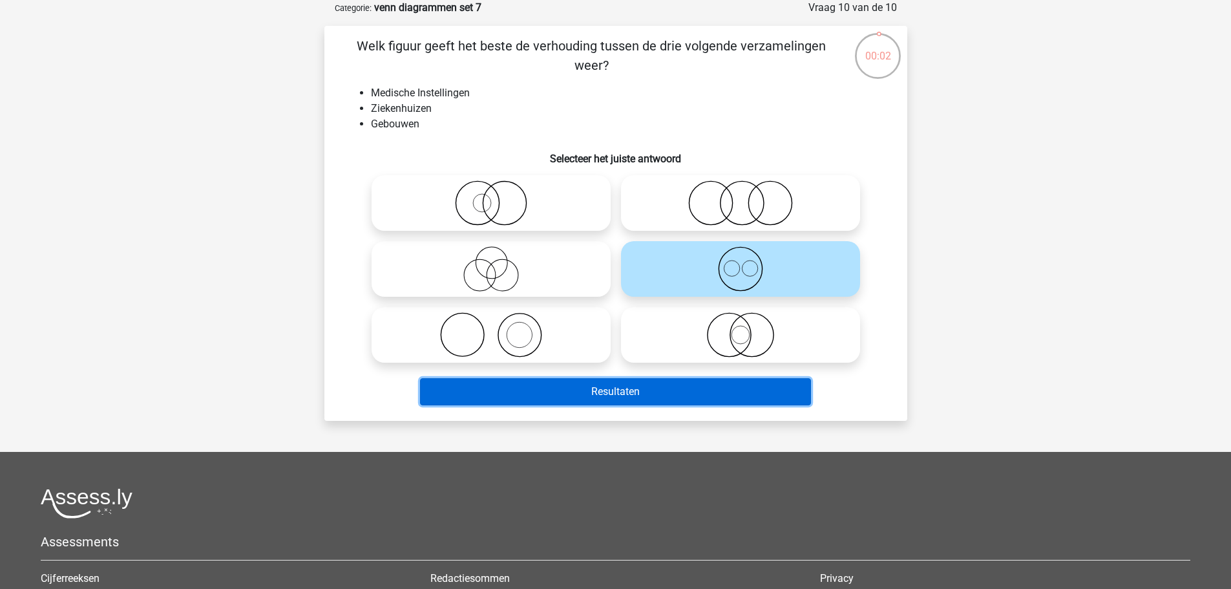
click at [680, 401] on button "Resultaten" at bounding box center [615, 391] width 391 height 27
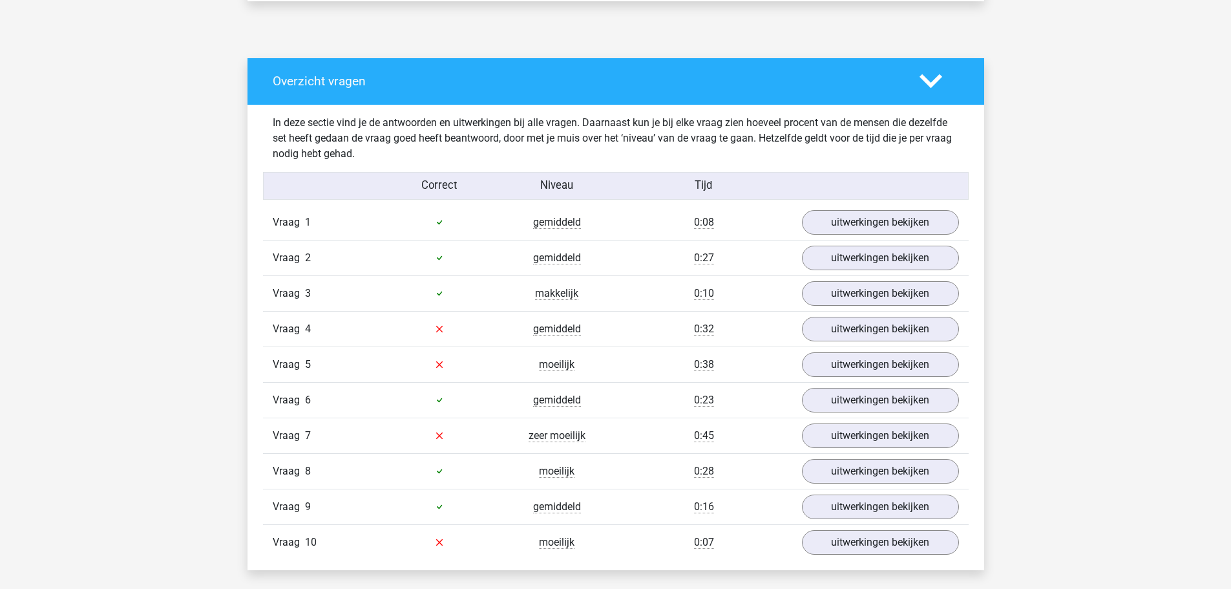
scroll to position [775, 0]
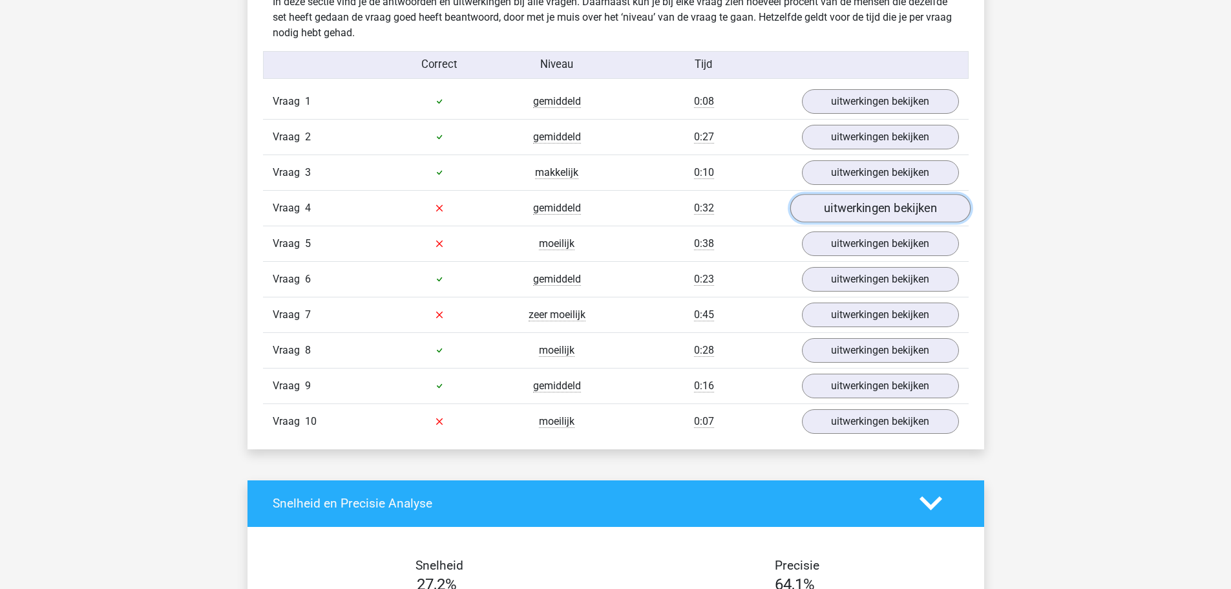
click at [836, 210] on link "uitwerkingen bekijken" at bounding box center [879, 208] width 180 height 28
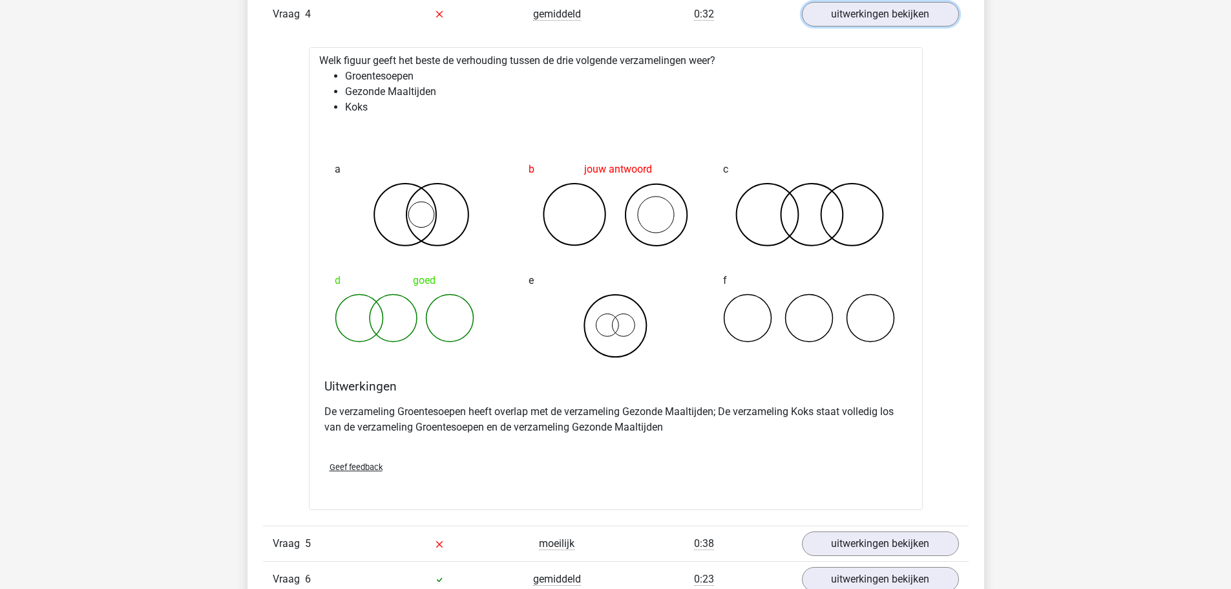
scroll to position [1292, 0]
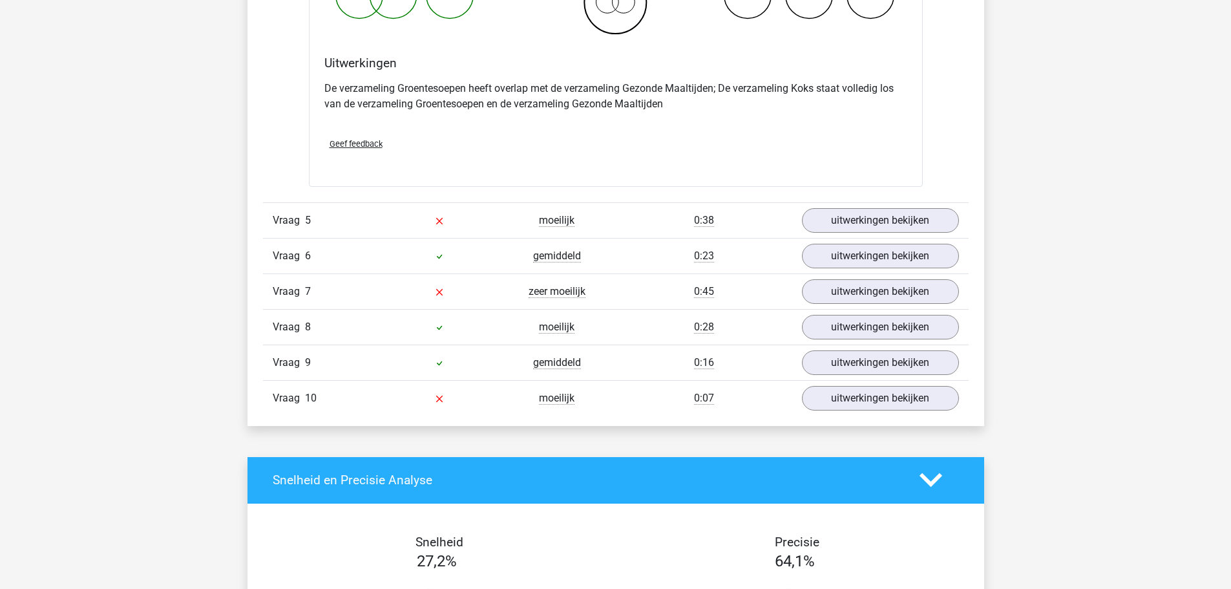
click at [851, 233] on div "Vraag 5 moeilijk 0:38 uitwerkingen bekijken" at bounding box center [616, 220] width 706 height 36
click at [851, 229] on link "uitwerkingen bekijken" at bounding box center [879, 220] width 180 height 28
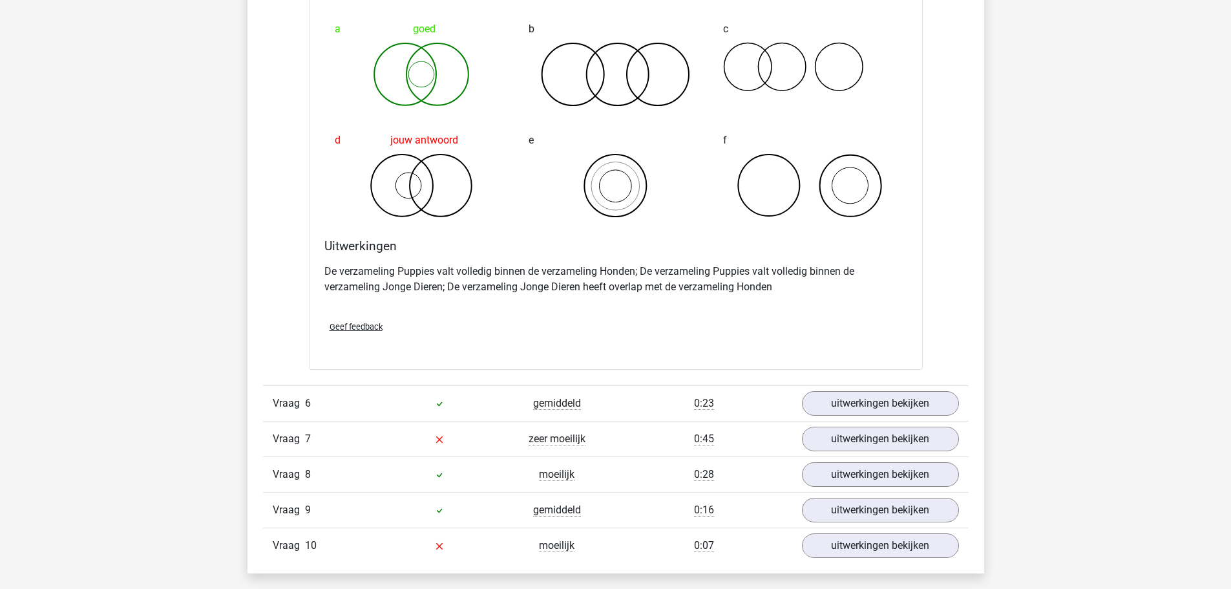
scroll to position [1680, 0]
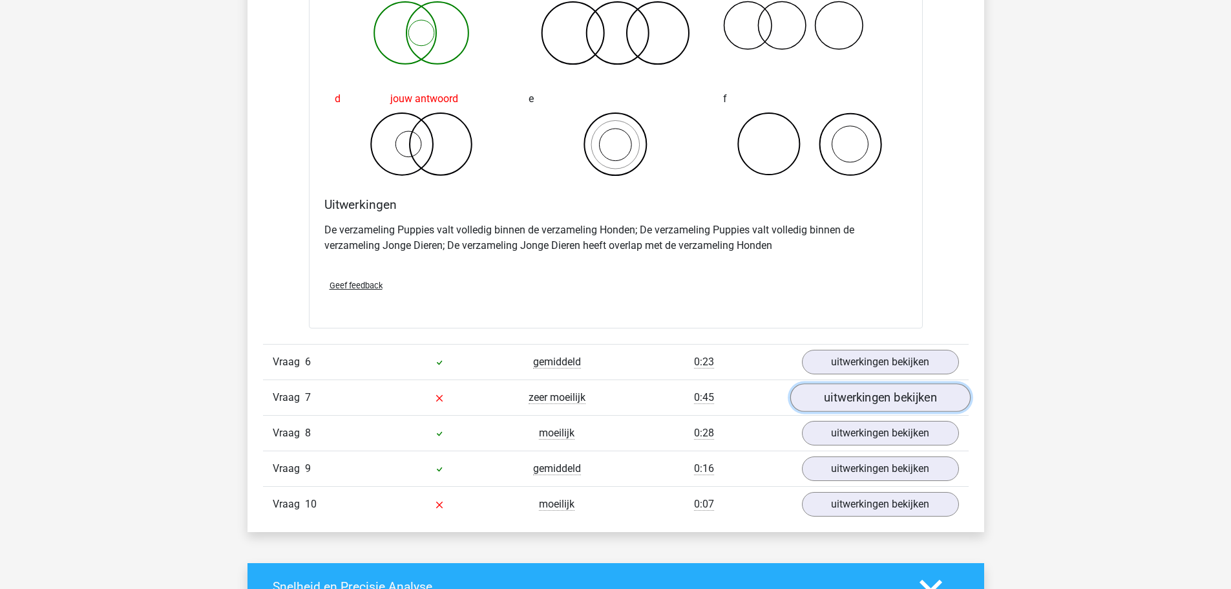
click at [837, 393] on link "uitwerkingen bekijken" at bounding box center [879, 397] width 180 height 28
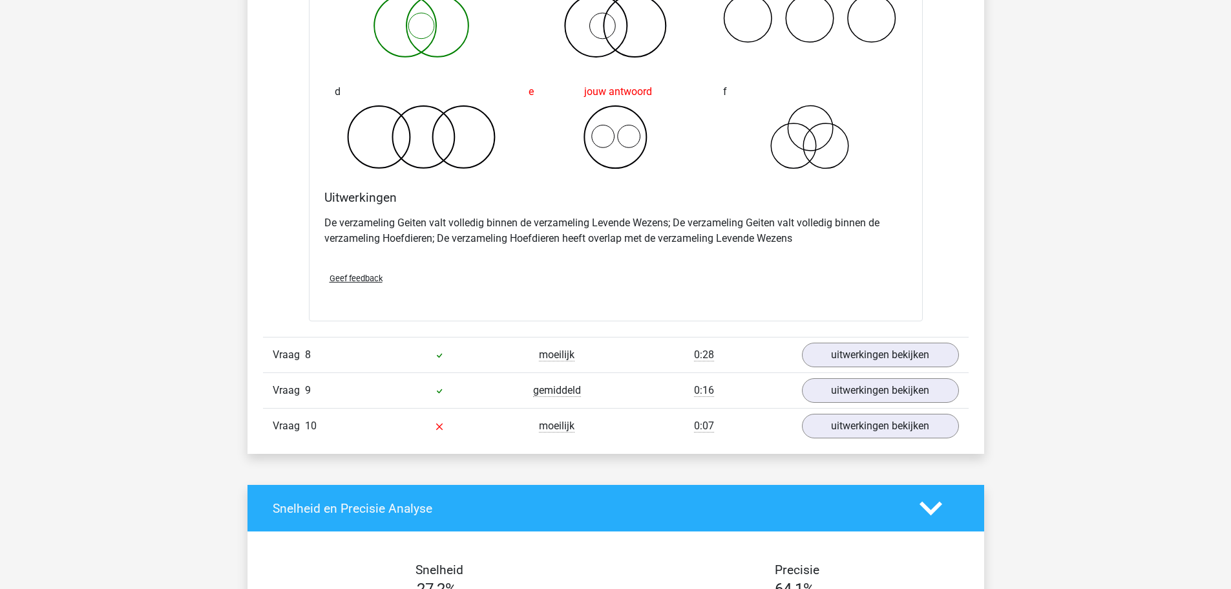
scroll to position [2390, 0]
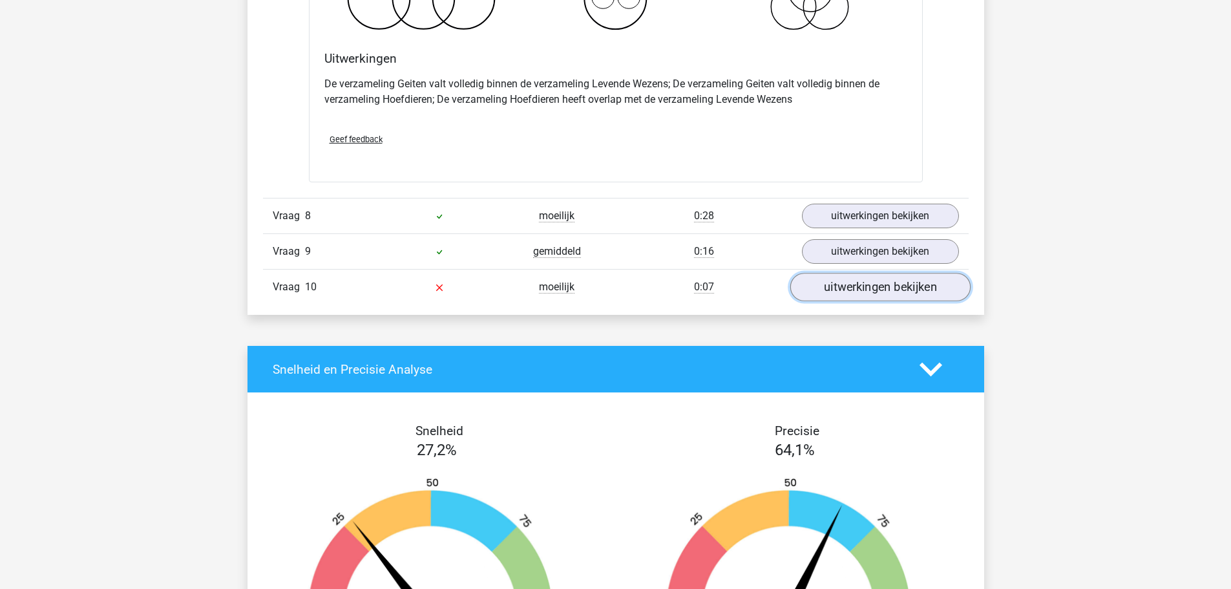
click at [855, 294] on link "uitwerkingen bekijken" at bounding box center [879, 287] width 180 height 28
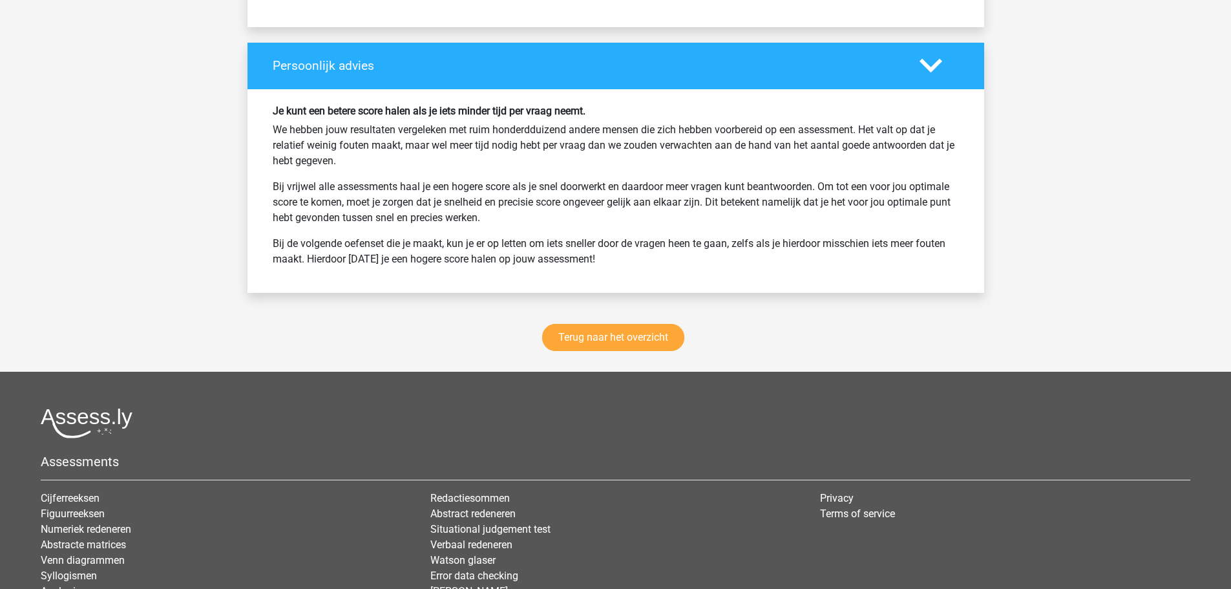
scroll to position [3683, 0]
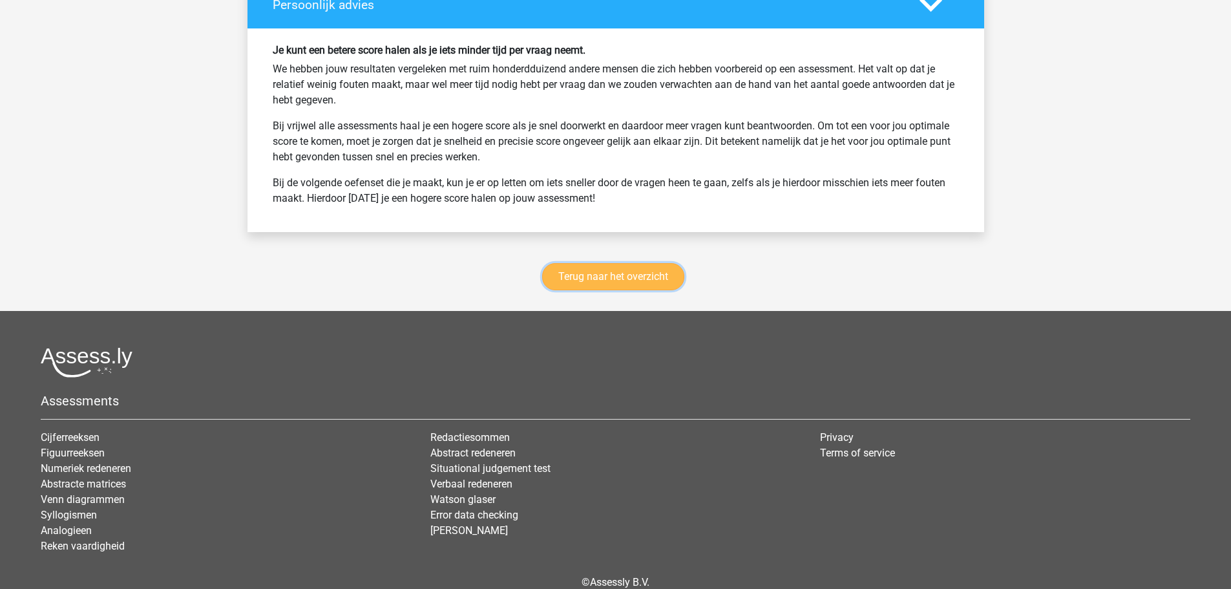
click at [587, 283] on link "Terug naar het overzicht" at bounding box center [613, 276] width 142 height 27
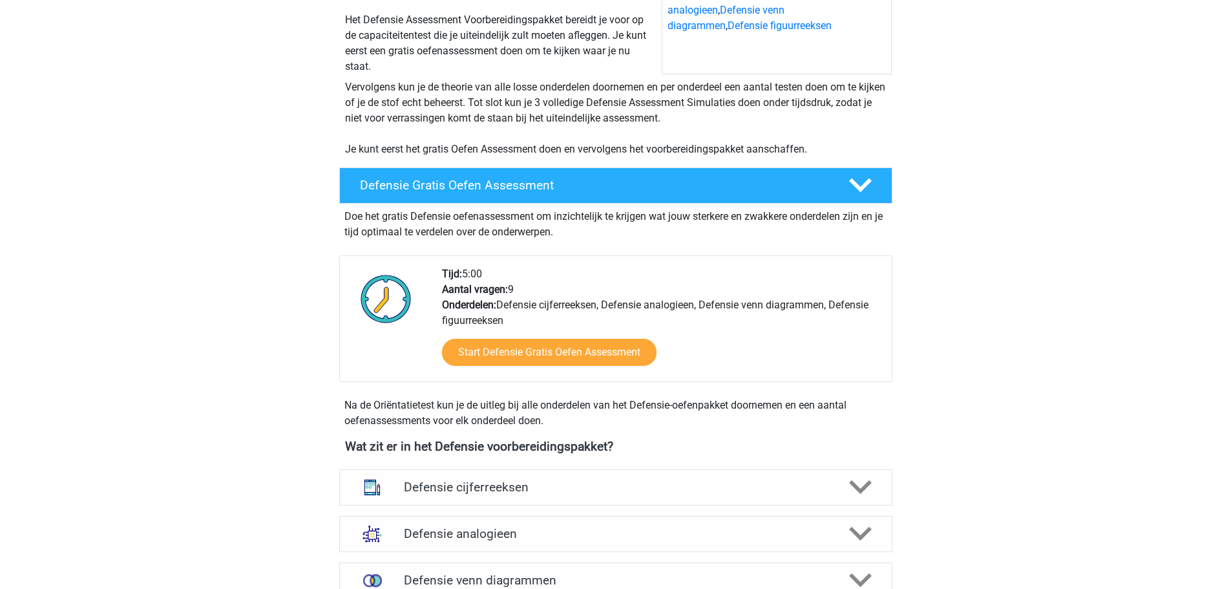
scroll to position [452, 0]
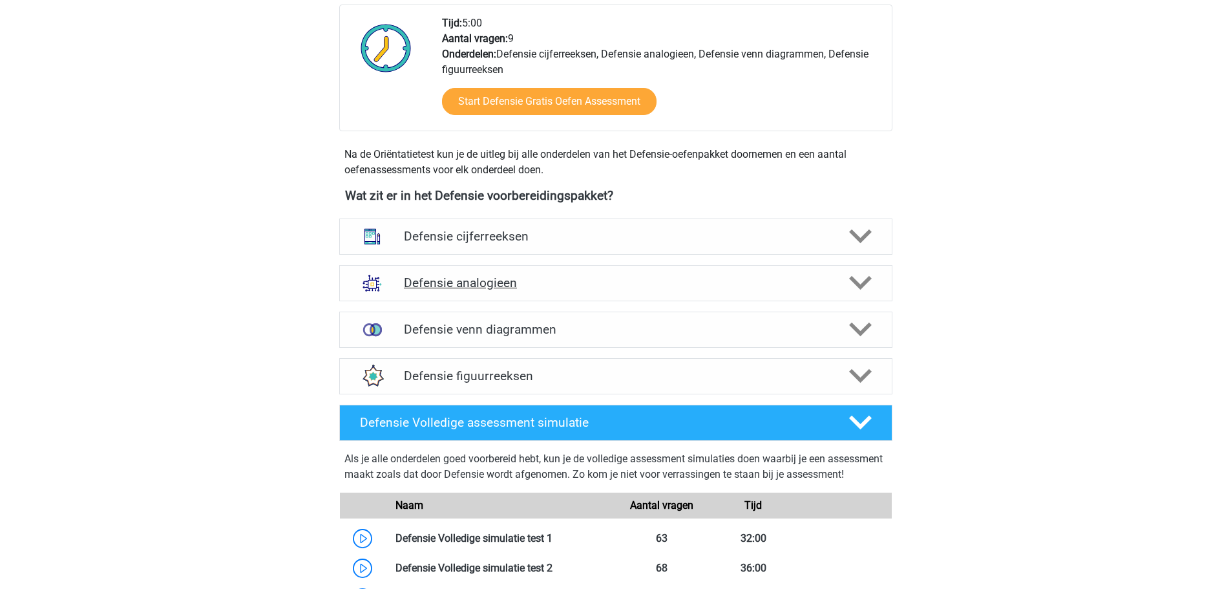
click at [515, 286] on h4 "Defensie analogieen" at bounding box center [615, 282] width 423 height 15
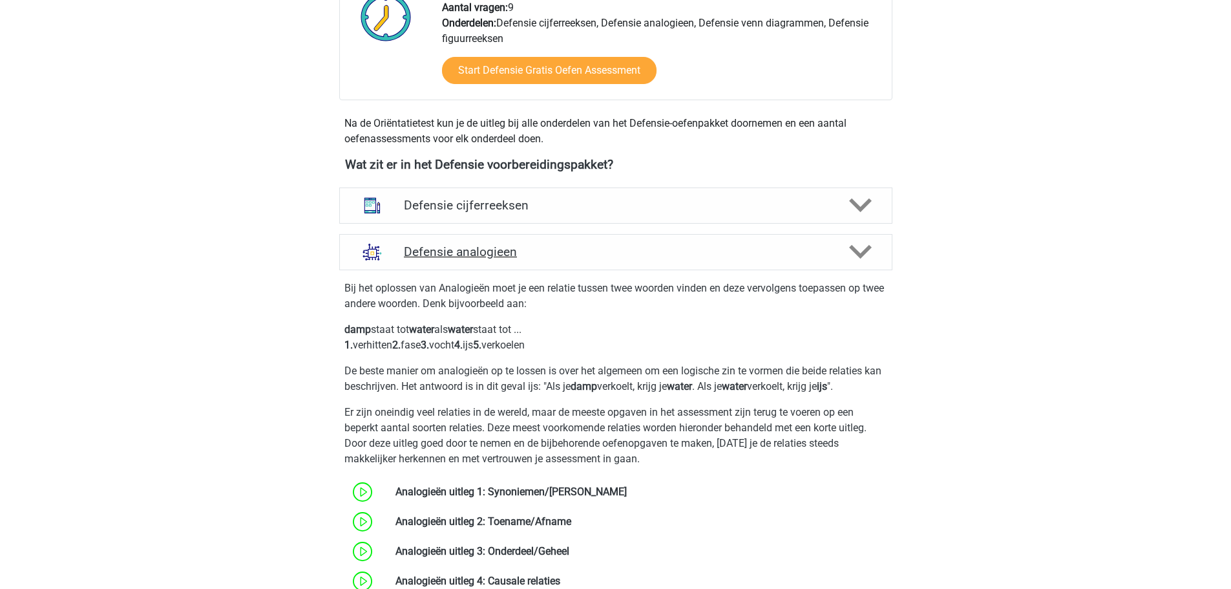
scroll to position [517, 0]
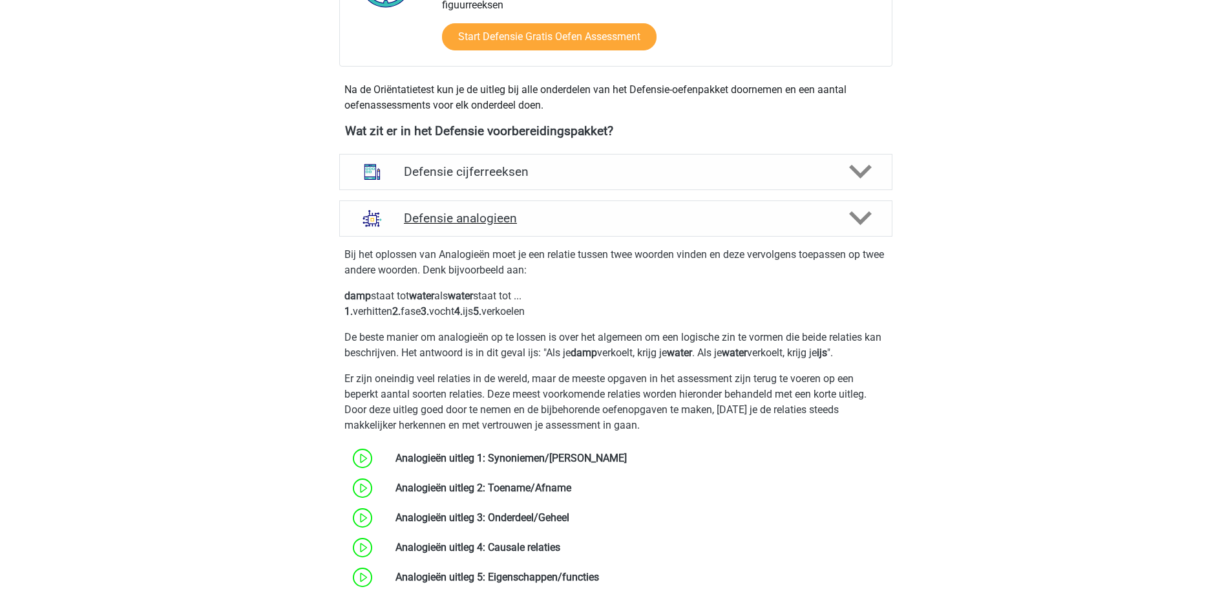
click at [481, 221] on h4 "Defensie analogieen" at bounding box center [615, 218] width 423 height 15
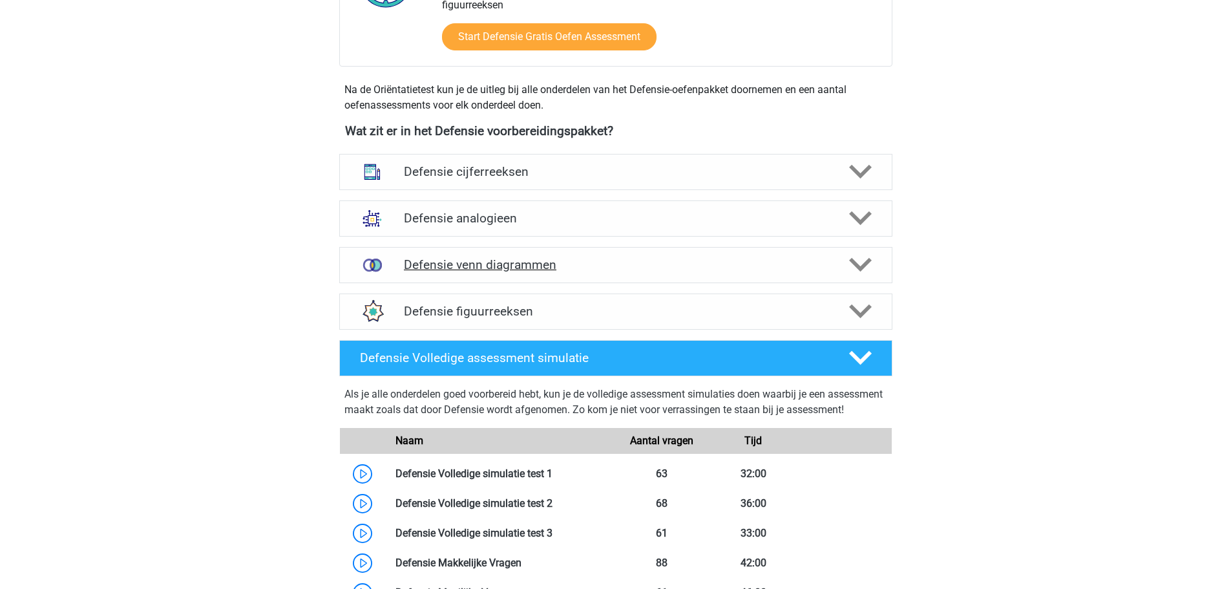
click at [496, 269] on h4 "Defensie venn diagrammen" at bounding box center [615, 264] width 423 height 15
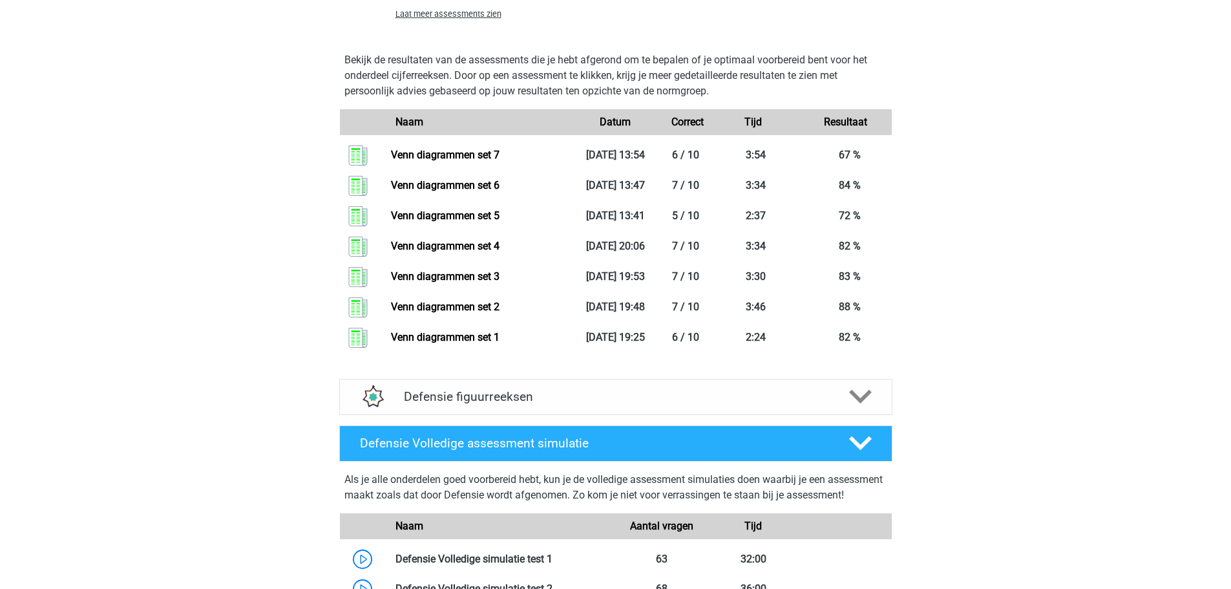
scroll to position [969, 0]
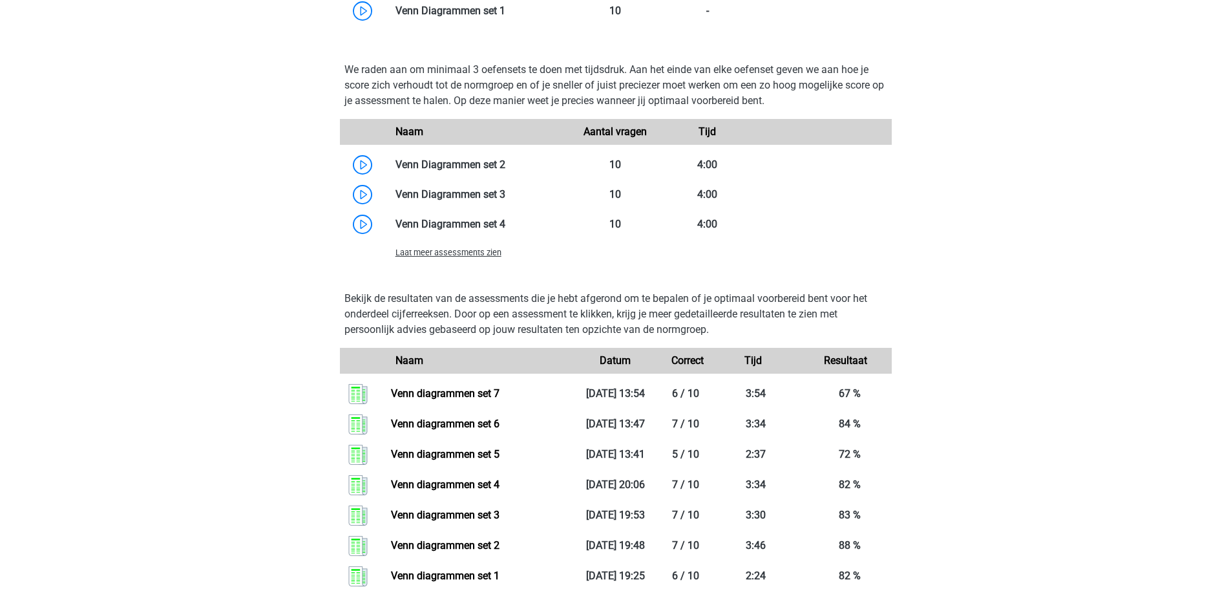
click at [479, 249] on span "Laat meer assessments zien" at bounding box center [448, 252] width 106 height 10
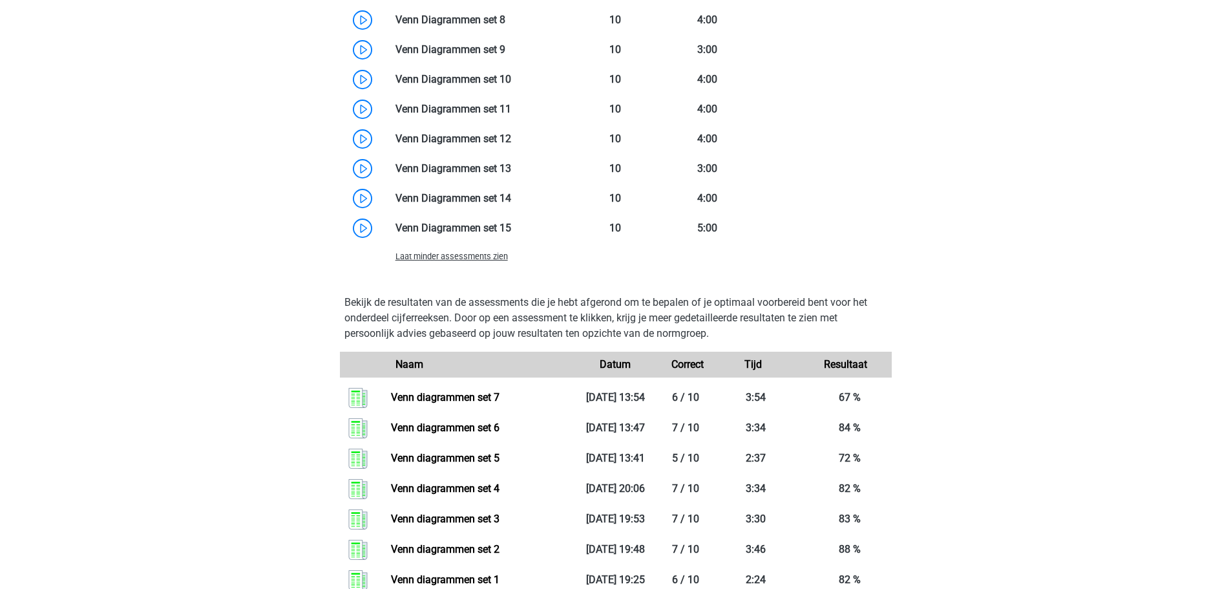
scroll to position [1098, 0]
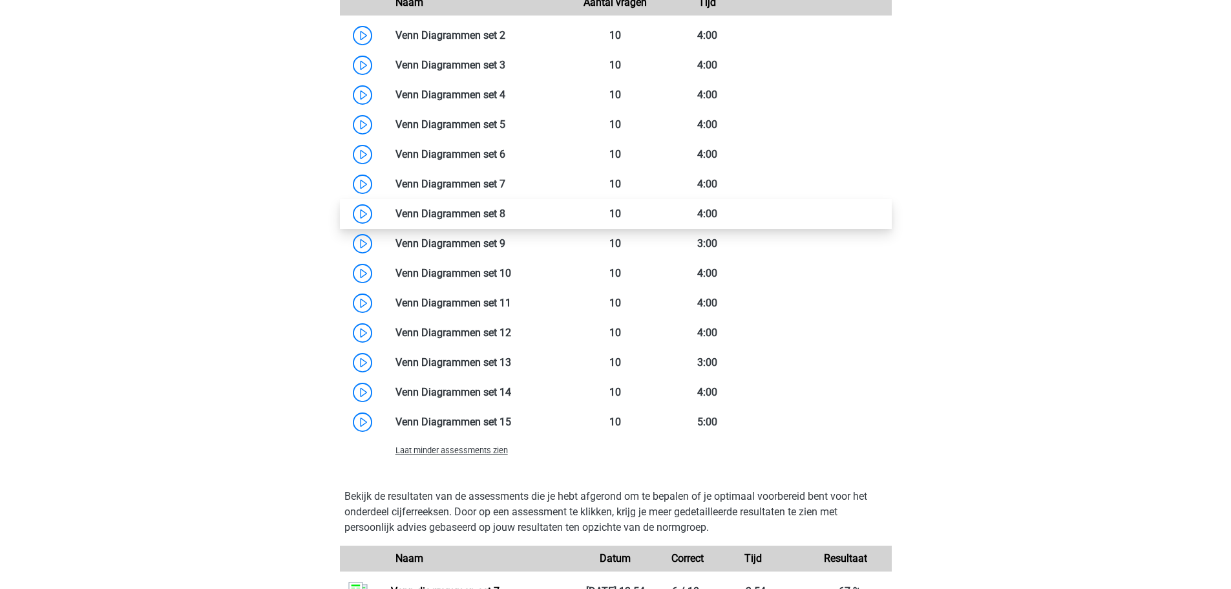
click at [505, 210] on link at bounding box center [505, 213] width 0 height 12
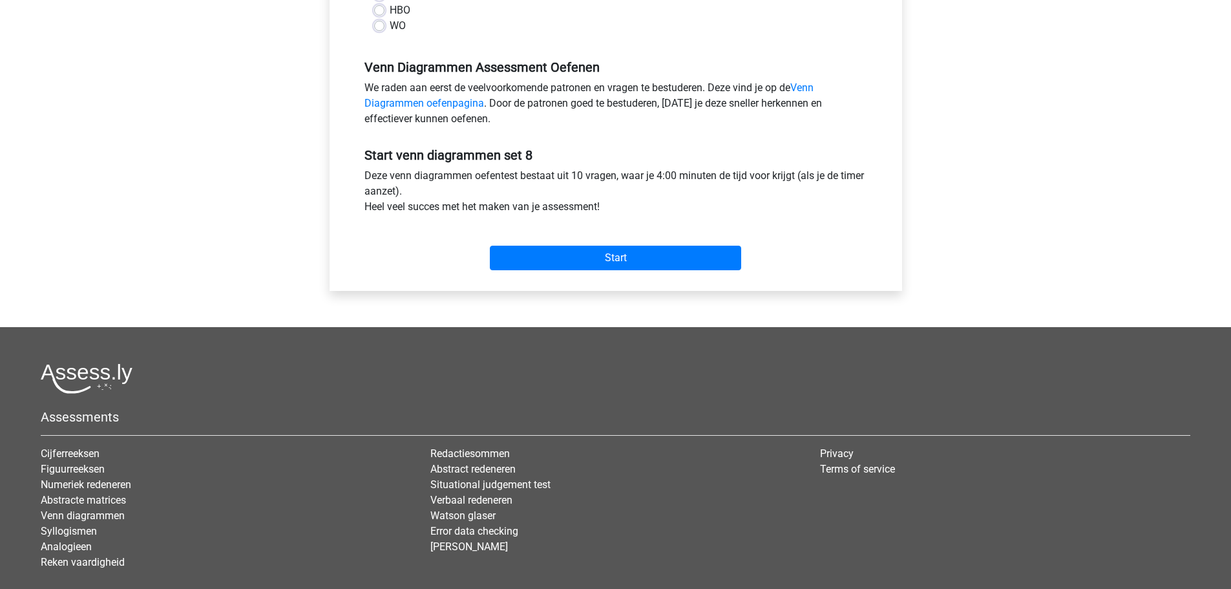
scroll to position [432, 0]
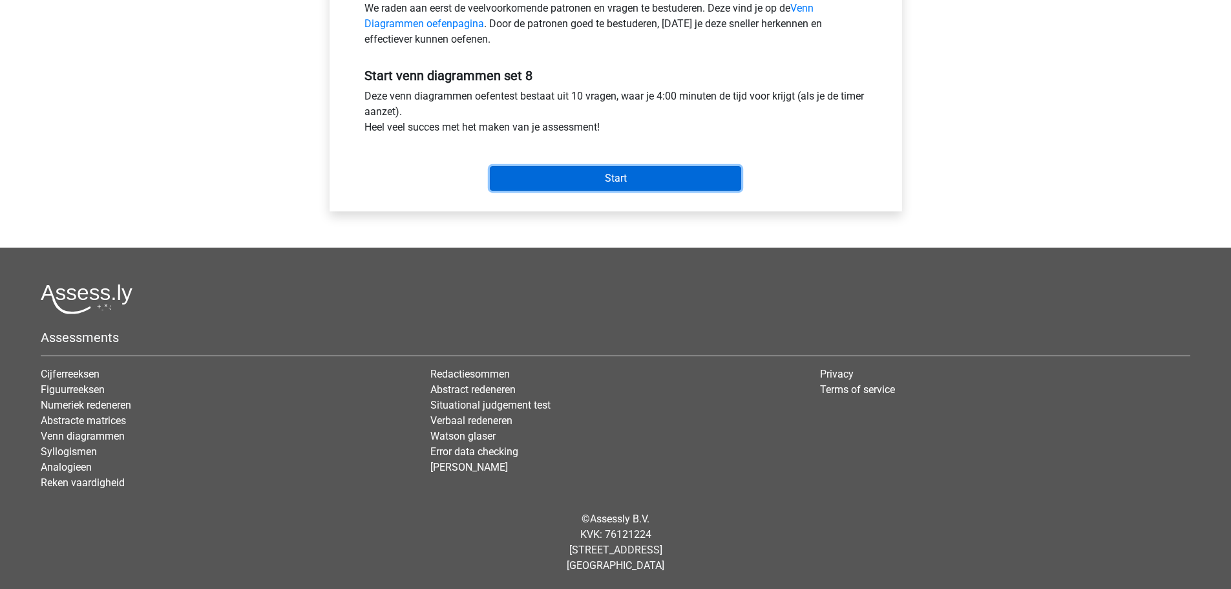
click at [596, 178] on input "Start" at bounding box center [615, 178] width 251 height 25
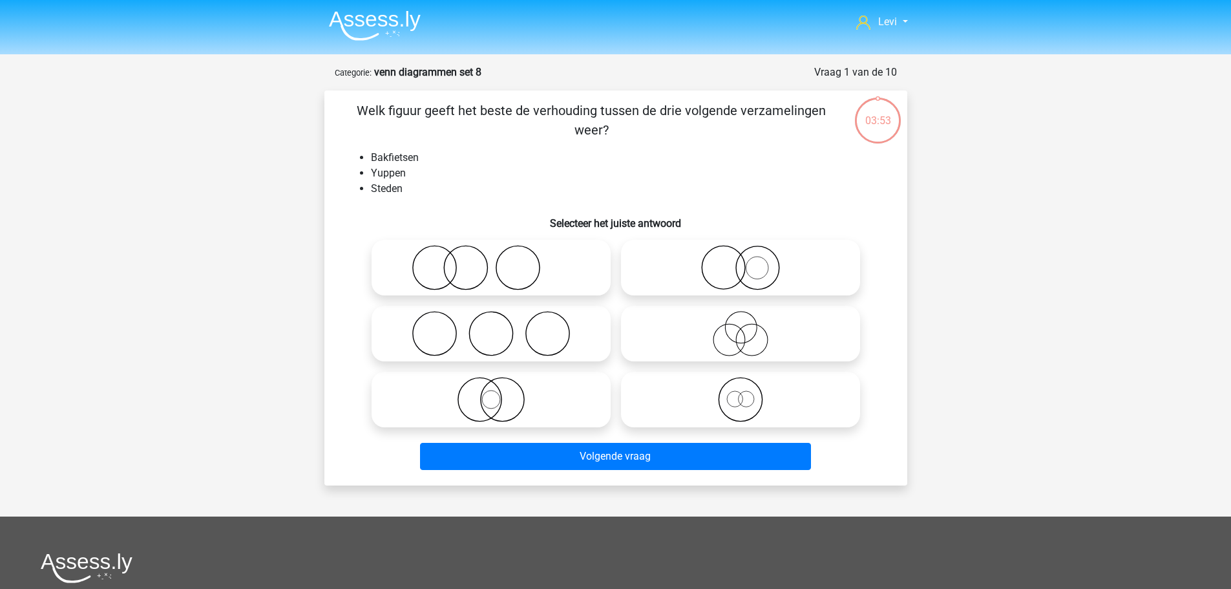
click at [562, 331] on icon at bounding box center [491, 333] width 229 height 45
click at [499, 327] on input "radio" at bounding box center [495, 323] width 8 height 8
radio input "true"
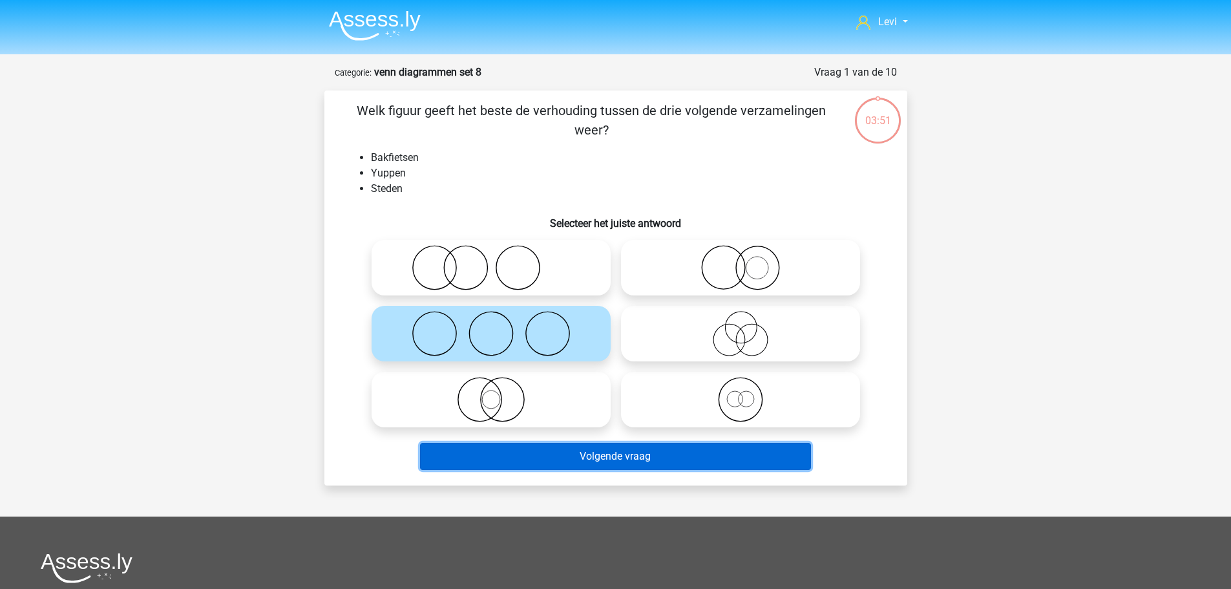
click at [677, 464] on button "Volgende vraag" at bounding box center [615, 456] width 391 height 27
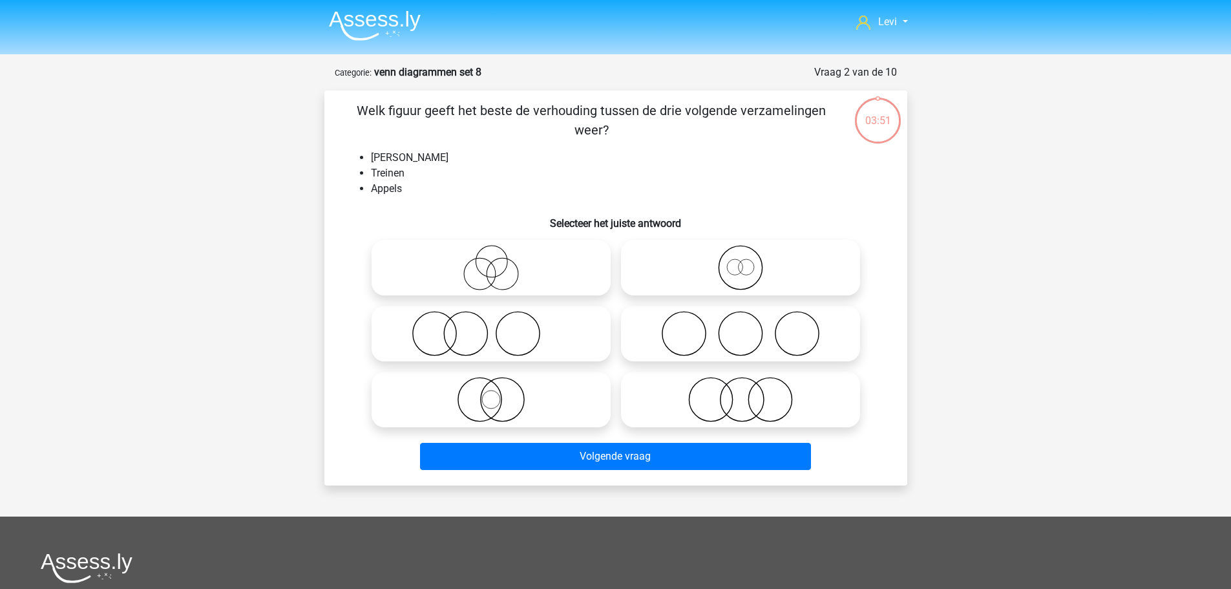
scroll to position [65, 0]
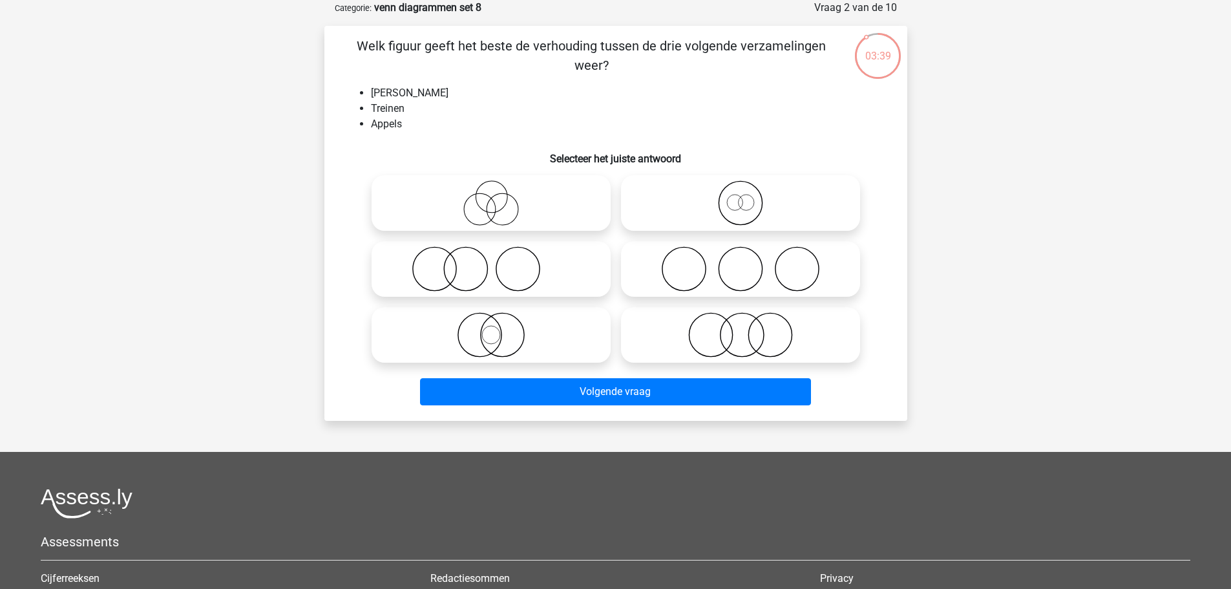
click at [726, 342] on icon at bounding box center [740, 334] width 229 height 45
click at [740, 328] on input "radio" at bounding box center [744, 324] width 8 height 8
radio input "true"
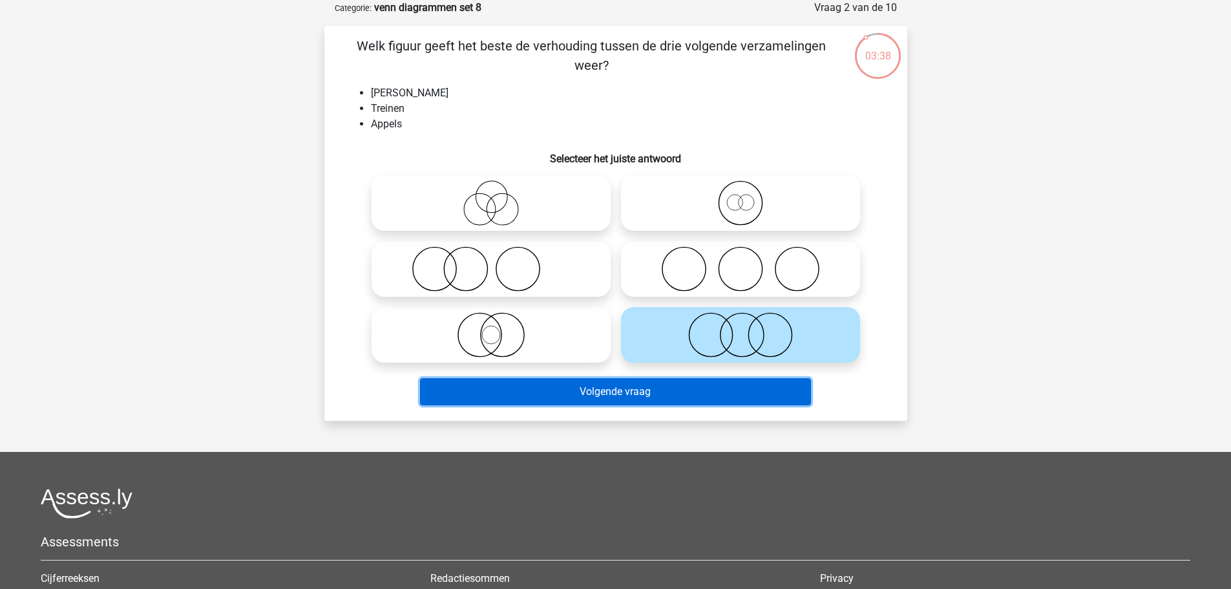
click at [726, 392] on button "Volgende vraag" at bounding box center [615, 391] width 391 height 27
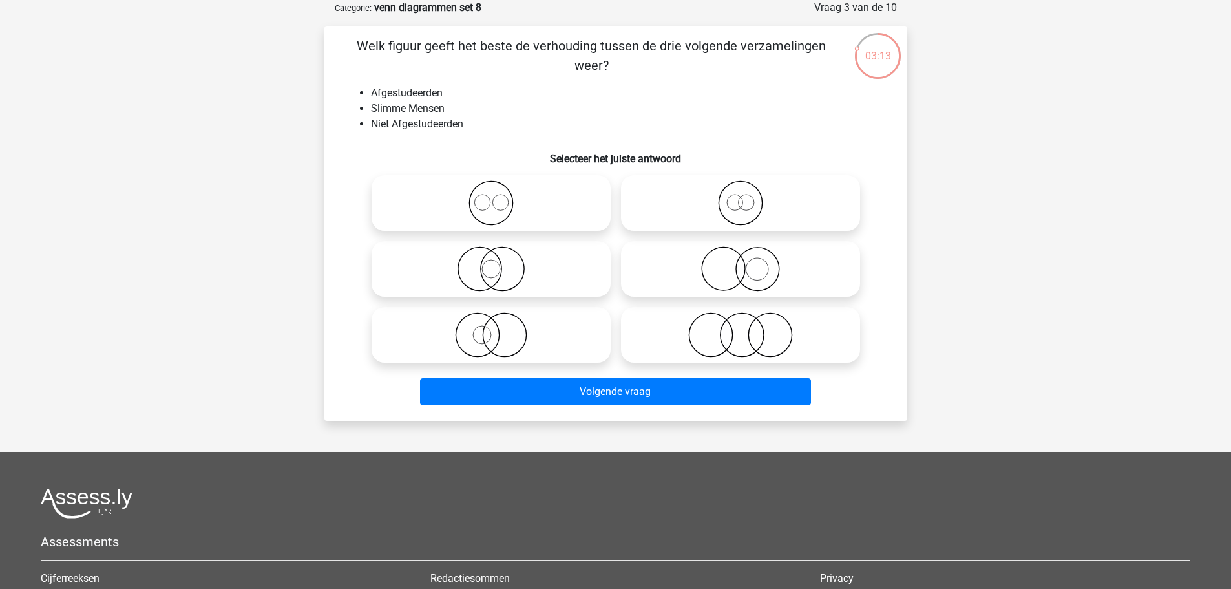
click at [755, 259] on icon at bounding box center [740, 268] width 229 height 45
click at [749, 259] on input "radio" at bounding box center [744, 258] width 8 height 8
radio input "true"
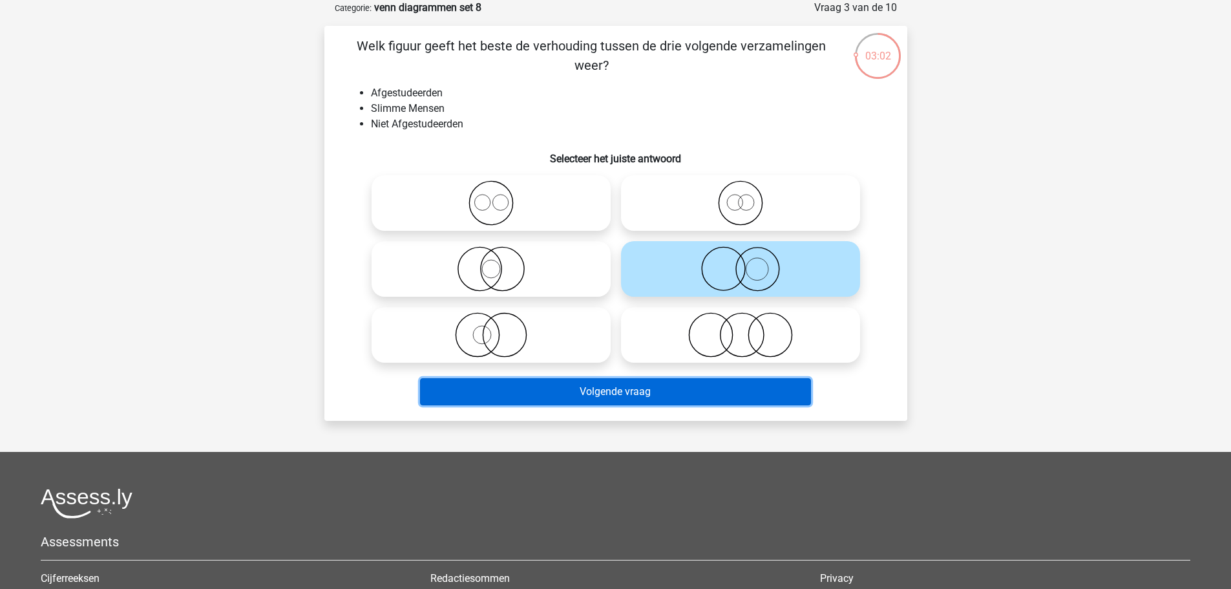
click at [660, 392] on button "Volgende vraag" at bounding box center [615, 391] width 391 height 27
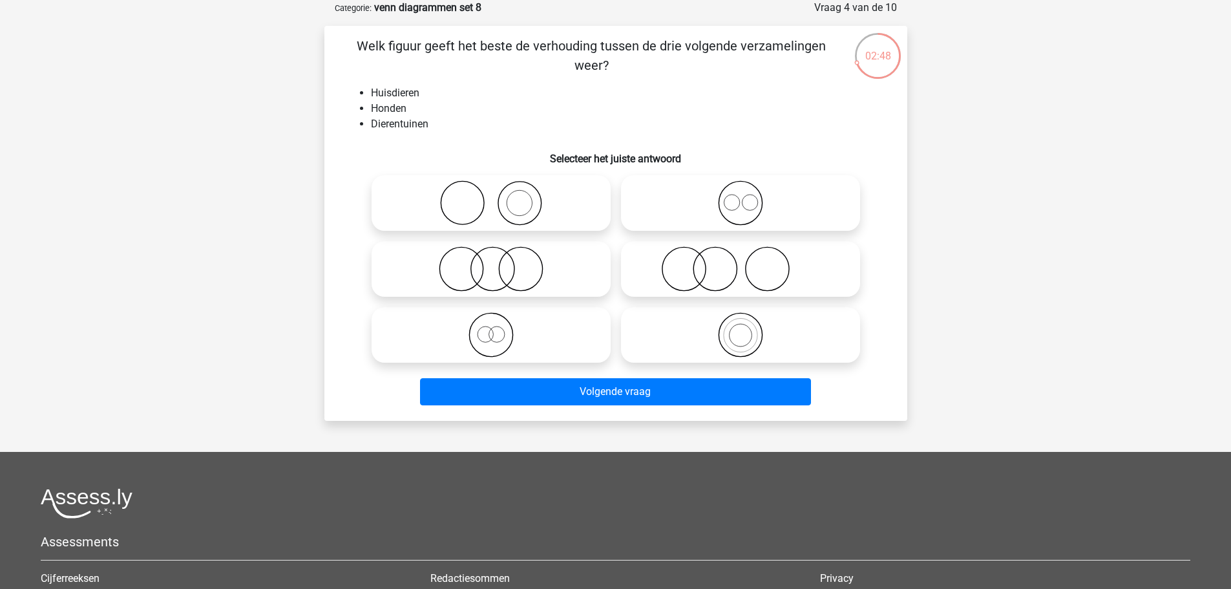
click at [678, 280] on icon at bounding box center [740, 268] width 229 height 45
click at [740, 262] on input "radio" at bounding box center [744, 258] width 8 height 8
radio input "true"
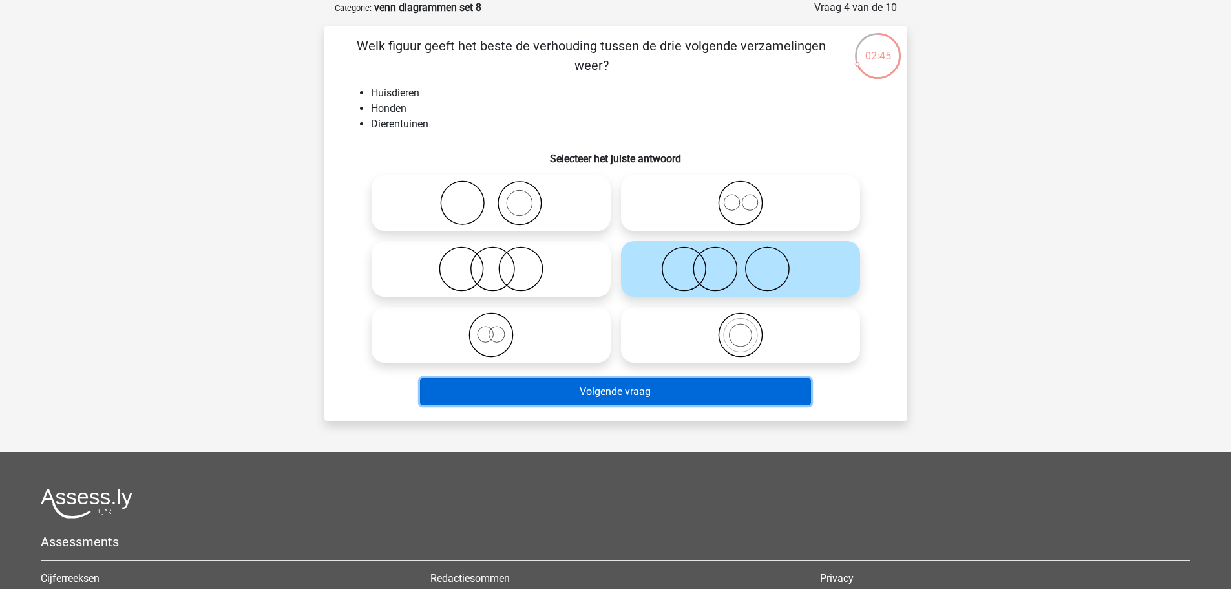
click at [707, 392] on button "Volgende vraag" at bounding box center [615, 391] width 391 height 27
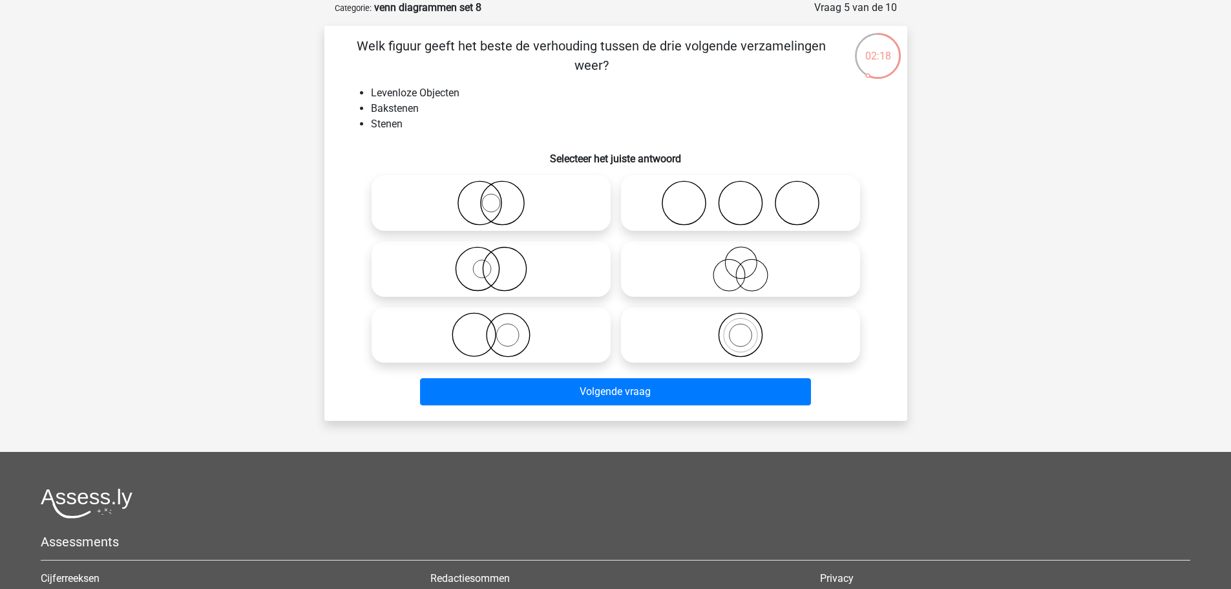
click at [740, 331] on icon at bounding box center [740, 334] width 229 height 45
click at [740, 328] on input "radio" at bounding box center [744, 324] width 8 height 8
radio input "true"
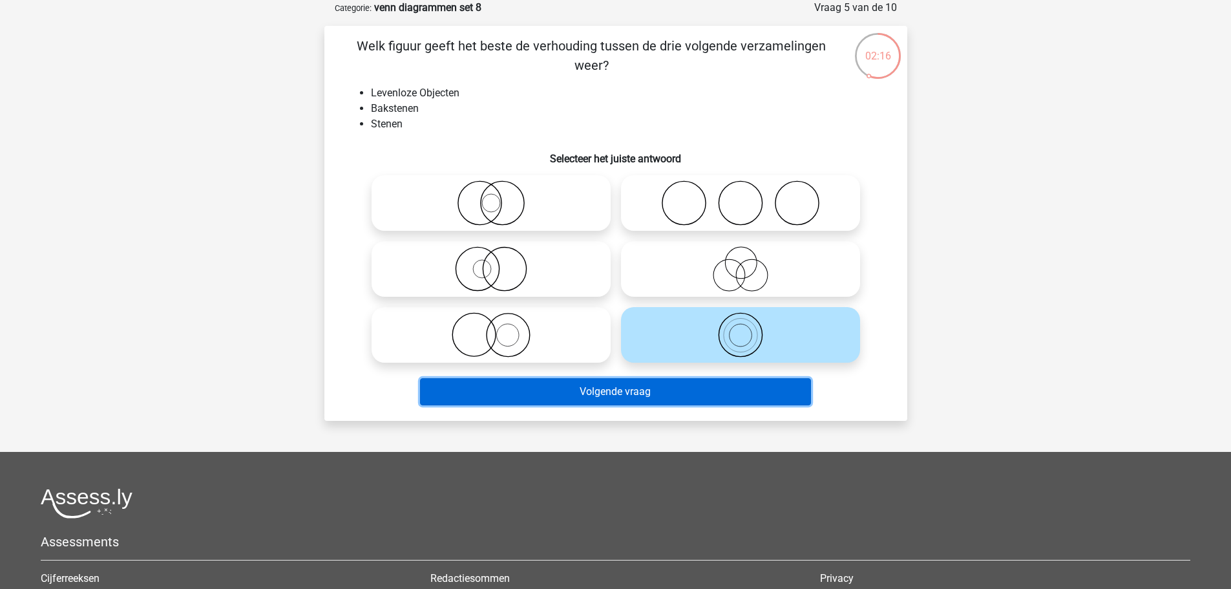
click at [687, 386] on button "Volgende vraag" at bounding box center [615, 391] width 391 height 27
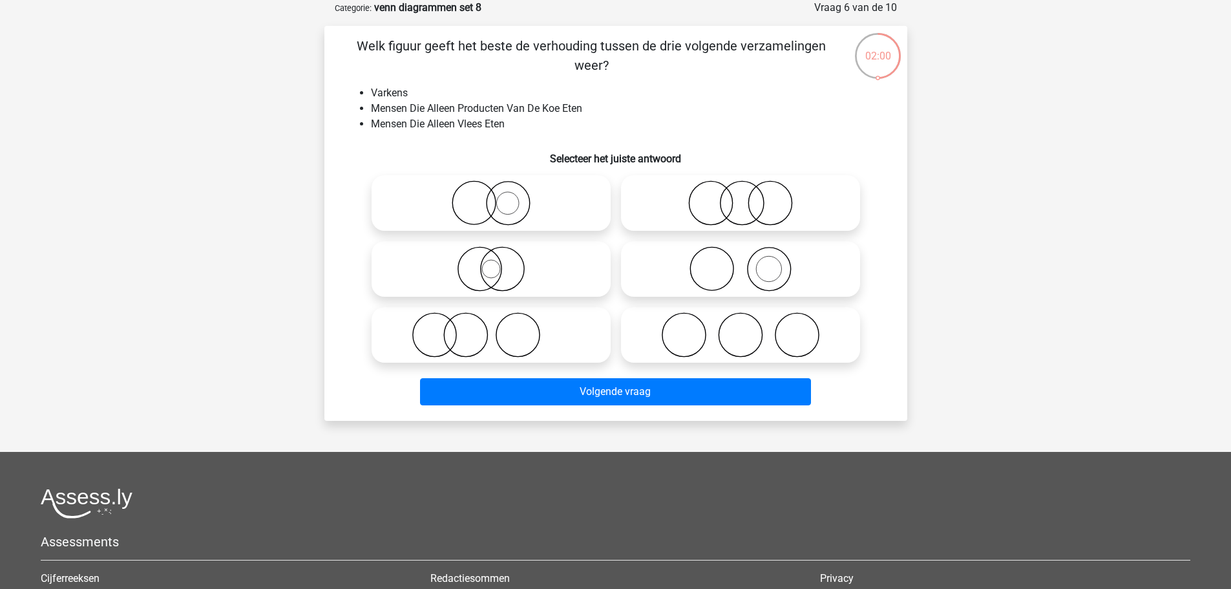
click at [737, 269] on icon at bounding box center [740, 268] width 229 height 45
click at [740, 262] on input "radio" at bounding box center [744, 258] width 8 height 8
radio input "true"
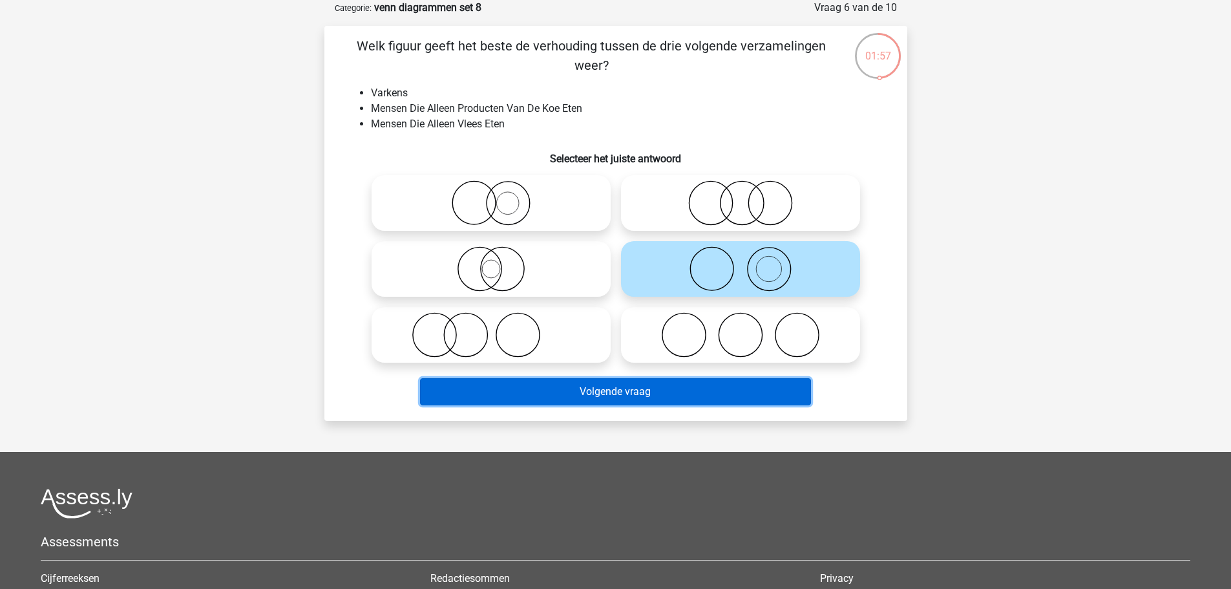
click at [754, 384] on button "Volgende vraag" at bounding box center [615, 391] width 391 height 27
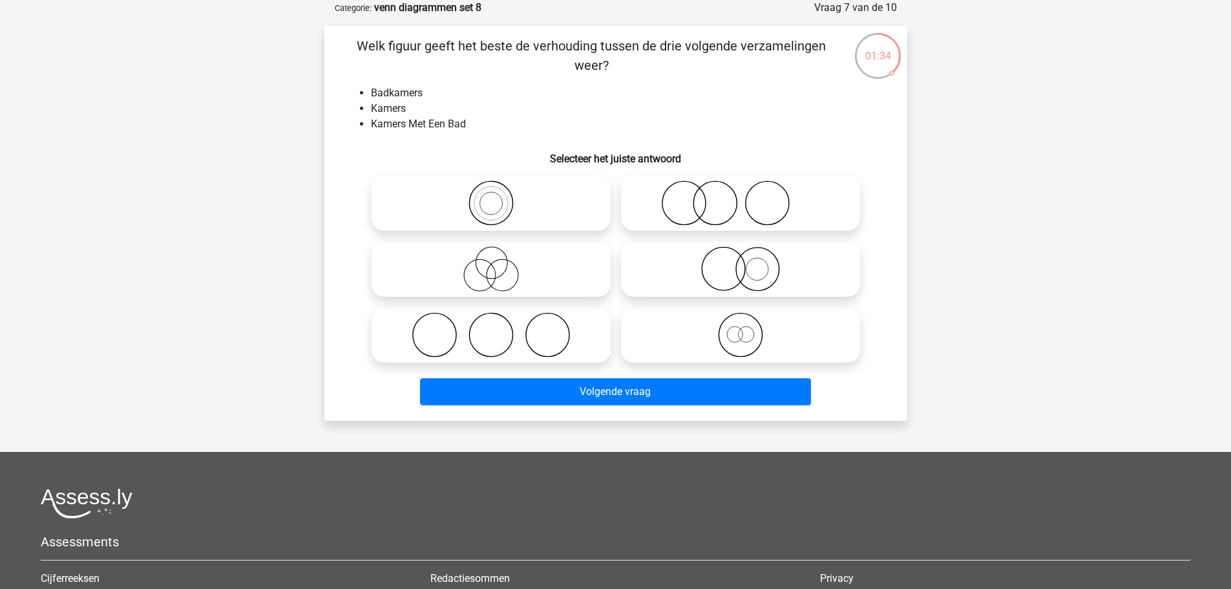
click at [701, 324] on icon at bounding box center [740, 334] width 229 height 45
click at [740, 324] on input "radio" at bounding box center [744, 324] width 8 height 8
radio input "true"
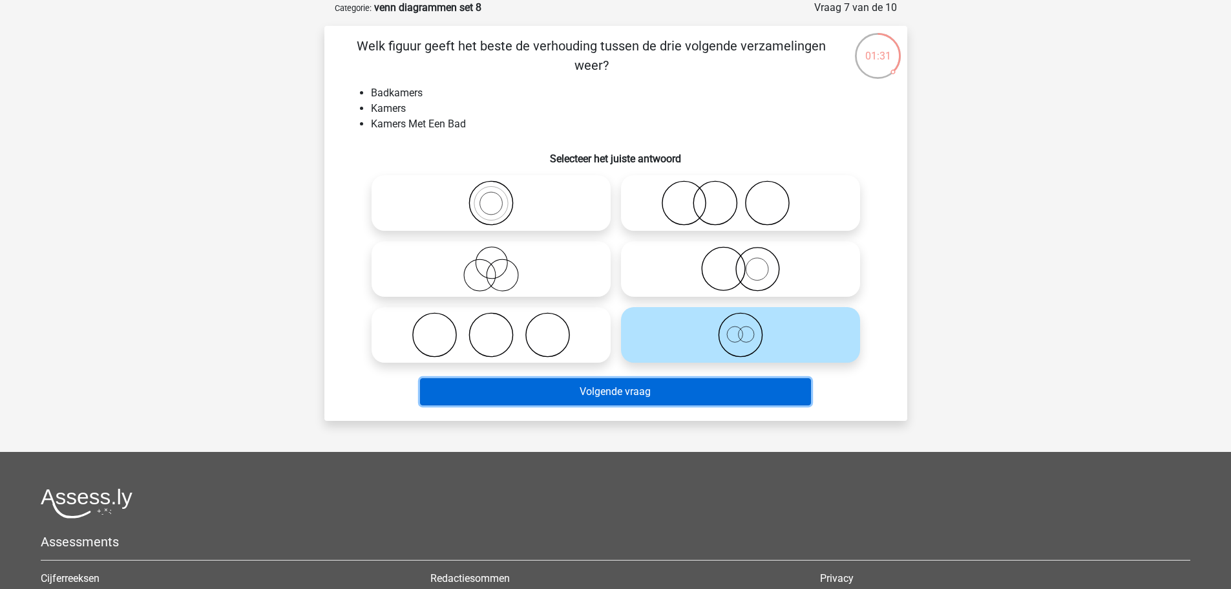
click at [724, 391] on button "Volgende vraag" at bounding box center [615, 391] width 391 height 27
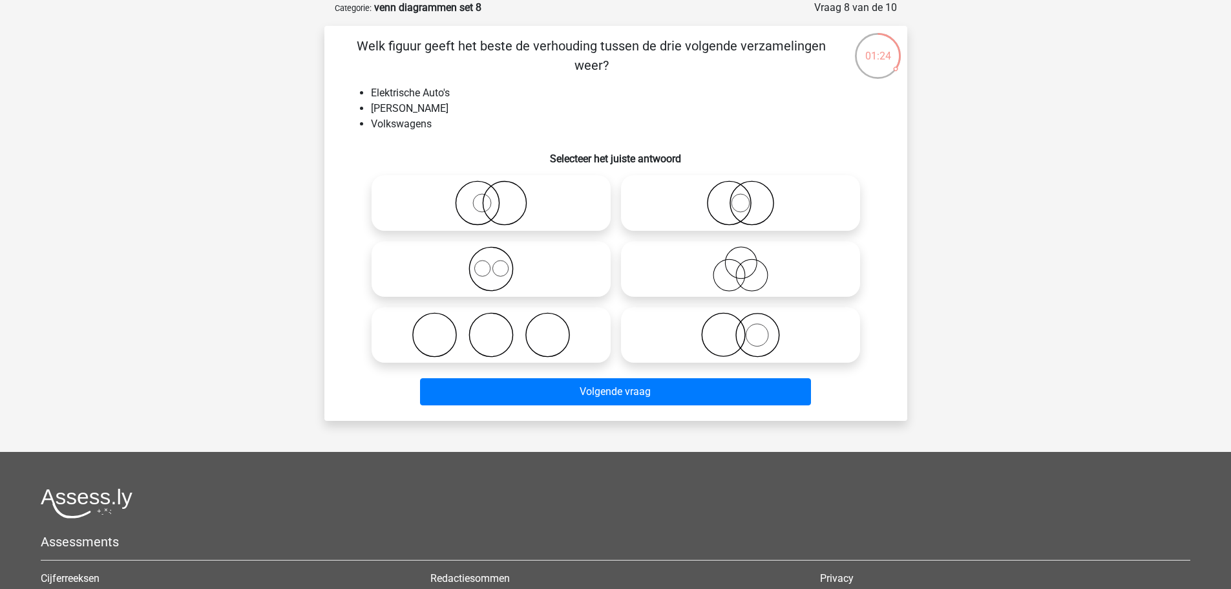
click at [484, 212] on circle at bounding box center [482, 203] width 18 height 18
click at [491, 196] on input "radio" at bounding box center [495, 192] width 8 height 8
radio input "true"
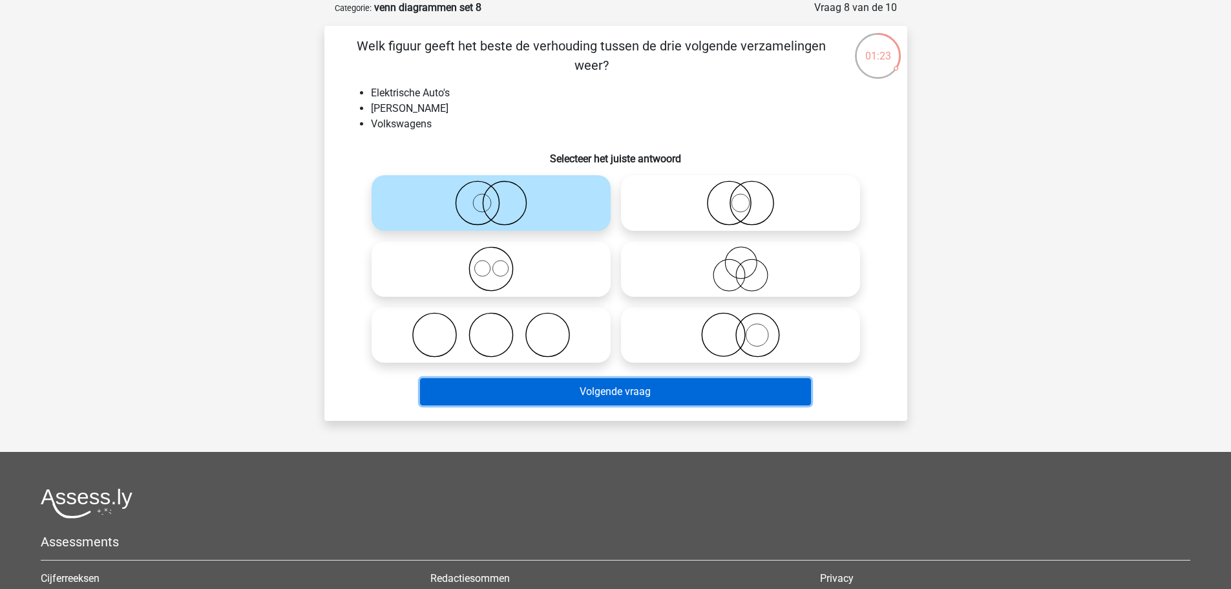
click at [659, 387] on button "Volgende vraag" at bounding box center [615, 391] width 391 height 27
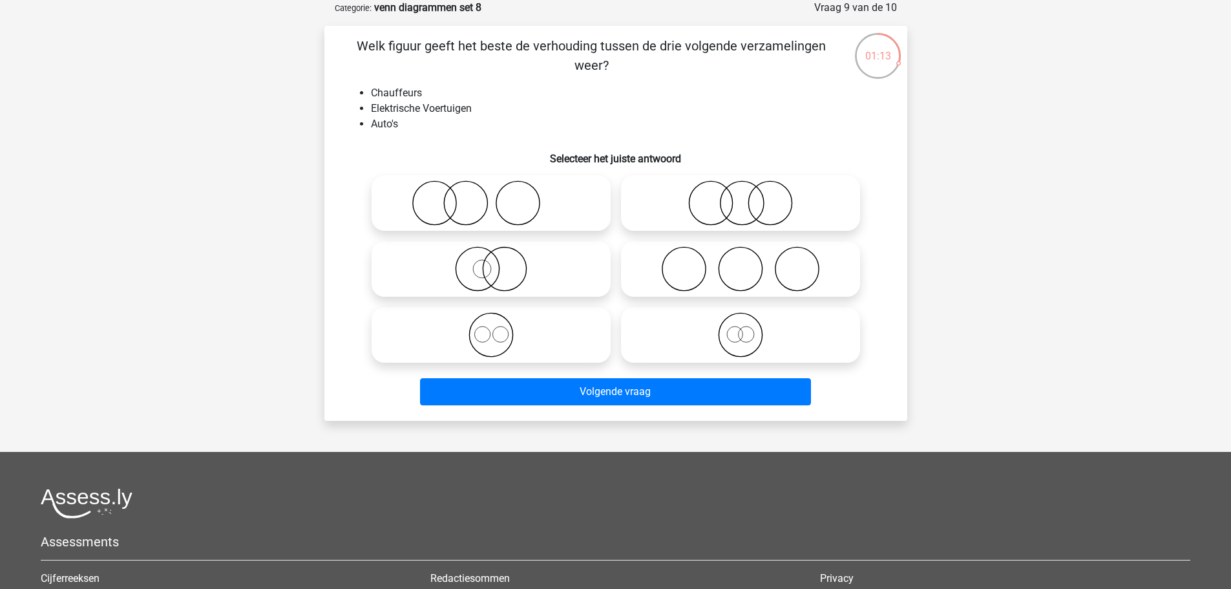
click at [541, 209] on icon at bounding box center [491, 202] width 229 height 45
click at [499, 196] on input "radio" at bounding box center [495, 192] width 8 height 8
radio input "true"
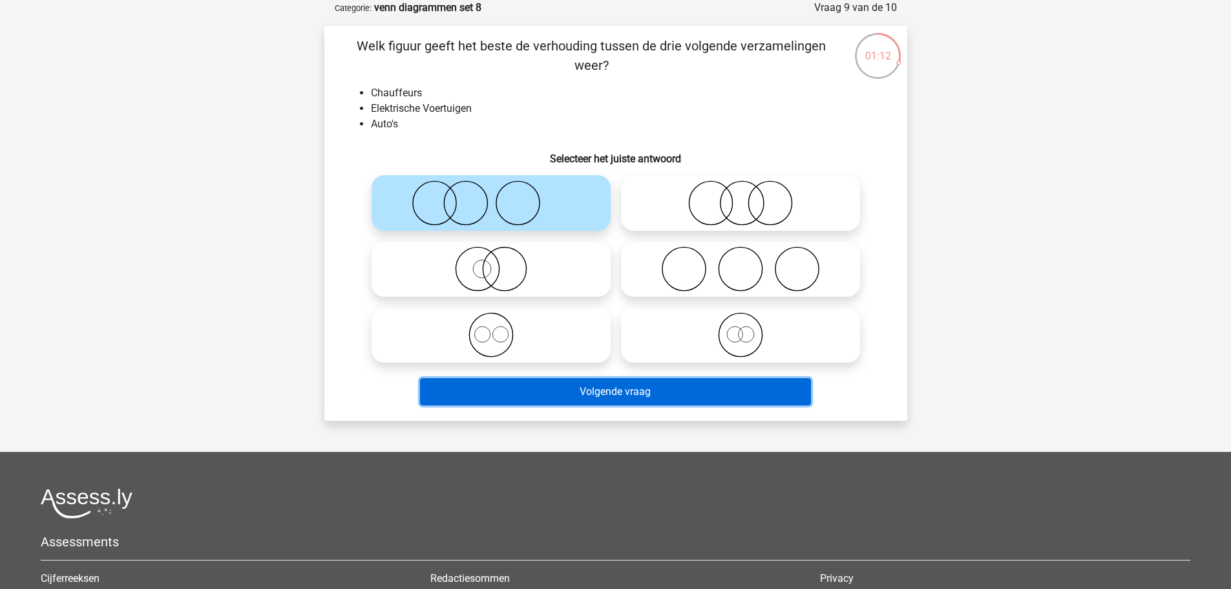
click at [733, 393] on button "Volgende vraag" at bounding box center [615, 391] width 391 height 27
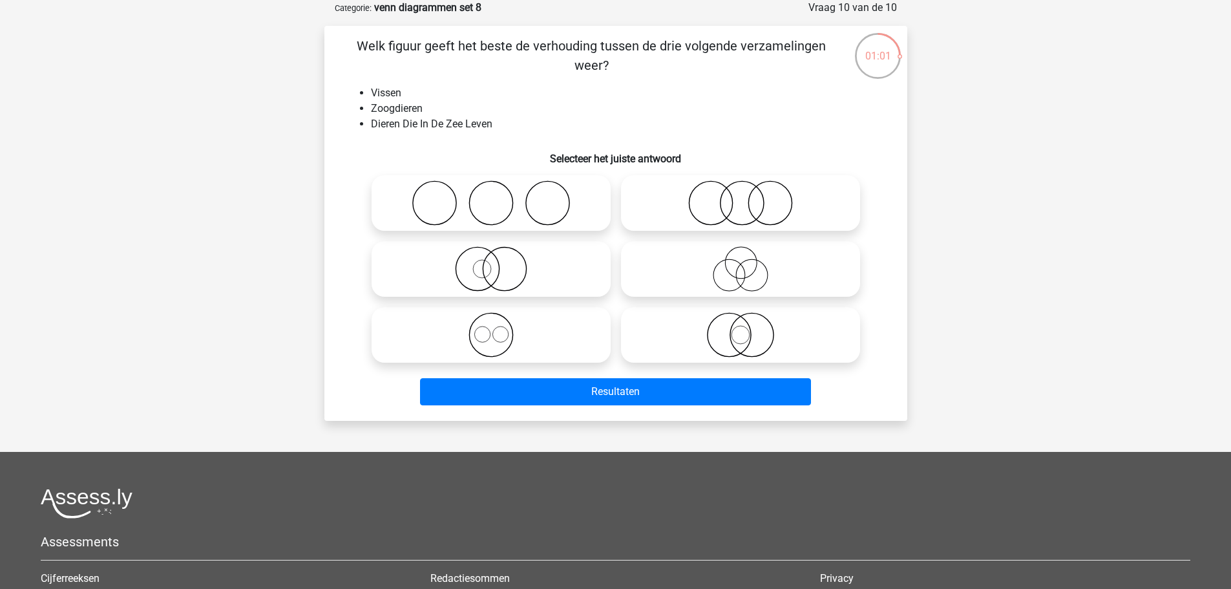
click at [561, 280] on icon at bounding box center [491, 268] width 229 height 45
click at [499, 262] on input "radio" at bounding box center [495, 258] width 8 height 8
radio input "true"
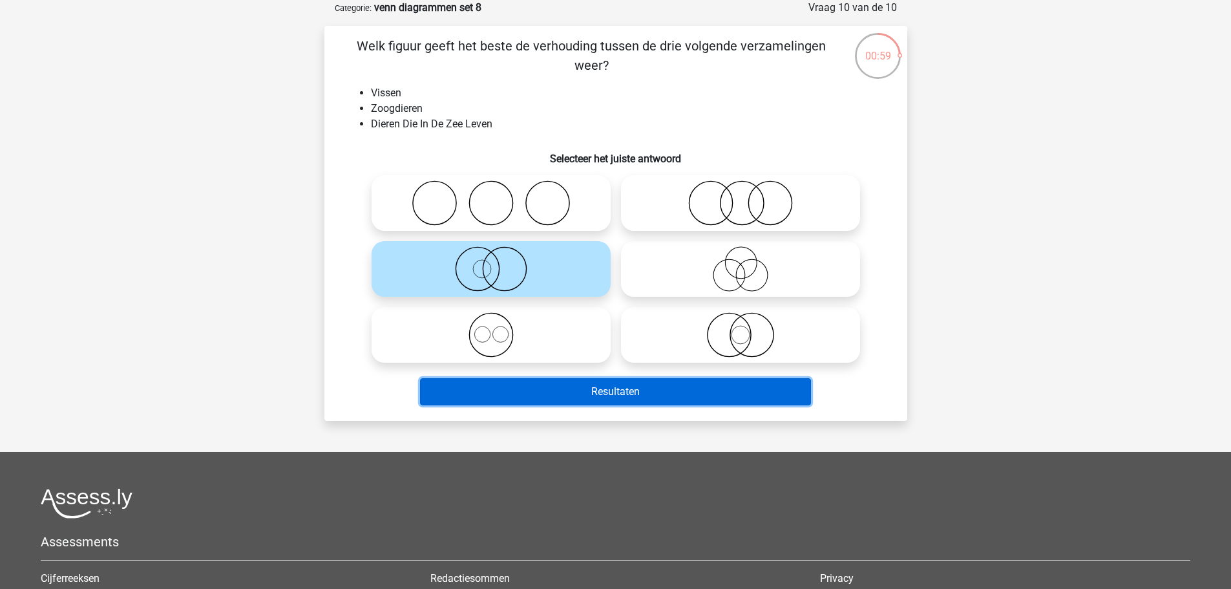
click at [632, 398] on button "Resultaten" at bounding box center [615, 391] width 391 height 27
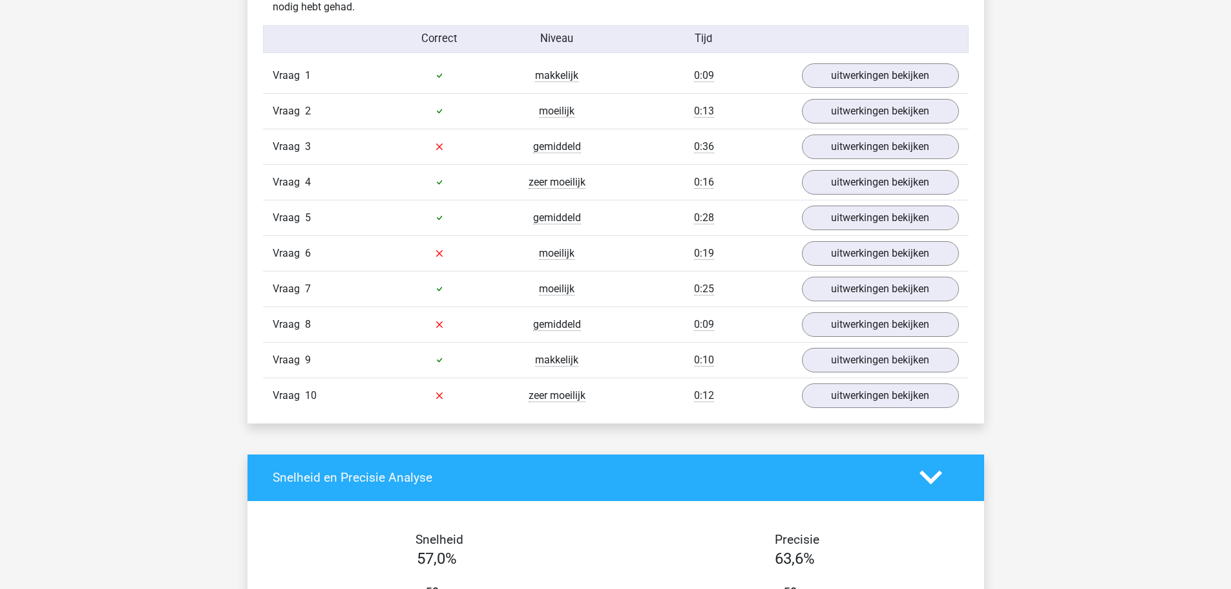
scroll to position [840, 0]
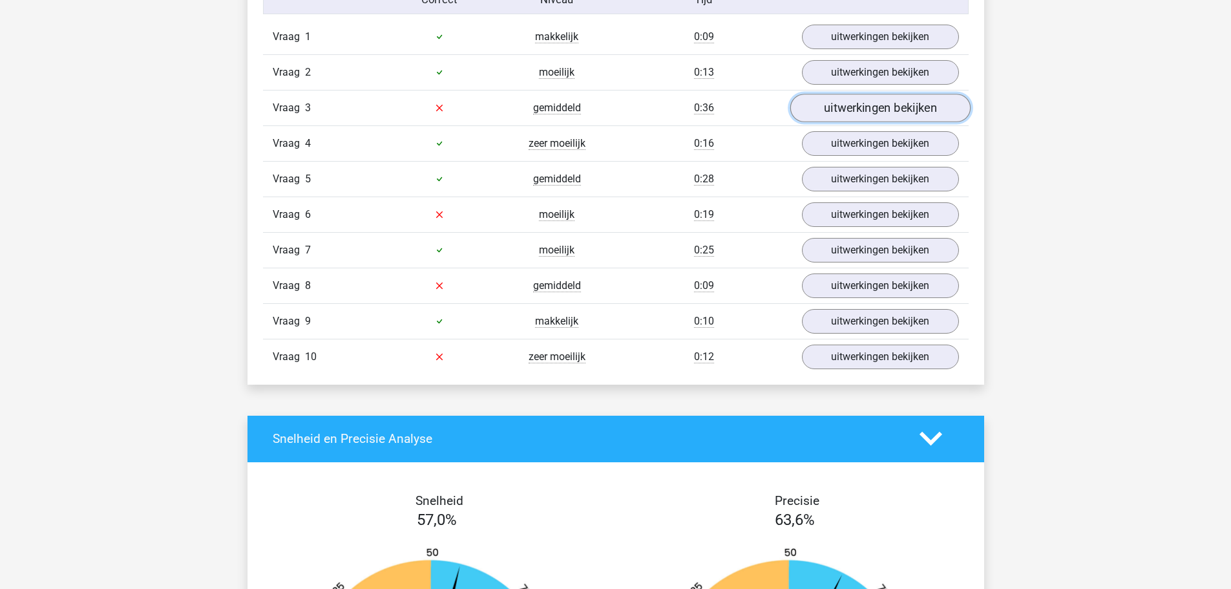
click at [826, 110] on link "uitwerkingen bekijken" at bounding box center [879, 108] width 180 height 28
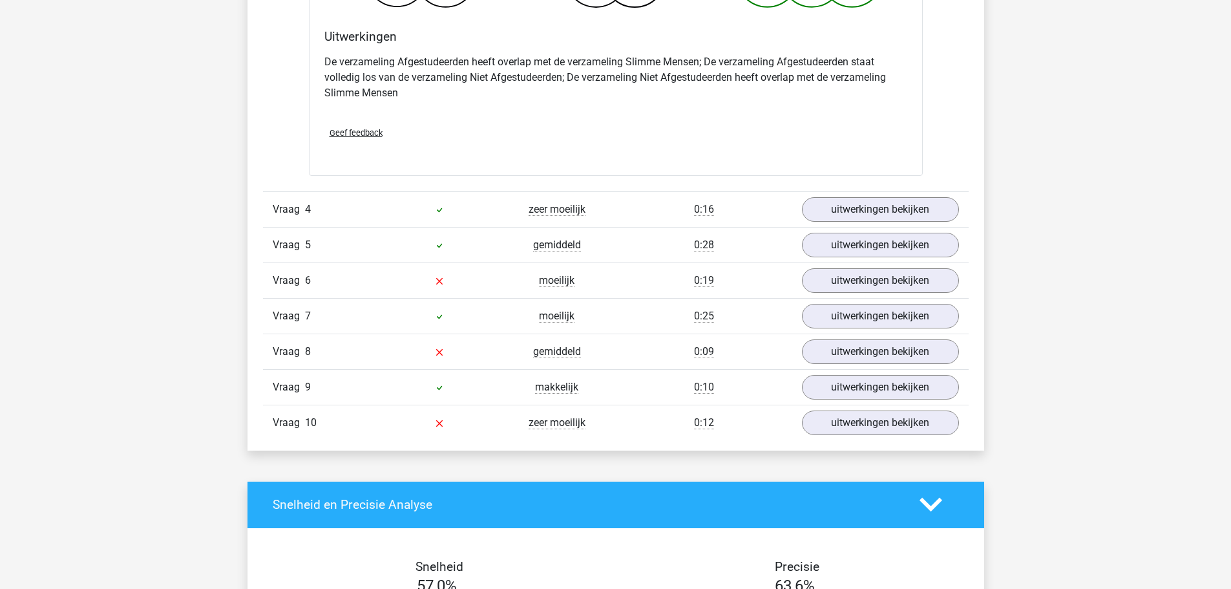
scroll to position [1292, 0]
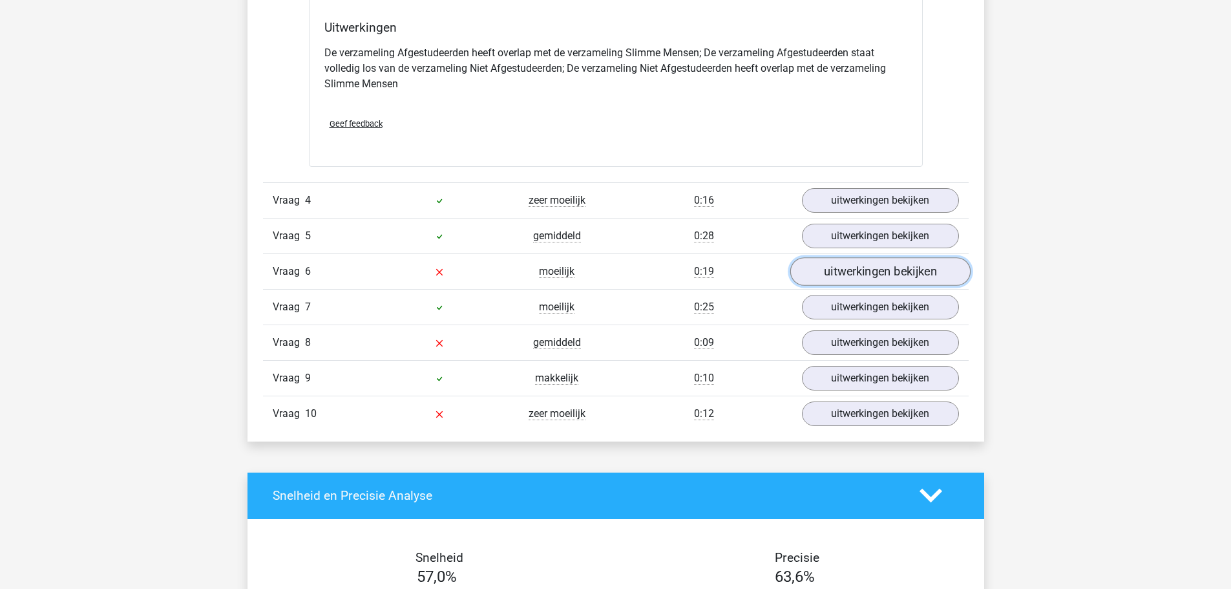
click at [833, 267] on link "uitwerkingen bekijken" at bounding box center [879, 271] width 180 height 28
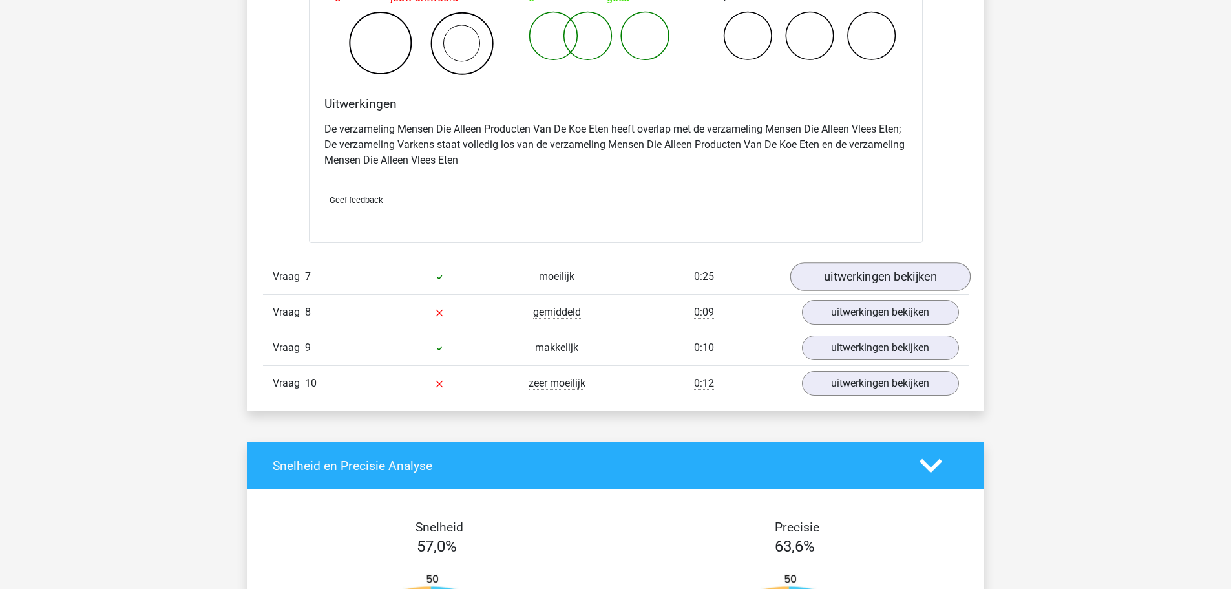
scroll to position [1809, 0]
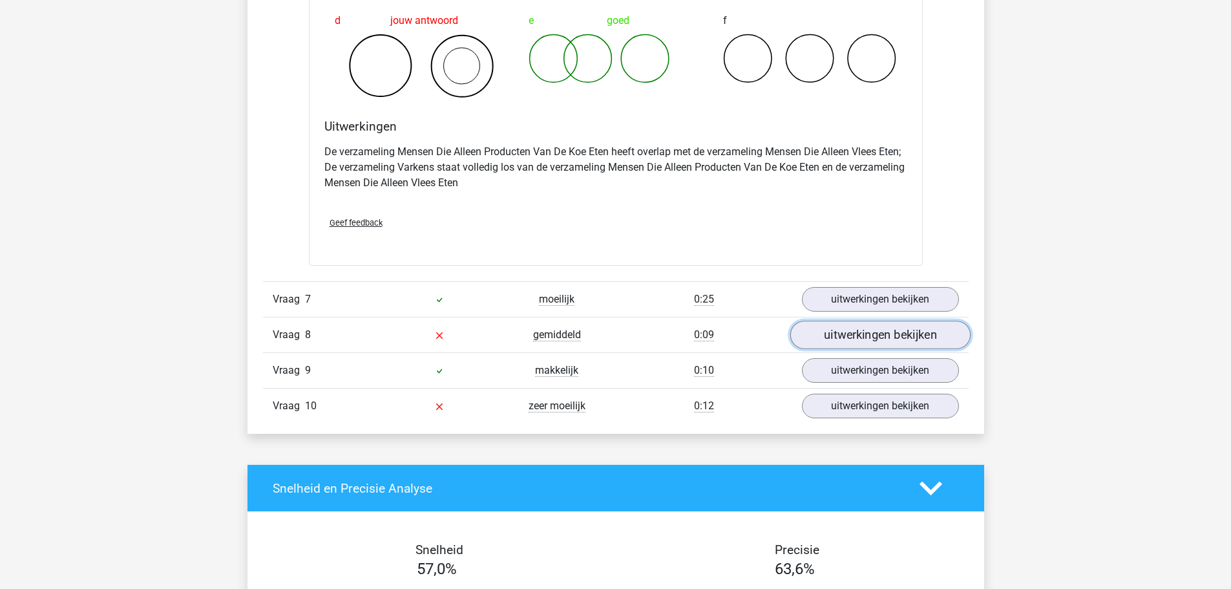
click at [861, 328] on link "uitwerkingen bekijken" at bounding box center [879, 334] width 180 height 28
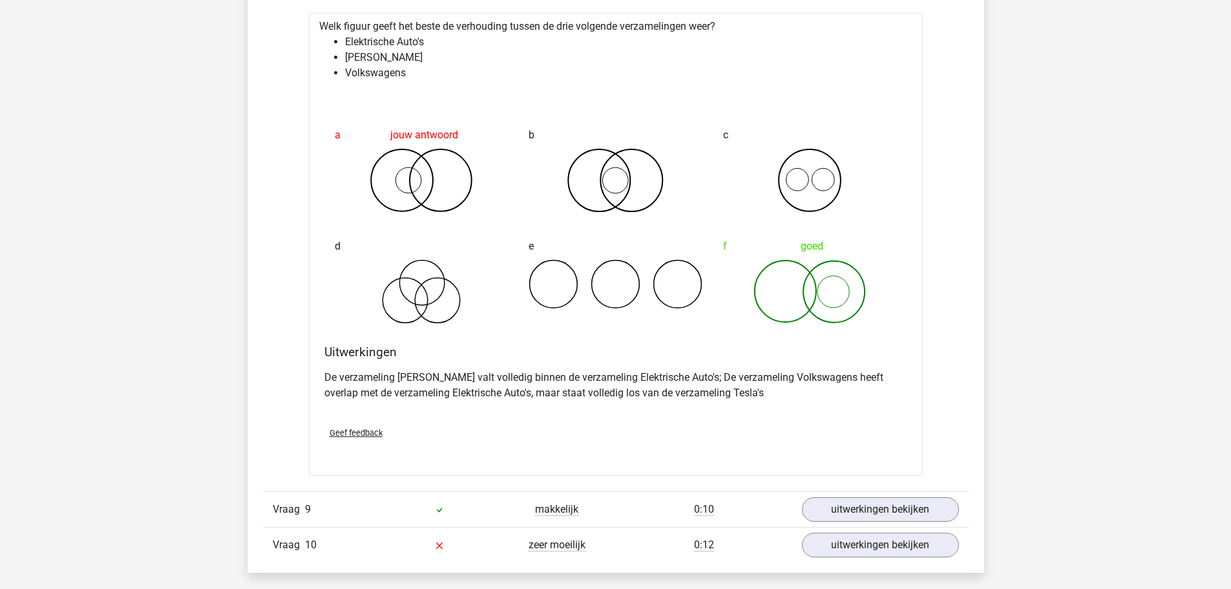
scroll to position [2326, 0]
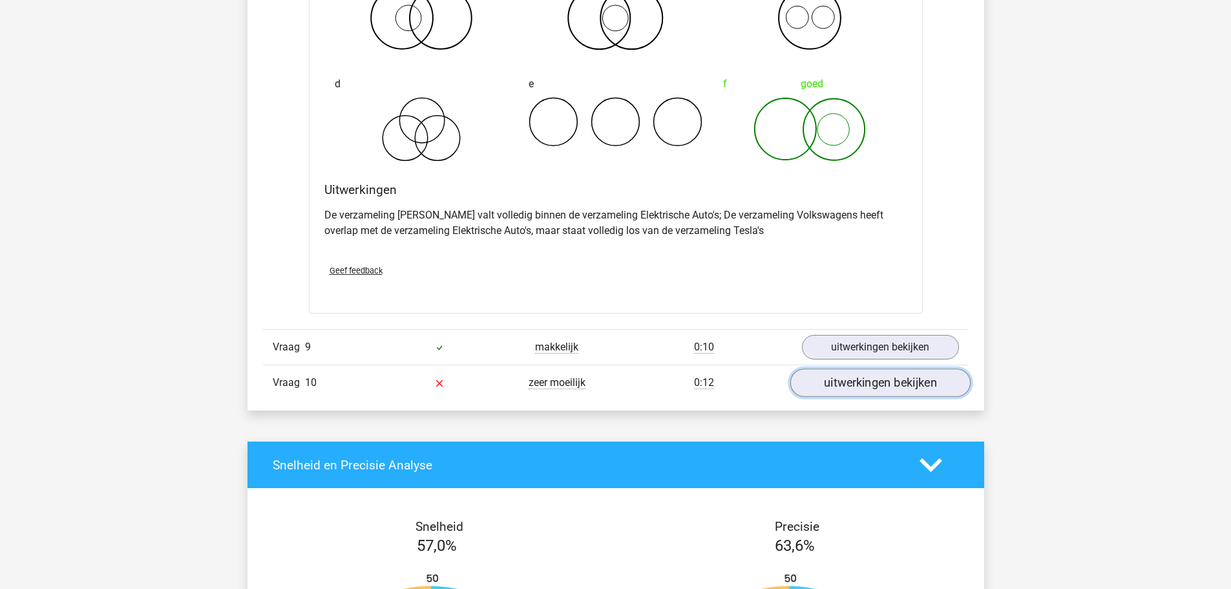
click at [866, 377] on link "uitwerkingen bekijken" at bounding box center [879, 382] width 180 height 28
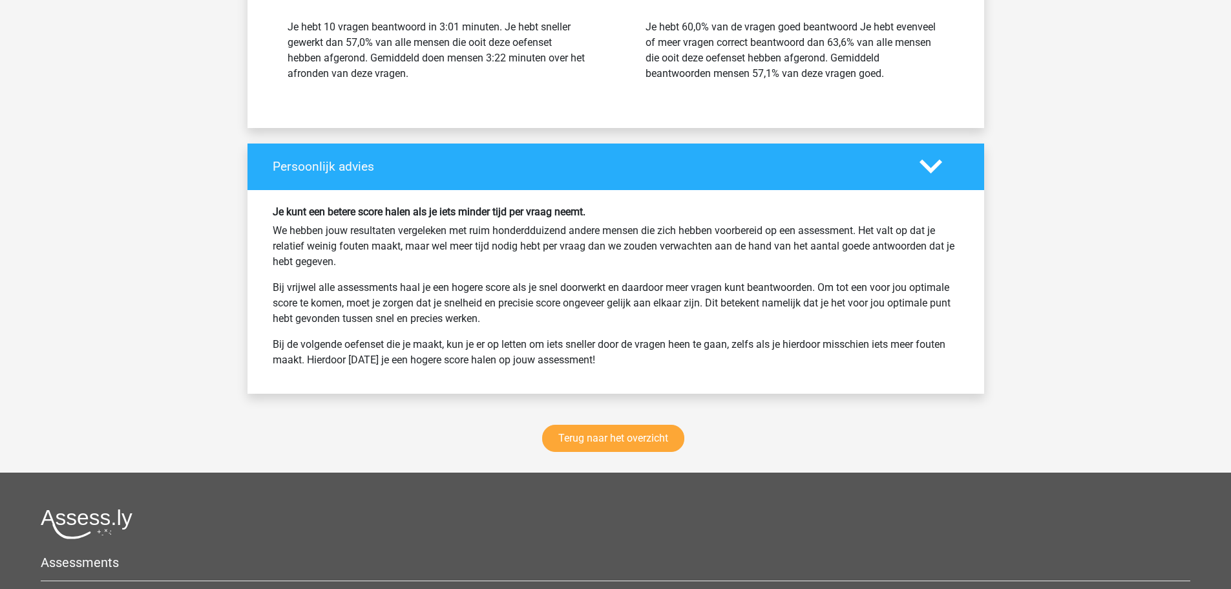
scroll to position [3577, 0]
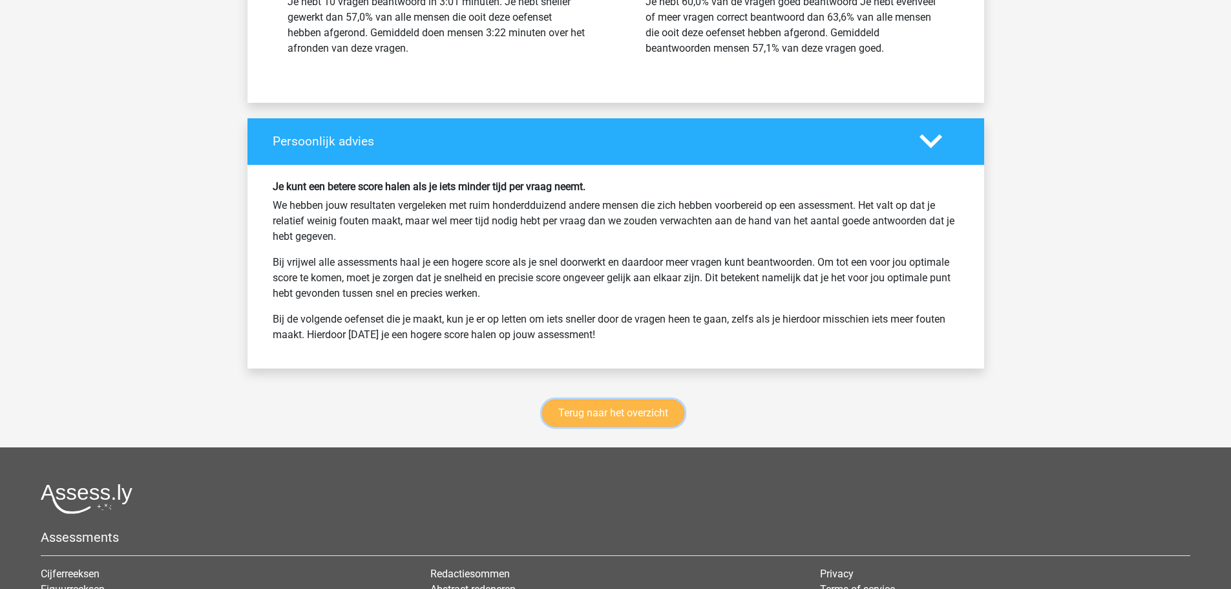
drag, startPoint x: 641, startPoint y: 405, endPoint x: 653, endPoint y: 402, distance: 11.9
click at [640, 405] on link "Terug naar het overzicht" at bounding box center [613, 412] width 142 height 27
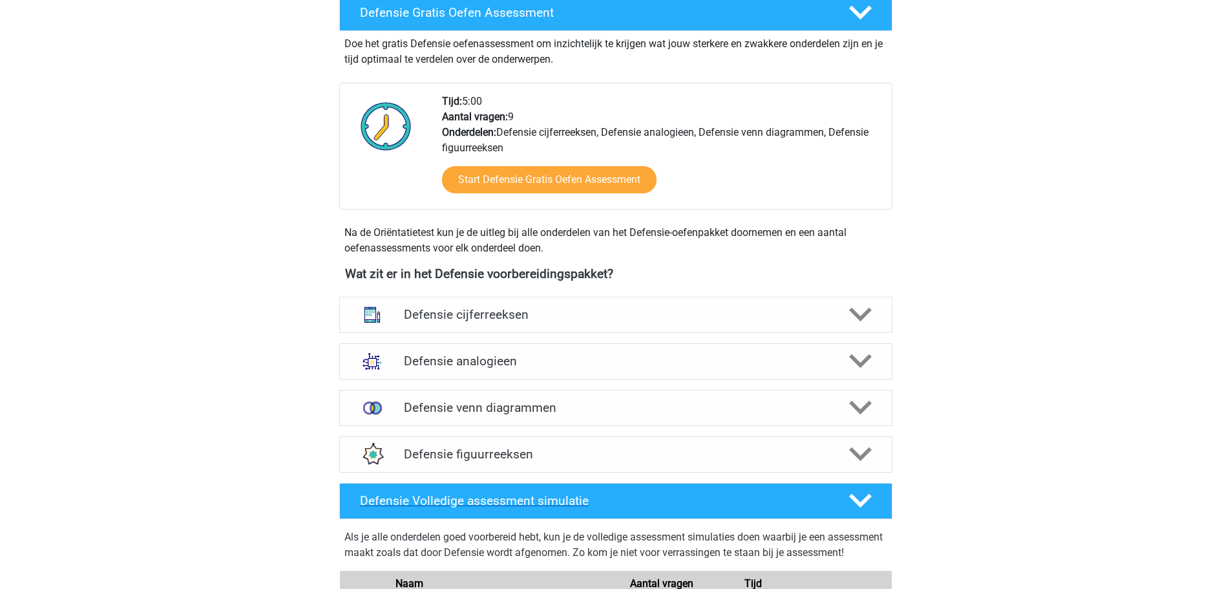
scroll to position [517, 0]
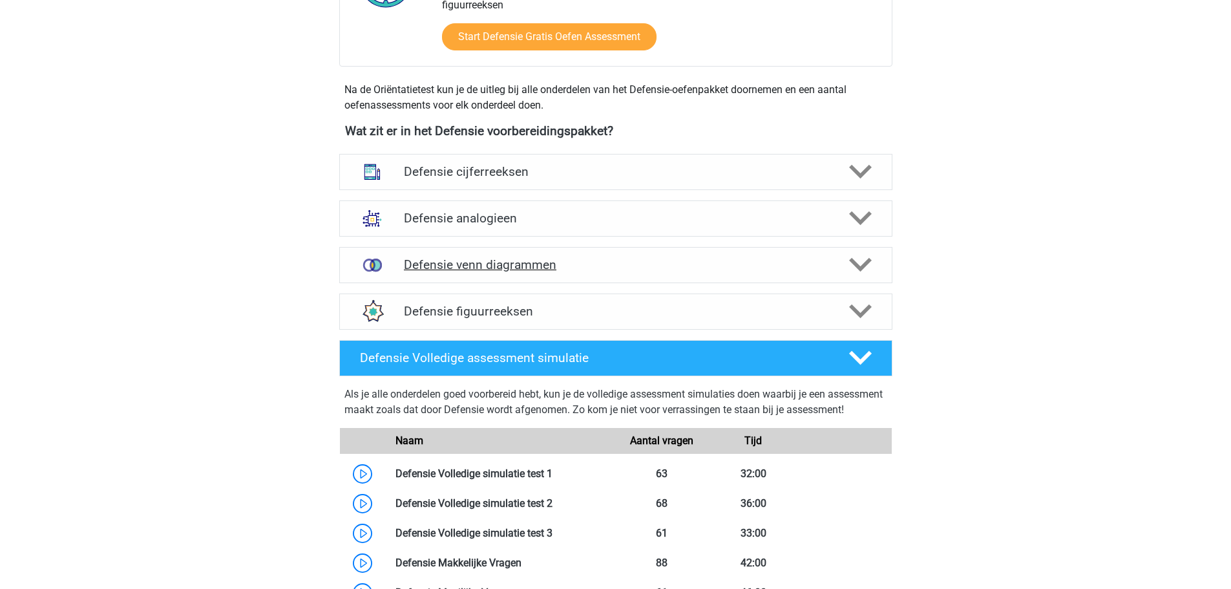
click at [490, 255] on div "Defensie venn diagrammen" at bounding box center [615, 265] width 553 height 36
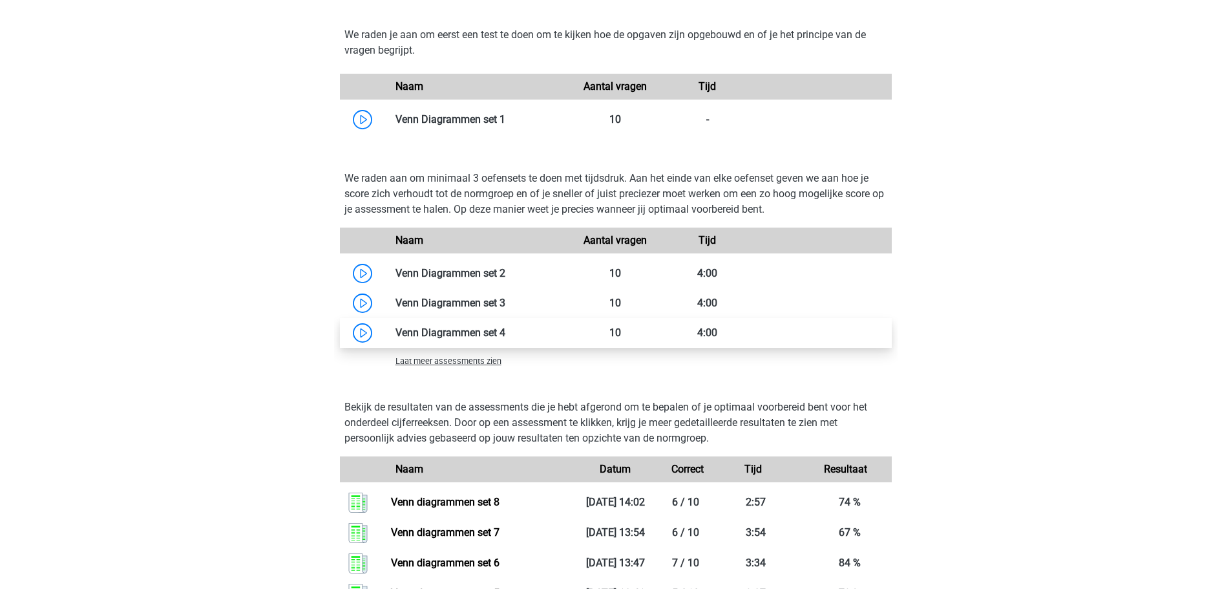
scroll to position [904, 0]
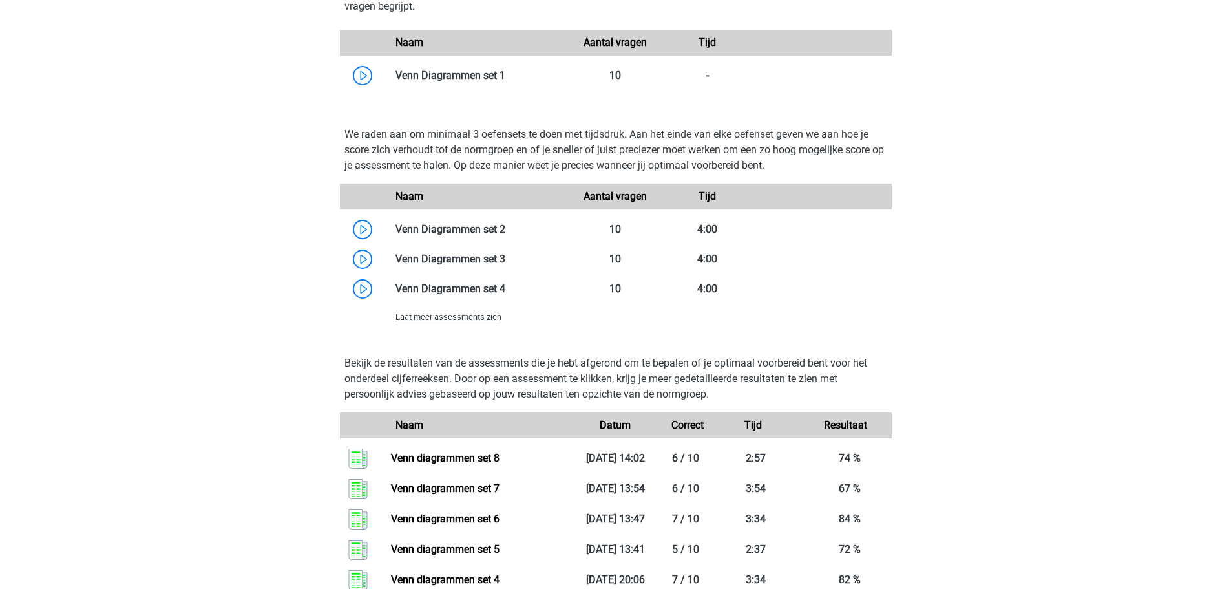
click at [478, 319] on span "Laat meer assessments zien" at bounding box center [448, 317] width 106 height 10
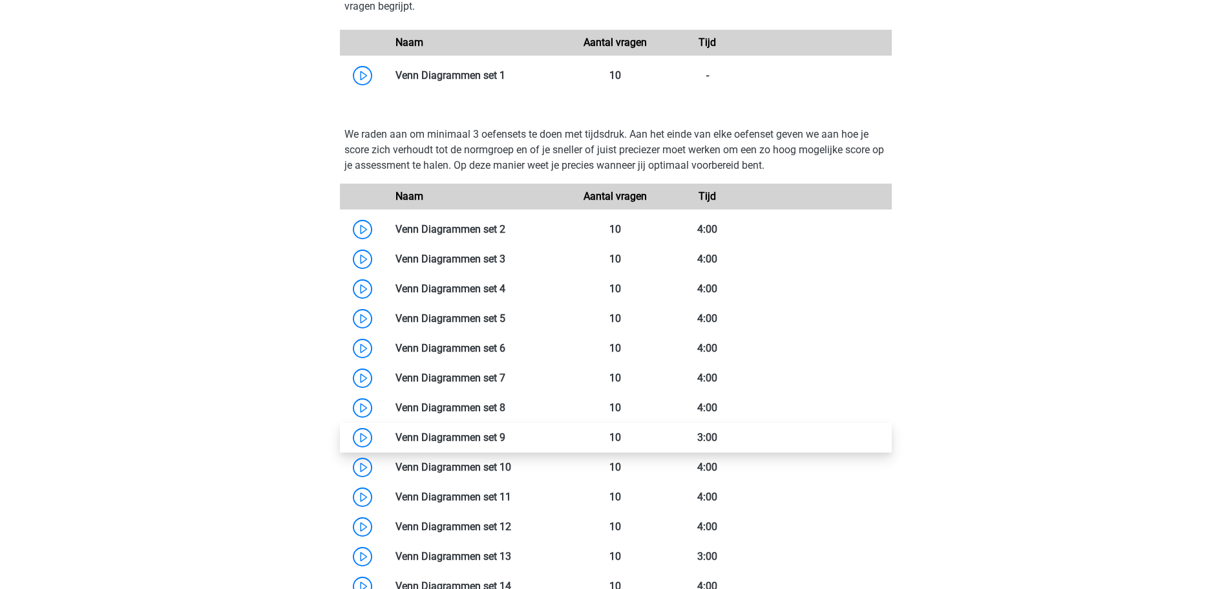
click at [505, 432] on link at bounding box center [505, 437] width 0 height 12
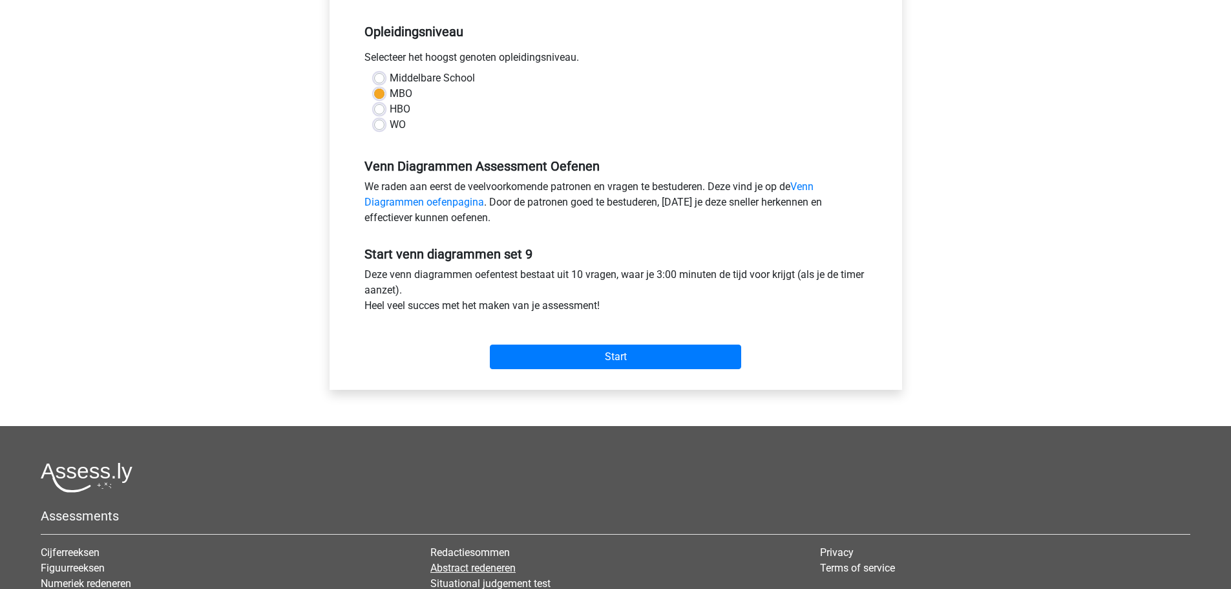
scroll to position [432, 0]
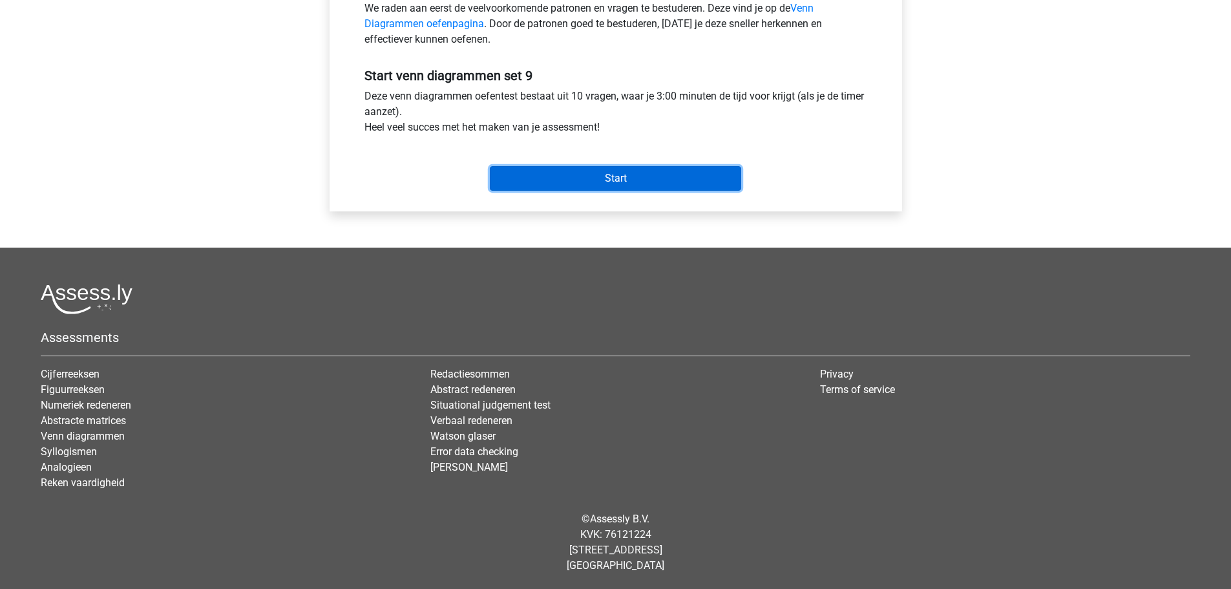
click at [556, 185] on input "Start" at bounding box center [615, 178] width 251 height 25
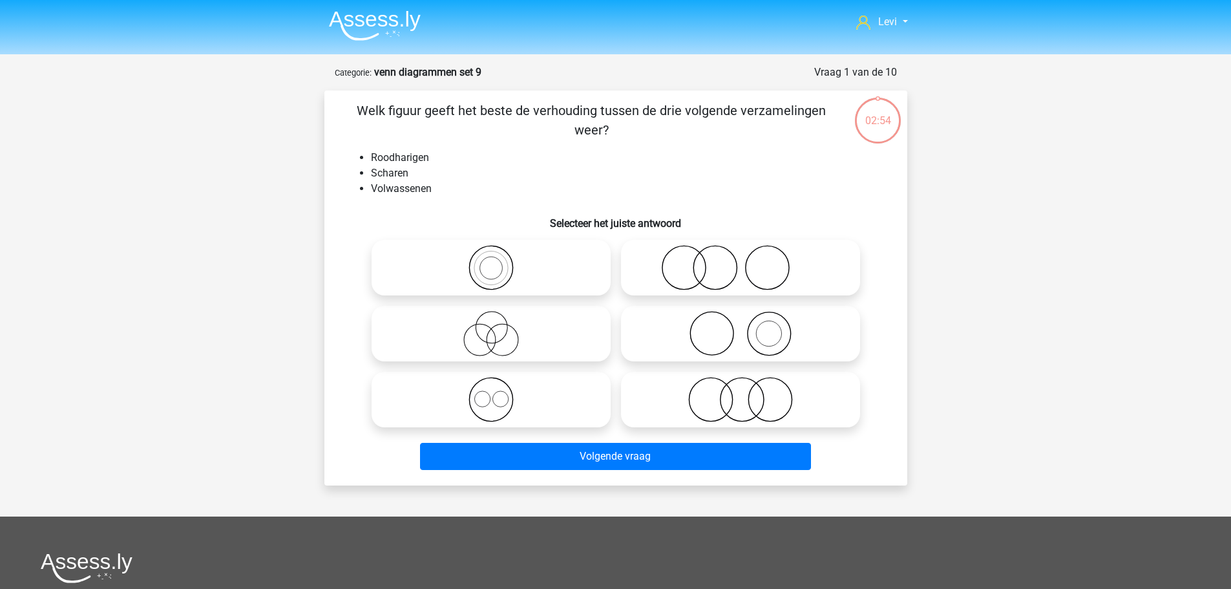
drag, startPoint x: 748, startPoint y: 251, endPoint x: 724, endPoint y: 384, distance: 135.3
click at [748, 251] on icon at bounding box center [740, 267] width 229 height 45
click at [748, 253] on input "radio" at bounding box center [744, 257] width 8 height 8
radio input "true"
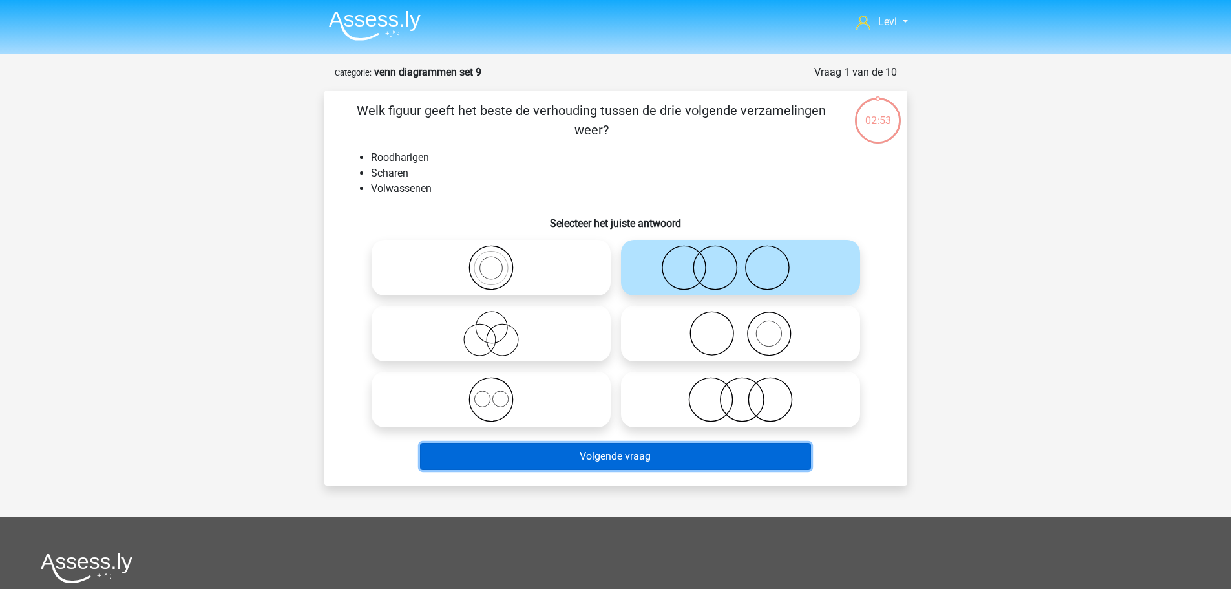
click at [721, 455] on button "Volgende vraag" at bounding box center [615, 456] width 391 height 27
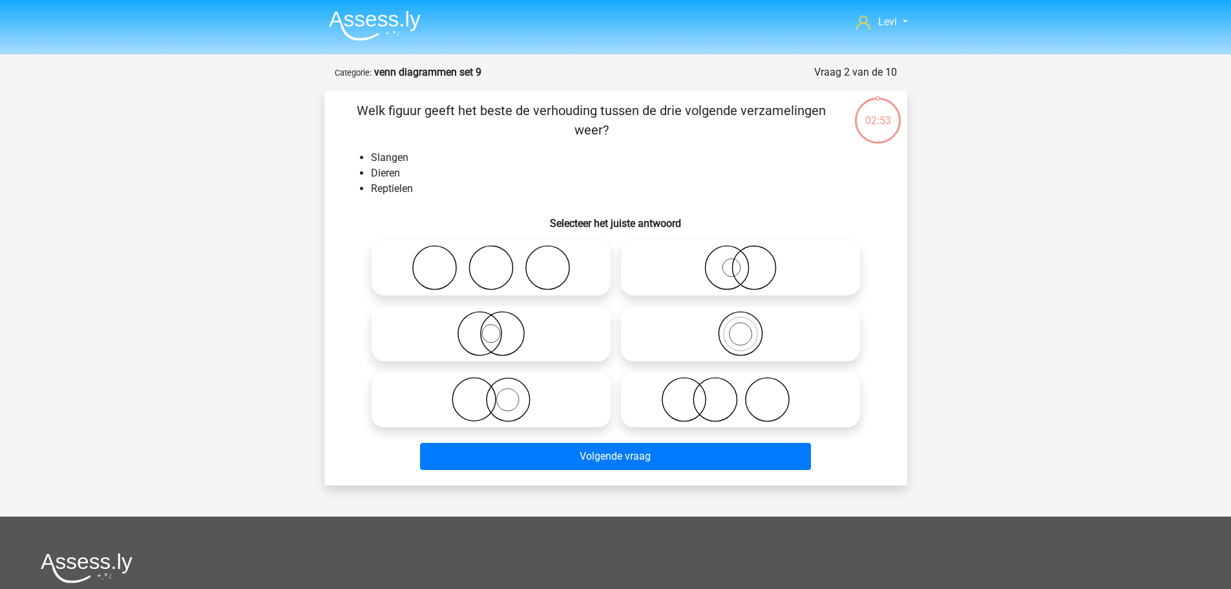
scroll to position [65, 0]
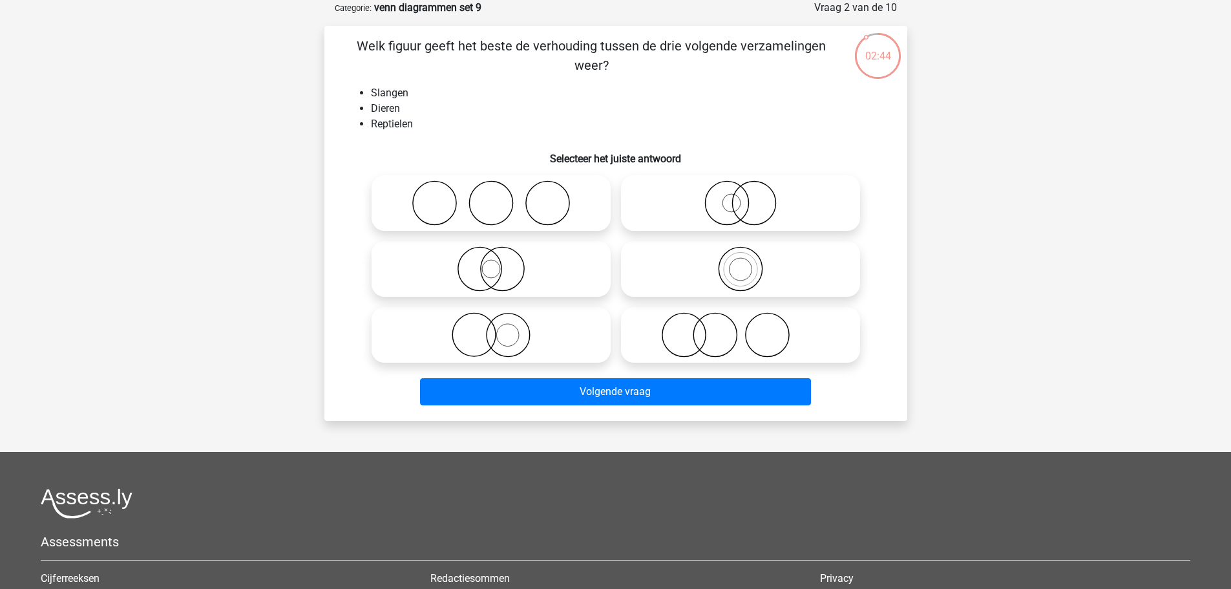
click at [507, 271] on icon at bounding box center [491, 268] width 229 height 45
click at [499, 262] on input "radio" at bounding box center [495, 258] width 8 height 8
radio input "true"
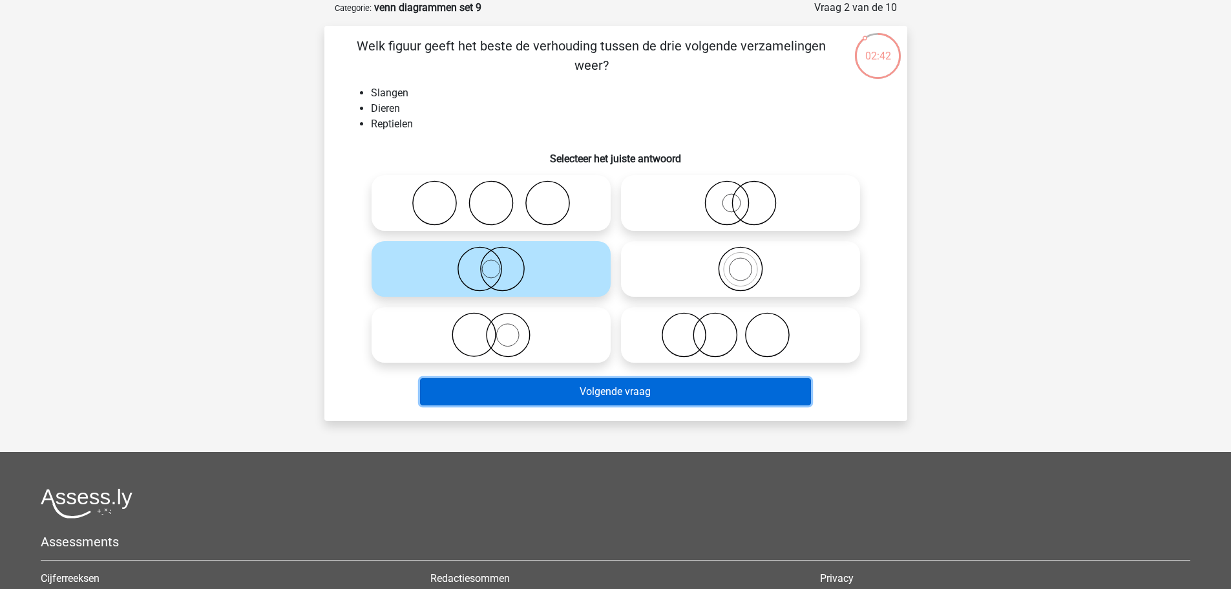
click at [634, 396] on button "Volgende vraag" at bounding box center [615, 391] width 391 height 27
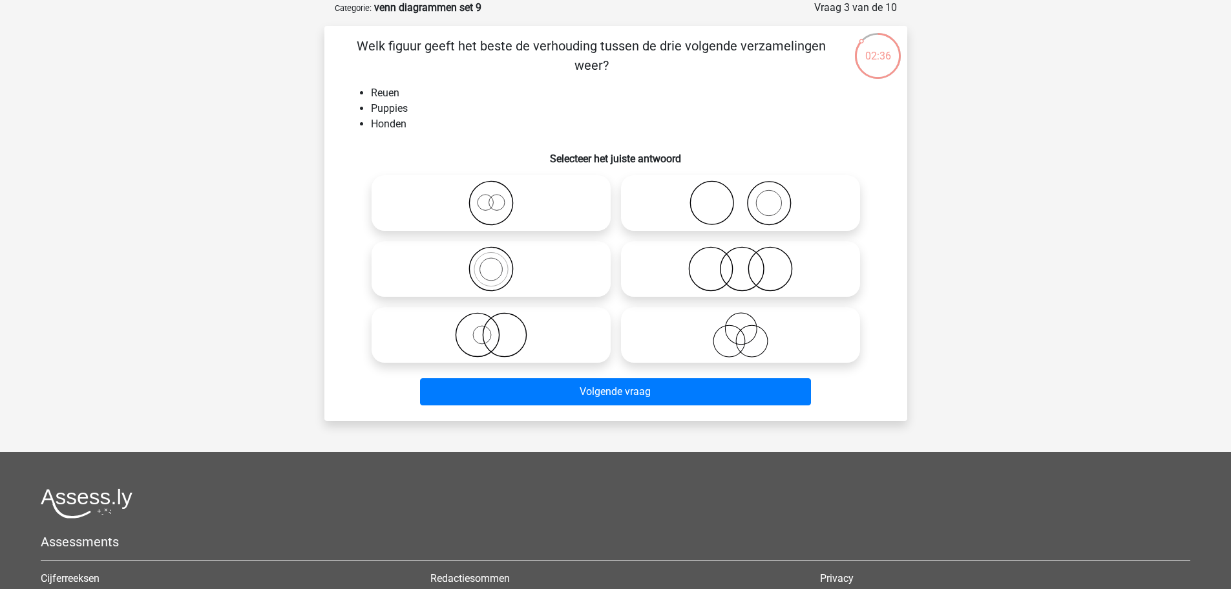
click at [468, 197] on icon at bounding box center [491, 202] width 229 height 45
click at [491, 196] on input "radio" at bounding box center [495, 192] width 8 height 8
radio input "true"
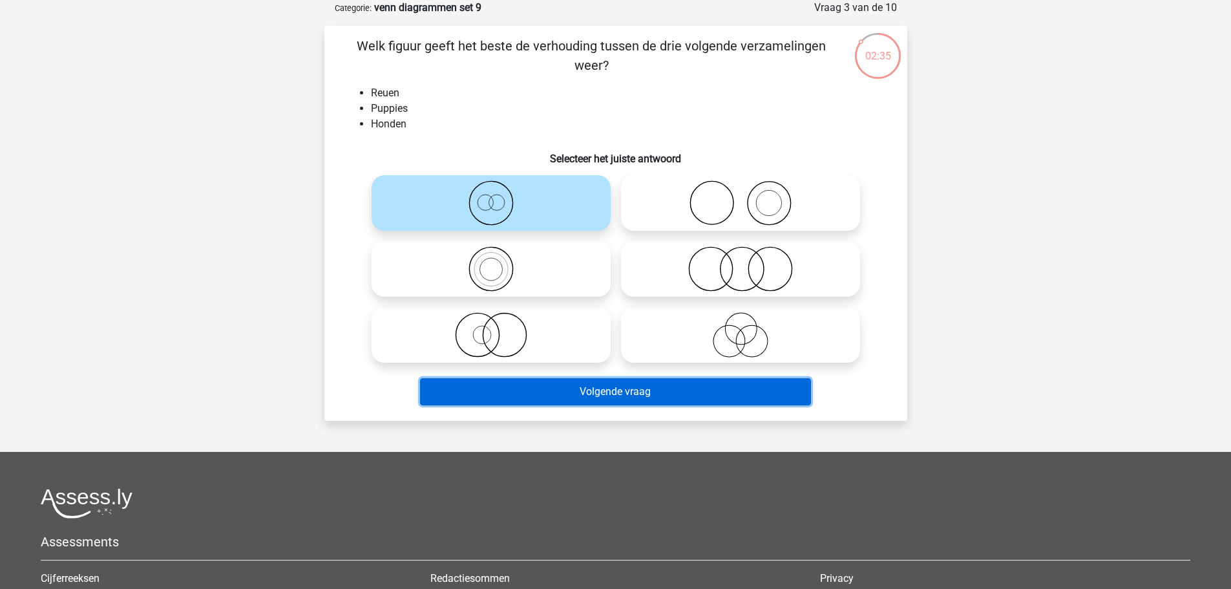
click at [660, 391] on button "Volgende vraag" at bounding box center [615, 391] width 391 height 27
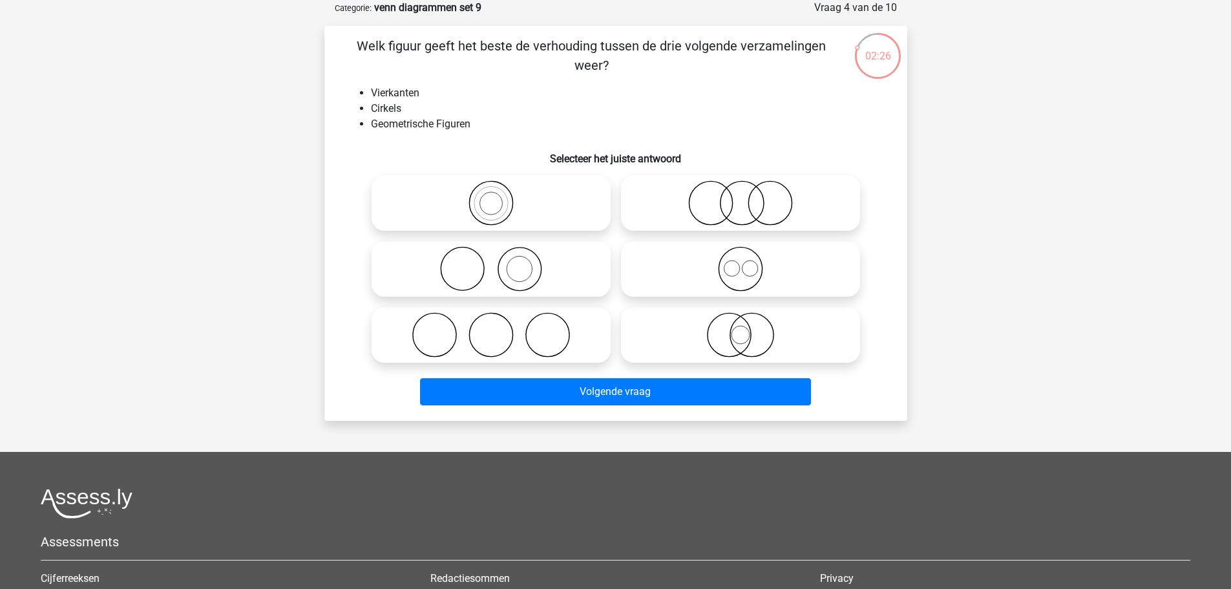
click at [731, 289] on circle at bounding box center [739, 268] width 43 height 43
click at [740, 262] on input "radio" at bounding box center [744, 258] width 8 height 8
radio input "true"
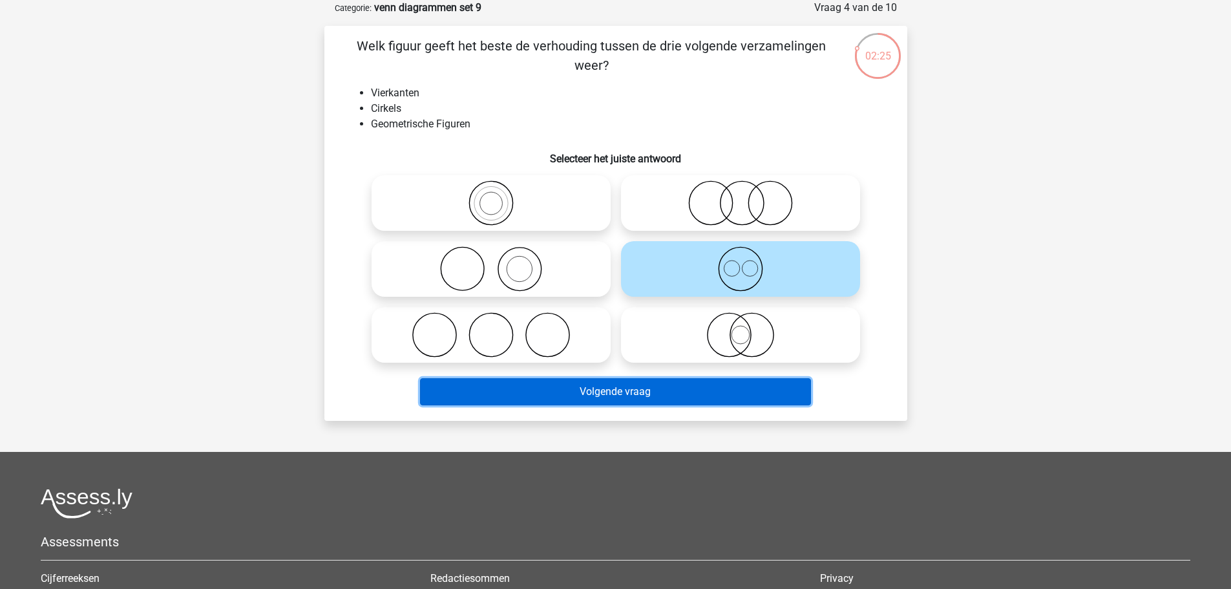
click at [712, 386] on button "Volgende vraag" at bounding box center [615, 391] width 391 height 27
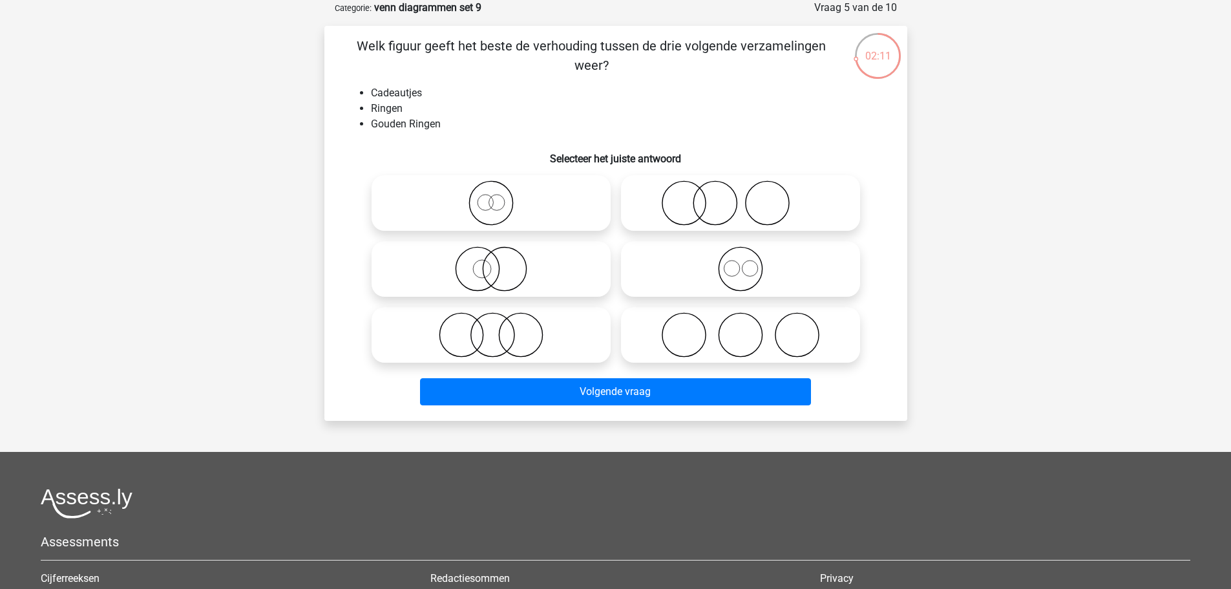
click at [536, 271] on icon at bounding box center [491, 268] width 229 height 45
click at [499, 262] on input "radio" at bounding box center [495, 258] width 8 height 8
radio input "true"
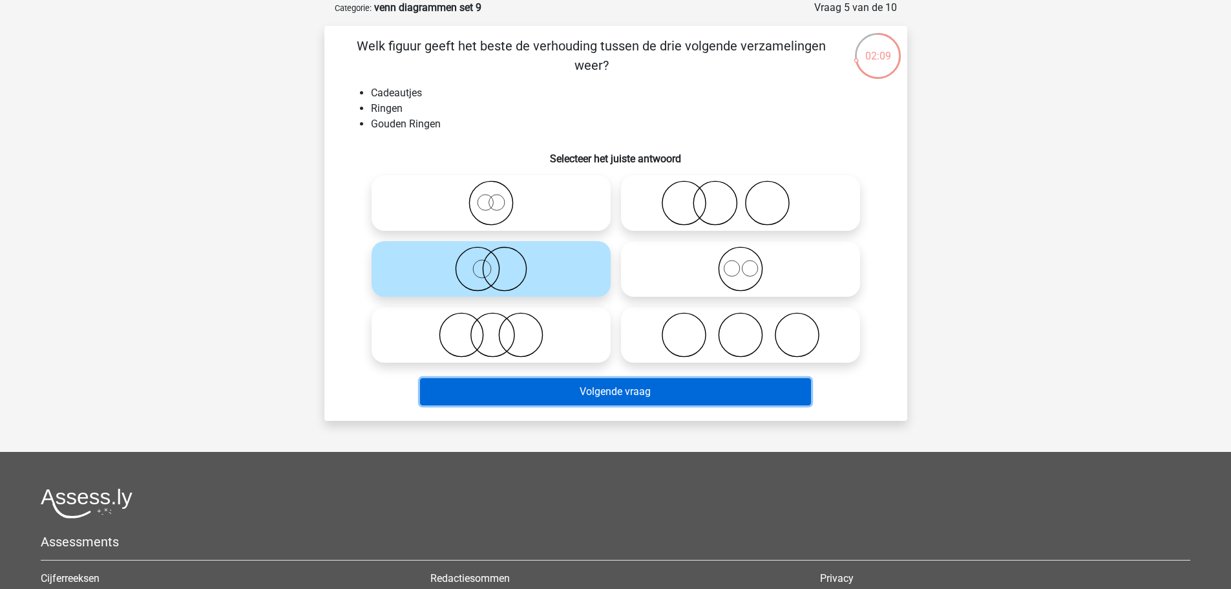
click at [662, 382] on button "Volgende vraag" at bounding box center [615, 391] width 391 height 27
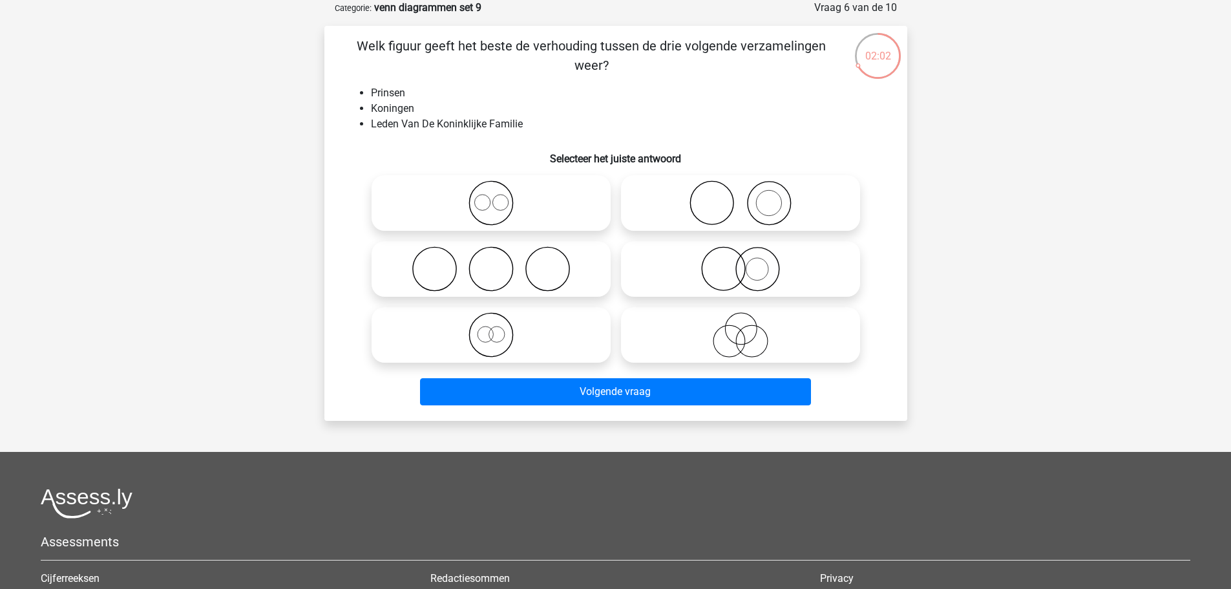
click at [500, 213] on icon at bounding box center [491, 202] width 229 height 45
click at [499, 196] on input "radio" at bounding box center [495, 192] width 8 height 8
radio input "true"
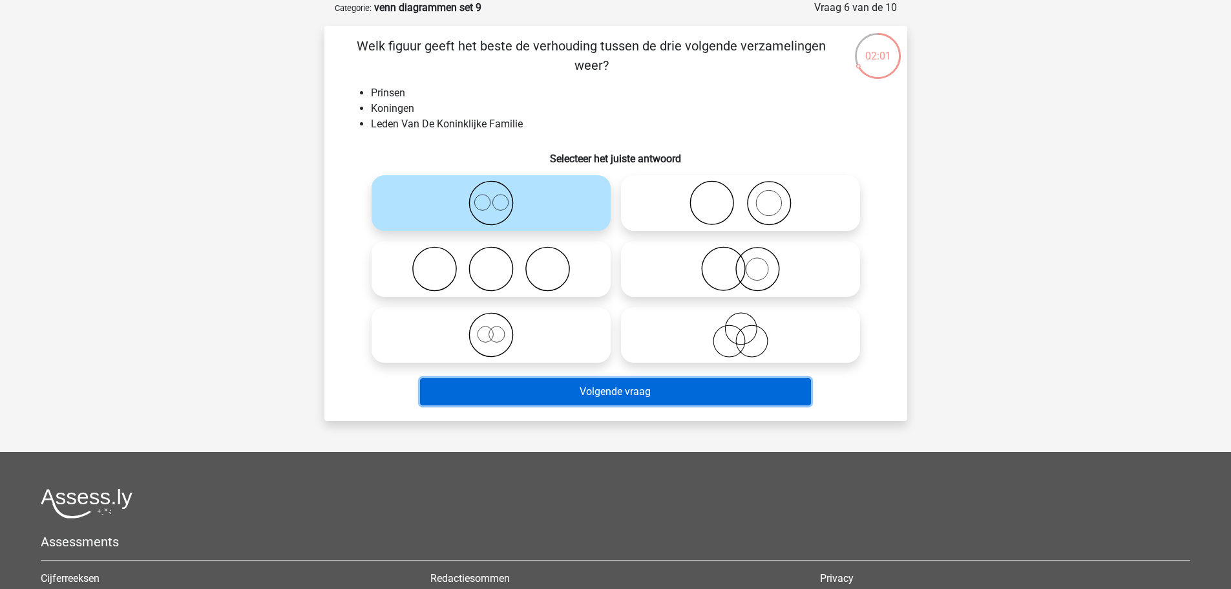
click at [647, 402] on button "Volgende vraag" at bounding box center [615, 391] width 391 height 27
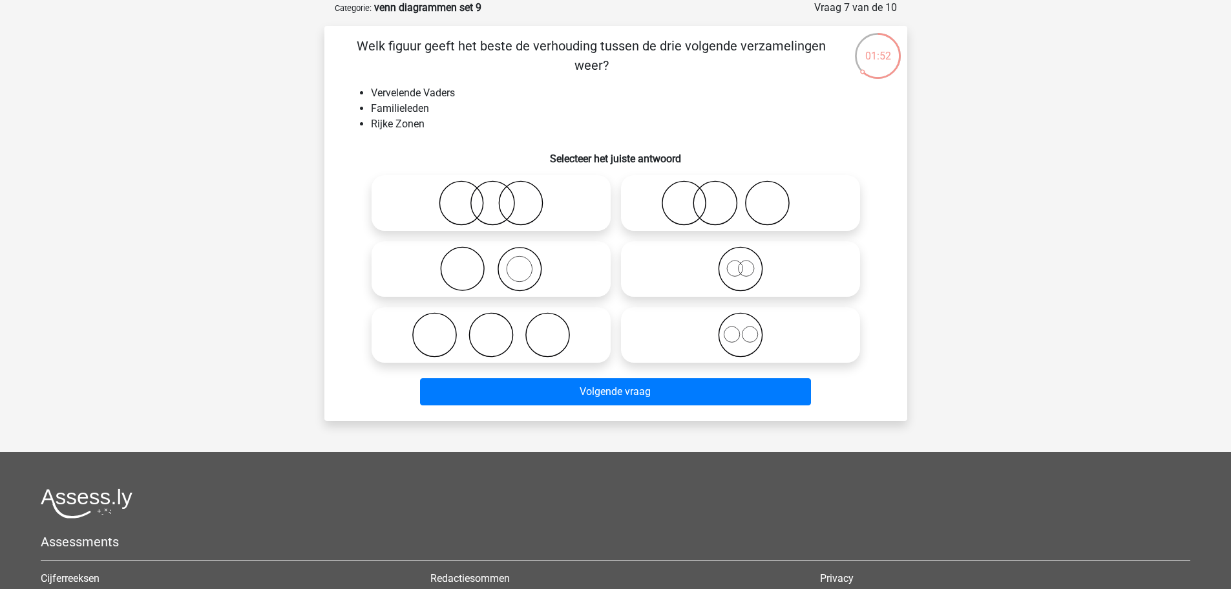
click at [738, 334] on icon at bounding box center [740, 334] width 229 height 45
click at [740, 328] on input "radio" at bounding box center [744, 324] width 8 height 8
radio input "true"
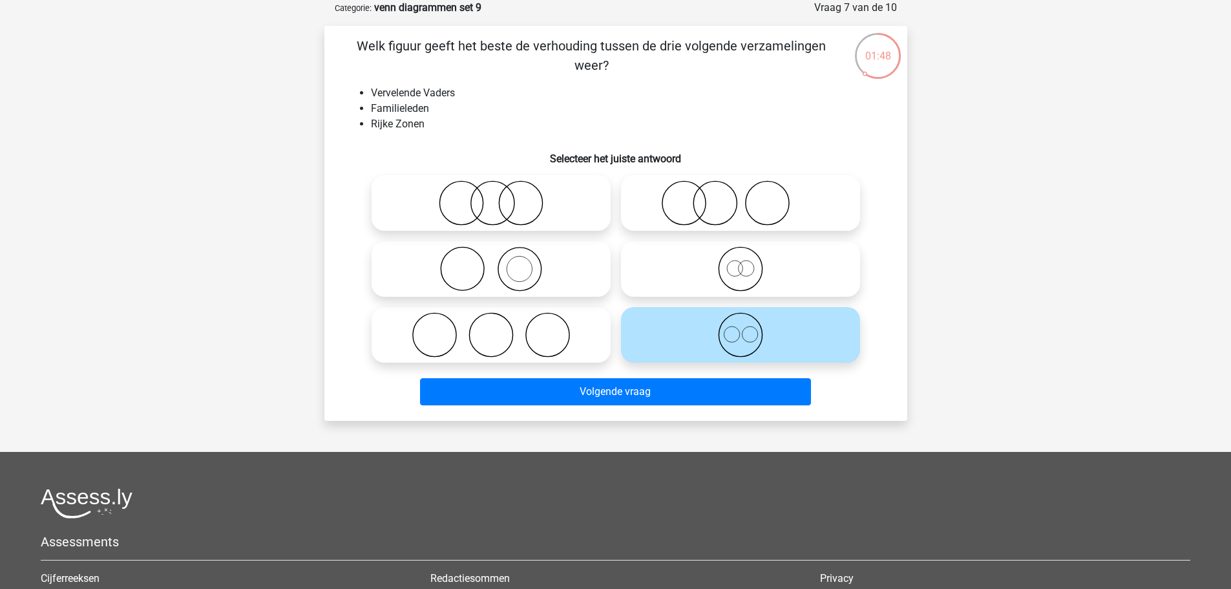
click at [720, 269] on icon at bounding box center [740, 268] width 229 height 45
click at [740, 262] on input "radio" at bounding box center [744, 258] width 8 height 8
radio input "true"
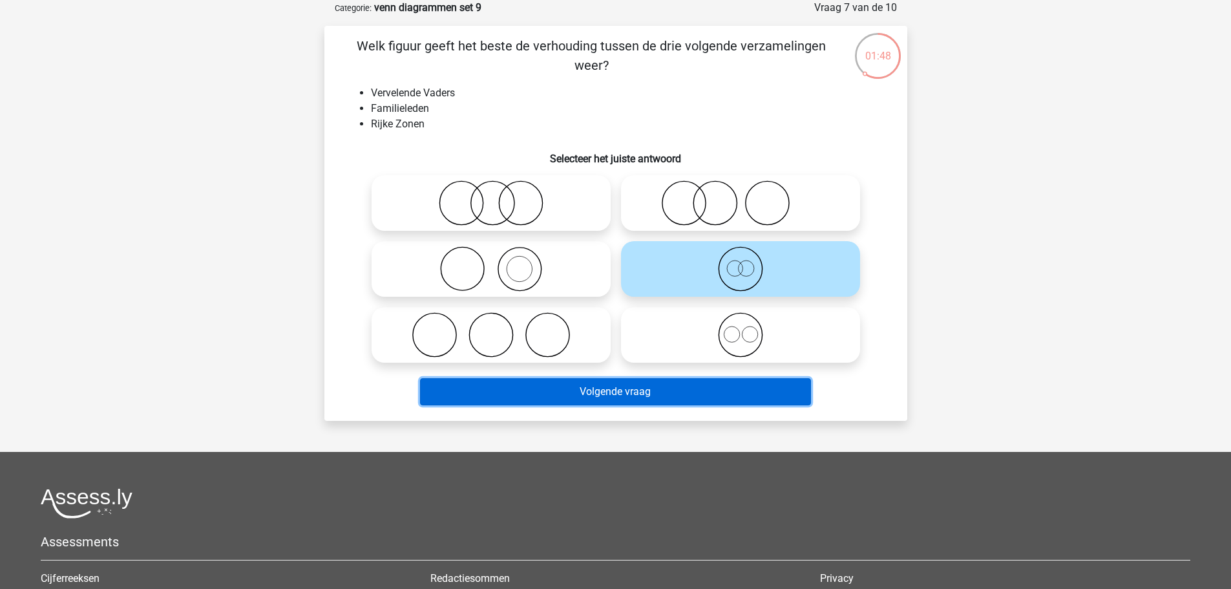
click at [702, 397] on button "Volgende vraag" at bounding box center [615, 391] width 391 height 27
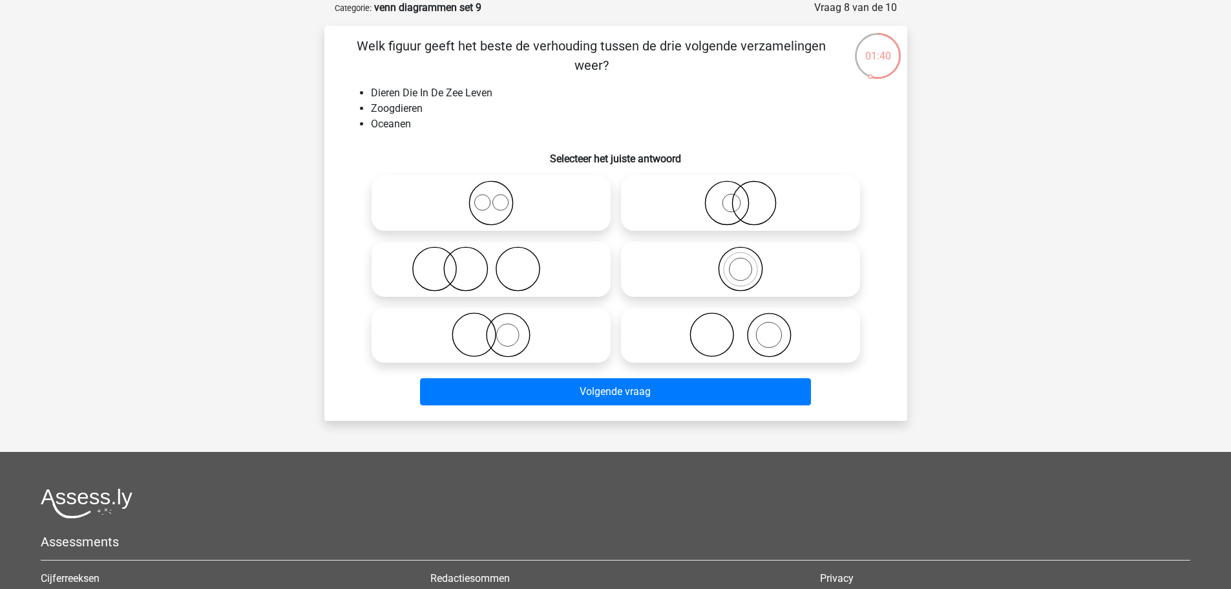
click at [755, 339] on icon at bounding box center [740, 334] width 229 height 45
click at [749, 328] on input "radio" at bounding box center [744, 324] width 8 height 8
radio input "true"
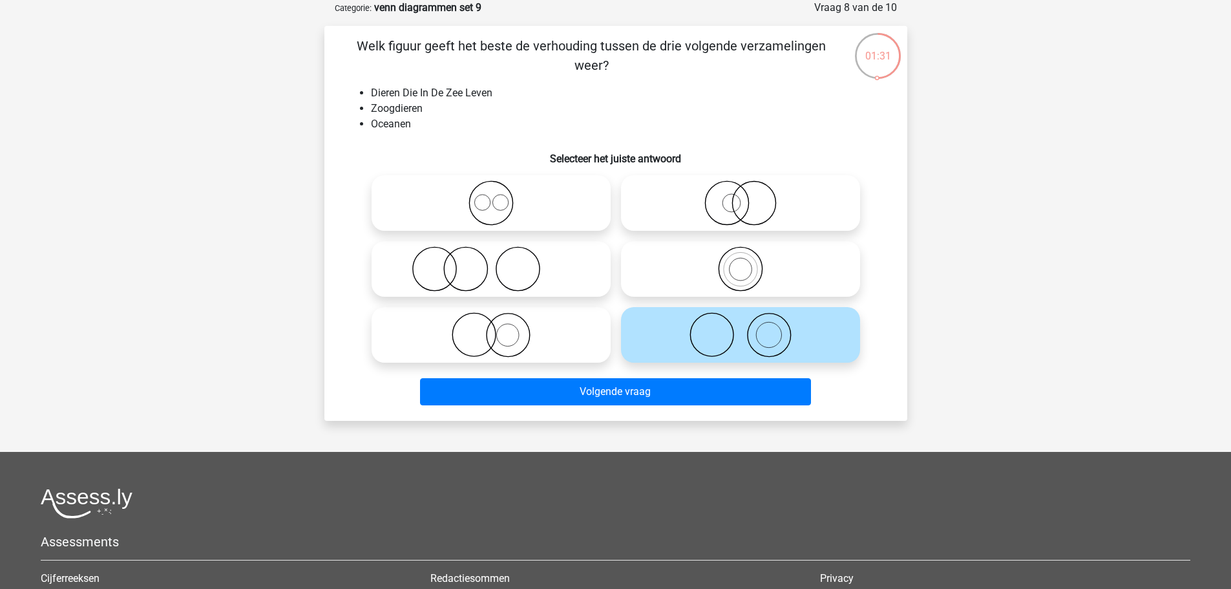
click at [575, 265] on icon at bounding box center [491, 268] width 229 height 45
click at [499, 262] on input "radio" at bounding box center [495, 258] width 8 height 8
radio input "true"
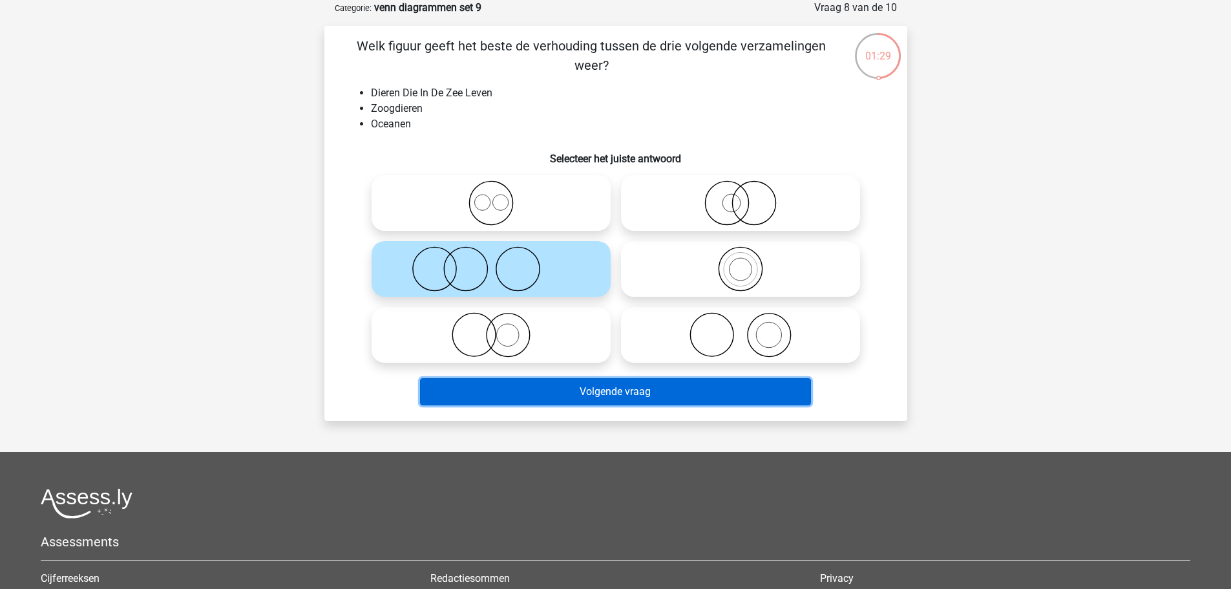
click at [631, 385] on button "Volgende vraag" at bounding box center [615, 391] width 391 height 27
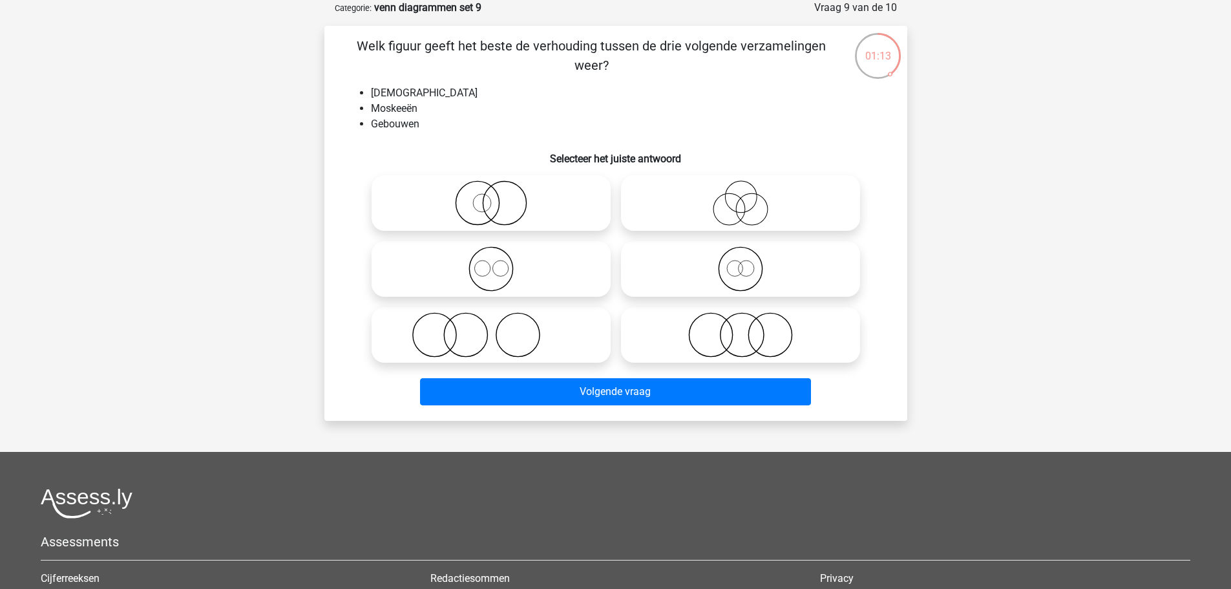
click at [747, 284] on icon at bounding box center [740, 268] width 229 height 45
click at [747, 262] on input "radio" at bounding box center [744, 258] width 8 height 8
radio input "true"
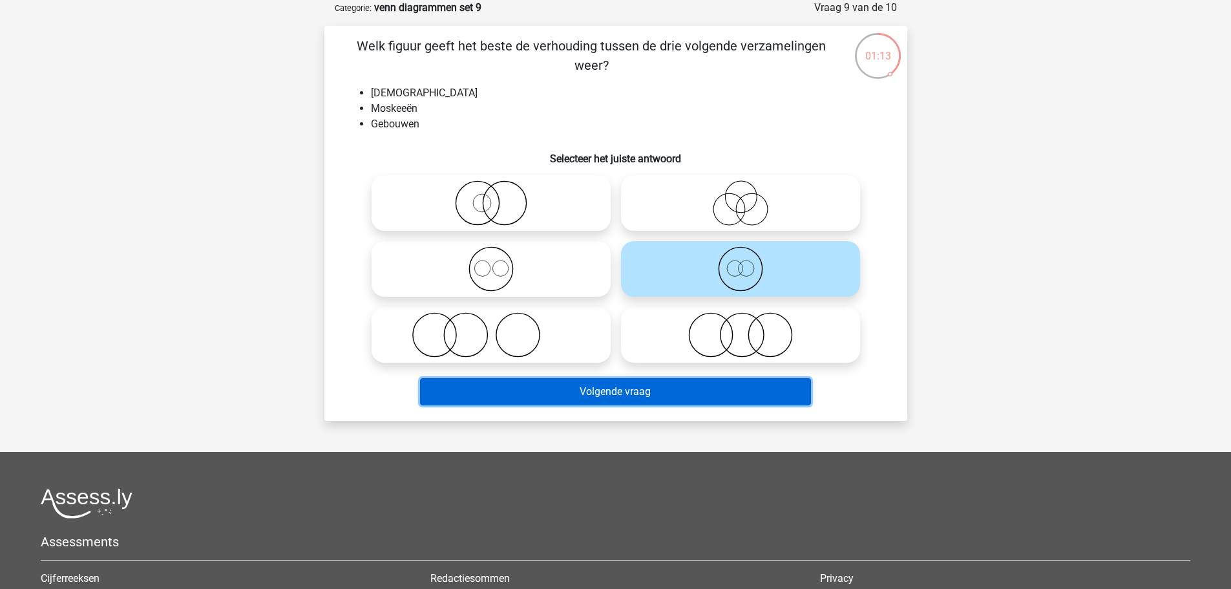
click at [741, 388] on button "Volgende vraag" at bounding box center [615, 391] width 391 height 27
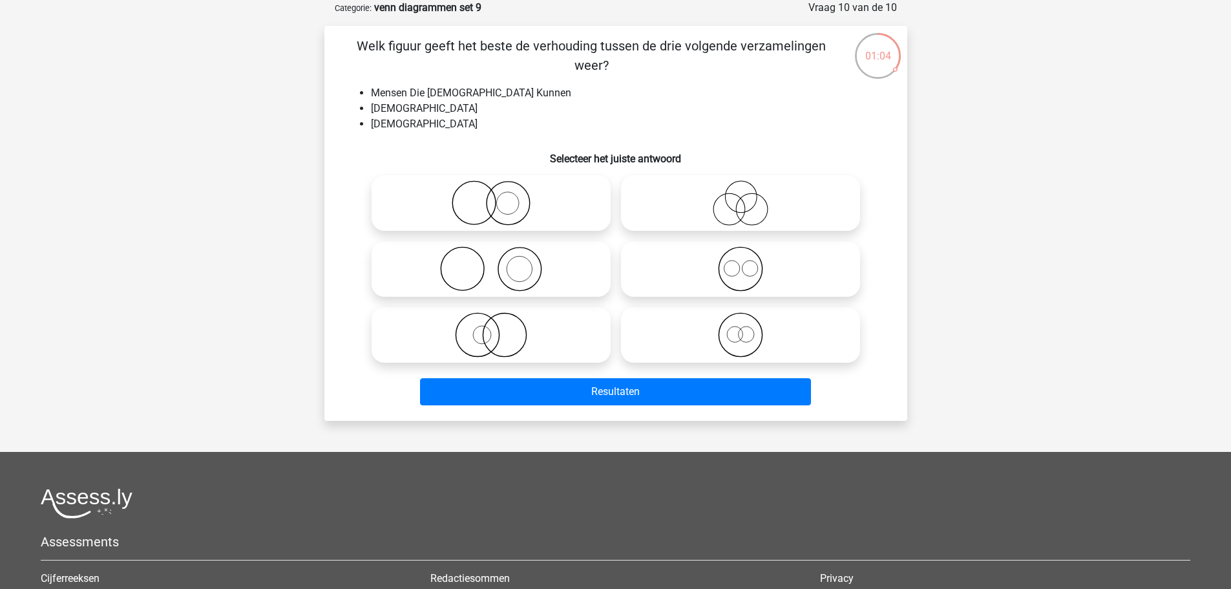
click at [747, 216] on icon at bounding box center [740, 202] width 229 height 45
click at [747, 196] on input "radio" at bounding box center [744, 192] width 8 height 8
radio input "true"
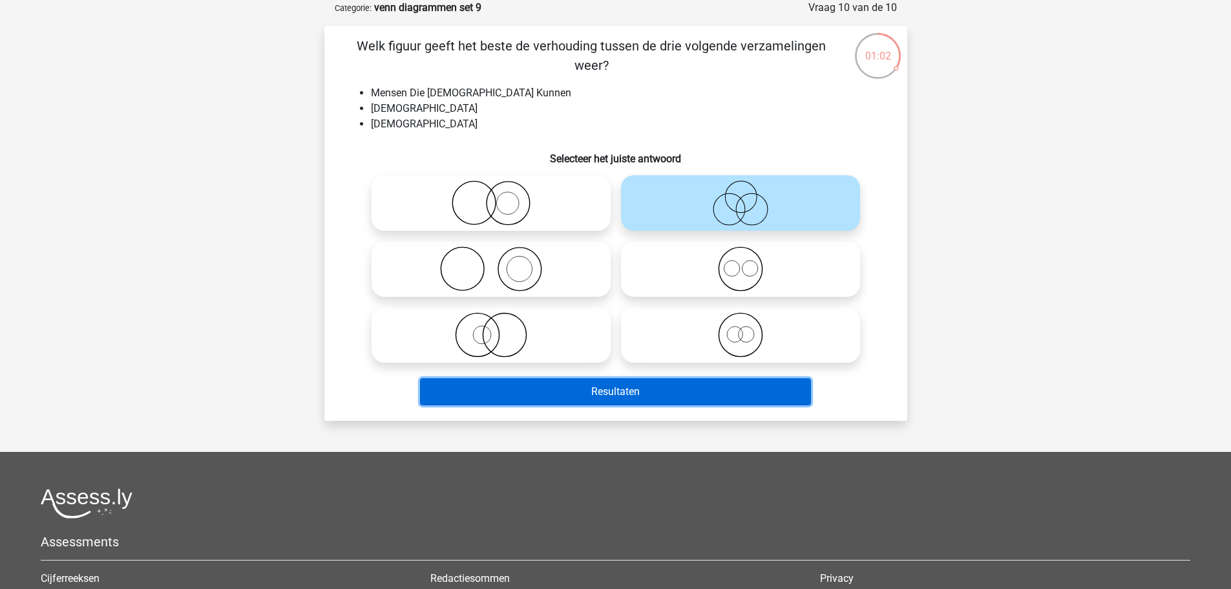
click at [685, 390] on button "Resultaten" at bounding box center [615, 391] width 391 height 27
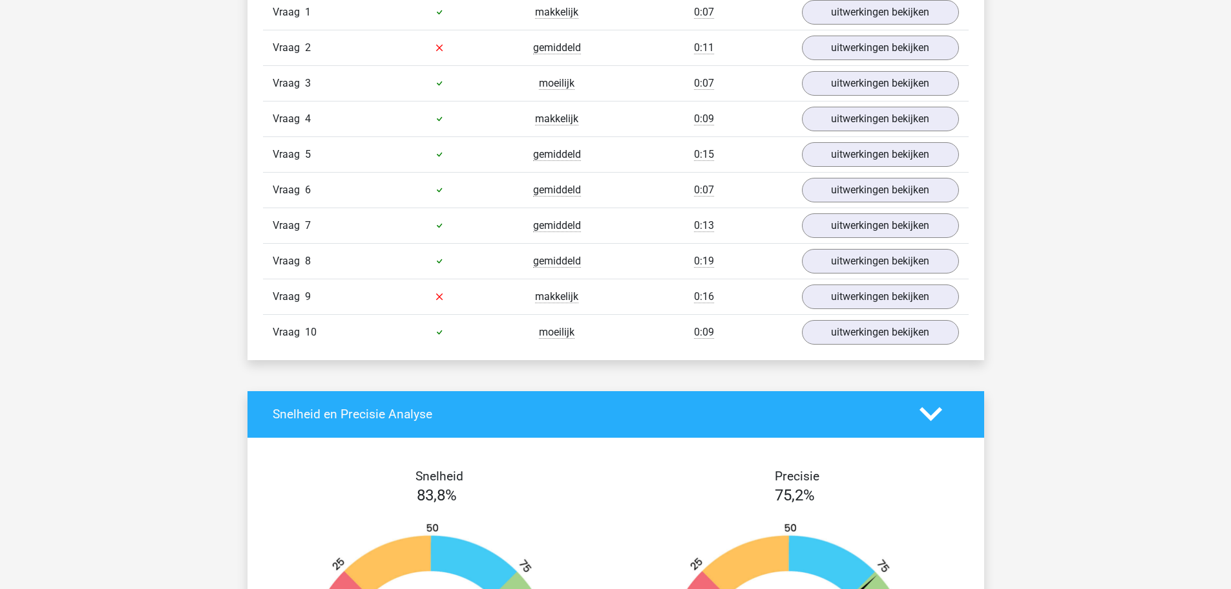
scroll to position [711, 0]
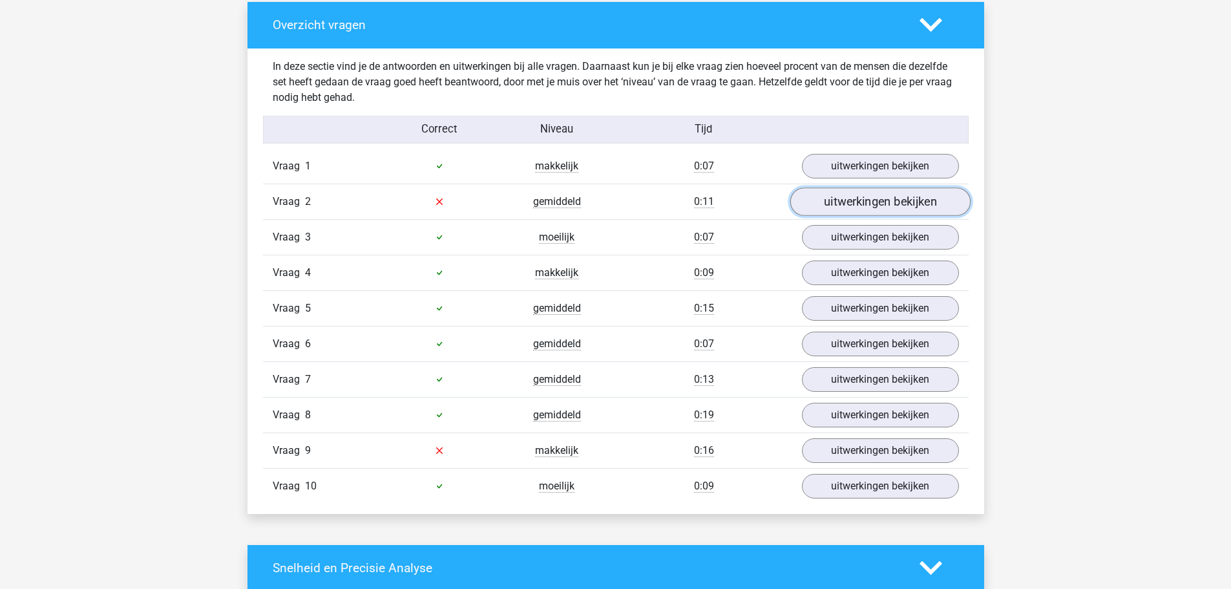
click at [837, 209] on link "uitwerkingen bekijken" at bounding box center [879, 201] width 180 height 28
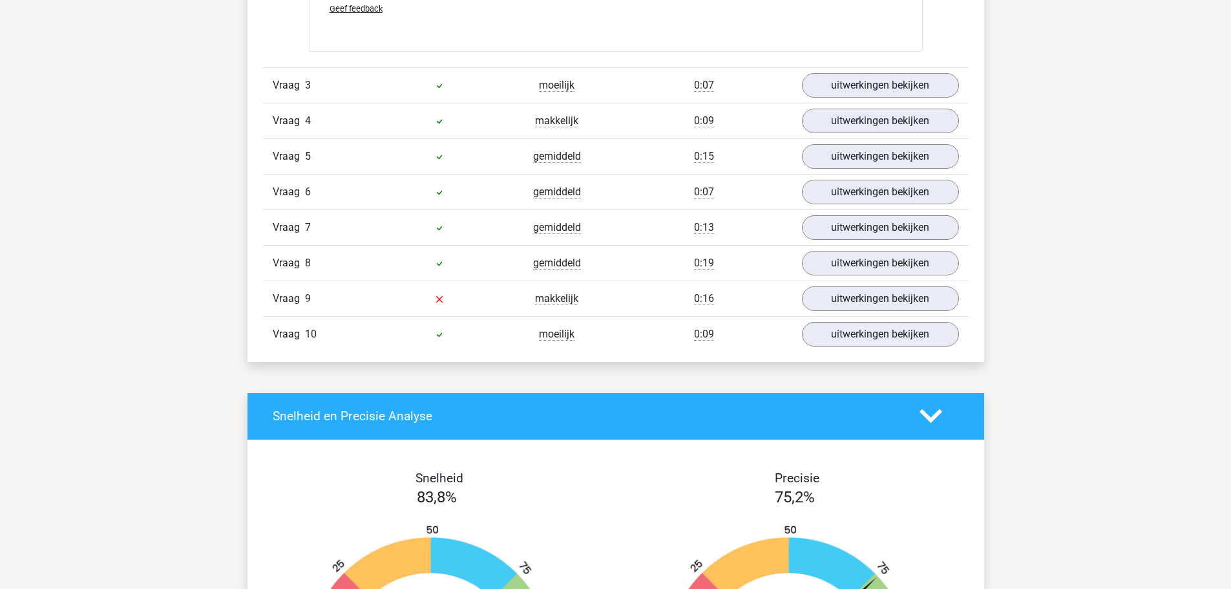
scroll to position [1357, 0]
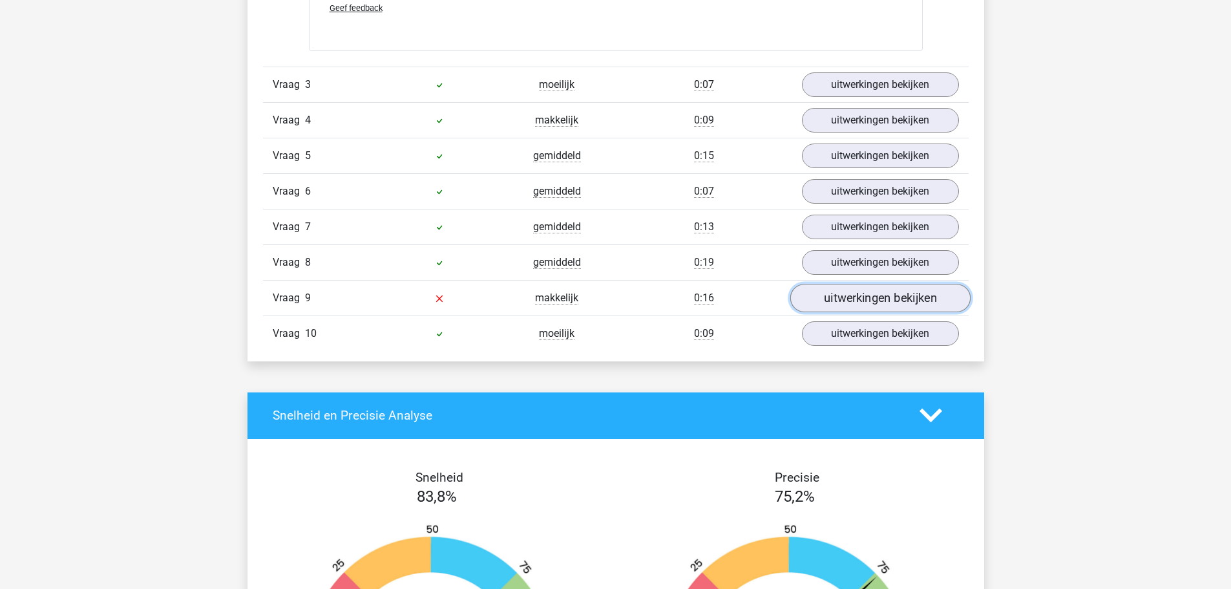
click at [898, 300] on link "uitwerkingen bekijken" at bounding box center [879, 298] width 180 height 28
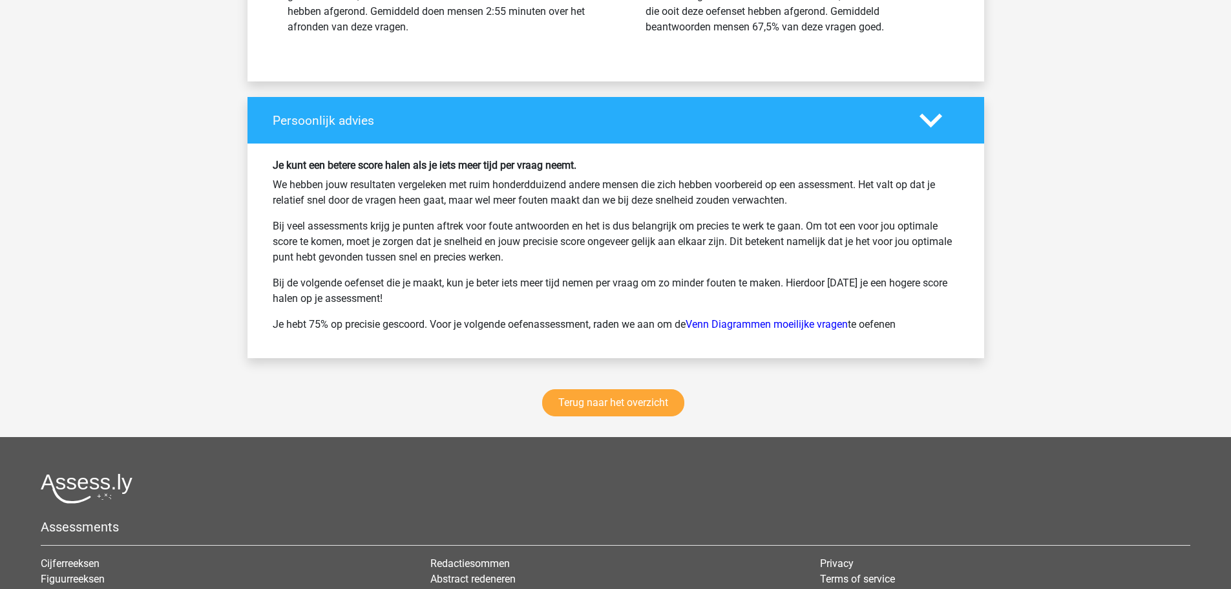
scroll to position [2659, 0]
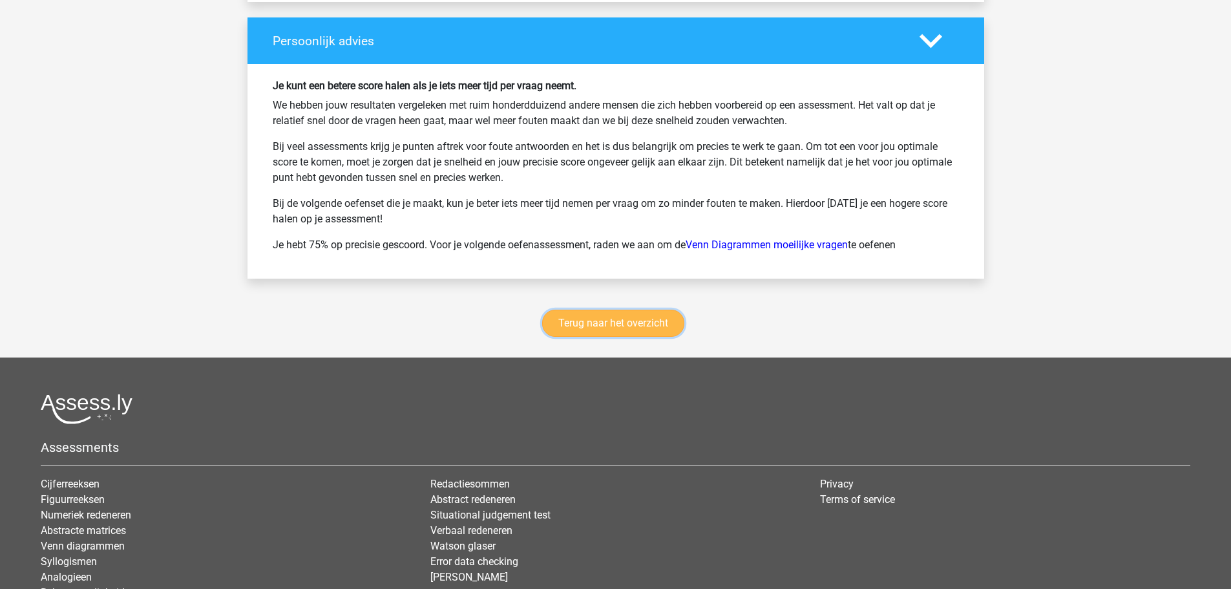
click at [640, 326] on link "Terug naar het overzicht" at bounding box center [613, 322] width 142 height 27
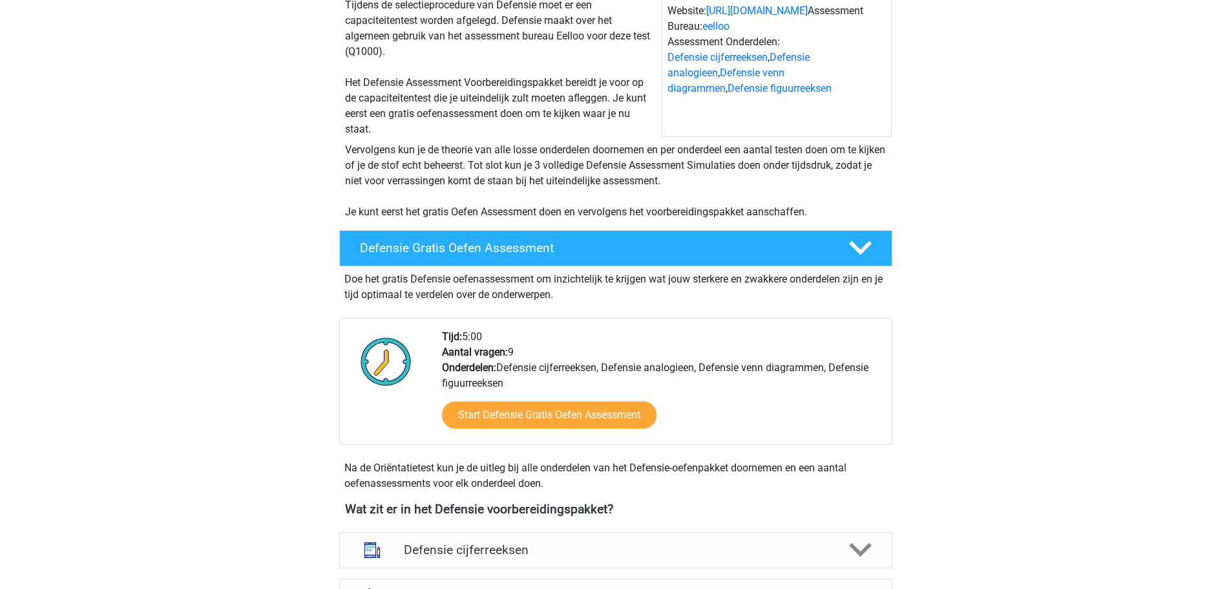
scroll to position [388, 0]
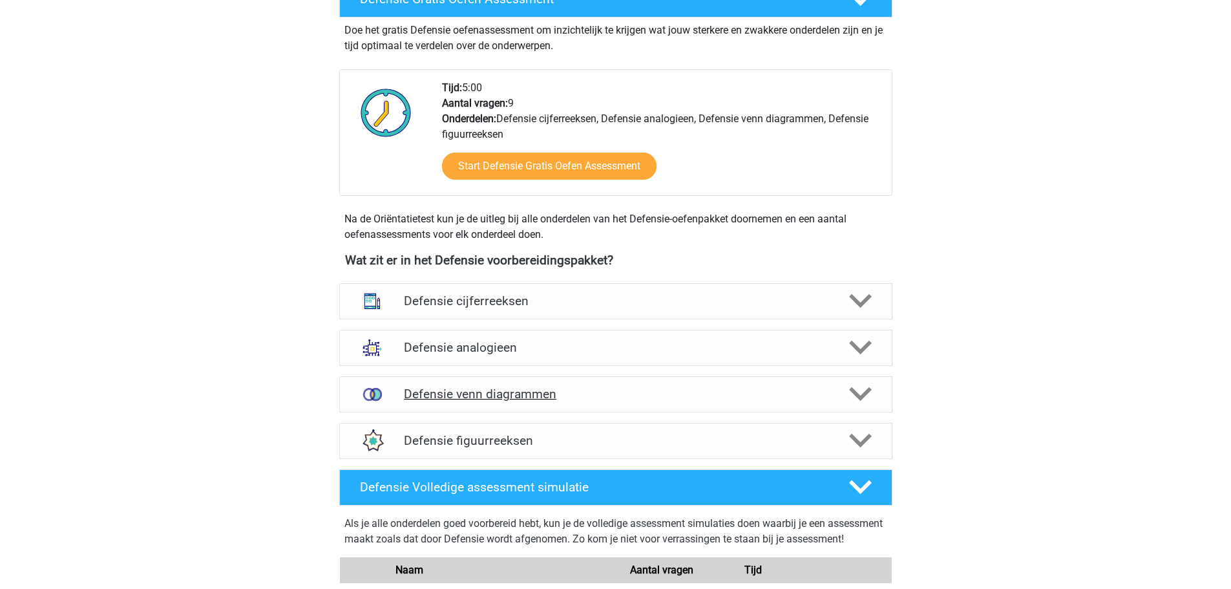
click at [479, 388] on h4 "Defensie venn diagrammen" at bounding box center [615, 393] width 423 height 15
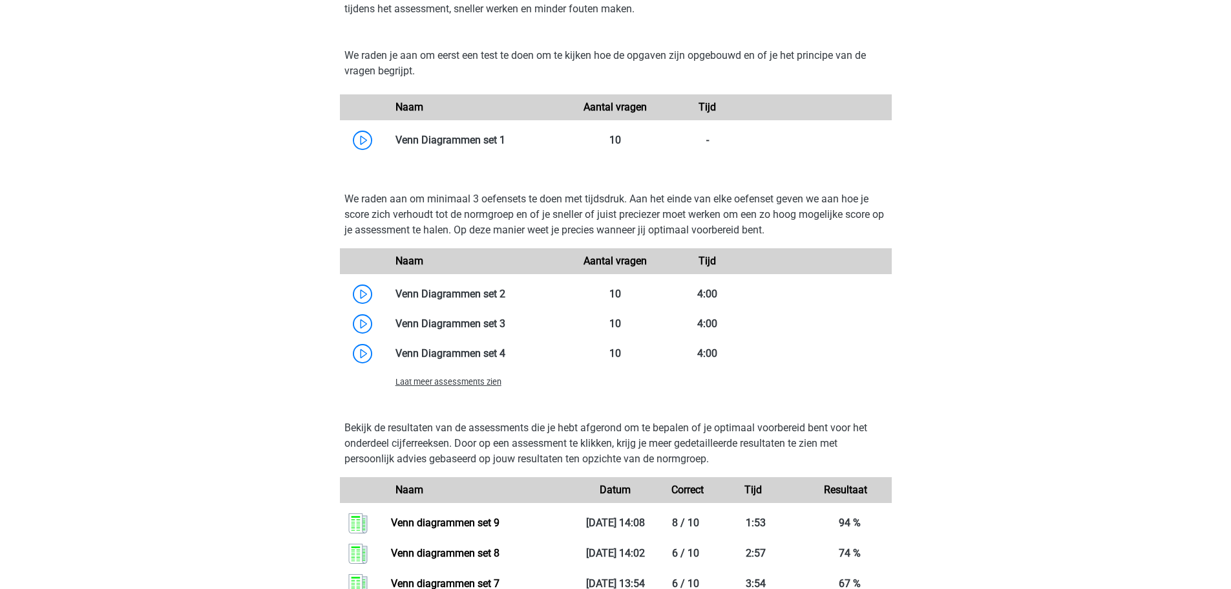
click at [475, 382] on span "Laat meer assessments zien" at bounding box center [448, 382] width 106 height 10
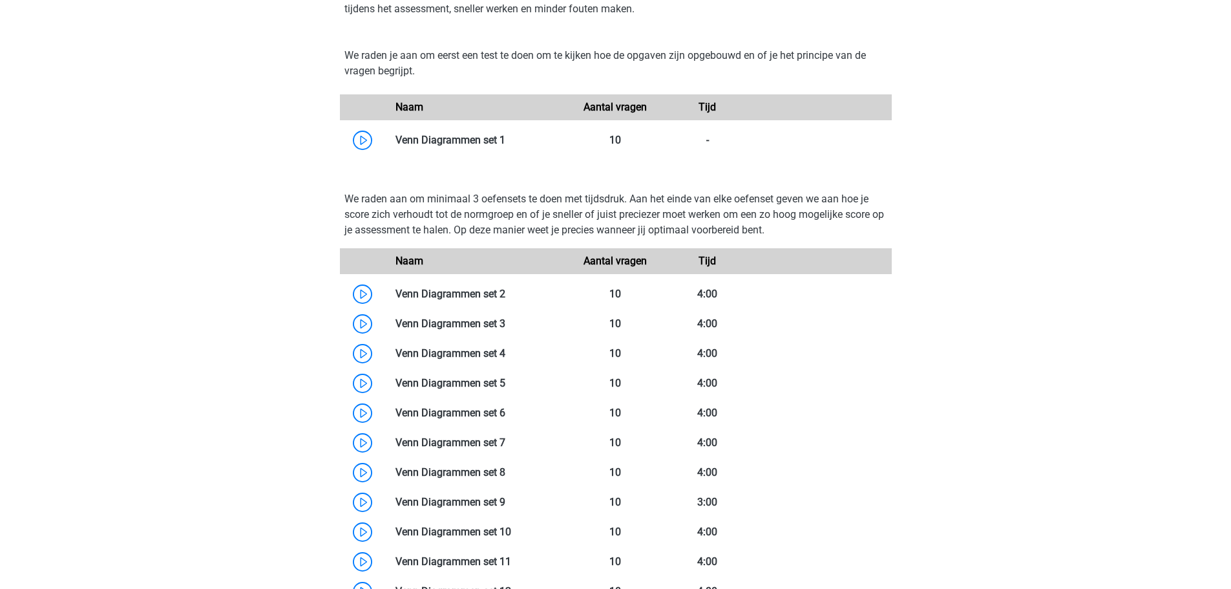
scroll to position [1098, 0]
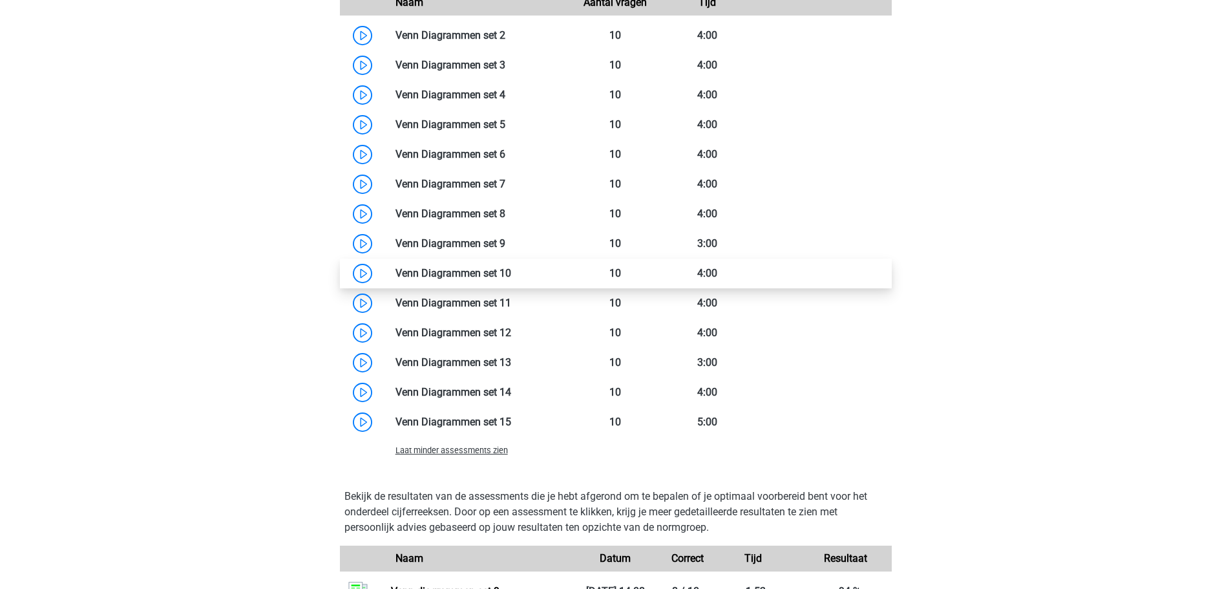
click at [511, 271] on link at bounding box center [511, 273] width 0 height 12
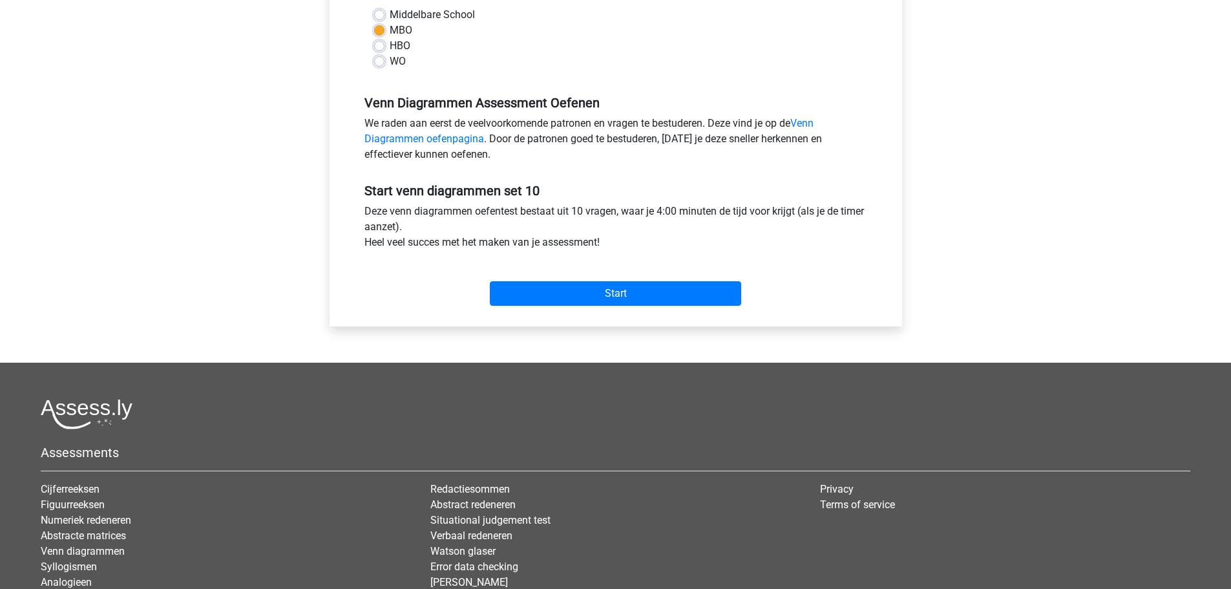
scroll to position [388, 0]
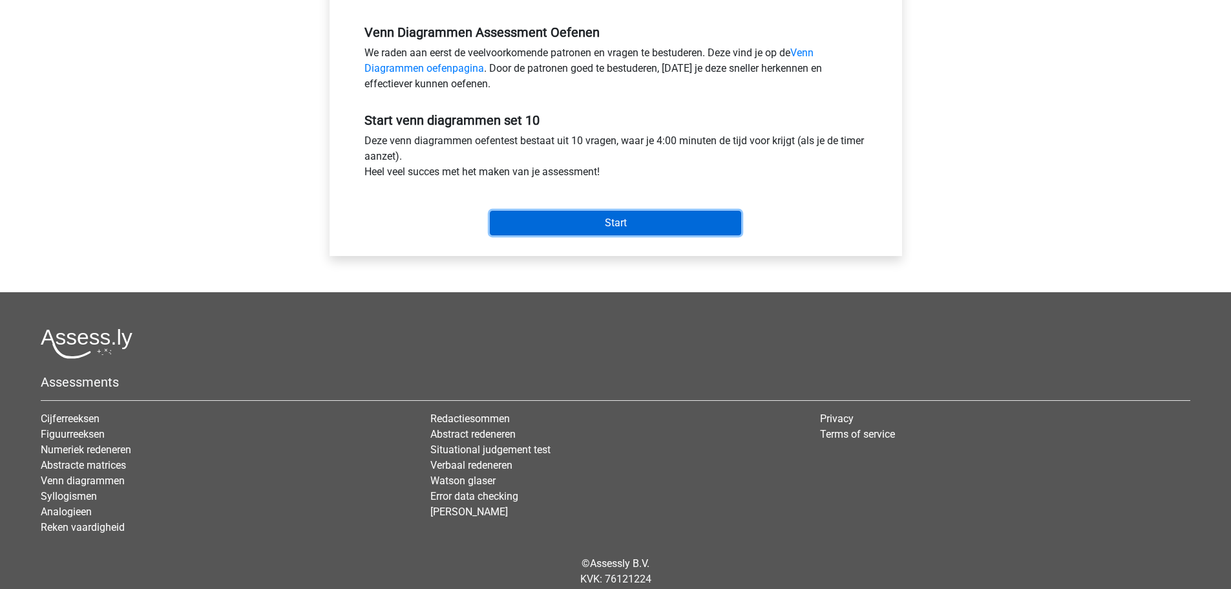
click at [565, 222] on input "Start" at bounding box center [615, 223] width 251 height 25
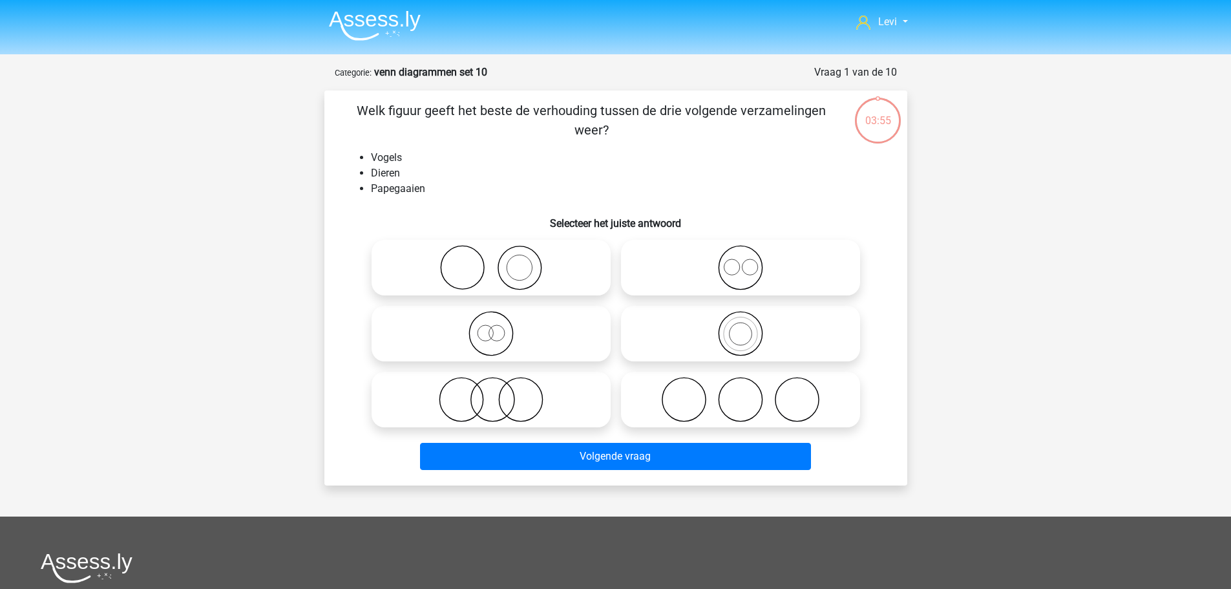
click at [730, 330] on icon at bounding box center [740, 333] width 229 height 45
click at [740, 327] on input "radio" at bounding box center [744, 323] width 8 height 8
radio input "true"
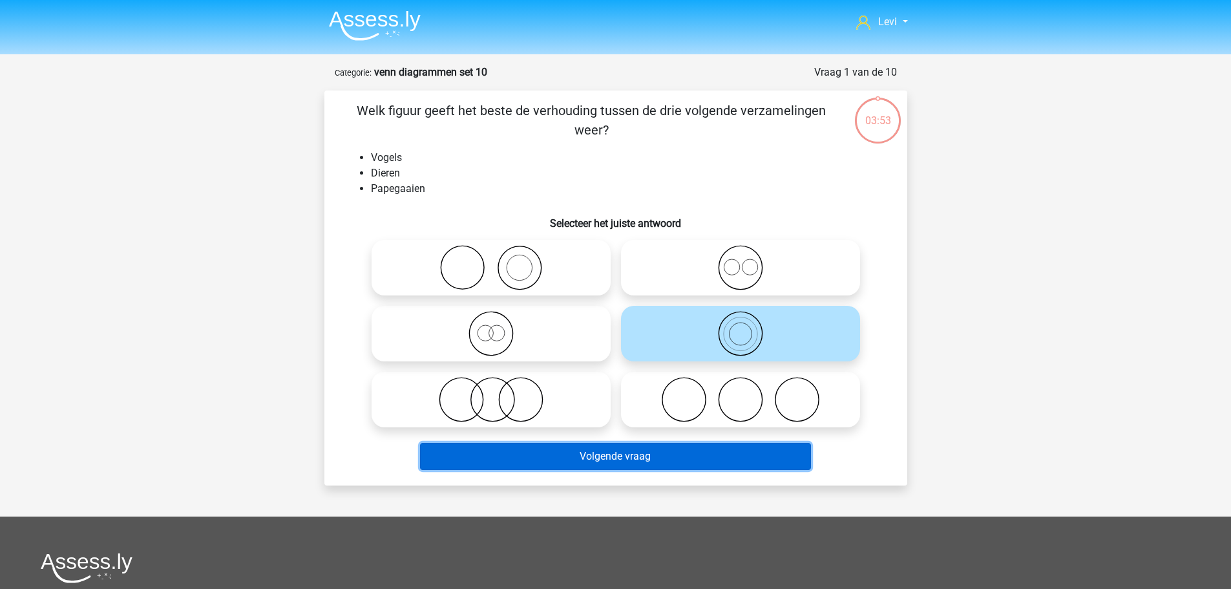
click at [678, 450] on button "Volgende vraag" at bounding box center [615, 456] width 391 height 27
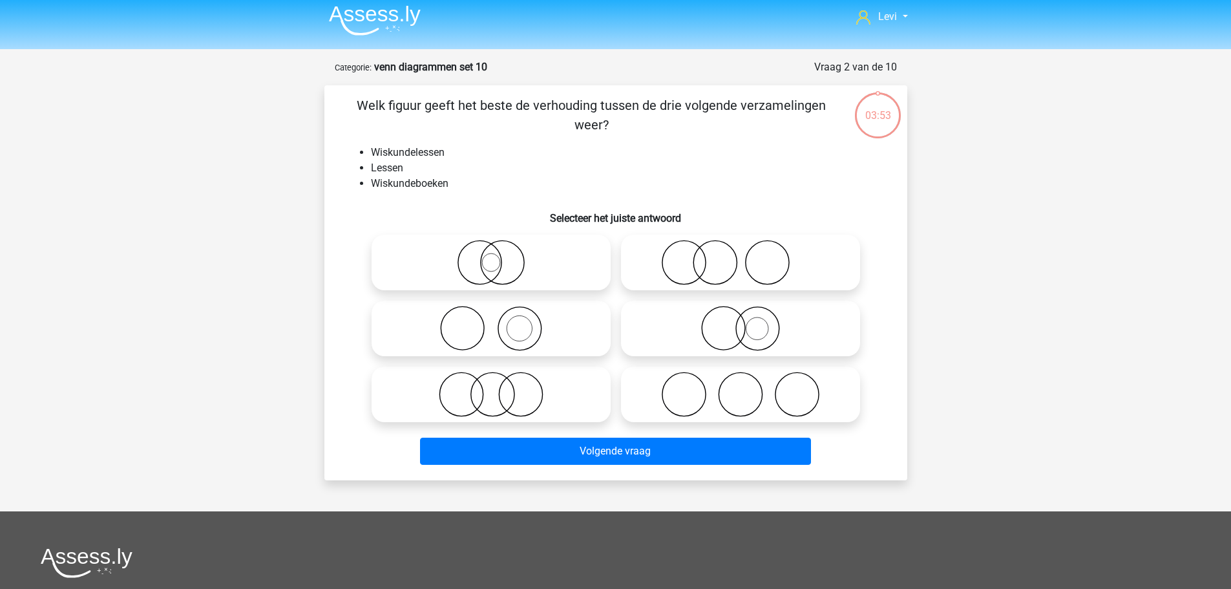
scroll to position [65, 0]
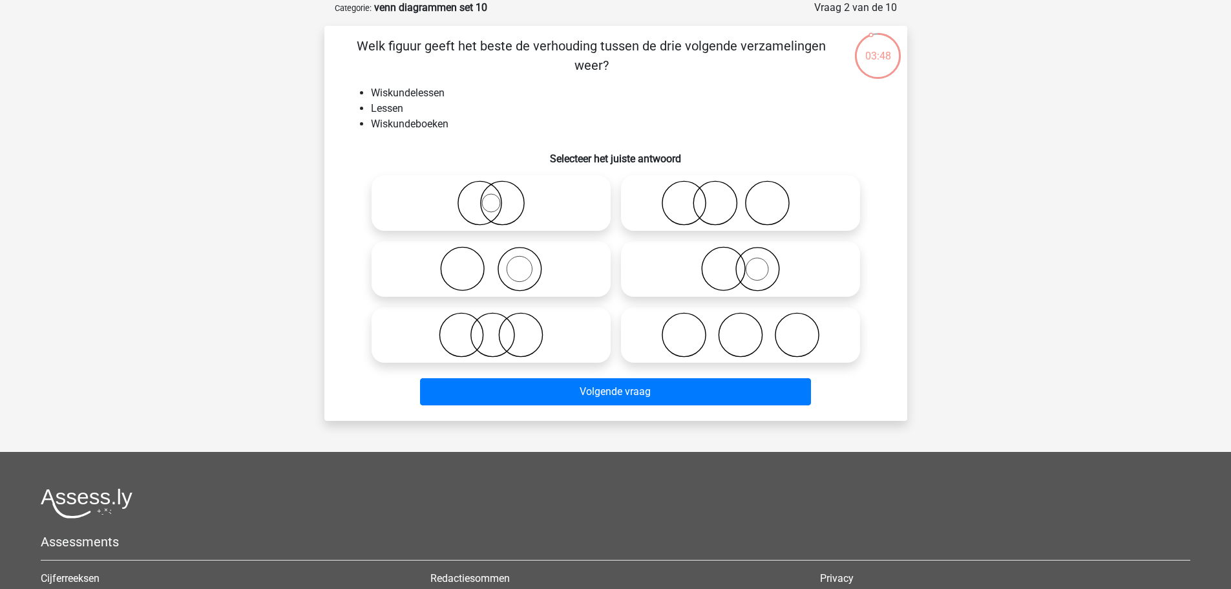
click at [514, 269] on icon at bounding box center [491, 268] width 229 height 45
click at [499, 262] on input "radio" at bounding box center [495, 258] width 8 height 8
radio input "true"
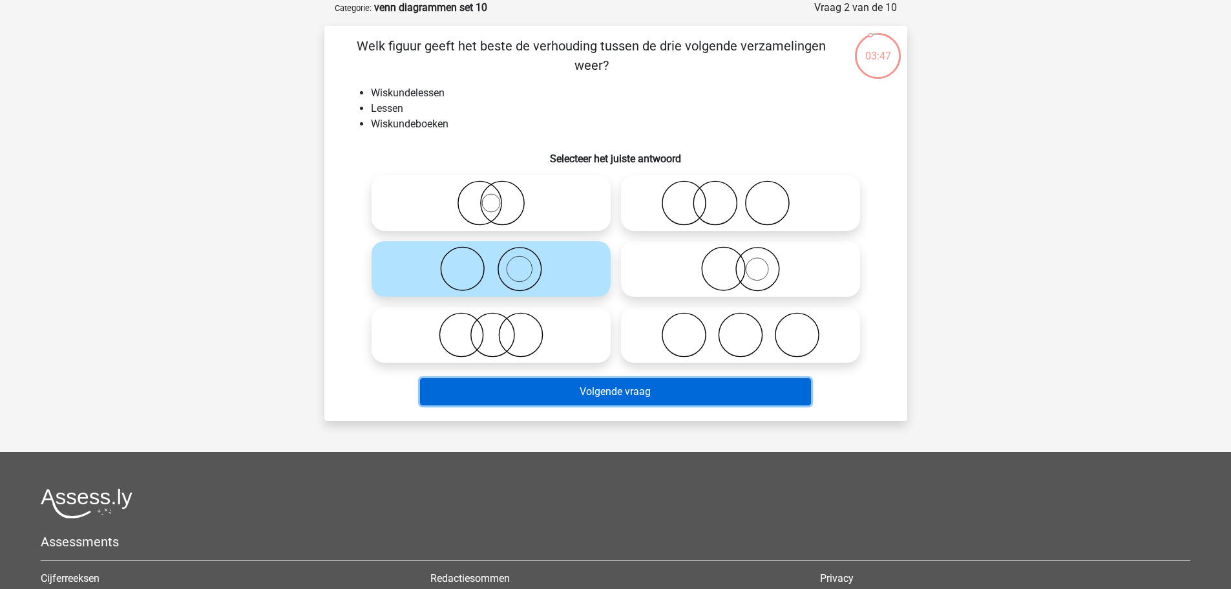
click at [605, 395] on button "Volgende vraag" at bounding box center [615, 391] width 391 height 27
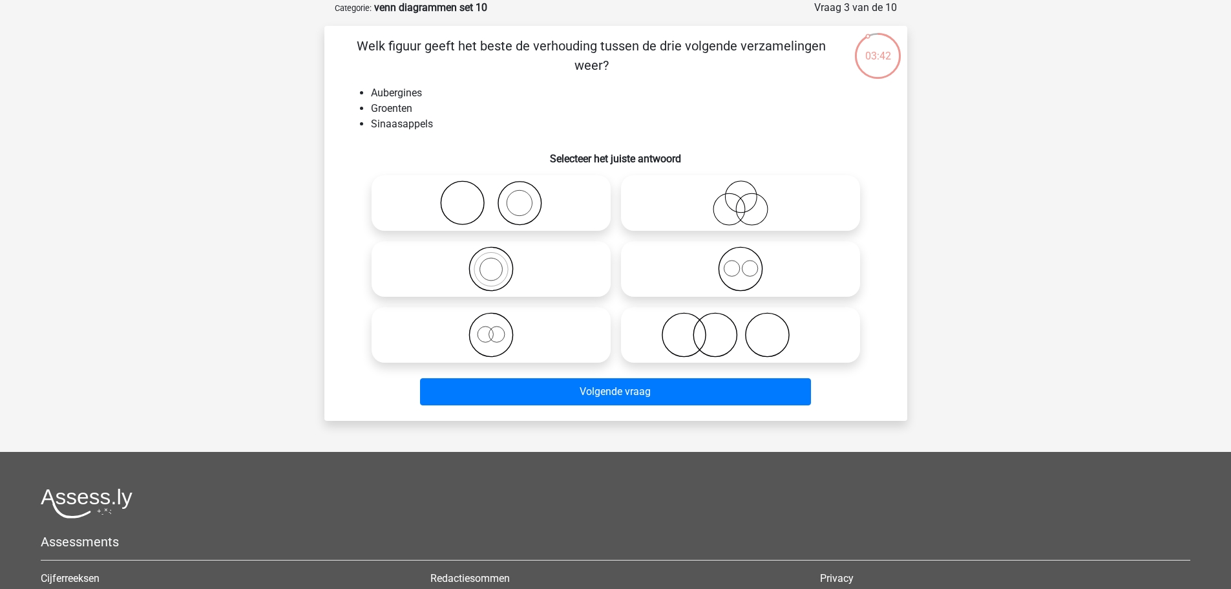
click at [500, 204] on icon at bounding box center [491, 202] width 229 height 45
click at [499, 196] on input "radio" at bounding box center [495, 192] width 8 height 8
radio input "true"
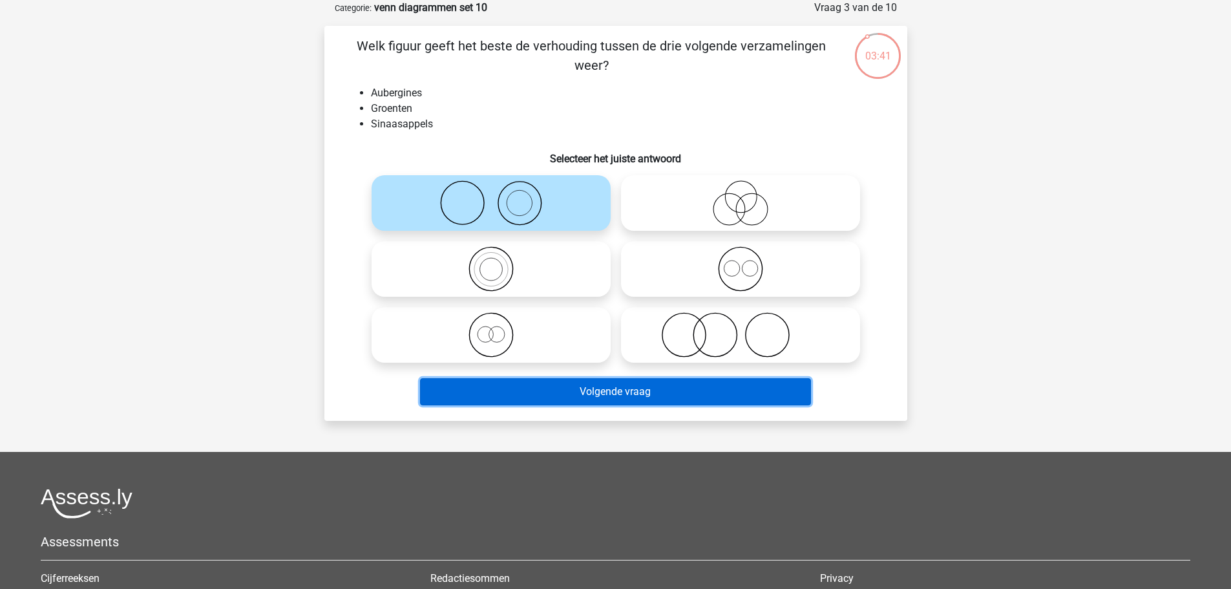
click at [686, 399] on button "Volgende vraag" at bounding box center [615, 391] width 391 height 27
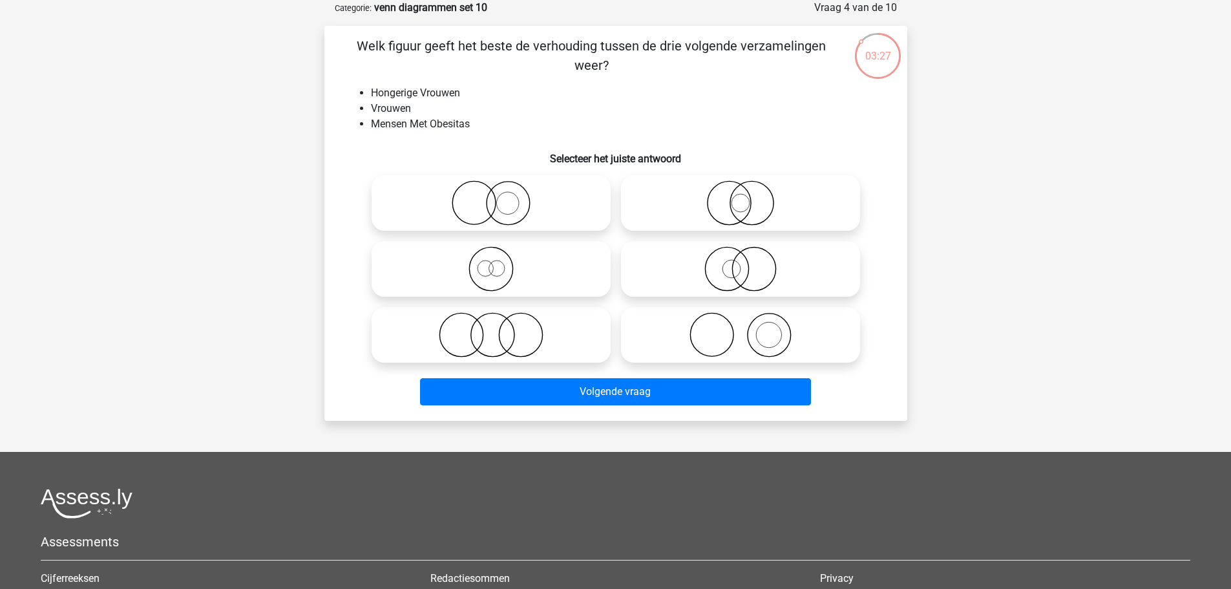
click at [735, 254] on icon at bounding box center [740, 268] width 229 height 45
click at [740, 254] on input "radio" at bounding box center [744, 258] width 8 height 8
radio input "true"
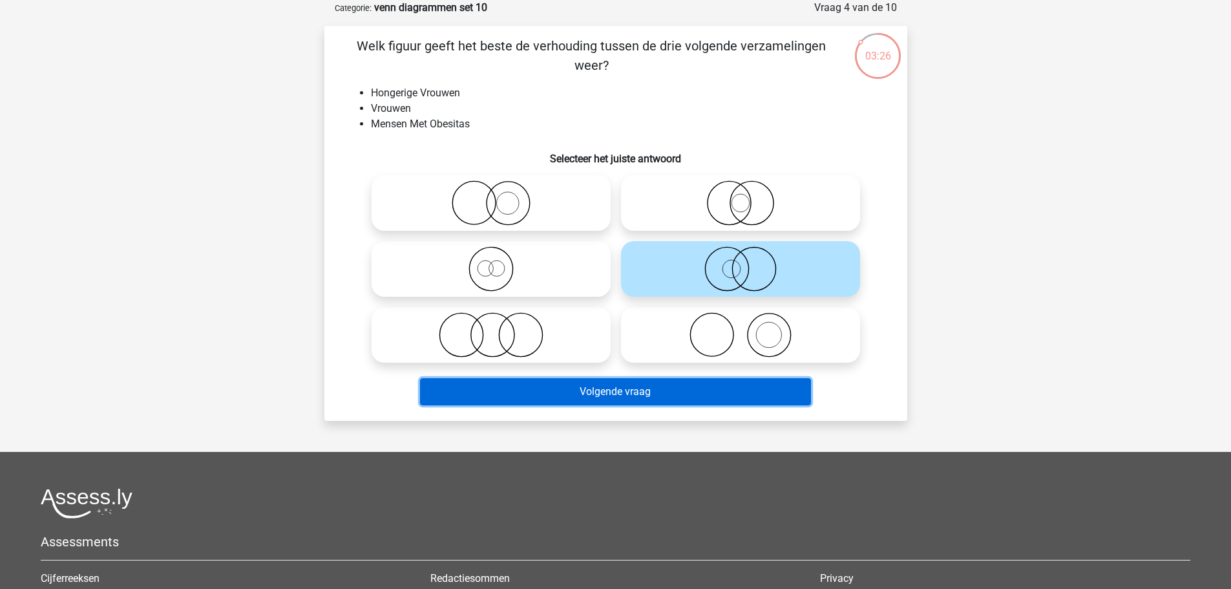
click at [732, 385] on button "Volgende vraag" at bounding box center [615, 391] width 391 height 27
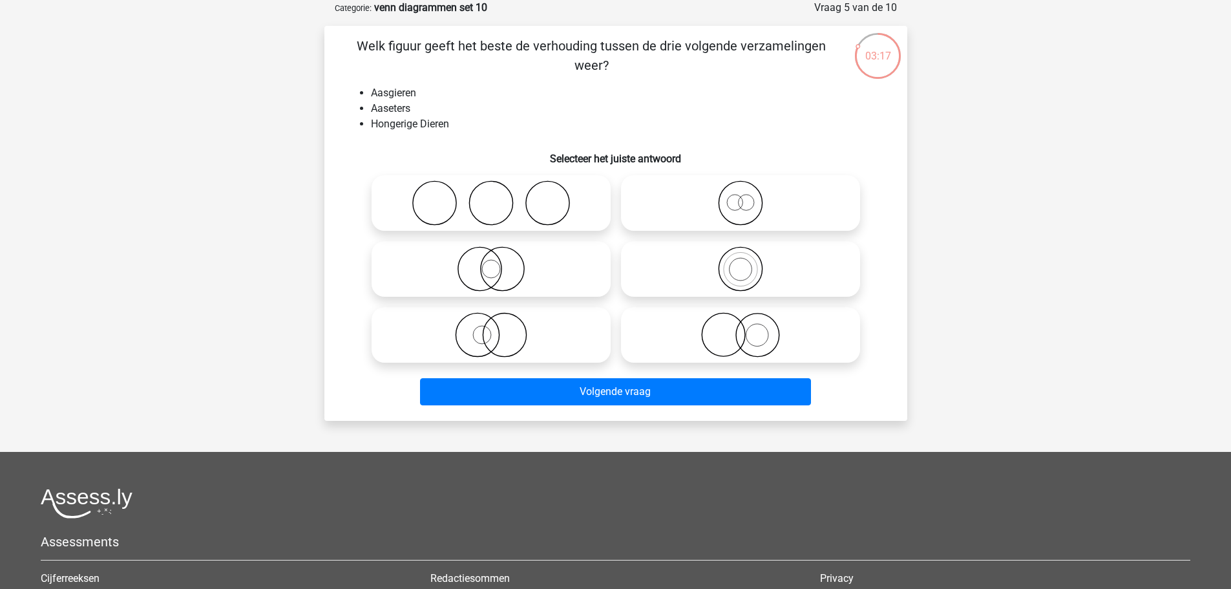
click at [539, 281] on icon at bounding box center [491, 268] width 229 height 45
click at [499, 262] on input "radio" at bounding box center [495, 258] width 8 height 8
radio input "true"
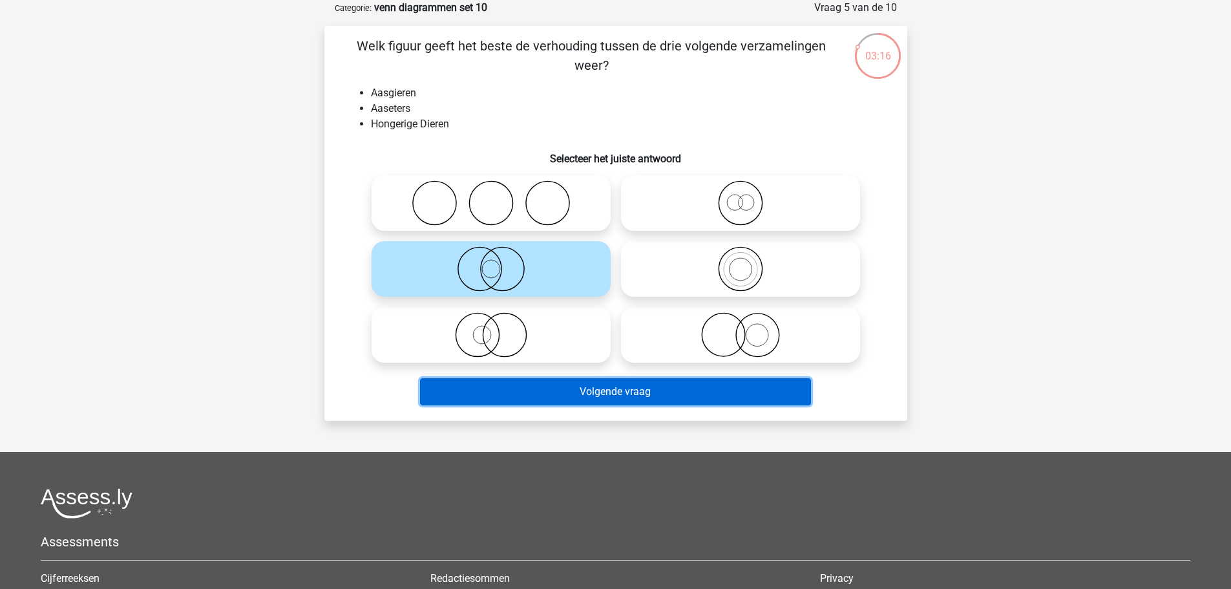
click at [630, 390] on button "Volgende vraag" at bounding box center [615, 391] width 391 height 27
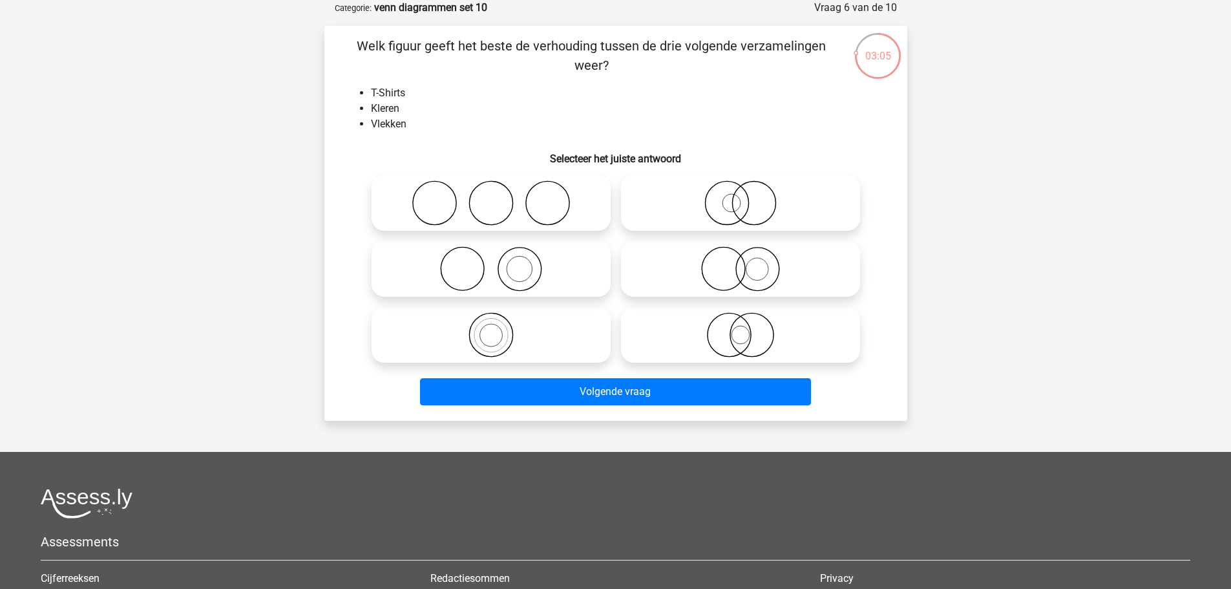
click at [488, 267] on icon at bounding box center [491, 268] width 229 height 45
click at [491, 262] on input "radio" at bounding box center [495, 258] width 8 height 8
radio input "true"
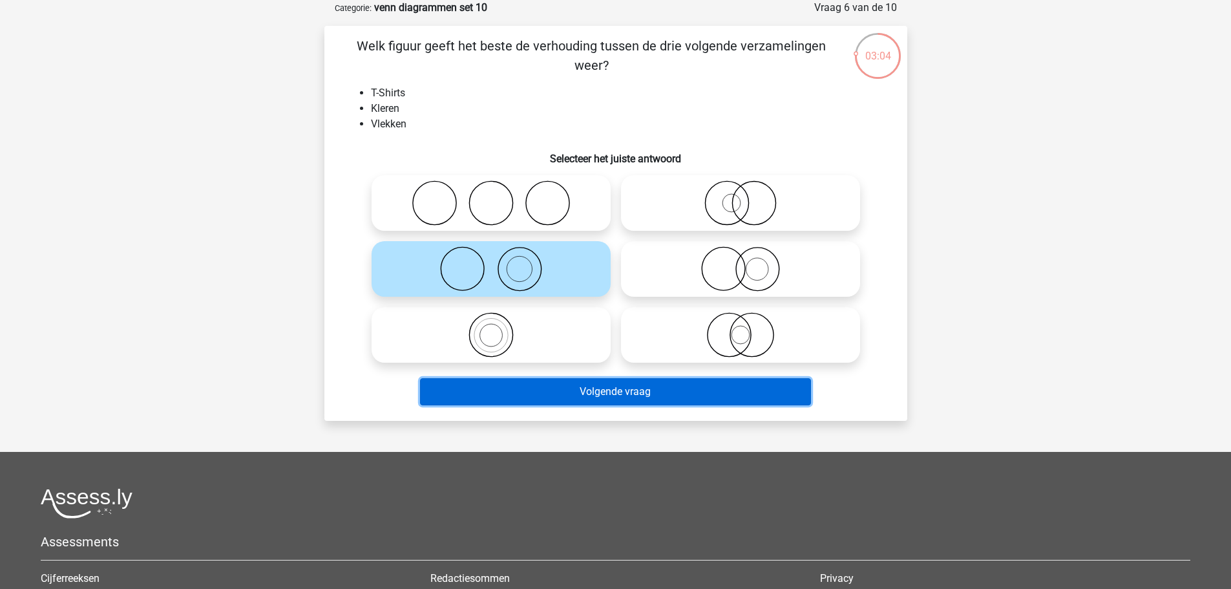
click at [643, 399] on button "Volgende vraag" at bounding box center [615, 391] width 391 height 27
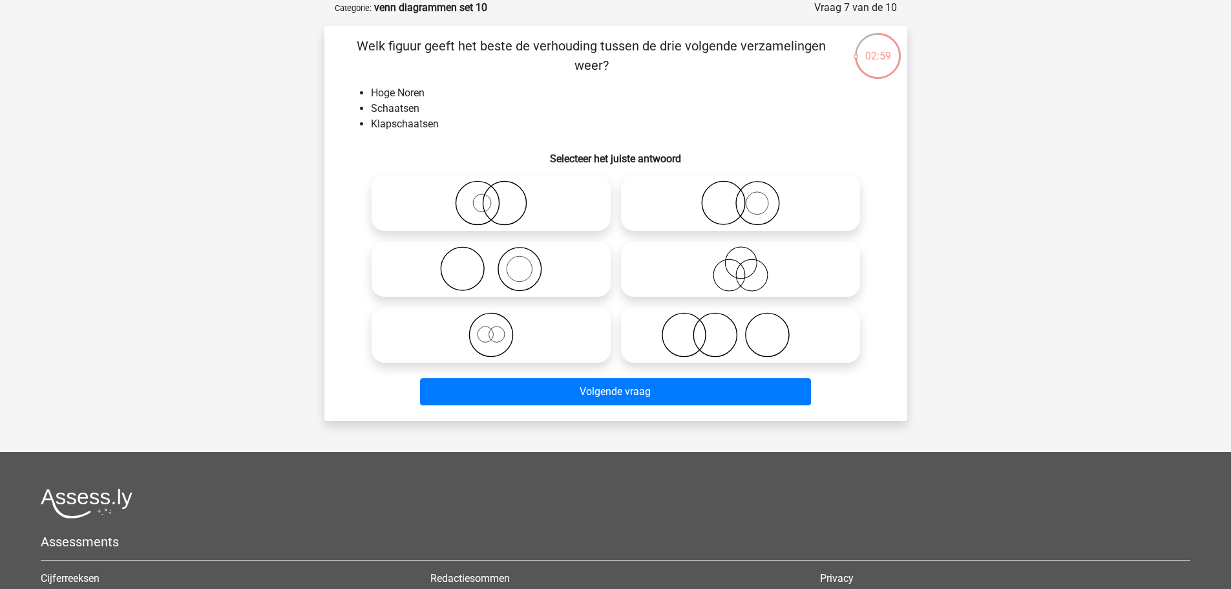
click at [541, 339] on icon at bounding box center [491, 334] width 229 height 45
click at [499, 328] on input "radio" at bounding box center [495, 324] width 8 height 8
radio input "true"
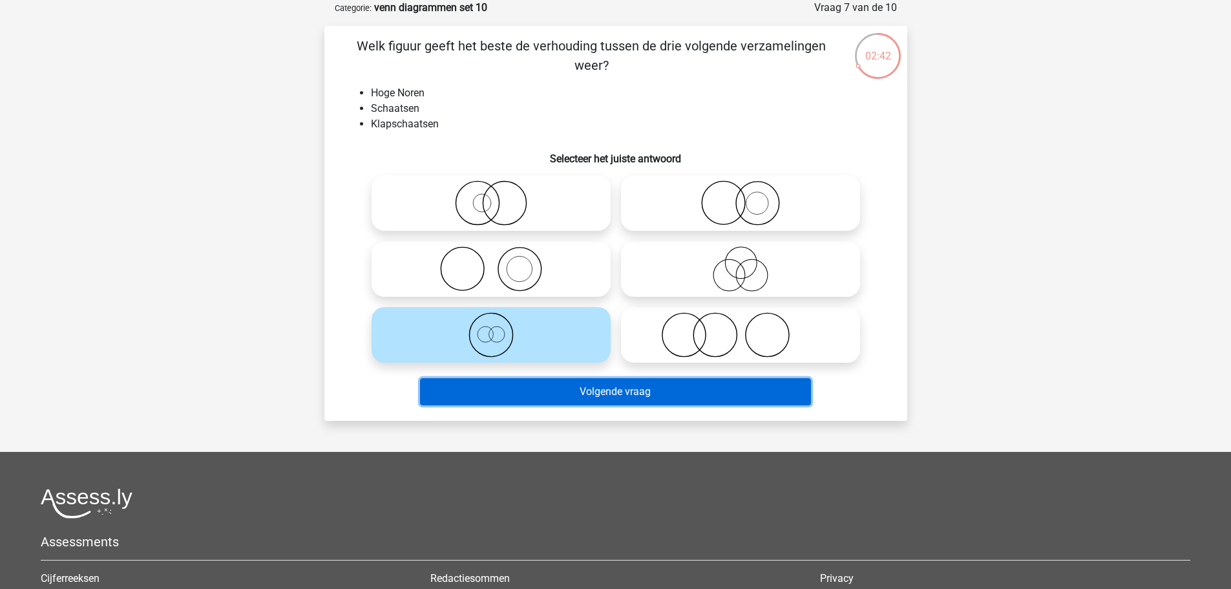
click at [583, 386] on button "Volgende vraag" at bounding box center [615, 391] width 391 height 27
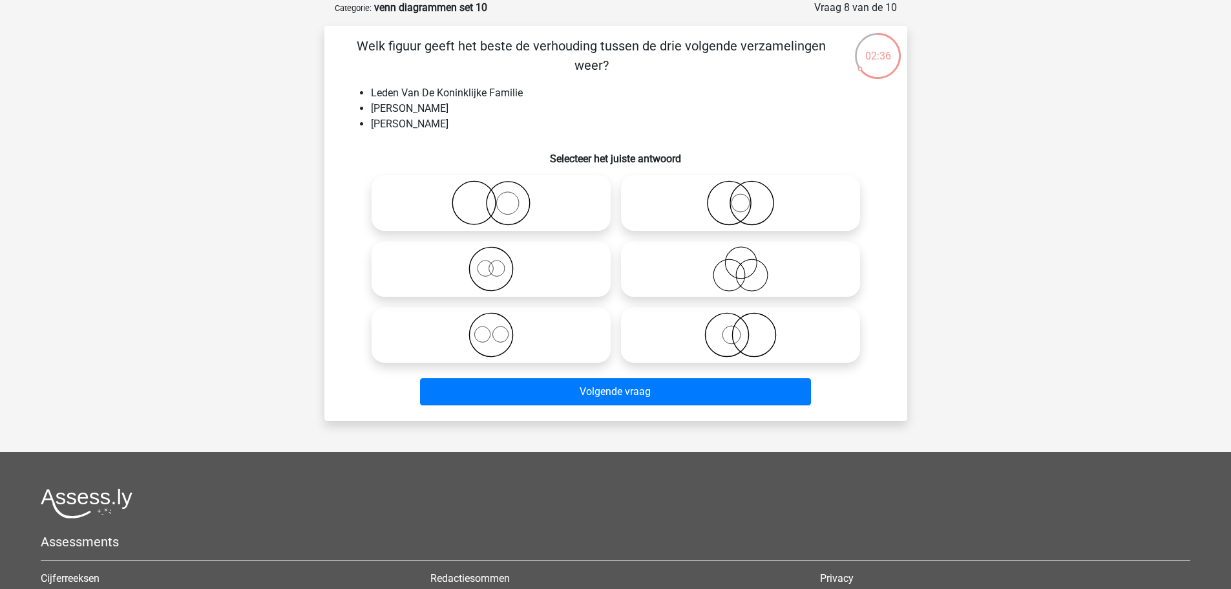
click at [562, 339] on icon at bounding box center [491, 334] width 229 height 45
click at [499, 328] on input "radio" at bounding box center [495, 324] width 8 height 8
radio input "true"
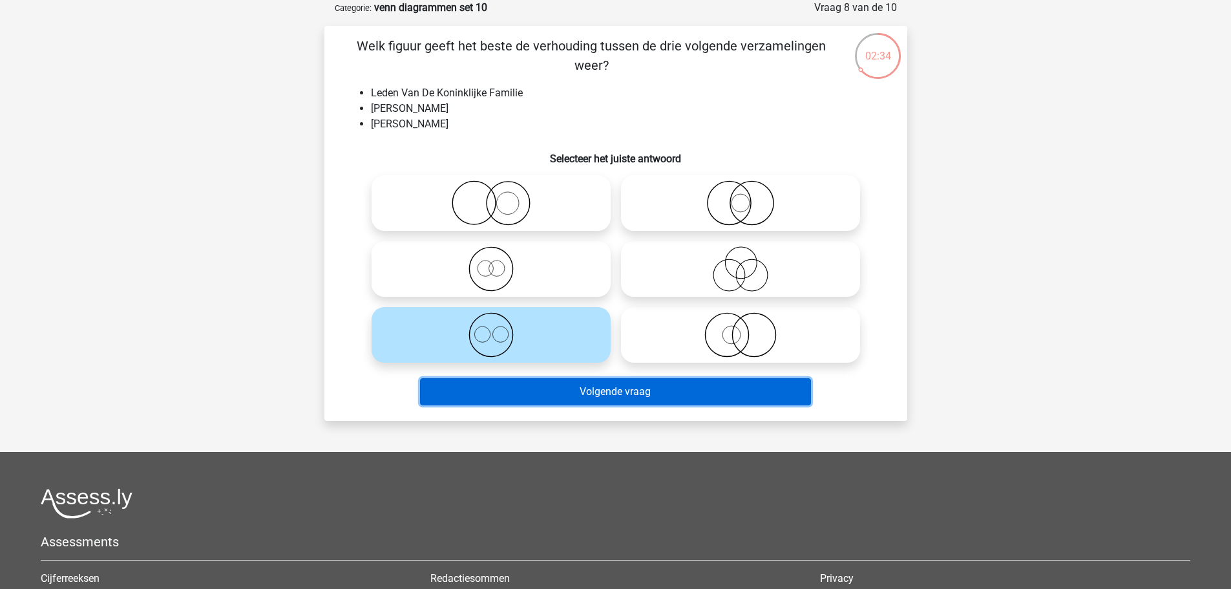
click at [689, 391] on button "Volgende vraag" at bounding box center [615, 391] width 391 height 27
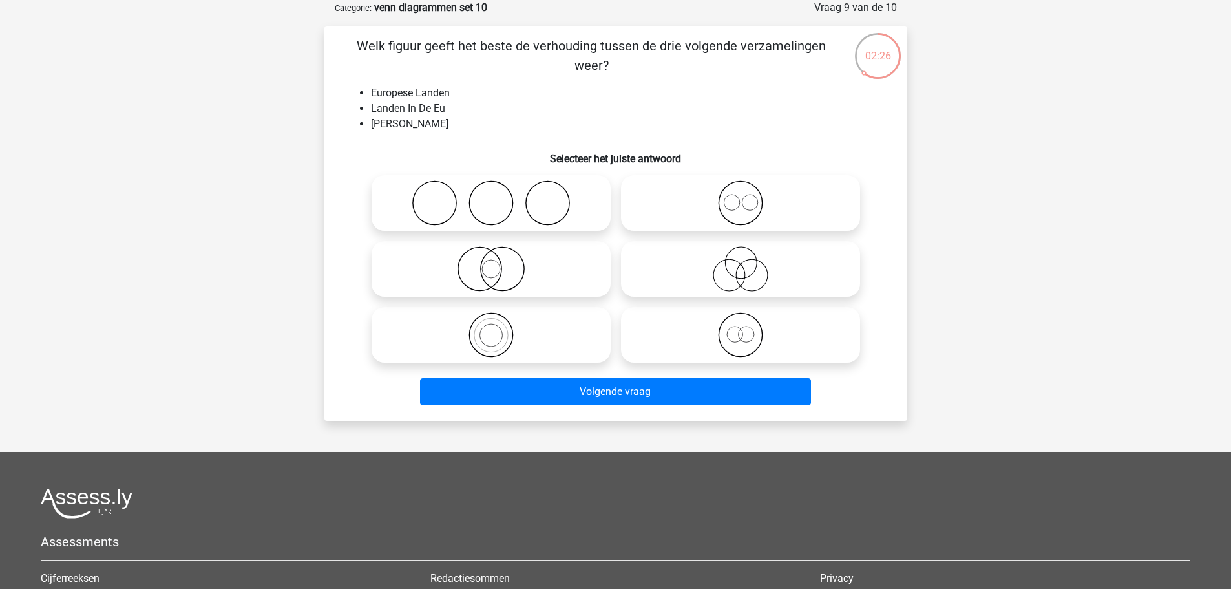
click at [718, 209] on icon at bounding box center [740, 202] width 229 height 45
click at [740, 196] on input "radio" at bounding box center [744, 192] width 8 height 8
radio input "true"
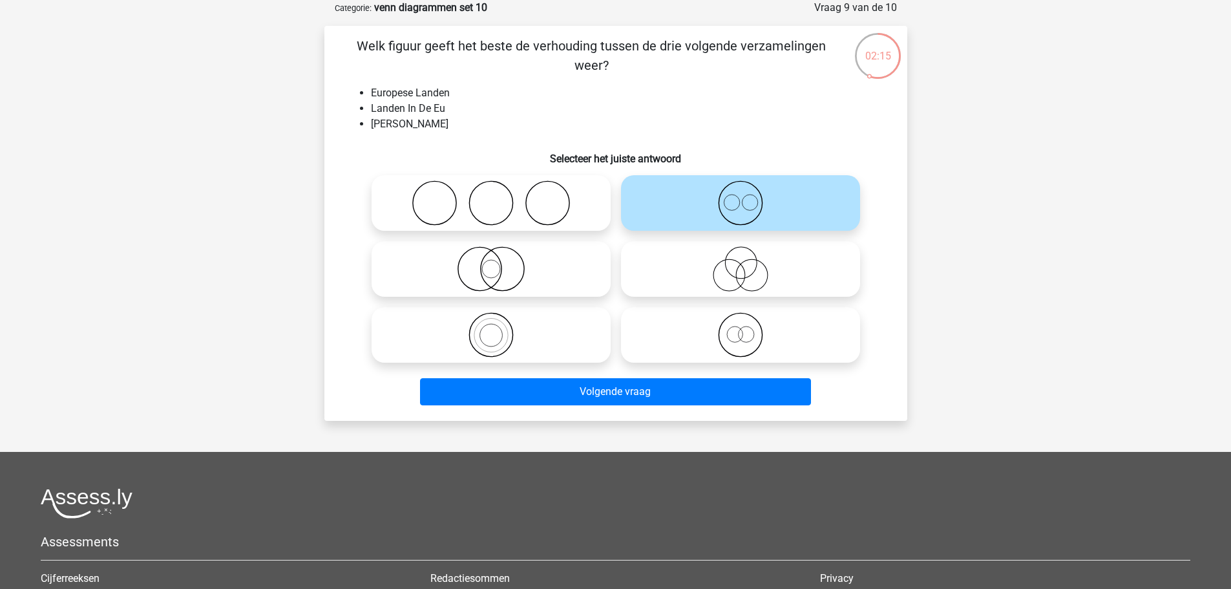
click at [517, 280] on icon at bounding box center [491, 268] width 229 height 45
click at [499, 262] on input "radio" at bounding box center [495, 258] width 8 height 8
radio input "true"
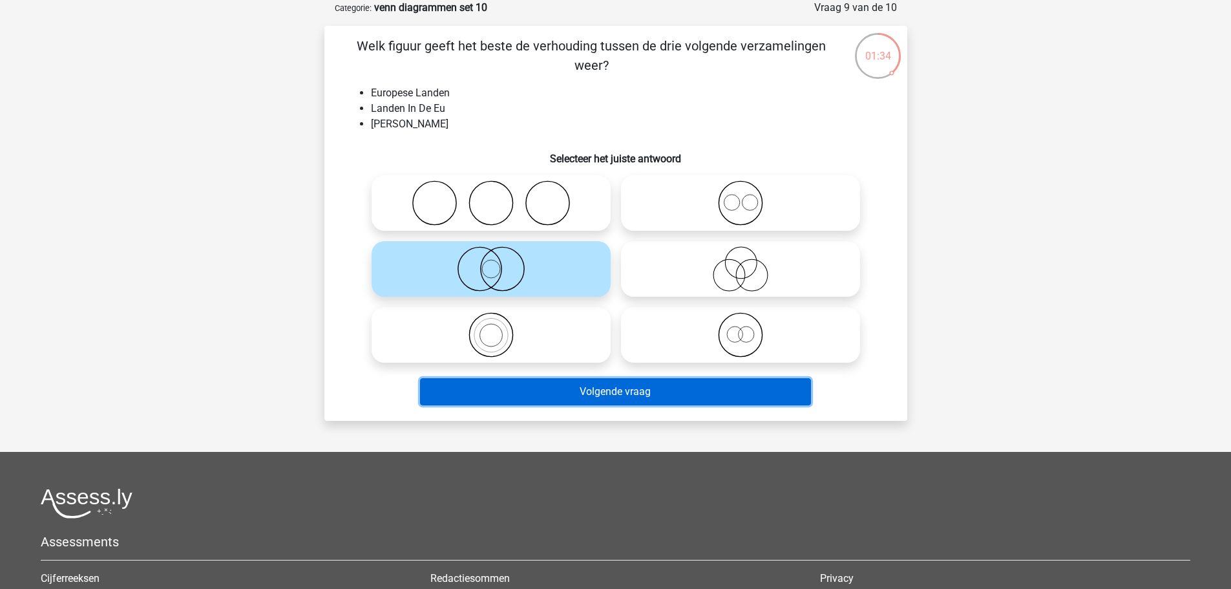
click at [654, 401] on button "Volgende vraag" at bounding box center [615, 391] width 391 height 27
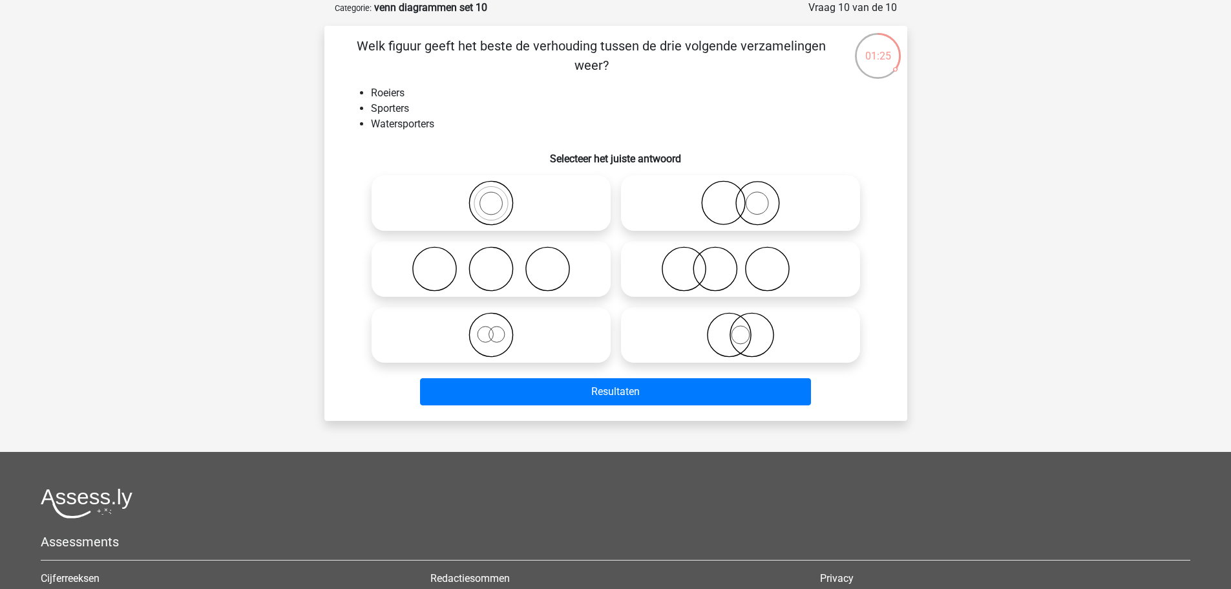
click at [527, 348] on icon at bounding box center [491, 334] width 229 height 45
click at [499, 328] on input "radio" at bounding box center [495, 324] width 8 height 8
radio input "true"
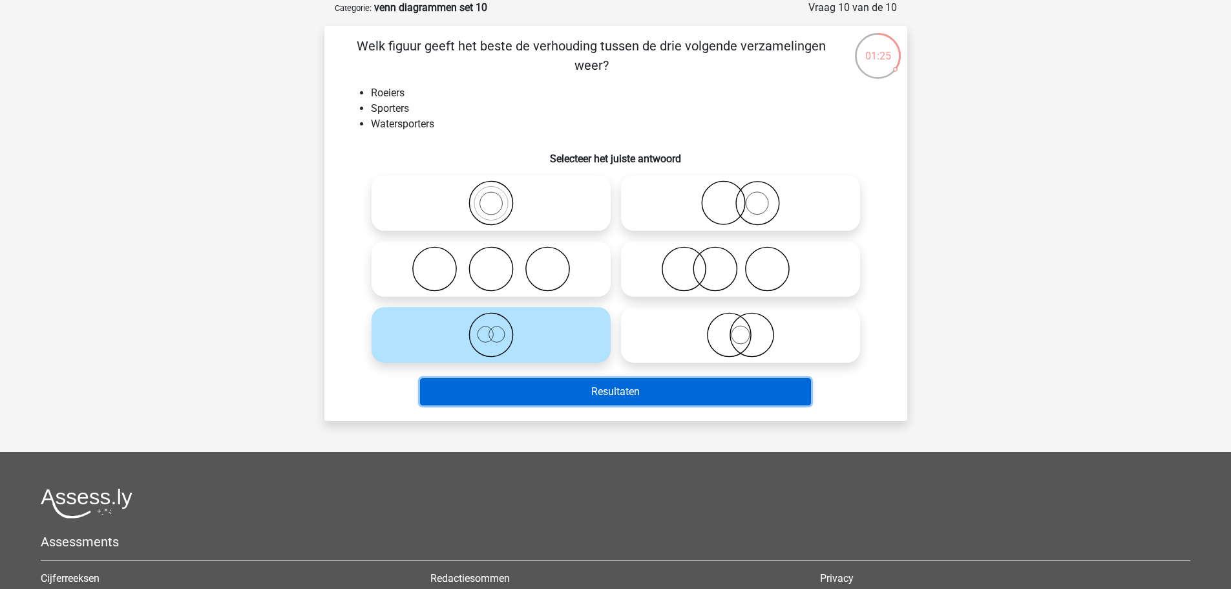
click at [602, 386] on button "Resultaten" at bounding box center [615, 391] width 391 height 27
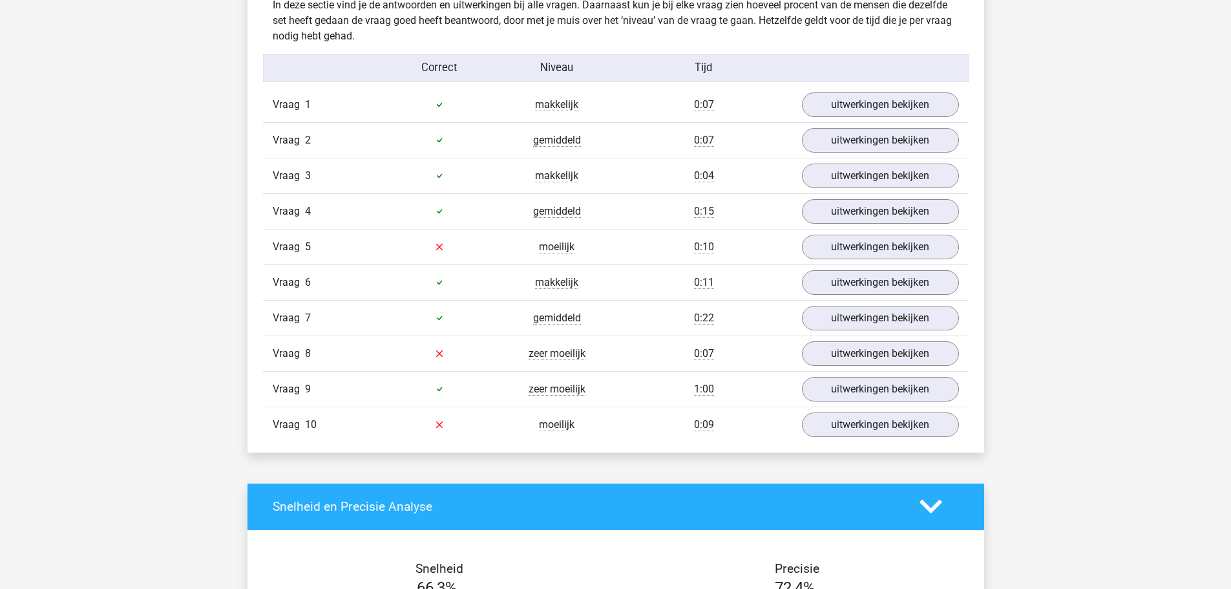
scroll to position [775, 0]
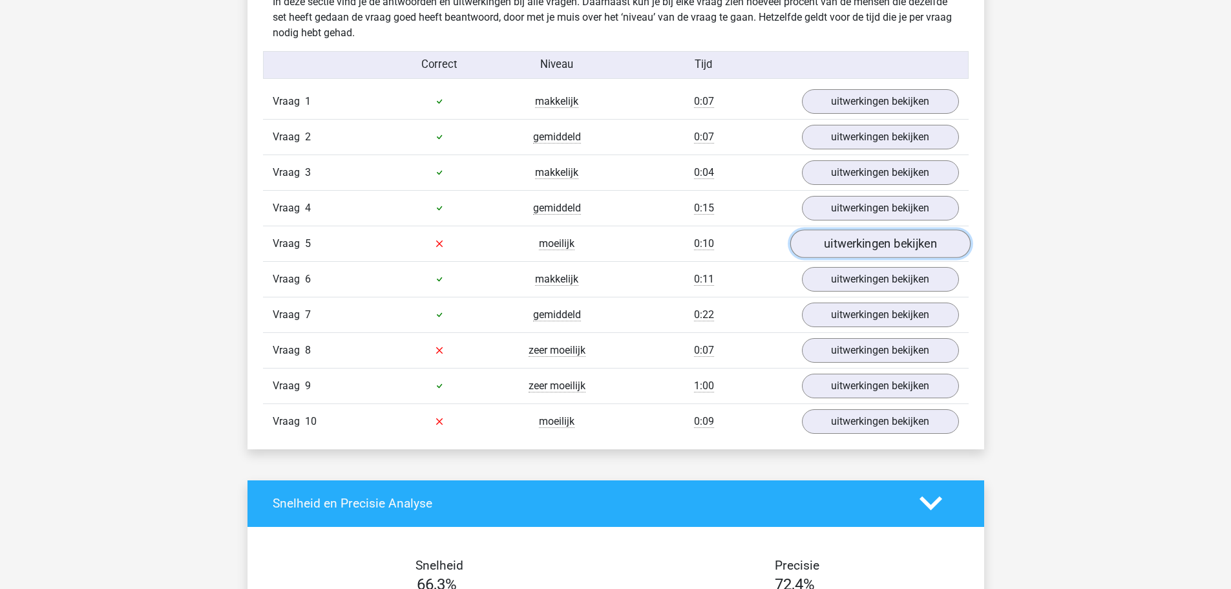
click at [831, 238] on link "uitwerkingen bekijken" at bounding box center [879, 243] width 180 height 28
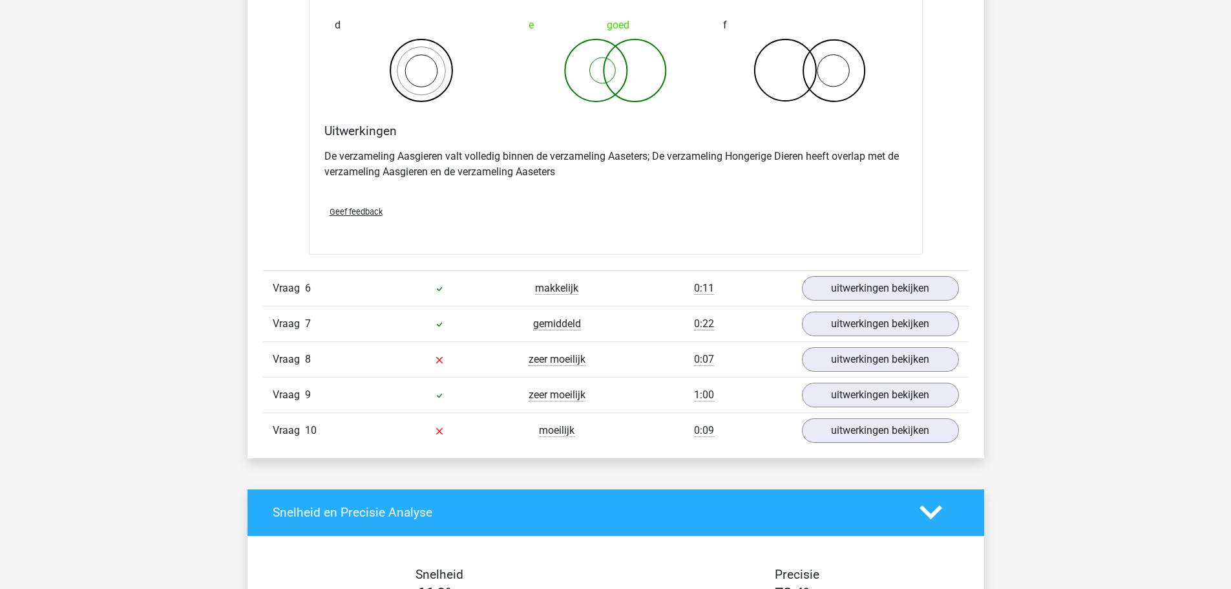
scroll to position [1292, 0]
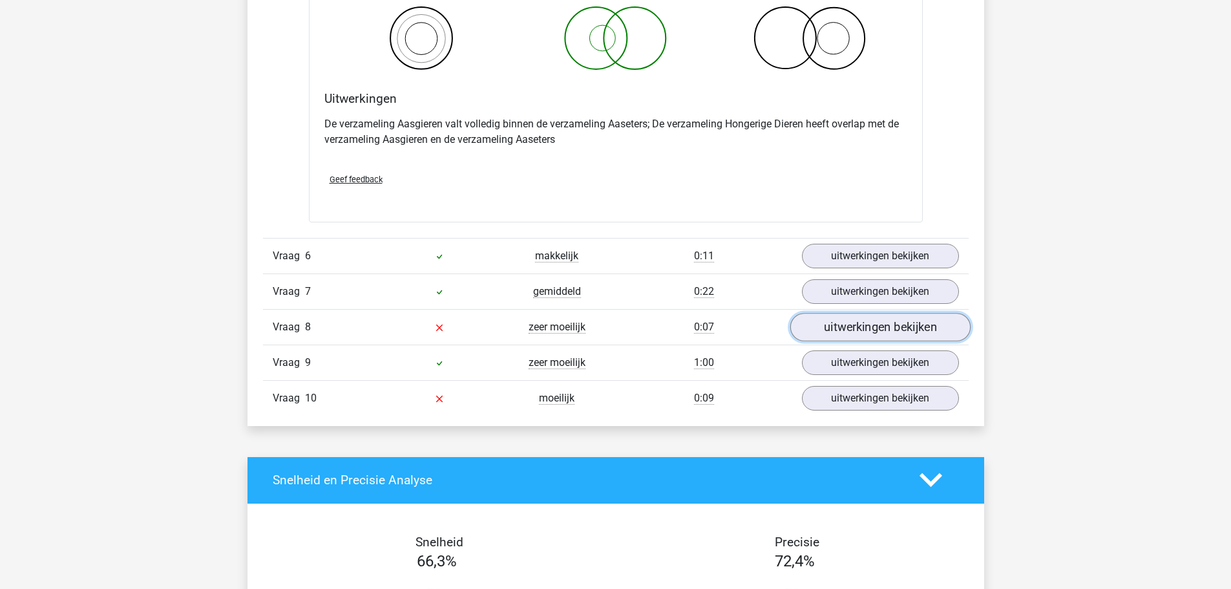
click at [829, 319] on link "uitwerkingen bekijken" at bounding box center [879, 327] width 180 height 28
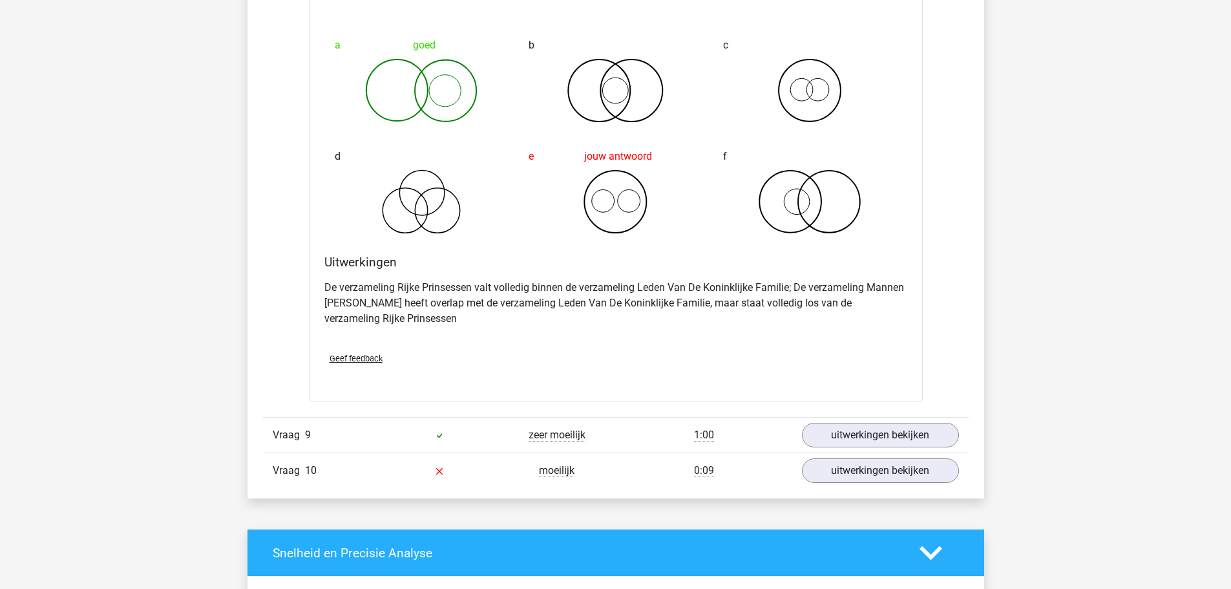
scroll to position [1744, 0]
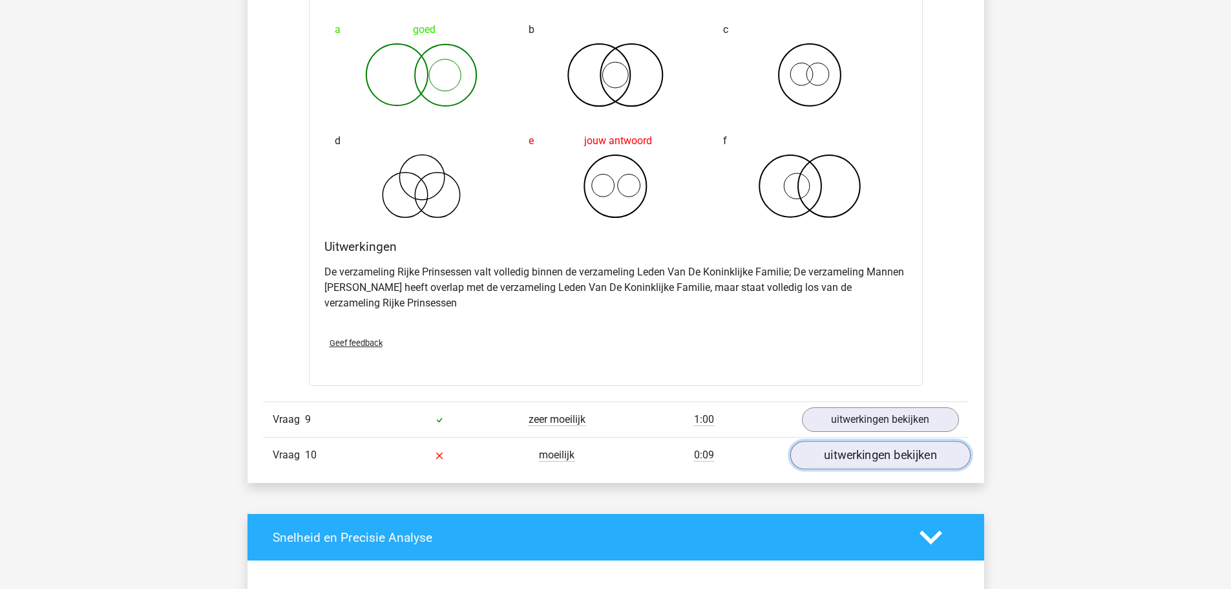
click at [861, 454] on link "uitwerkingen bekijken" at bounding box center [879, 455] width 180 height 28
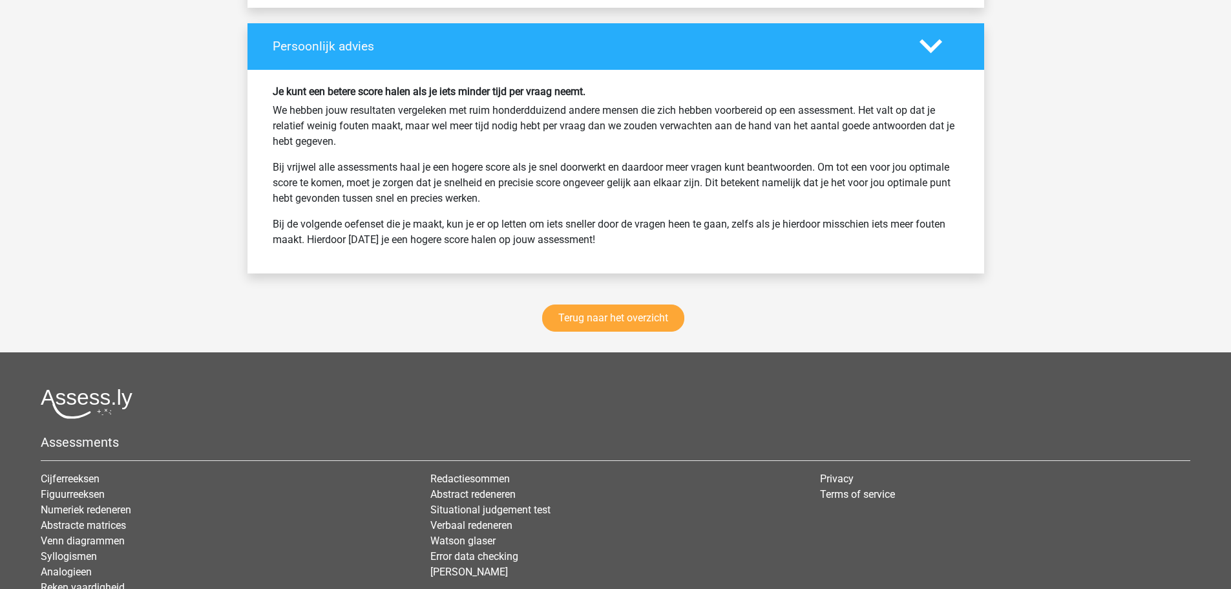
scroll to position [3268, 0]
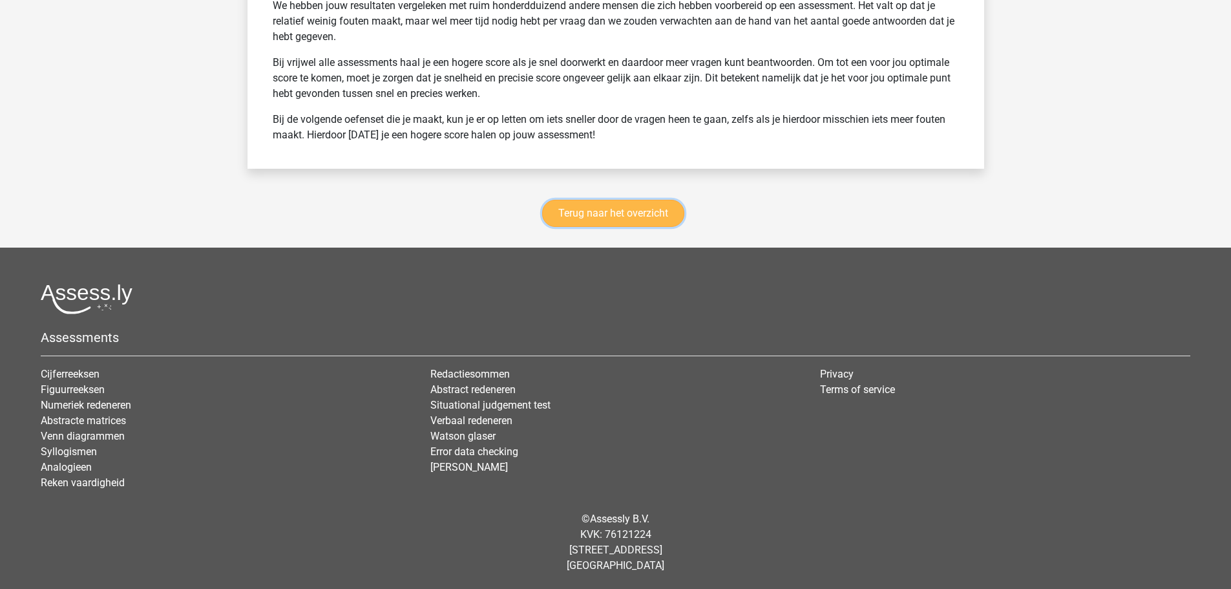
click at [581, 218] on link "Terug naar het overzicht" at bounding box center [613, 213] width 142 height 27
